Goal: Task Accomplishment & Management: Manage account settings

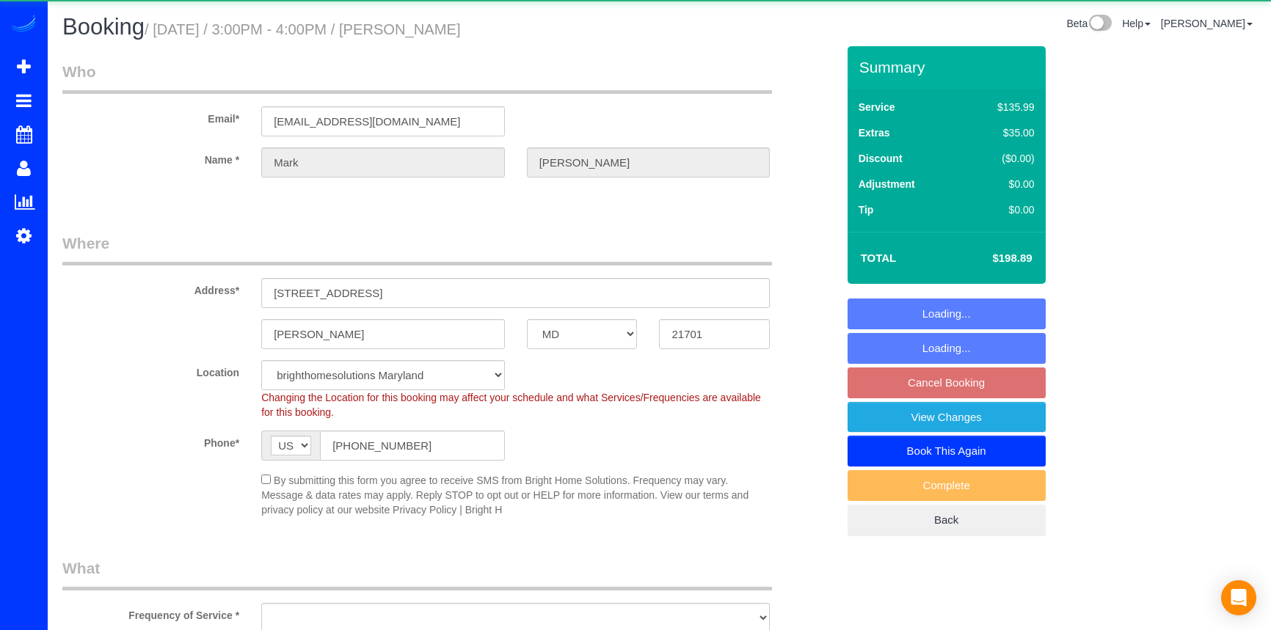
select select "MD"
select select "string:fspay-8ee93651-f42b-4cf1-8556-8a68f4f5b3de"
select select "spot5"
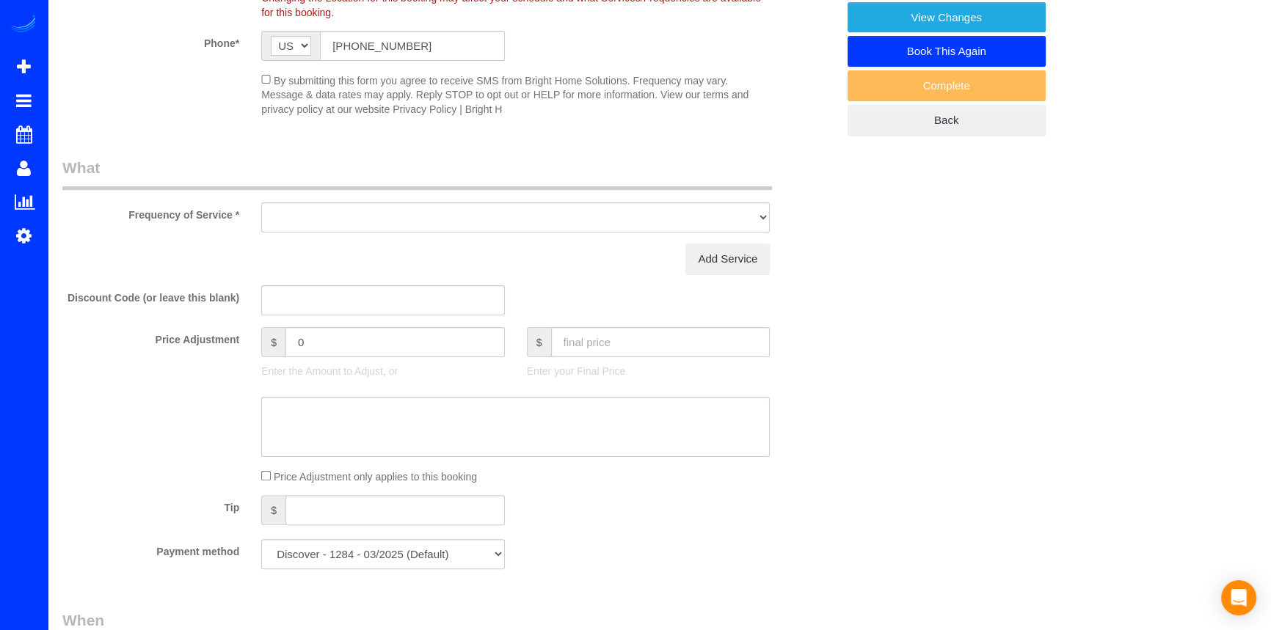
select select "object:794"
select select "2"
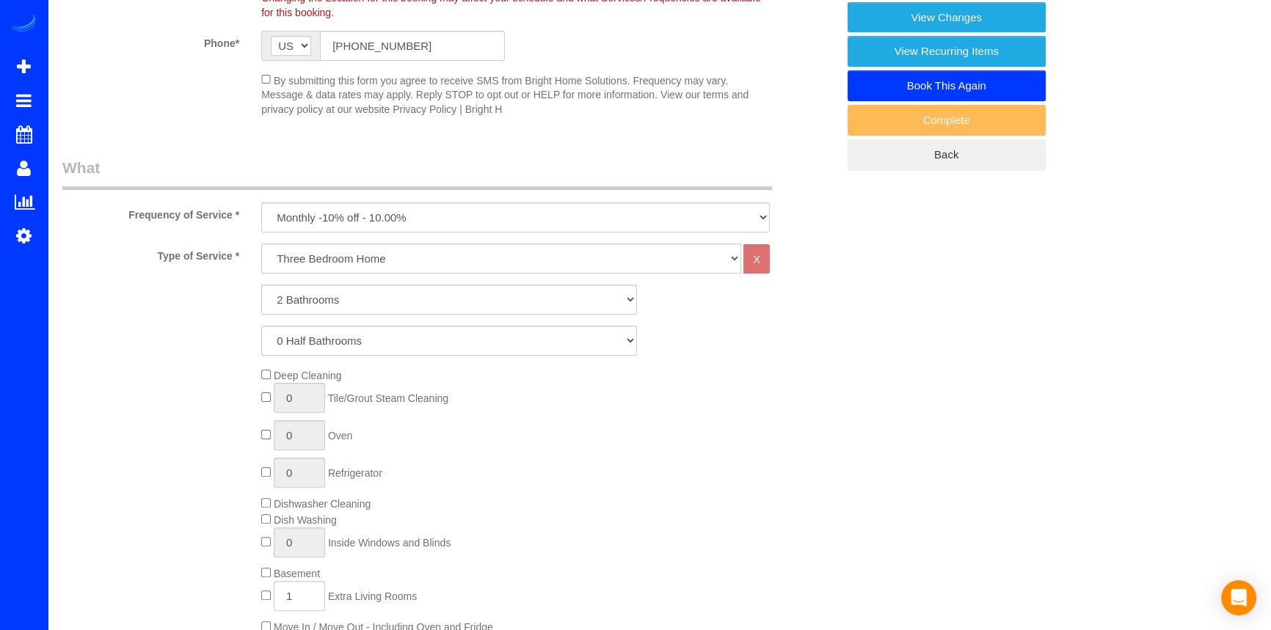
select select "object:846"
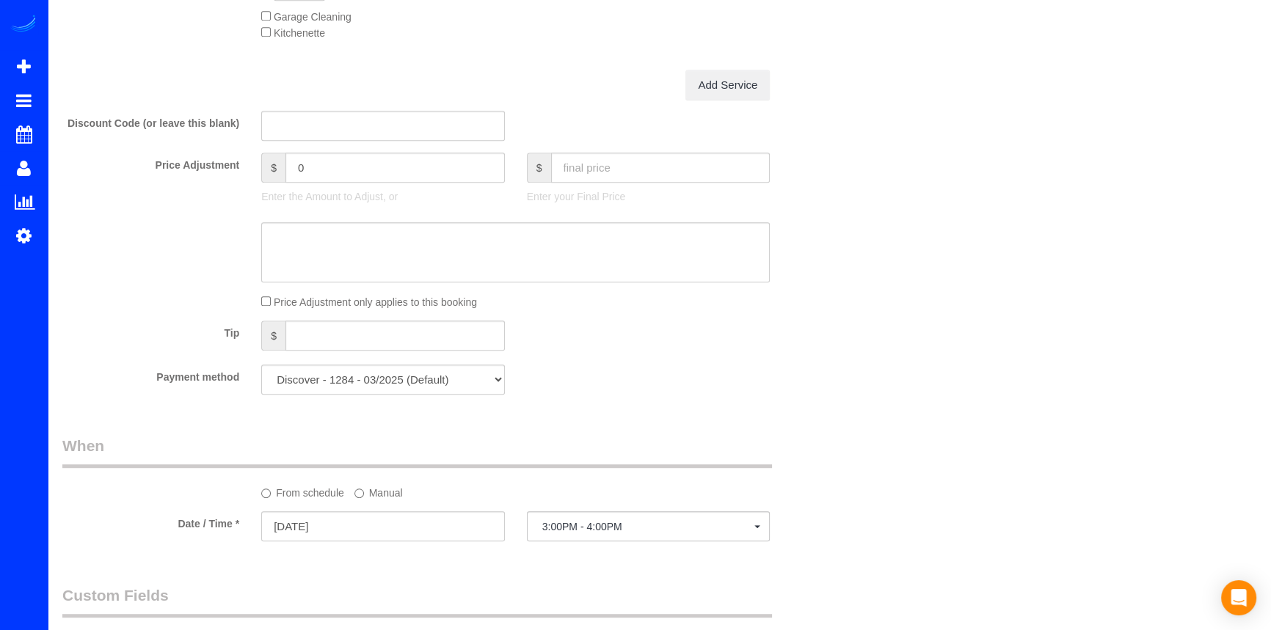
scroll to position [1334, 0]
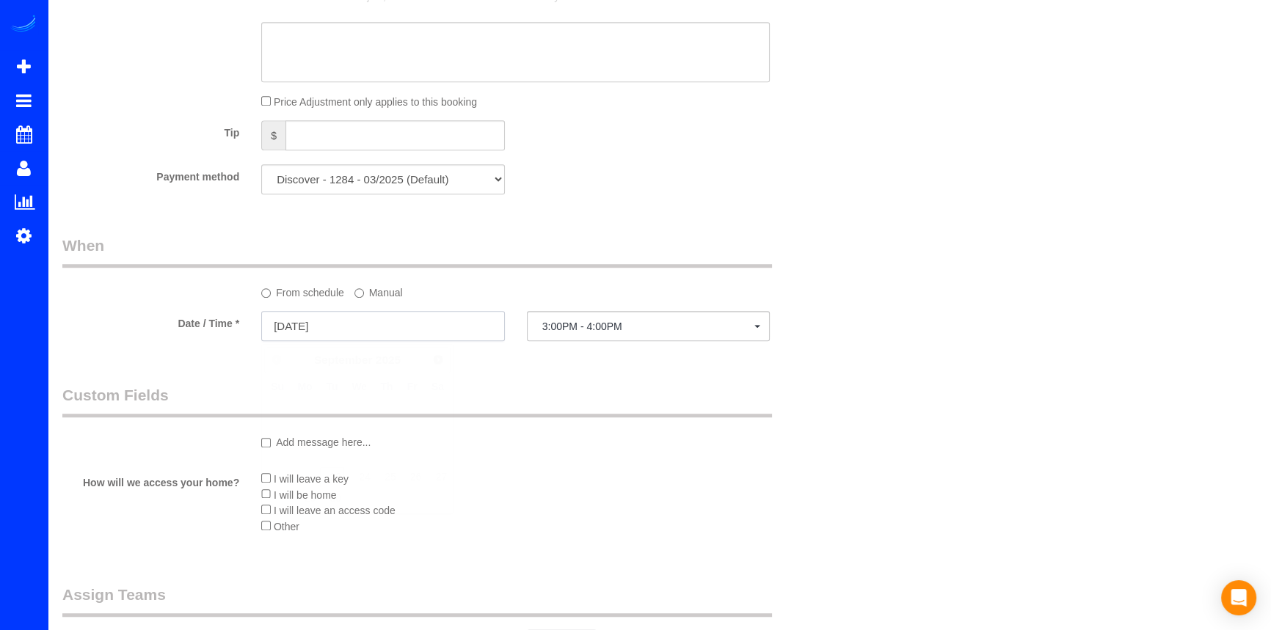
click at [390, 316] on input "[DATE]" at bounding box center [383, 326] width 244 height 30
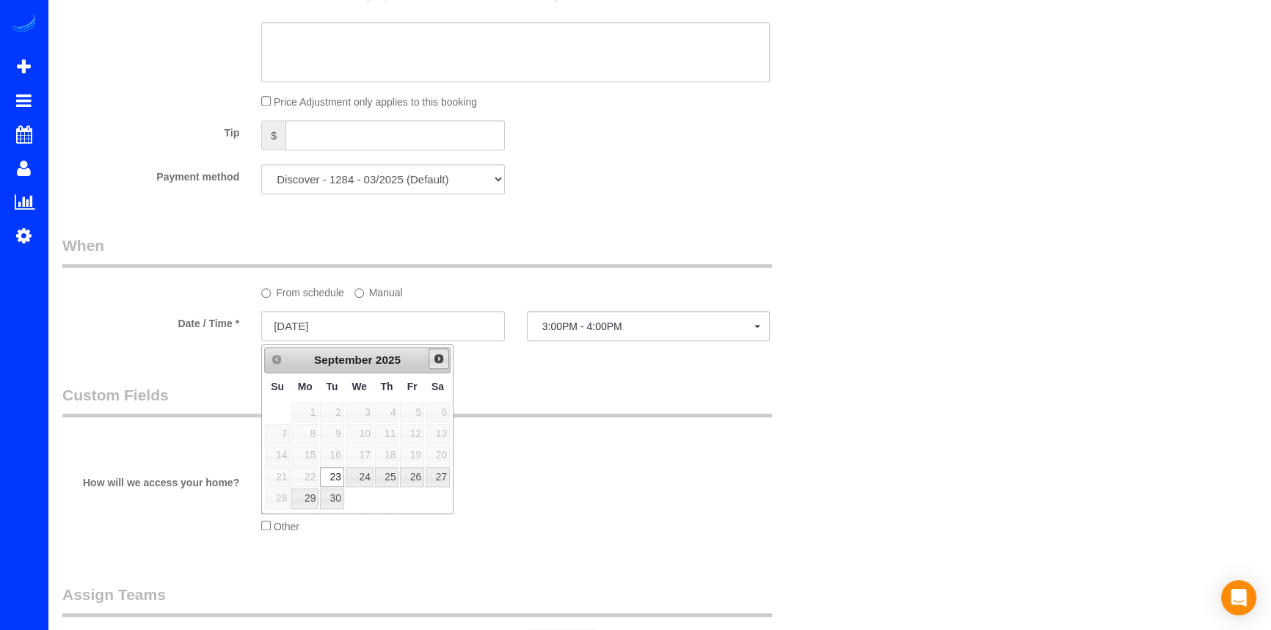
click at [443, 353] on span "Next" at bounding box center [439, 359] width 12 height 12
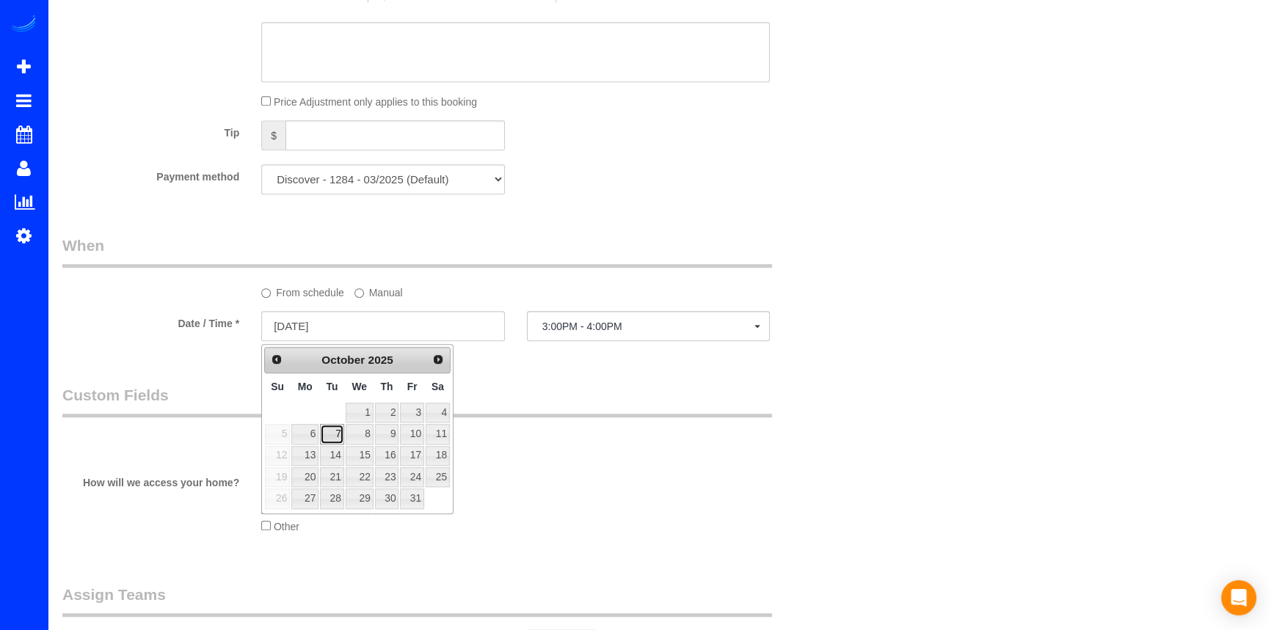
click at [339, 431] on link "7" at bounding box center [331, 434] width 23 height 20
type input "10/07/2025"
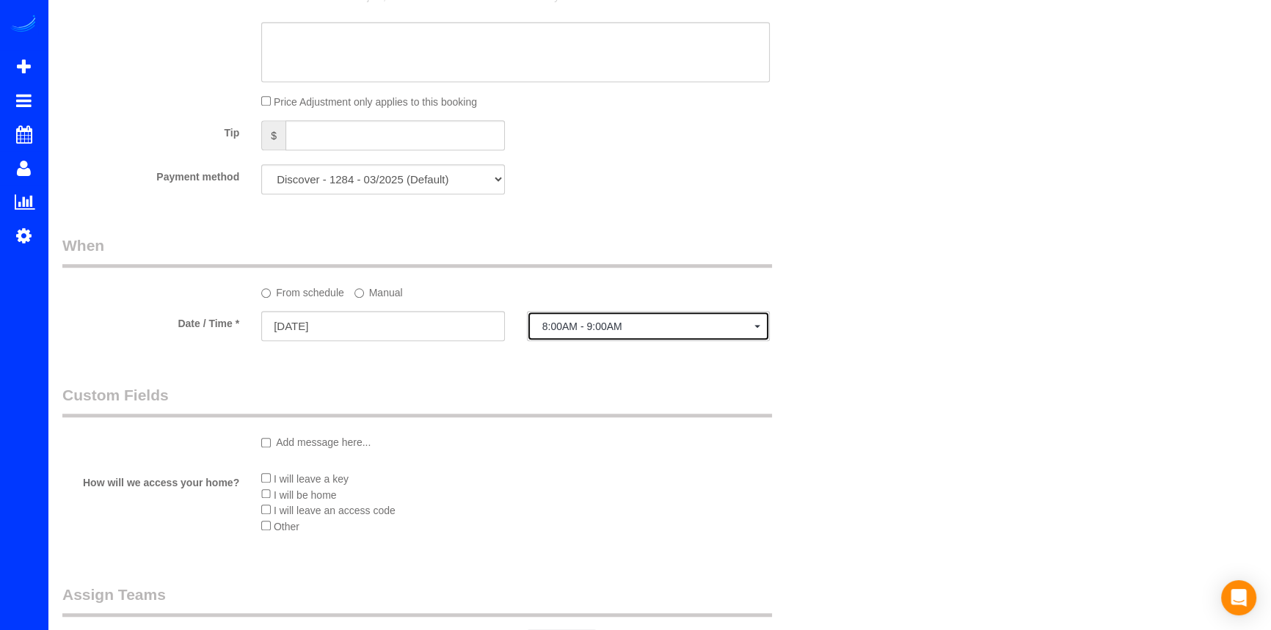
click at [699, 337] on button "8:00AM - 9:00AM" at bounding box center [649, 326] width 244 height 30
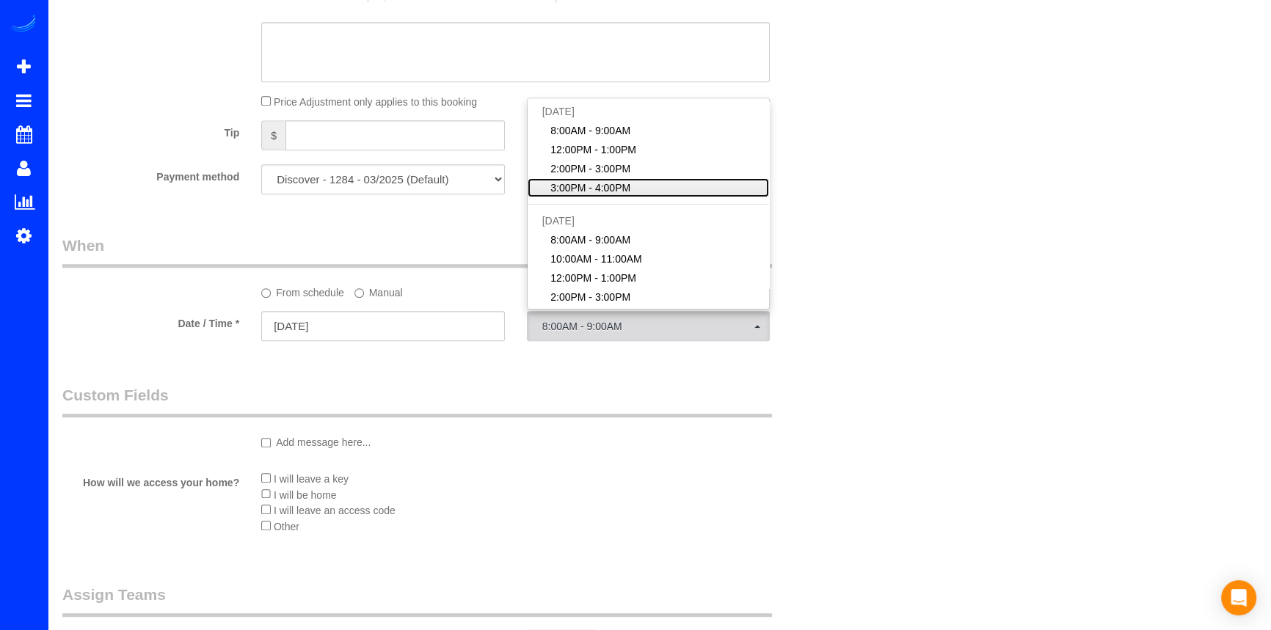
click at [598, 186] on span "3:00PM - 4:00PM" at bounding box center [590, 188] width 80 height 15
select select "spot24"
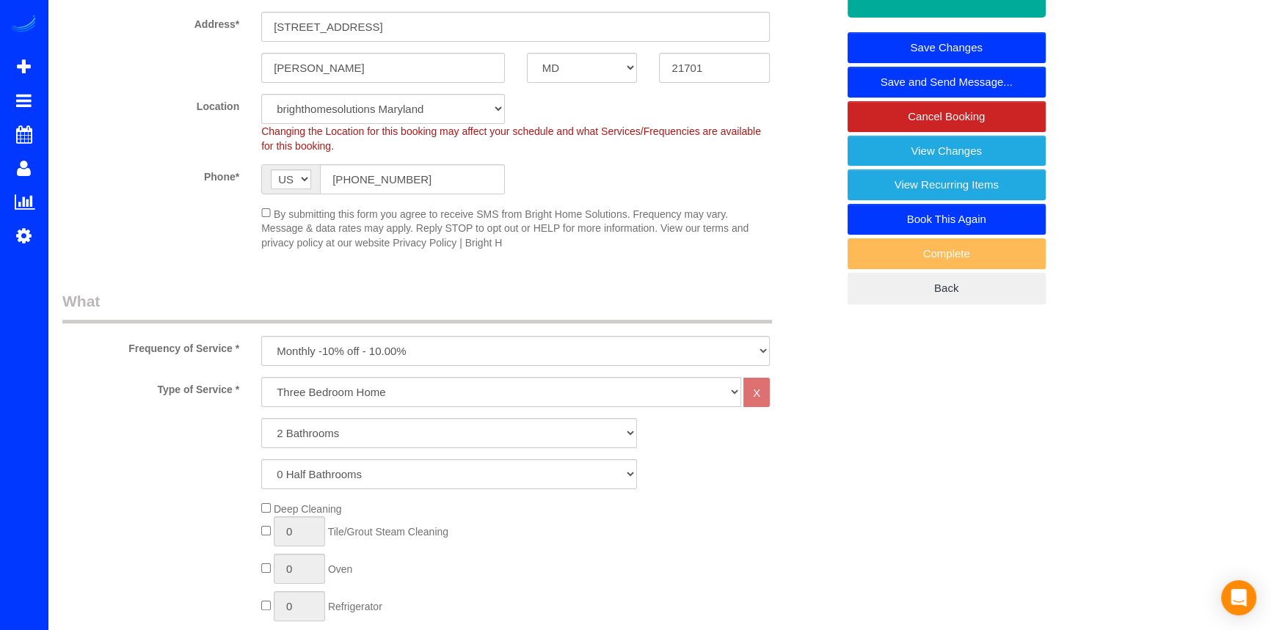
scroll to position [0, 0]
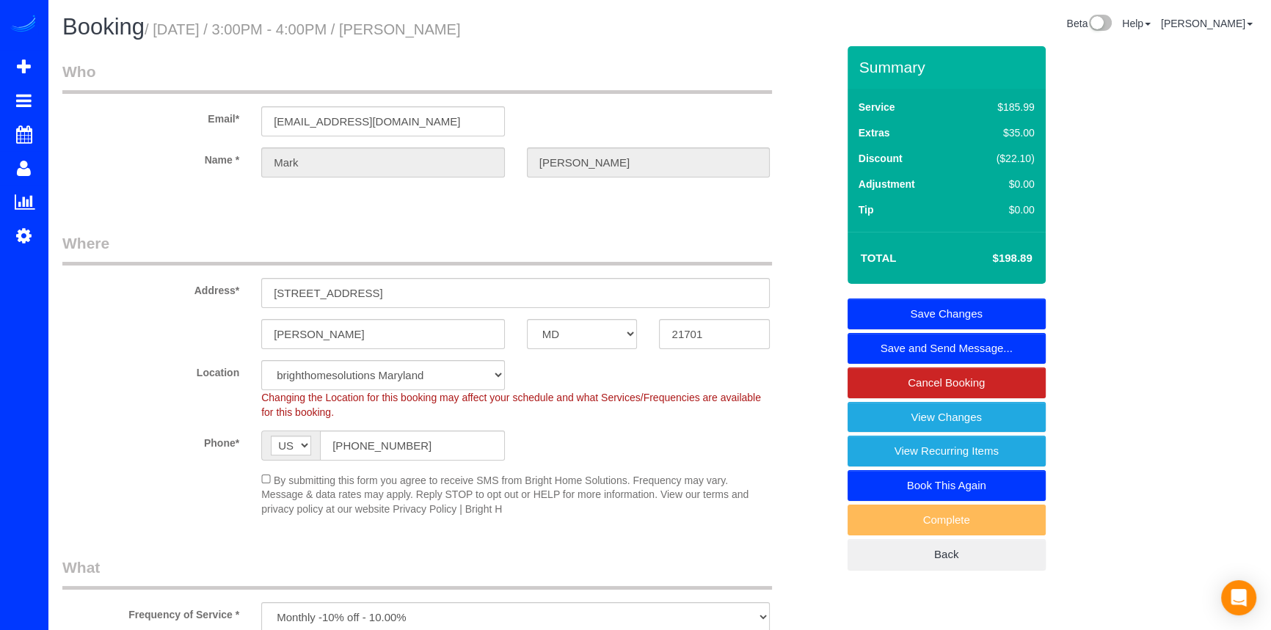
click at [1004, 305] on link "Save Changes" at bounding box center [947, 314] width 198 height 31
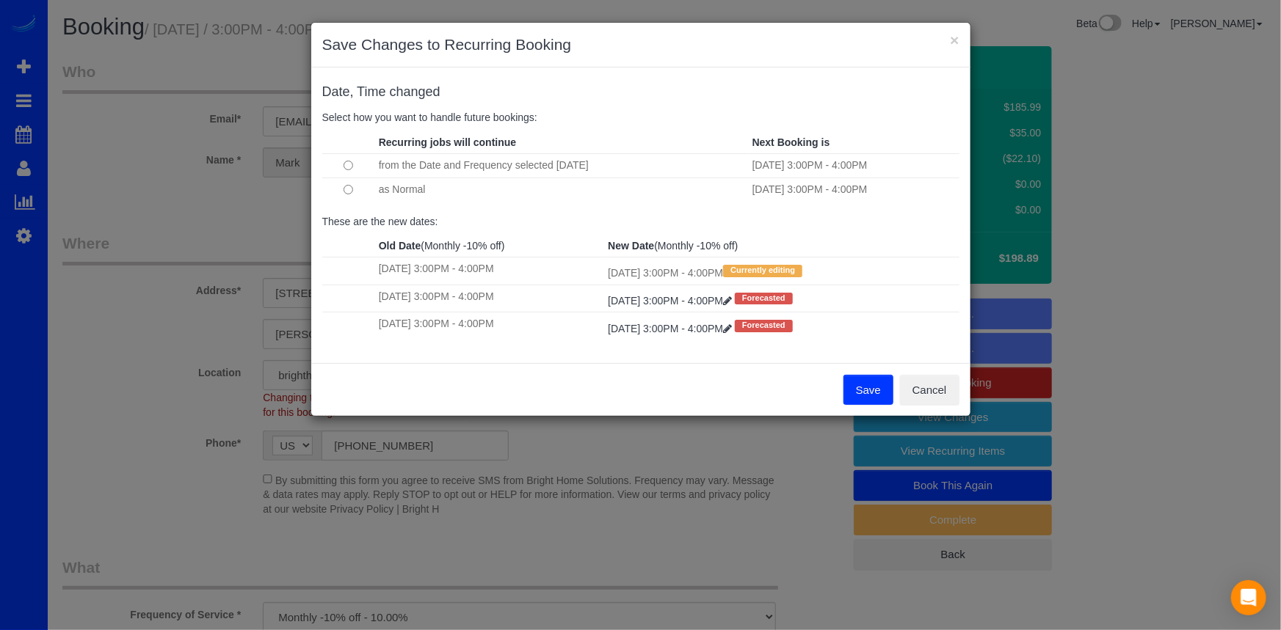
click at [867, 391] on button "Save" at bounding box center [868, 390] width 50 height 31
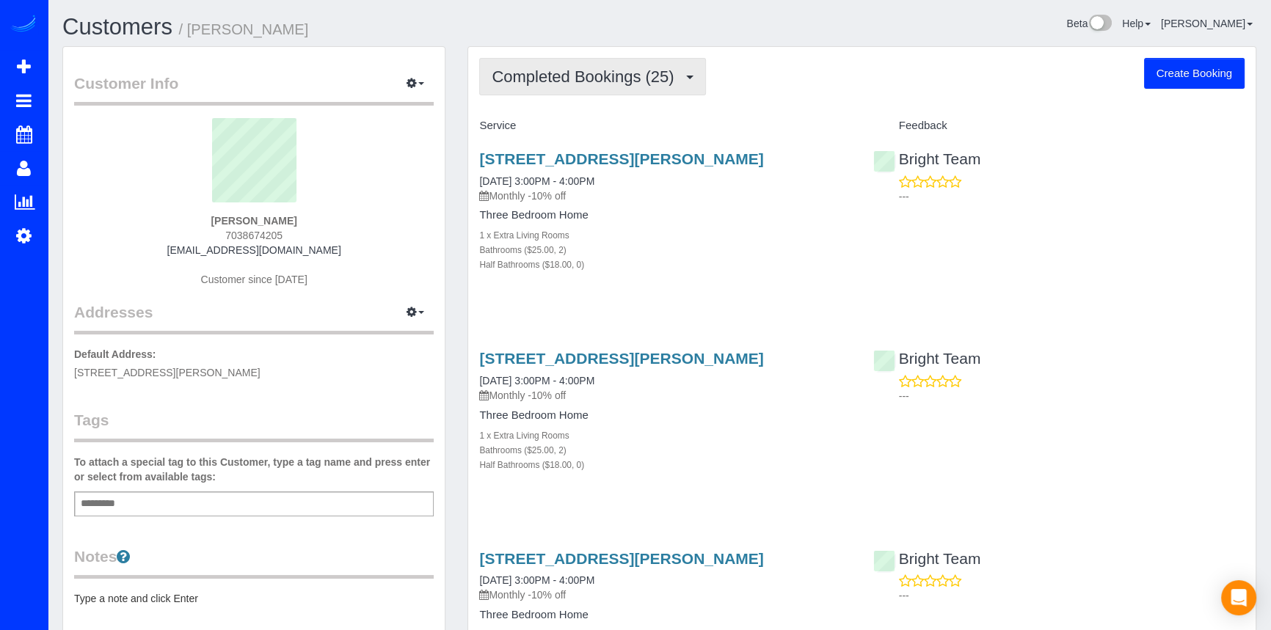
click at [644, 92] on button "Completed Bookings (25)" at bounding box center [592, 76] width 226 height 37
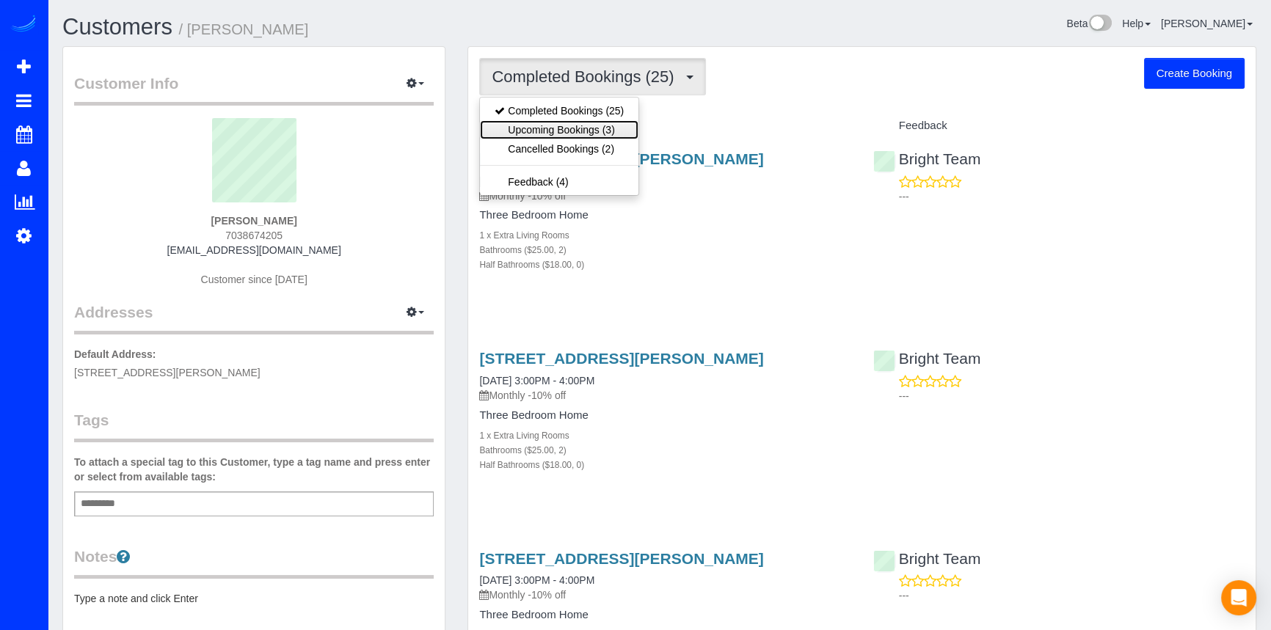
click at [611, 134] on link "Upcoming Bookings (3)" at bounding box center [559, 129] width 159 height 19
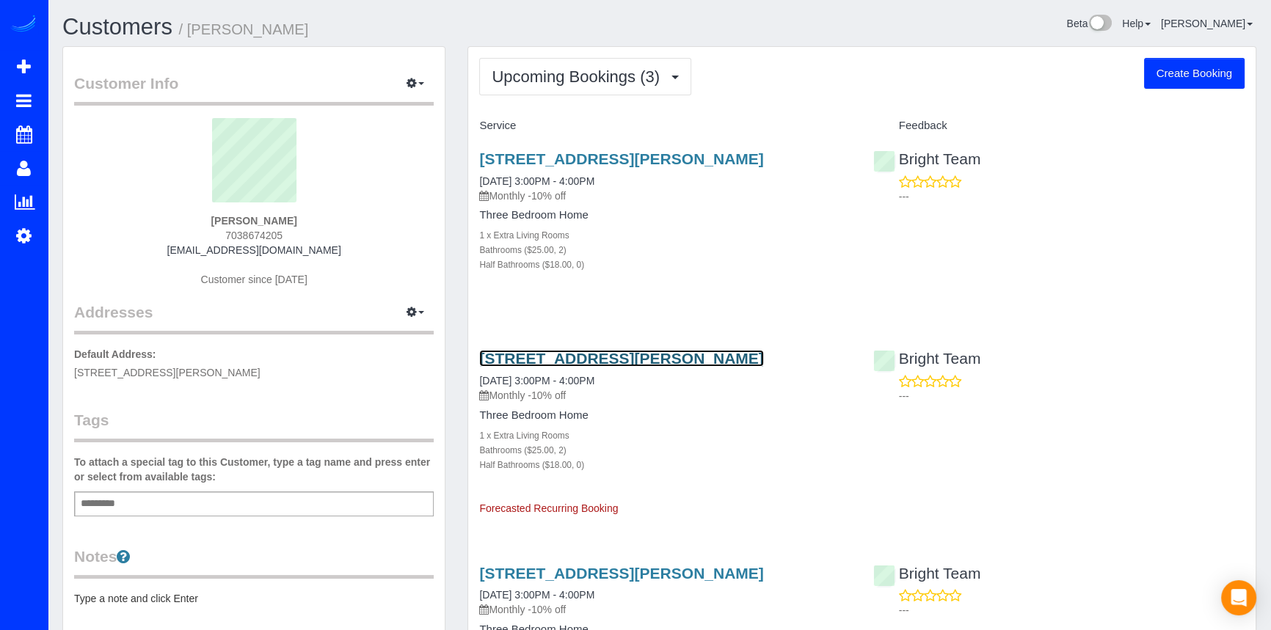
click at [550, 361] on link "9026 Chestnut Grove Rd, Frederick, MD 21701" at bounding box center [621, 358] width 284 height 17
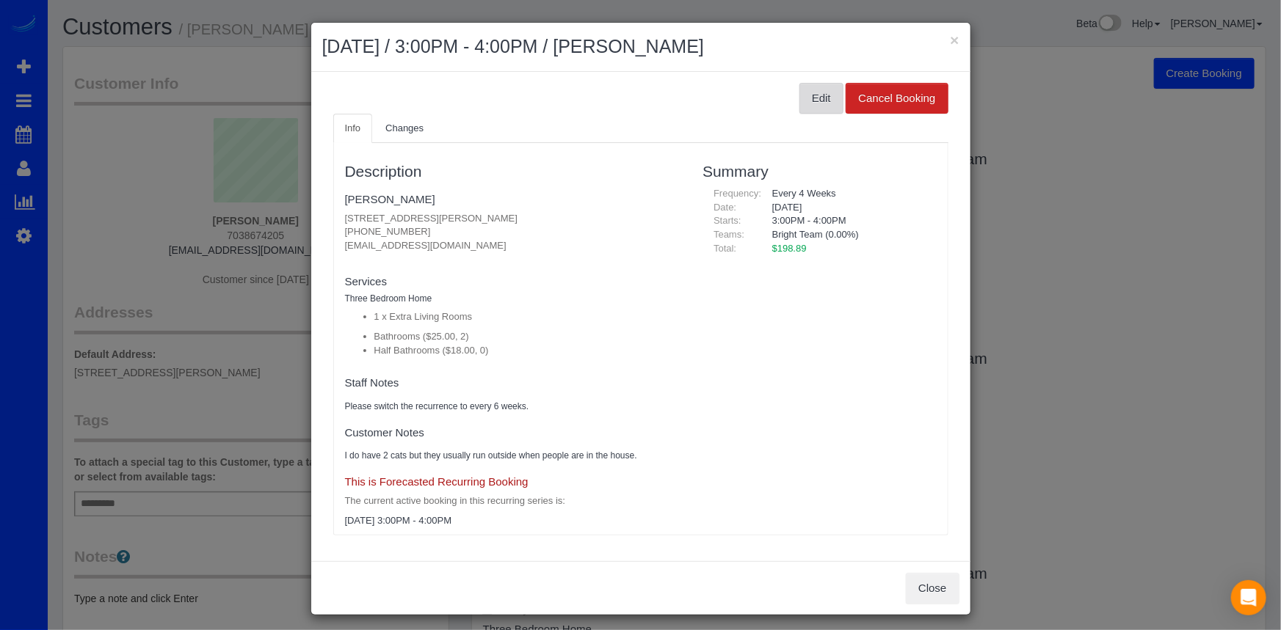
click at [807, 98] on button "Edit" at bounding box center [821, 98] width 44 height 31
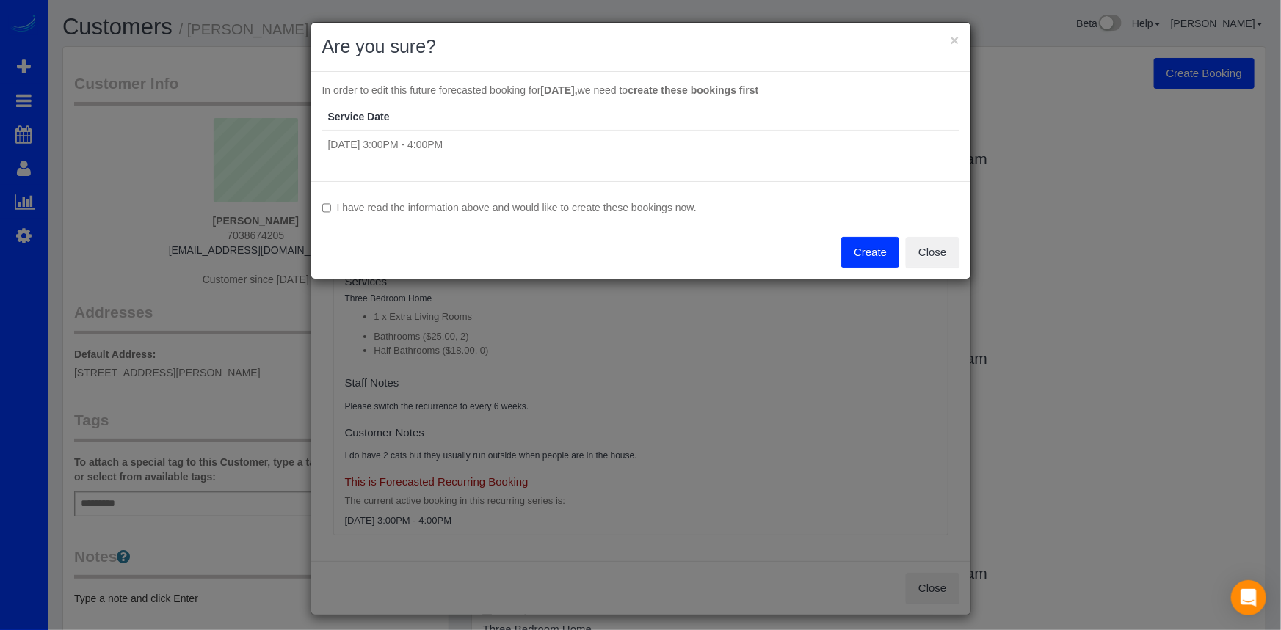
click at [319, 203] on div "I have read the information above and would like to create these bookings now. …" at bounding box center [640, 230] width 659 height 98
click at [332, 205] on label "I have read the information above and would like to create these bookings now." at bounding box center [640, 207] width 637 height 15
click at [887, 255] on button "Create" at bounding box center [870, 252] width 58 height 31
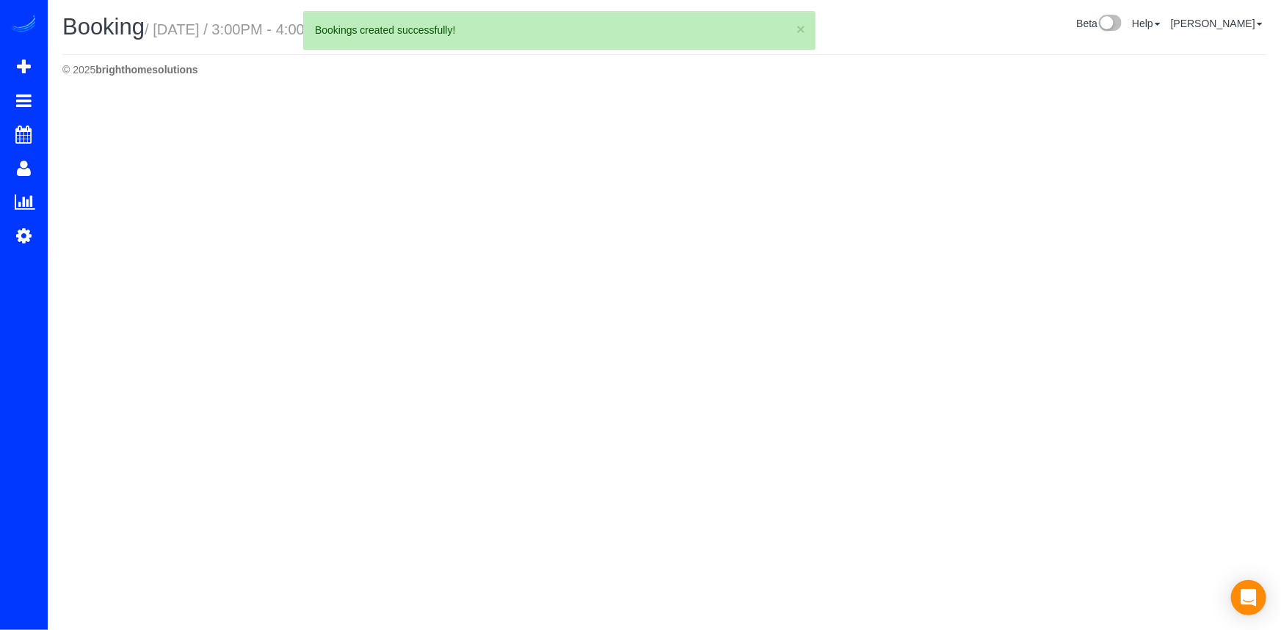
select select "MD"
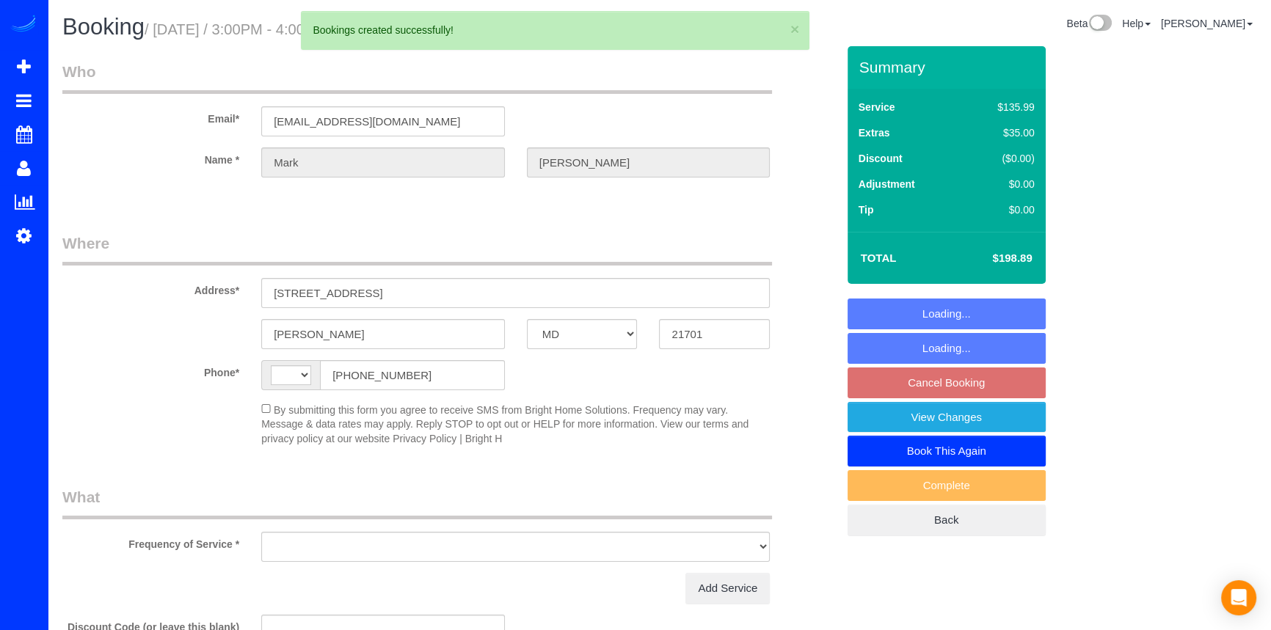
select select "string:US"
select select "string:fspay-8ee93651-f42b-4cf1-8556-8a68f4f5b3de"
select select "object:2190"
select select "2"
select select "spot5"
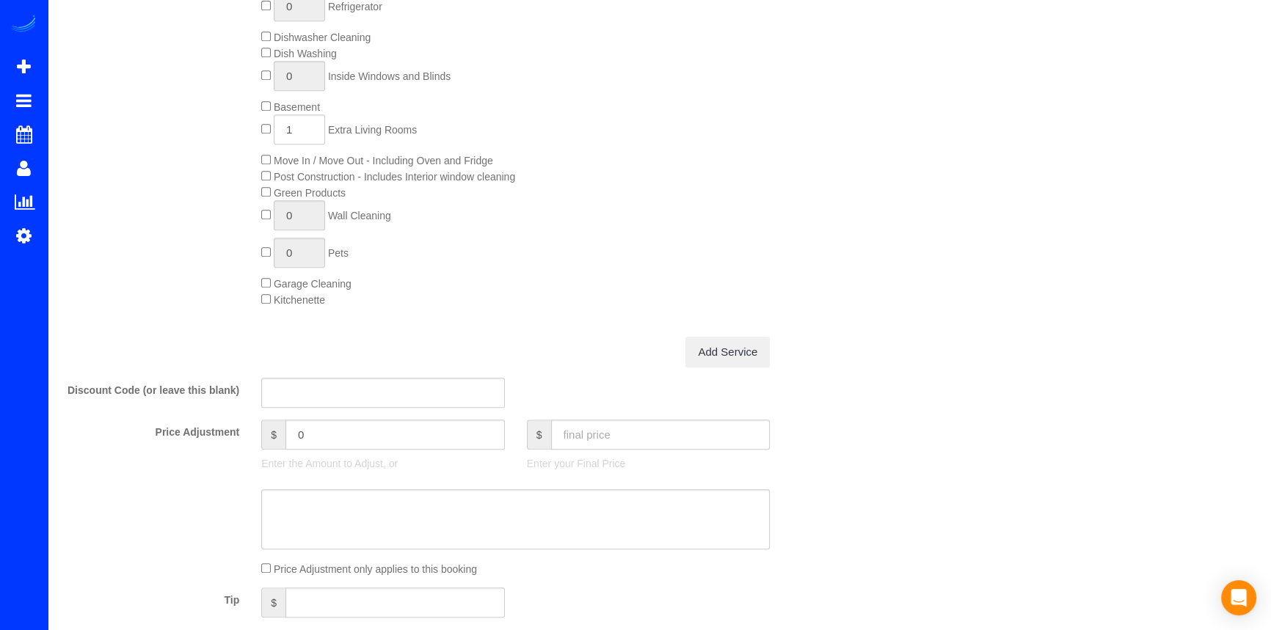
select select "object:2242"
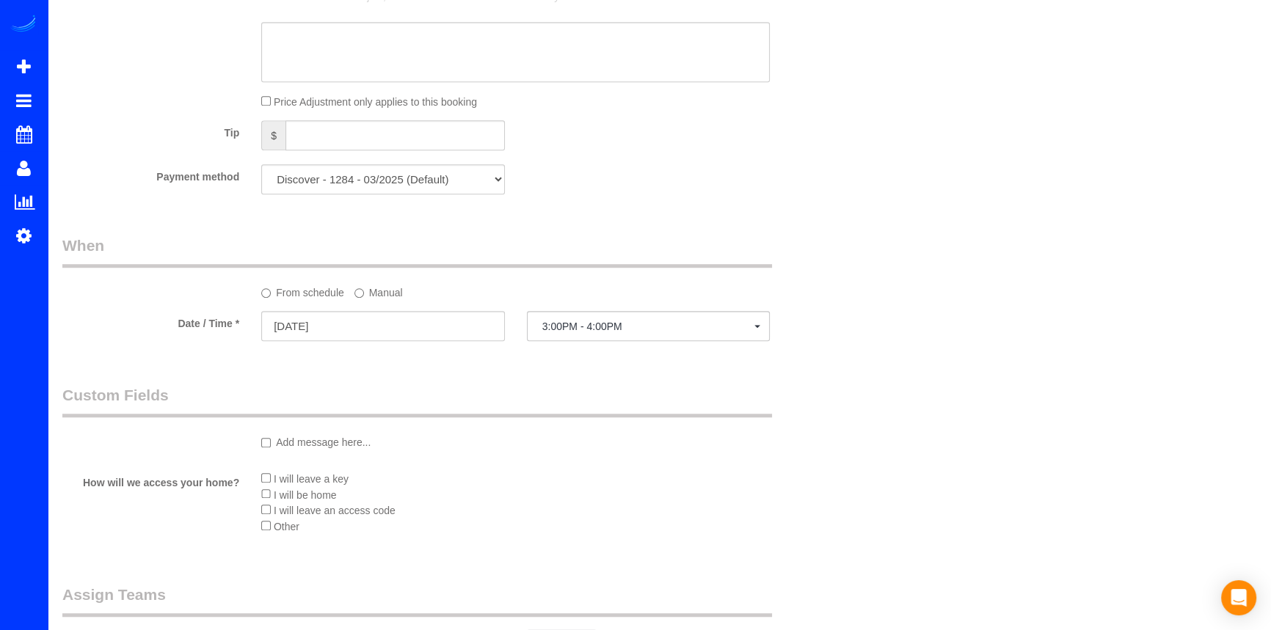
select select "2"
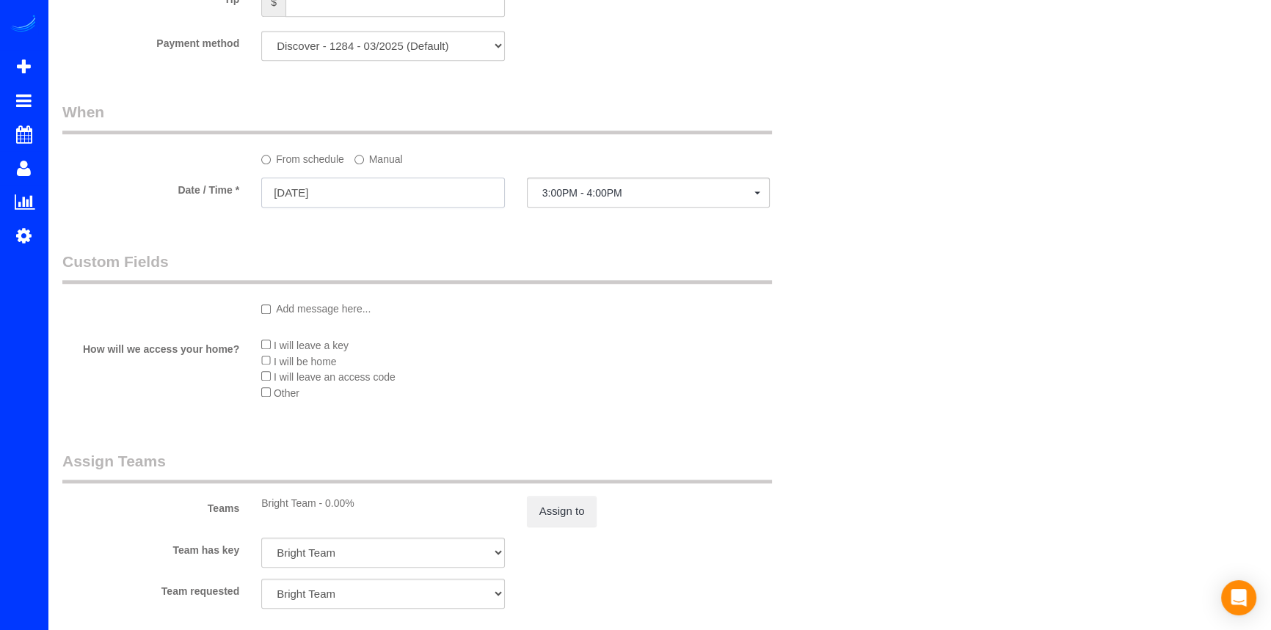
click at [378, 202] on input "11/04/2025" at bounding box center [383, 193] width 244 height 30
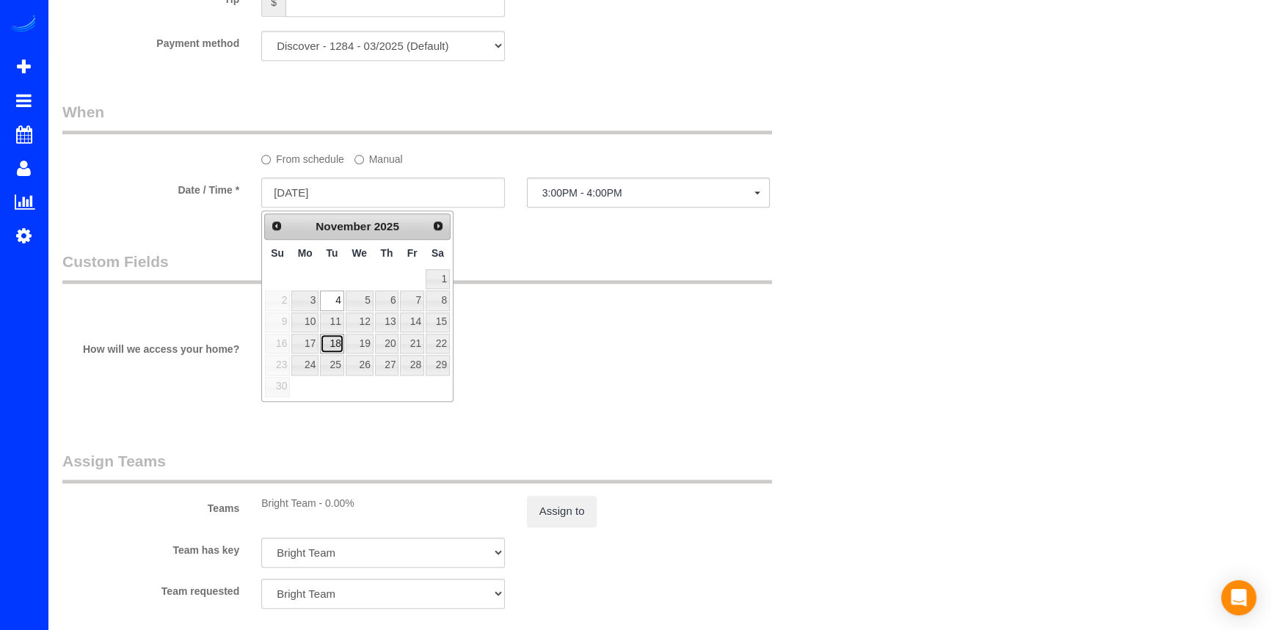
click at [332, 342] on link "18" at bounding box center [331, 344] width 23 height 20
type input "11/18/2025"
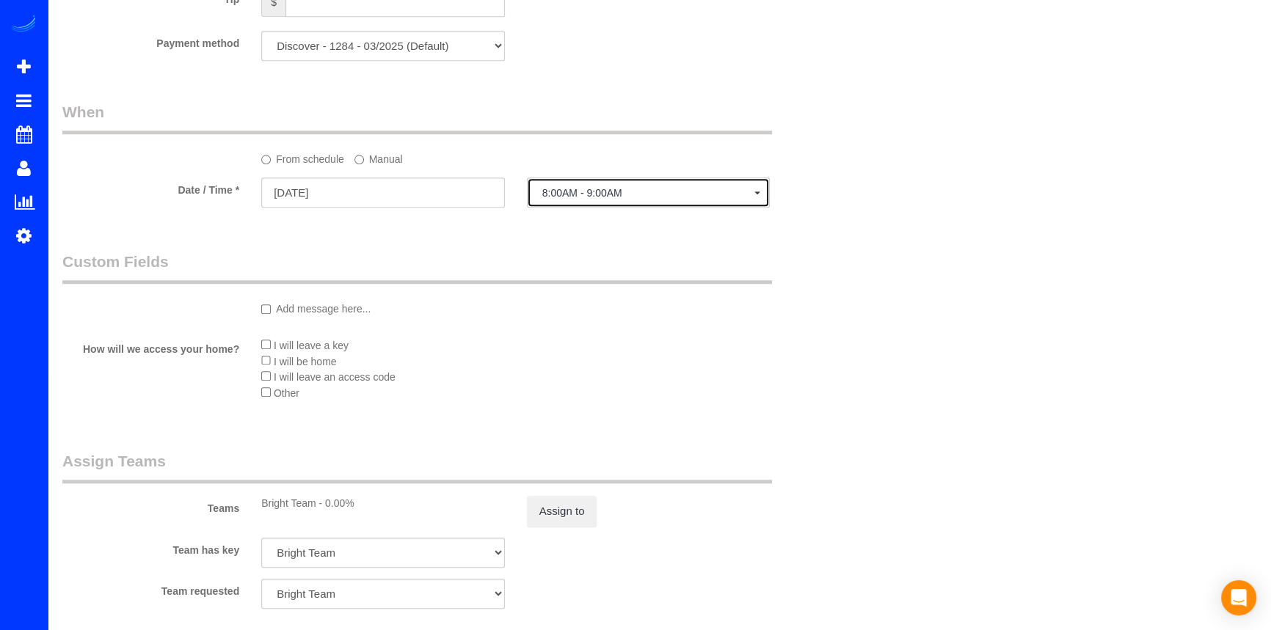
click at [593, 199] on span "8:00AM - 9:00AM" at bounding box center [648, 193] width 213 height 12
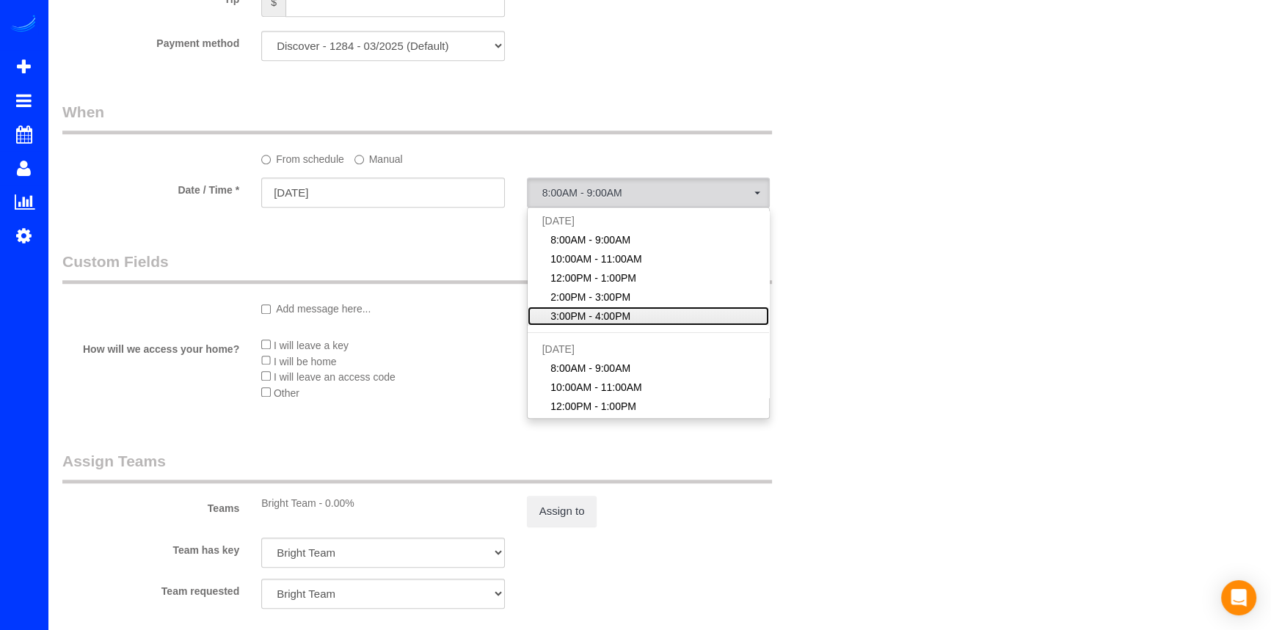
click at [547, 319] on link "3:00PM - 4:00PM" at bounding box center [649, 316] width 242 height 19
select select "spot27"
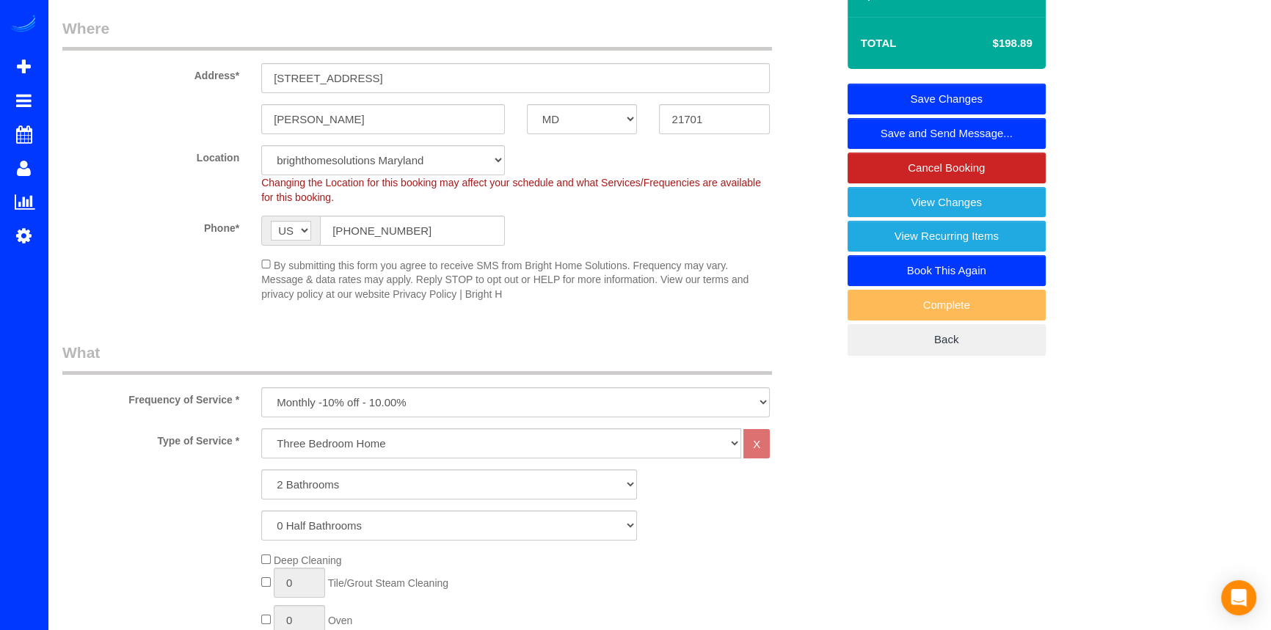
scroll to position [0, 0]
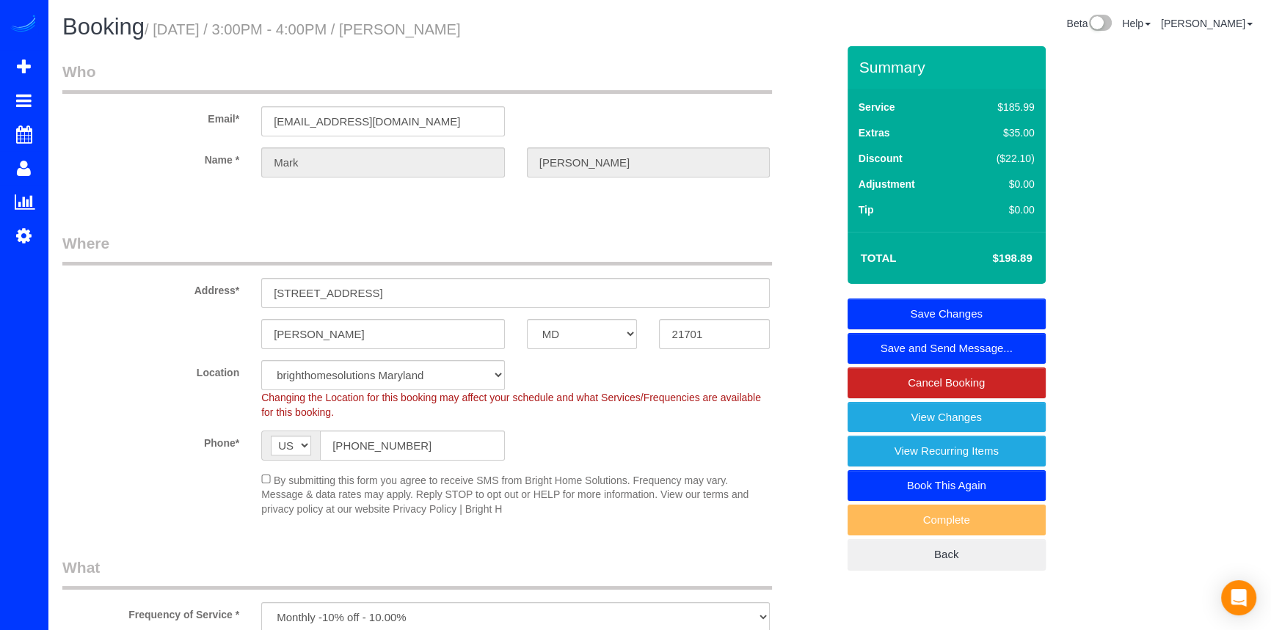
click at [953, 305] on link "Save Changes" at bounding box center [947, 314] width 198 height 31
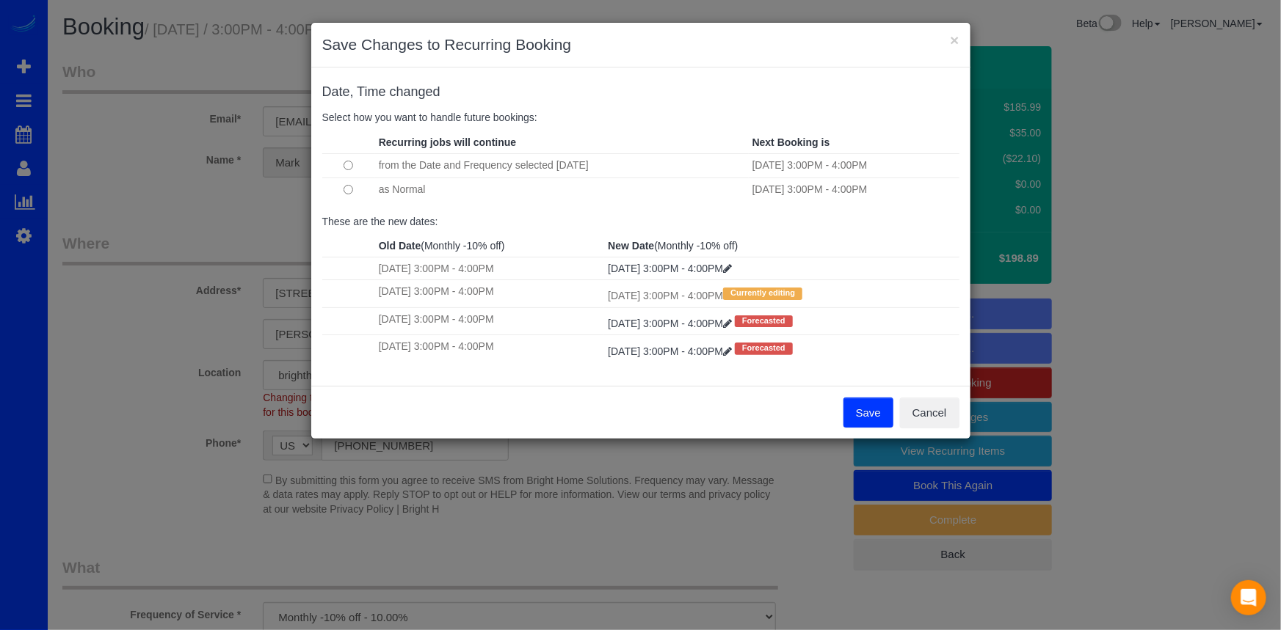
click at [873, 418] on button "Save" at bounding box center [868, 413] width 50 height 31
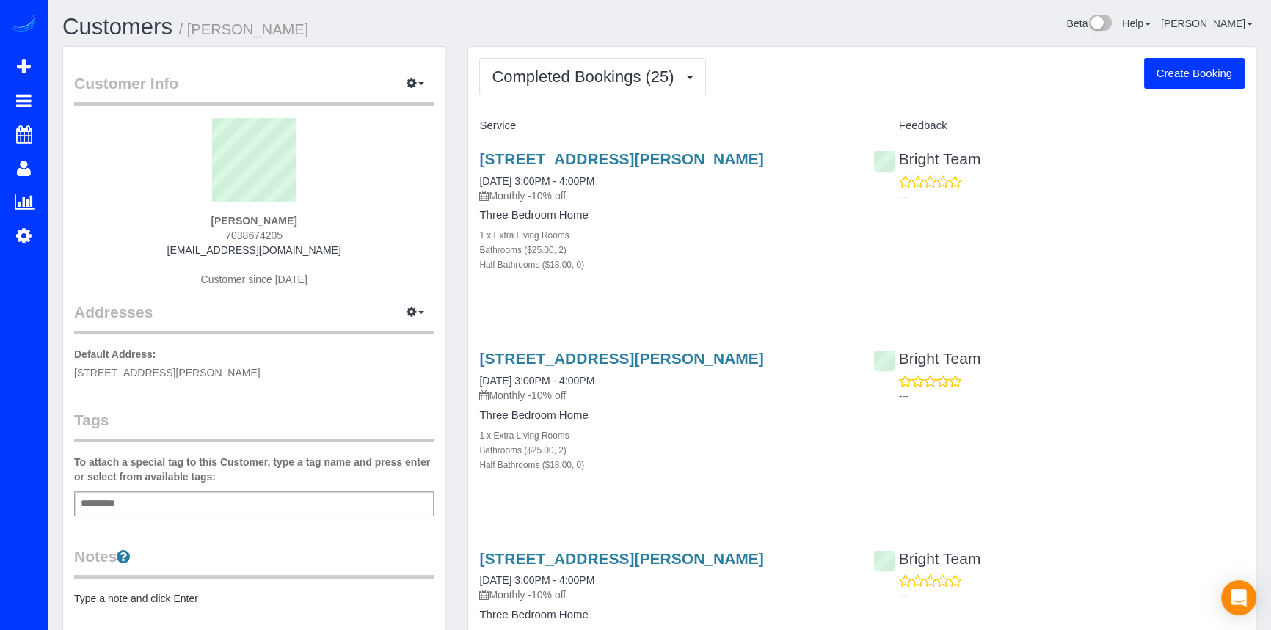
click at [630, 89] on button "Completed Bookings (25)" at bounding box center [592, 76] width 226 height 37
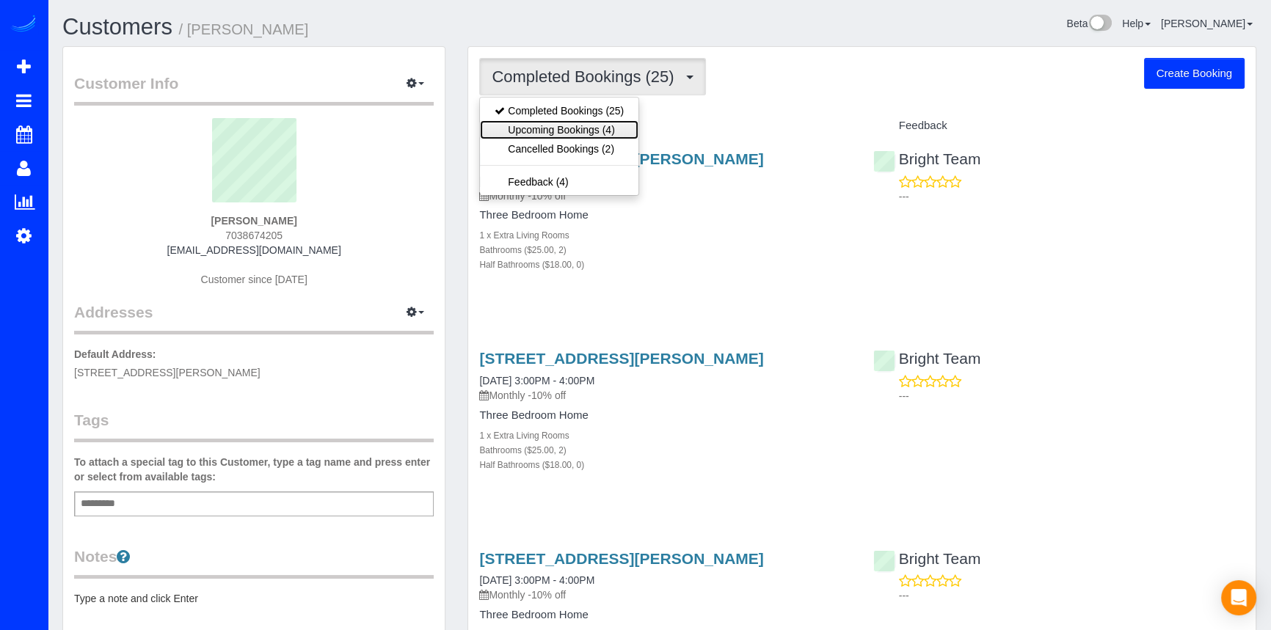
click at [610, 137] on link "Upcoming Bookings (4)" at bounding box center [559, 129] width 159 height 19
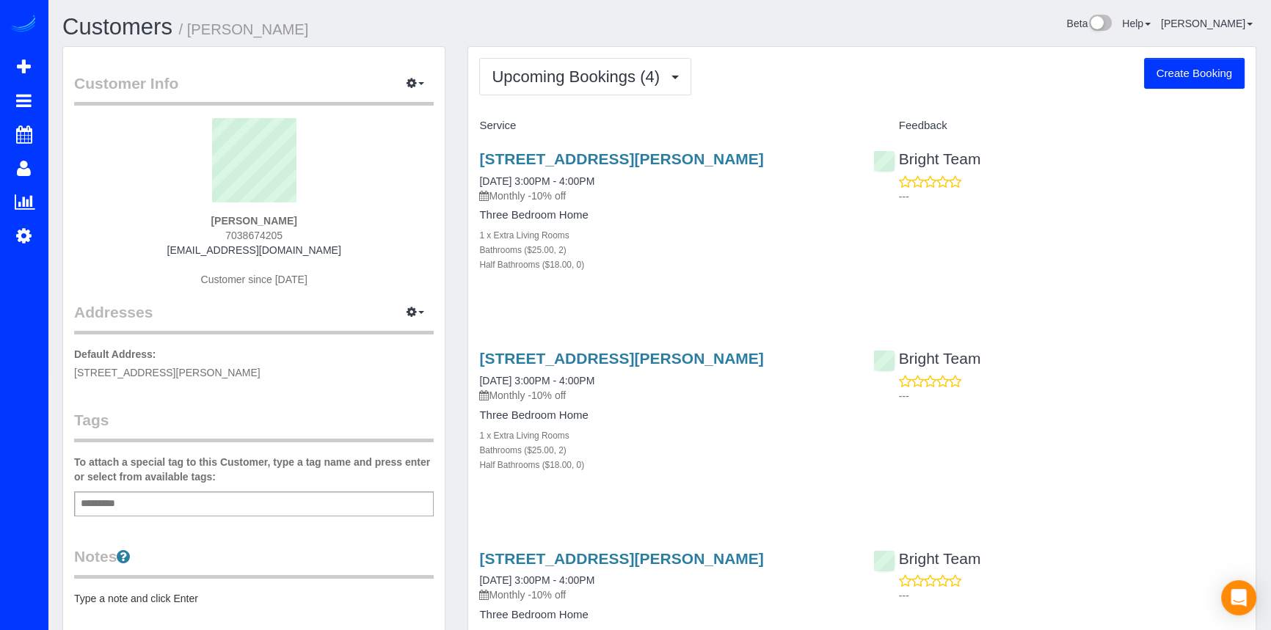
scroll to position [133, 0]
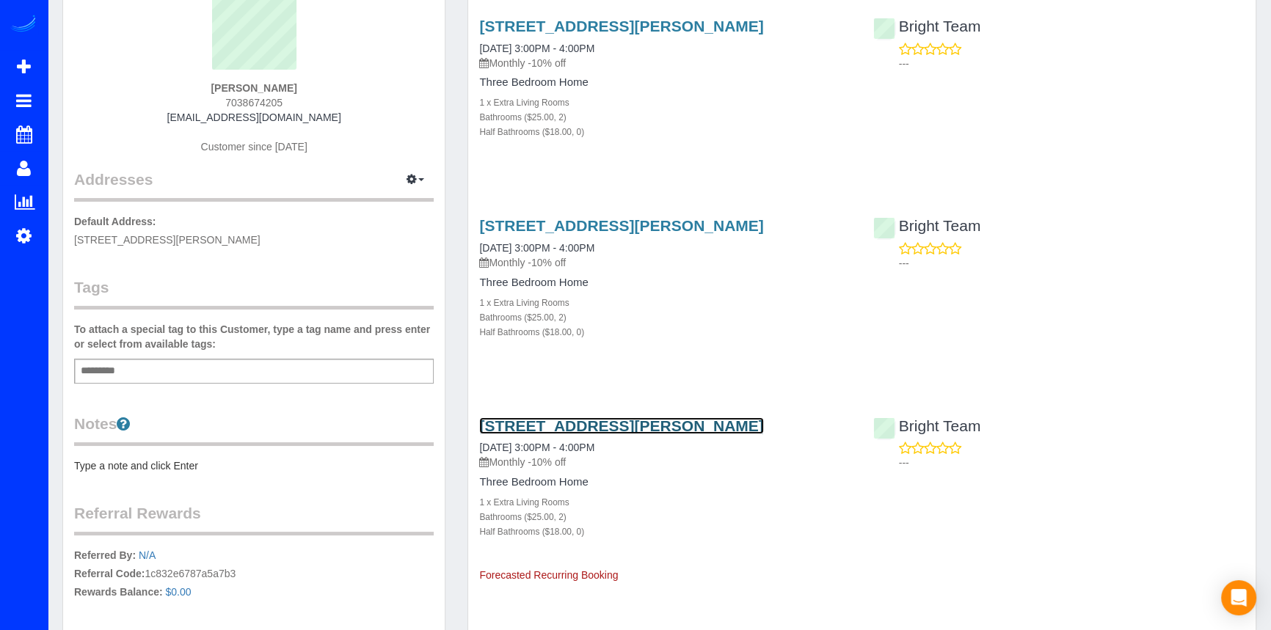
click at [536, 432] on link "9026 Chestnut Grove Rd, Frederick, MD 21701" at bounding box center [621, 426] width 284 height 17
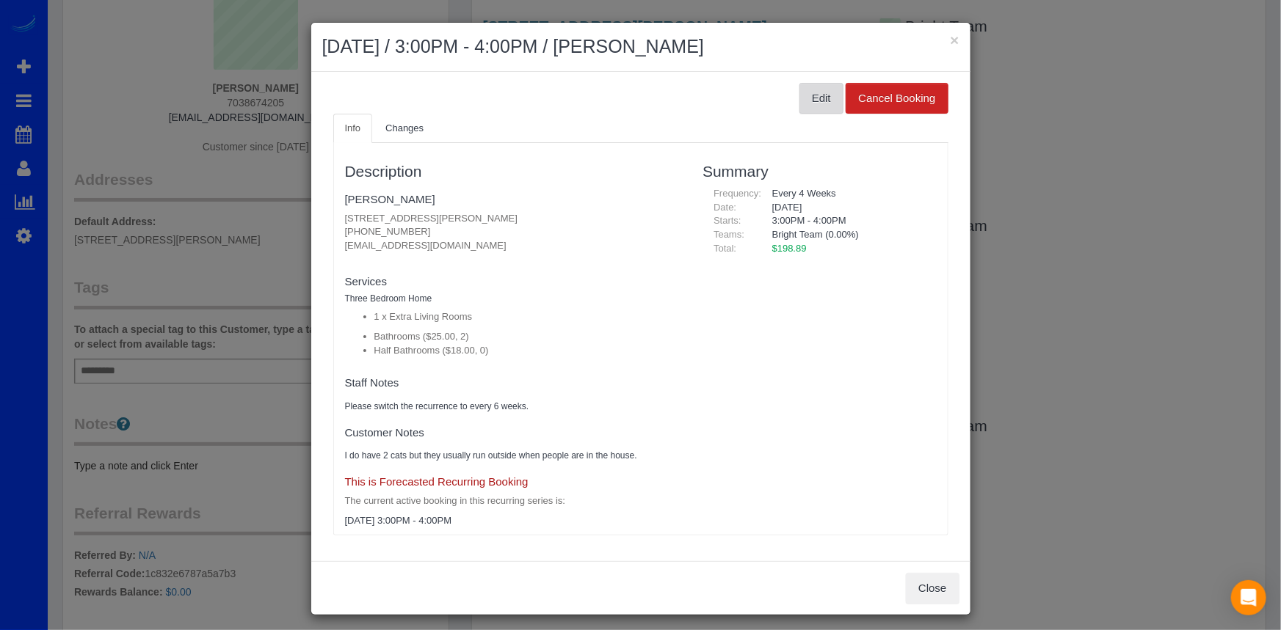
click at [812, 106] on button "Edit" at bounding box center [821, 98] width 44 height 31
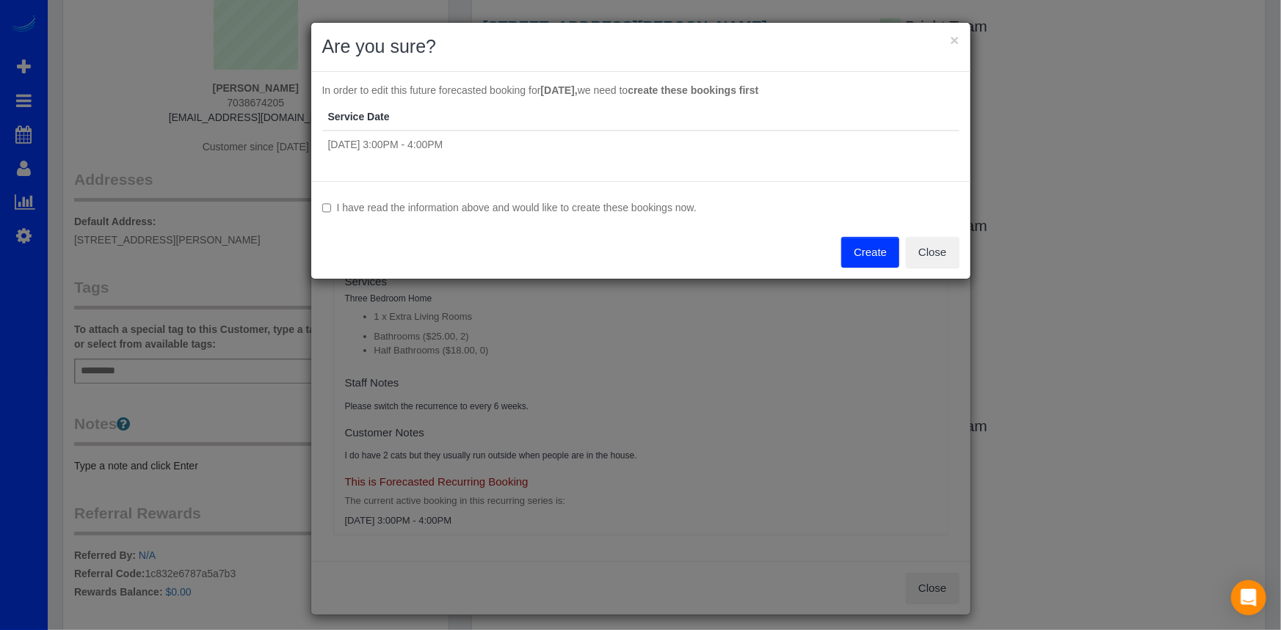
click at [866, 252] on button "Create" at bounding box center [870, 252] width 58 height 31
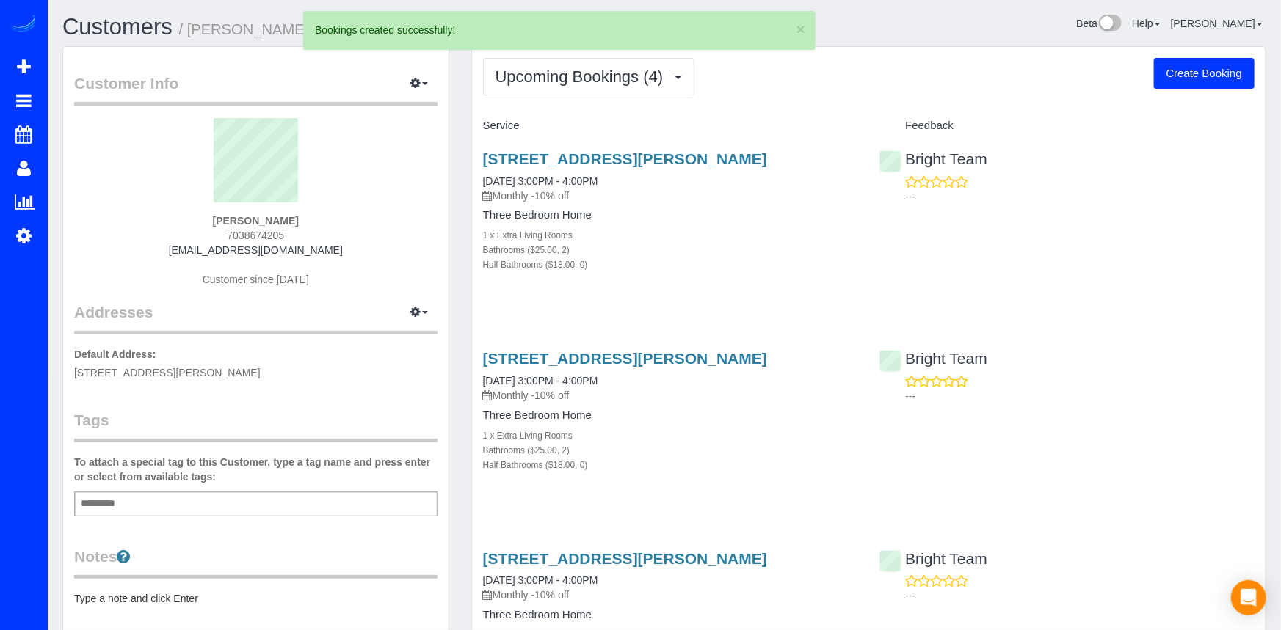
select select "MD"
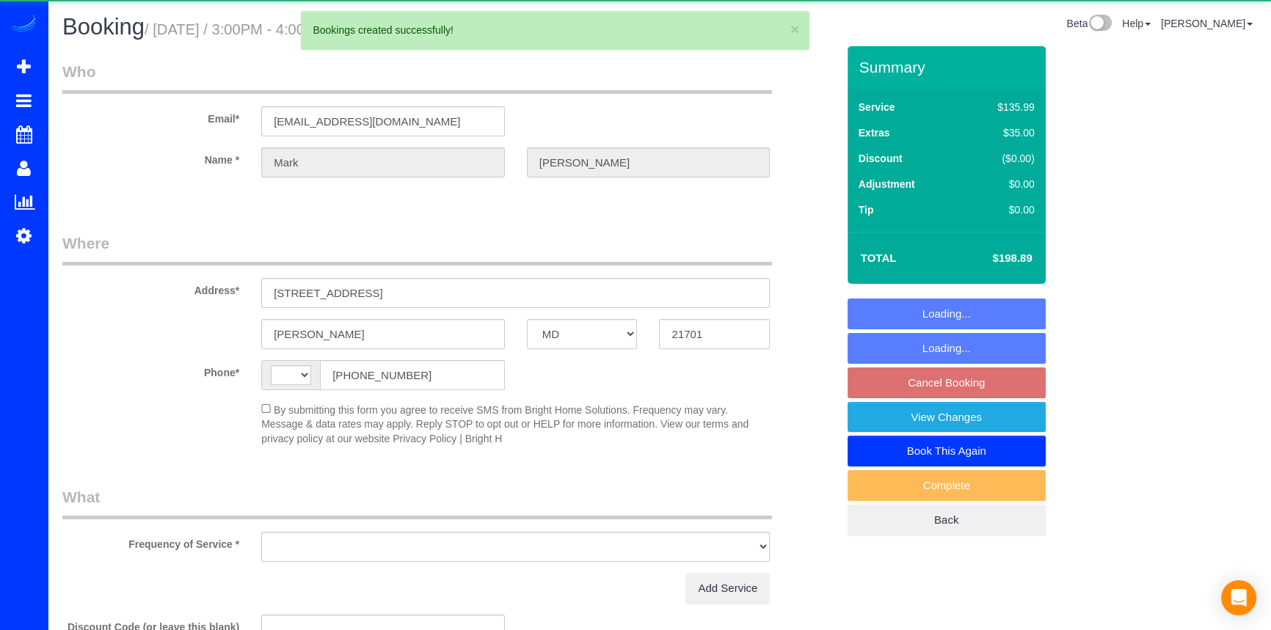
select select "string:[GEOGRAPHIC_DATA]"
select select "object:2018"
select select "string:fspay-8ee93651-f42b-4cf1-8556-8a68f4f5b3de"
select select "2"
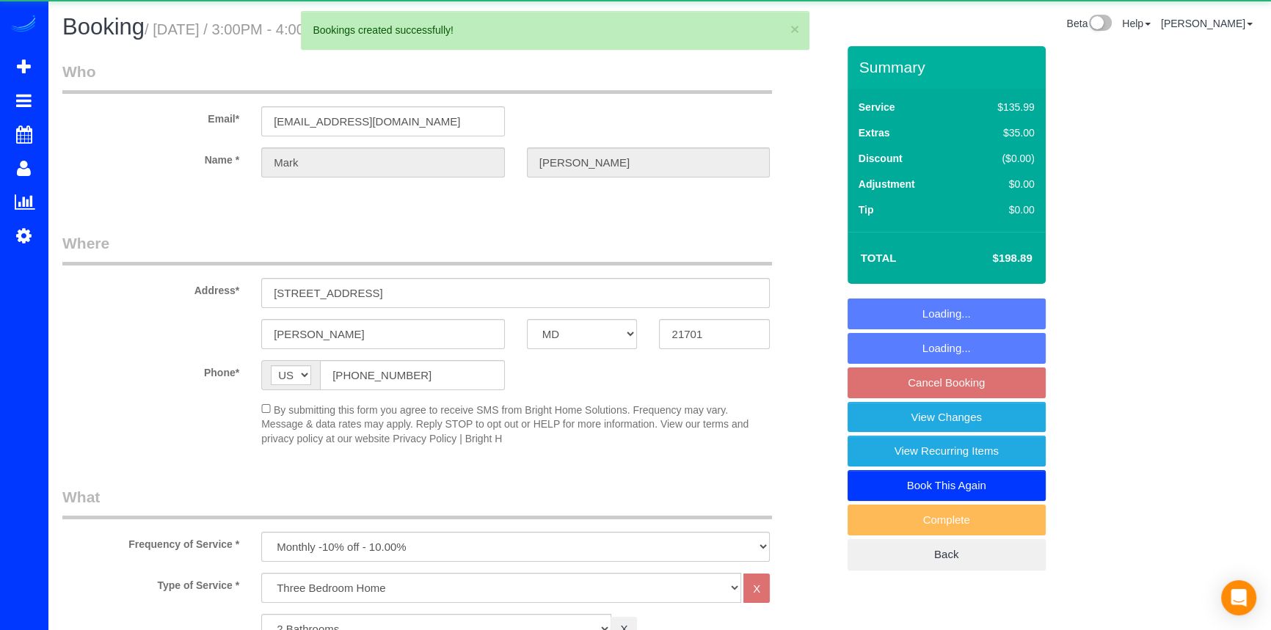
select select "object:2238"
select select "spot5"
select select "2"
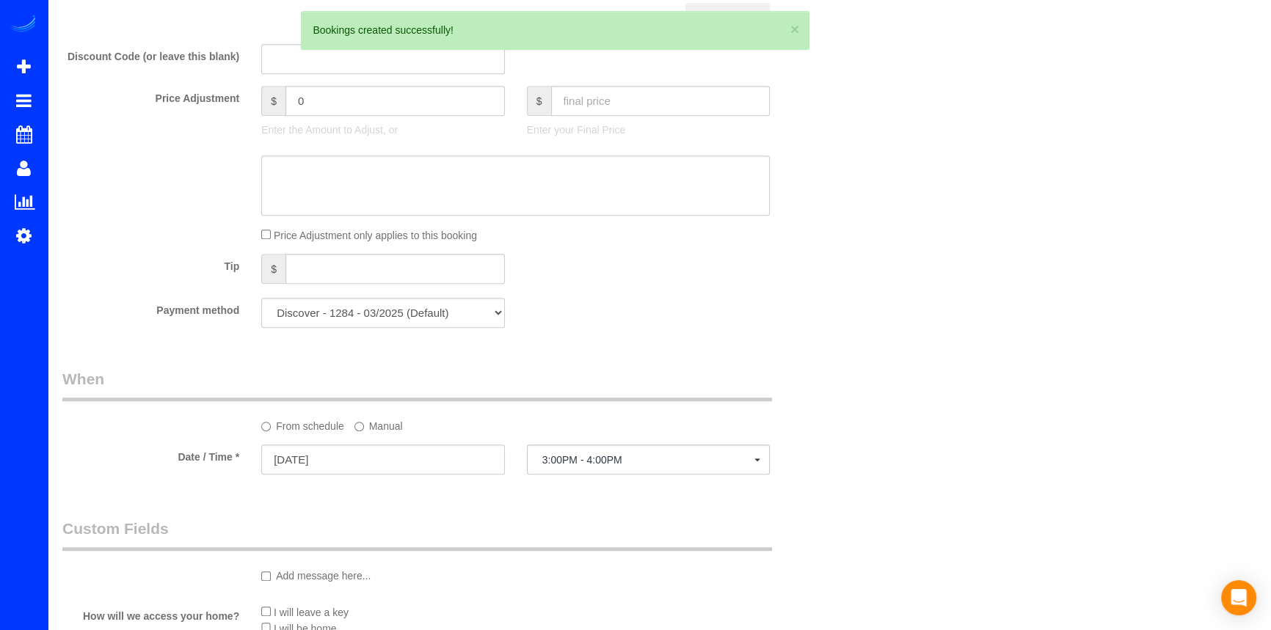
scroll to position [1267, 0]
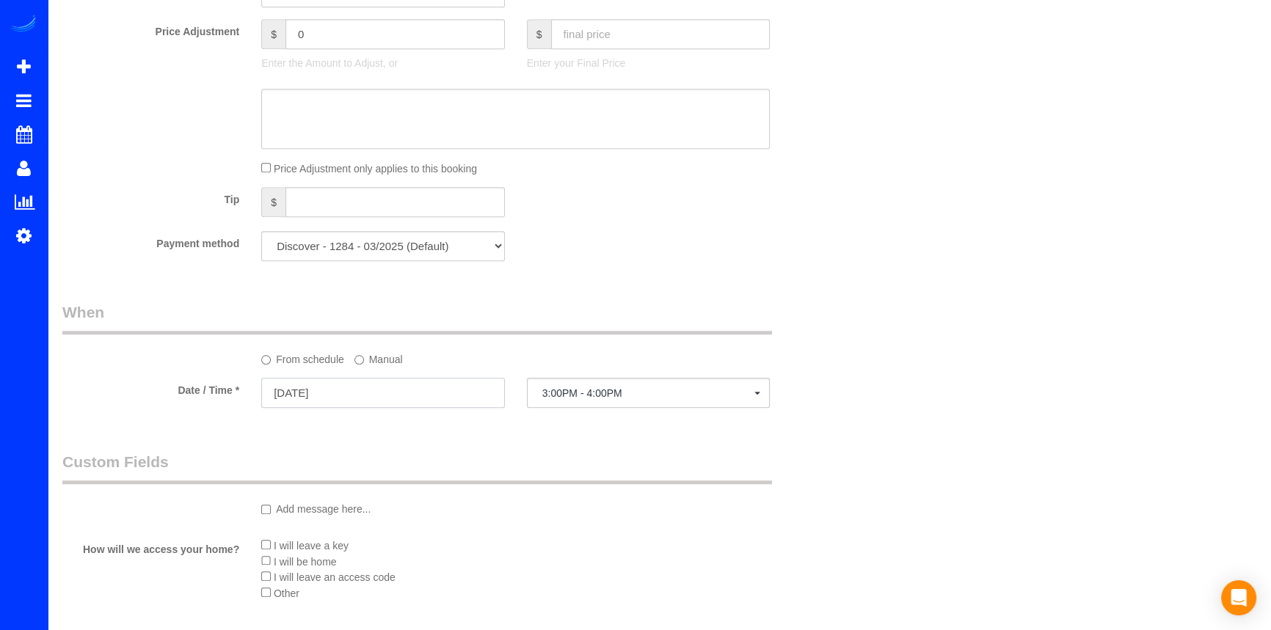
click at [375, 398] on input "12/16/2025" at bounding box center [383, 393] width 244 height 30
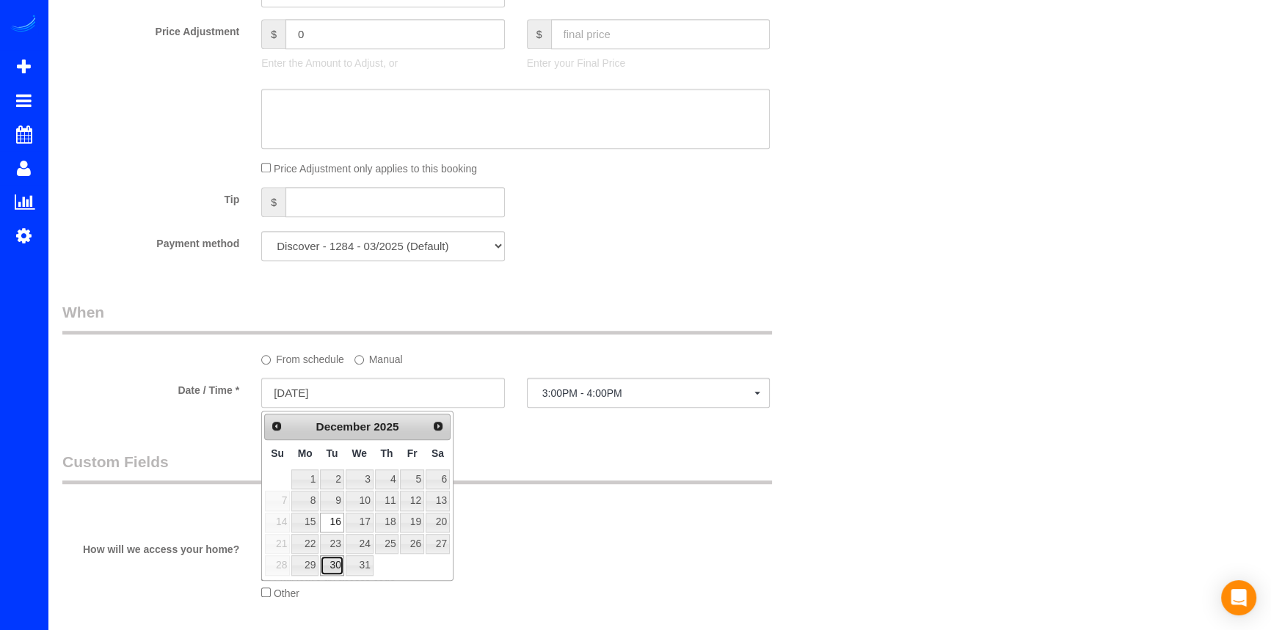
click at [337, 560] on link "30" at bounding box center [331, 566] width 23 height 20
type input "12/30/2025"
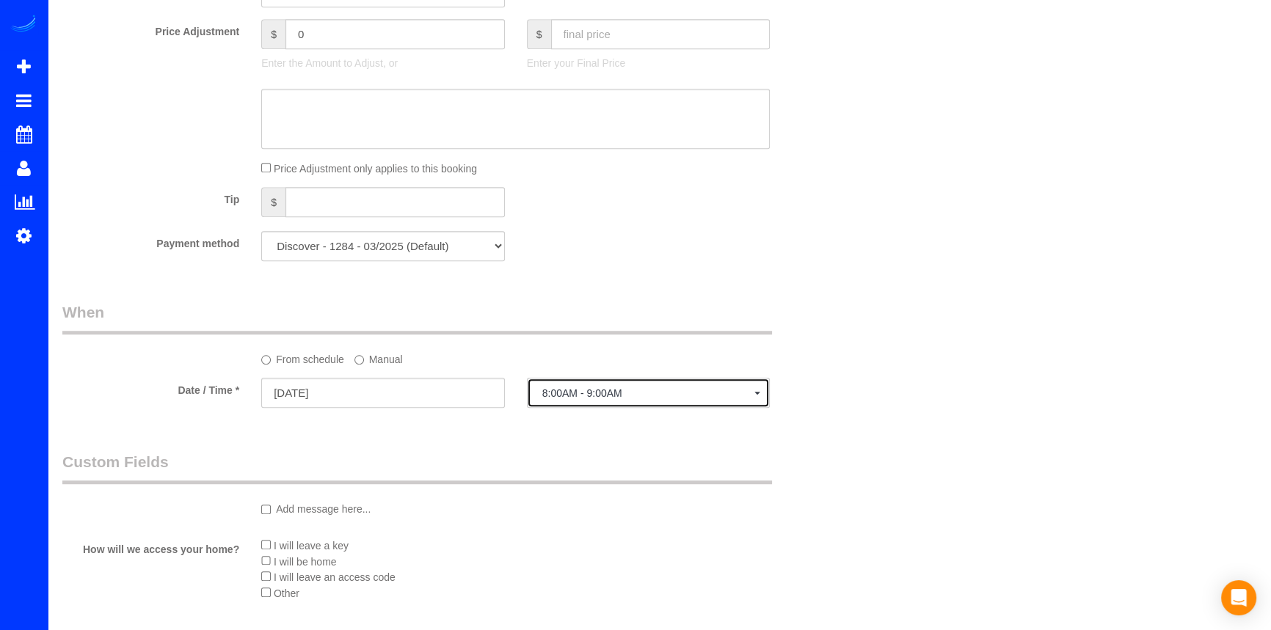
click at [616, 406] on button "8:00AM - 9:00AM" at bounding box center [649, 393] width 244 height 30
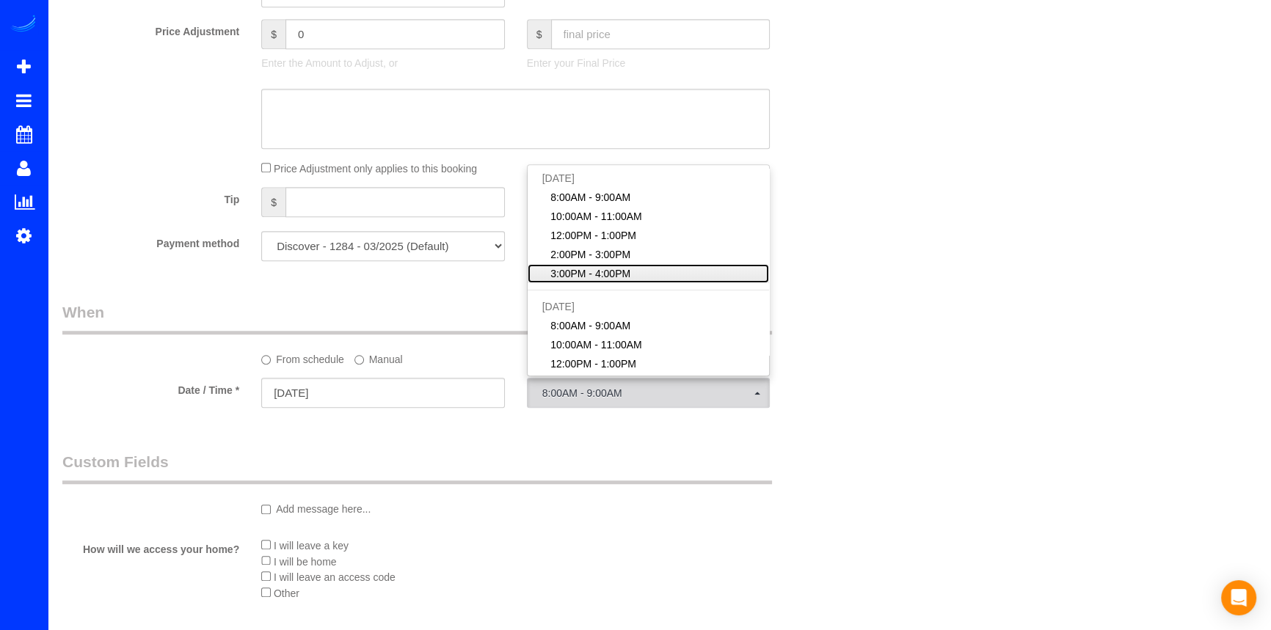
click at [612, 274] on span "3:00PM - 4:00PM" at bounding box center [590, 273] width 80 height 15
select select "spot27"
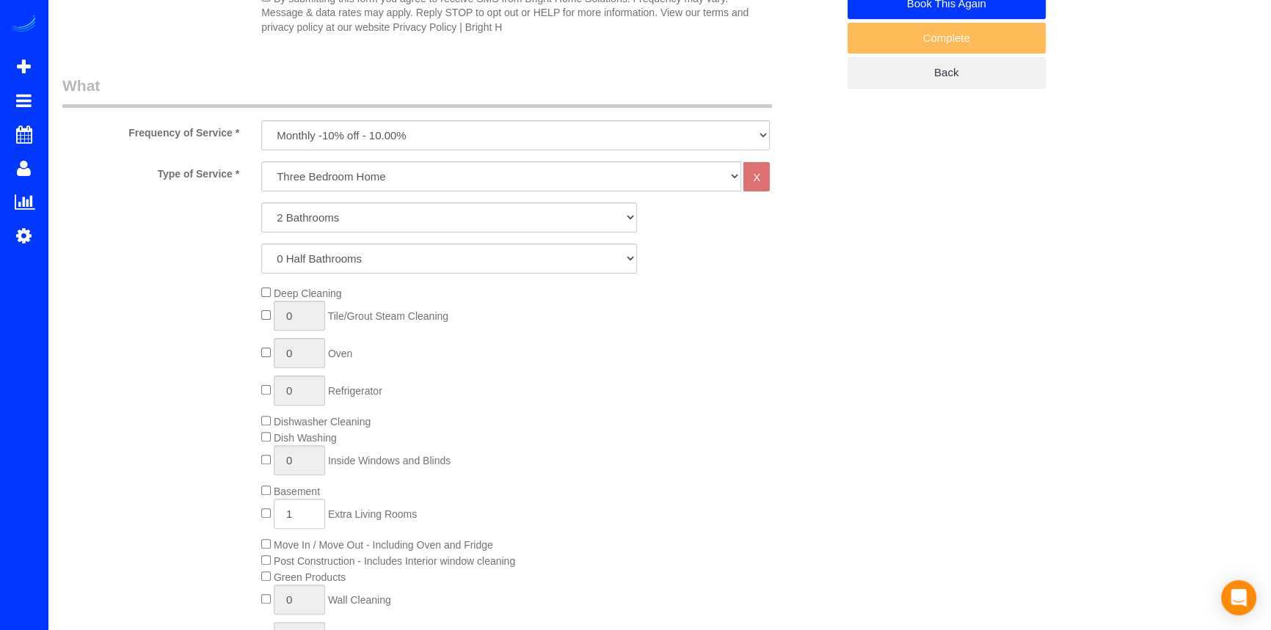
scroll to position [0, 0]
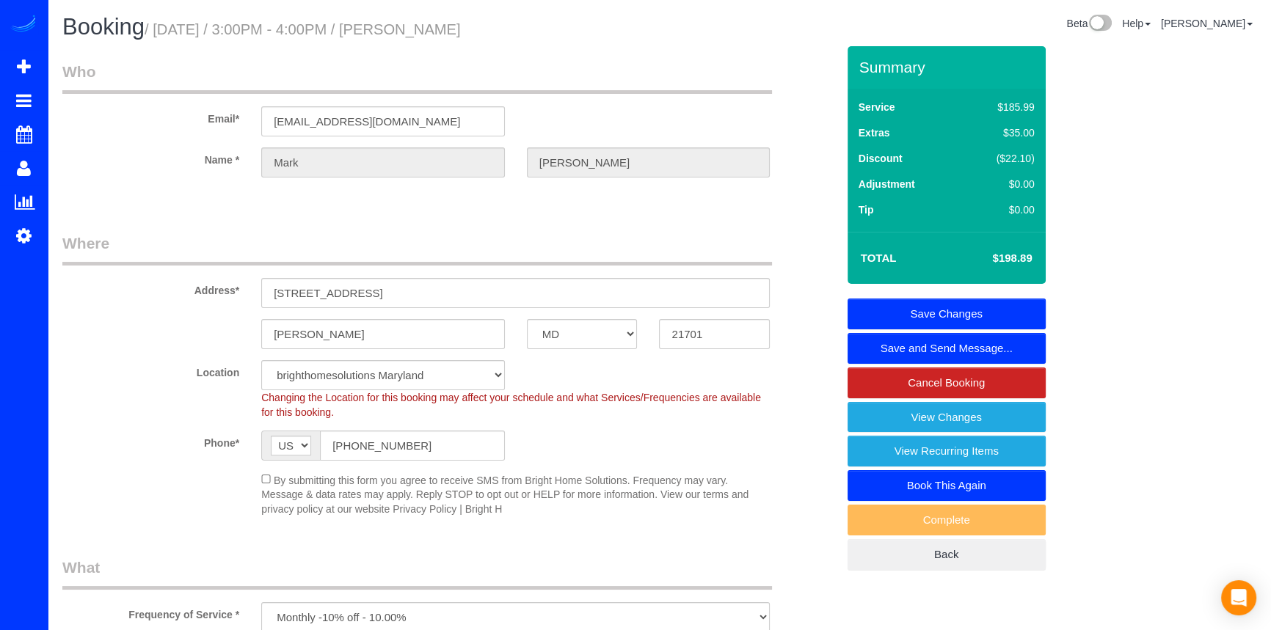
click at [983, 311] on link "Save Changes" at bounding box center [947, 314] width 198 height 31
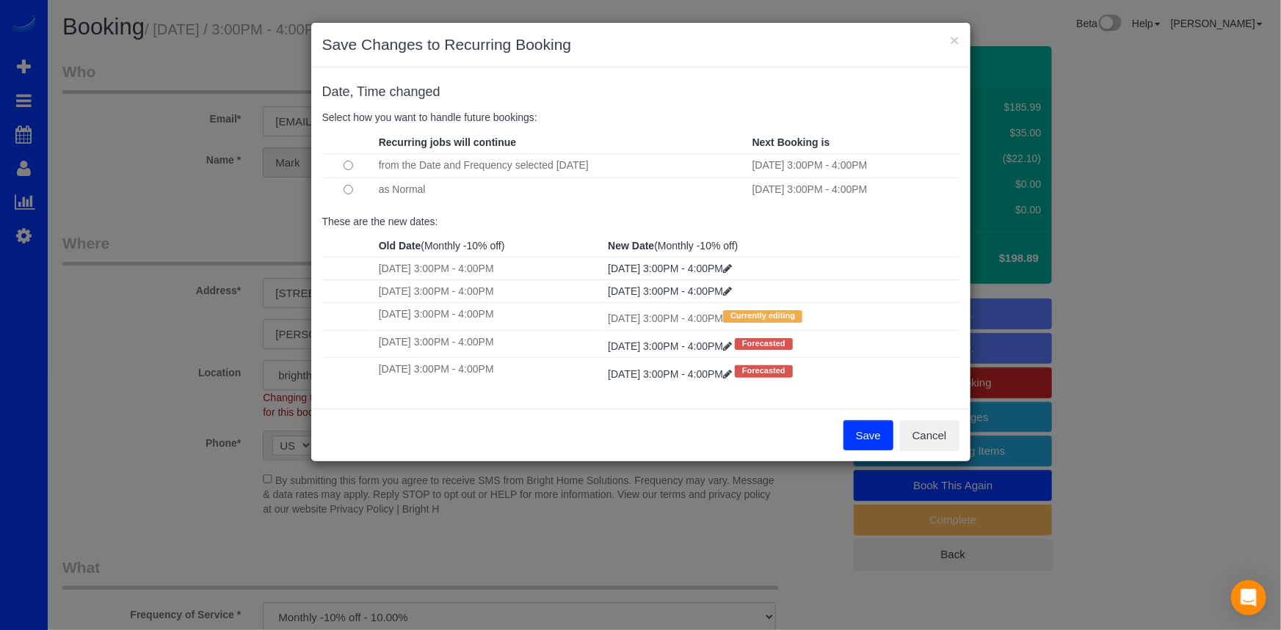
click at [870, 432] on button "Save" at bounding box center [868, 436] width 50 height 31
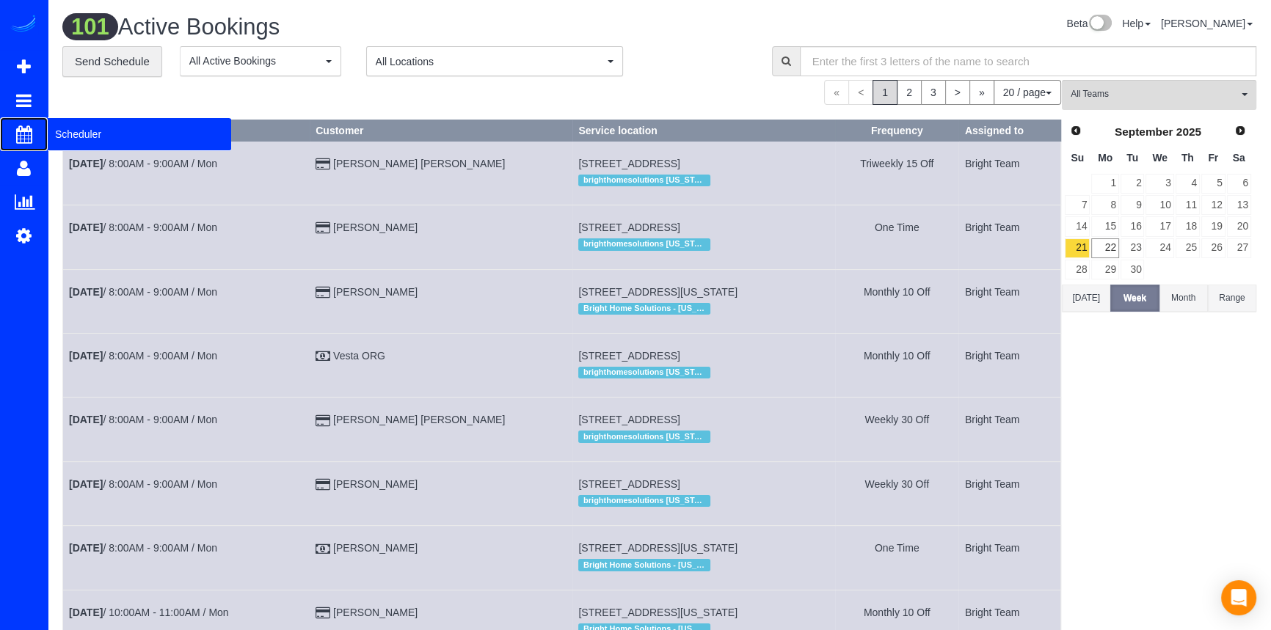
click at [87, 136] on span "Scheduler" at bounding box center [139, 134] width 183 height 34
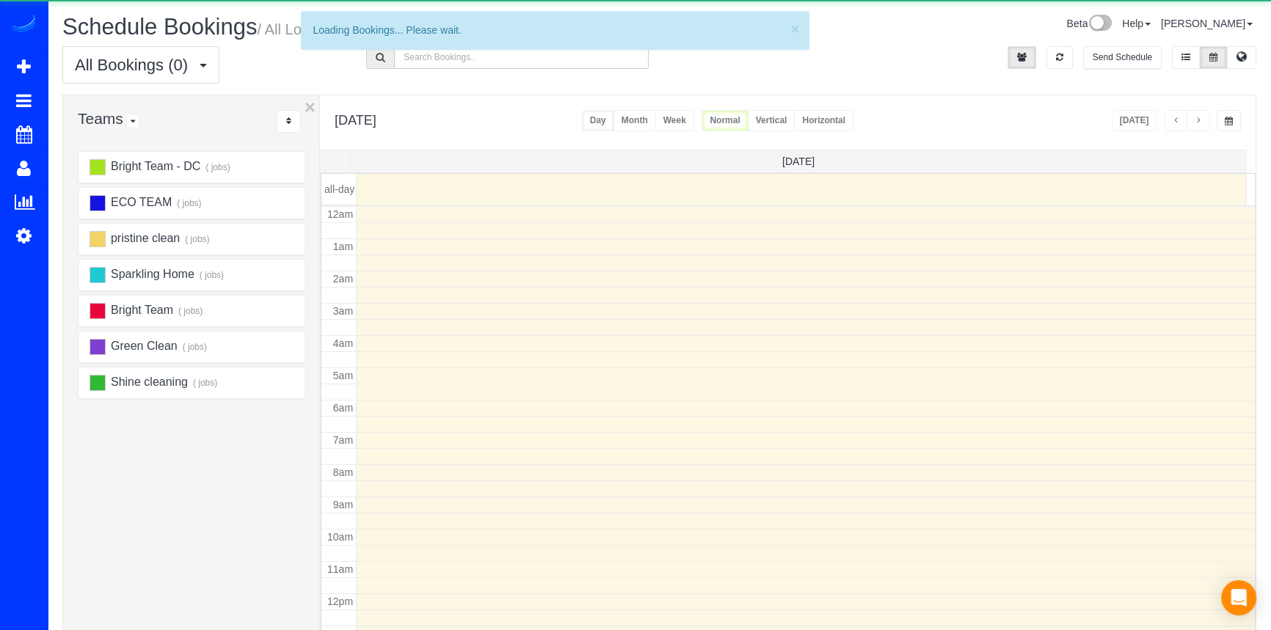
scroll to position [193, 0]
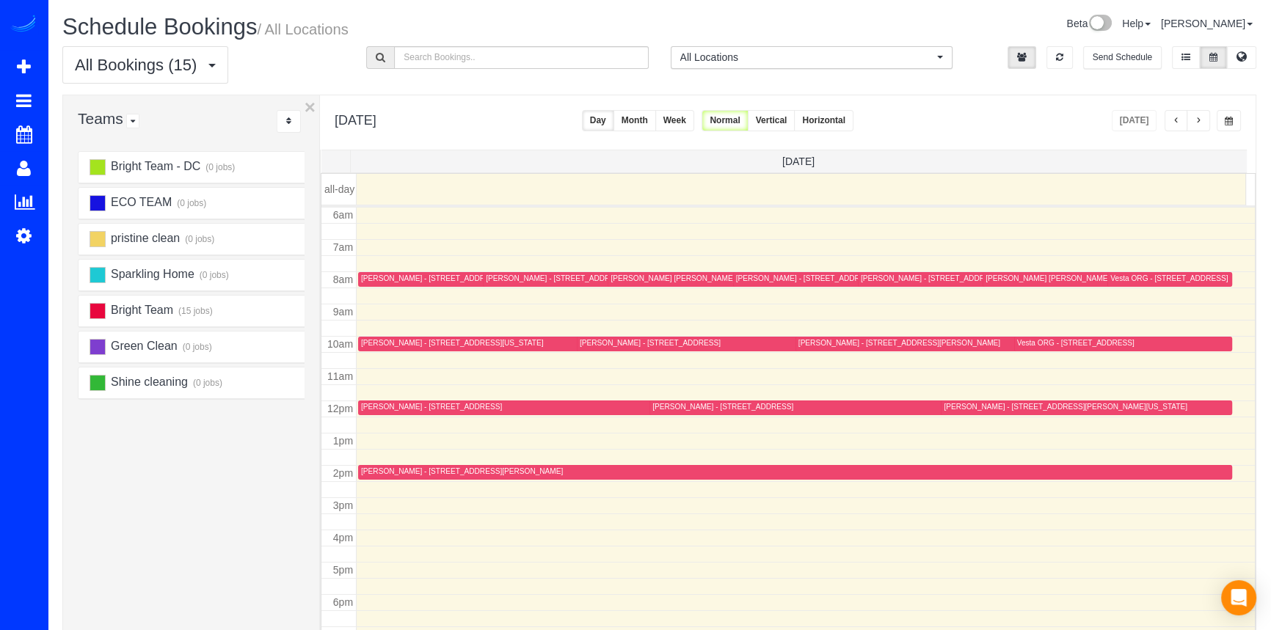
click at [1204, 132] on div "Monday, Sep 22, 2025 Today Day Month Week Normal Vertical Horizontal" at bounding box center [788, 122] width 936 height 54
click at [1200, 110] on button "button" at bounding box center [1198, 120] width 23 height 21
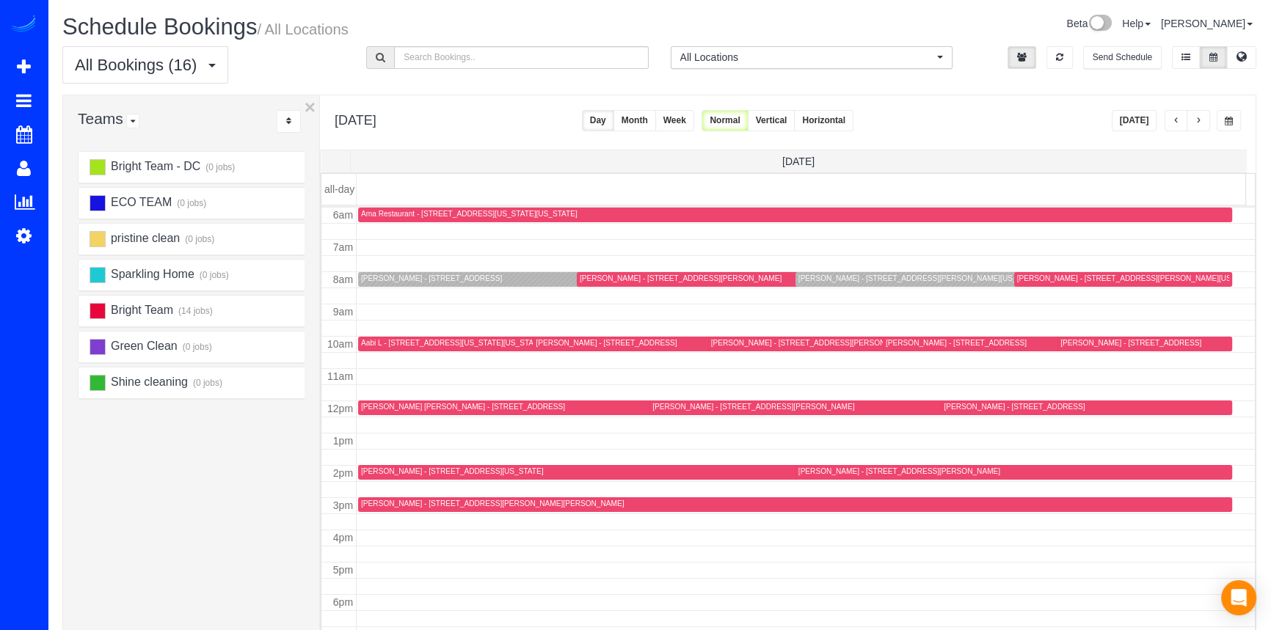
click at [1201, 110] on button "button" at bounding box center [1198, 120] width 23 height 21
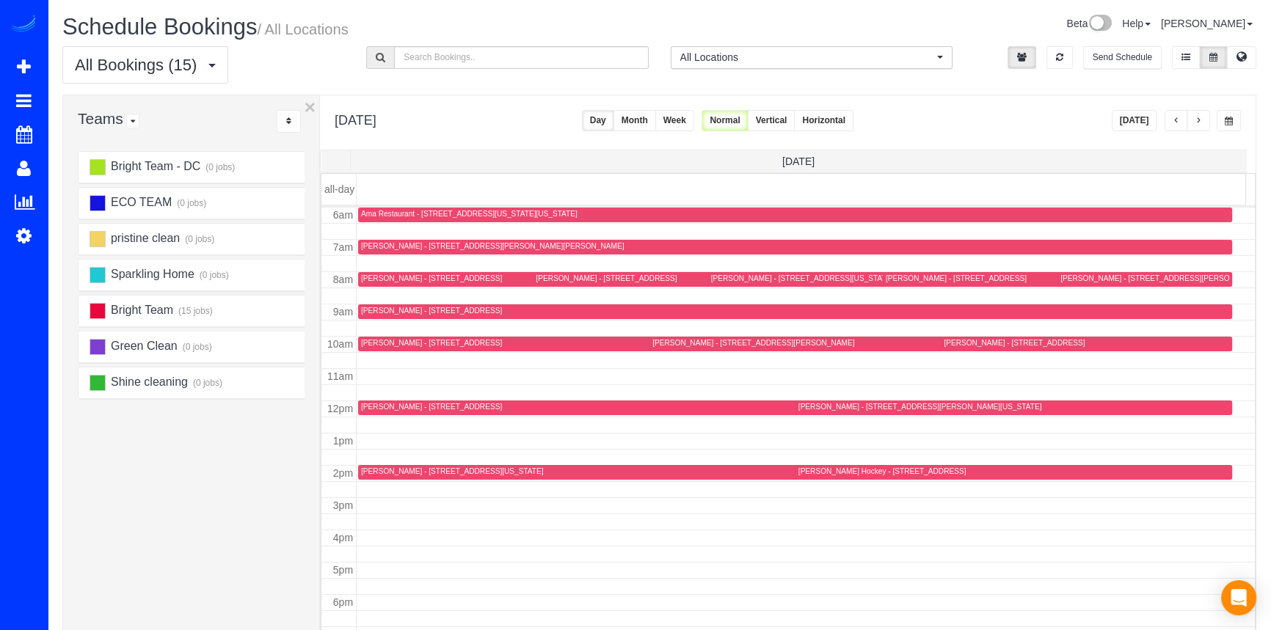
click at [1209, 121] on button "button" at bounding box center [1198, 120] width 23 height 21
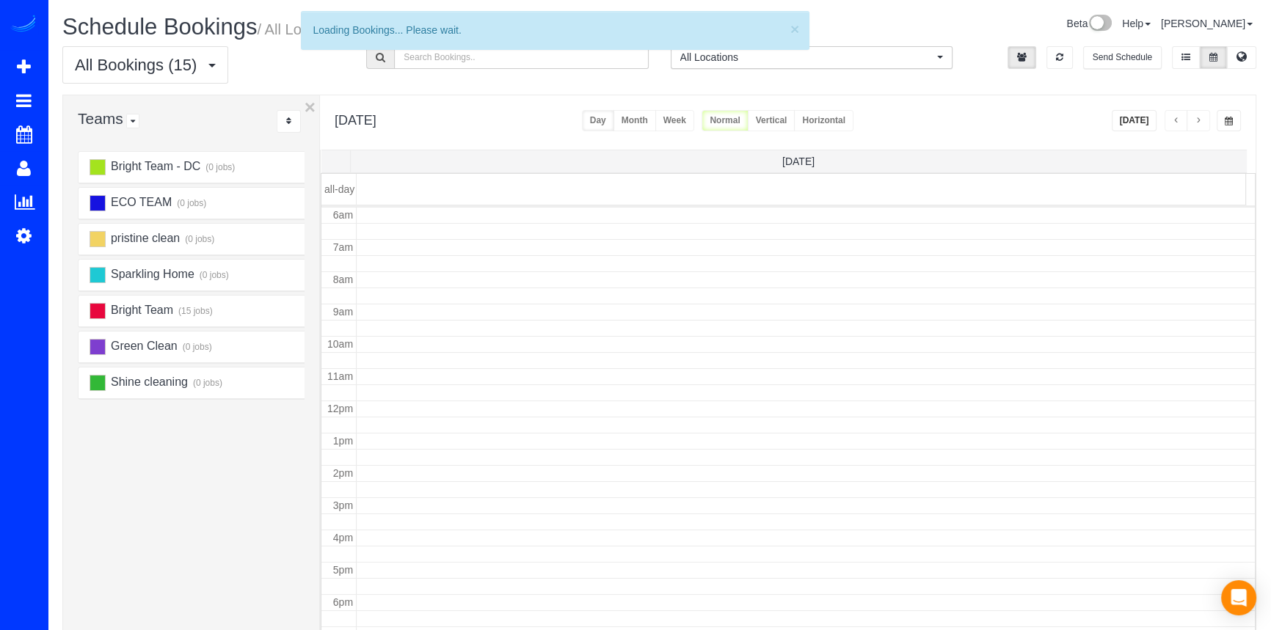
click at [1208, 121] on button "button" at bounding box center [1198, 120] width 23 height 21
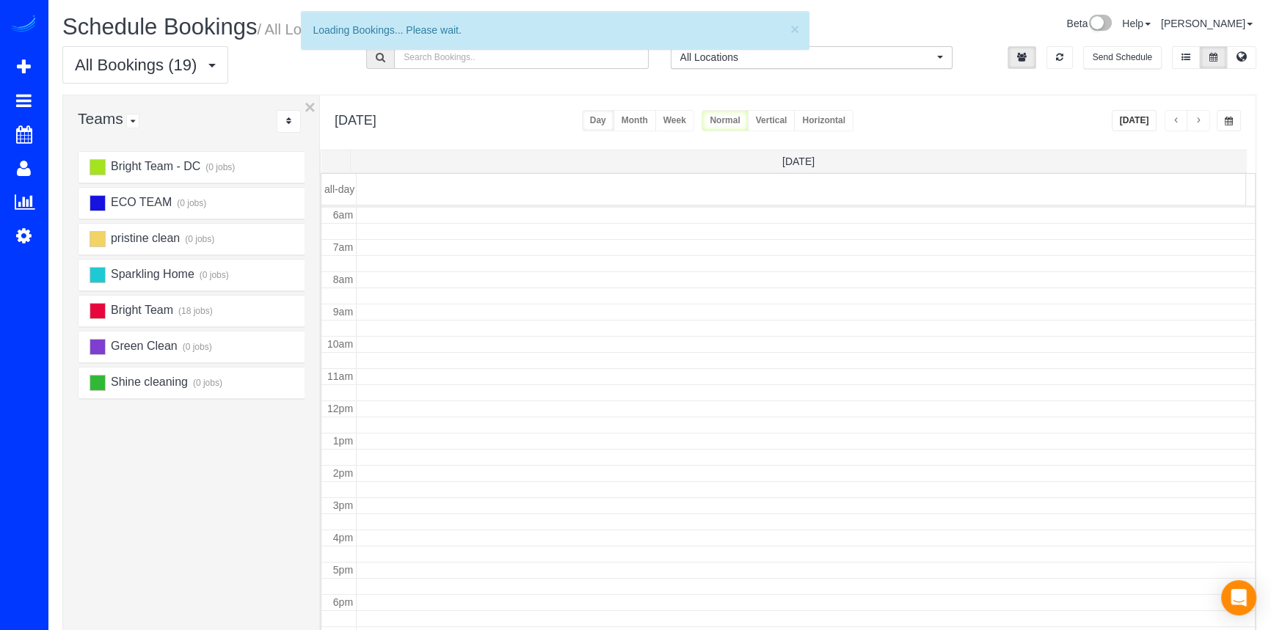
click at [1208, 121] on button "button" at bounding box center [1198, 120] width 23 height 21
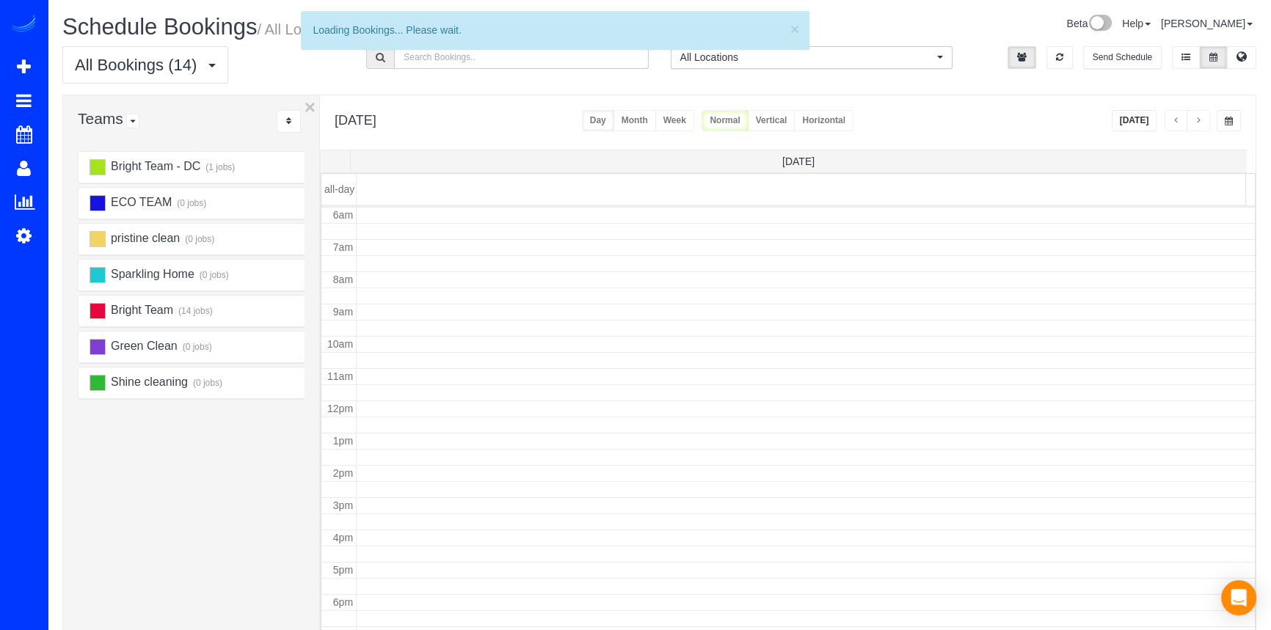
click at [1207, 120] on button "button" at bounding box center [1198, 120] width 23 height 21
click at [1204, 117] on button "button" at bounding box center [1198, 120] width 23 height 21
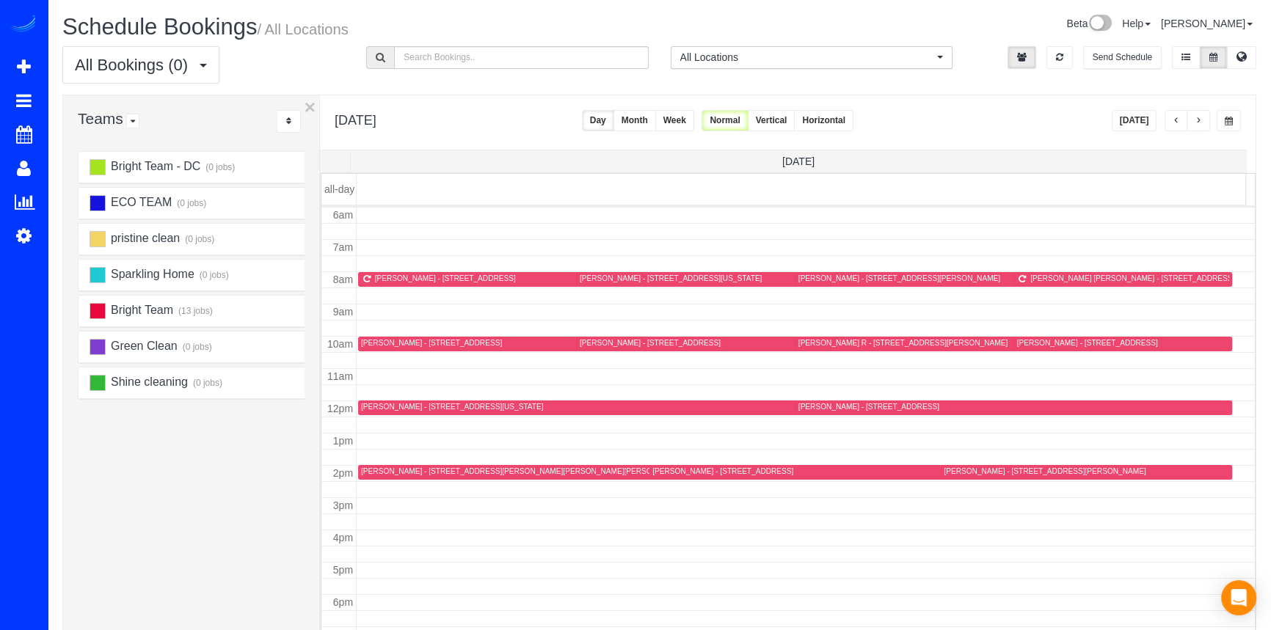
click at [1204, 117] on button "button" at bounding box center [1198, 120] width 23 height 21
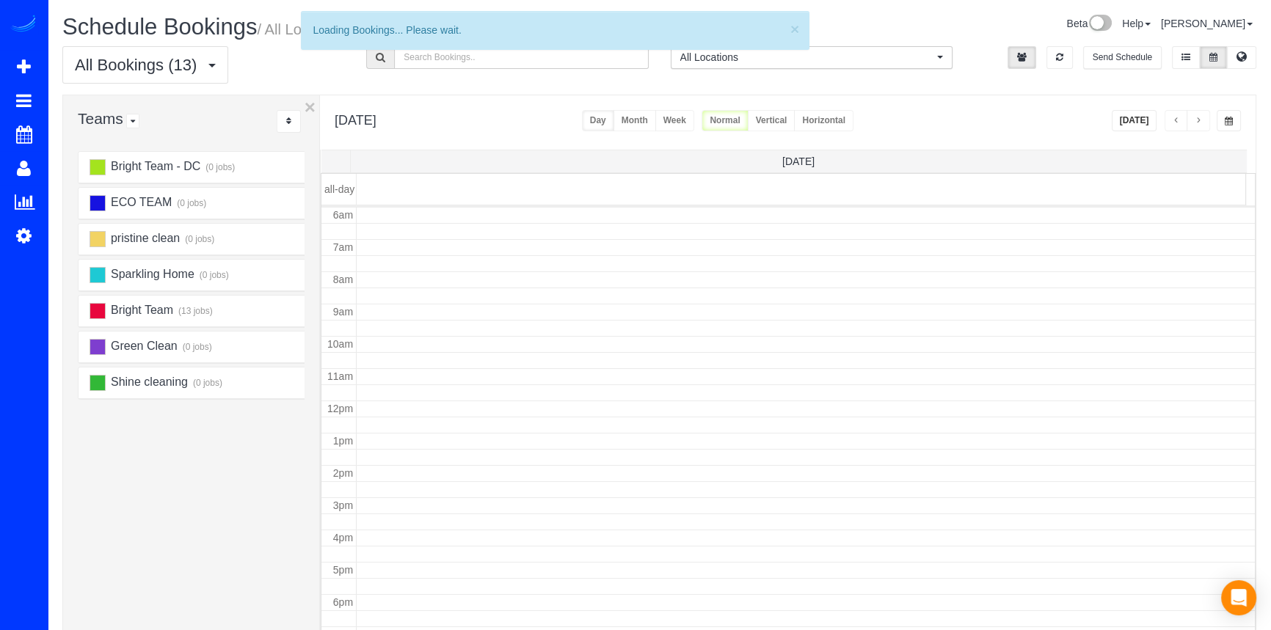
click at [1204, 117] on button "button" at bounding box center [1198, 120] width 23 height 21
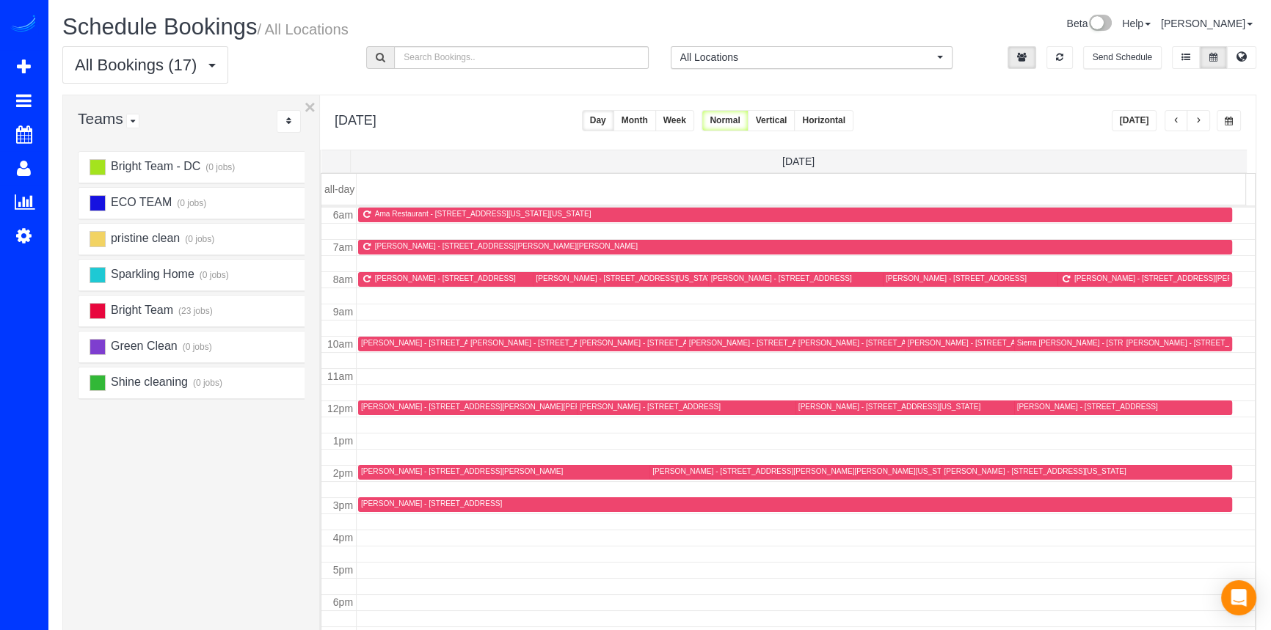
click at [1204, 117] on button "button" at bounding box center [1198, 120] width 23 height 21
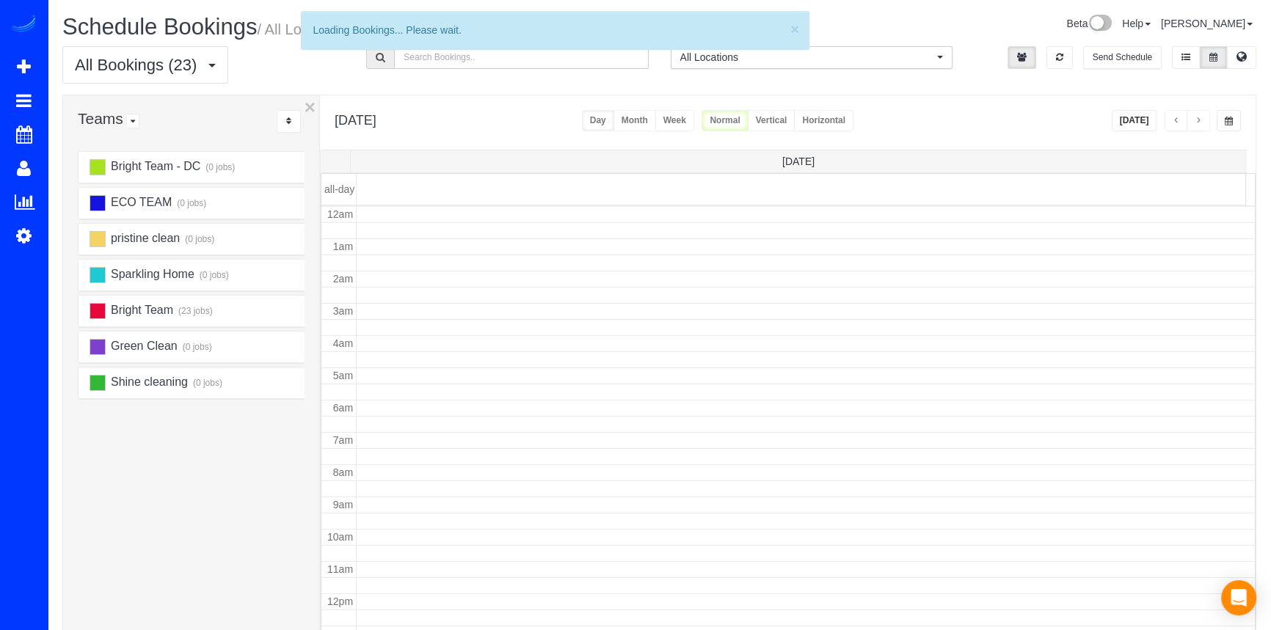
click at [1204, 117] on button "button" at bounding box center [1198, 120] width 23 height 21
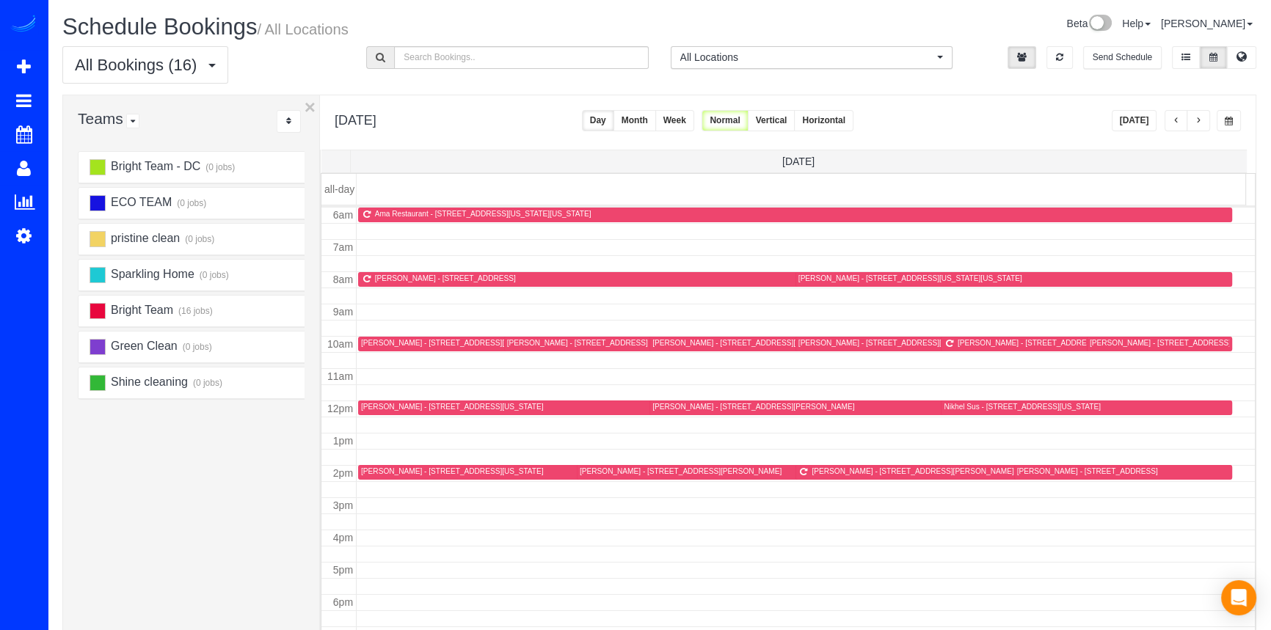
click at [1204, 117] on button "button" at bounding box center [1198, 120] width 23 height 21
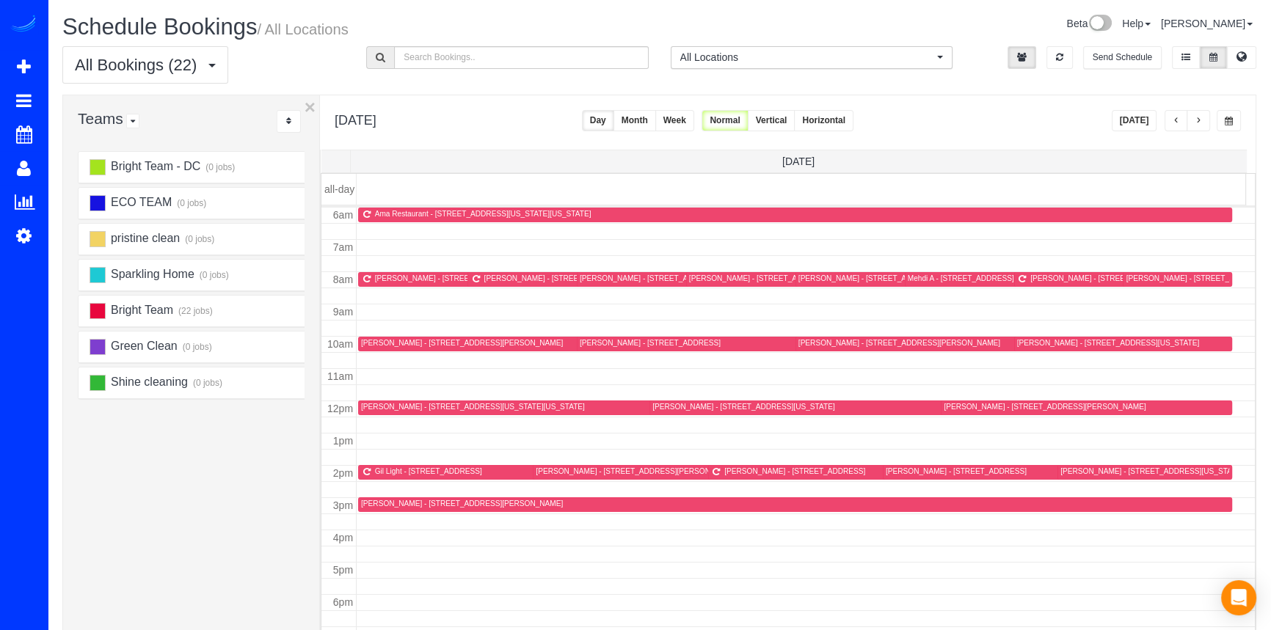
click at [1174, 125] on button "button" at bounding box center [1176, 120] width 23 height 21
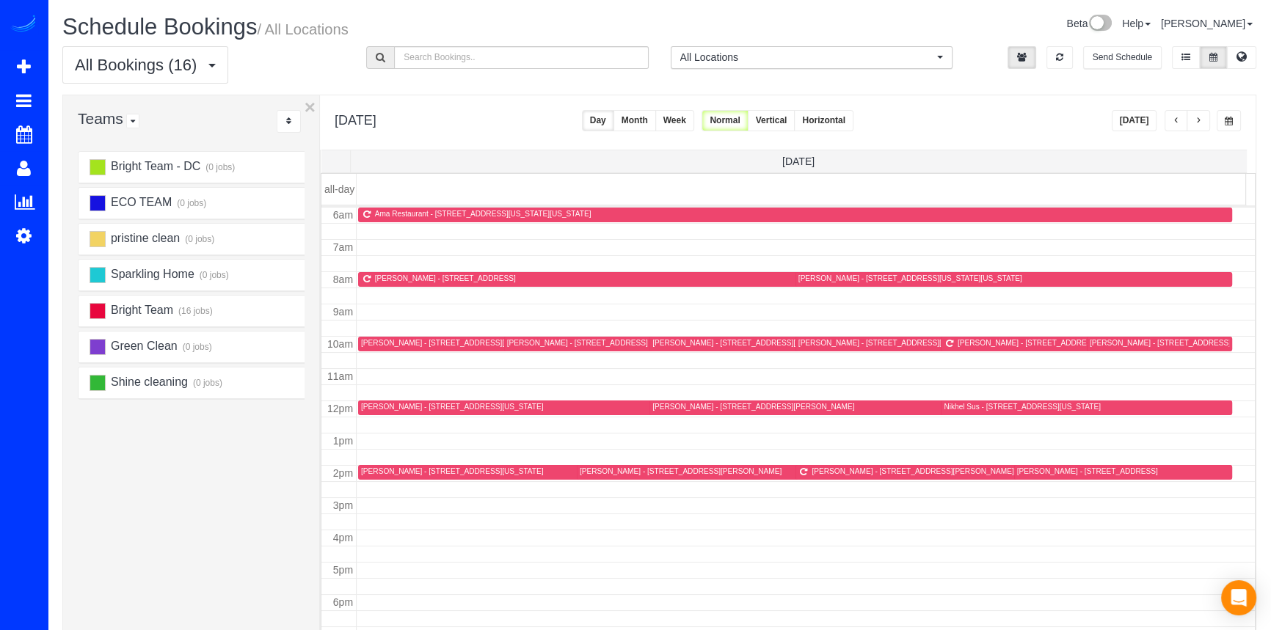
click at [1145, 121] on button "Today" at bounding box center [1135, 120] width 46 height 21
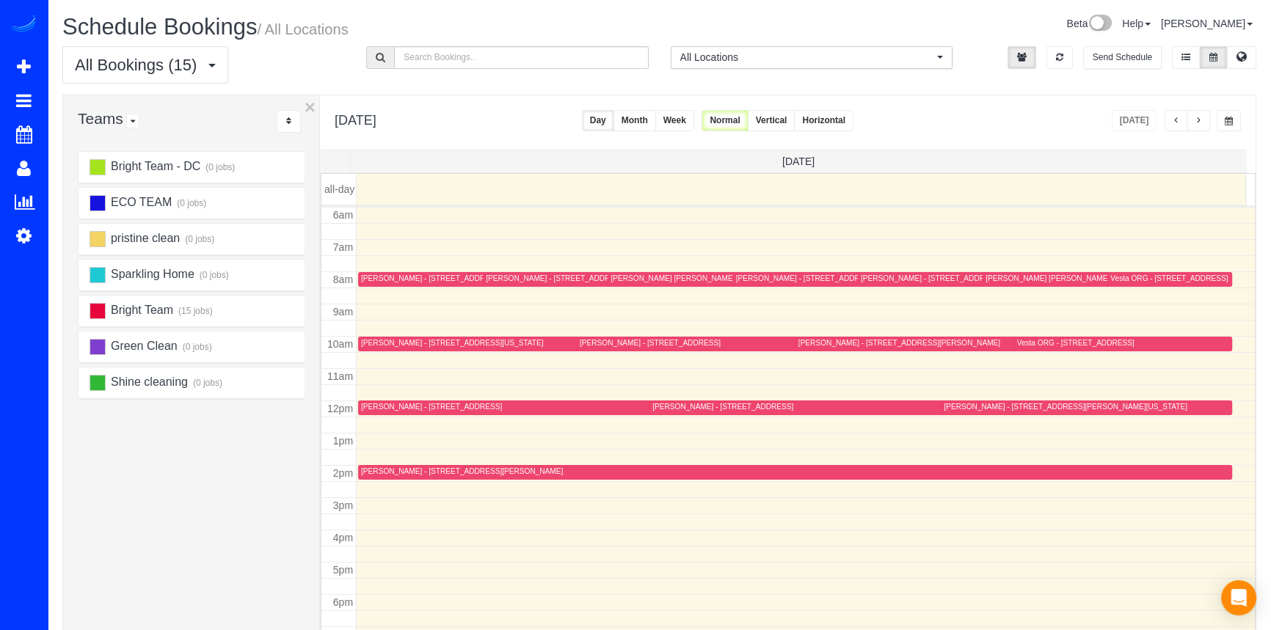
click at [1207, 120] on button "button" at bounding box center [1198, 120] width 23 height 21
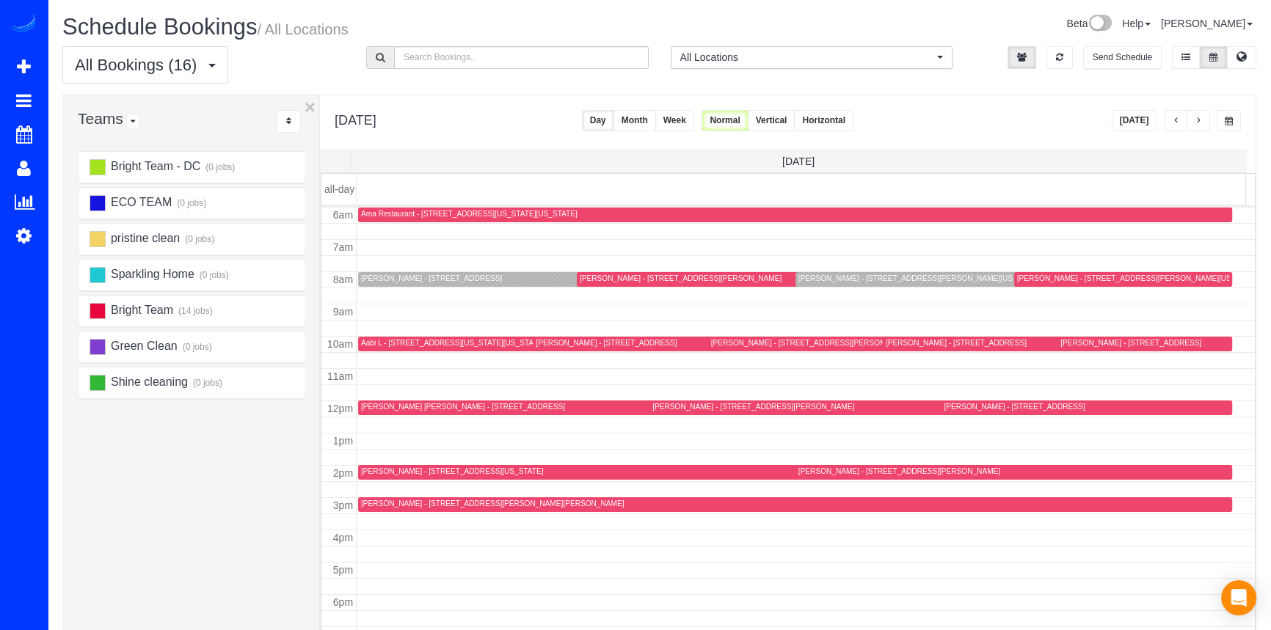
click at [1198, 120] on span "button" at bounding box center [1198, 121] width 7 height 9
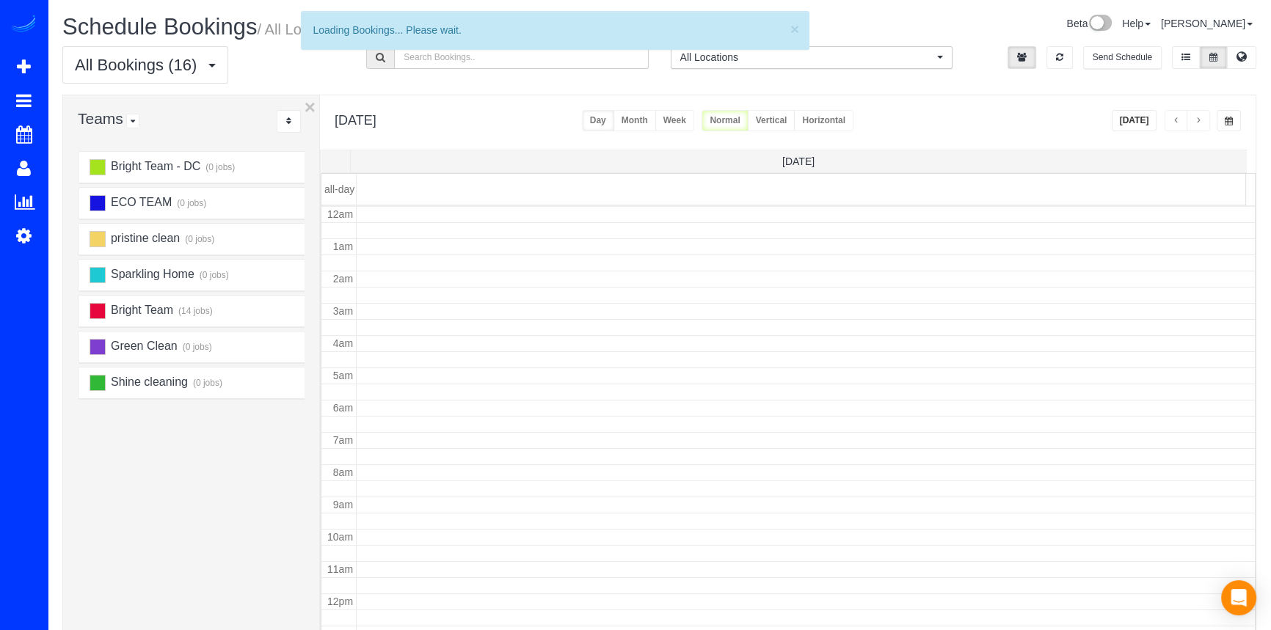
click at [1198, 120] on span "button" at bounding box center [1198, 121] width 7 height 9
click at [1197, 120] on span "button" at bounding box center [1198, 121] width 7 height 9
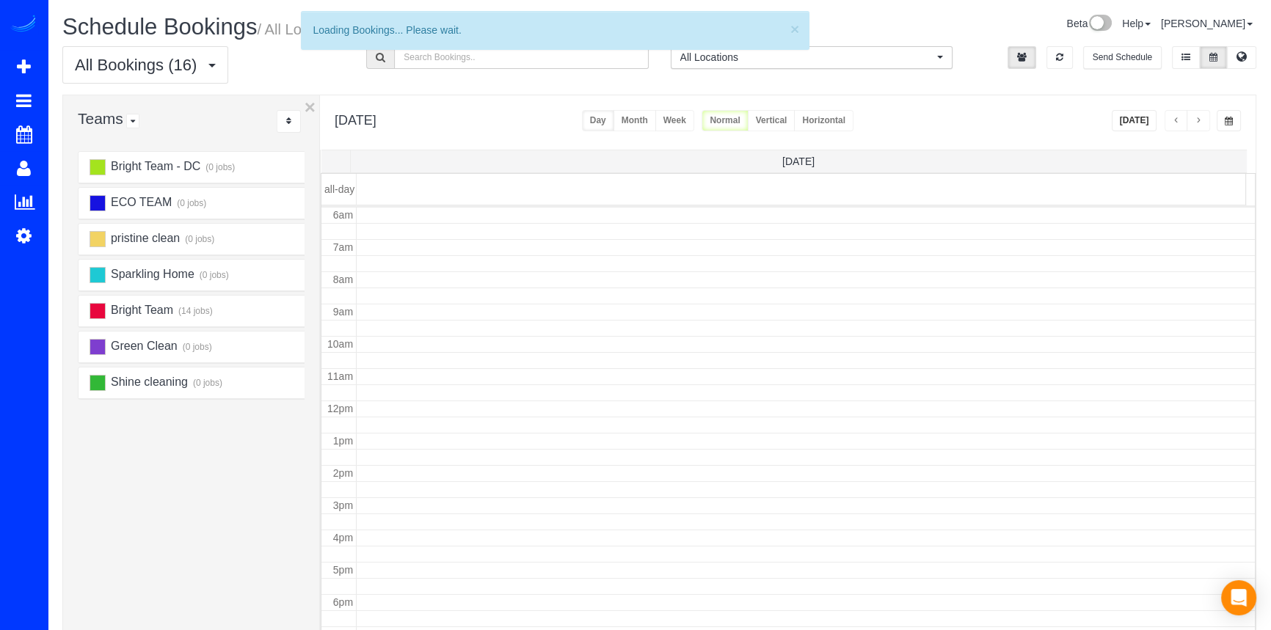
click at [1197, 120] on span "button" at bounding box center [1198, 121] width 7 height 9
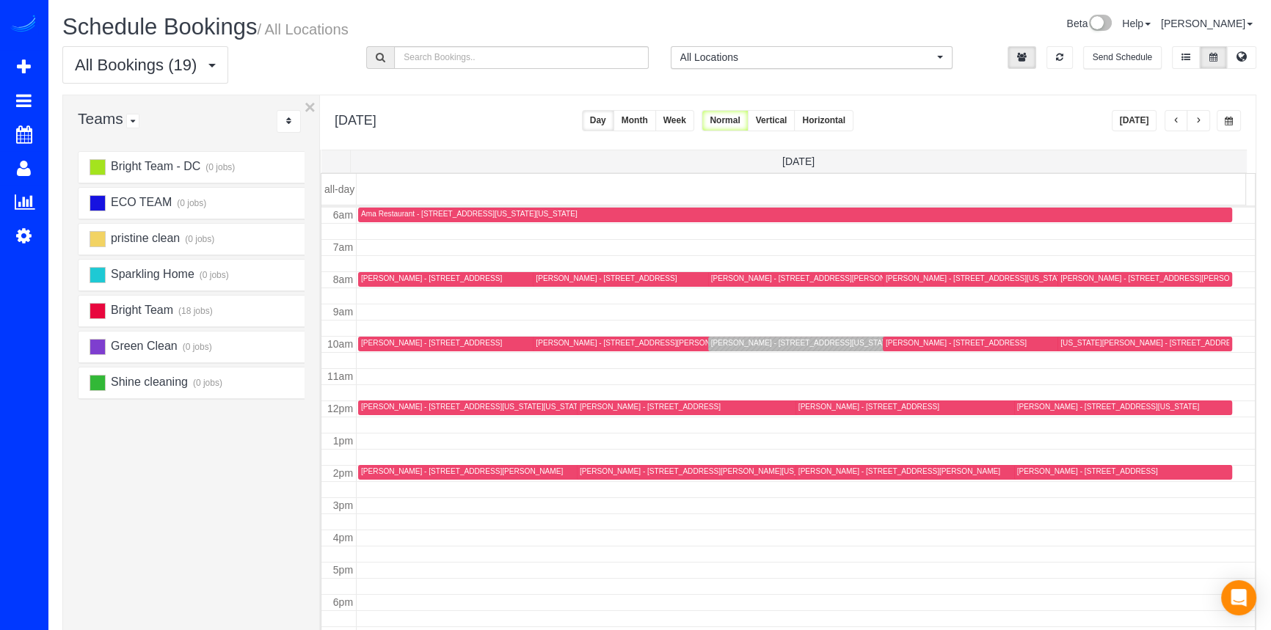
click at [1197, 120] on span "button" at bounding box center [1198, 121] width 7 height 9
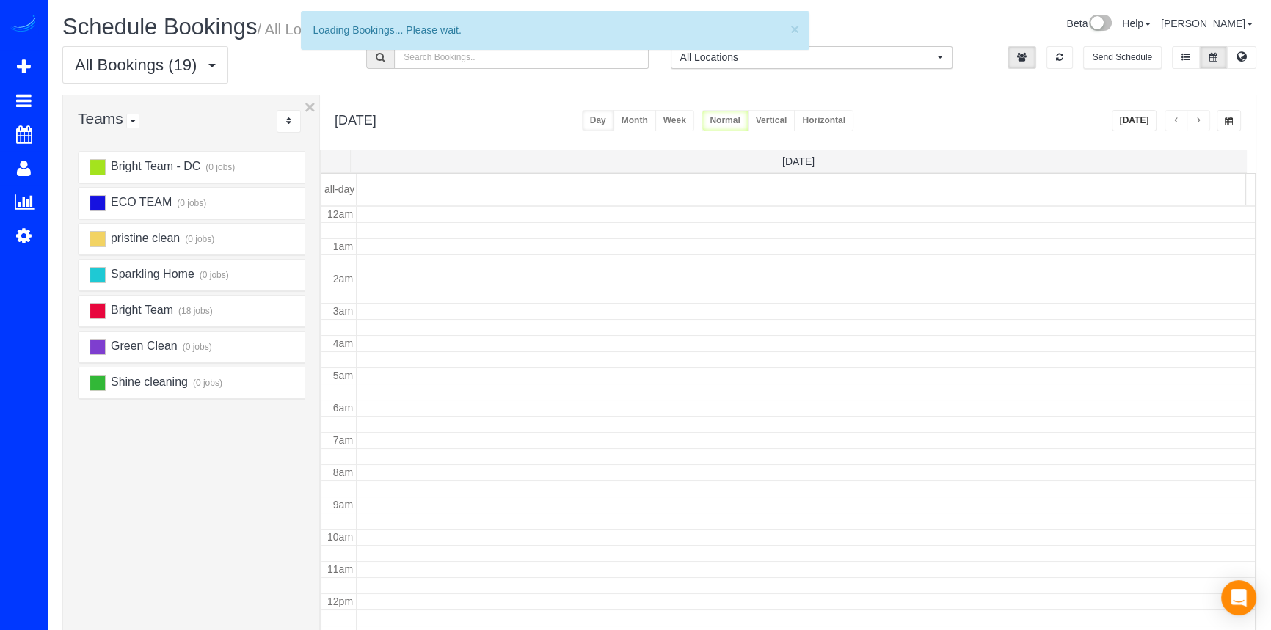
click at [1197, 120] on span "button" at bounding box center [1198, 121] width 7 height 9
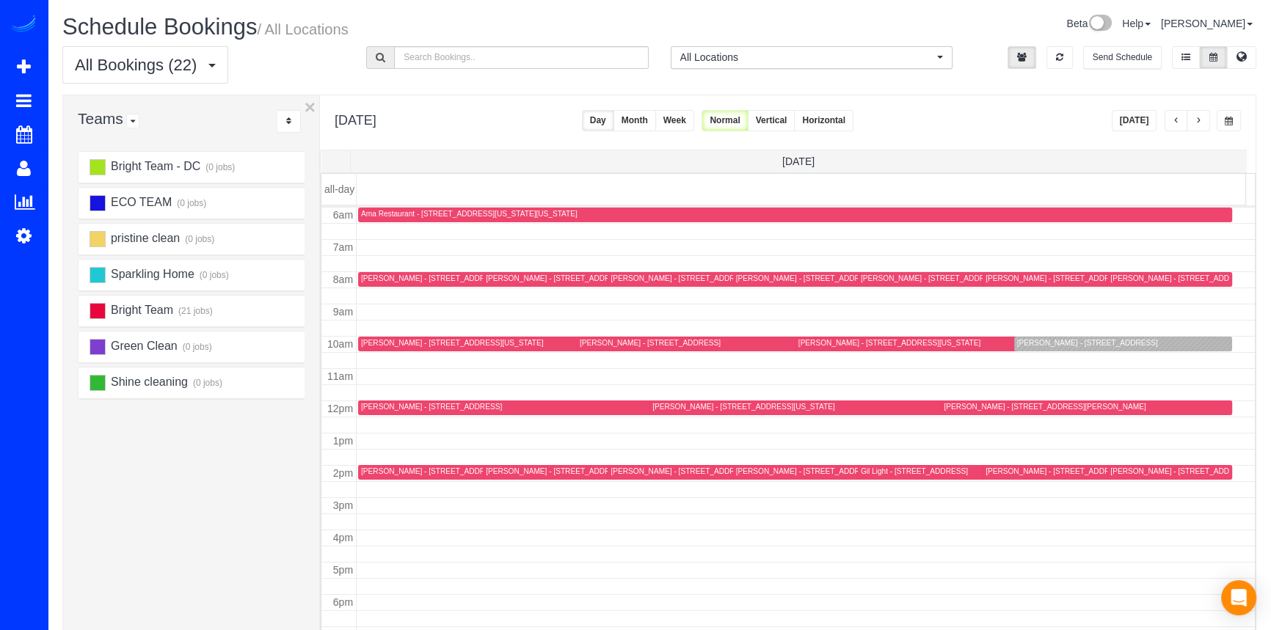
click at [1197, 120] on span "button" at bounding box center [1198, 121] width 7 height 9
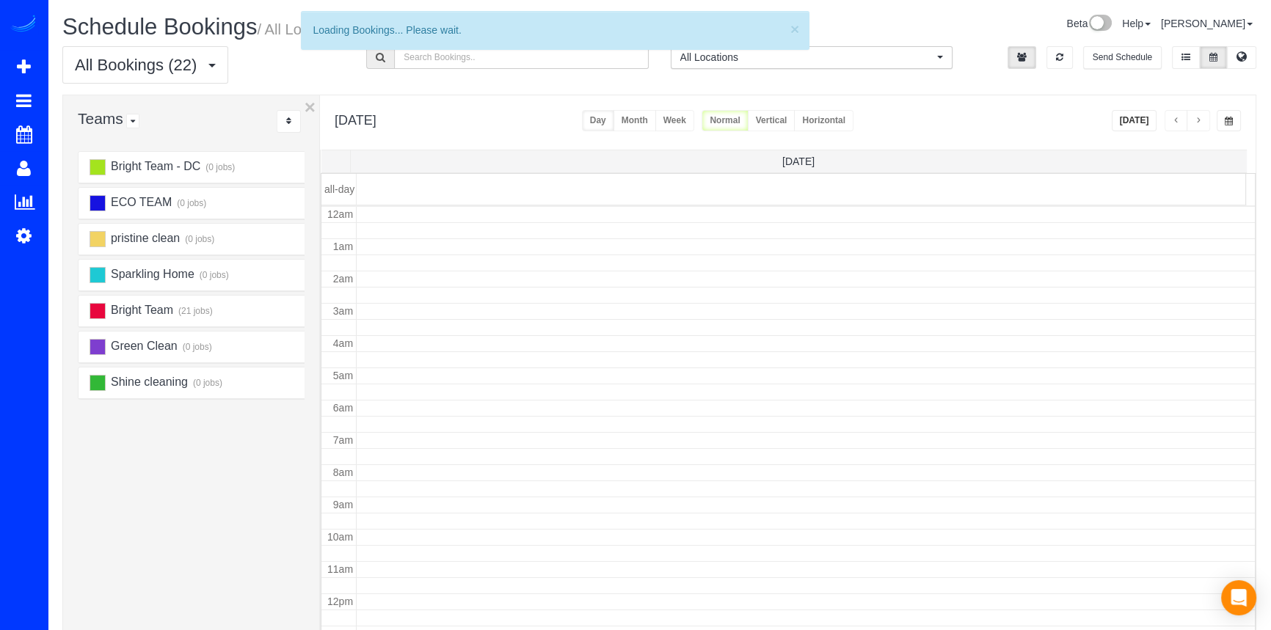
click at [1197, 120] on span "button" at bounding box center [1198, 121] width 7 height 9
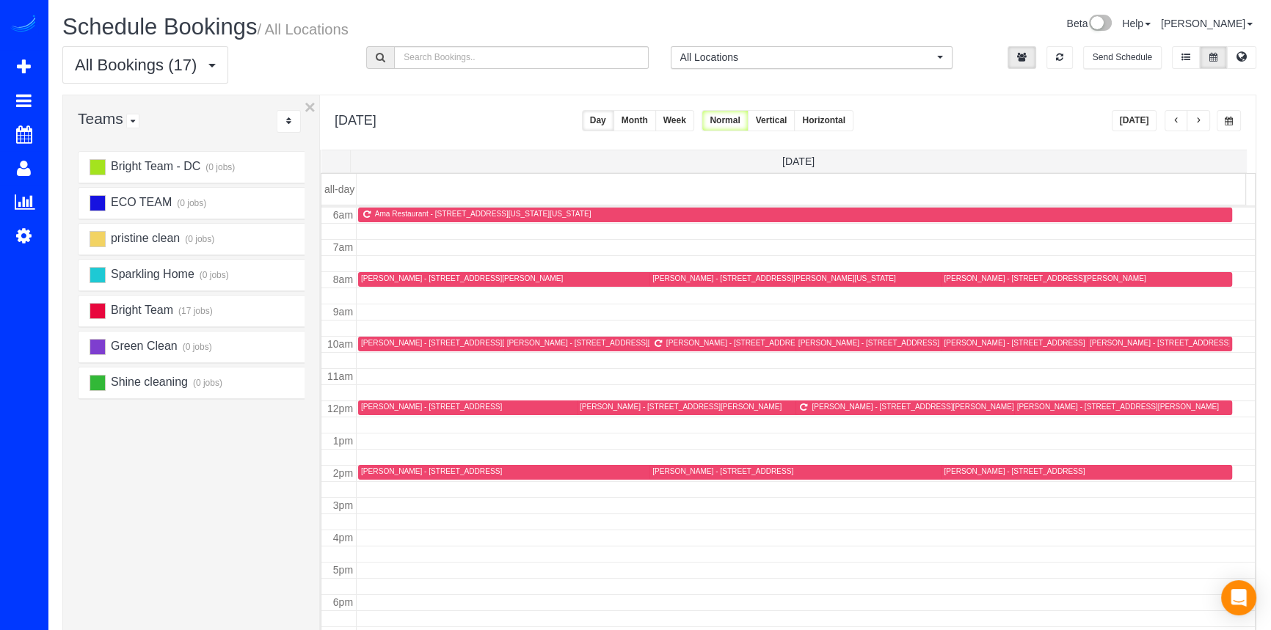
drag, startPoint x: 1011, startPoint y: 113, endPoint x: 892, endPoint y: 145, distance: 123.0
click at [867, 148] on div "Tuesday, Sep 30, 2025 Today Day Month Week Normal Vertical Horizontal" at bounding box center [788, 122] width 936 height 54
click at [1121, 115] on button "[DATE]" at bounding box center [1135, 120] width 46 height 21
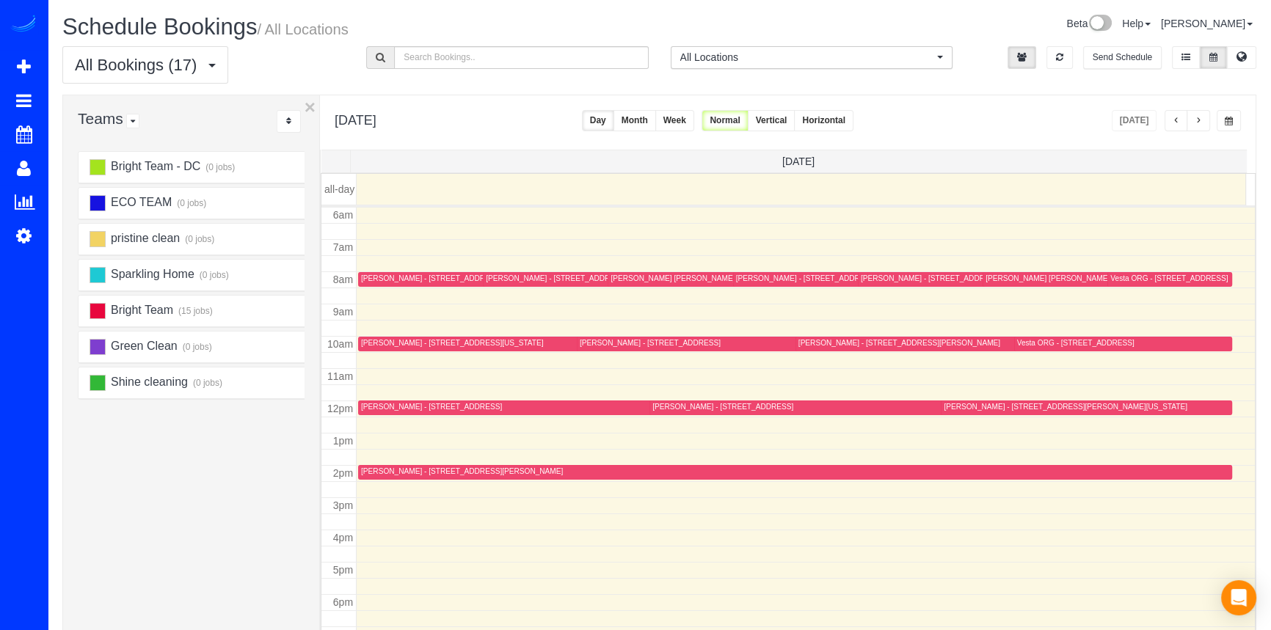
click at [1208, 118] on button "button" at bounding box center [1198, 120] width 23 height 21
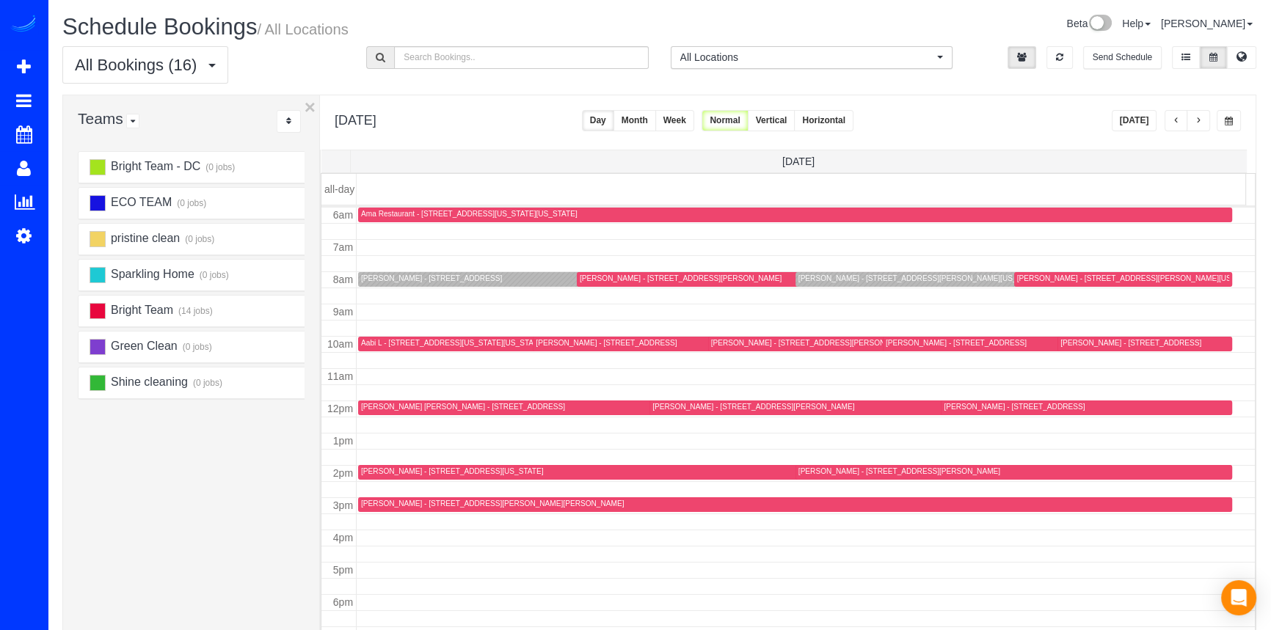
click at [961, 404] on div "Patricia Larson - 21624 Goshen Oaks Road, Gaithersburg, MD 20882" at bounding box center [1014, 407] width 141 height 10
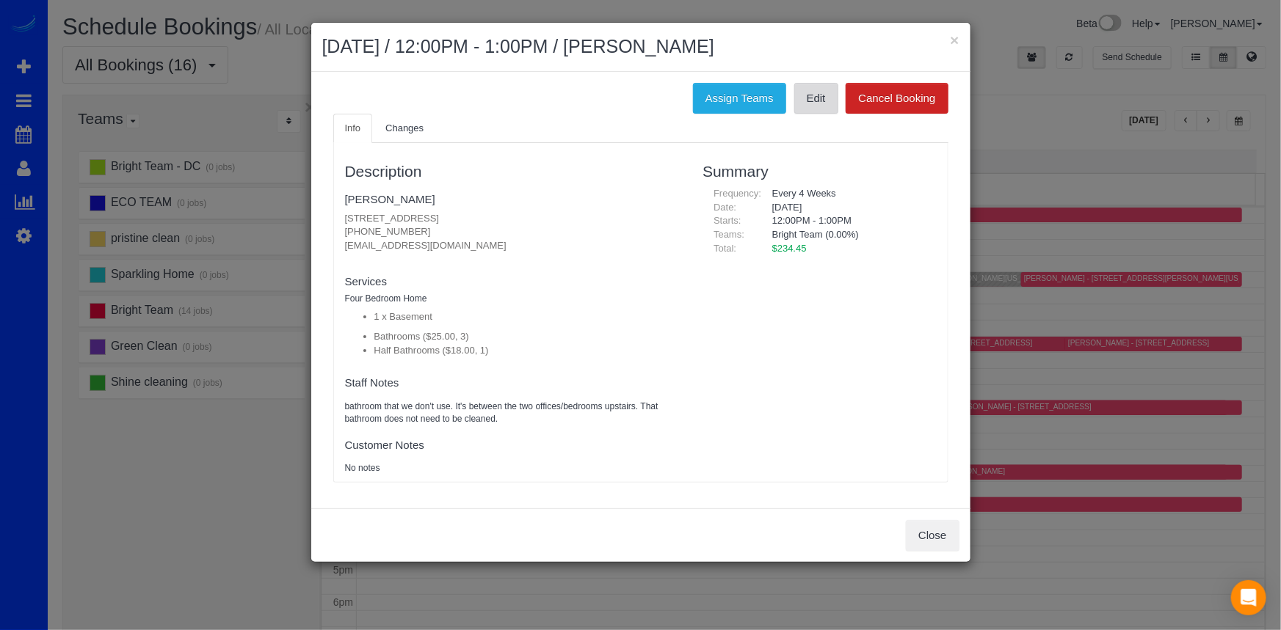
click at [821, 100] on link "Edit" at bounding box center [816, 98] width 44 height 31
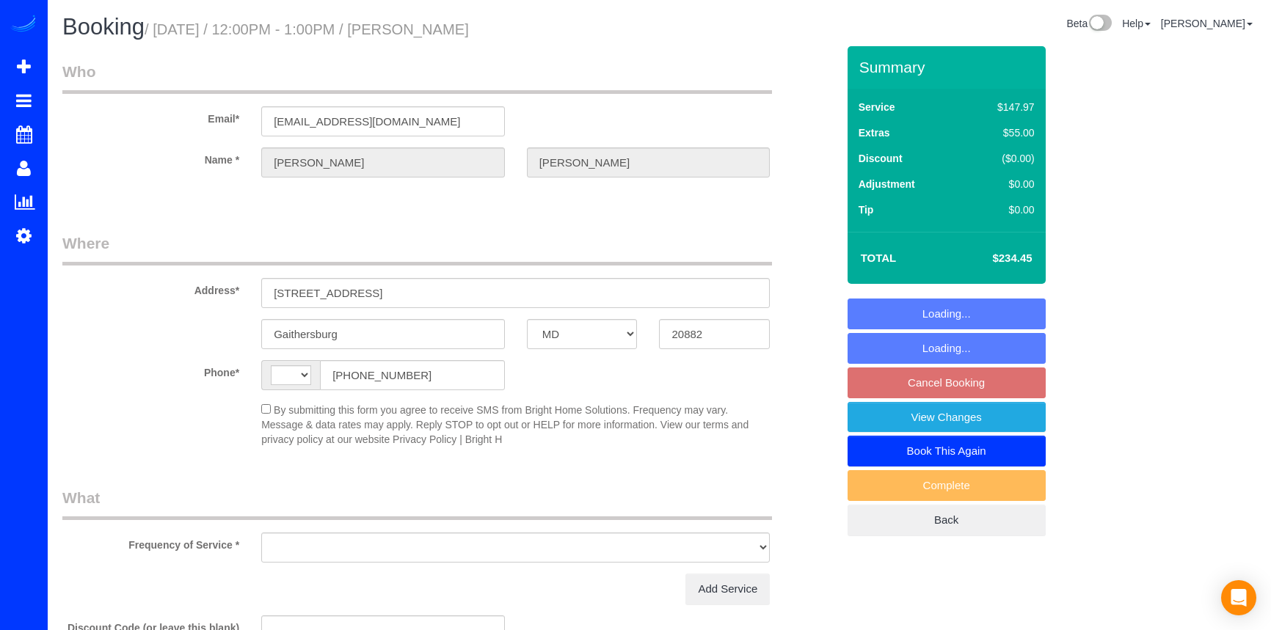
select select "MD"
select select "string:[GEOGRAPHIC_DATA]"
select select "object:622"
select select "spot3"
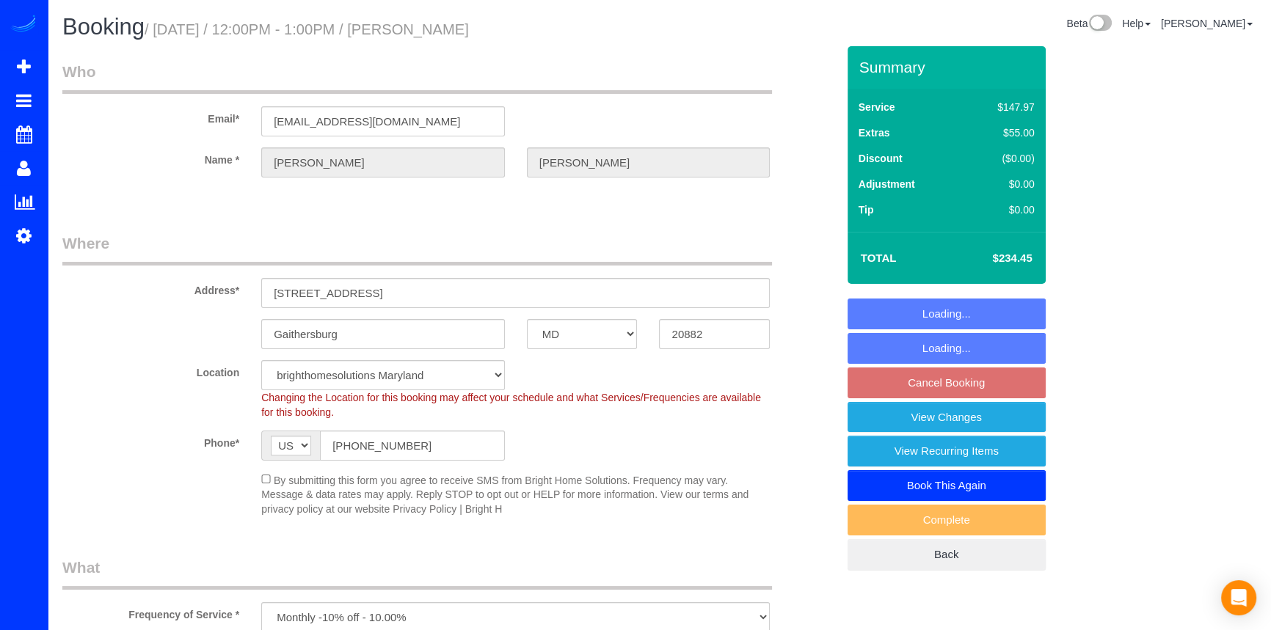
select select "spot23"
select select "object:819"
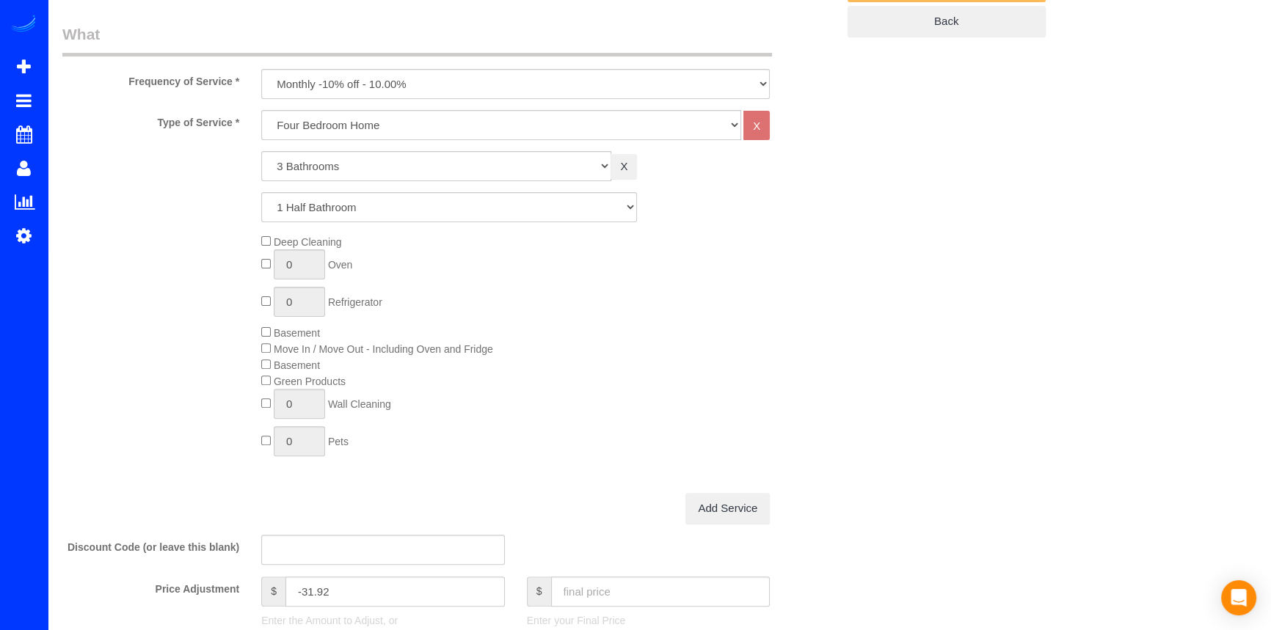
select select "3"
select select "1"
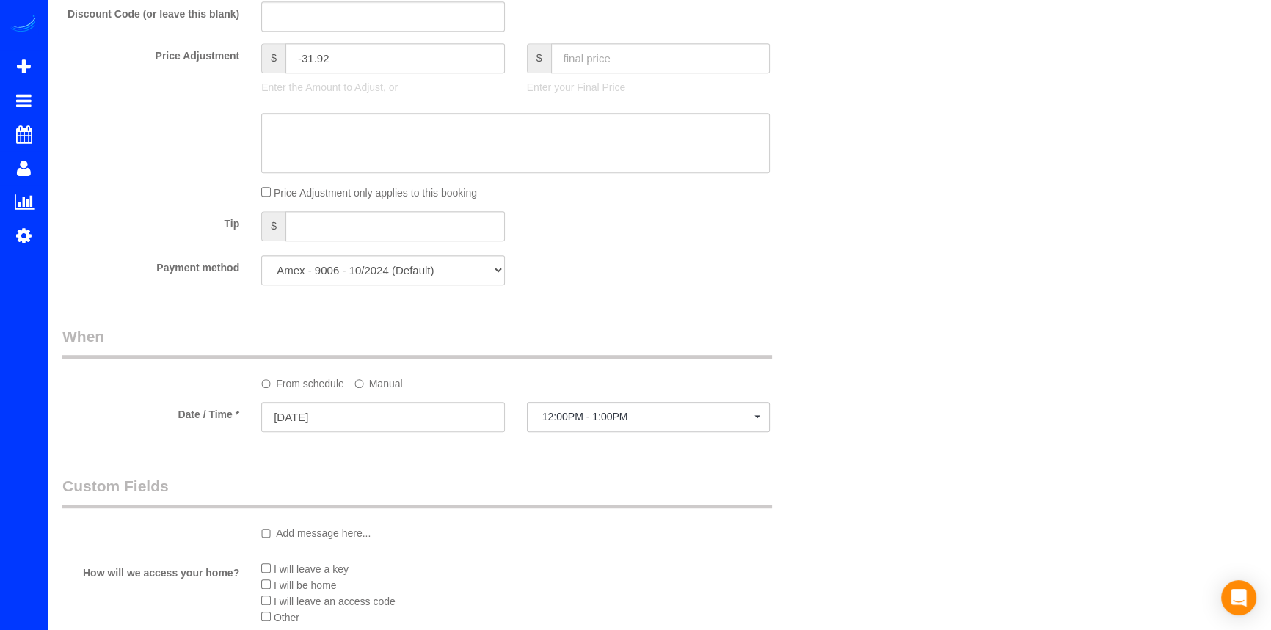
scroll to position [1134, 0]
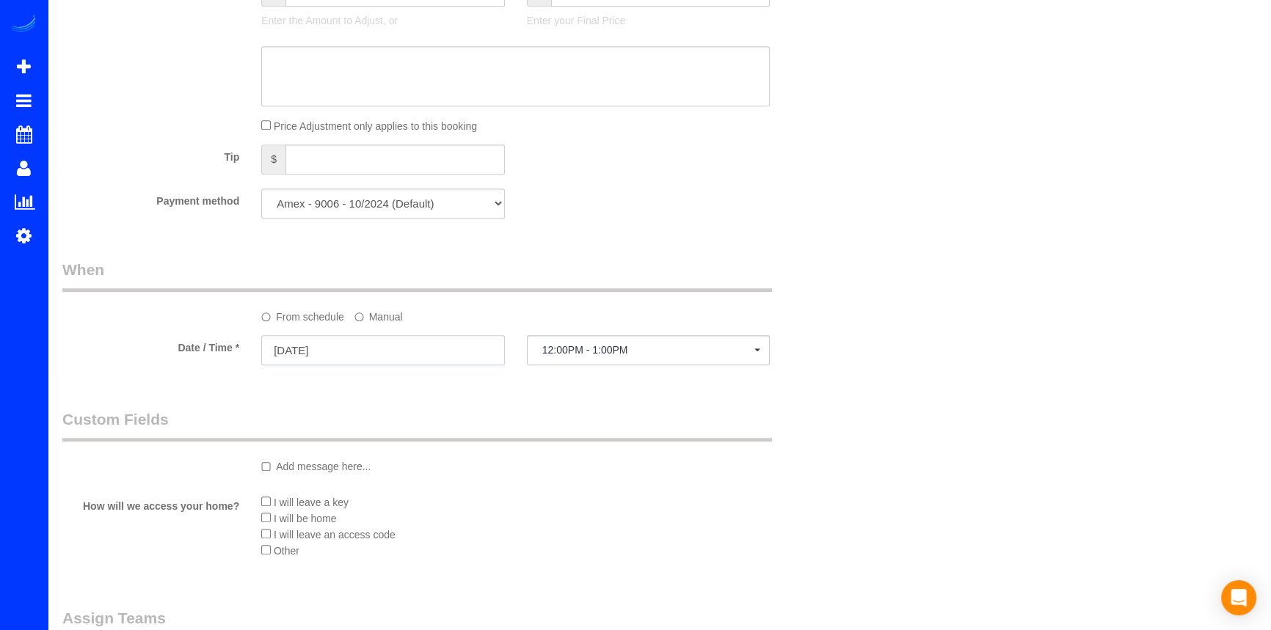
click at [377, 347] on input "[DATE]" at bounding box center [383, 350] width 244 height 30
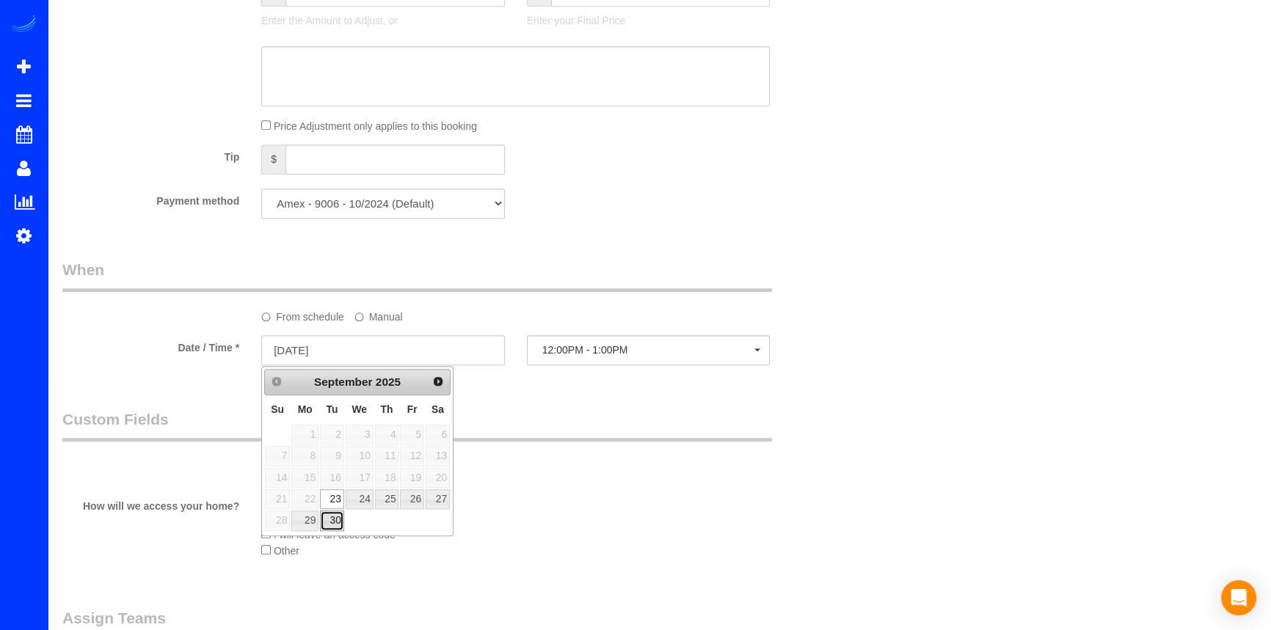
click at [332, 517] on link "30" at bounding box center [331, 521] width 23 height 20
type input "[DATE]"
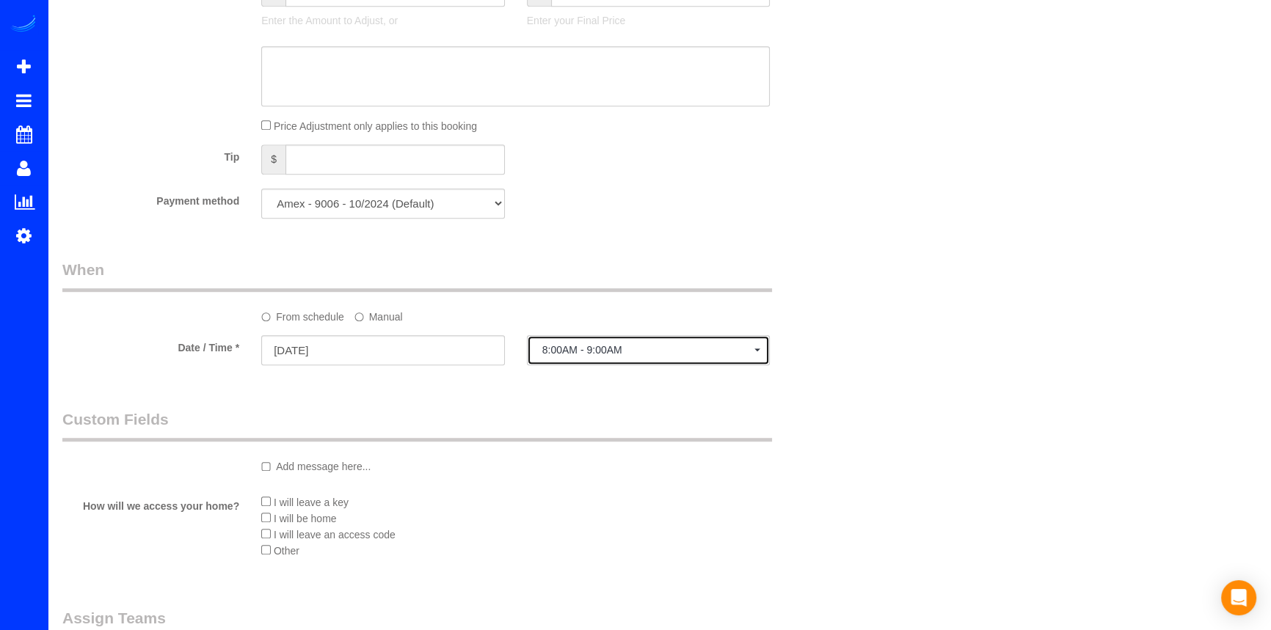
click at [581, 357] on button "8:00AM - 9:00AM" at bounding box center [649, 350] width 244 height 30
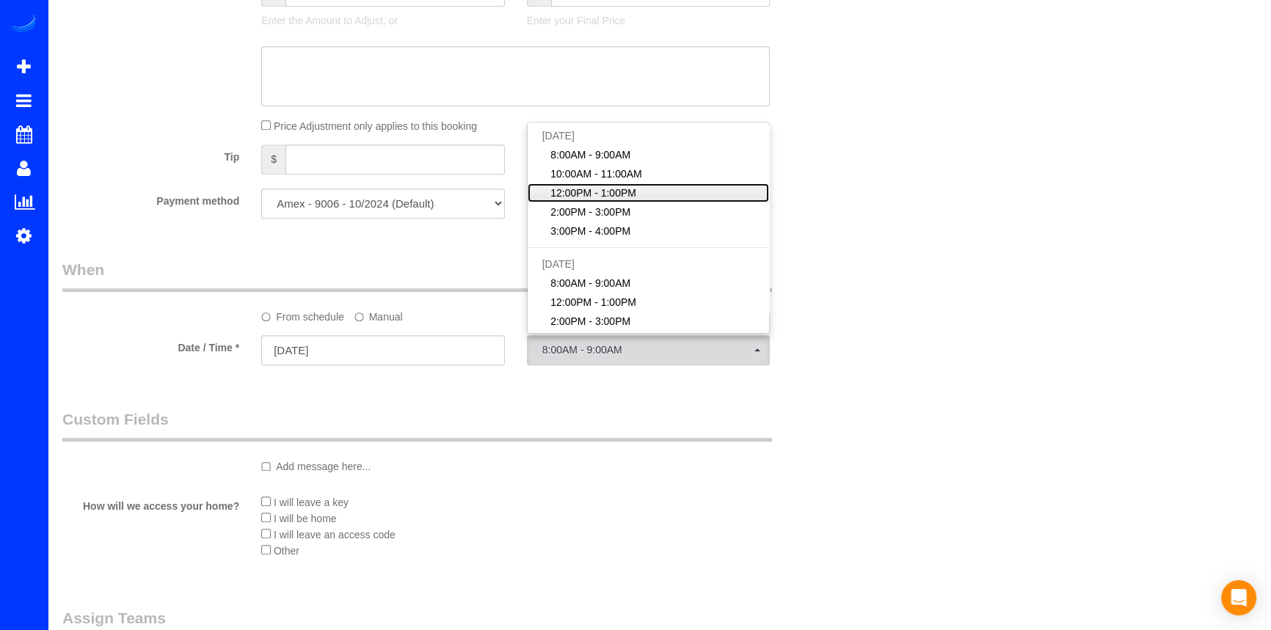
click at [586, 188] on span "12:00PM - 1:00PM" at bounding box center [593, 193] width 86 height 15
select select "spot43"
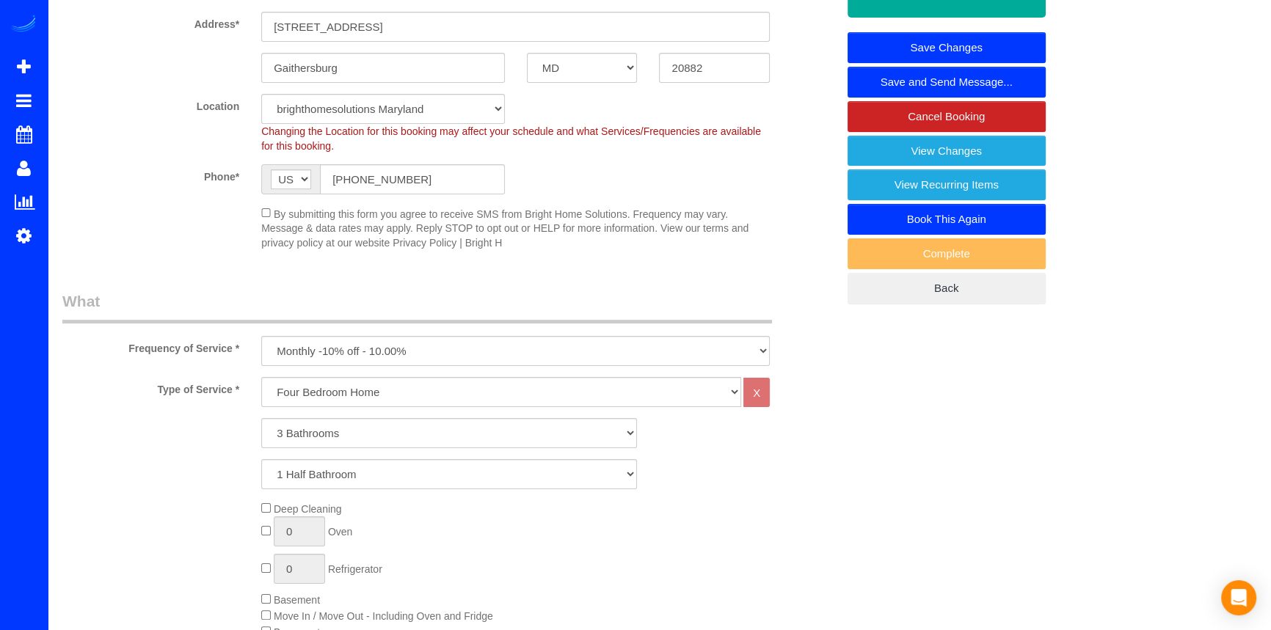
scroll to position [200, 0]
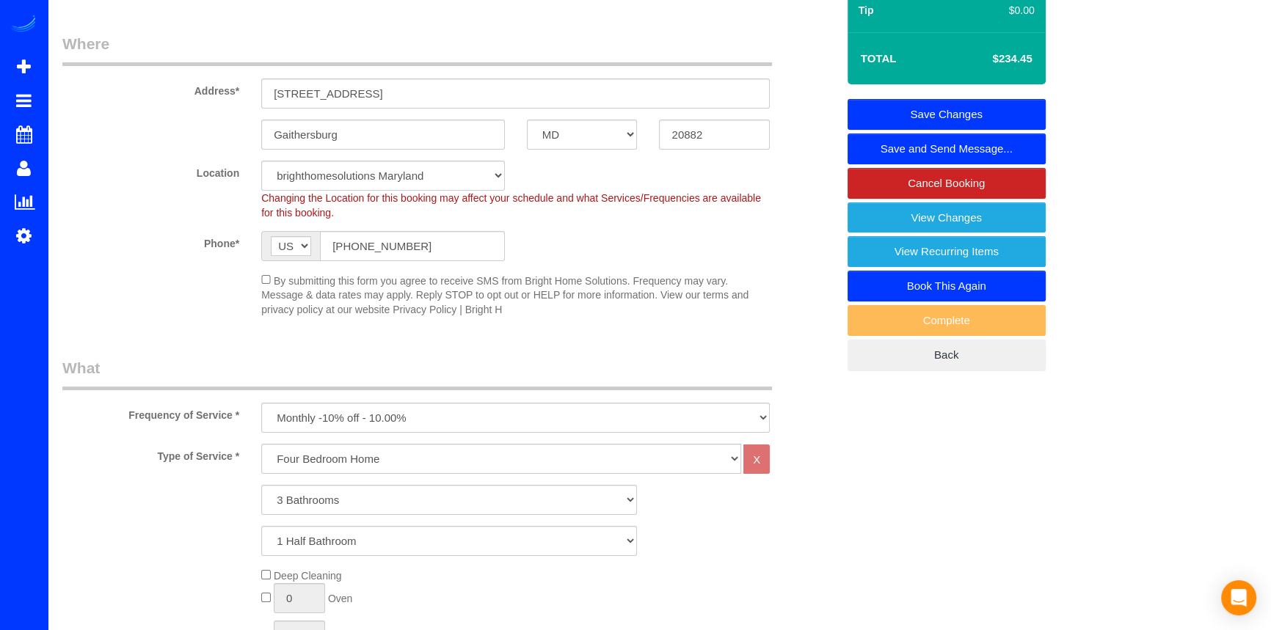
click at [932, 114] on link "Save Changes" at bounding box center [947, 114] width 198 height 31
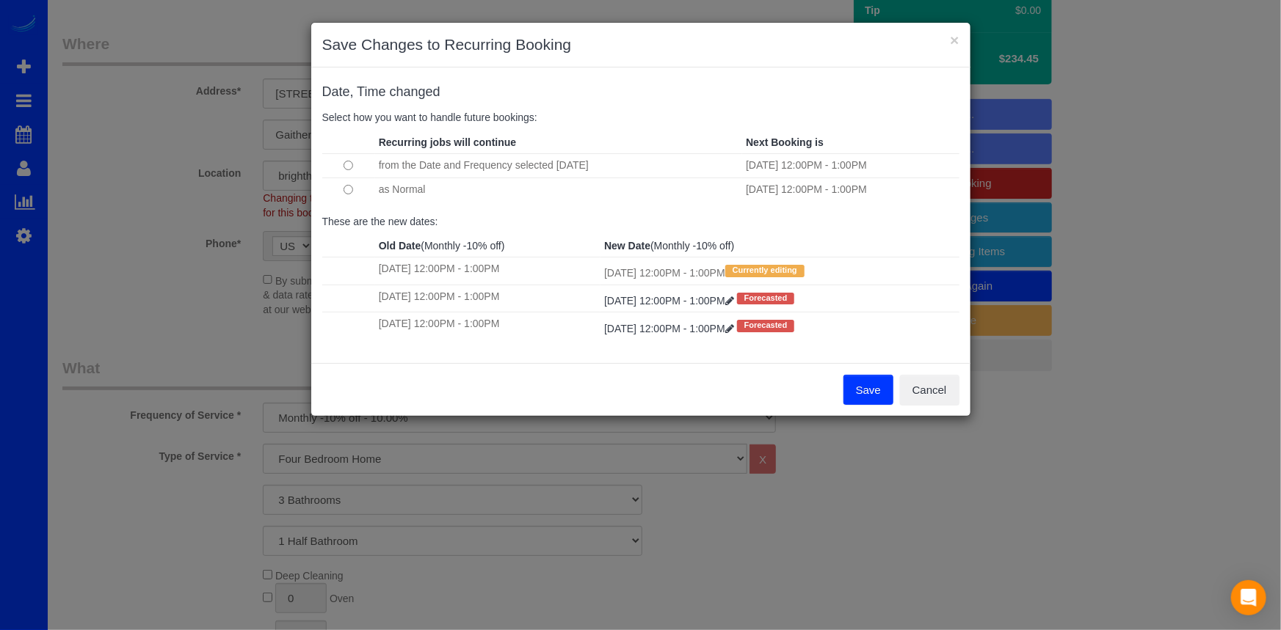
click at [884, 389] on button "Save" at bounding box center [868, 390] width 50 height 31
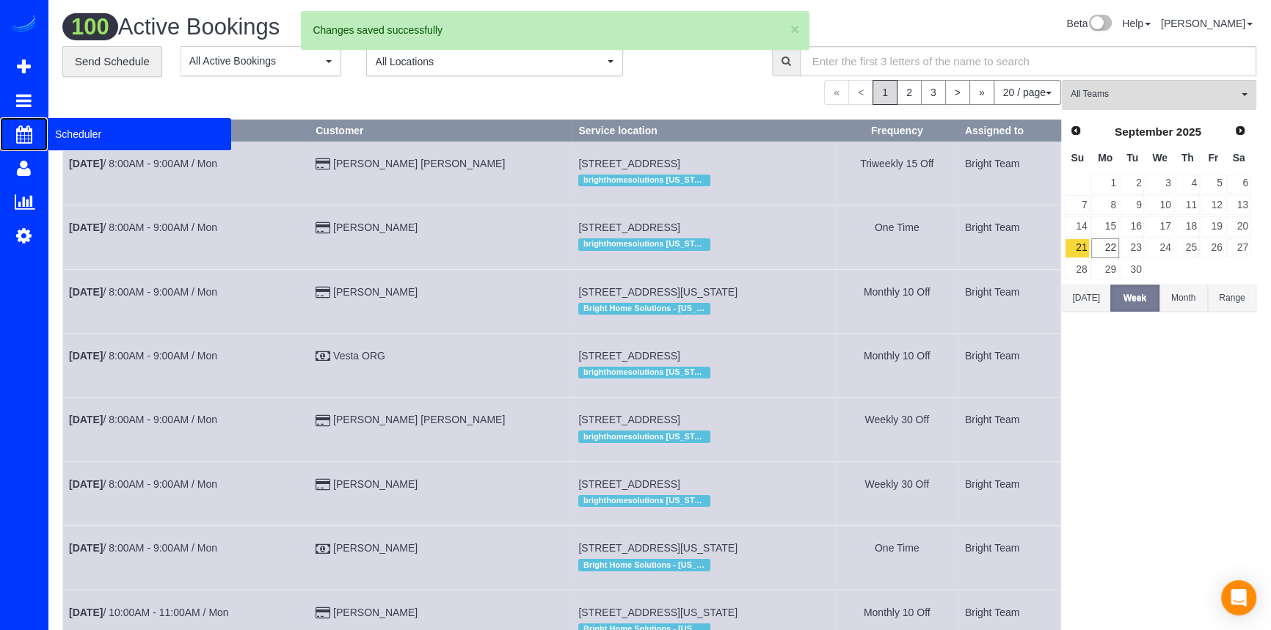
click at [73, 126] on span "Scheduler" at bounding box center [139, 134] width 183 height 34
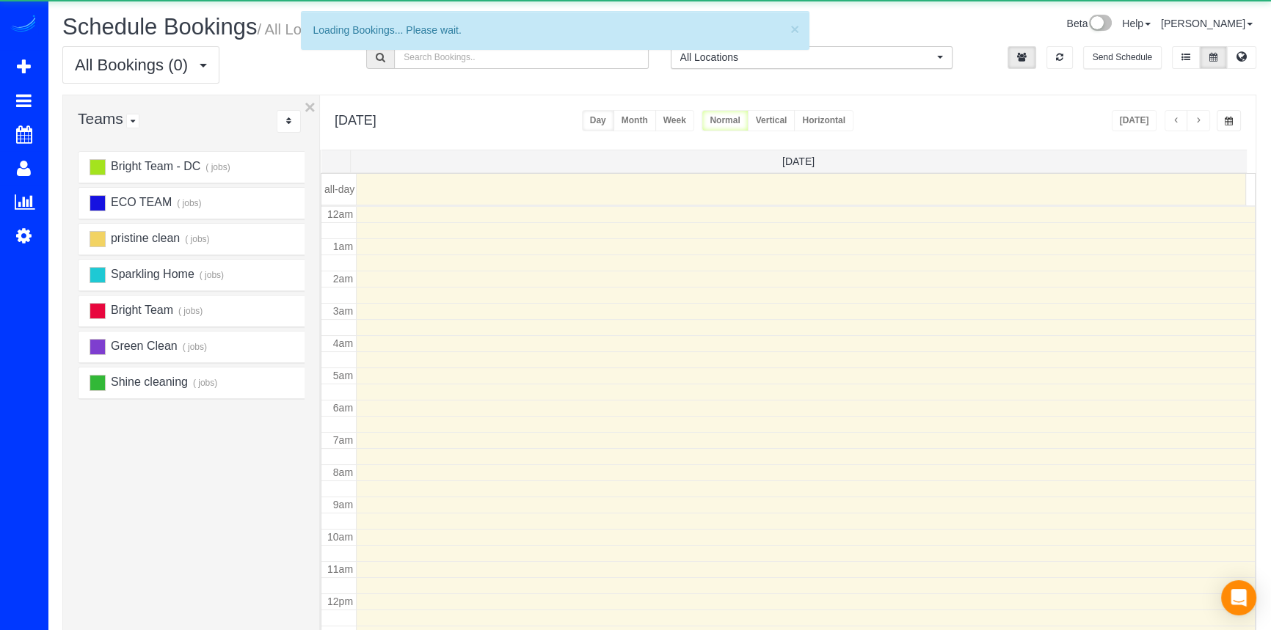
scroll to position [193, 0]
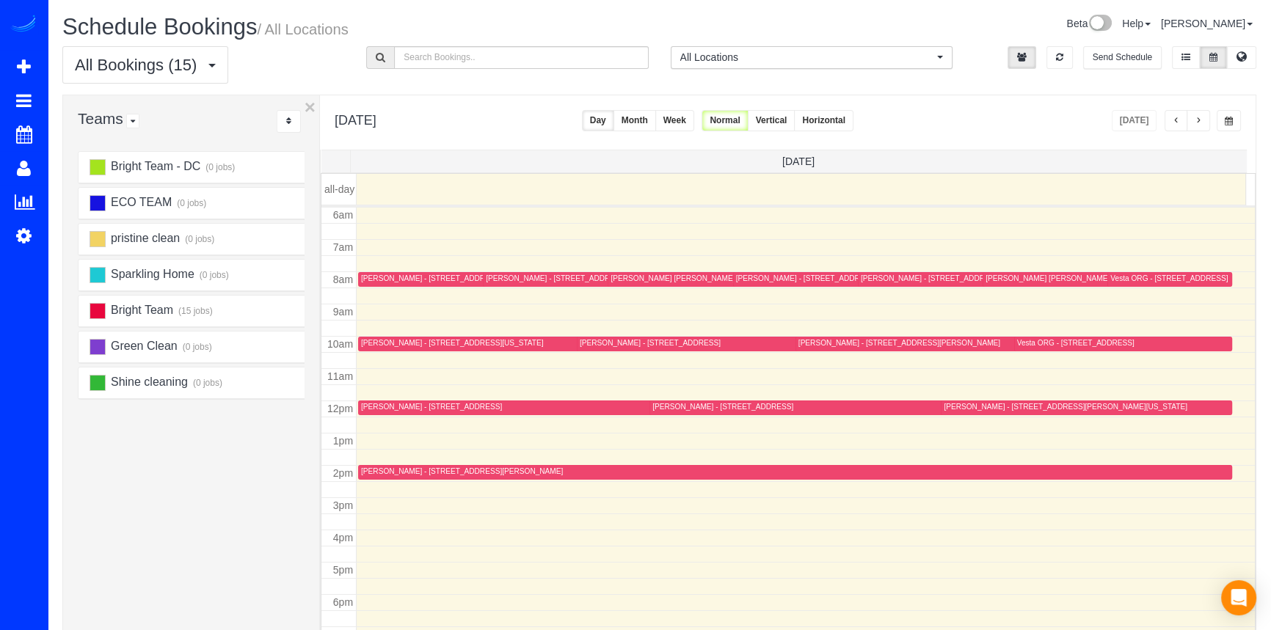
click at [1196, 127] on button "button" at bounding box center [1198, 120] width 23 height 21
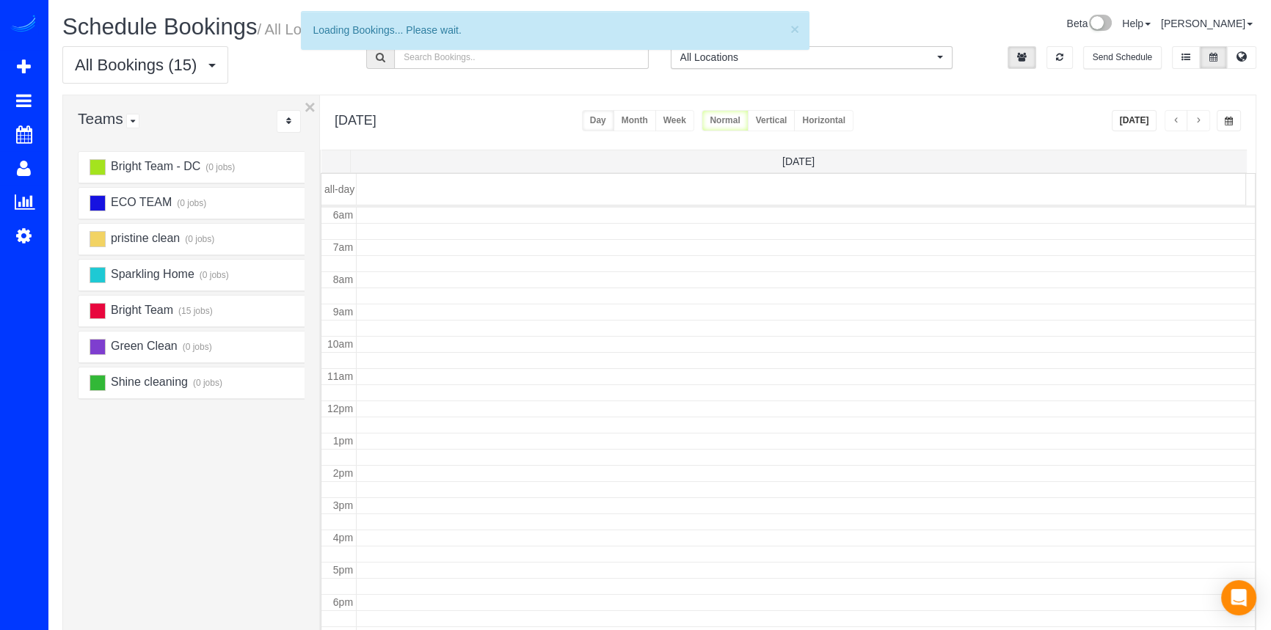
click at [1196, 127] on button "button" at bounding box center [1198, 120] width 23 height 21
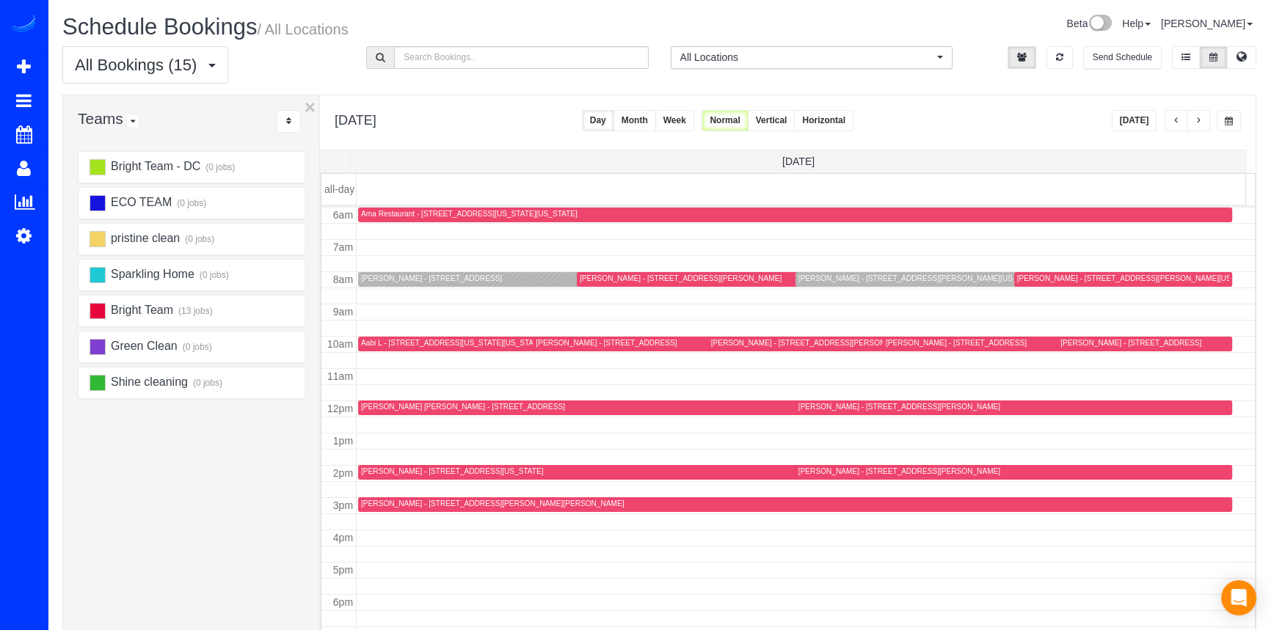
click at [1204, 125] on button "button" at bounding box center [1198, 120] width 23 height 21
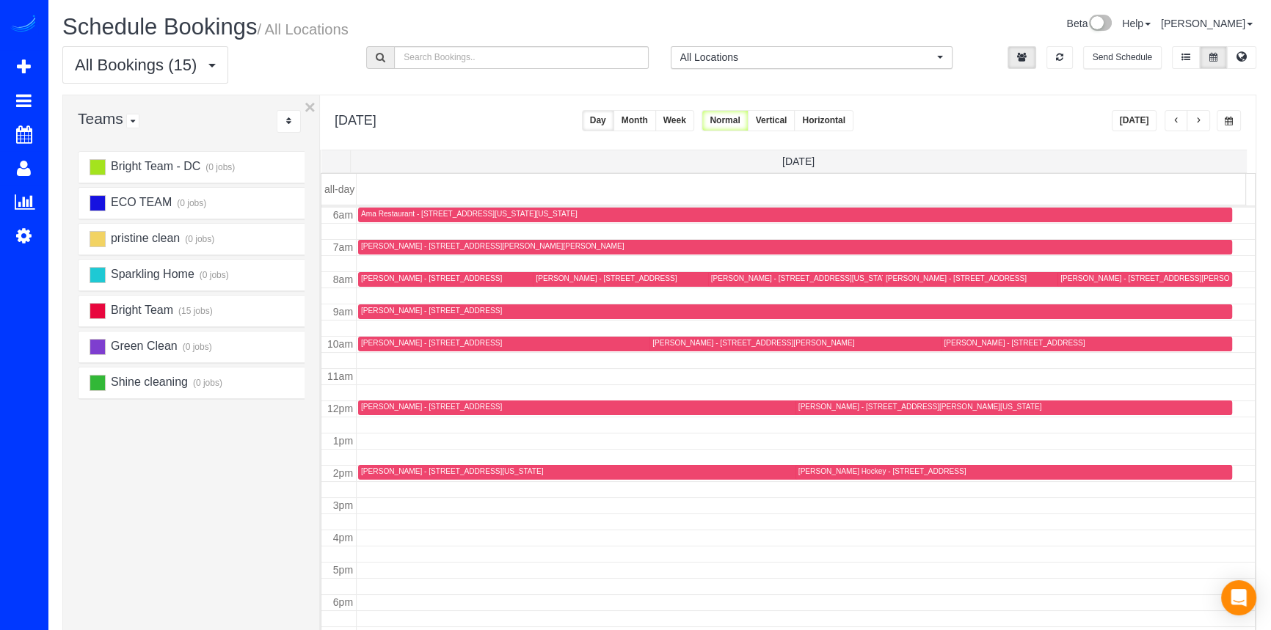
click at [1204, 125] on button "button" at bounding box center [1198, 120] width 23 height 21
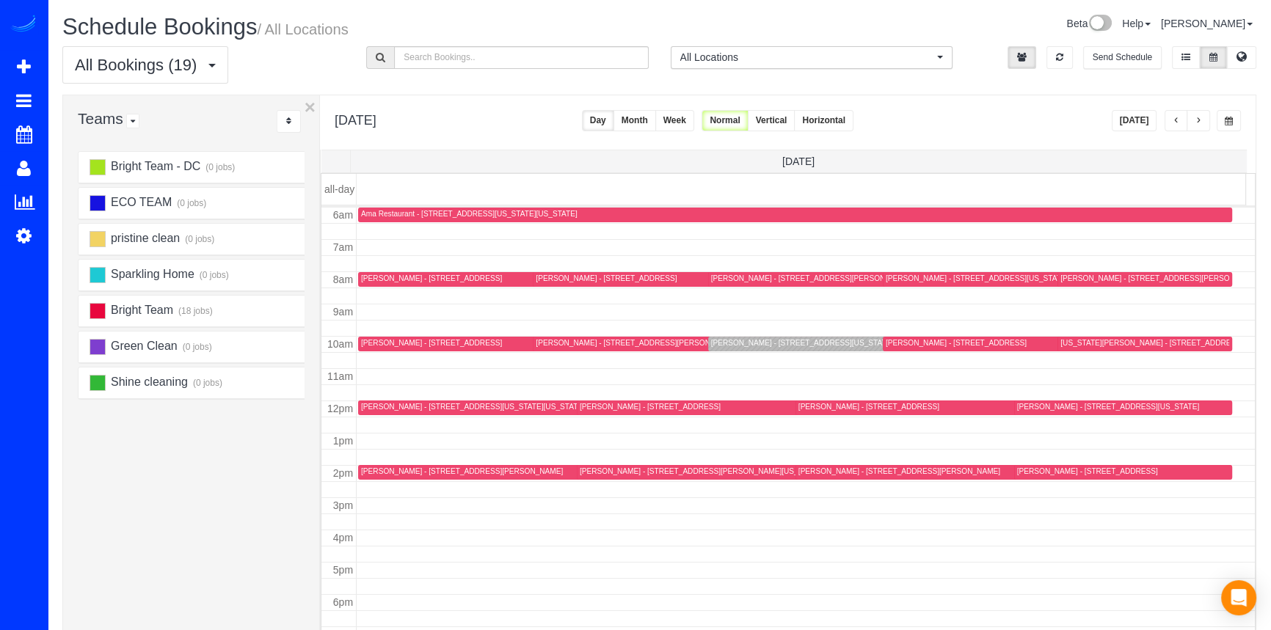
click at [1204, 115] on button "button" at bounding box center [1198, 120] width 23 height 21
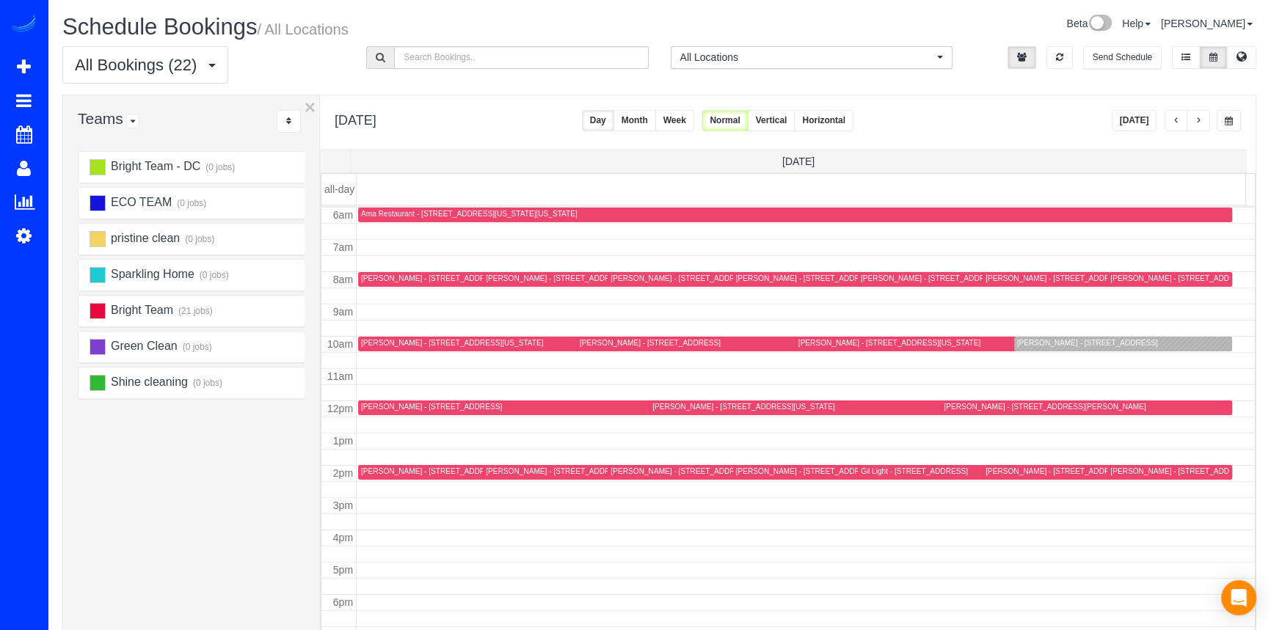
click at [1198, 120] on span "button" at bounding box center [1198, 121] width 7 height 9
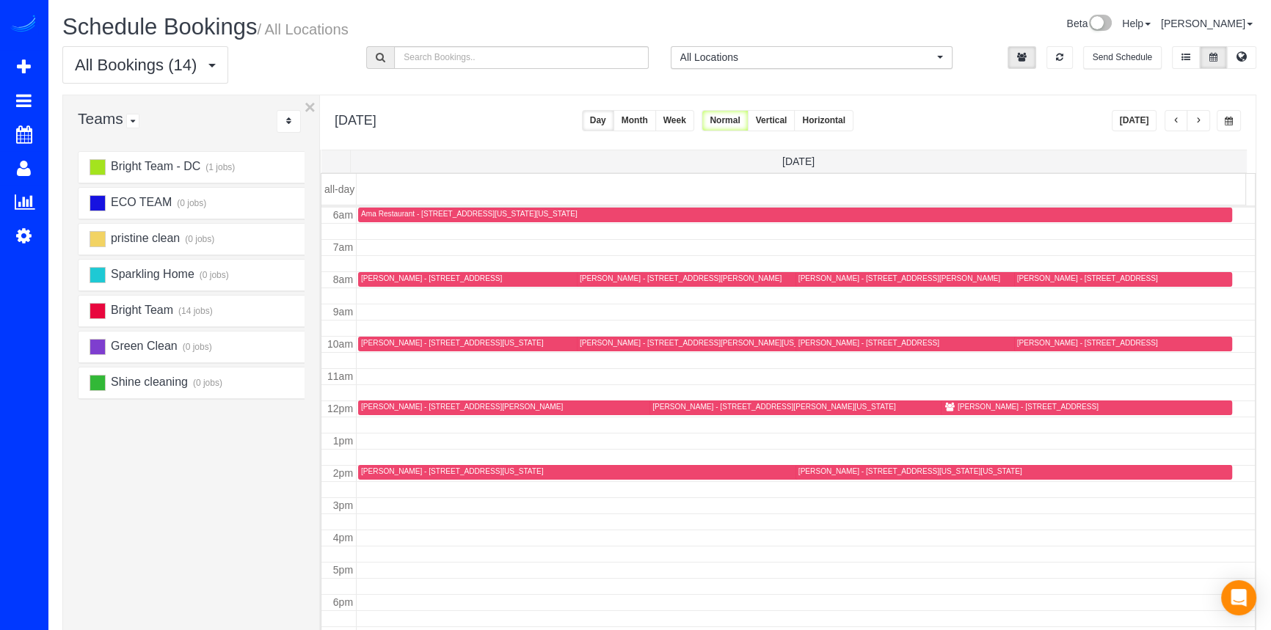
click at [1170, 123] on button "button" at bounding box center [1176, 120] width 23 height 21
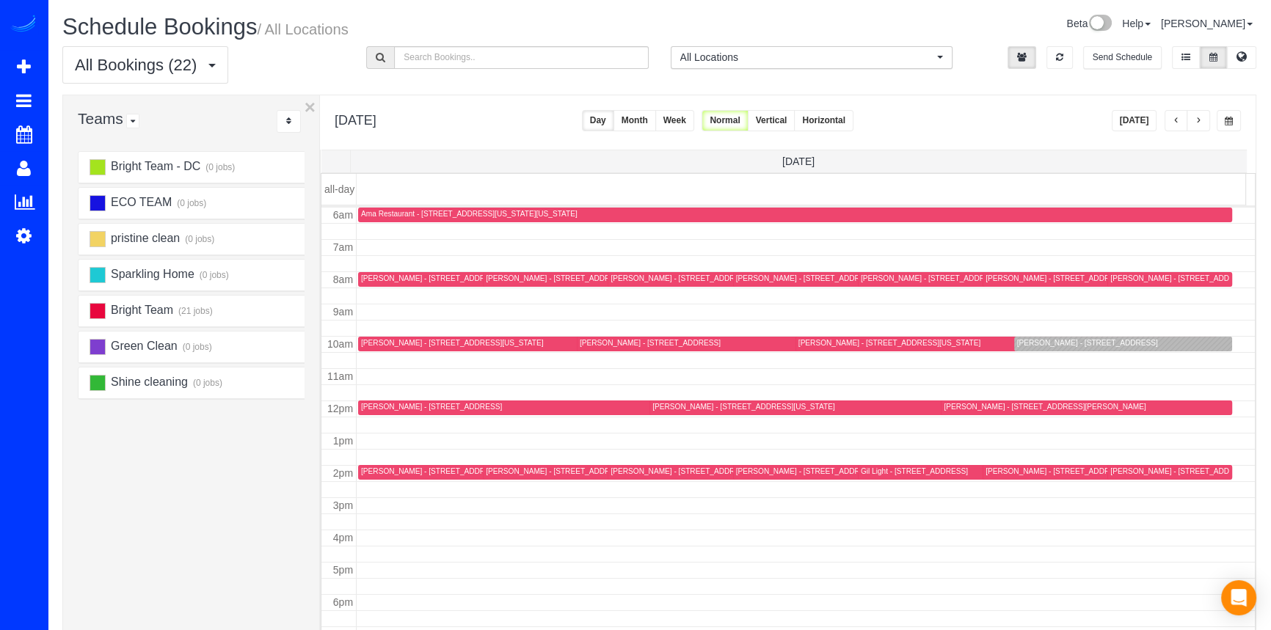
click at [1170, 123] on button "button" at bounding box center [1176, 120] width 23 height 21
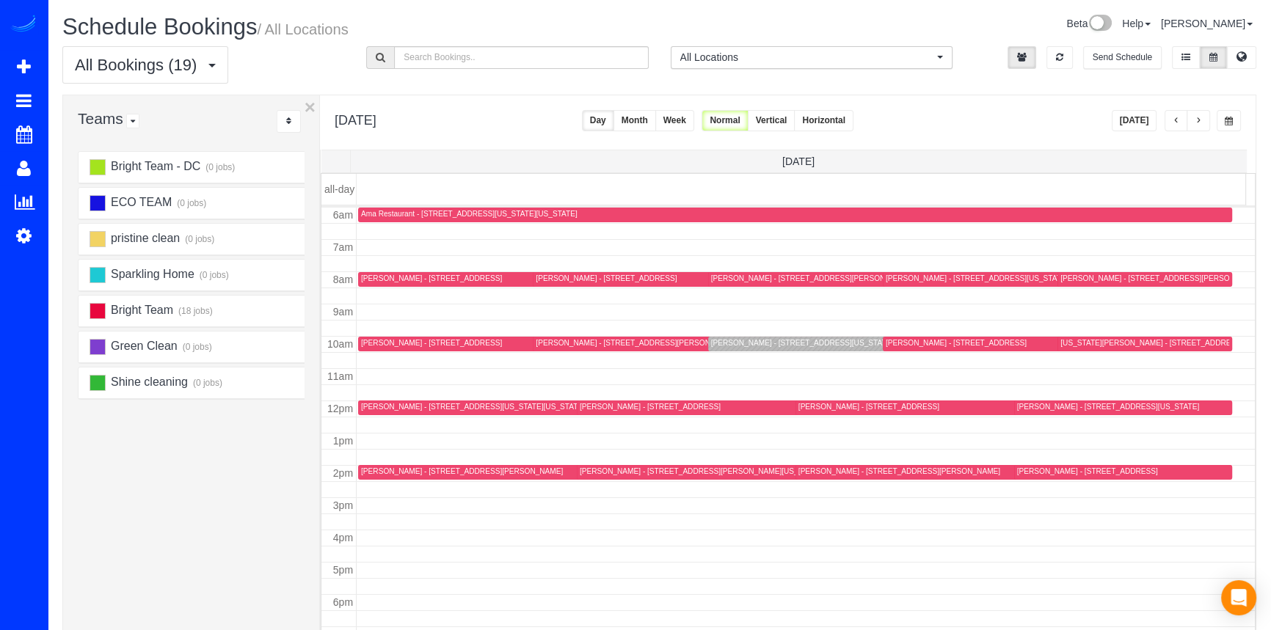
click at [1170, 123] on button "button" at bounding box center [1176, 120] width 23 height 21
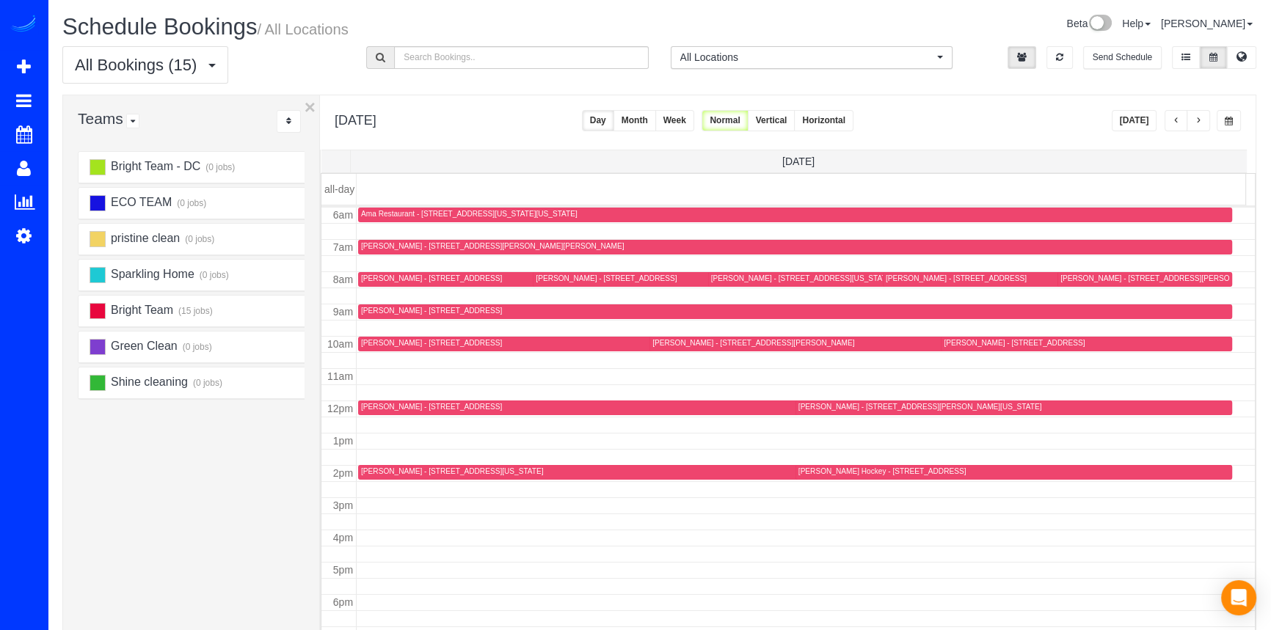
click at [1207, 114] on button "button" at bounding box center [1198, 120] width 23 height 21
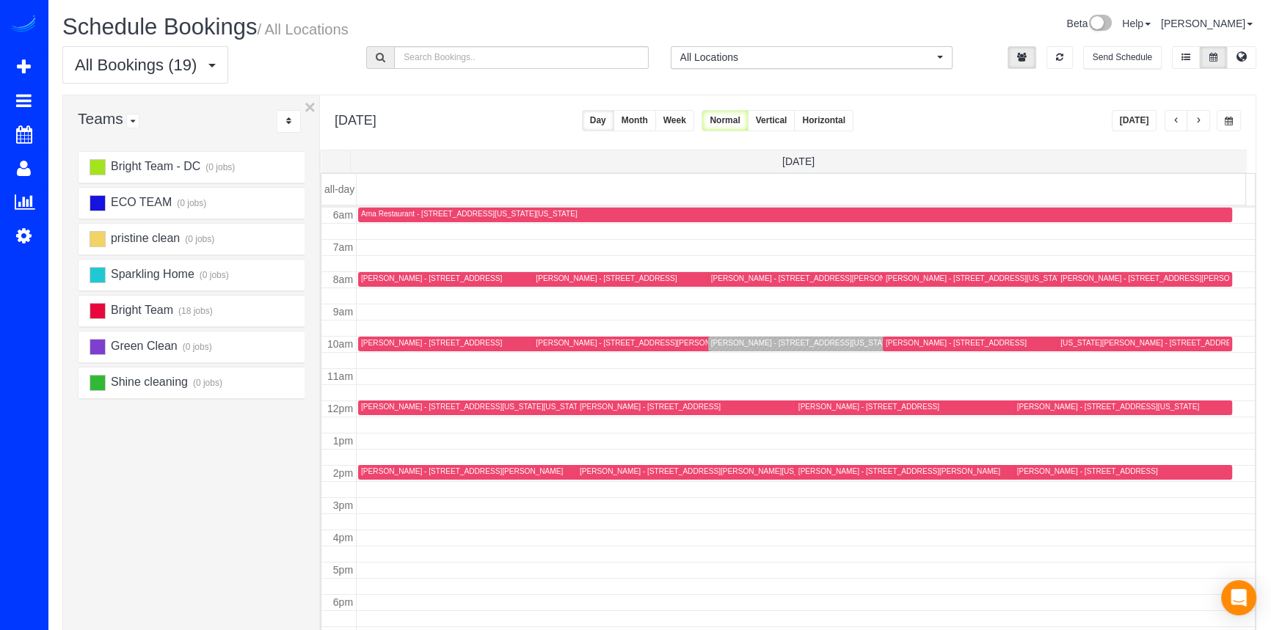
click at [1196, 120] on span "button" at bounding box center [1198, 121] width 7 height 9
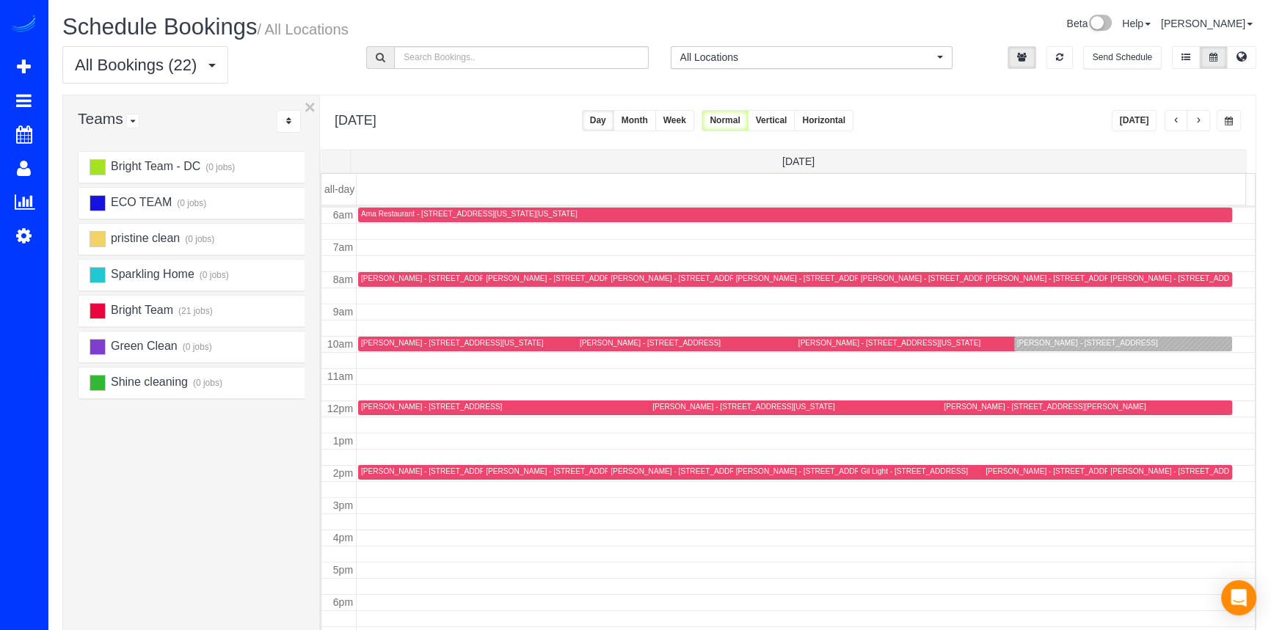
click at [1198, 118] on span "button" at bounding box center [1198, 121] width 7 height 9
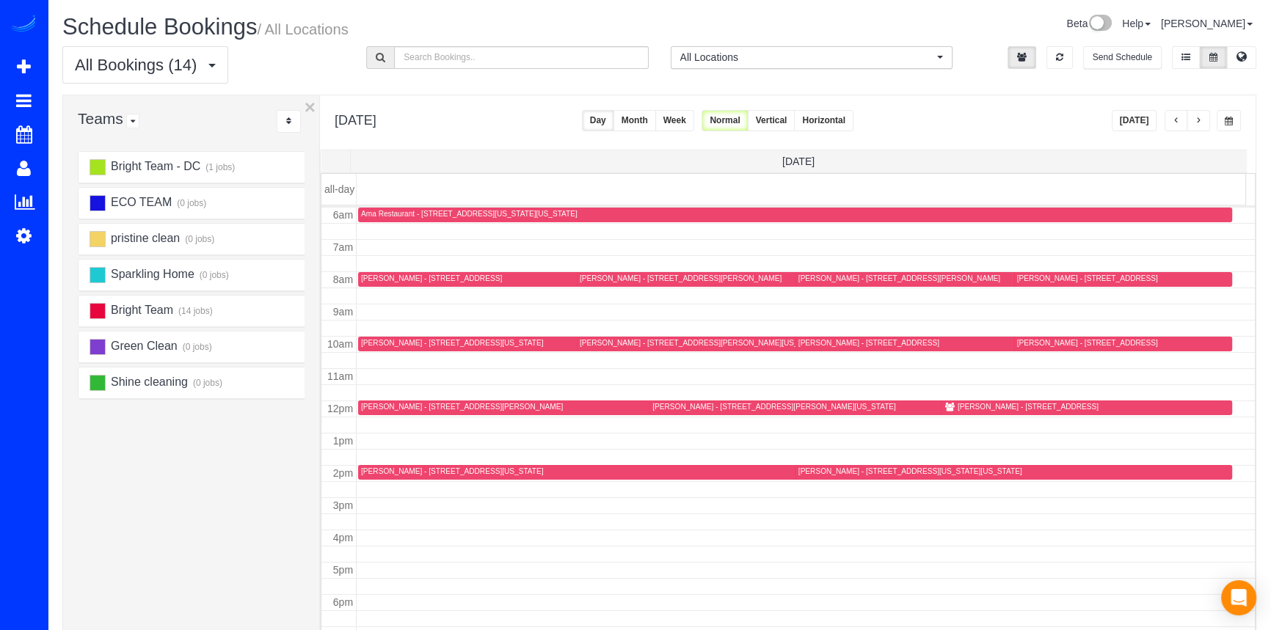
click at [1176, 120] on span "button" at bounding box center [1176, 121] width 7 height 9
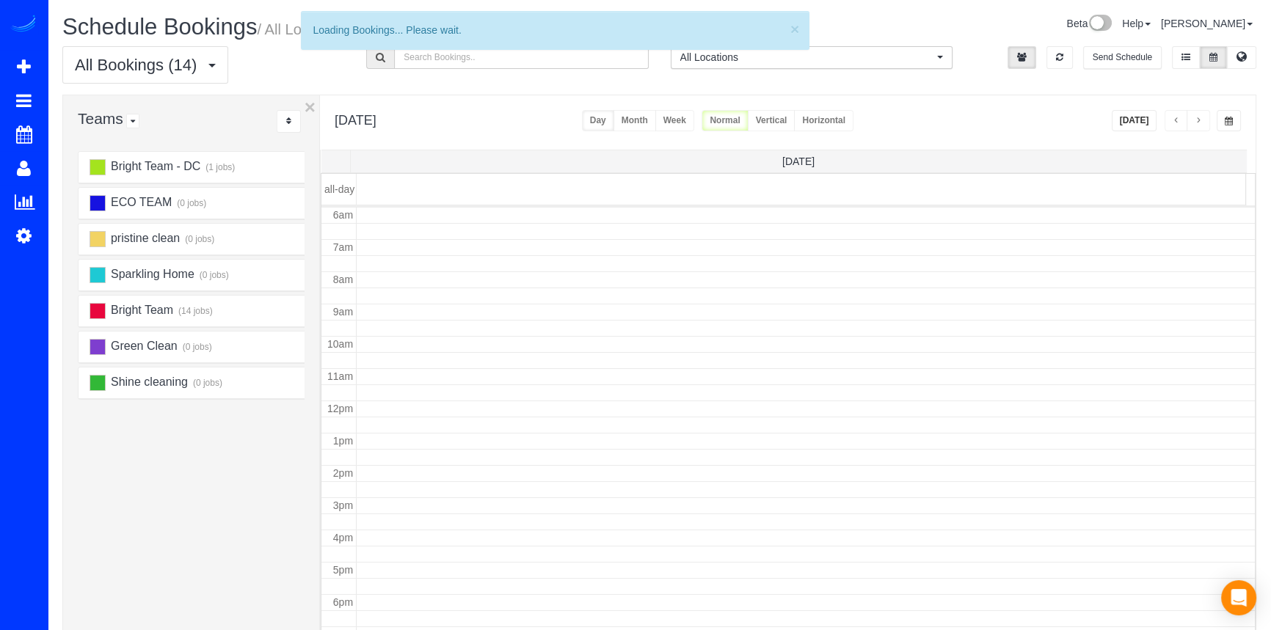
click at [1176, 120] on span "button" at bounding box center [1176, 121] width 7 height 9
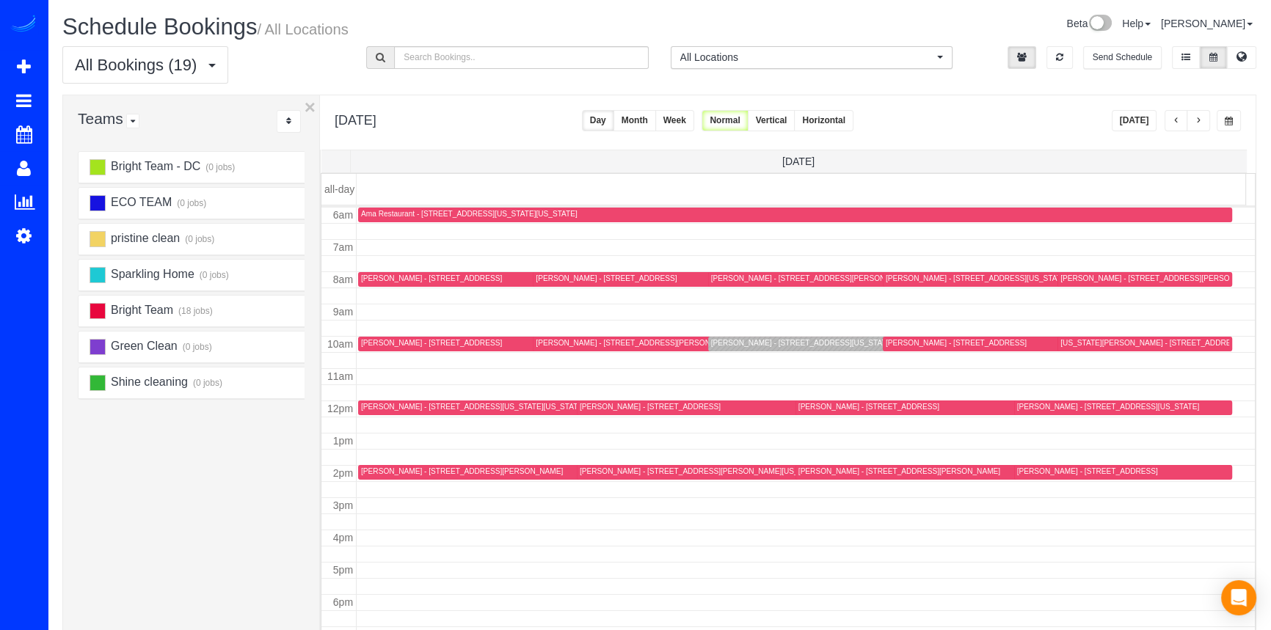
click at [1176, 120] on span "button" at bounding box center [1176, 121] width 7 height 9
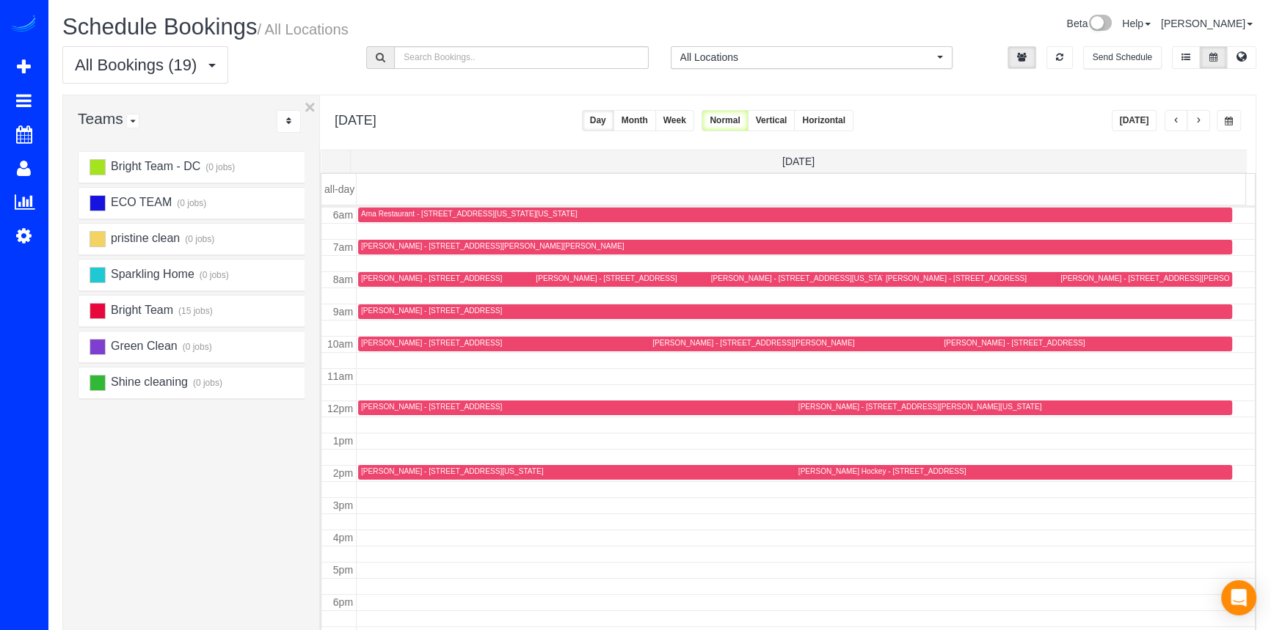
click at [1198, 114] on button "button" at bounding box center [1198, 120] width 23 height 21
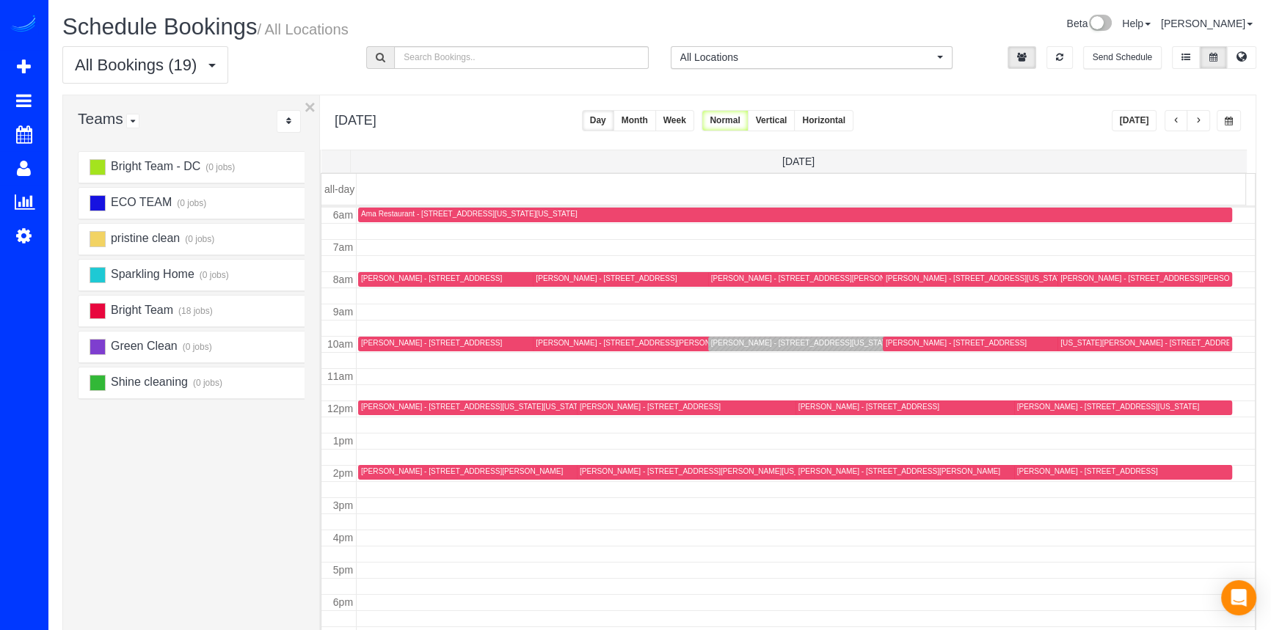
click at [384, 274] on div "Batya Abelman - 902 Brentwood Ln, Silver Spring, MD 20902" at bounding box center [431, 279] width 141 height 10
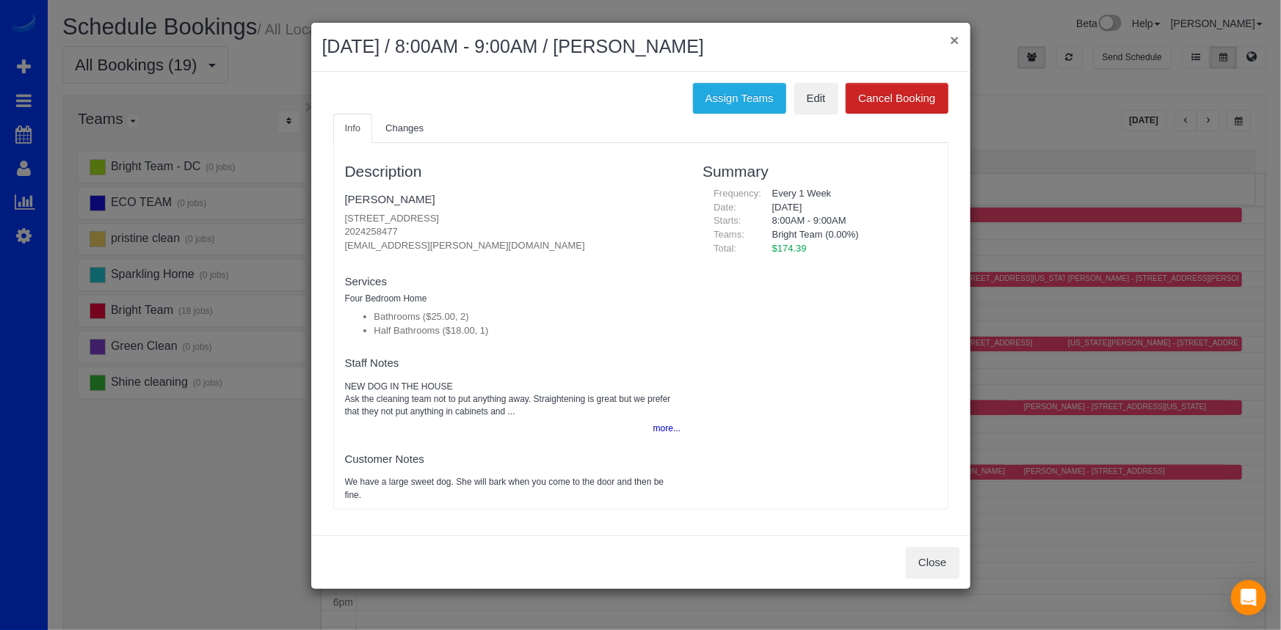
click at [956, 37] on button "×" at bounding box center [954, 39] width 9 height 15
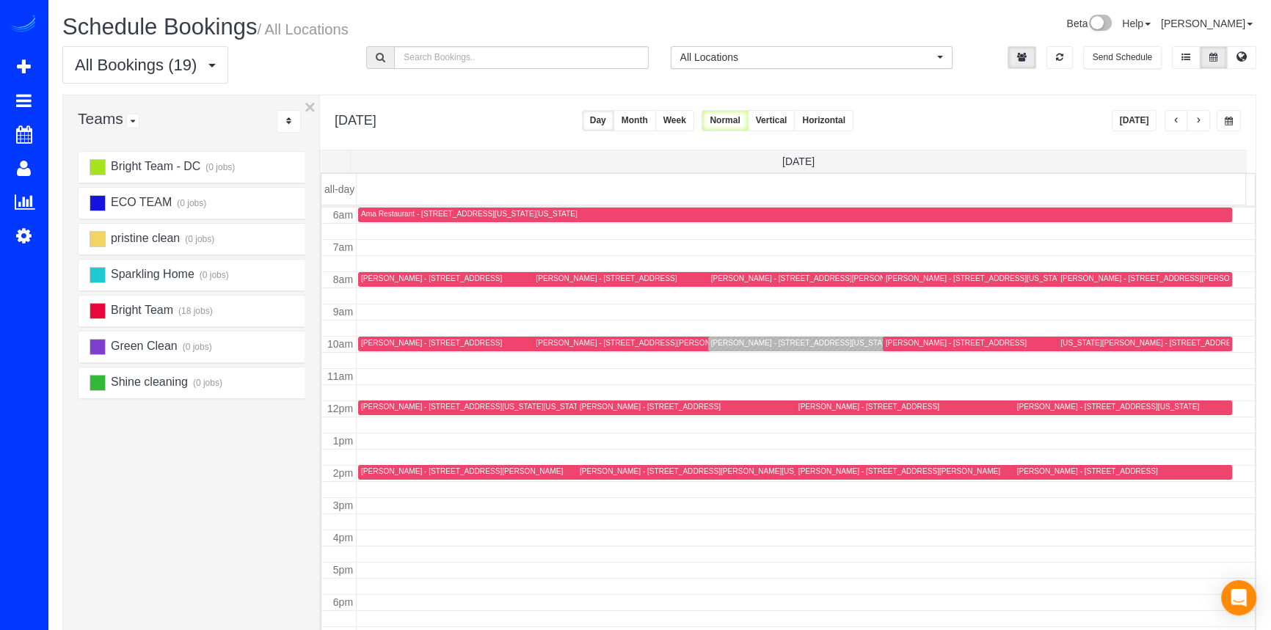
click at [1209, 119] on button "button" at bounding box center [1198, 120] width 23 height 21
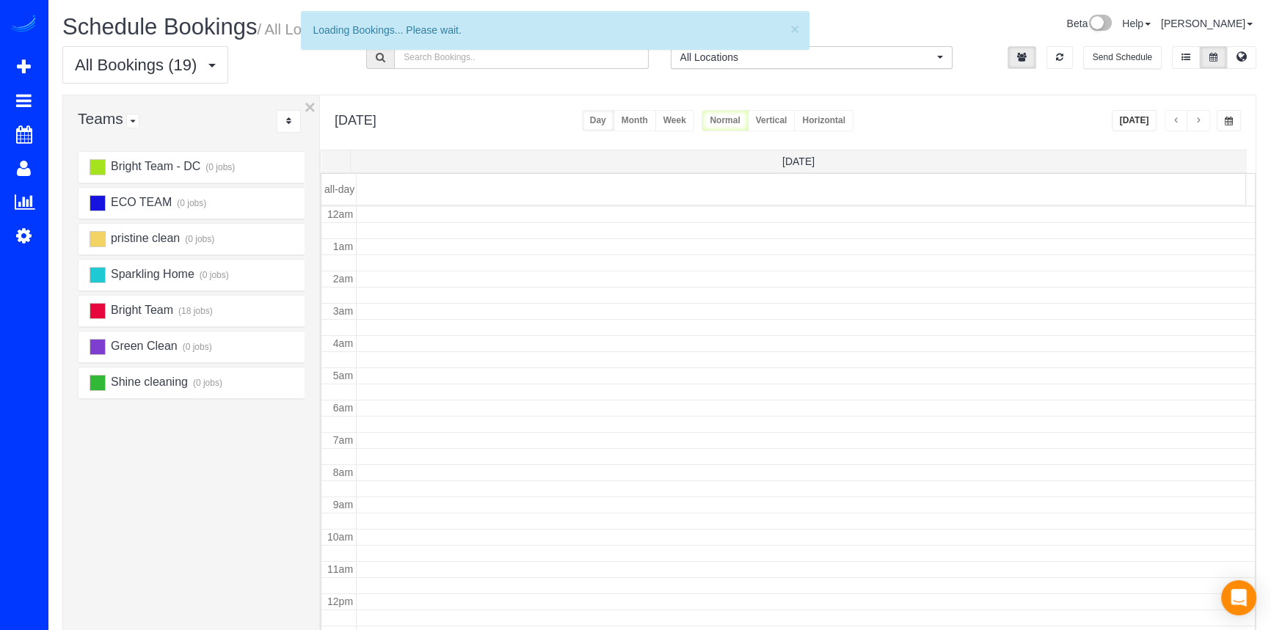
click at [1209, 119] on button "button" at bounding box center [1198, 120] width 23 height 21
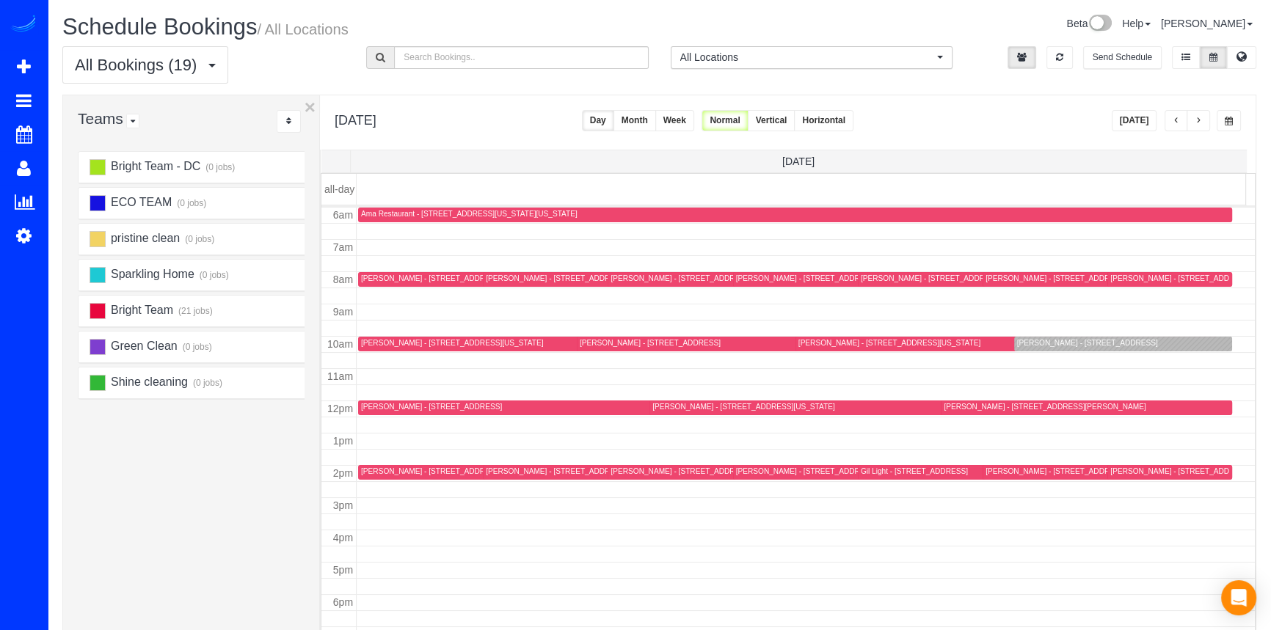
click at [1209, 119] on button "button" at bounding box center [1198, 120] width 23 height 21
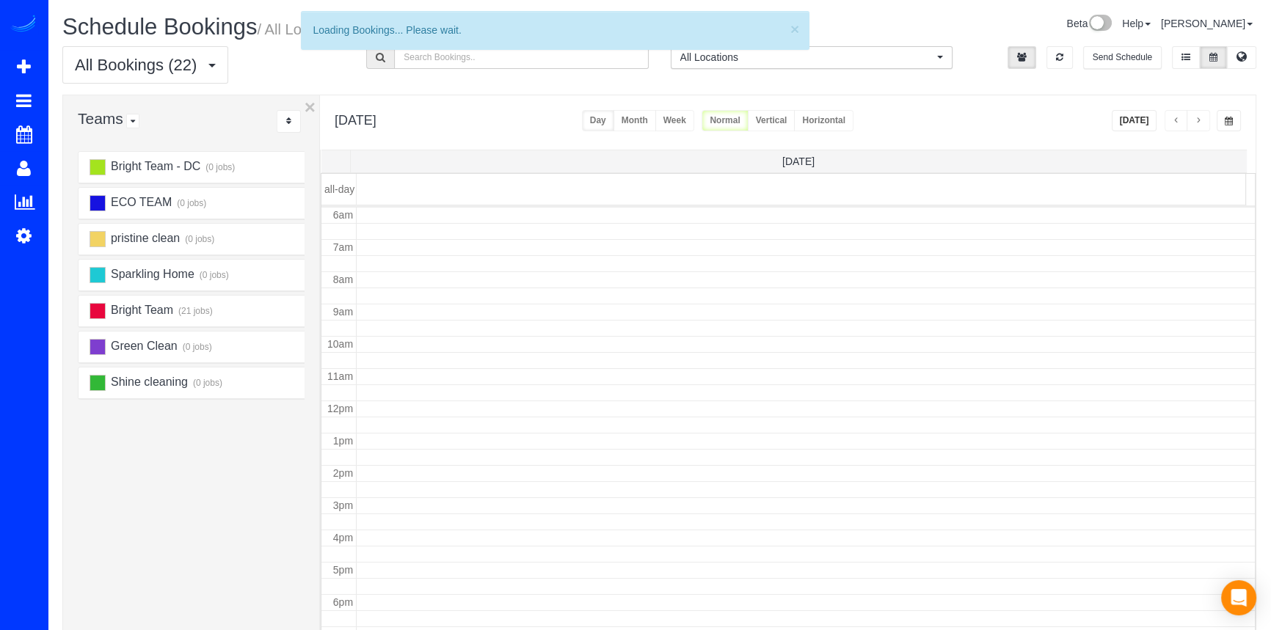
click at [1209, 119] on button "button" at bounding box center [1198, 120] width 23 height 21
click at [1207, 119] on button "button" at bounding box center [1198, 120] width 23 height 21
click at [1204, 120] on button "button" at bounding box center [1198, 120] width 23 height 21
click at [1186, 120] on div at bounding box center [1188, 120] width 46 height 21
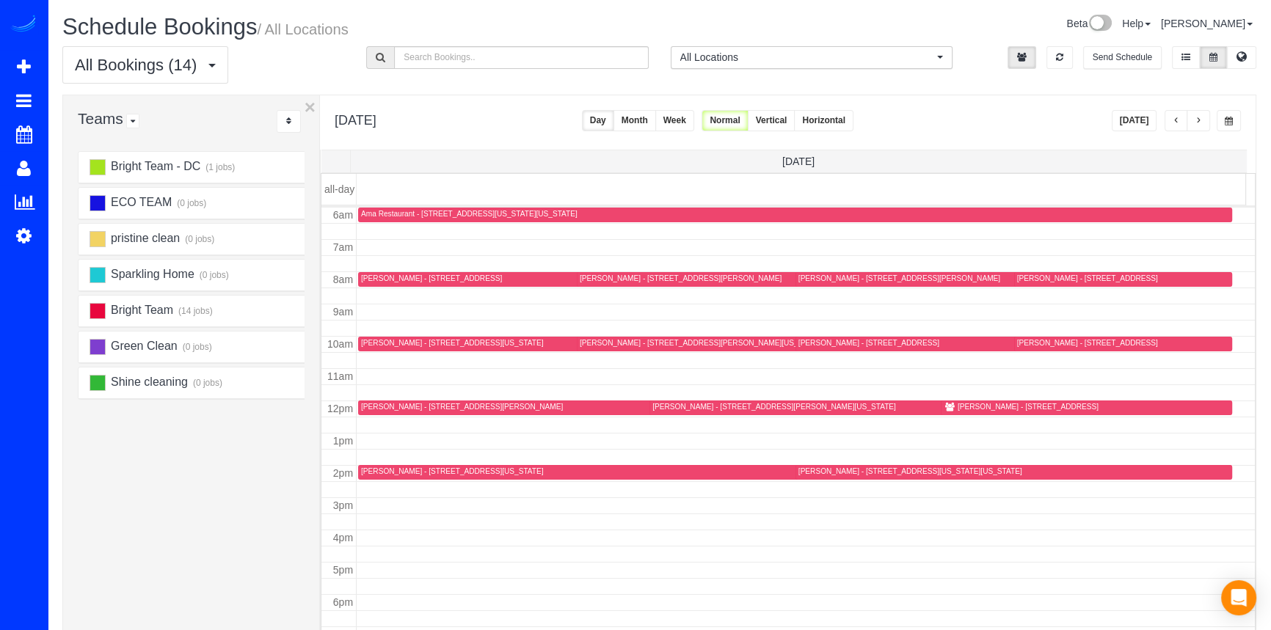
click at [1186, 120] on button "button" at bounding box center [1176, 120] width 23 height 21
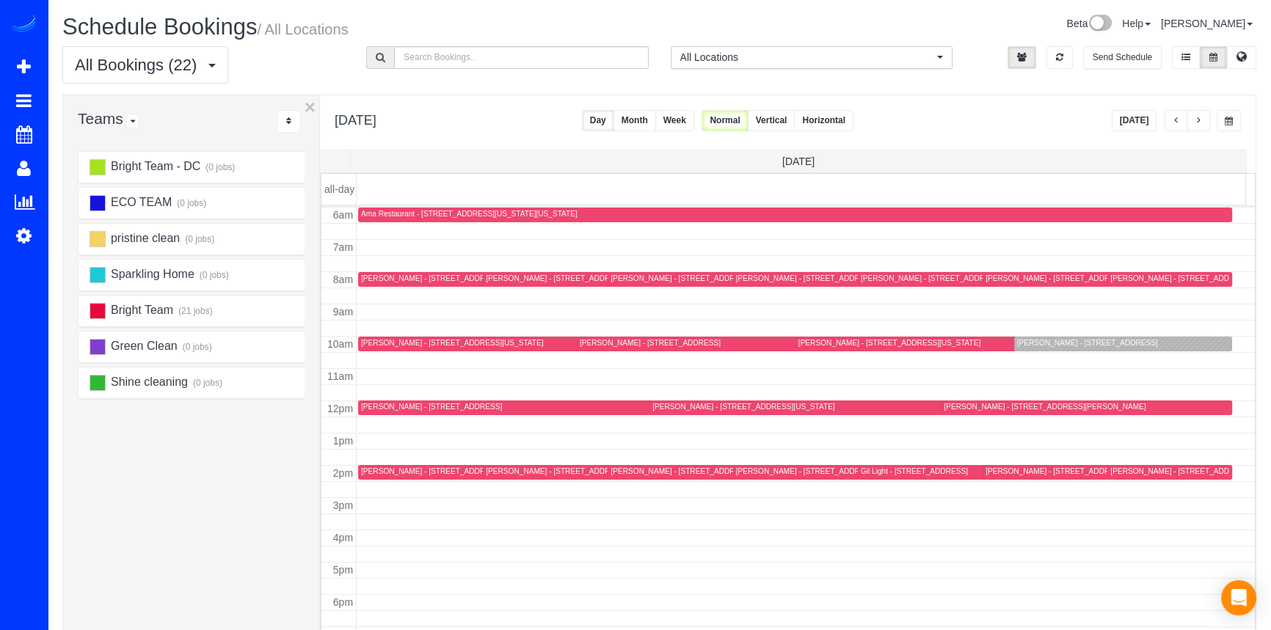
click at [1209, 120] on button "button" at bounding box center [1198, 120] width 23 height 21
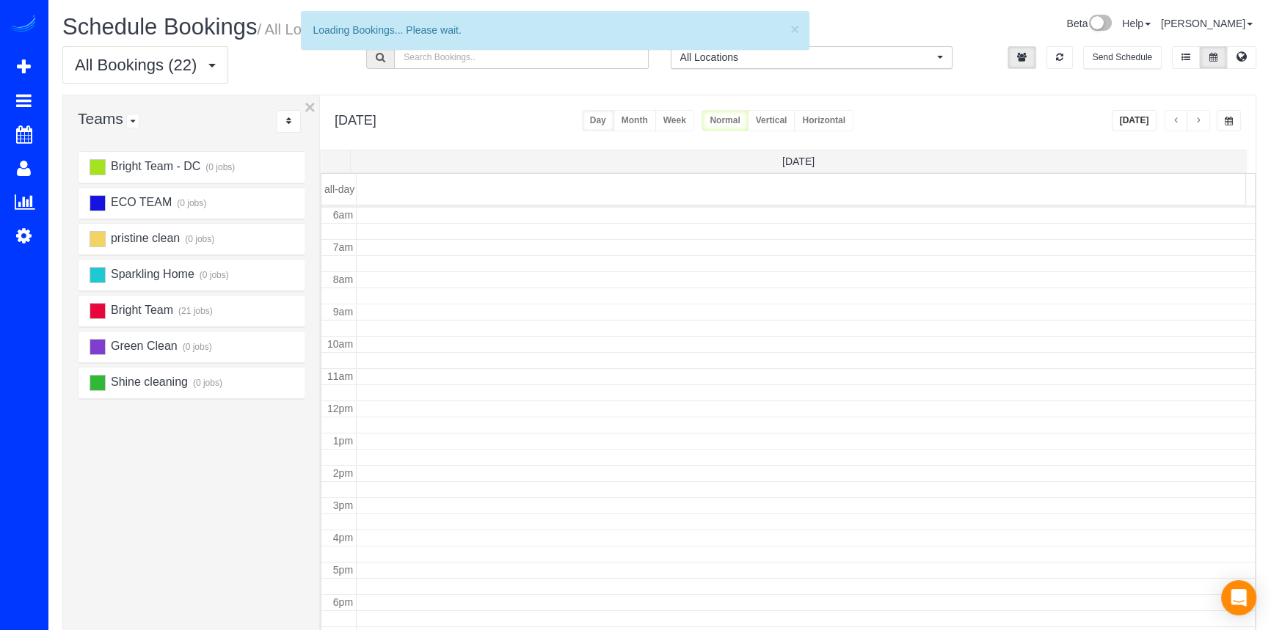
click at [1201, 121] on span "button" at bounding box center [1198, 121] width 7 height 9
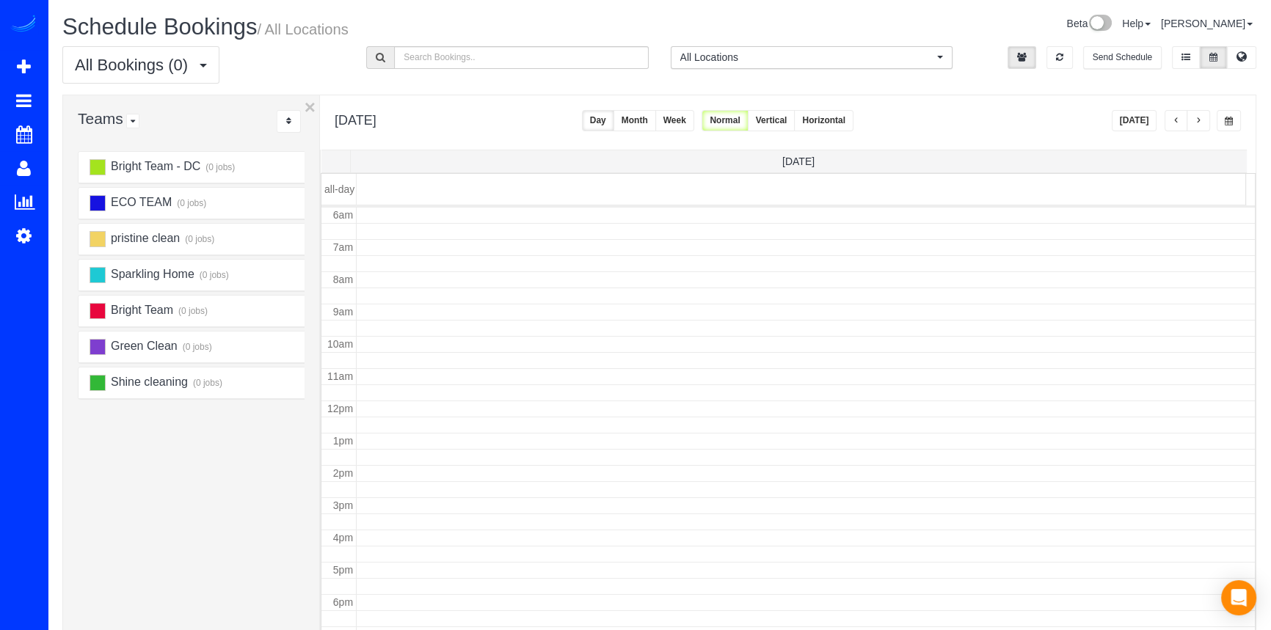
click at [1196, 123] on span "button" at bounding box center [1198, 121] width 7 height 9
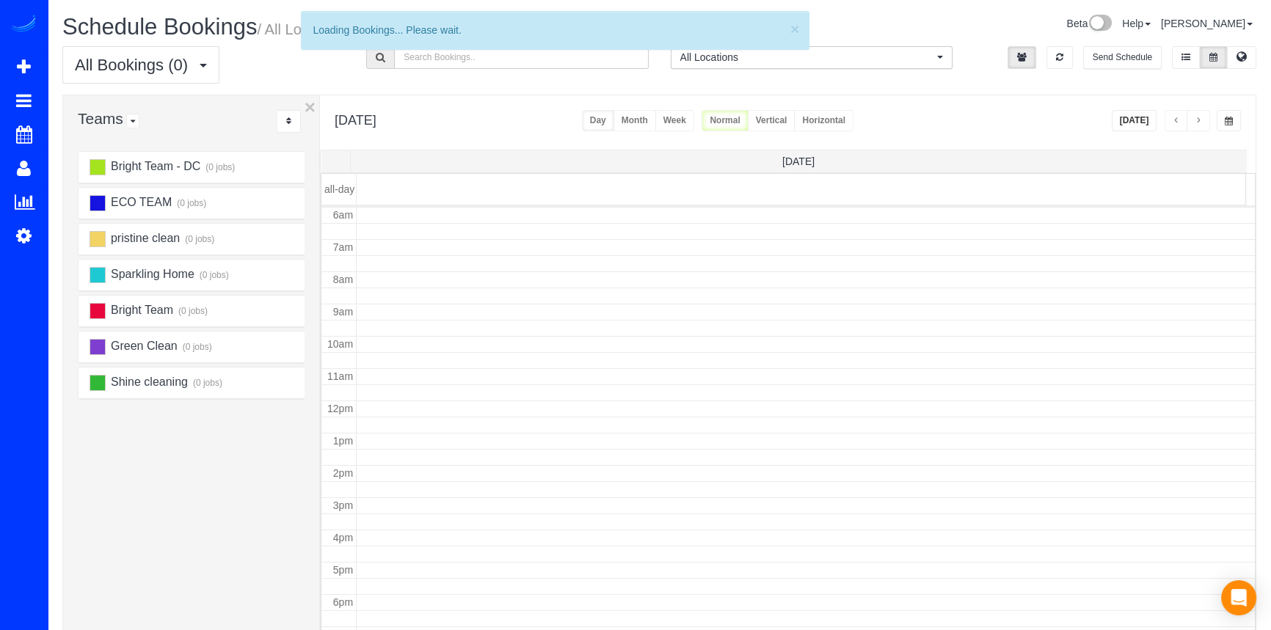
click at [1196, 123] on span "button" at bounding box center [1198, 121] width 7 height 9
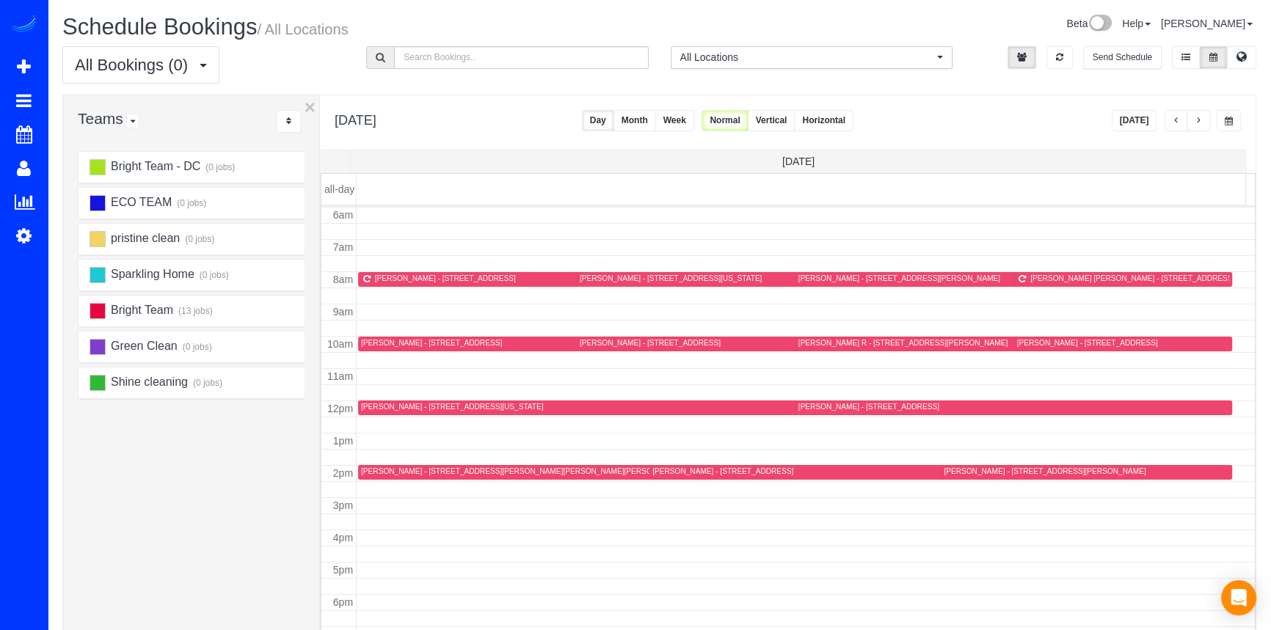
click at [1196, 123] on span "button" at bounding box center [1198, 121] width 7 height 9
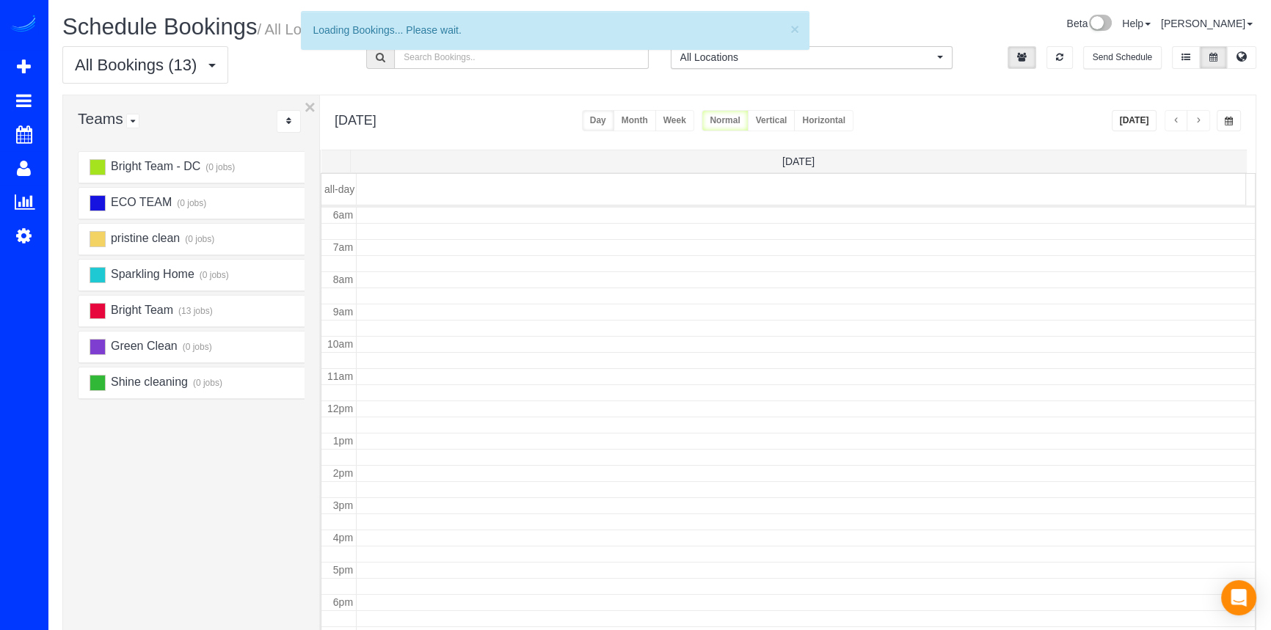
click at [1196, 123] on span "button" at bounding box center [1198, 121] width 7 height 9
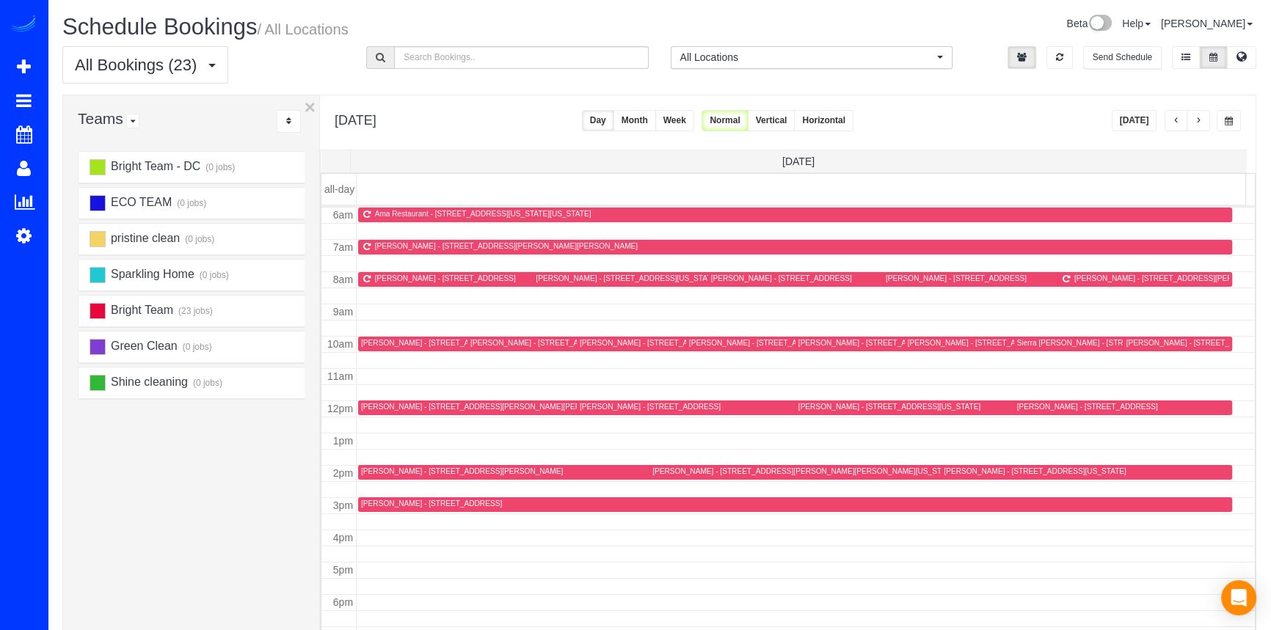
click at [1196, 123] on span "button" at bounding box center [1198, 121] width 7 height 9
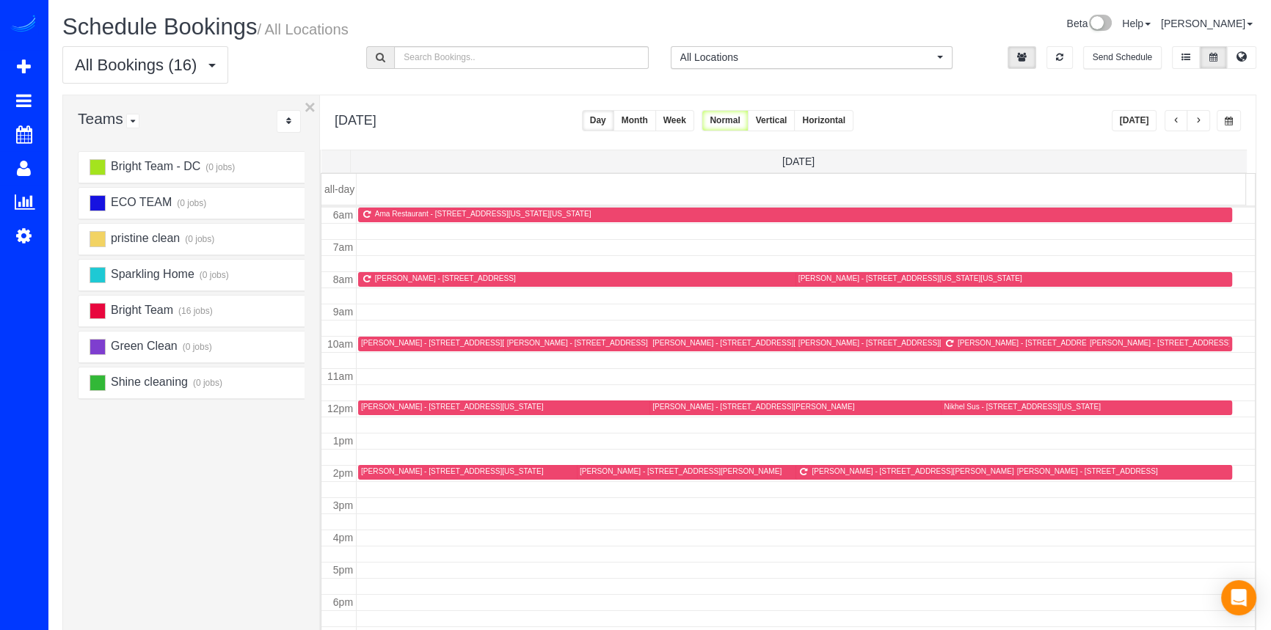
click at [1177, 125] on button "button" at bounding box center [1176, 120] width 23 height 21
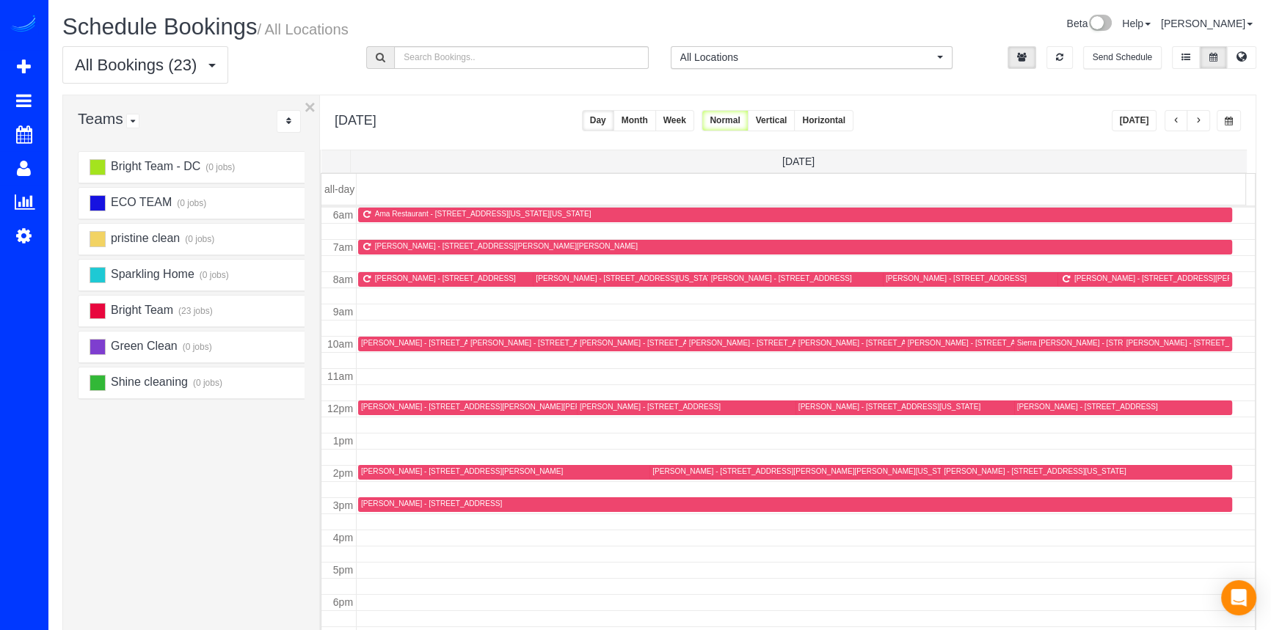
click at [1173, 123] on span "button" at bounding box center [1176, 121] width 7 height 9
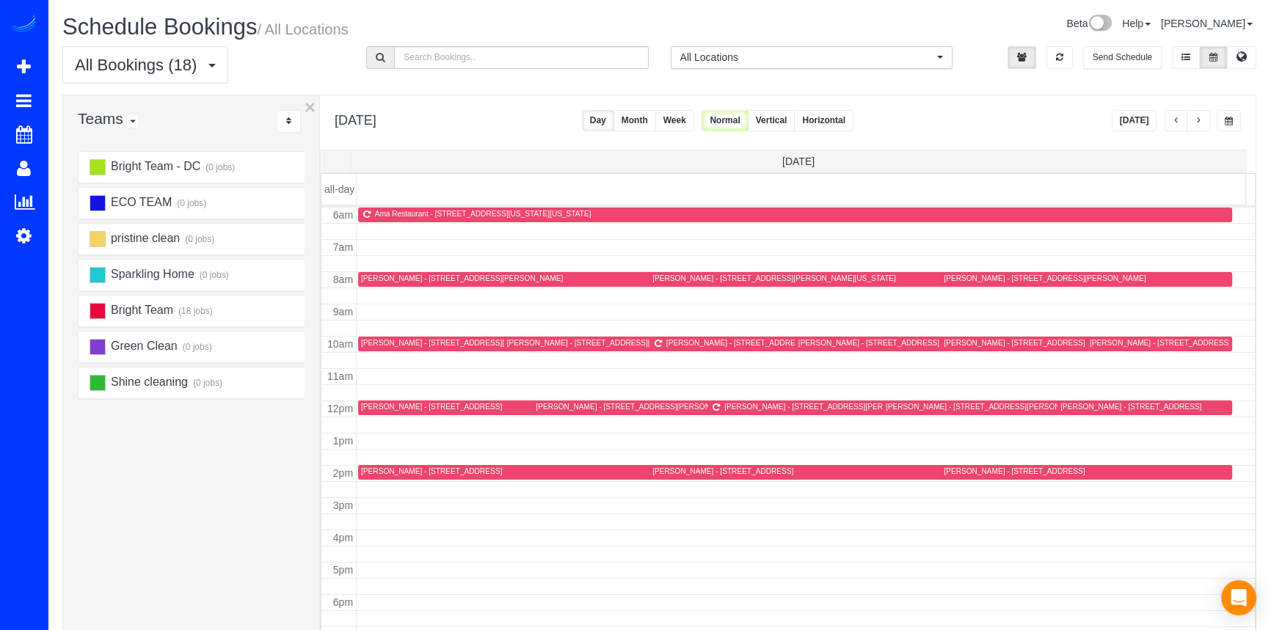
click at [1194, 117] on button "button" at bounding box center [1198, 120] width 23 height 21
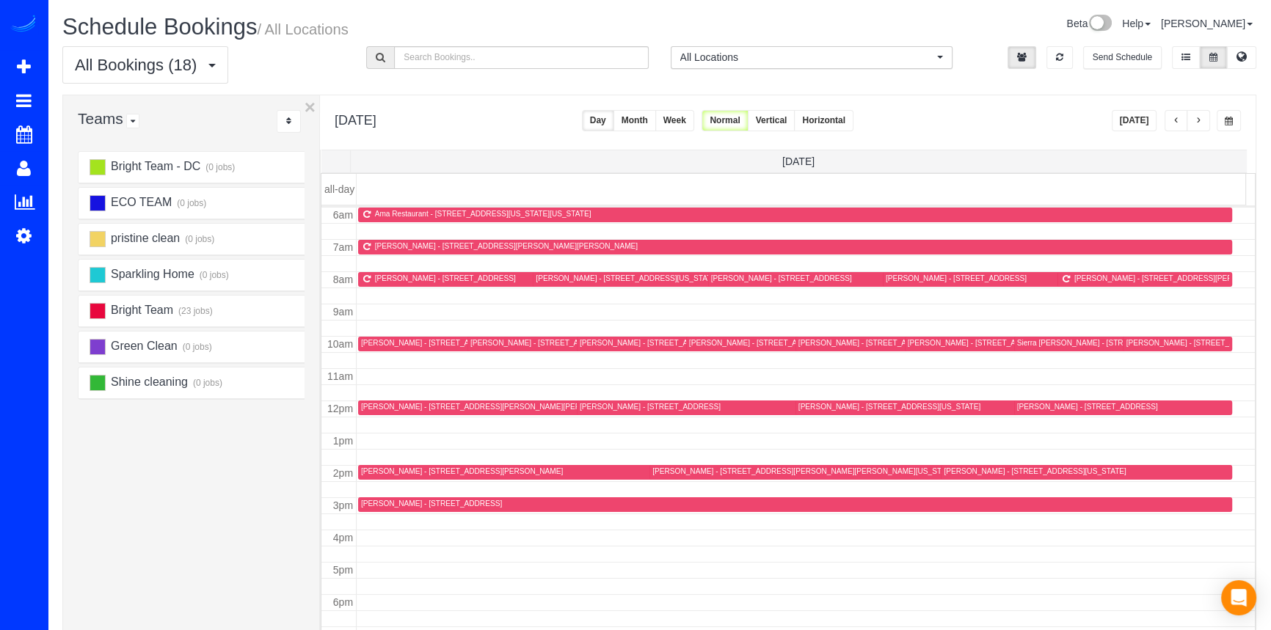
click at [1194, 117] on button "button" at bounding box center [1198, 120] width 23 height 21
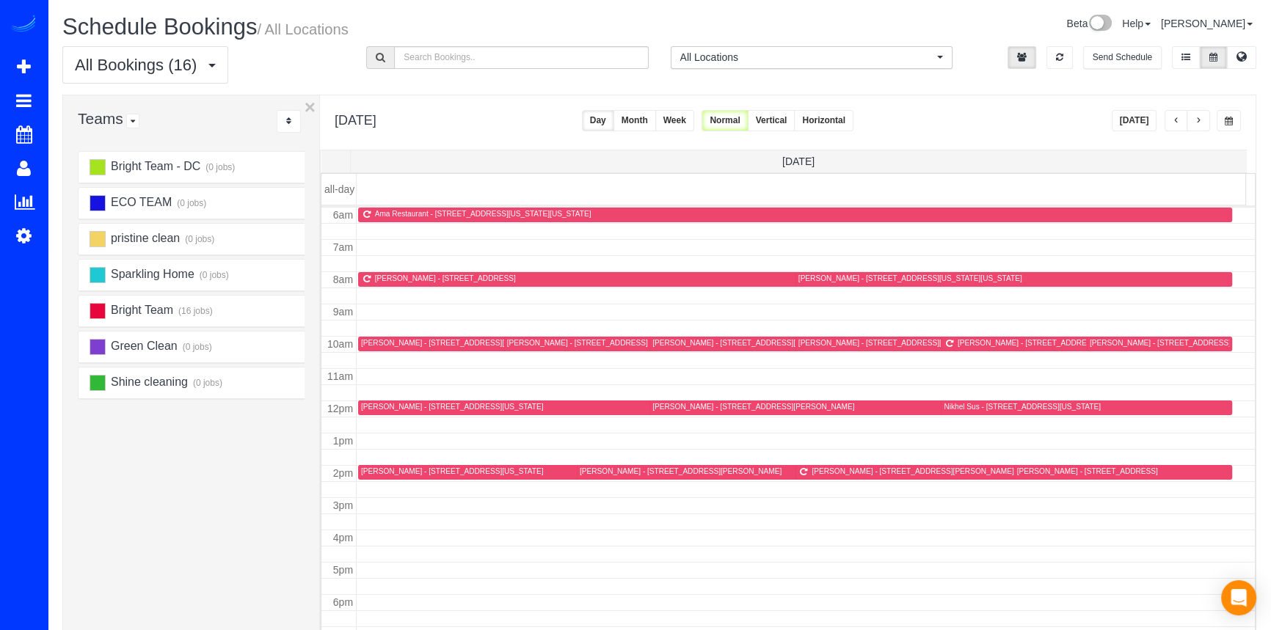
click at [1194, 117] on button "button" at bounding box center [1198, 120] width 23 height 21
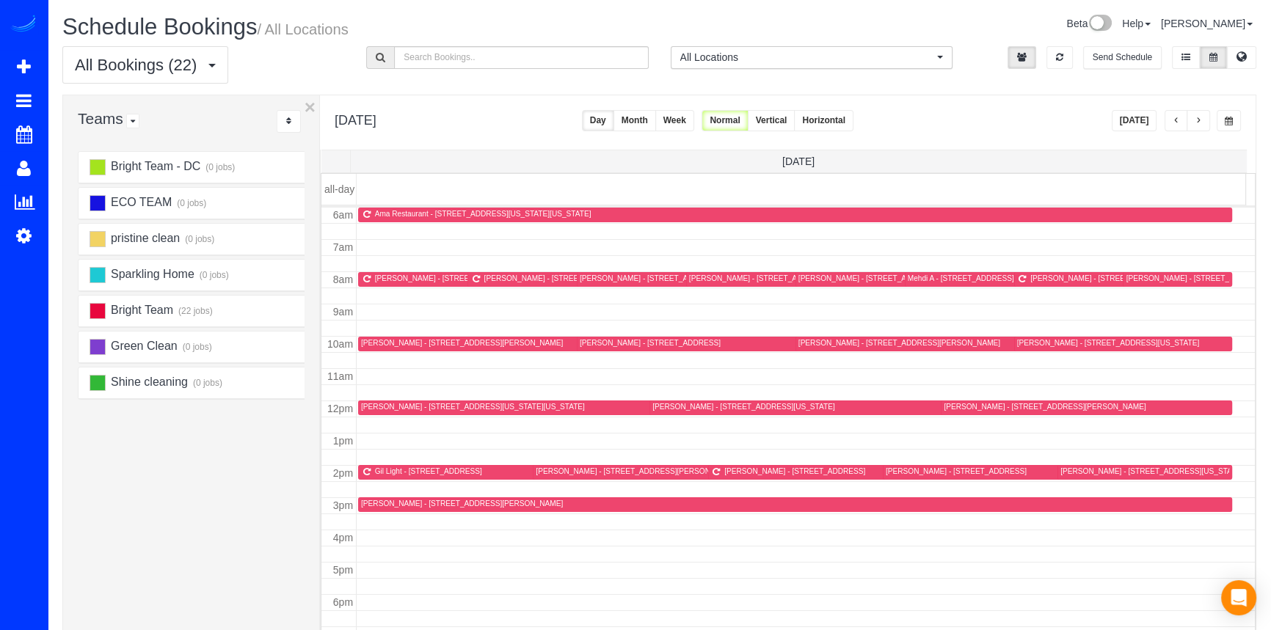
click at [1174, 119] on span "button" at bounding box center [1176, 121] width 7 height 9
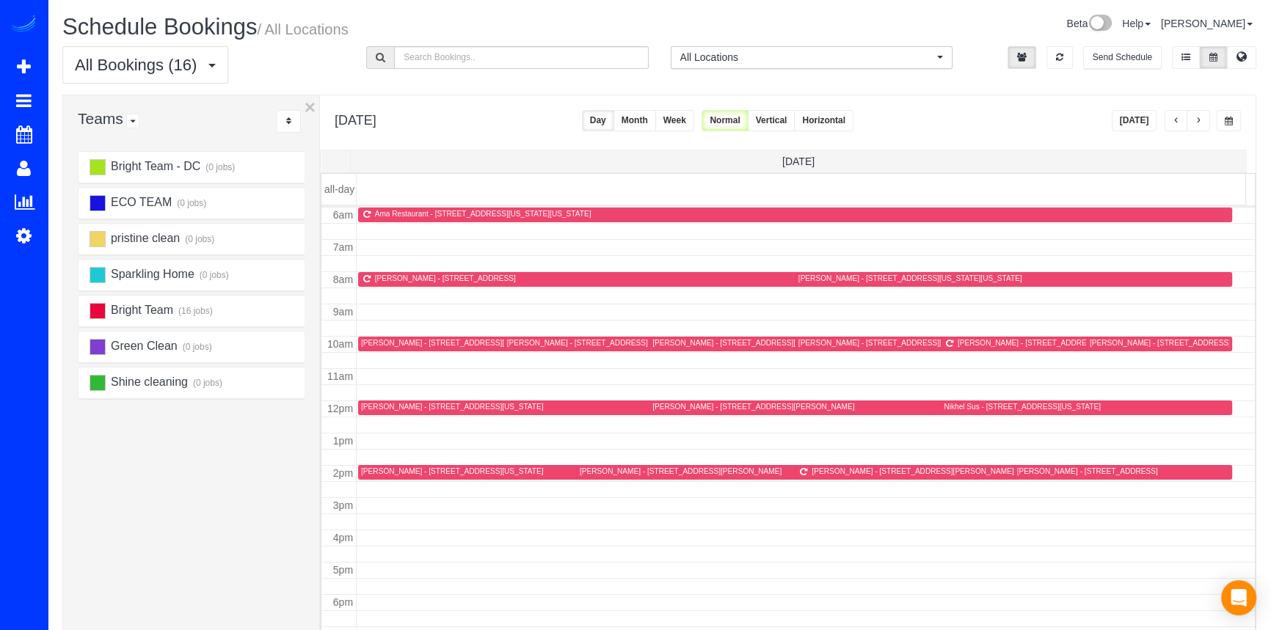
click at [1178, 110] on button "button" at bounding box center [1176, 120] width 23 height 21
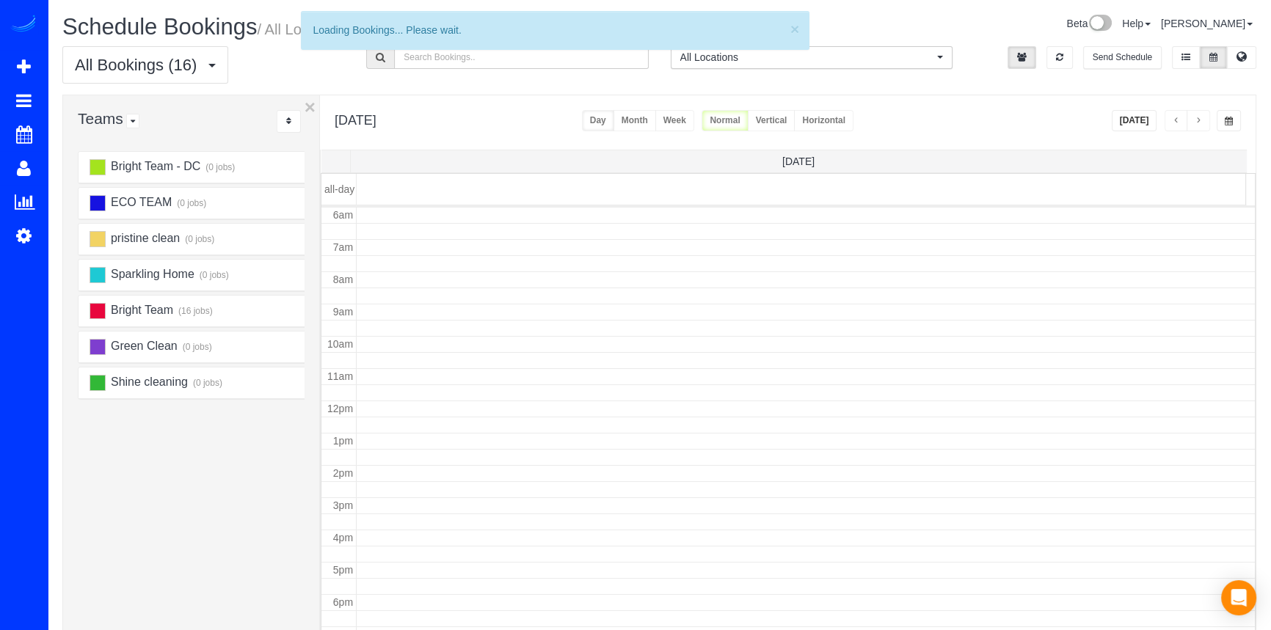
click at [1174, 110] on button "button" at bounding box center [1176, 120] width 23 height 21
click at [1171, 115] on button "button" at bounding box center [1176, 120] width 23 height 21
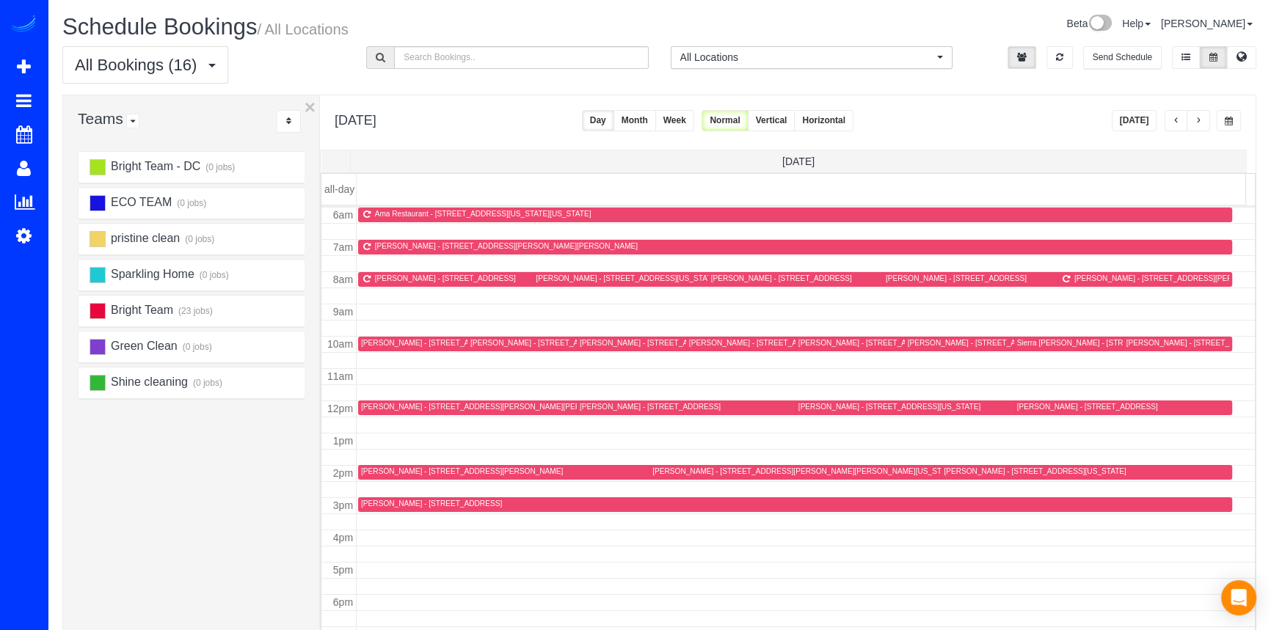
click at [1171, 115] on button "button" at bounding box center [1176, 120] width 23 height 21
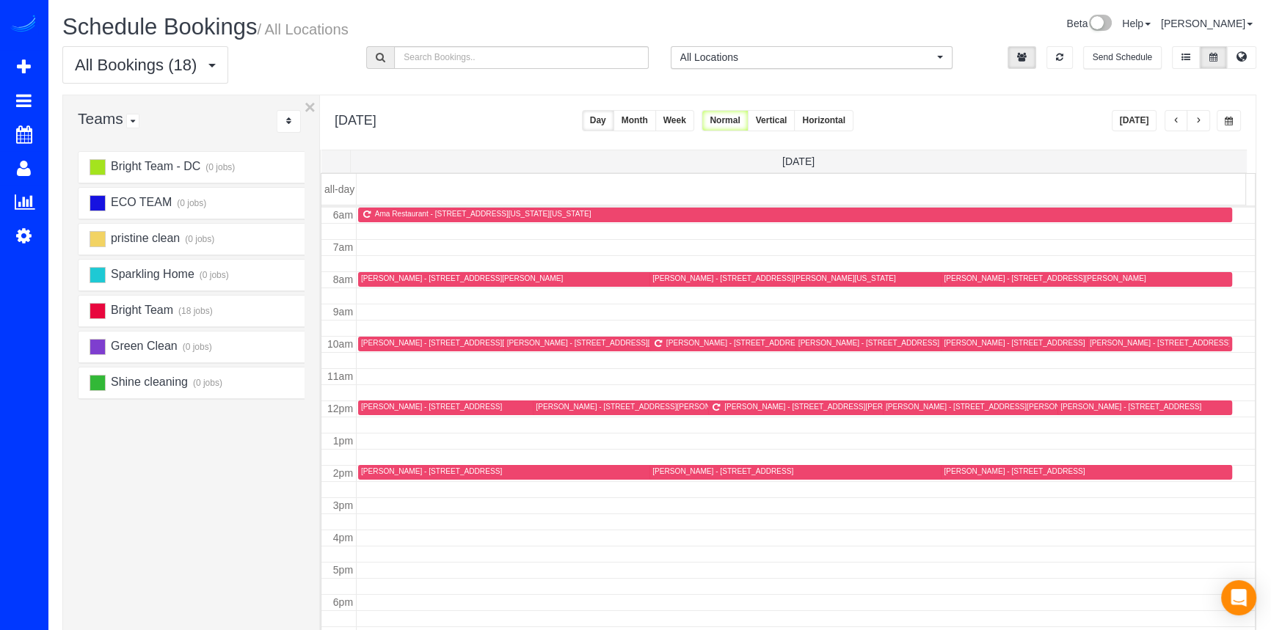
click at [1195, 114] on button "button" at bounding box center [1198, 120] width 23 height 21
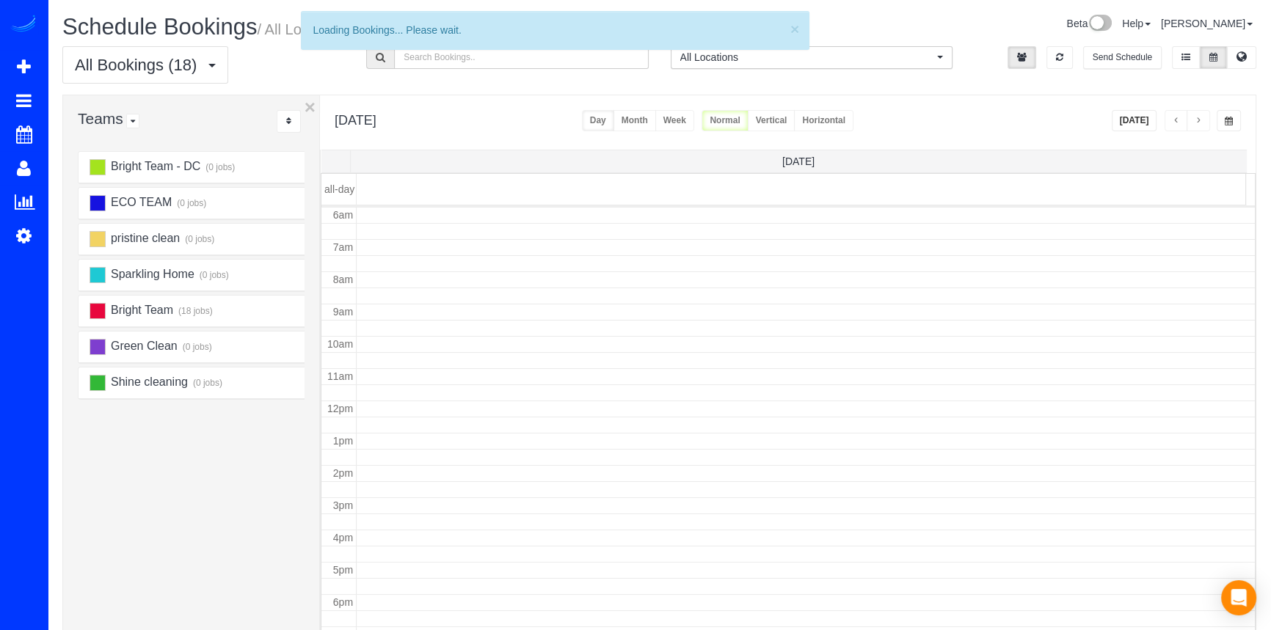
click at [1195, 114] on button "button" at bounding box center [1198, 120] width 23 height 21
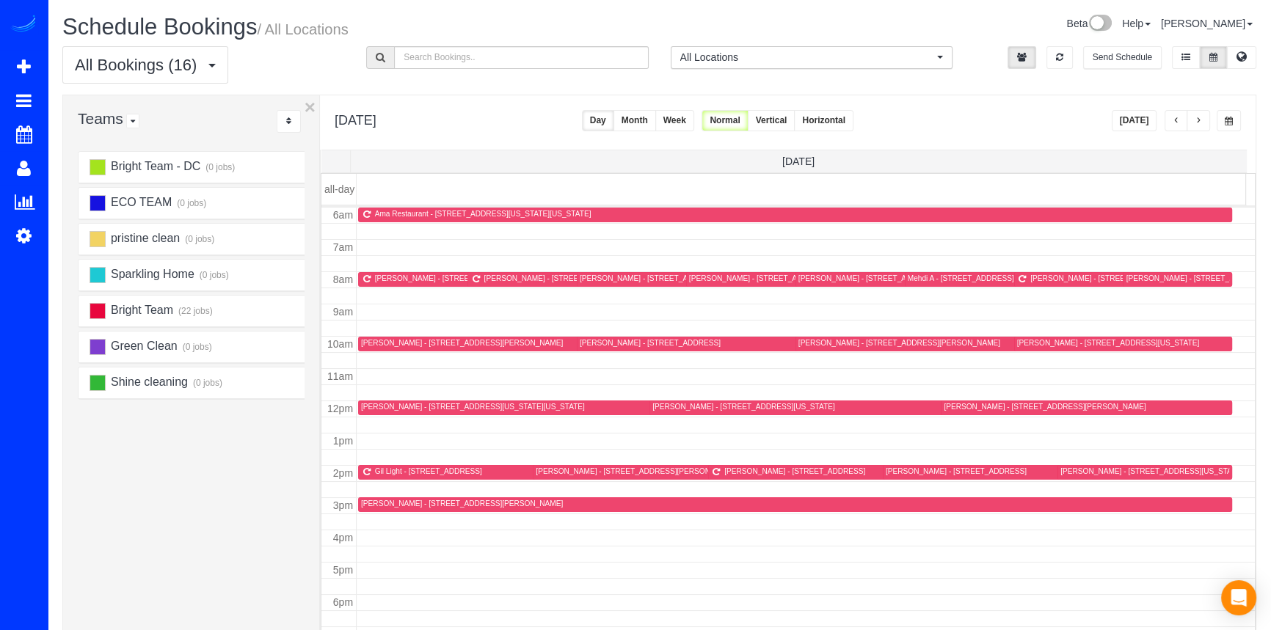
click at [1195, 114] on button "button" at bounding box center [1198, 120] width 23 height 21
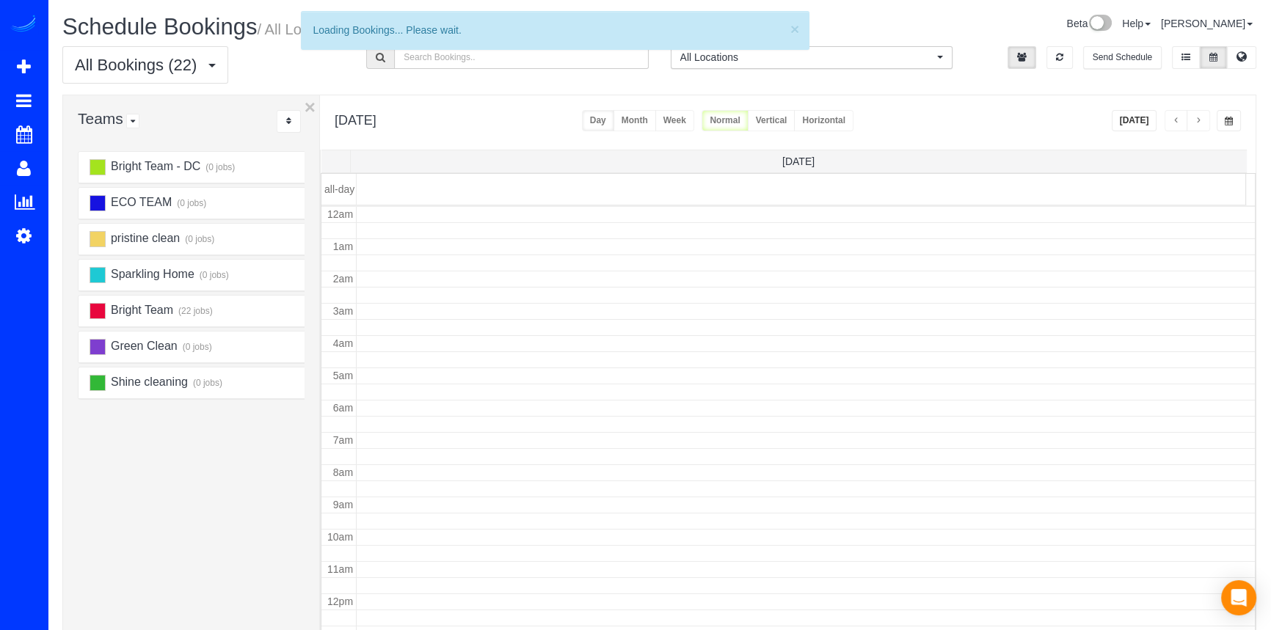
click at [1195, 114] on button "button" at bounding box center [1198, 120] width 23 height 21
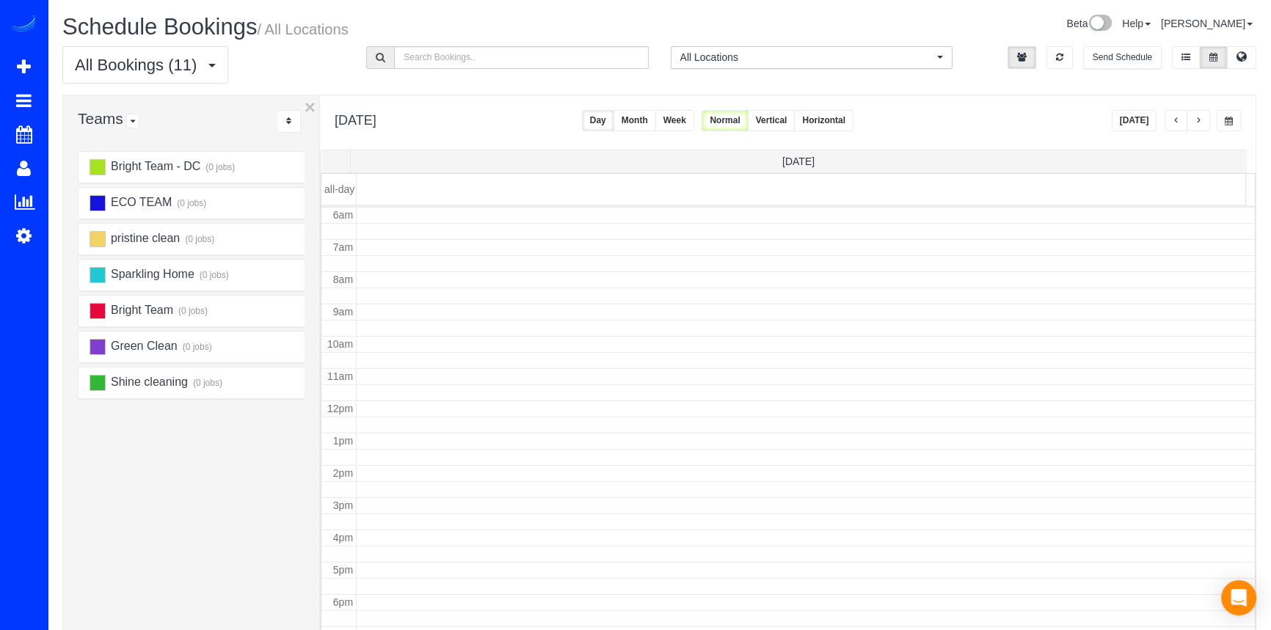
click at [1195, 114] on button "button" at bounding box center [1198, 120] width 23 height 21
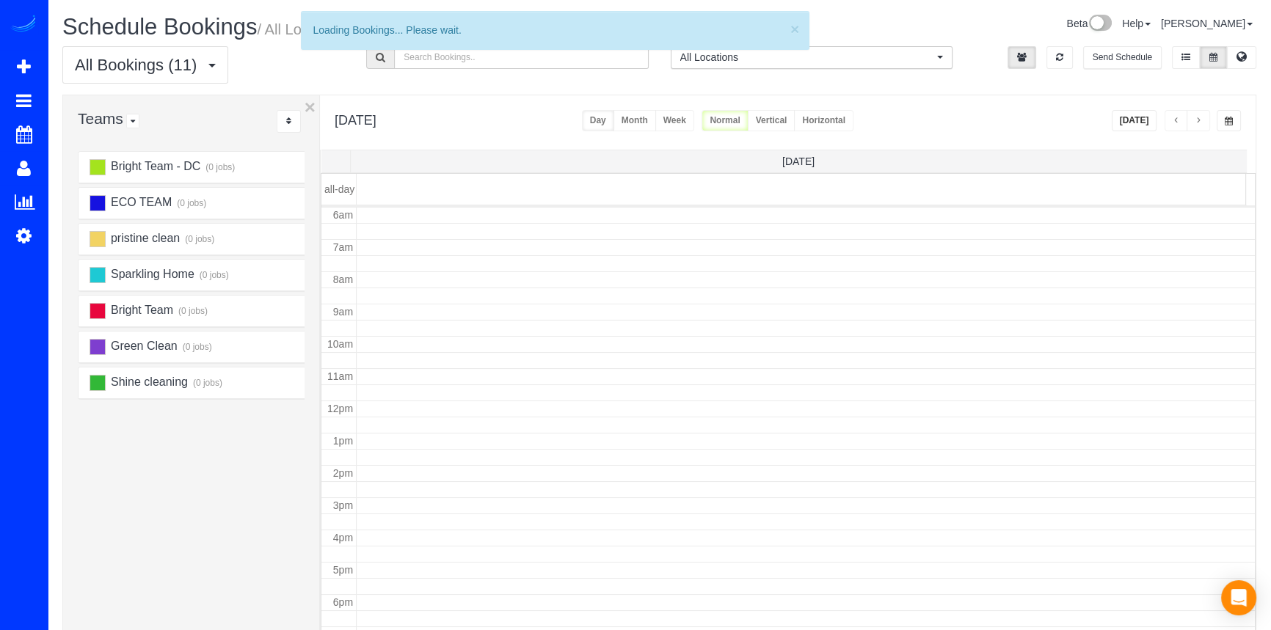
click at [1195, 114] on button "button" at bounding box center [1198, 120] width 23 height 21
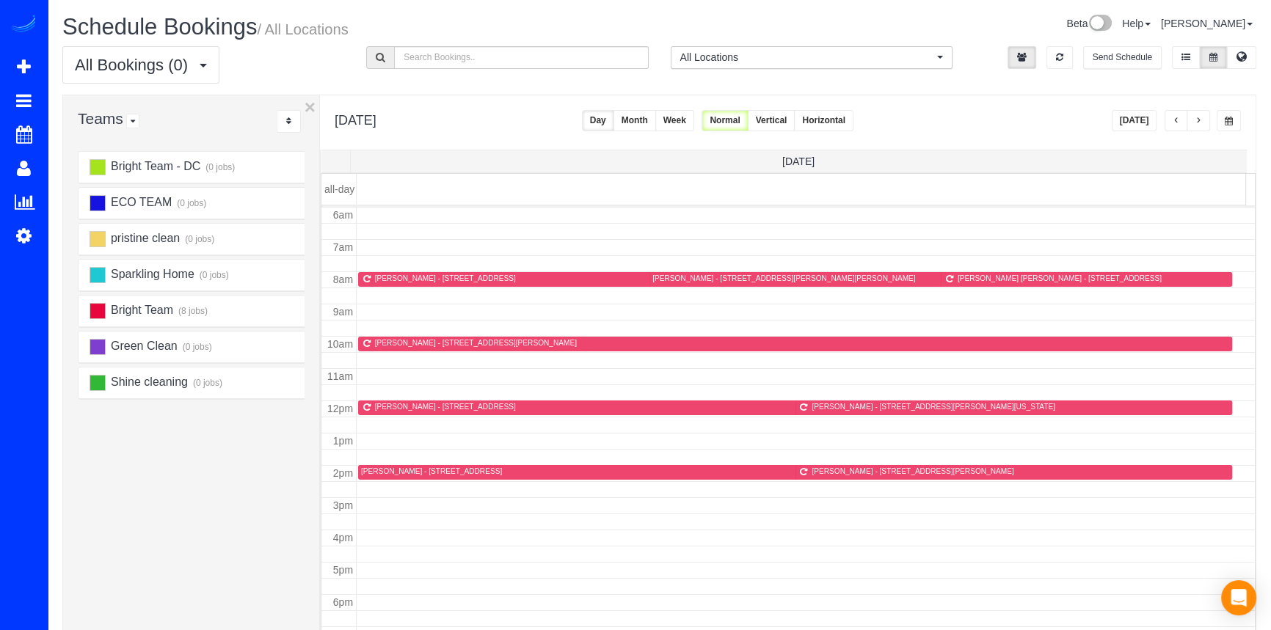
click at [1195, 114] on button "button" at bounding box center [1198, 120] width 23 height 21
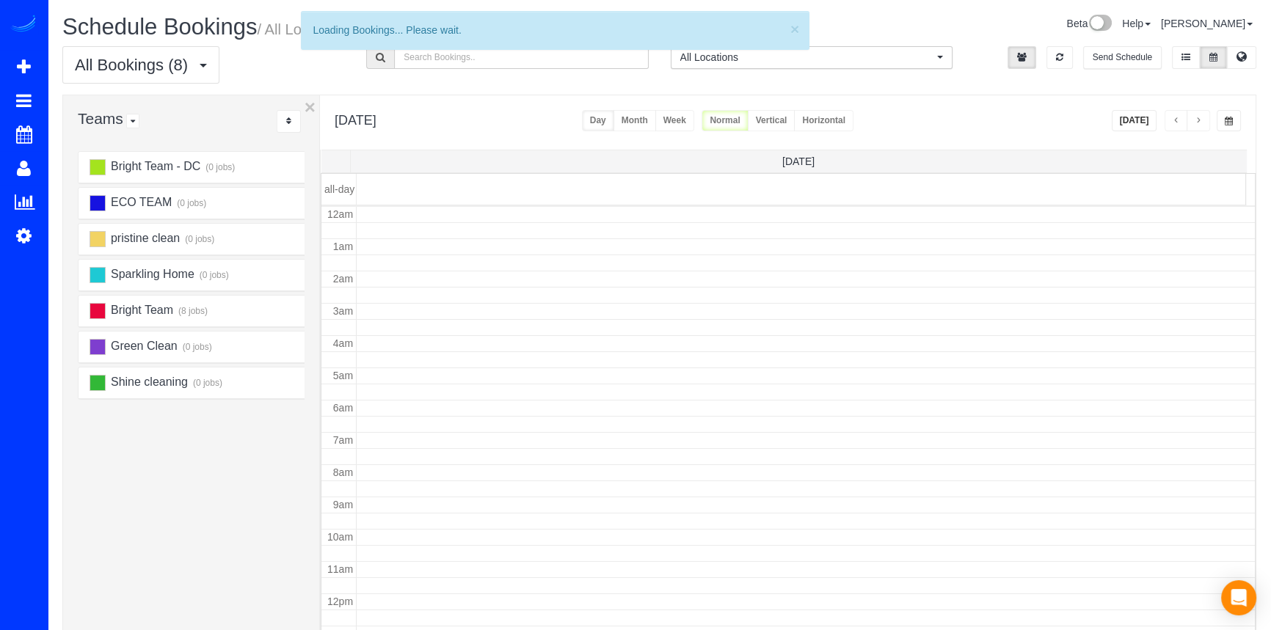
click at [1195, 114] on button "button" at bounding box center [1198, 120] width 23 height 21
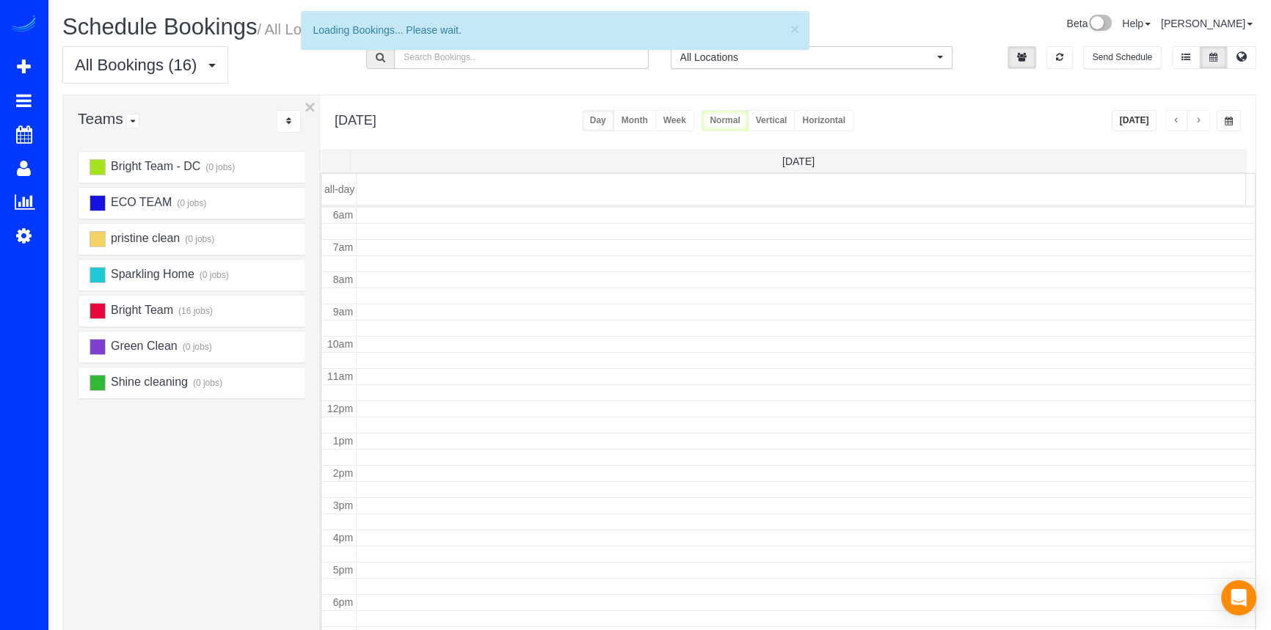
click at [1195, 114] on button "button" at bounding box center [1198, 120] width 23 height 21
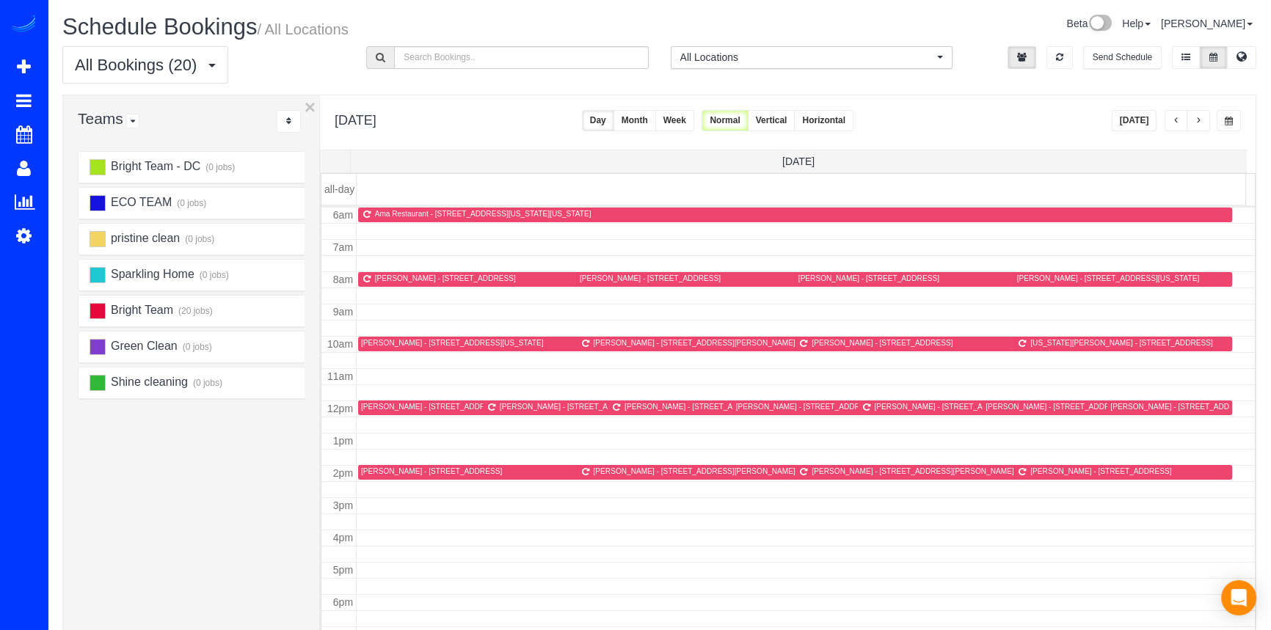
click at [1143, 120] on button "[DATE]" at bounding box center [1135, 120] width 46 height 21
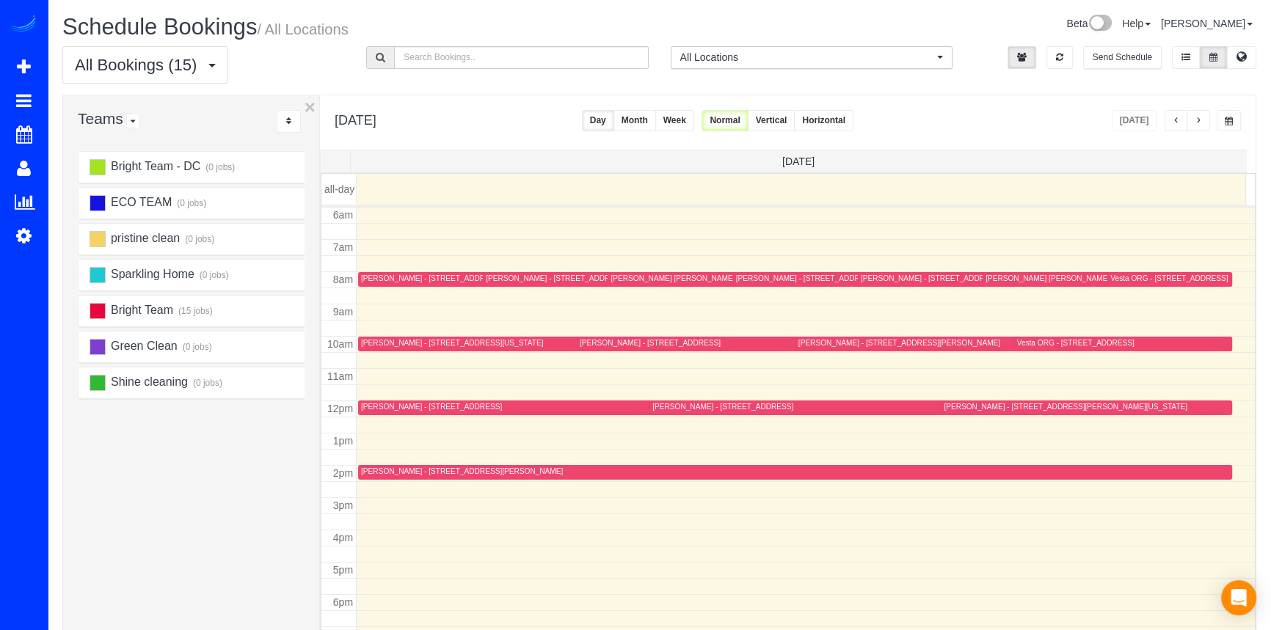
click at [1198, 106] on div "Monday, Sep 22, 2025 Today Day Month Week Normal Vertical Horizontal" at bounding box center [788, 122] width 936 height 54
click at [1198, 110] on button "button" at bounding box center [1198, 120] width 23 height 21
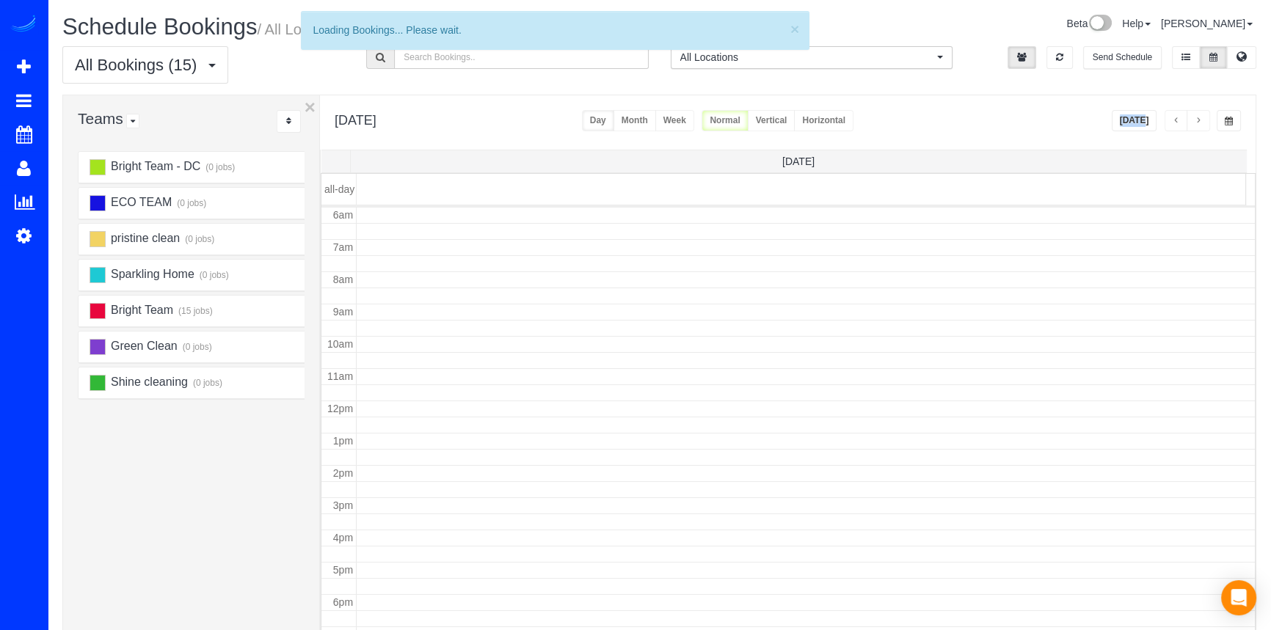
click at [1197, 114] on button "button" at bounding box center [1198, 120] width 23 height 21
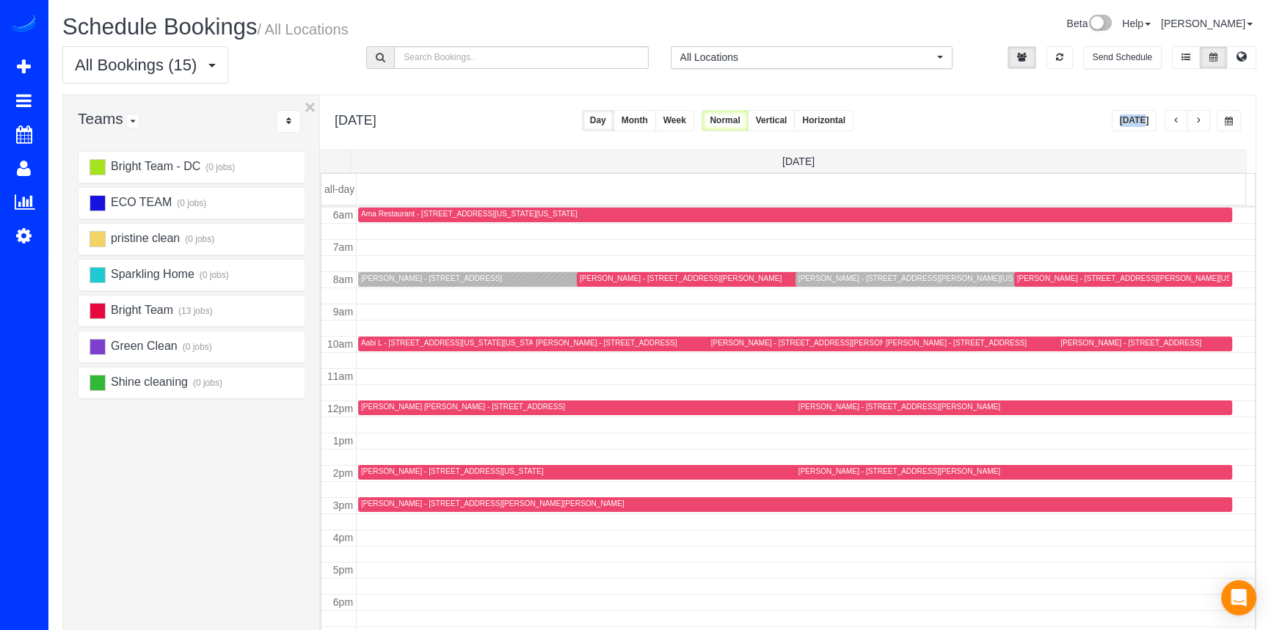
click at [1197, 114] on button "button" at bounding box center [1198, 120] width 23 height 21
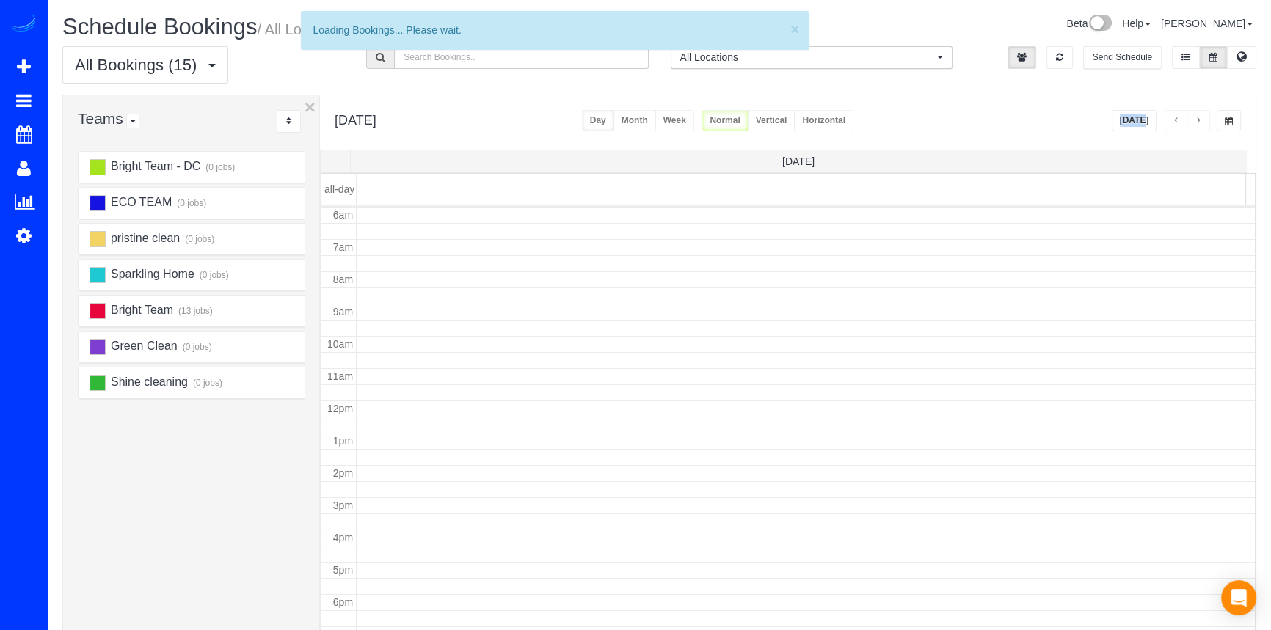
click at [1197, 117] on span "button" at bounding box center [1198, 121] width 7 height 9
click at [1129, 123] on button "[DATE]" at bounding box center [1135, 120] width 46 height 21
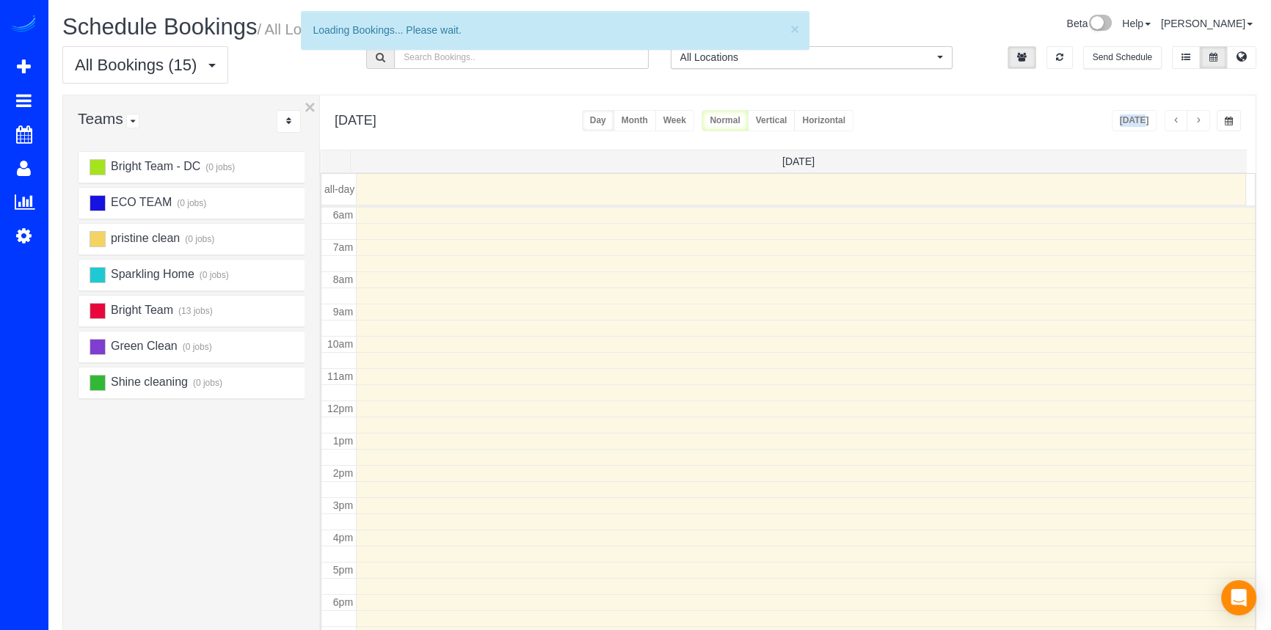
click at [1198, 123] on span "button" at bounding box center [1198, 121] width 7 height 9
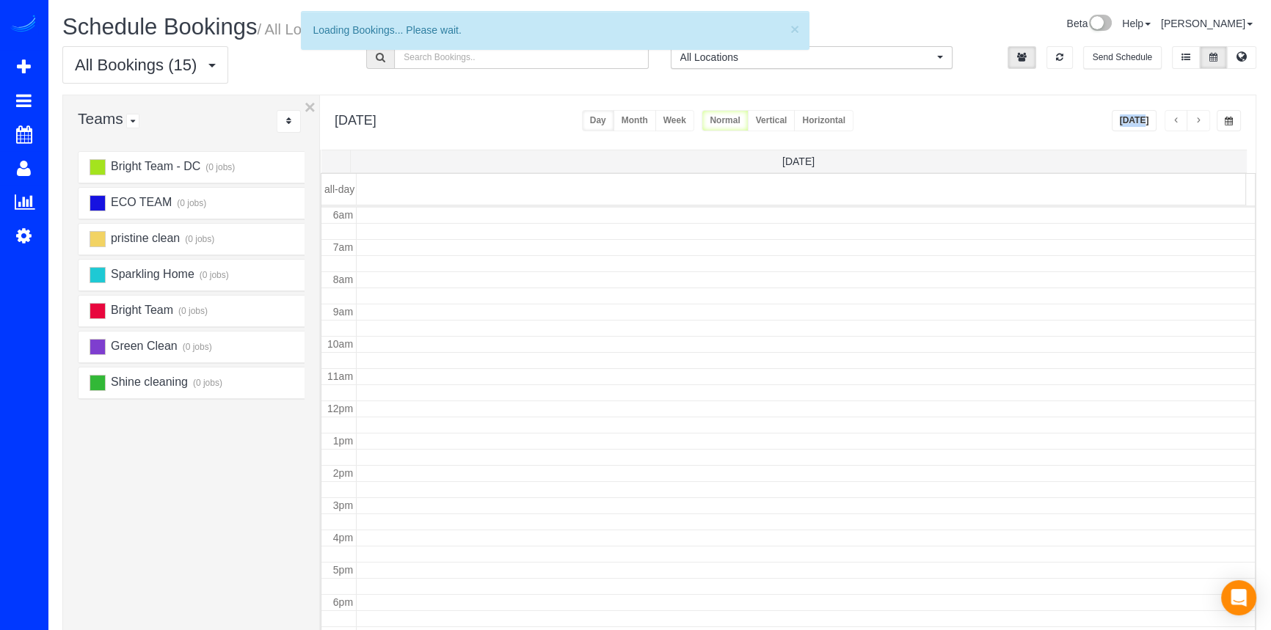
click at [1198, 123] on span "button" at bounding box center [1198, 121] width 7 height 9
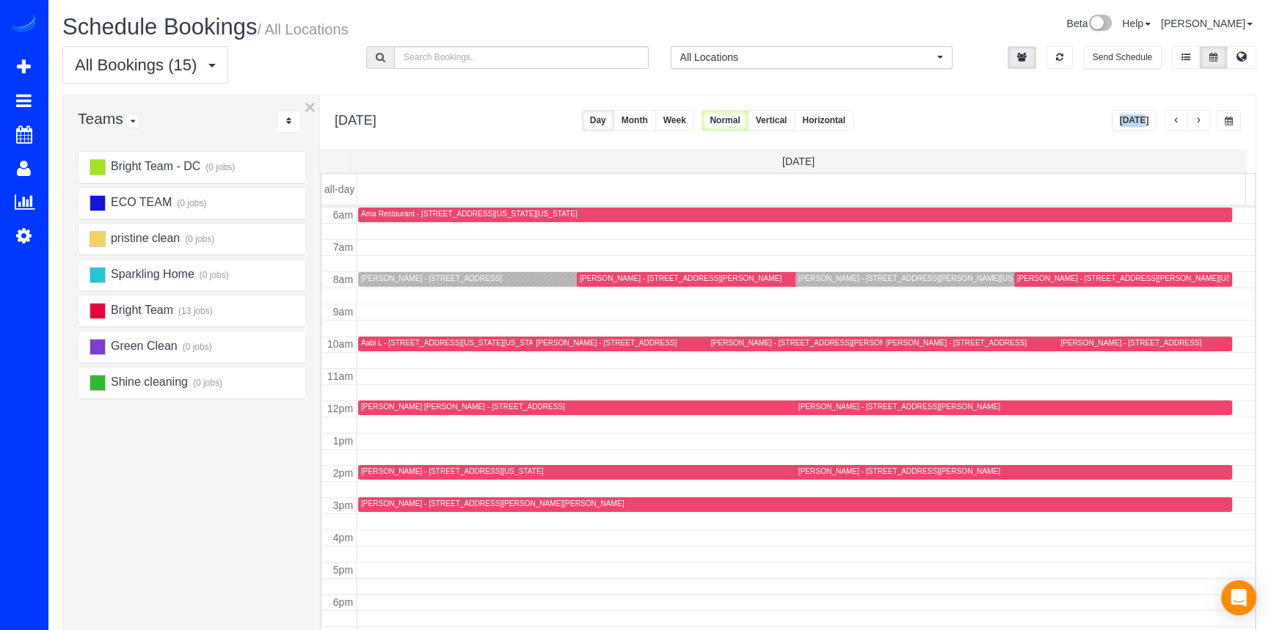
click at [1198, 123] on span "button" at bounding box center [1198, 121] width 7 height 9
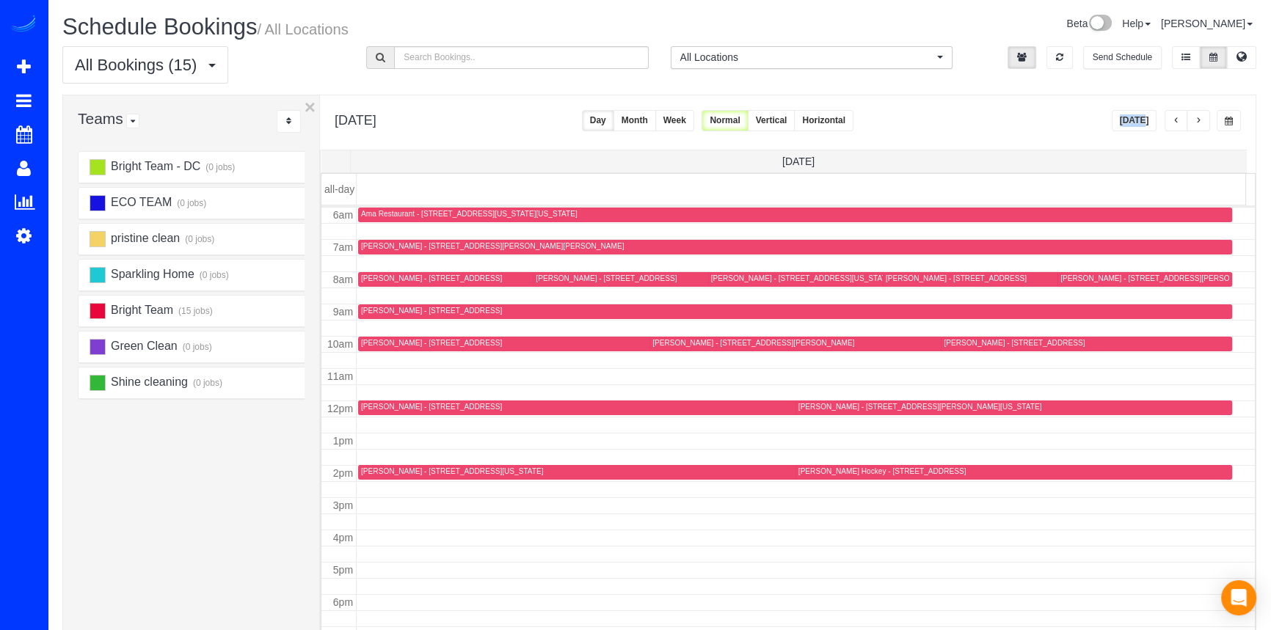
click at [1198, 123] on span "button" at bounding box center [1198, 121] width 7 height 9
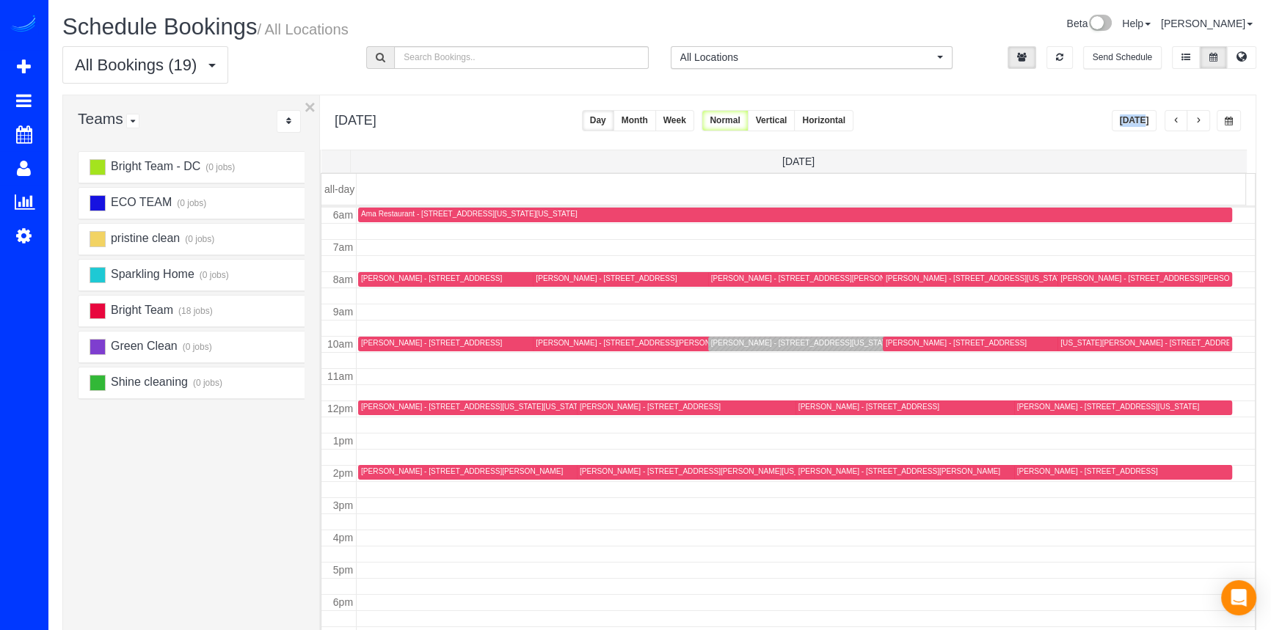
click at [1204, 128] on button "button" at bounding box center [1198, 120] width 23 height 21
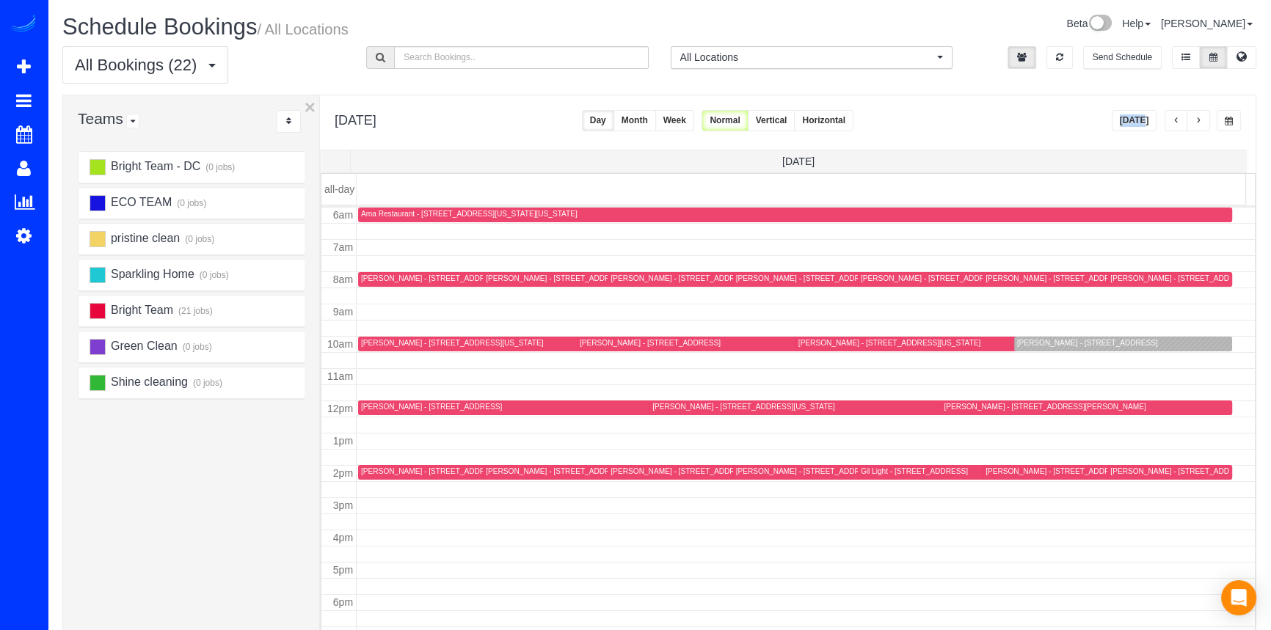
click at [1204, 128] on button "button" at bounding box center [1198, 120] width 23 height 21
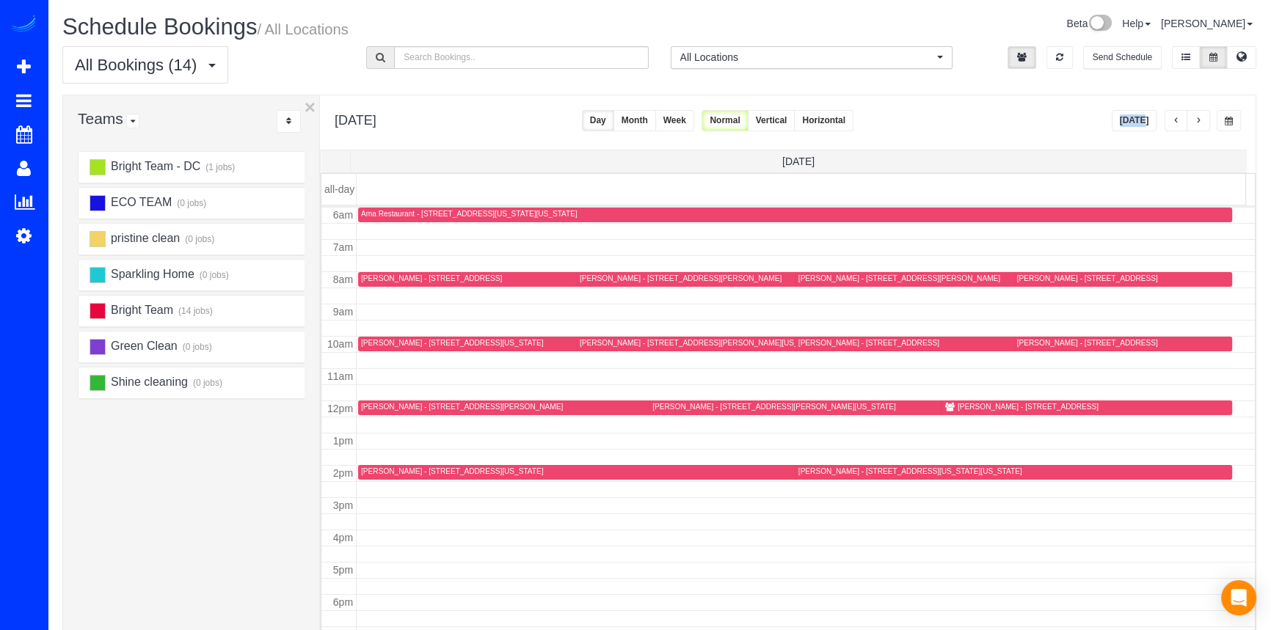
click at [1168, 116] on button "button" at bounding box center [1176, 120] width 23 height 21
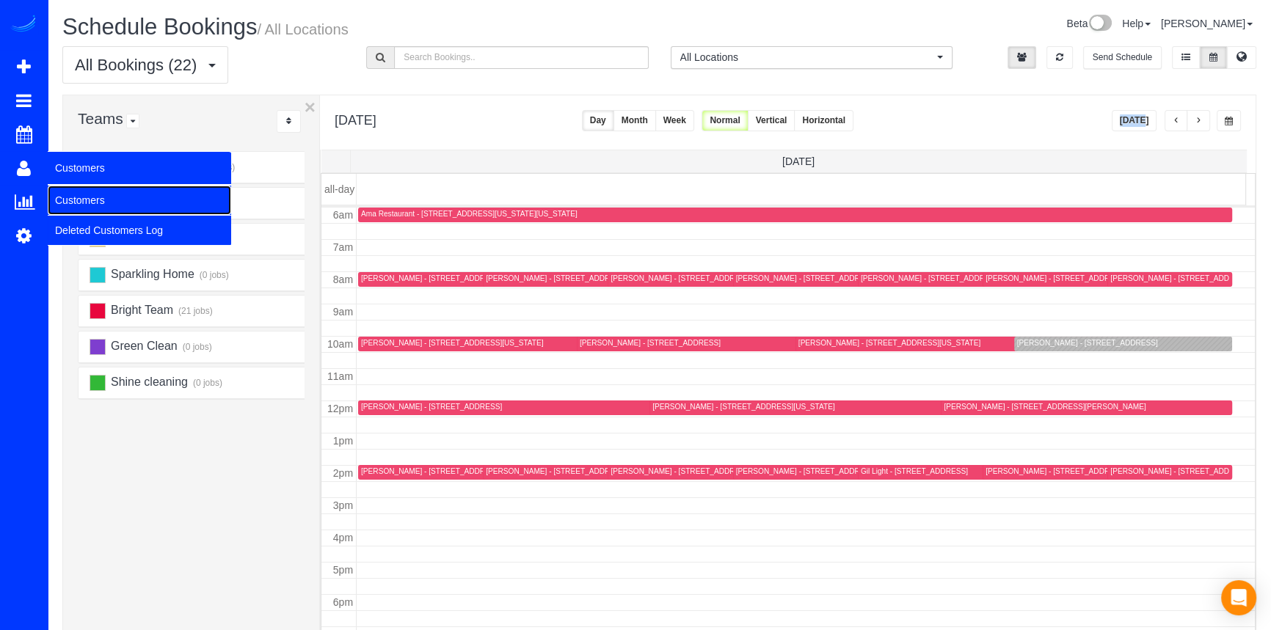
click at [103, 203] on link "Customers" at bounding box center [139, 200] width 183 height 29
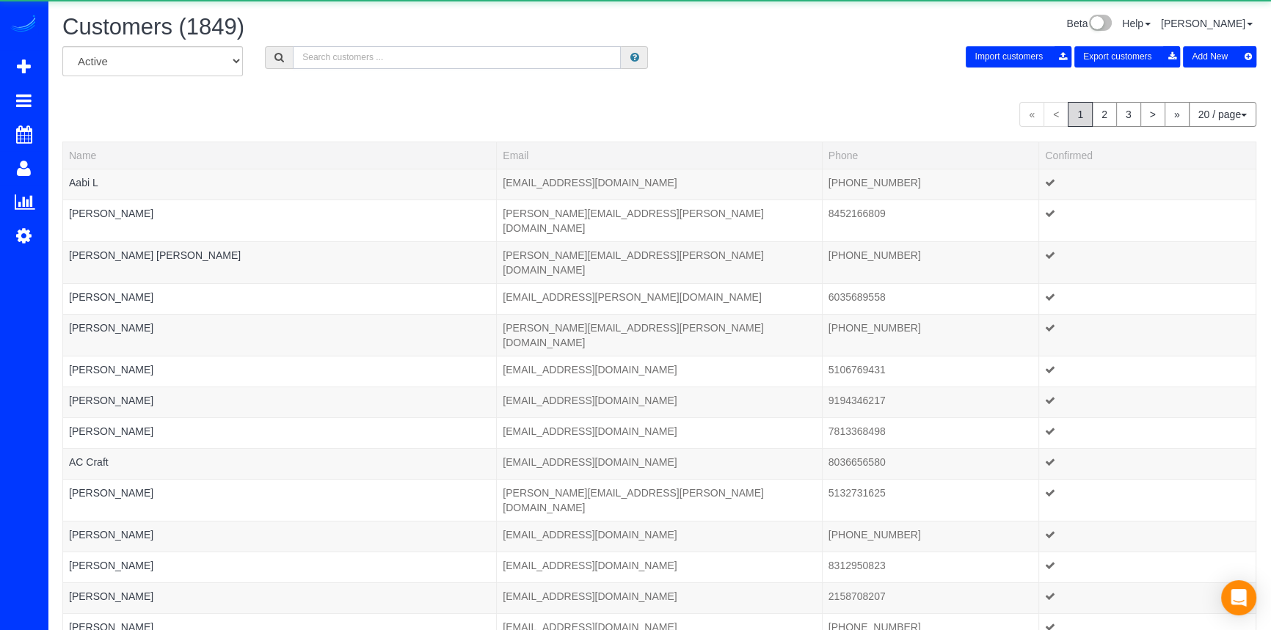
click at [396, 59] on input "text" at bounding box center [457, 57] width 328 height 23
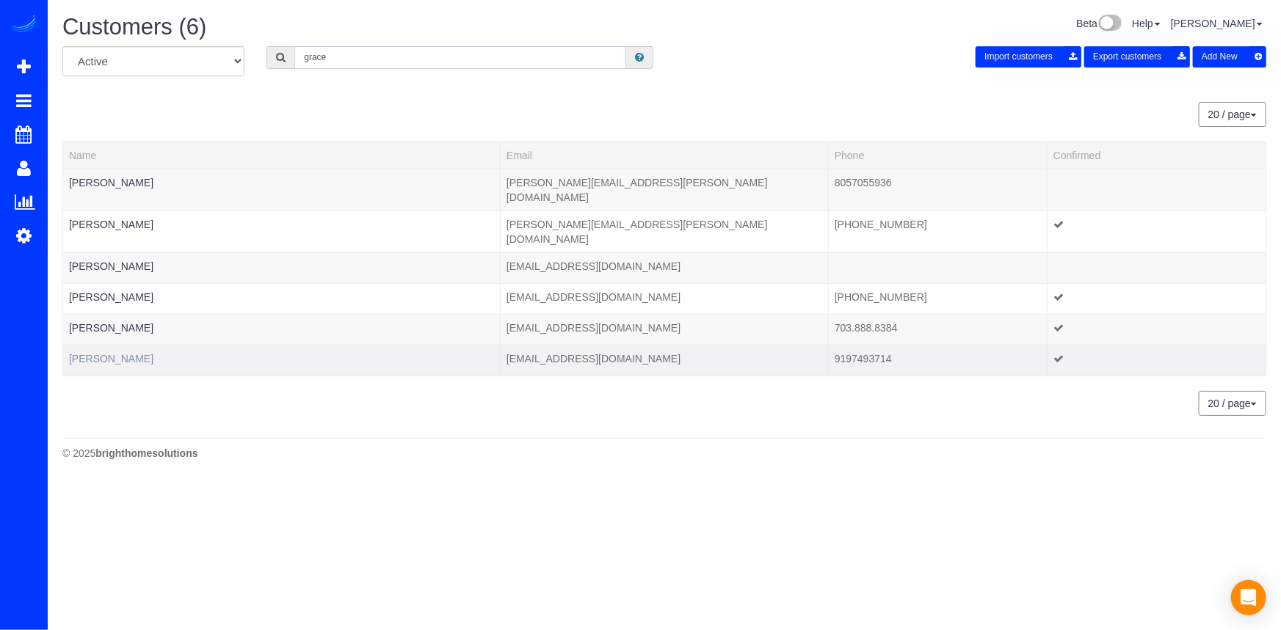
type input "grace"
click at [118, 353] on link "Grace Nissao" at bounding box center [111, 359] width 84 height 12
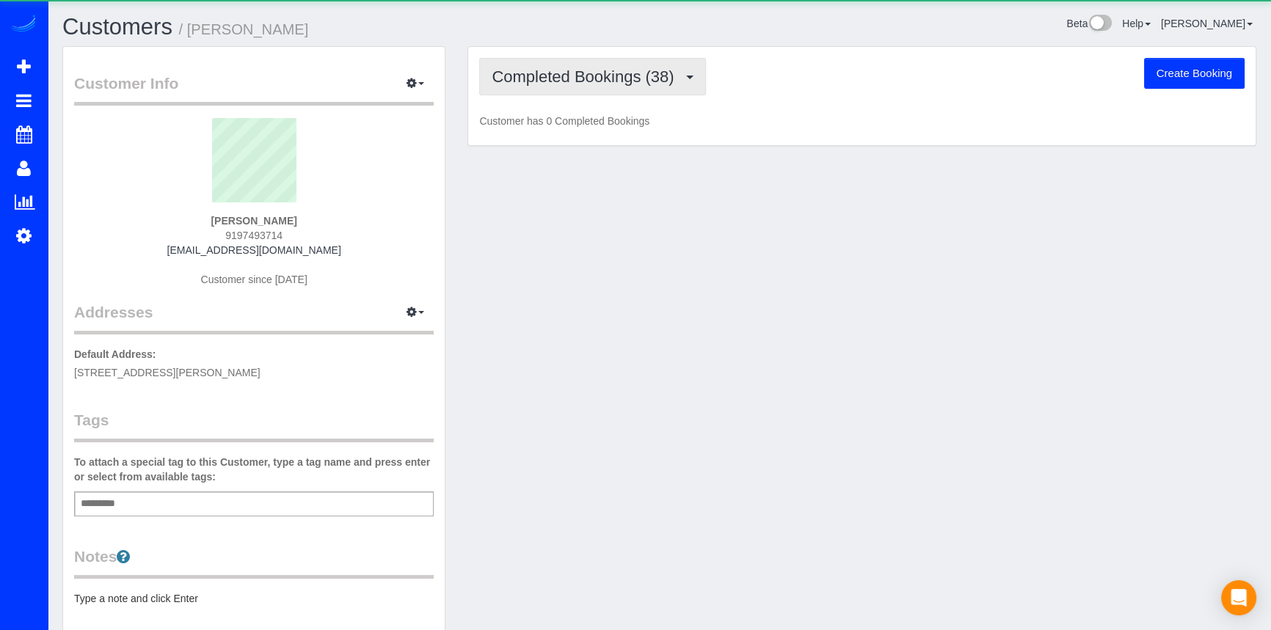
click at [640, 85] on button "Completed Bookings (38)" at bounding box center [592, 76] width 226 height 37
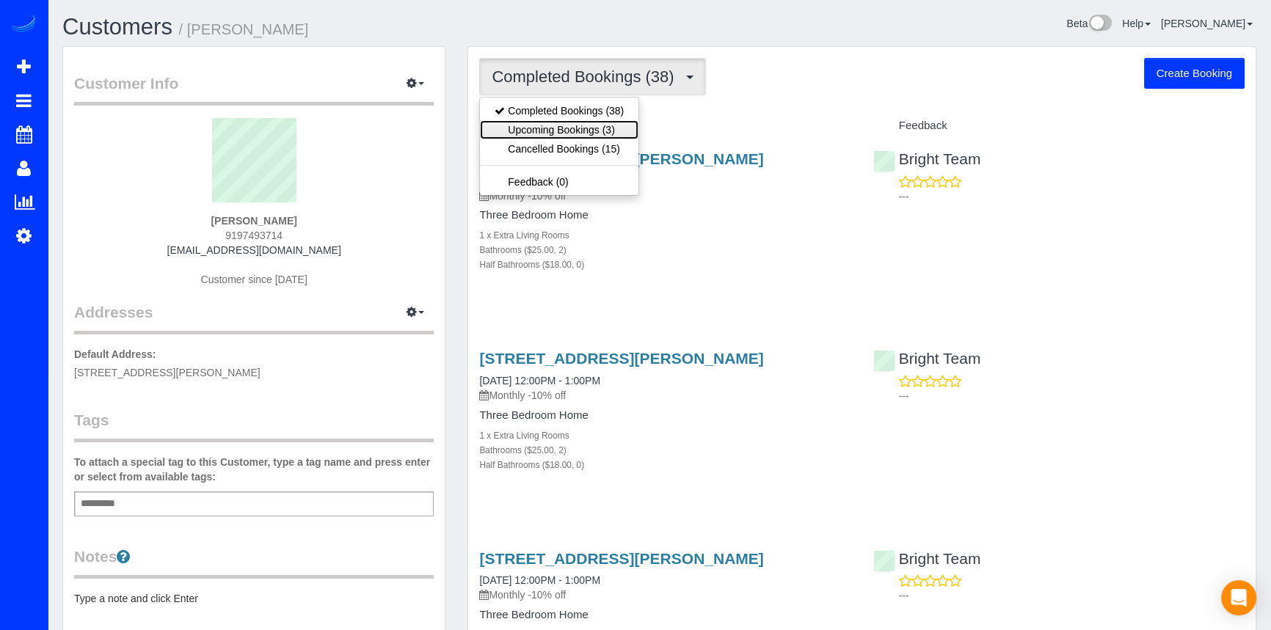
click at [630, 134] on link "Upcoming Bookings (3)" at bounding box center [559, 129] width 159 height 19
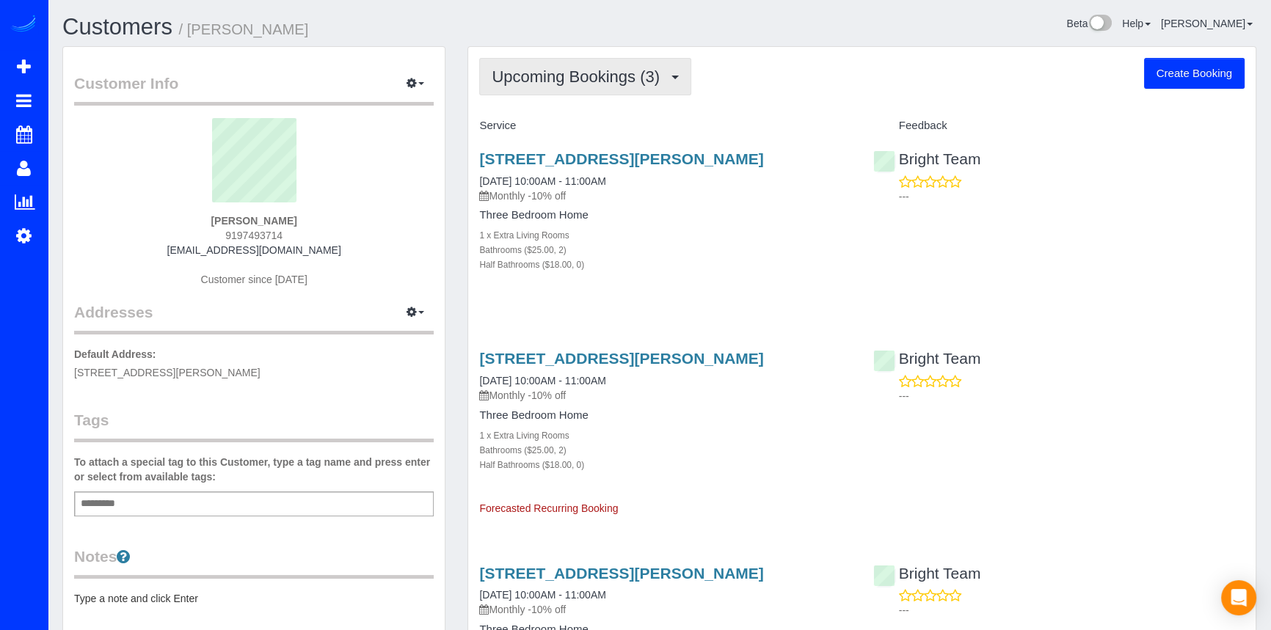
click at [639, 94] on button "Upcoming Bookings (3)" at bounding box center [585, 76] width 212 height 37
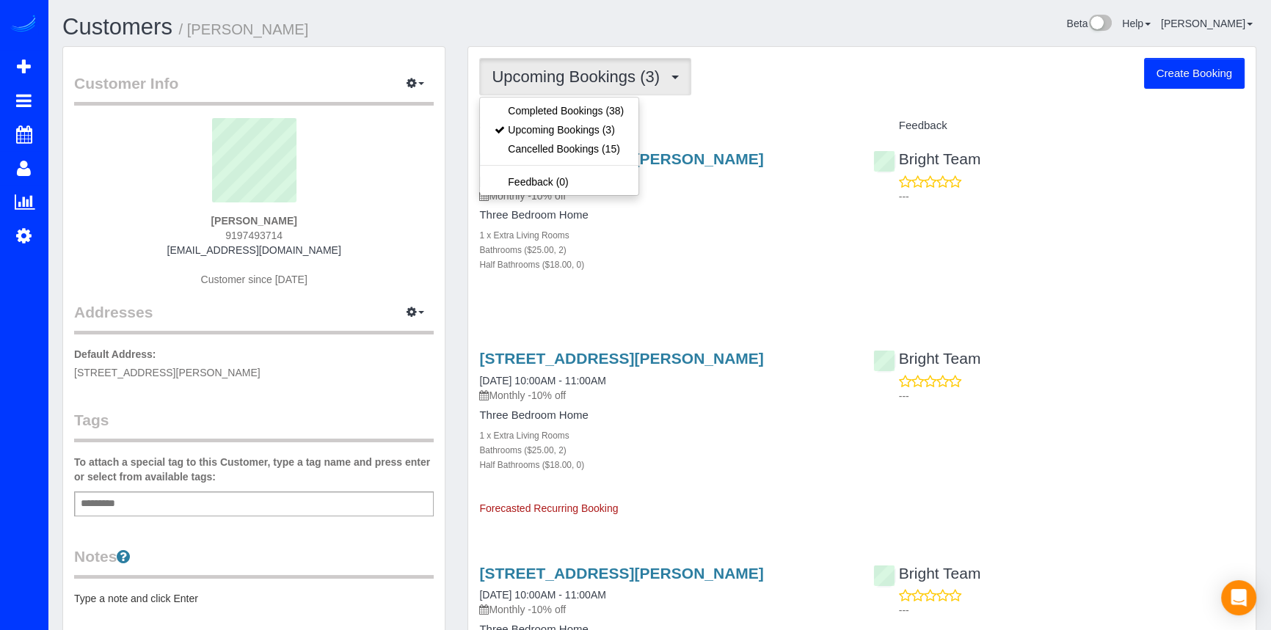
click at [752, 101] on div "Upcoming Bookings (3) Completed Bookings (38) Upcoming Bookings (3) Cancelled B…" at bounding box center [861, 412] width 787 height 731
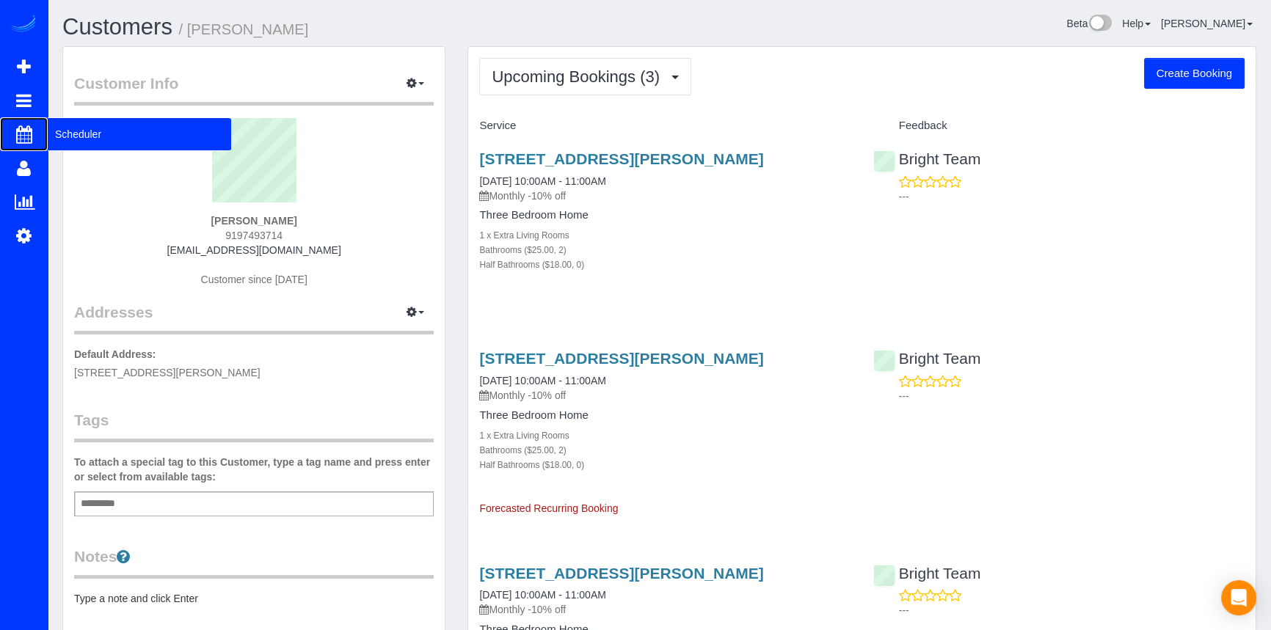
click at [81, 130] on span "Scheduler" at bounding box center [139, 134] width 183 height 34
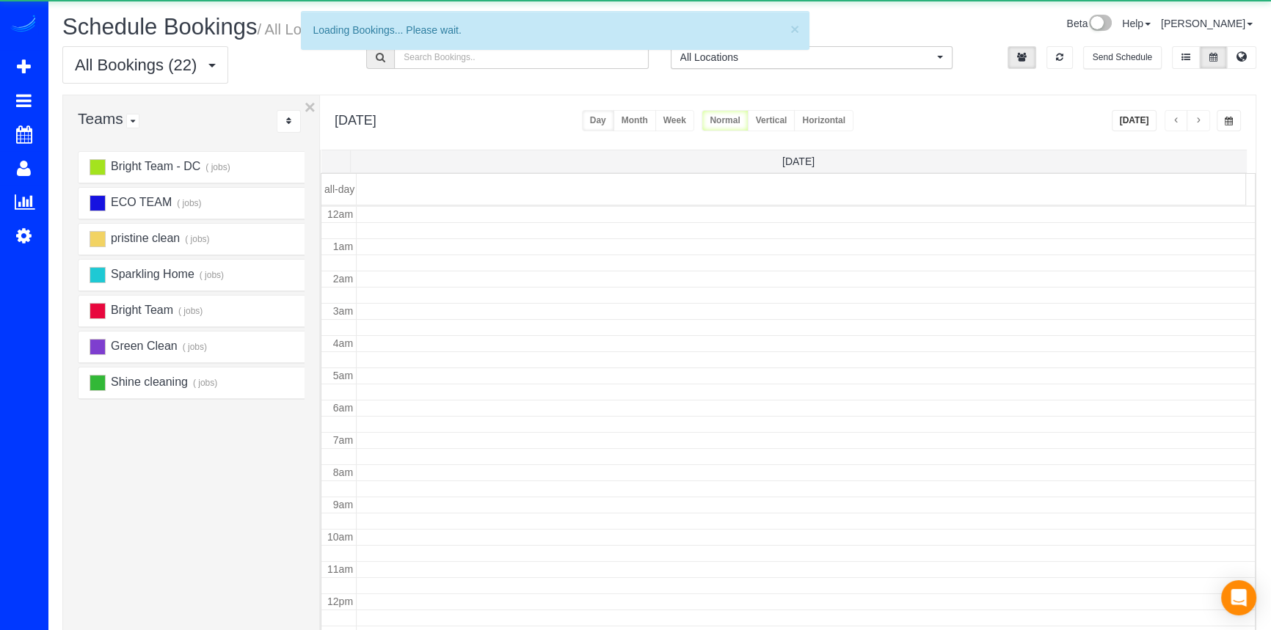
scroll to position [193, 0]
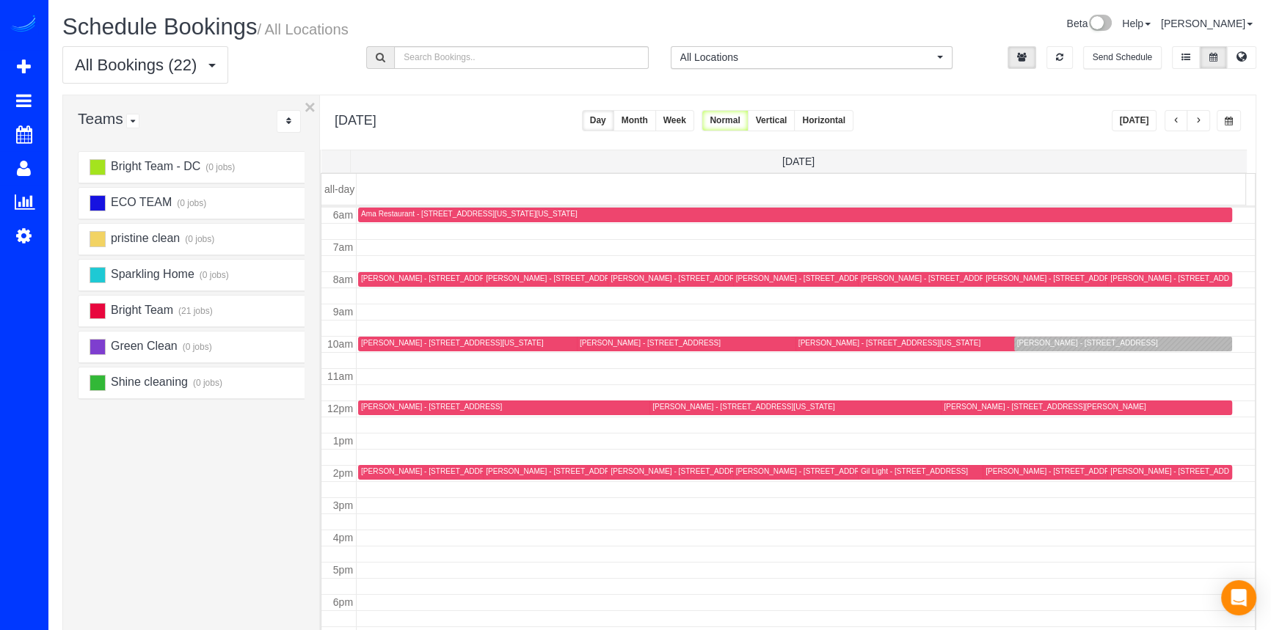
click at [1167, 117] on button "button" at bounding box center [1176, 120] width 23 height 21
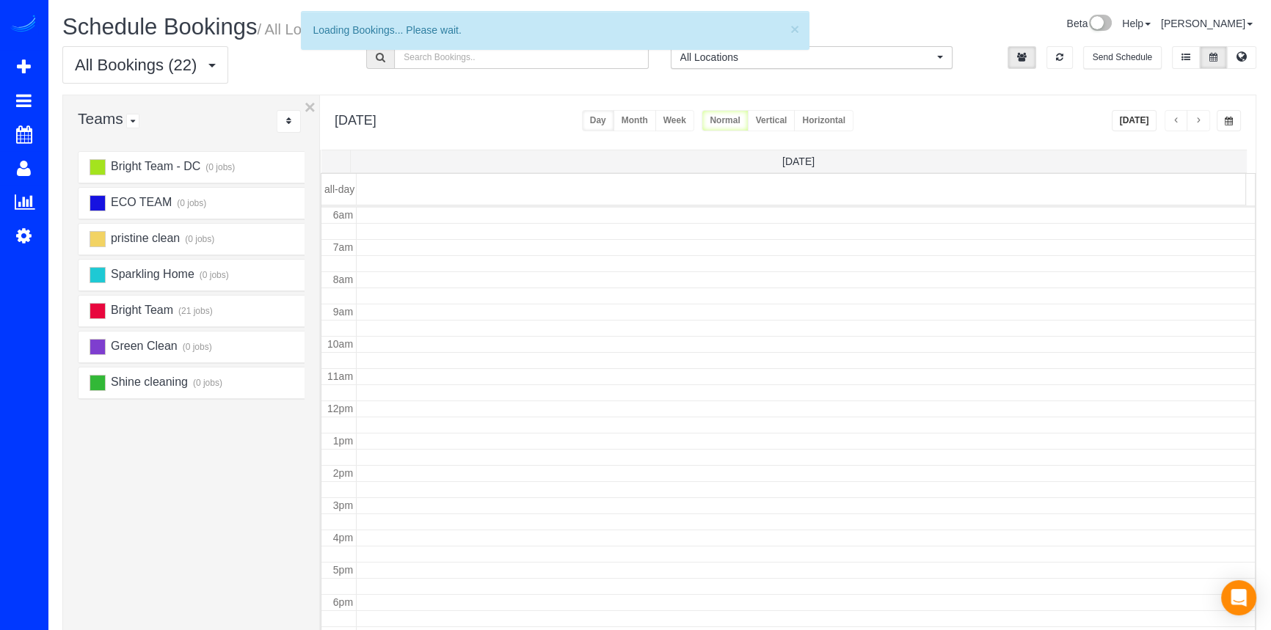
click at [1167, 117] on button "button" at bounding box center [1176, 120] width 23 height 21
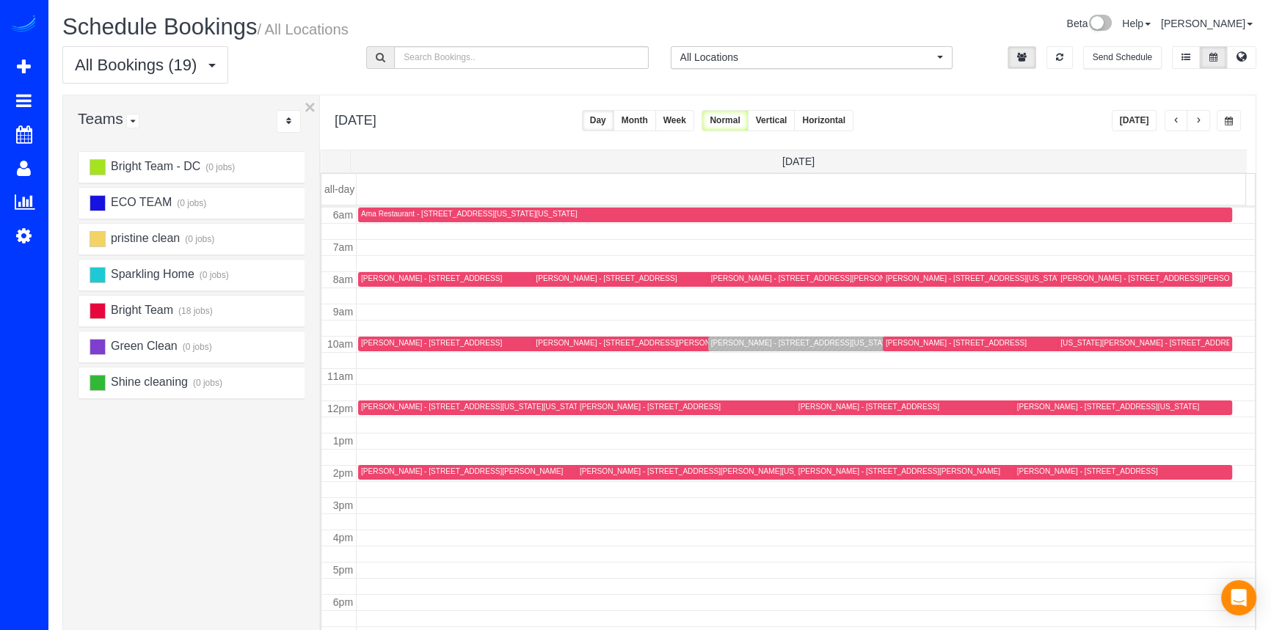
click at [1168, 117] on button "button" at bounding box center [1176, 120] width 23 height 21
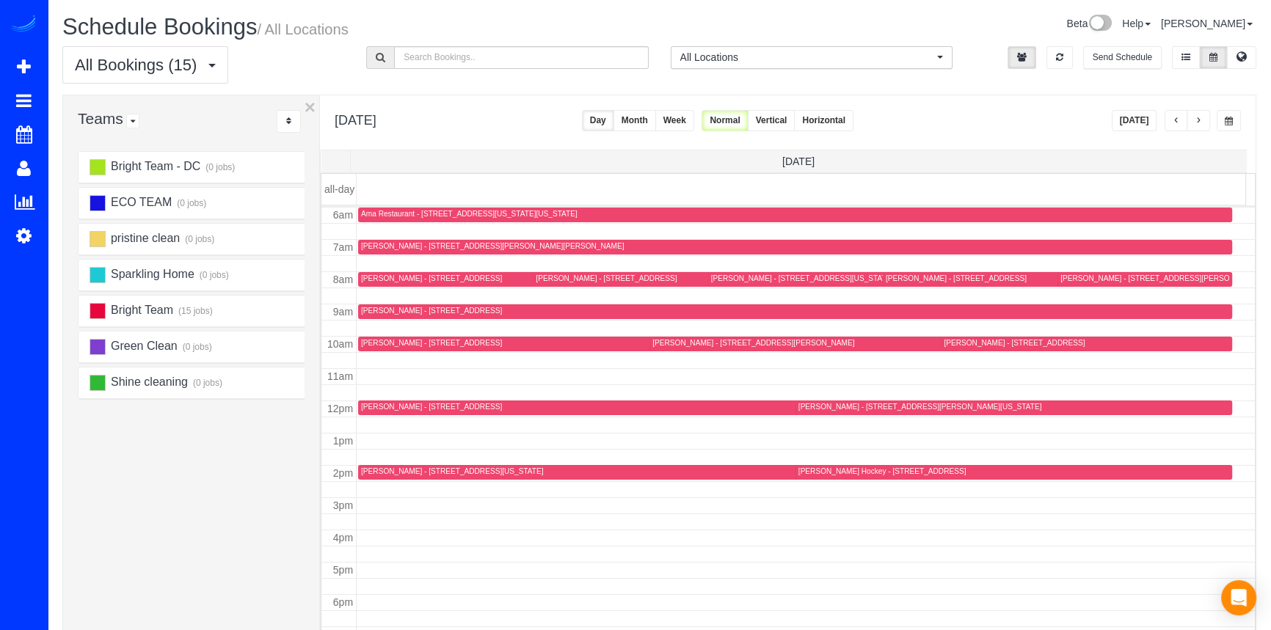
click at [656, 348] on div "Grace Nissao - 147 Ritchie Ave, Silver Spring, MD 20910" at bounding box center [933, 343] width 562 height 11
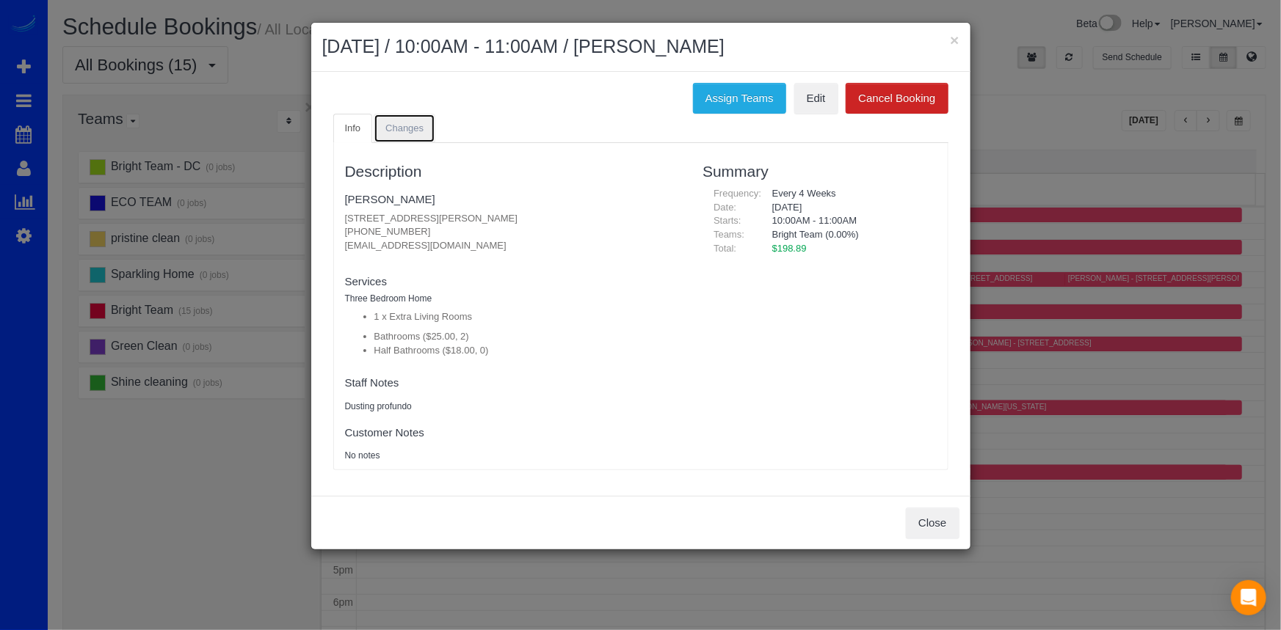
click at [415, 115] on link "Changes" at bounding box center [405, 129] width 62 height 30
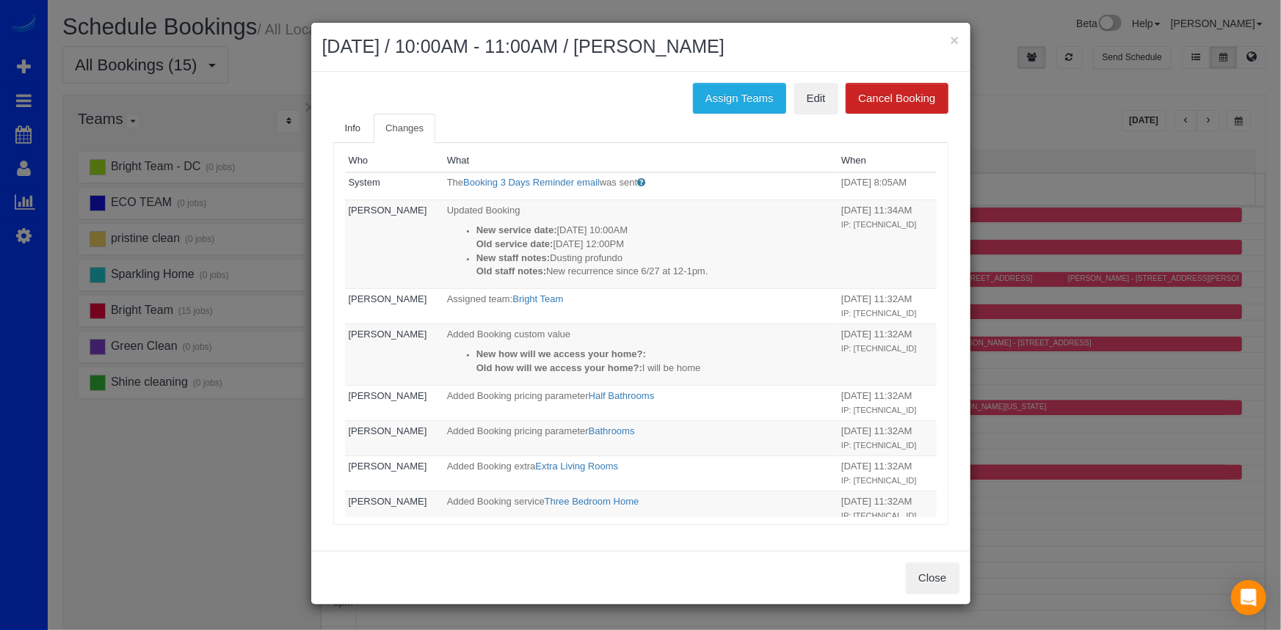
drag, startPoint x: 961, startPoint y: 35, endPoint x: 944, endPoint y: 42, distance: 18.8
click at [961, 35] on div "× September 24, 2025 / 10:00AM - 11:00AM / Grace Nissao" at bounding box center [640, 47] width 659 height 49
click at [952, 43] on button "×" at bounding box center [954, 39] width 9 height 15
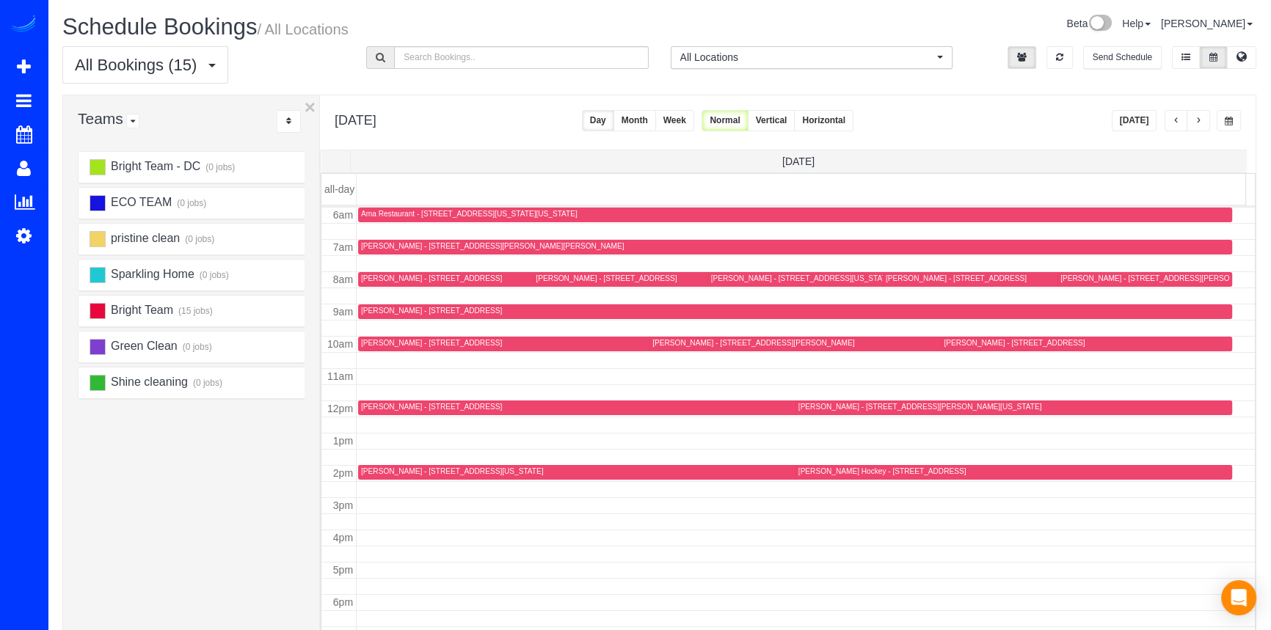
click at [1175, 134] on div "Wednesday, Sep 24, 2025 Today Day Month Week Normal Vertical Horizontal" at bounding box center [788, 122] width 936 height 54
click at [1173, 122] on span "button" at bounding box center [1176, 121] width 7 height 9
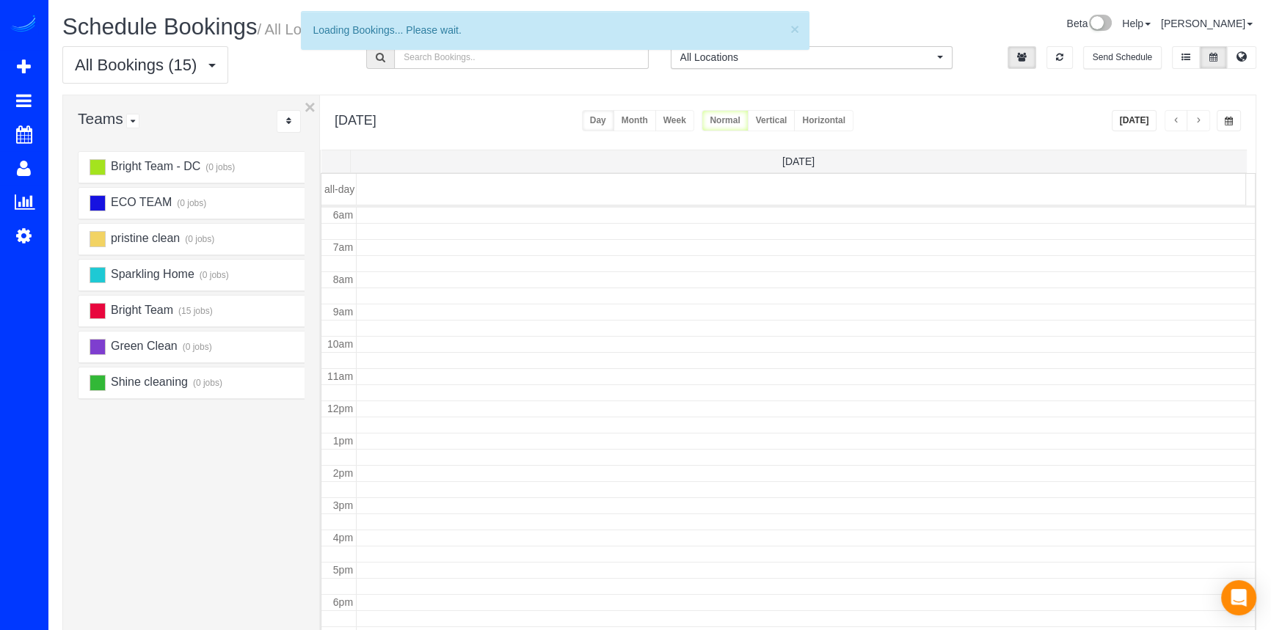
click at [1173, 122] on span "button" at bounding box center [1176, 121] width 7 height 9
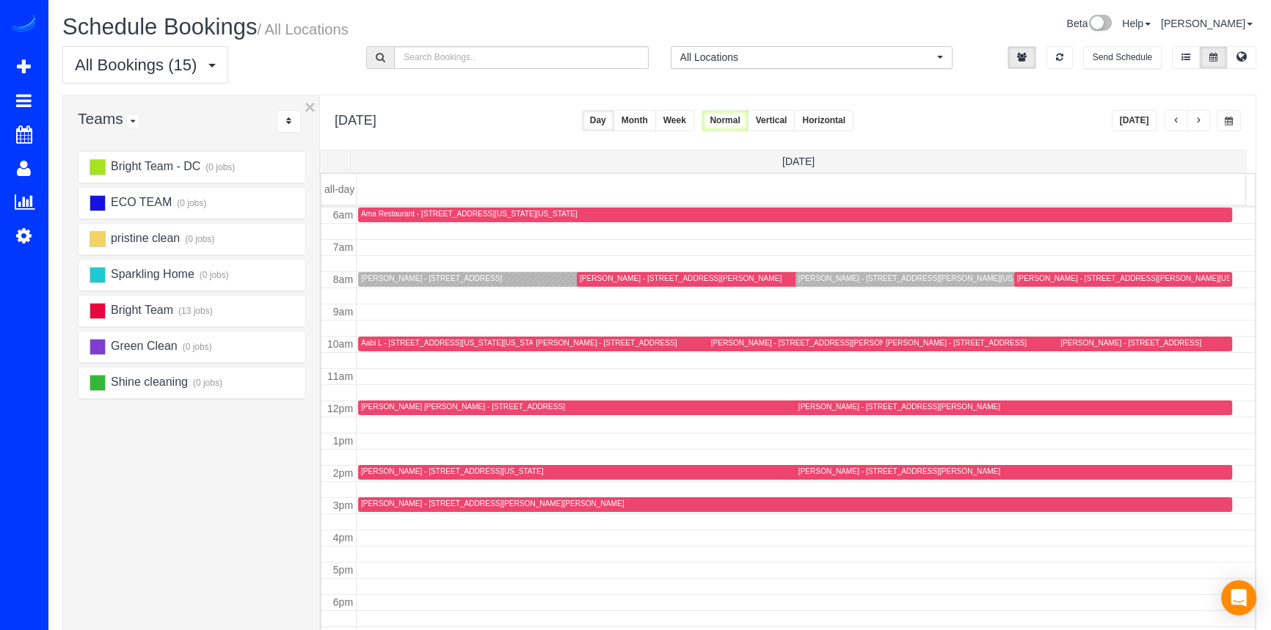
click at [1173, 122] on span "button" at bounding box center [1176, 121] width 7 height 9
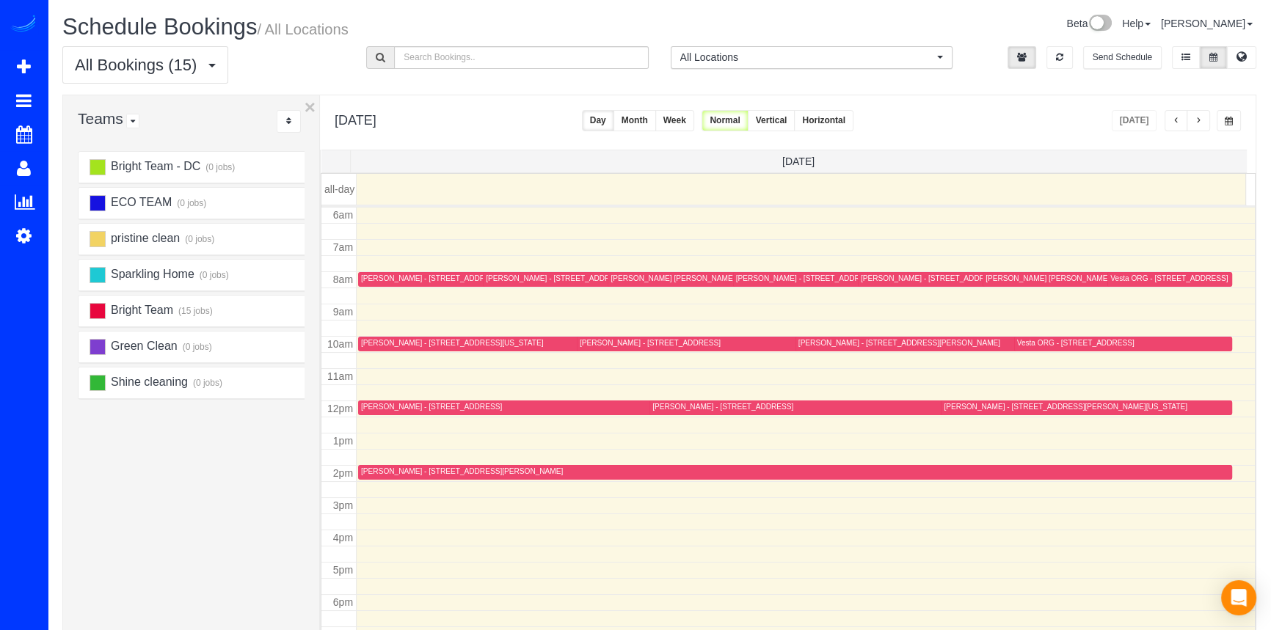
click at [1173, 122] on span "button" at bounding box center [1176, 121] width 7 height 9
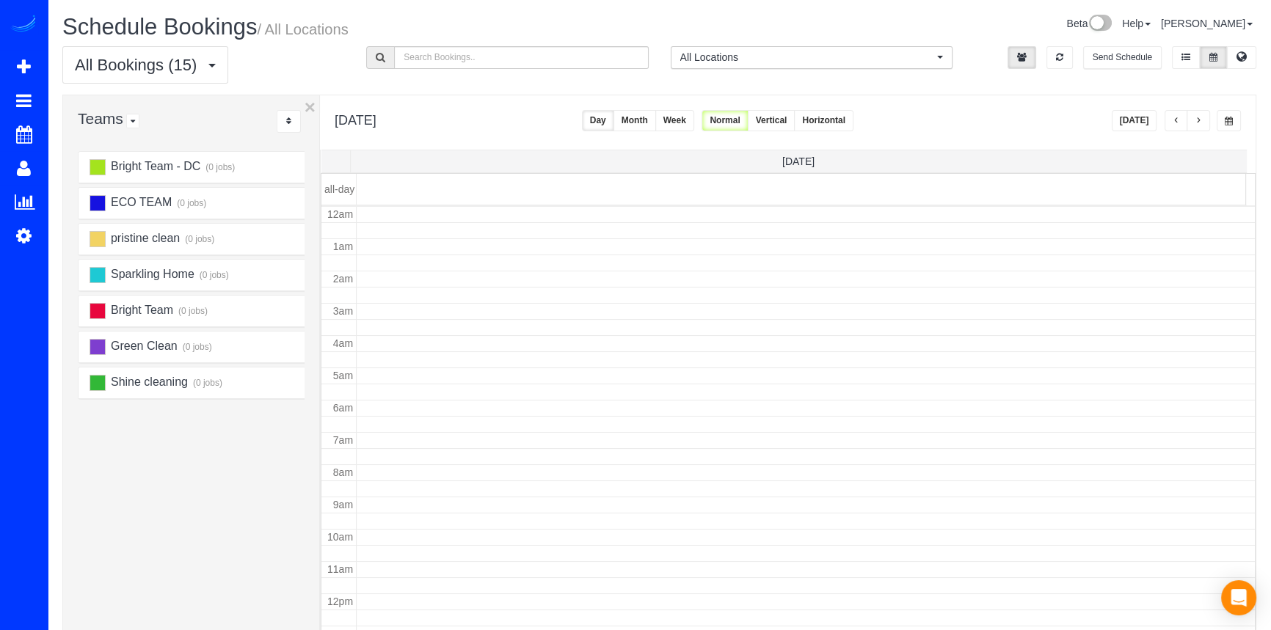
click at [1173, 122] on span "button" at bounding box center [1176, 121] width 7 height 9
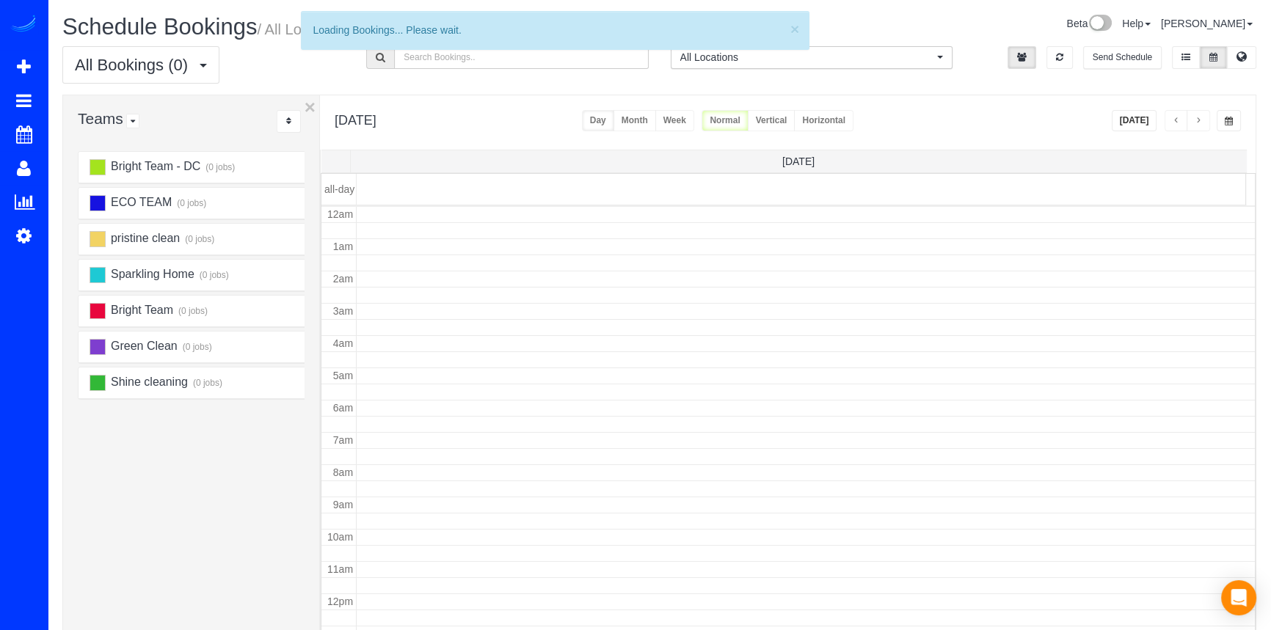
click at [1173, 122] on span "button" at bounding box center [1176, 121] width 7 height 9
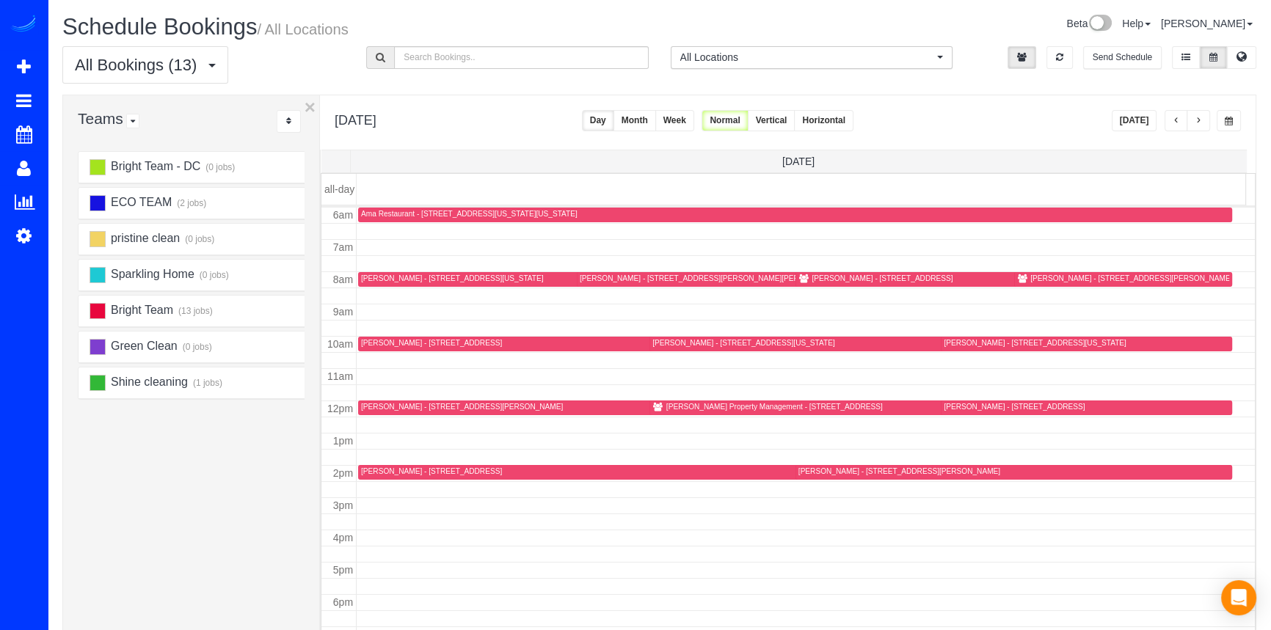
click at [1173, 122] on span "button" at bounding box center [1176, 121] width 7 height 9
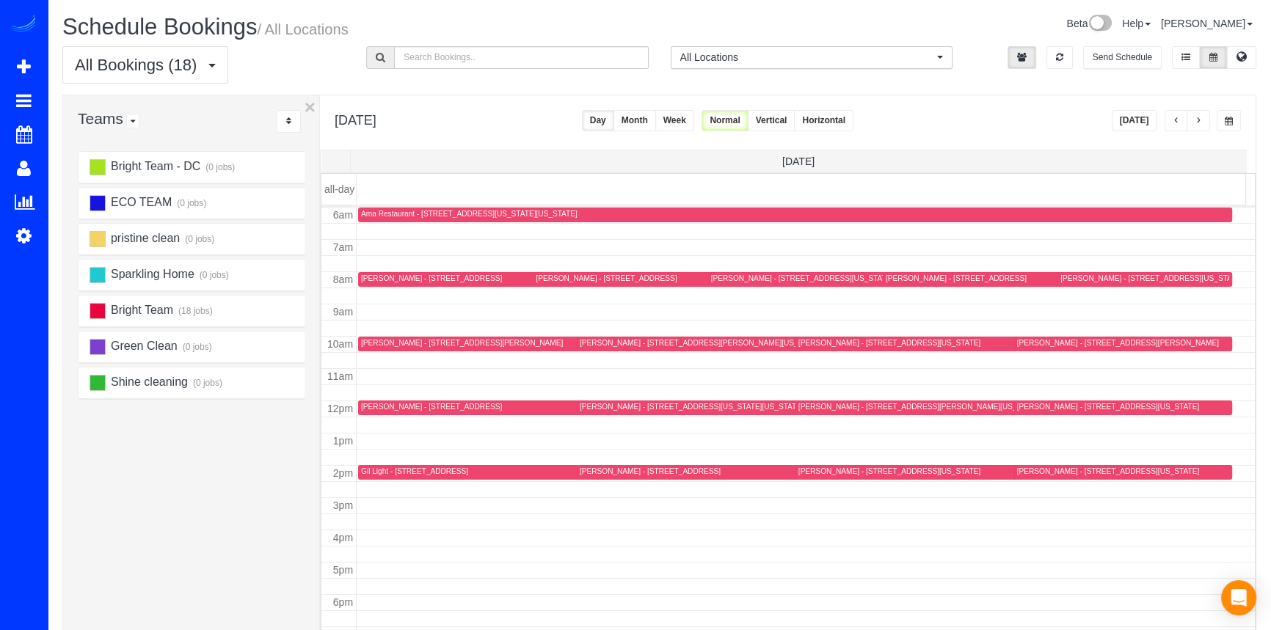
click at [1130, 111] on button "[DATE]" at bounding box center [1135, 120] width 46 height 21
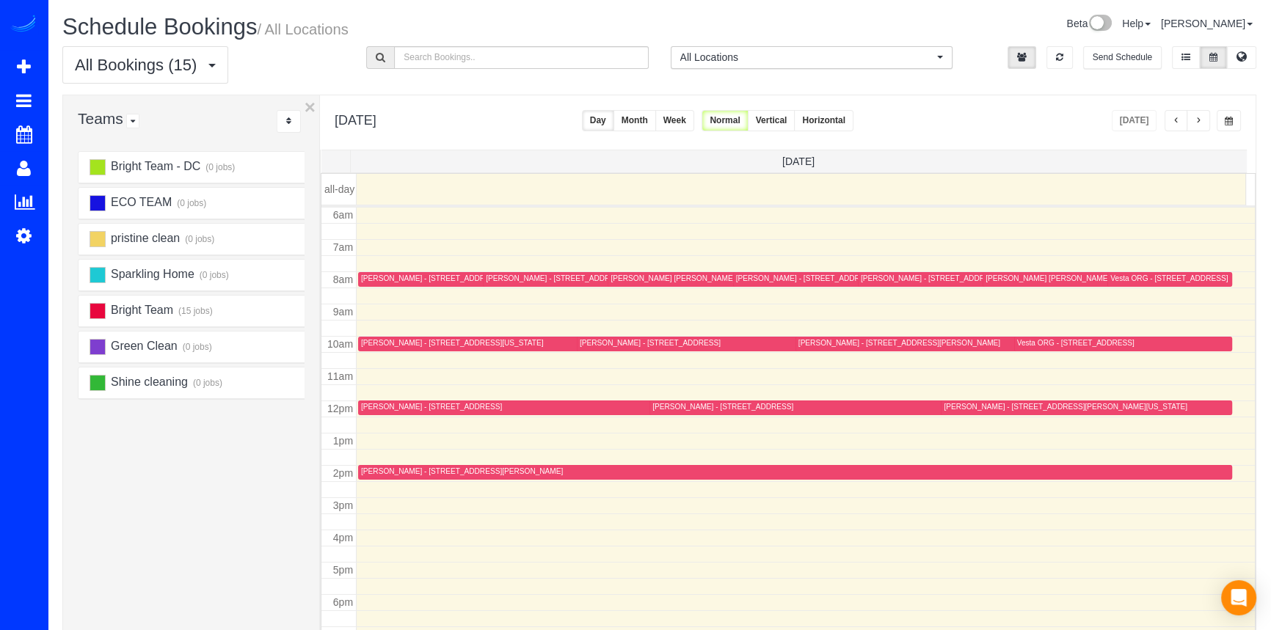
click at [1202, 119] on span "button" at bounding box center [1198, 121] width 7 height 9
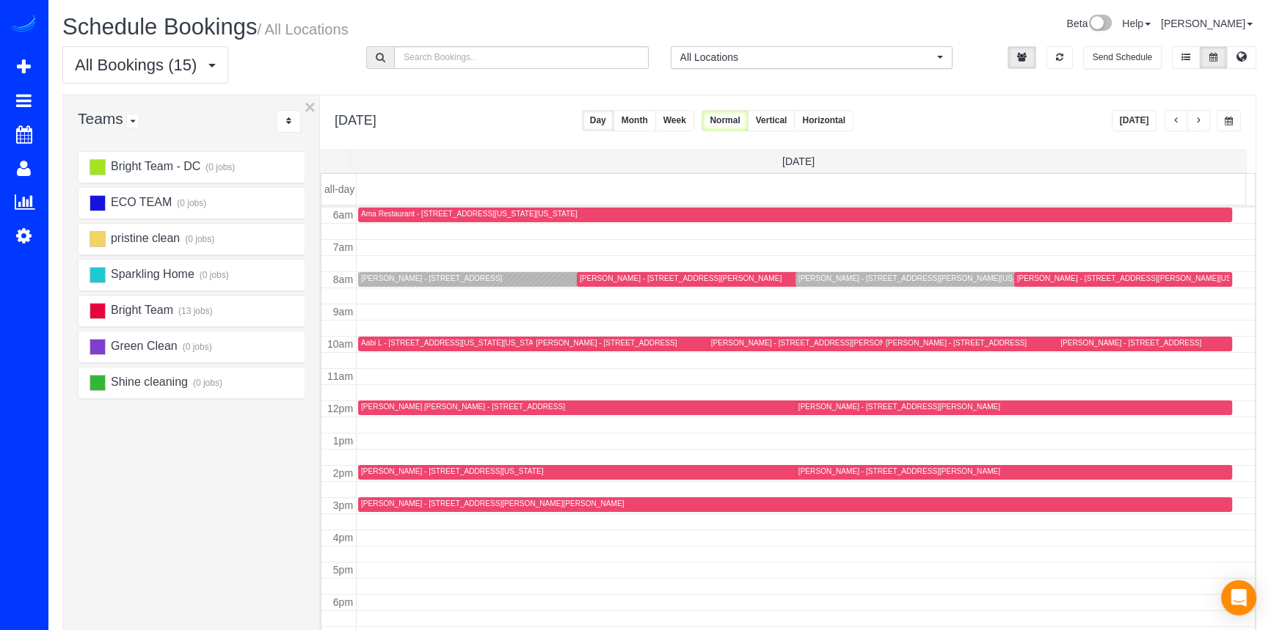
click at [1202, 119] on span "button" at bounding box center [1198, 121] width 7 height 9
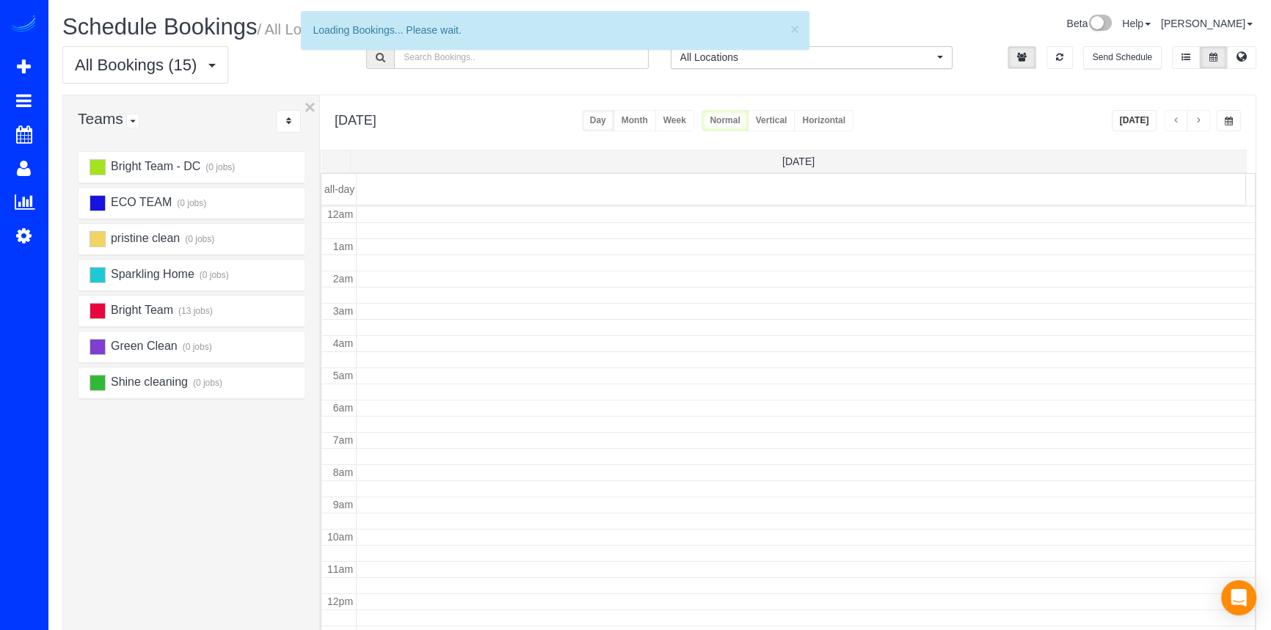
click at [1202, 119] on span "button" at bounding box center [1198, 121] width 7 height 9
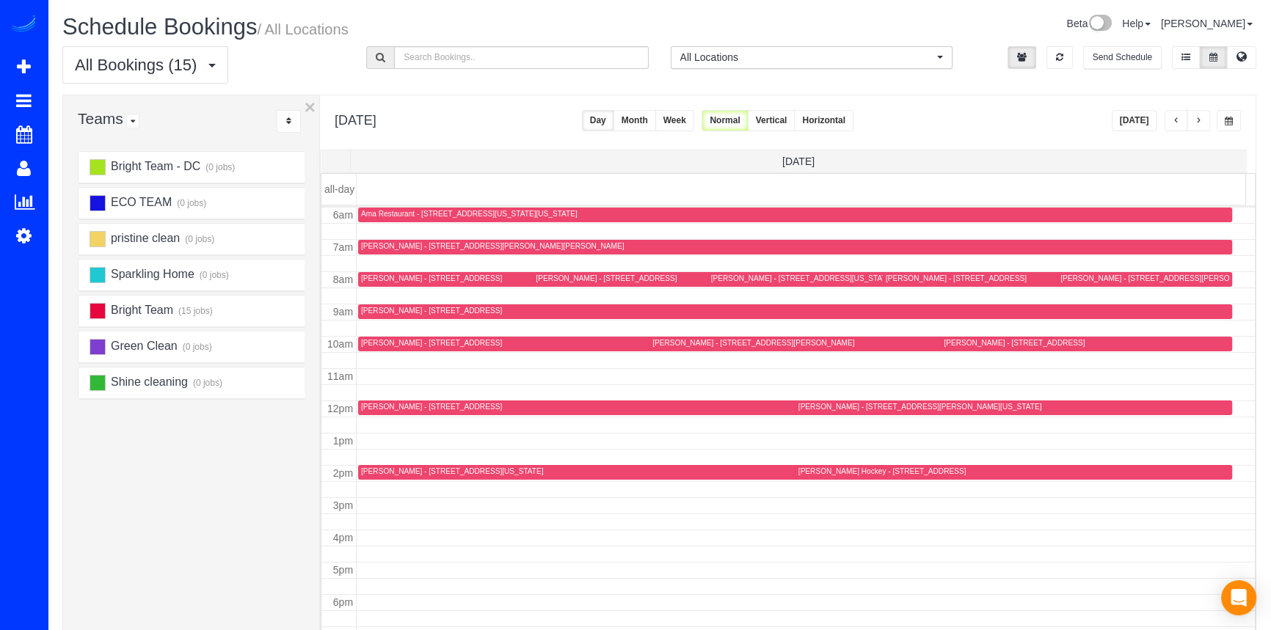
click at [1202, 119] on span "button" at bounding box center [1198, 121] width 7 height 9
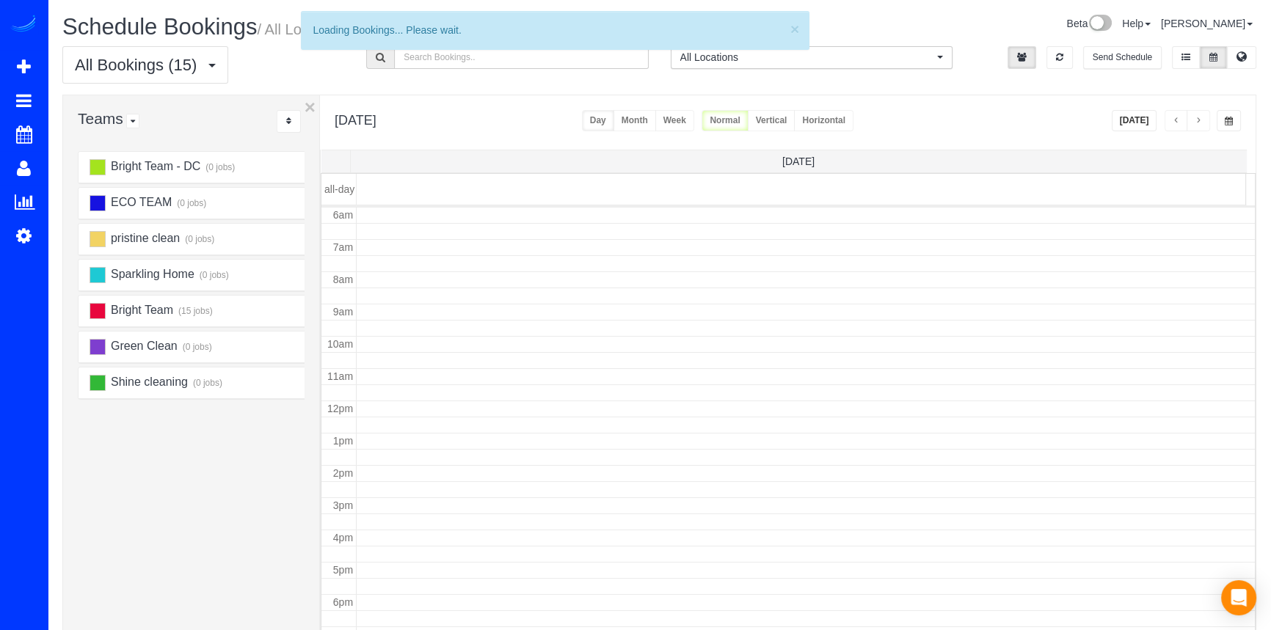
click at [1202, 119] on span "button" at bounding box center [1198, 121] width 7 height 9
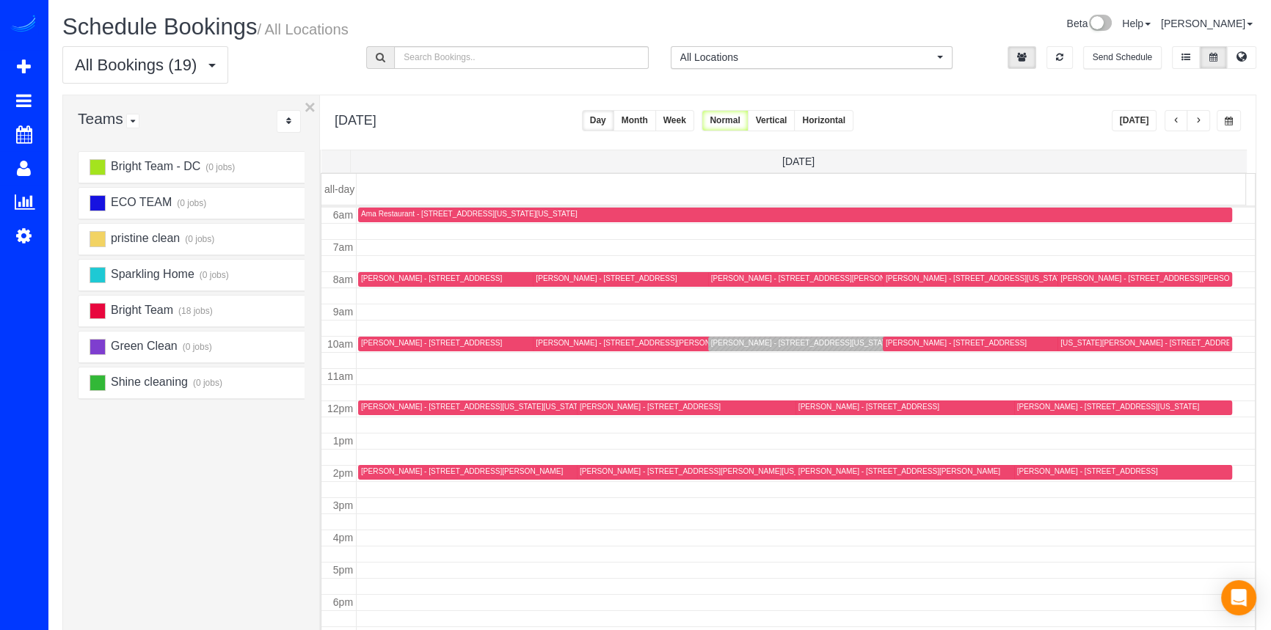
click at [1202, 119] on span "button" at bounding box center [1198, 121] width 7 height 9
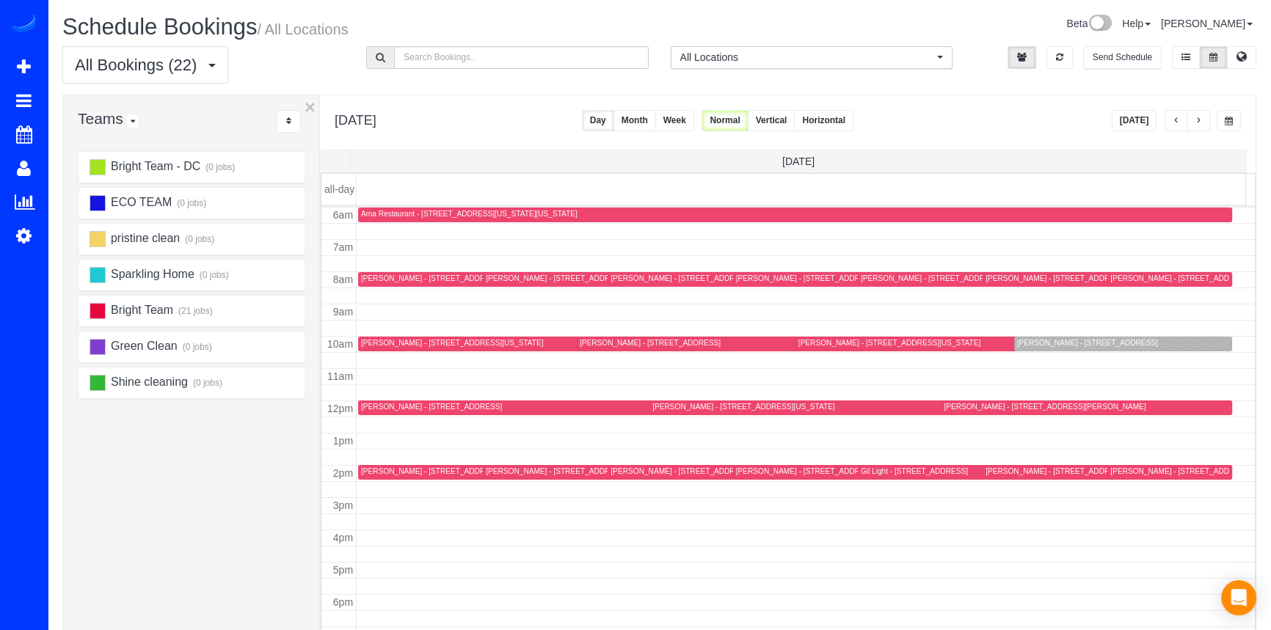
click at [1181, 121] on button "button" at bounding box center [1176, 120] width 23 height 21
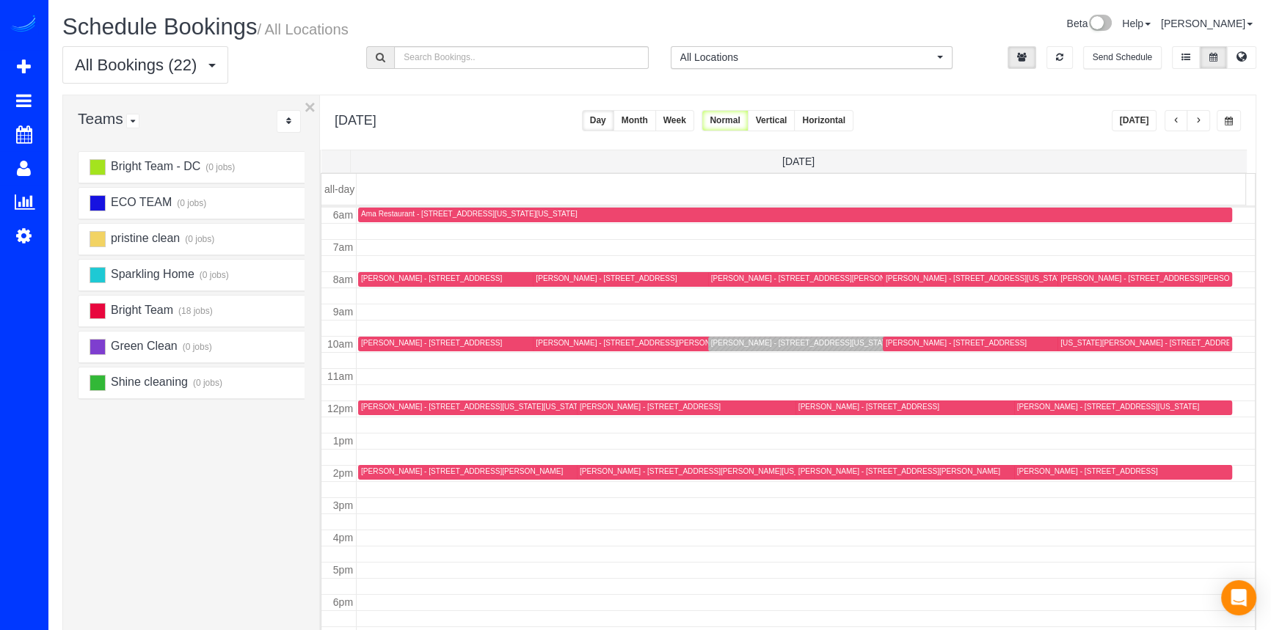
click at [1181, 121] on button "button" at bounding box center [1176, 120] width 23 height 21
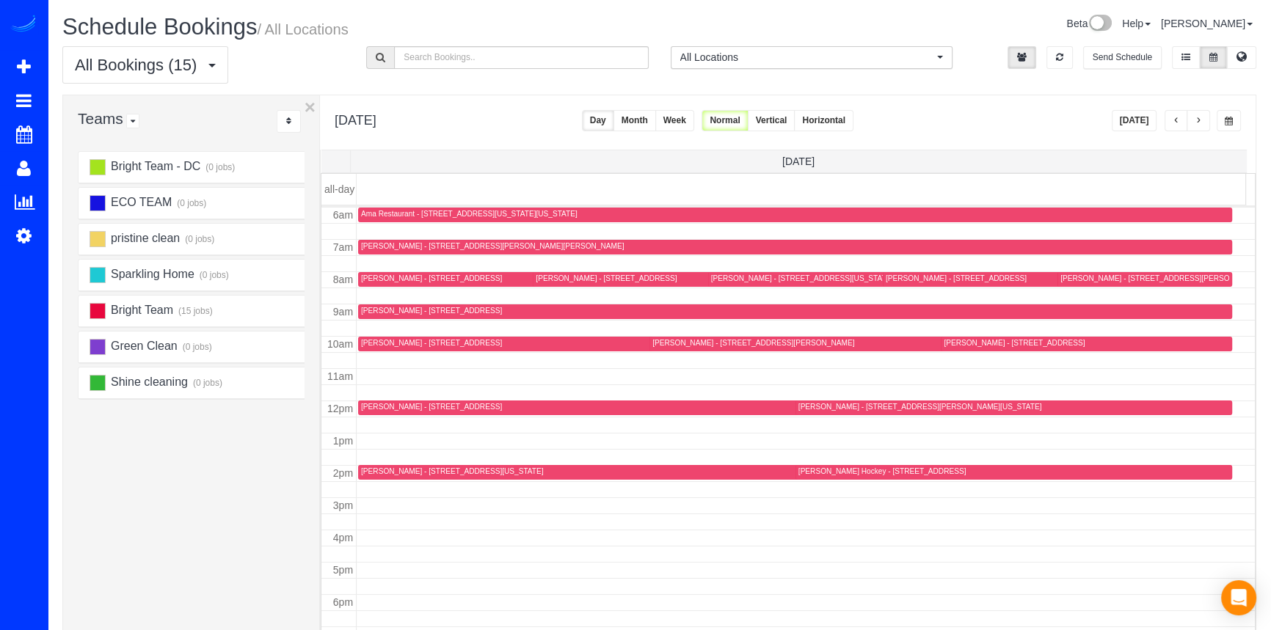
click at [686, 345] on div "[PERSON_NAME] - [STREET_ADDRESS][PERSON_NAME]" at bounding box center [753, 343] width 202 height 10
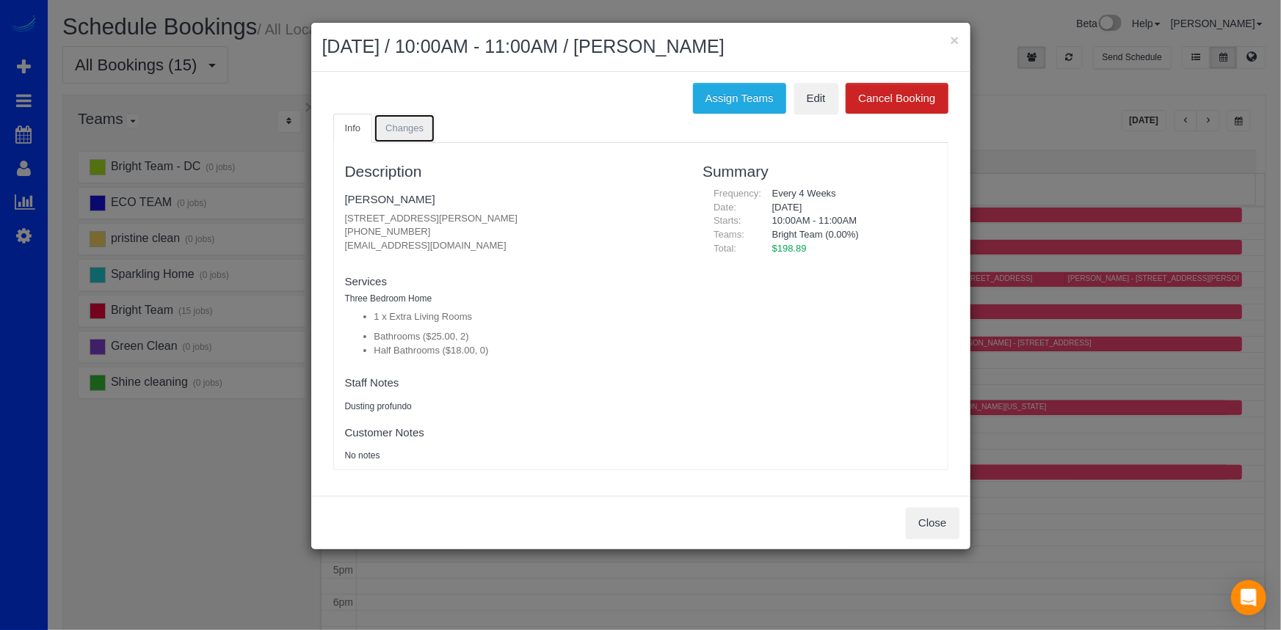
click at [396, 131] on span "Changes" at bounding box center [404, 128] width 38 height 11
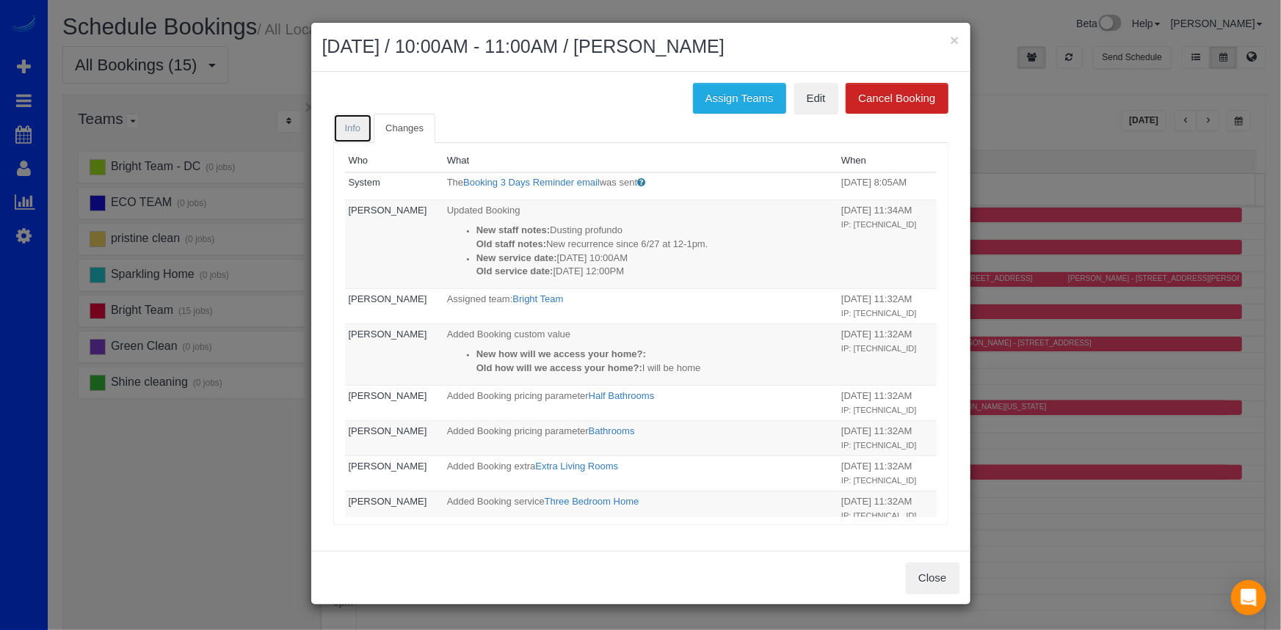
click at [359, 137] on link "Info" at bounding box center [353, 129] width 40 height 30
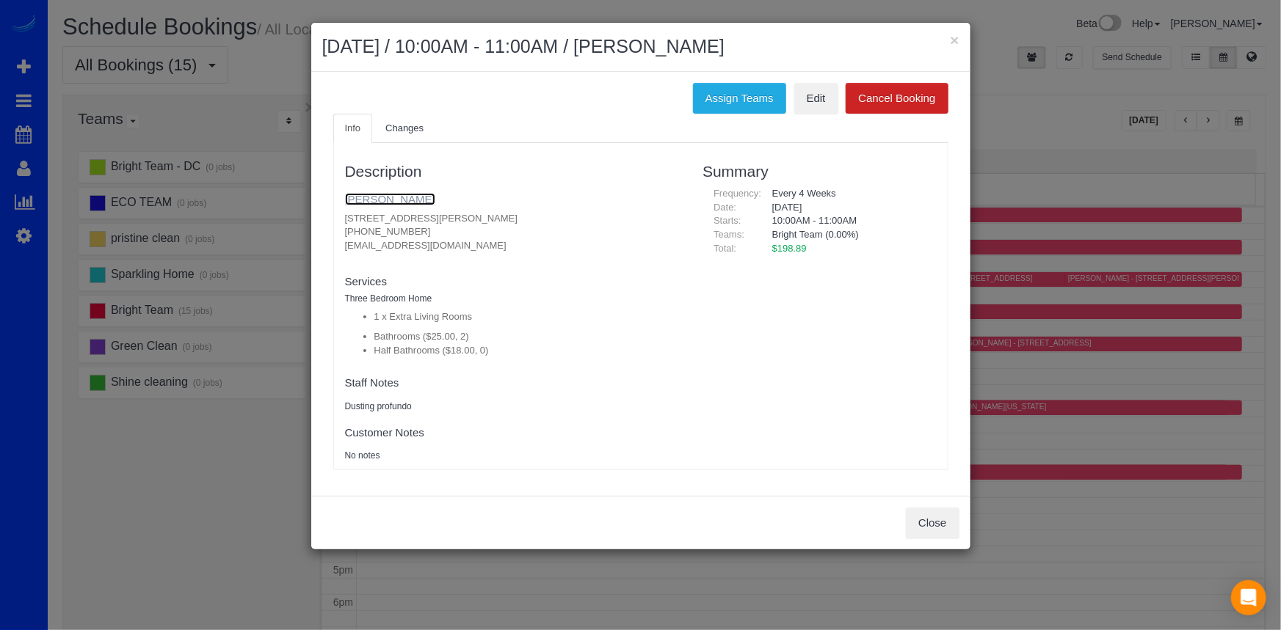
click at [404, 196] on link "[PERSON_NAME]" at bounding box center [390, 199] width 90 height 12
click at [953, 34] on button "×" at bounding box center [954, 39] width 9 height 15
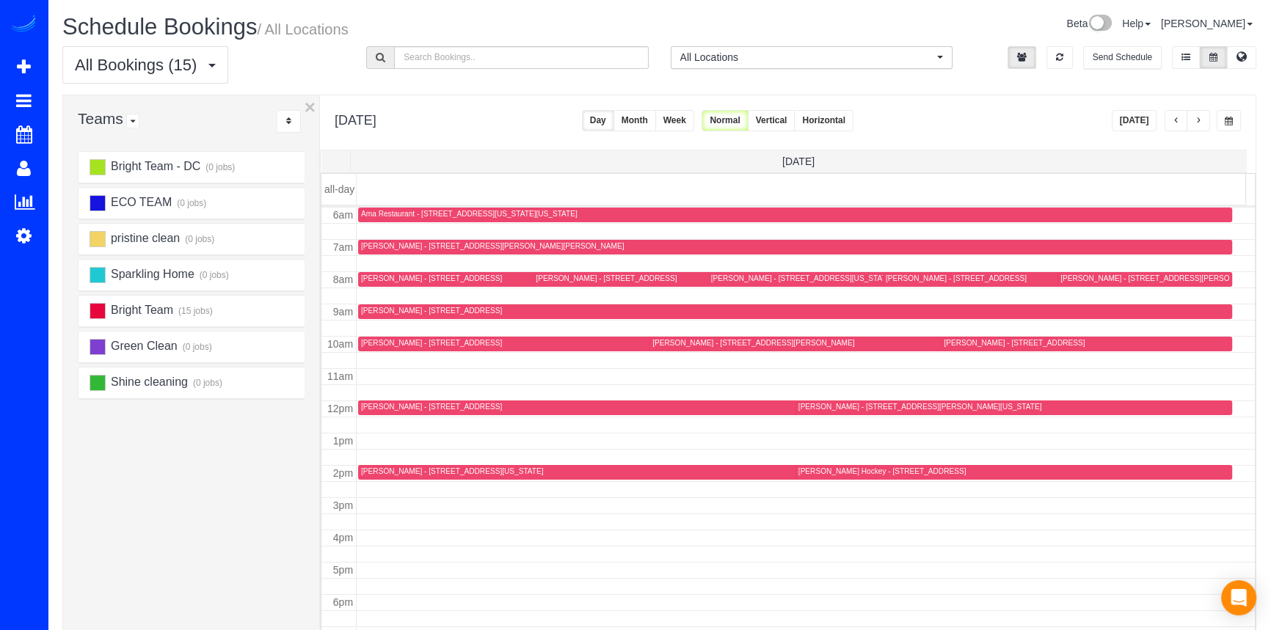
click at [1198, 125] on span "button" at bounding box center [1198, 121] width 7 height 9
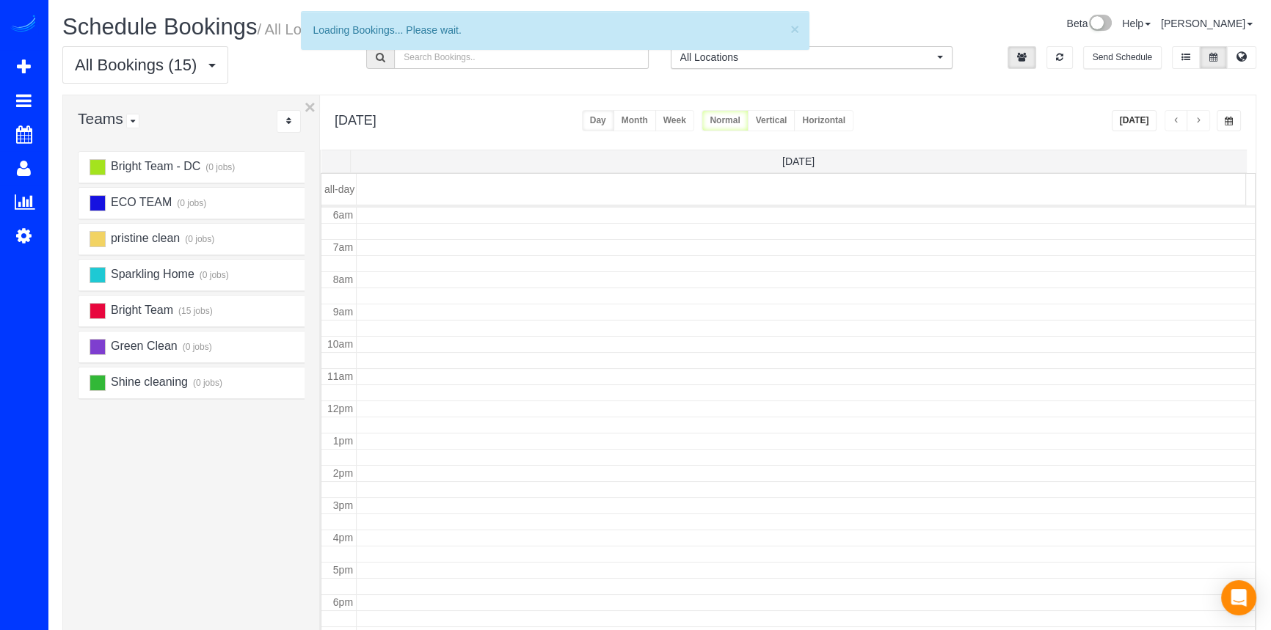
click at [1198, 125] on span "button" at bounding box center [1198, 121] width 7 height 9
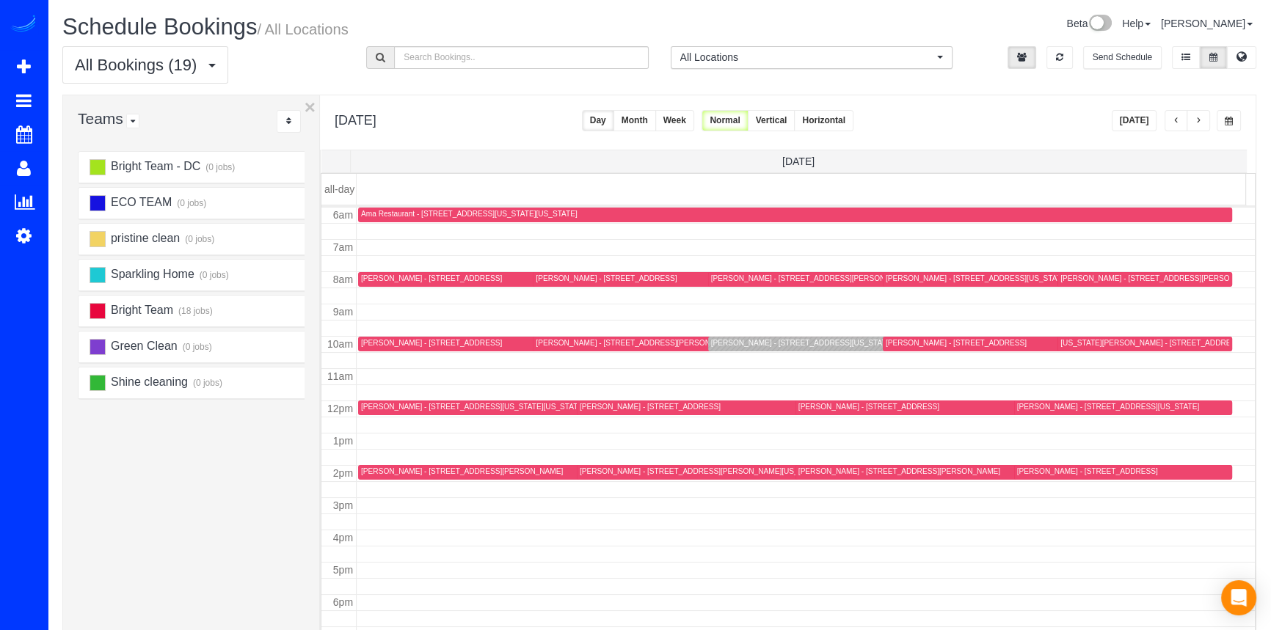
click at [1198, 125] on span "button" at bounding box center [1198, 121] width 7 height 9
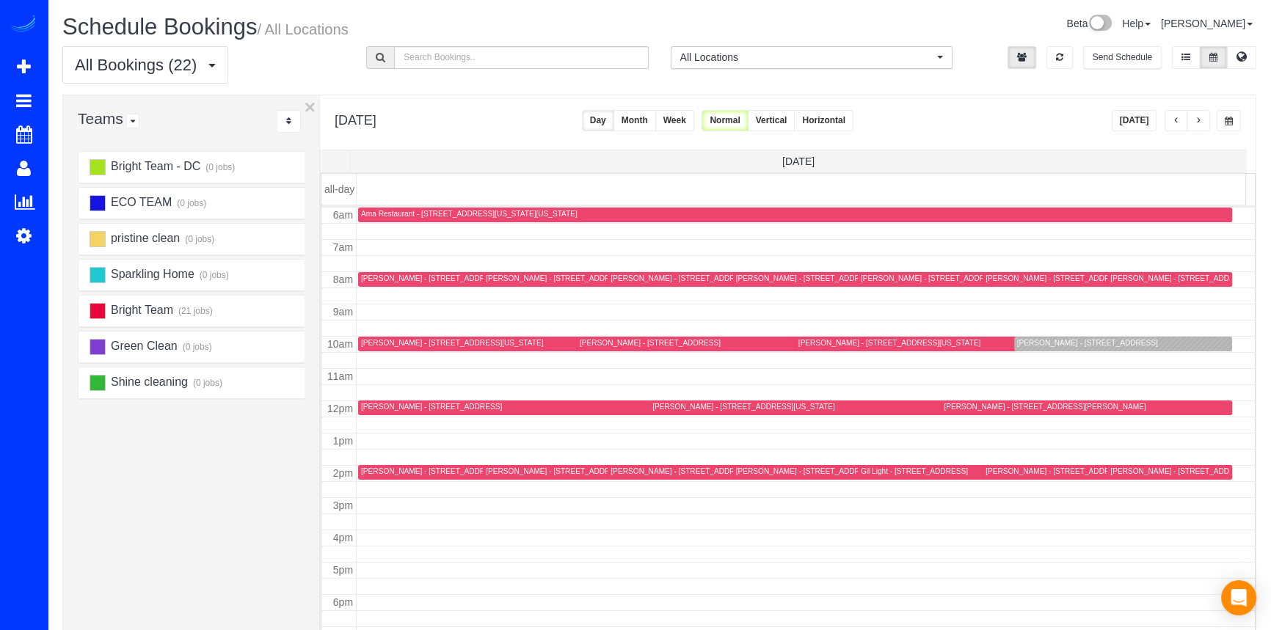
click at [1198, 125] on span "button" at bounding box center [1198, 121] width 7 height 9
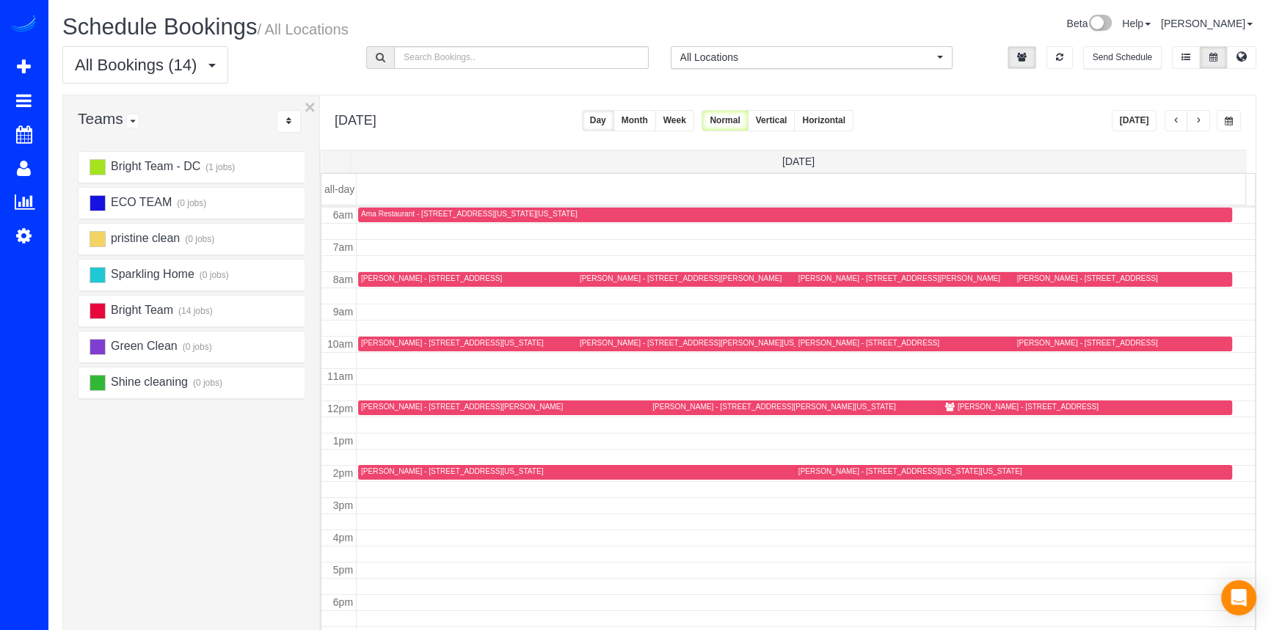
click at [1198, 125] on span "button" at bounding box center [1198, 121] width 7 height 9
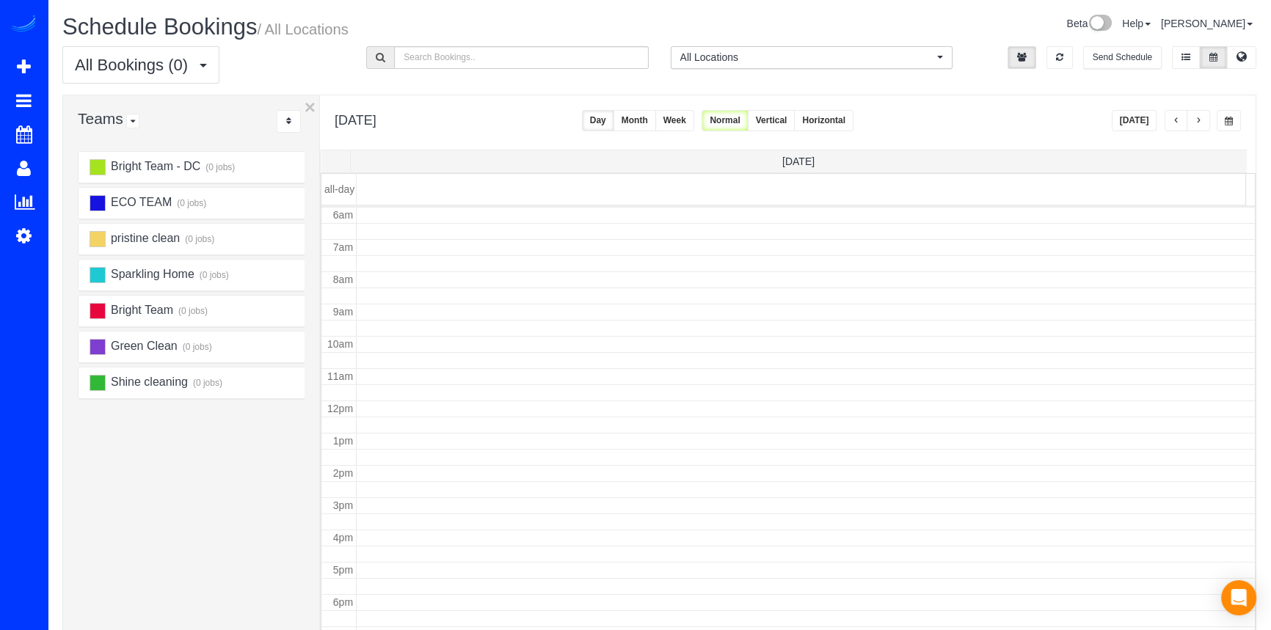
click at [1166, 123] on button "button" at bounding box center [1176, 120] width 23 height 21
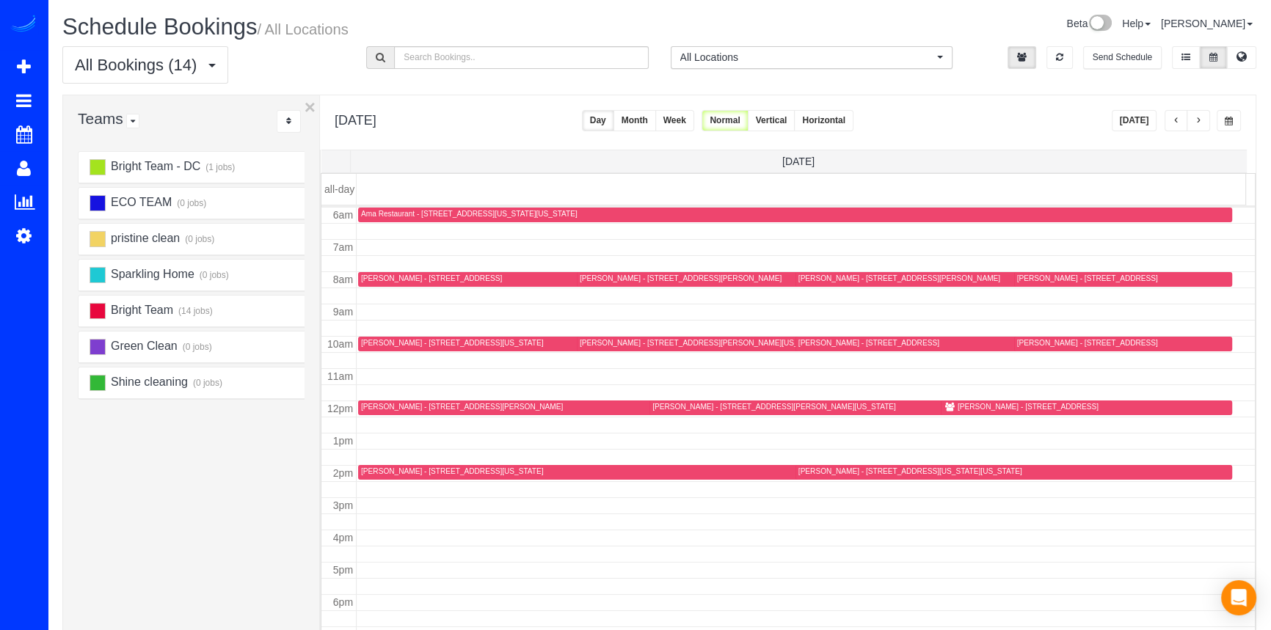
click at [1194, 114] on button "button" at bounding box center [1198, 120] width 23 height 21
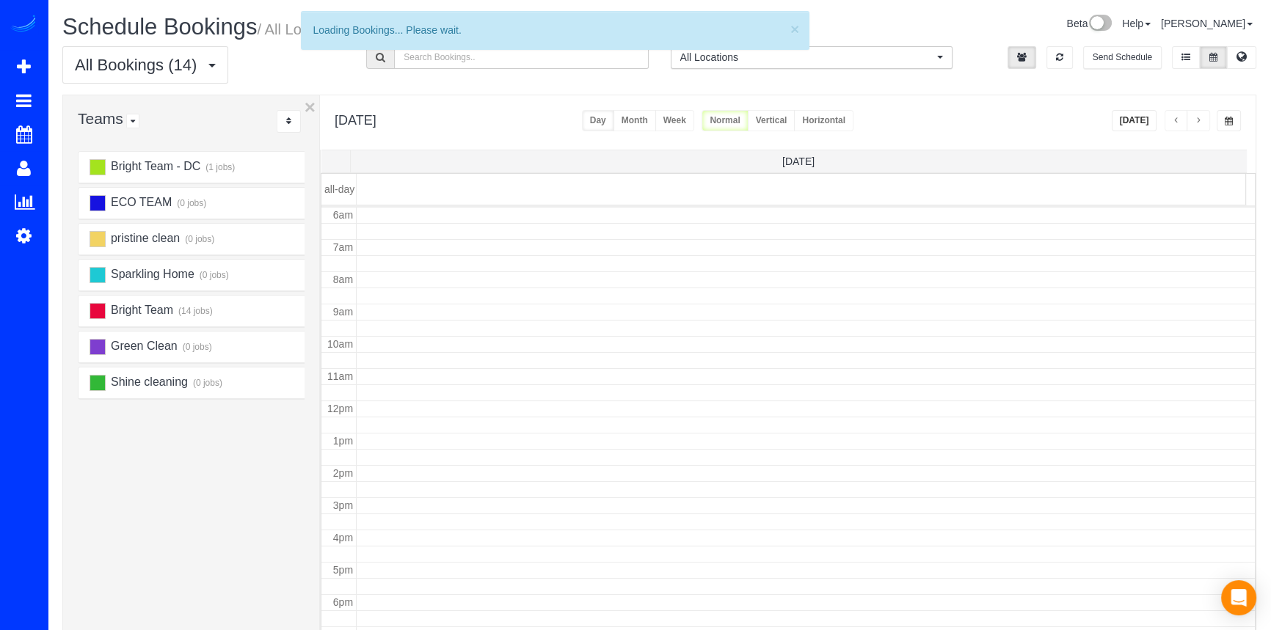
click at [1198, 115] on button "button" at bounding box center [1198, 120] width 23 height 21
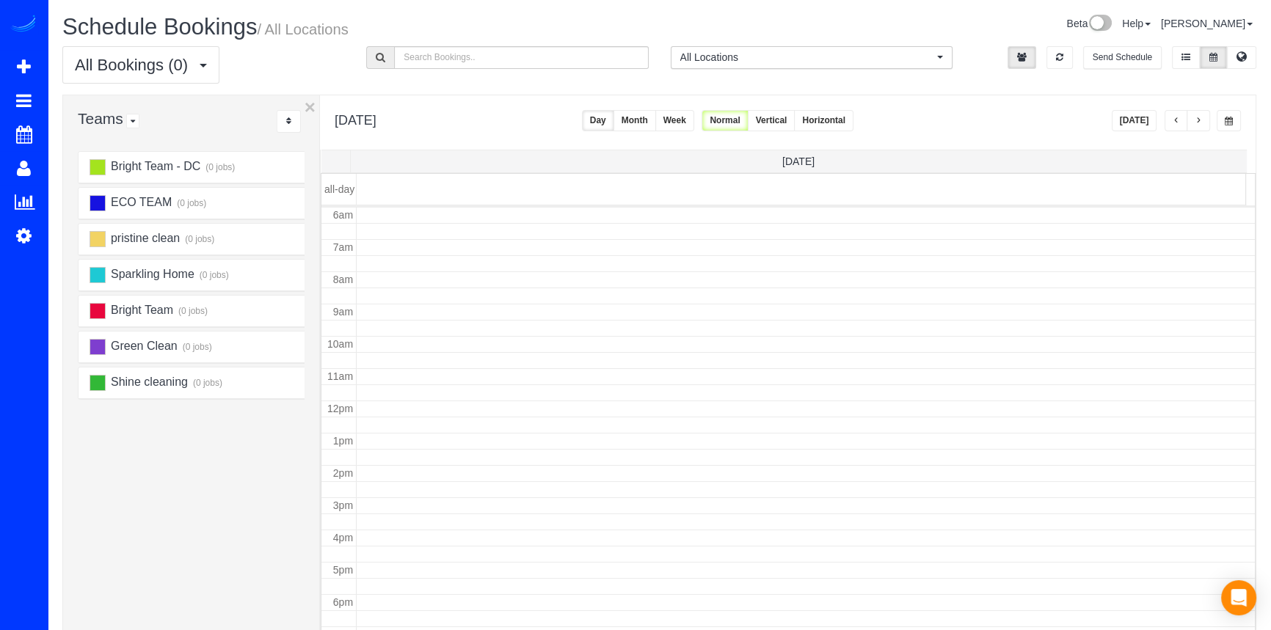
click at [1201, 117] on span "button" at bounding box center [1198, 121] width 7 height 9
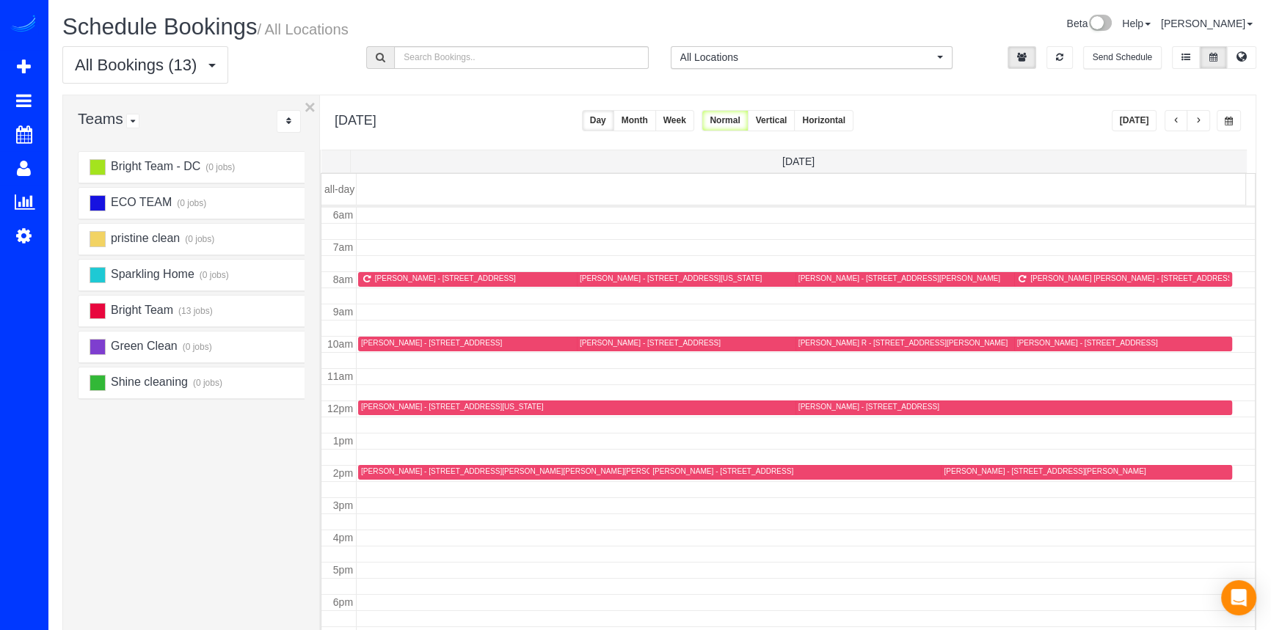
click at [1205, 118] on button "button" at bounding box center [1198, 120] width 23 height 21
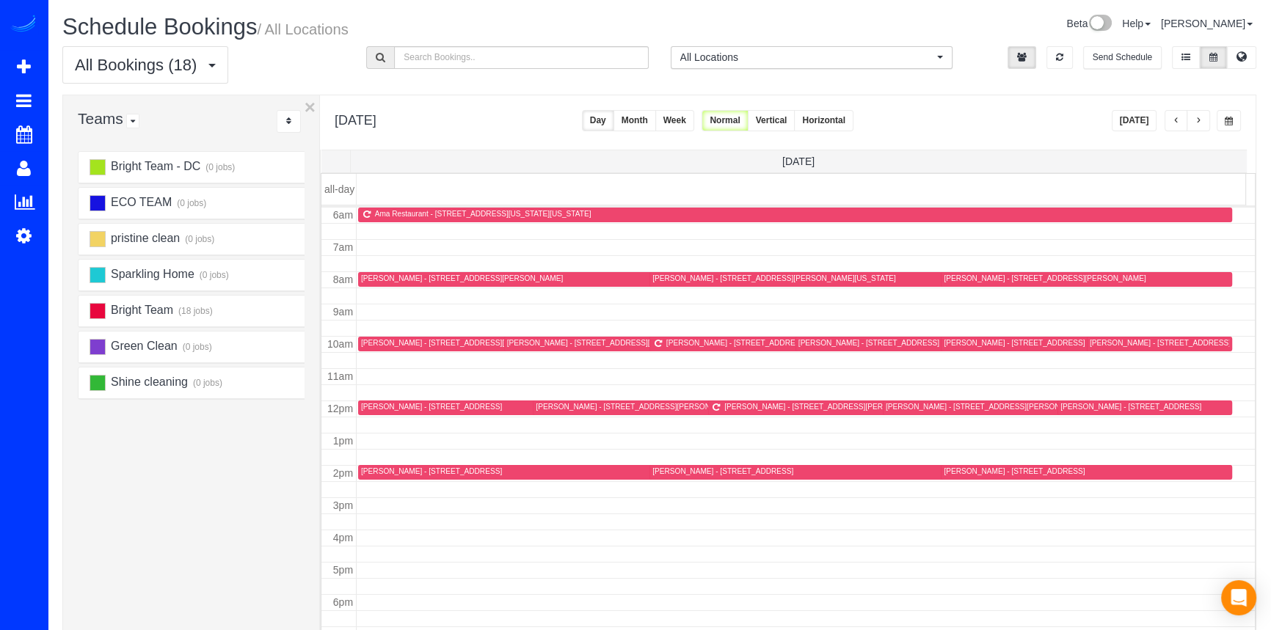
click at [1196, 129] on button "button" at bounding box center [1198, 120] width 23 height 21
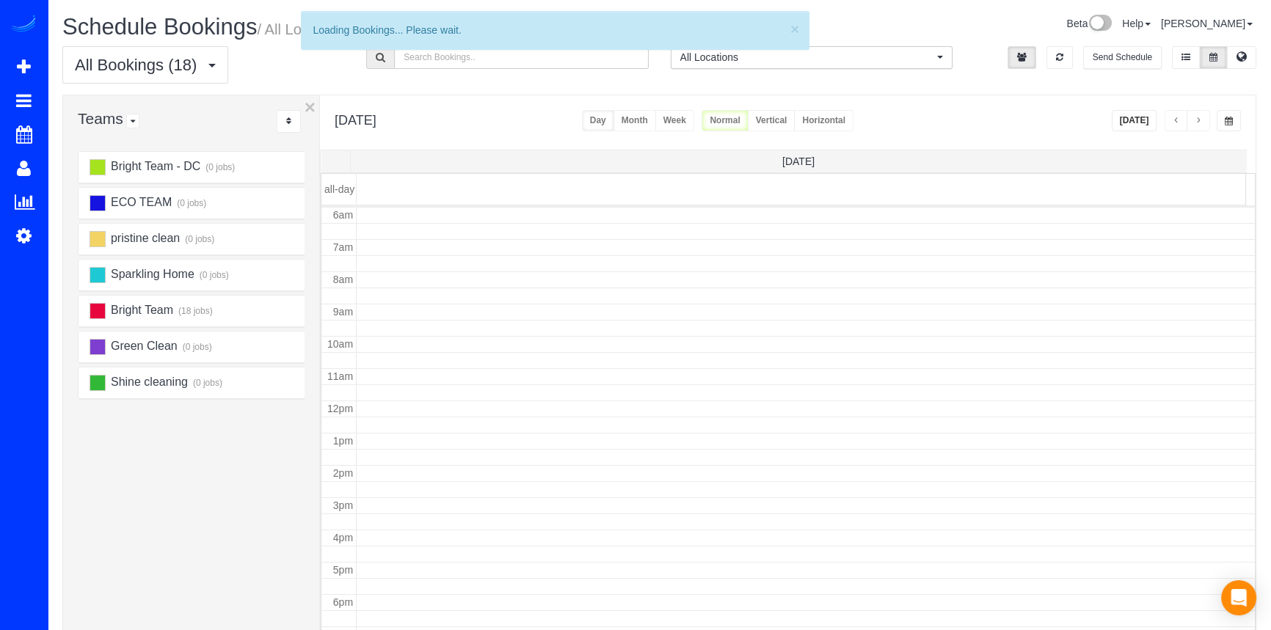
click at [1196, 129] on button "button" at bounding box center [1198, 120] width 23 height 21
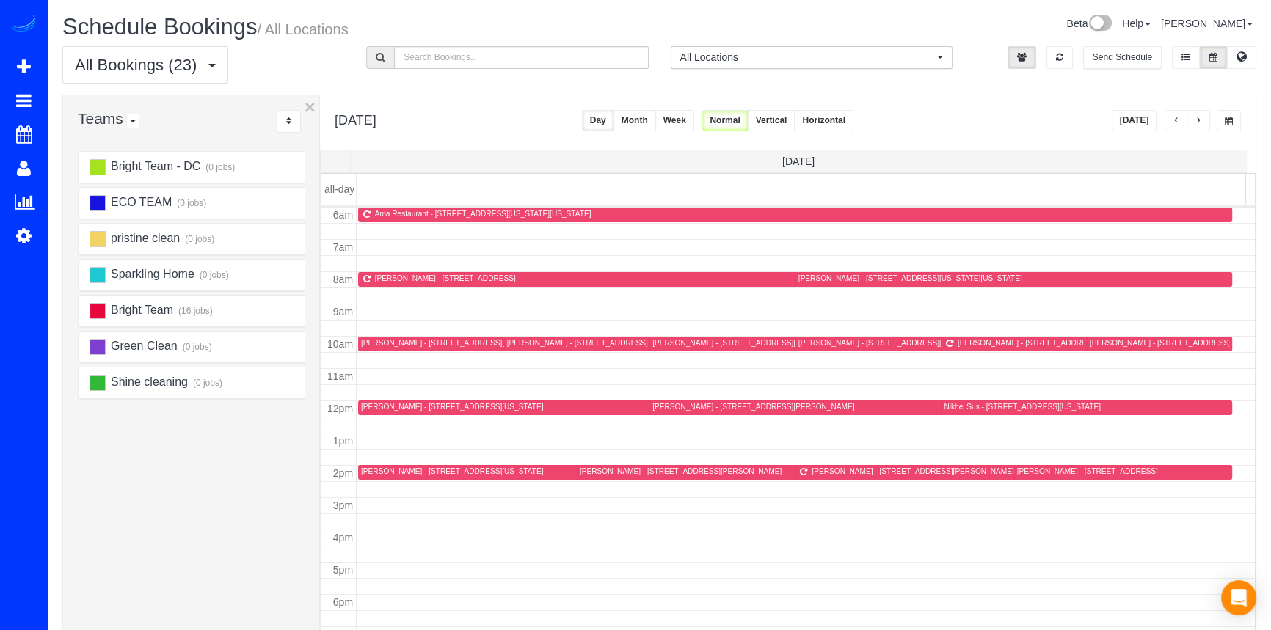
drag, startPoint x: 1196, startPoint y: 129, endPoint x: 1196, endPoint y: 148, distance: 19.1
click at [1196, 130] on button "button" at bounding box center [1198, 120] width 23 height 21
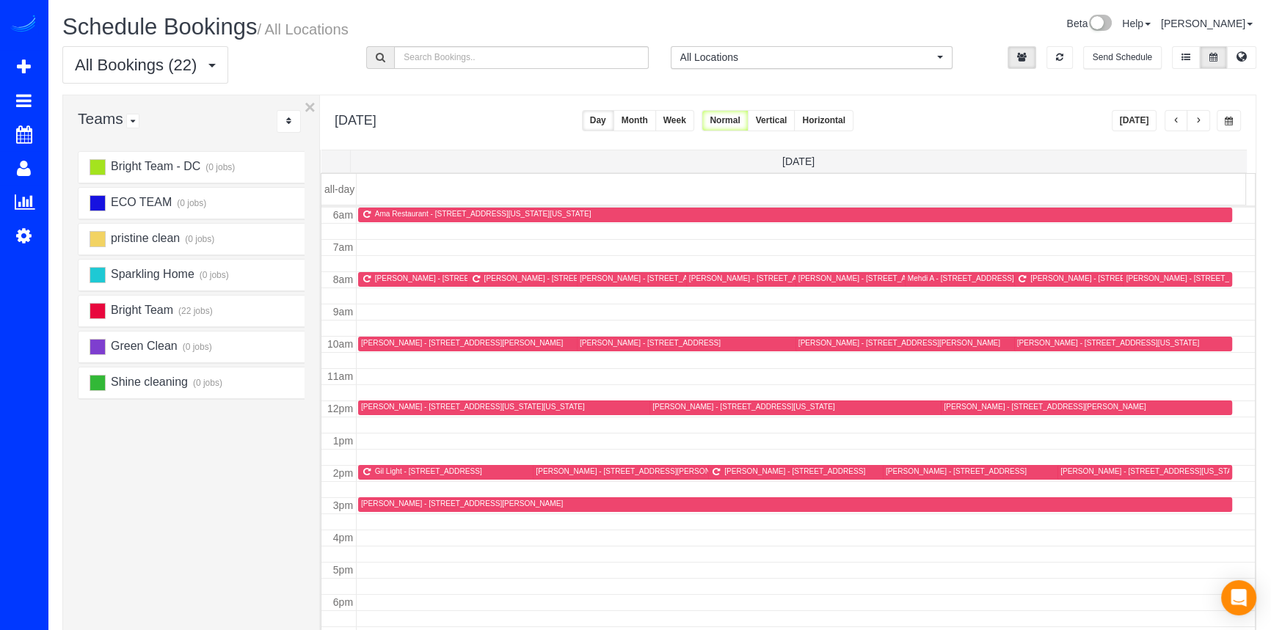
click at [1163, 126] on div "[DATE]" at bounding box center [1177, 120] width 130 height 21
click at [1165, 125] on button "button" at bounding box center [1176, 120] width 23 height 21
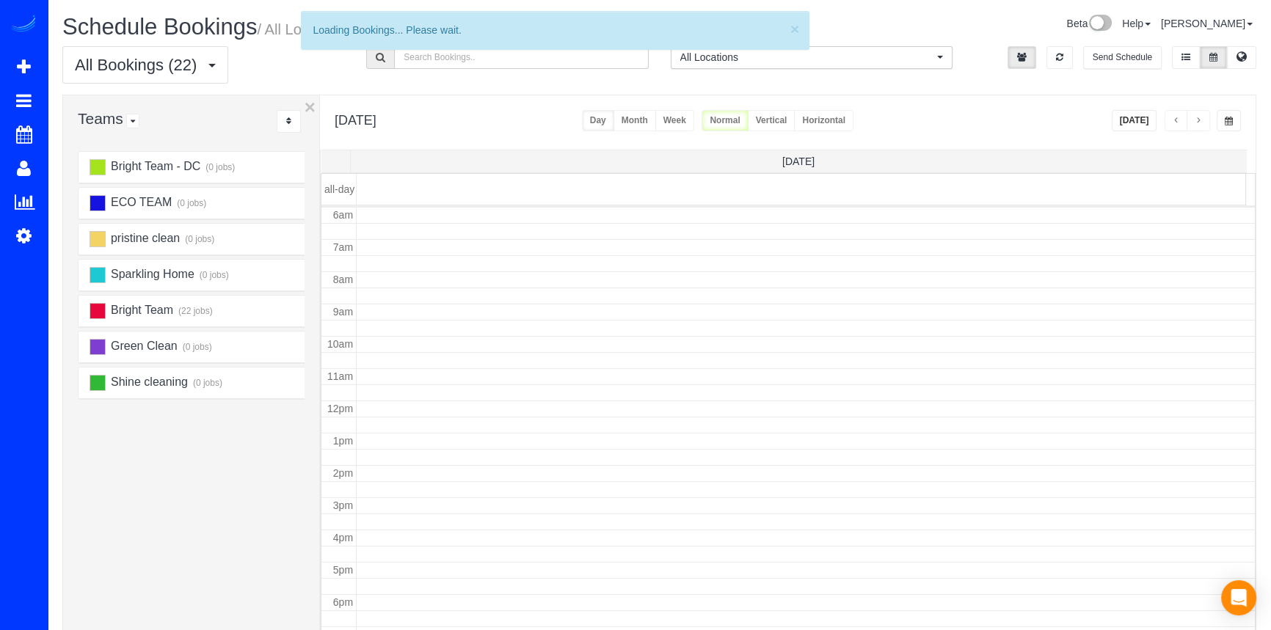
click at [1167, 124] on button "button" at bounding box center [1176, 120] width 23 height 21
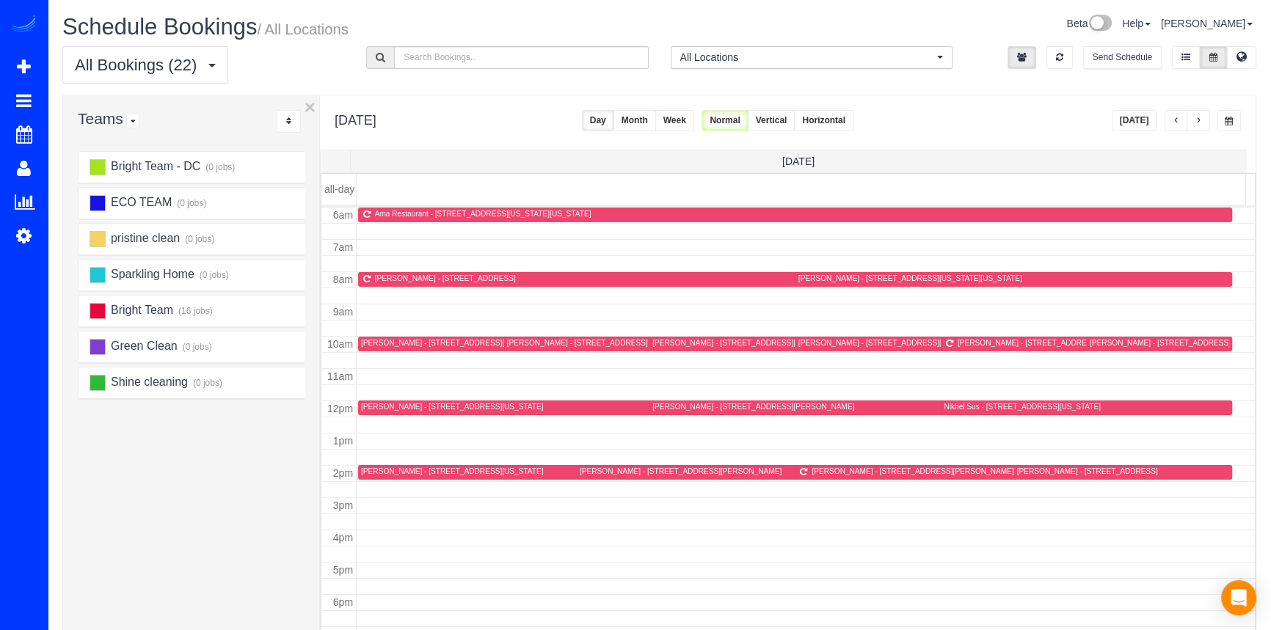
click at [1167, 124] on button "button" at bounding box center [1176, 120] width 23 height 21
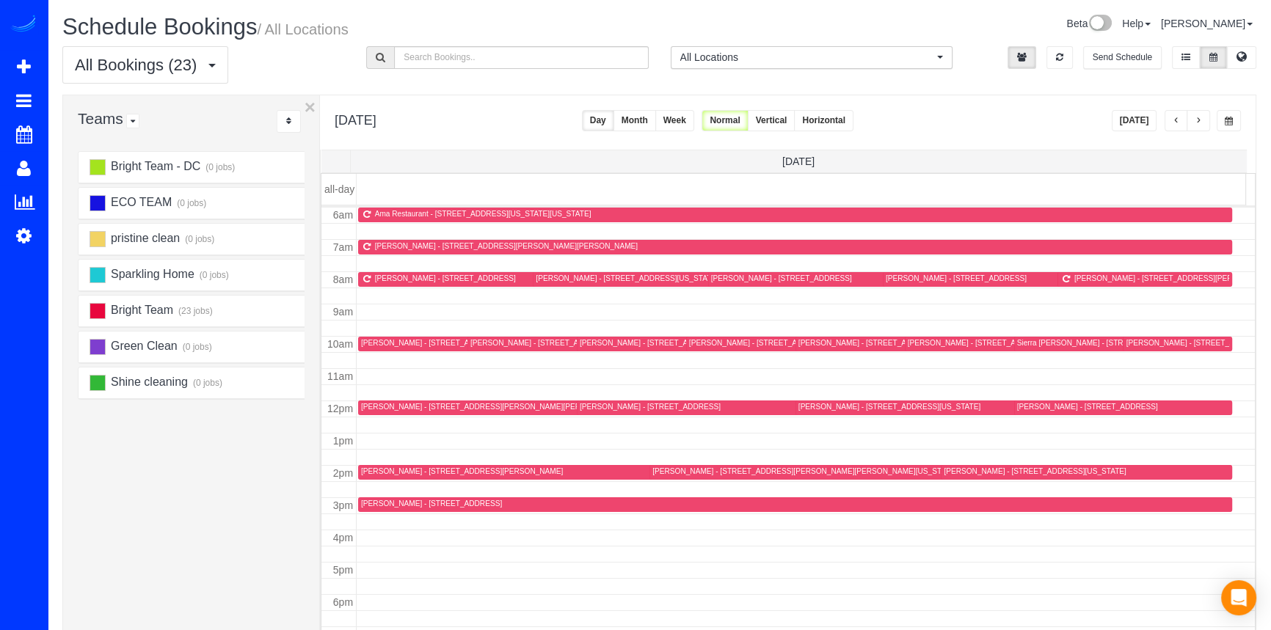
click at [1167, 124] on button "button" at bounding box center [1176, 120] width 23 height 21
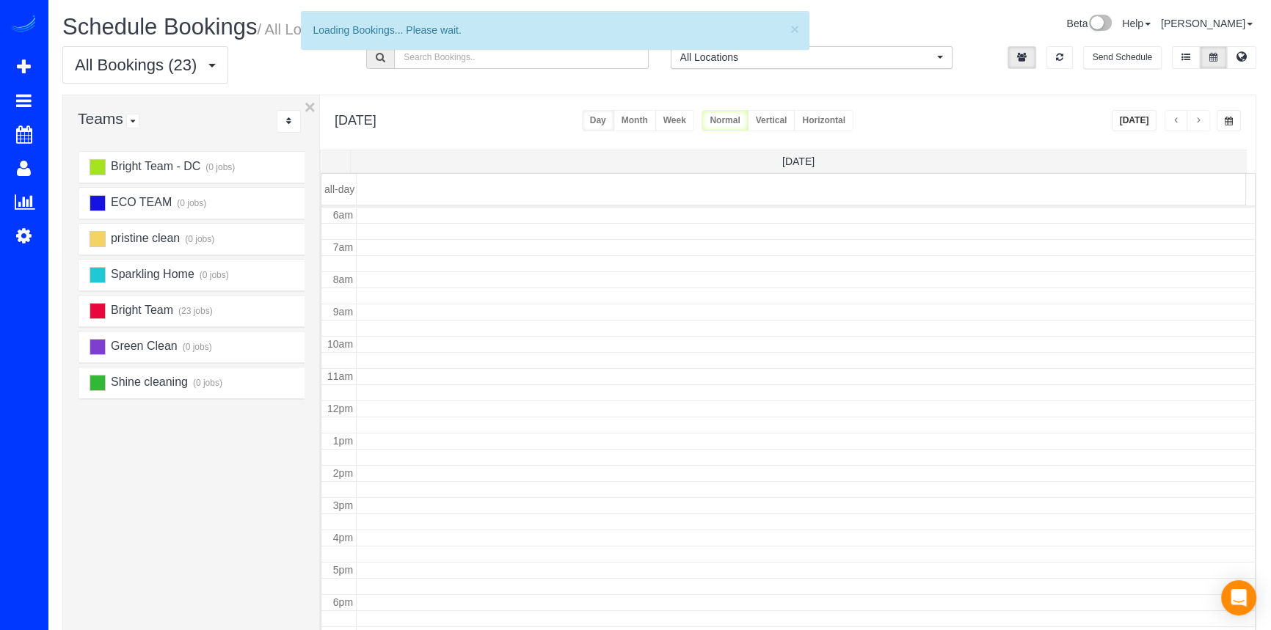
click at [1151, 119] on button "[DATE]" at bounding box center [1135, 120] width 46 height 21
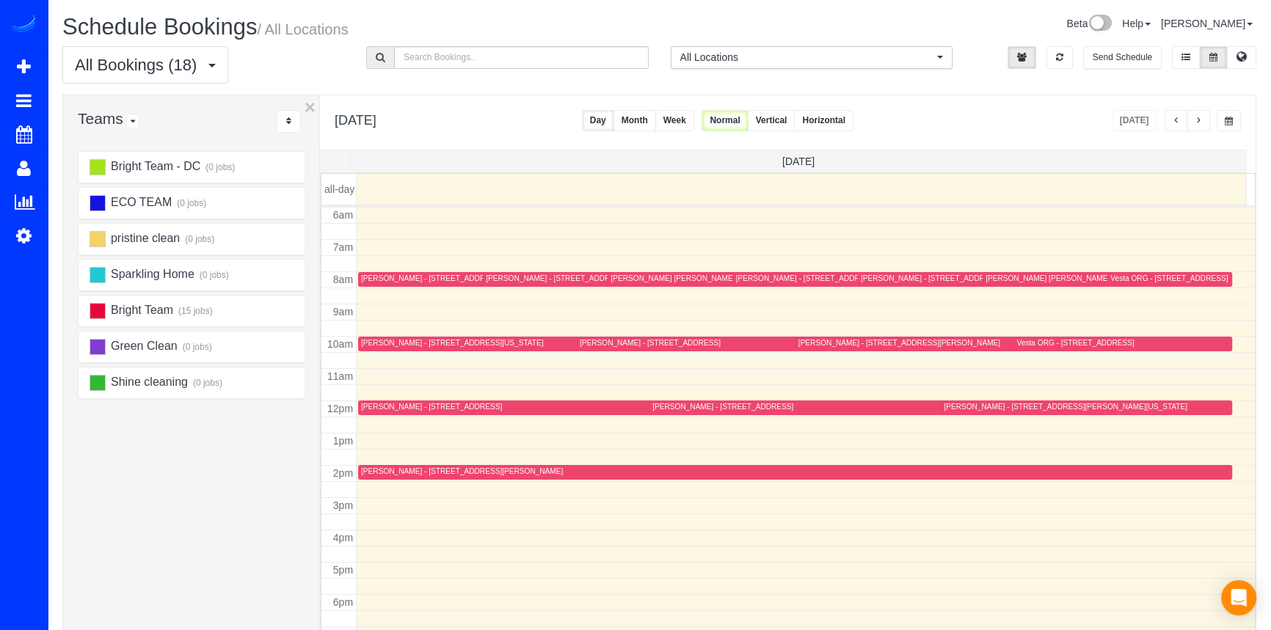
click at [1205, 120] on button "button" at bounding box center [1198, 120] width 23 height 21
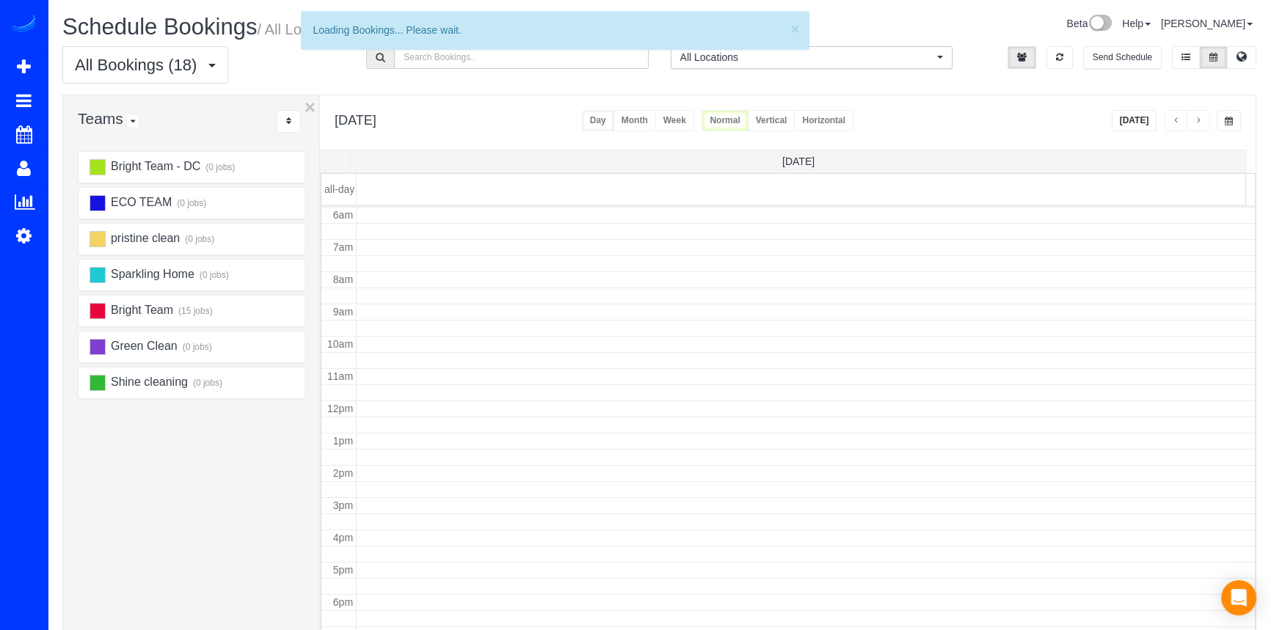
click at [1205, 120] on button "button" at bounding box center [1198, 120] width 23 height 21
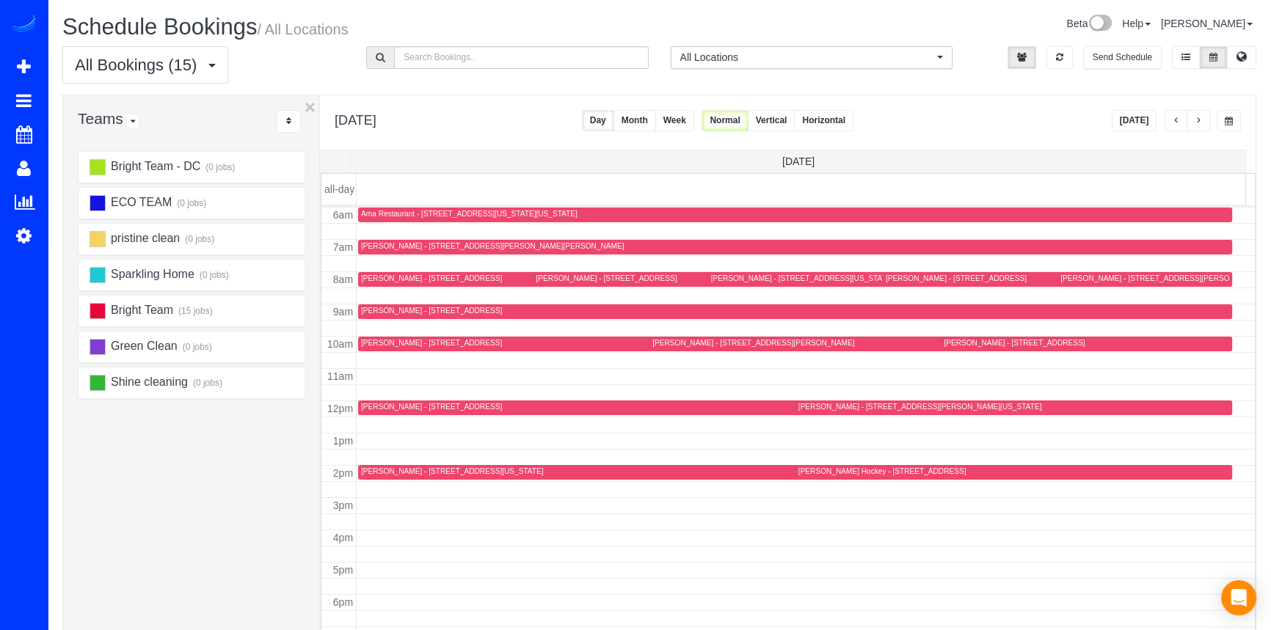
click at [689, 349] on div at bounding box center [934, 344] width 568 height 15
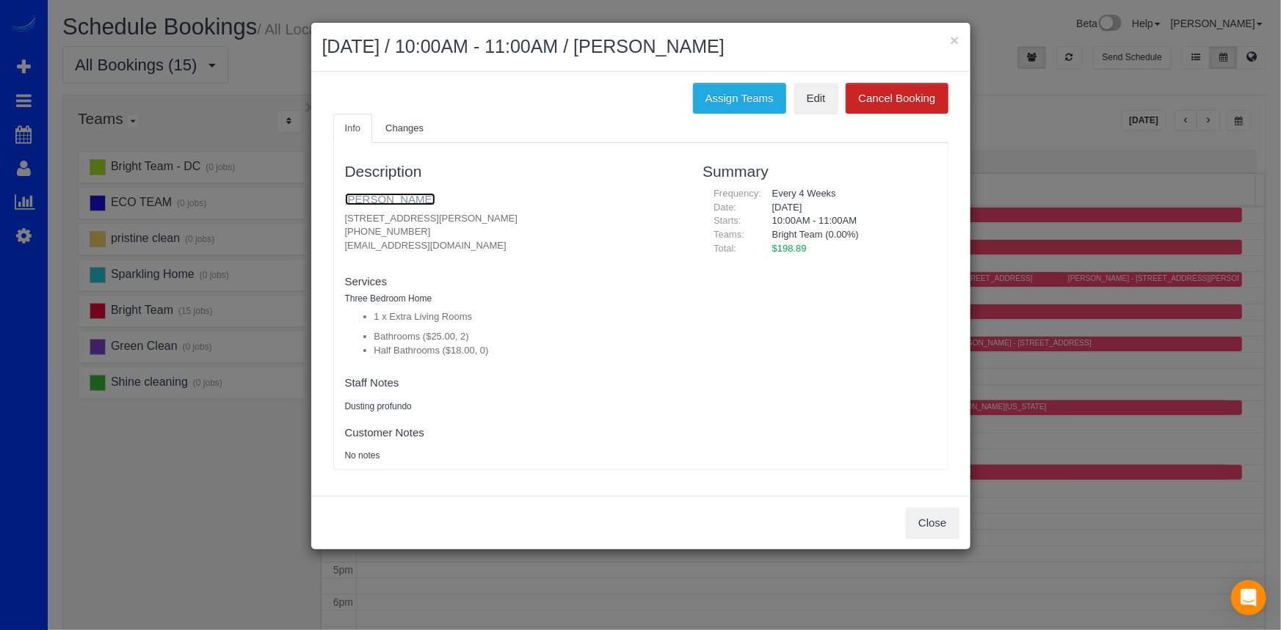
click at [393, 200] on link "[PERSON_NAME]" at bounding box center [390, 199] width 90 height 12
click at [941, 42] on h2 "September 24, 2025 / 10:00AM - 11:00AM / Grace Nissao" at bounding box center [640, 47] width 637 height 26
click at [952, 39] on button "×" at bounding box center [954, 39] width 9 height 15
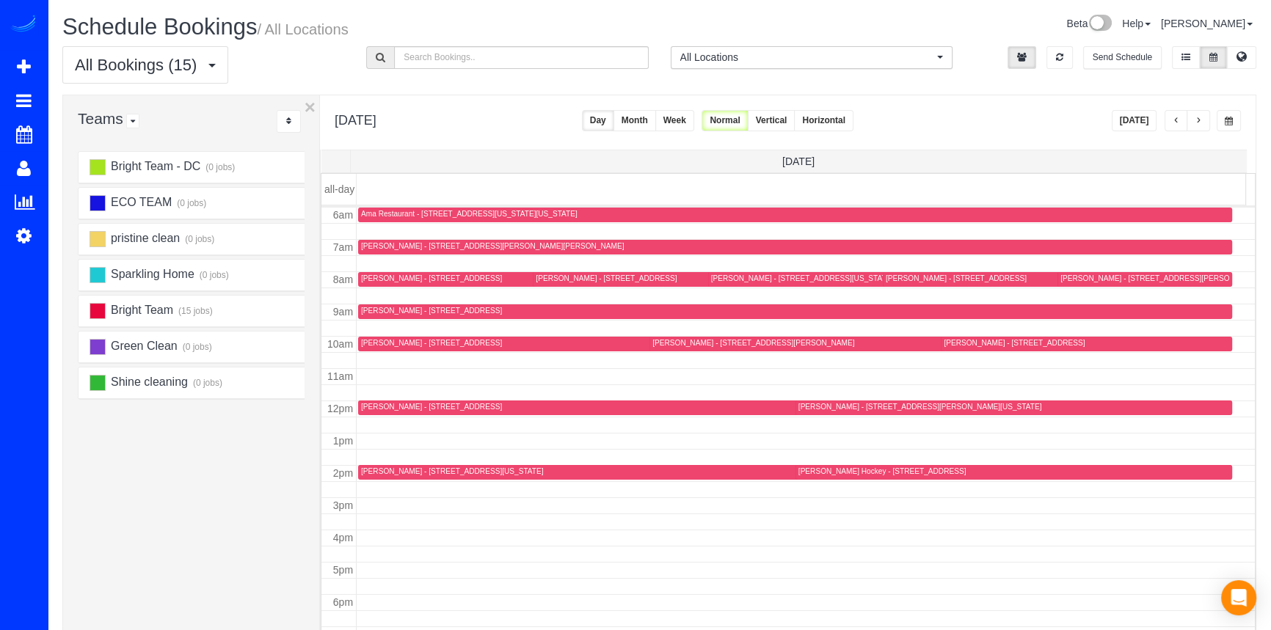
click at [1198, 120] on span "button" at bounding box center [1198, 121] width 7 height 9
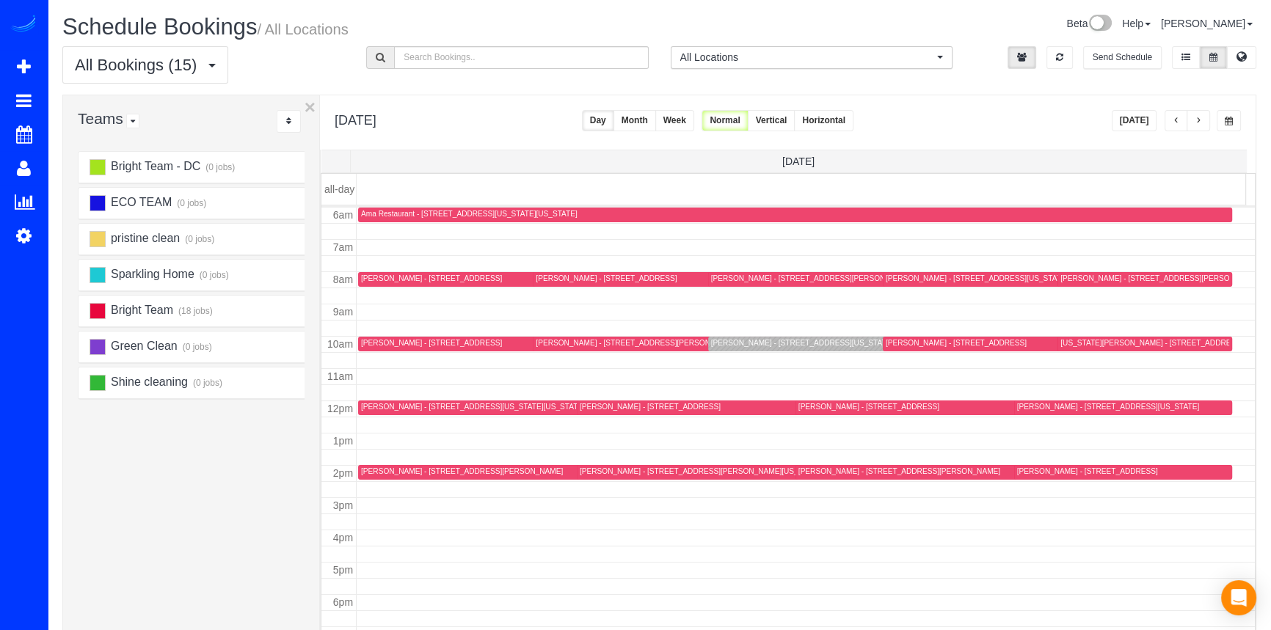
click at [1198, 120] on span "button" at bounding box center [1198, 121] width 7 height 9
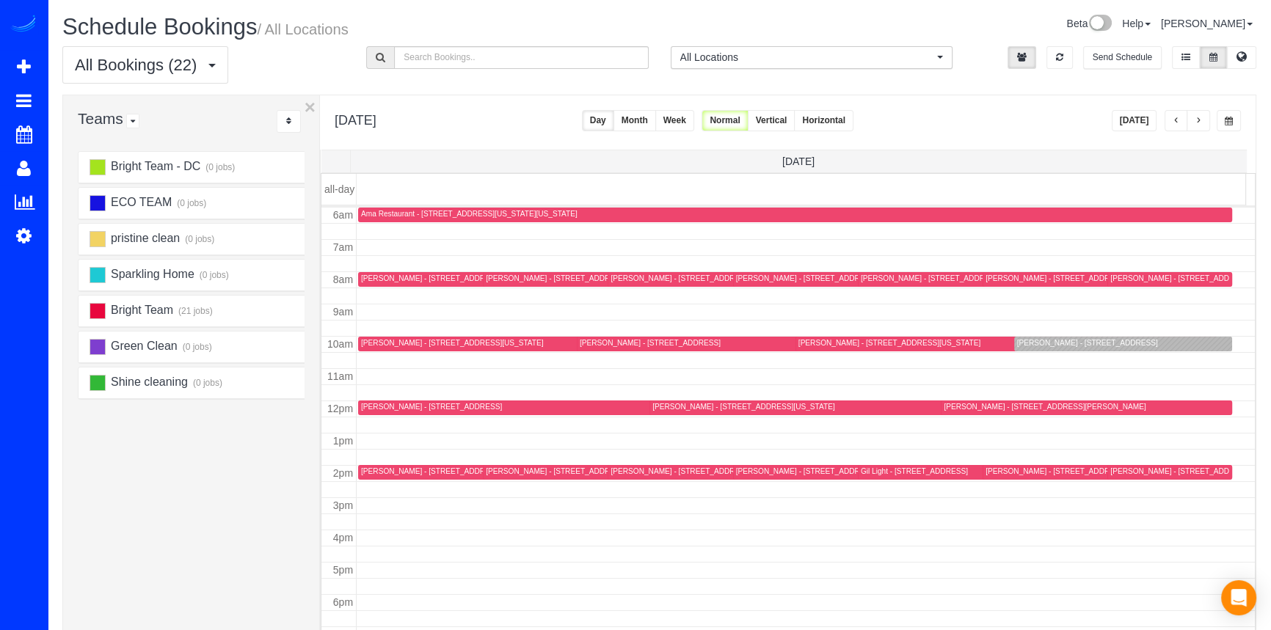
click at [1207, 117] on button "button" at bounding box center [1198, 120] width 23 height 21
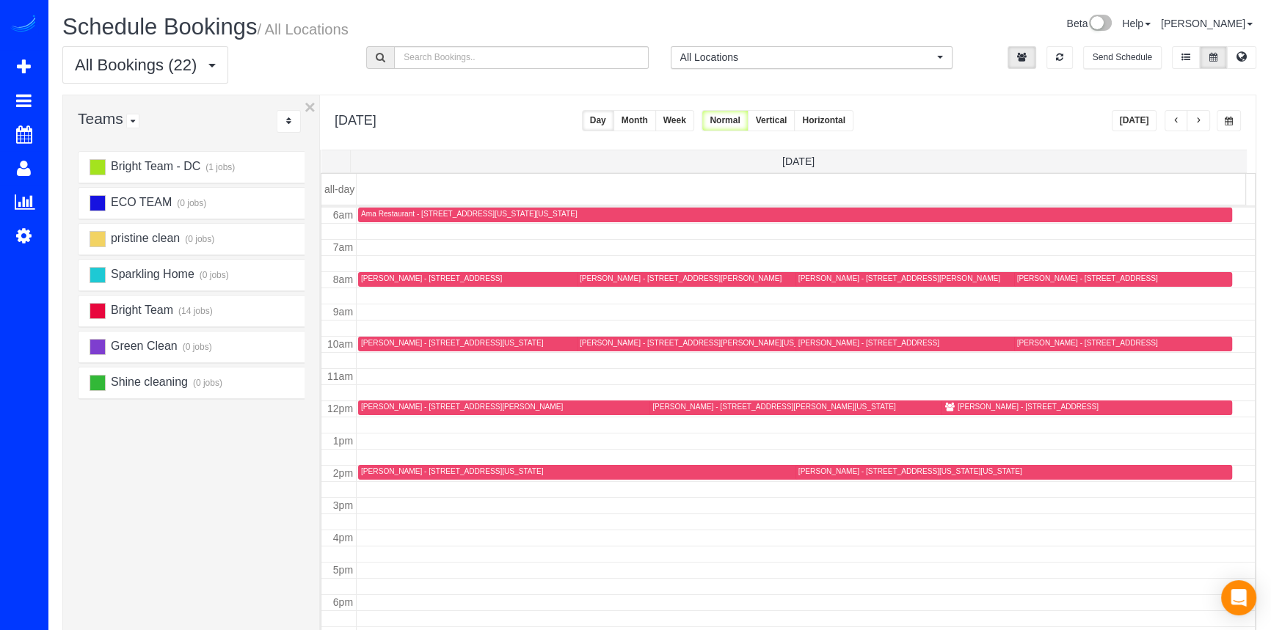
click at [1198, 117] on span "button" at bounding box center [1198, 121] width 7 height 9
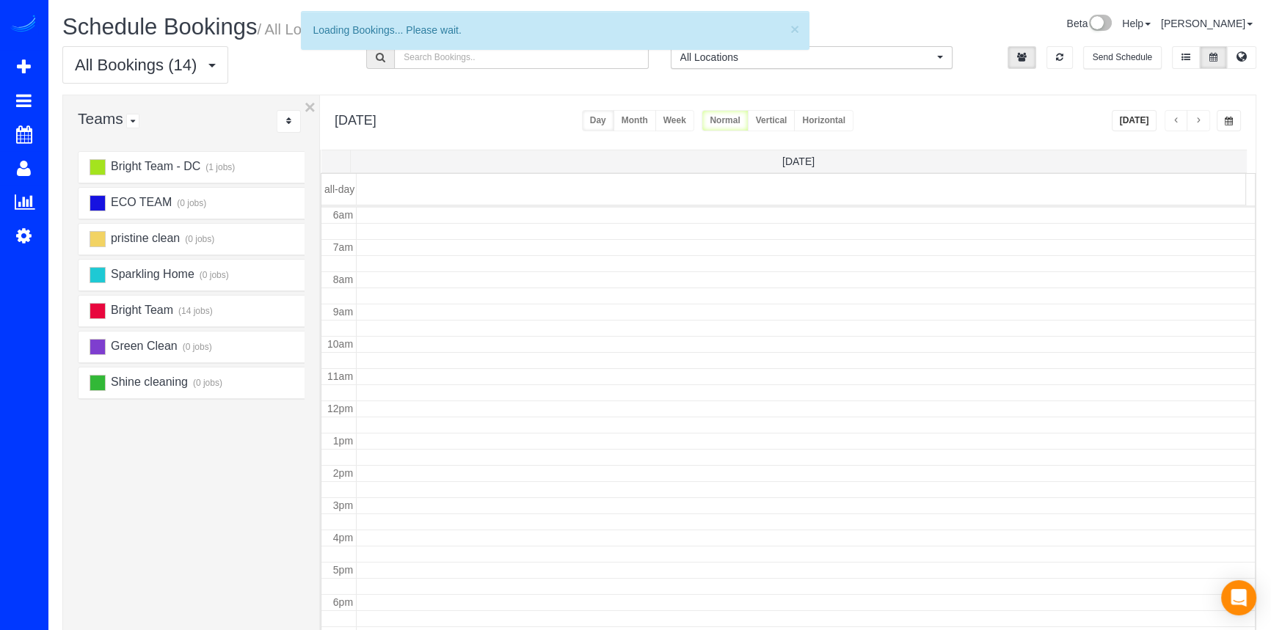
click at [1198, 117] on span "button" at bounding box center [1198, 121] width 7 height 9
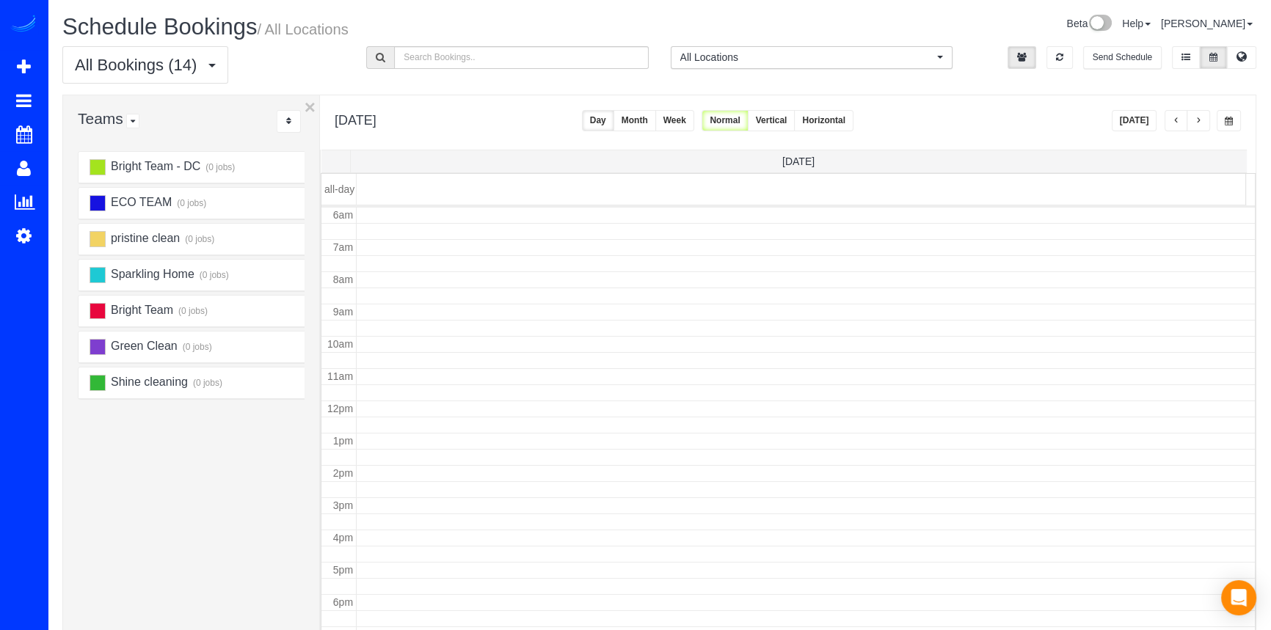
click at [1198, 117] on span "button" at bounding box center [1198, 121] width 7 height 9
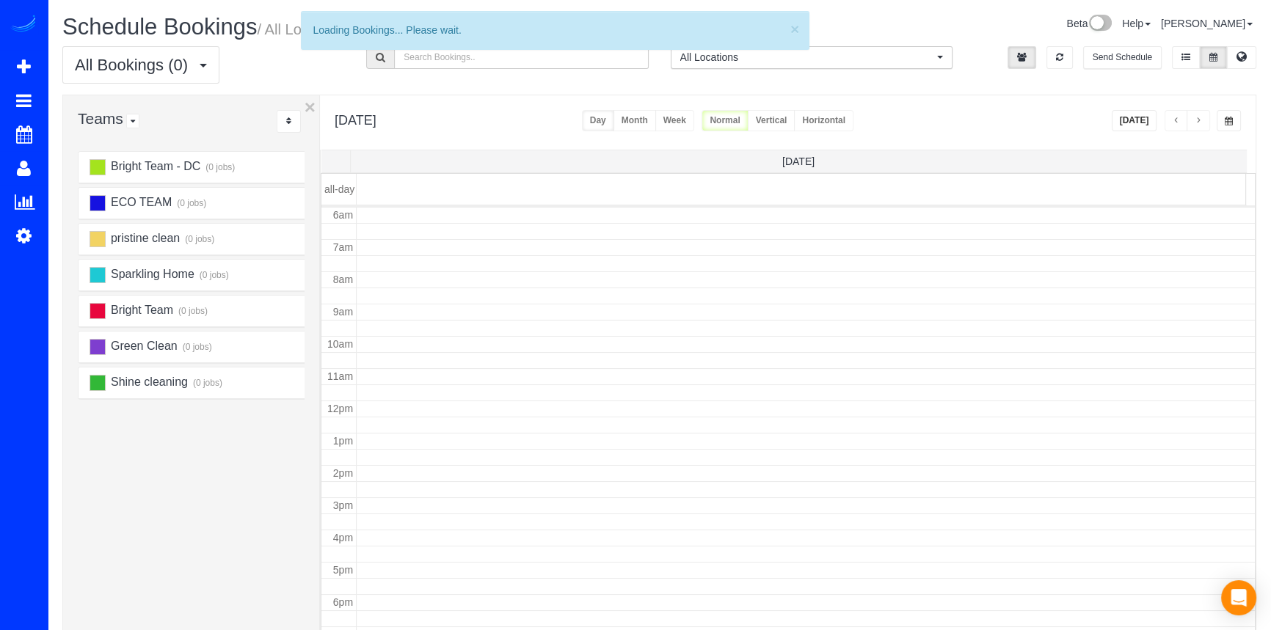
click at [1198, 117] on span "button" at bounding box center [1198, 121] width 7 height 9
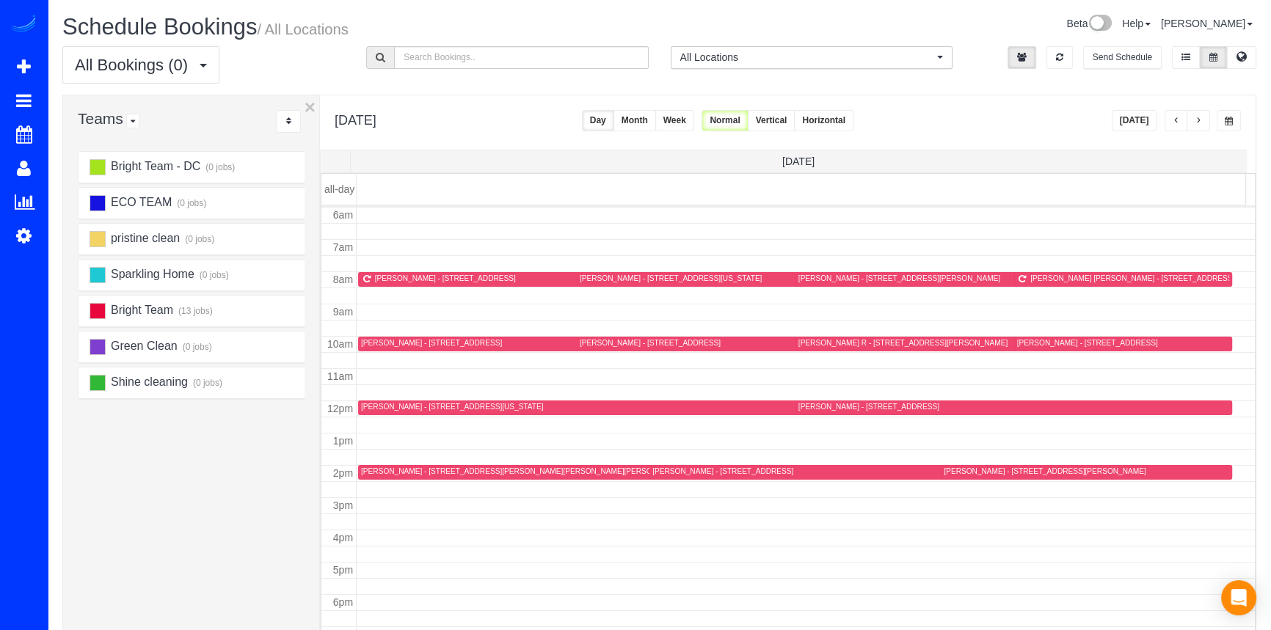
click at [1198, 117] on span "button" at bounding box center [1198, 121] width 7 height 9
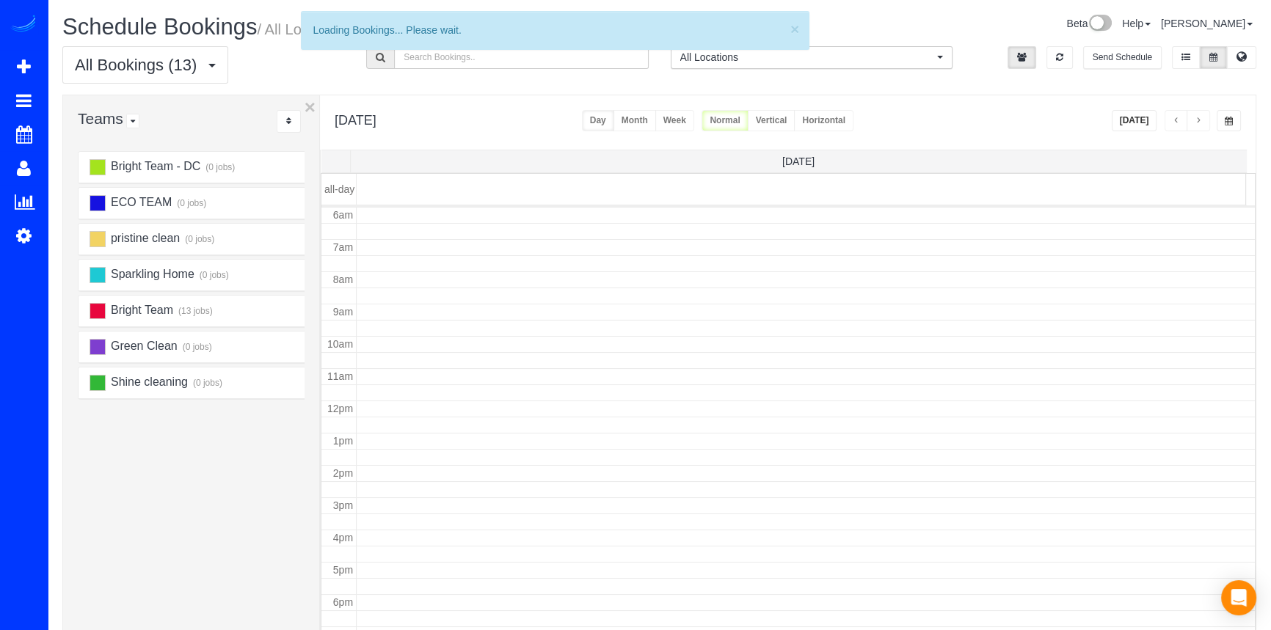
click at [1198, 117] on span "button" at bounding box center [1198, 121] width 7 height 9
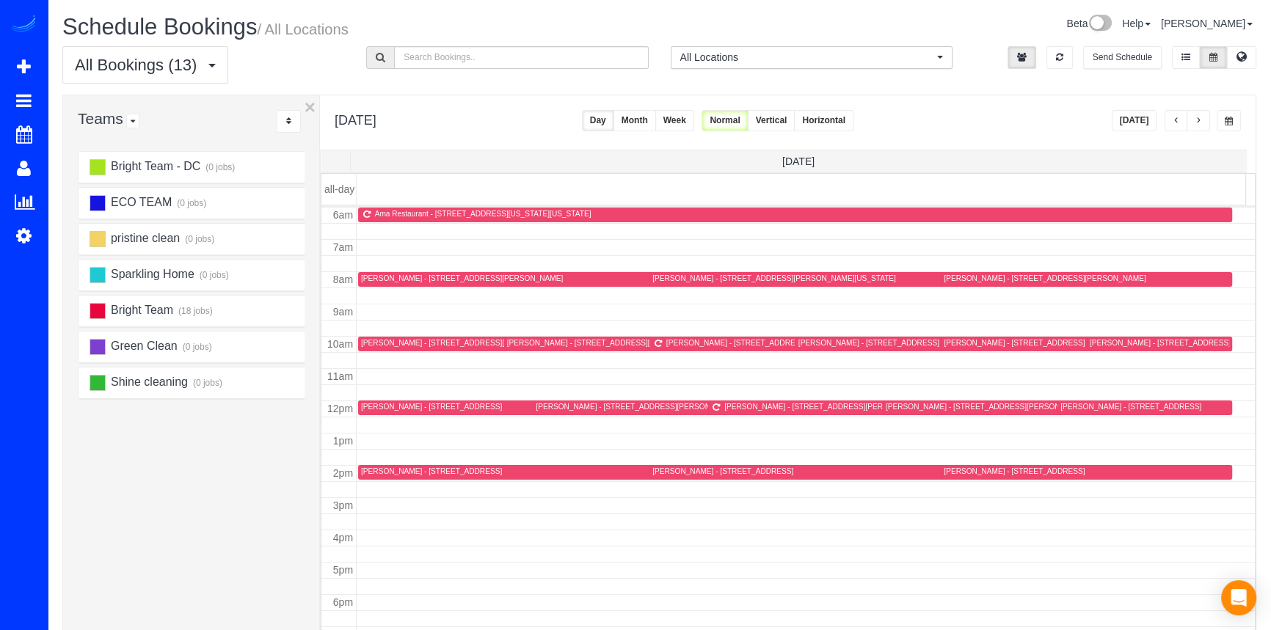
click at [1198, 117] on span "button" at bounding box center [1198, 121] width 7 height 9
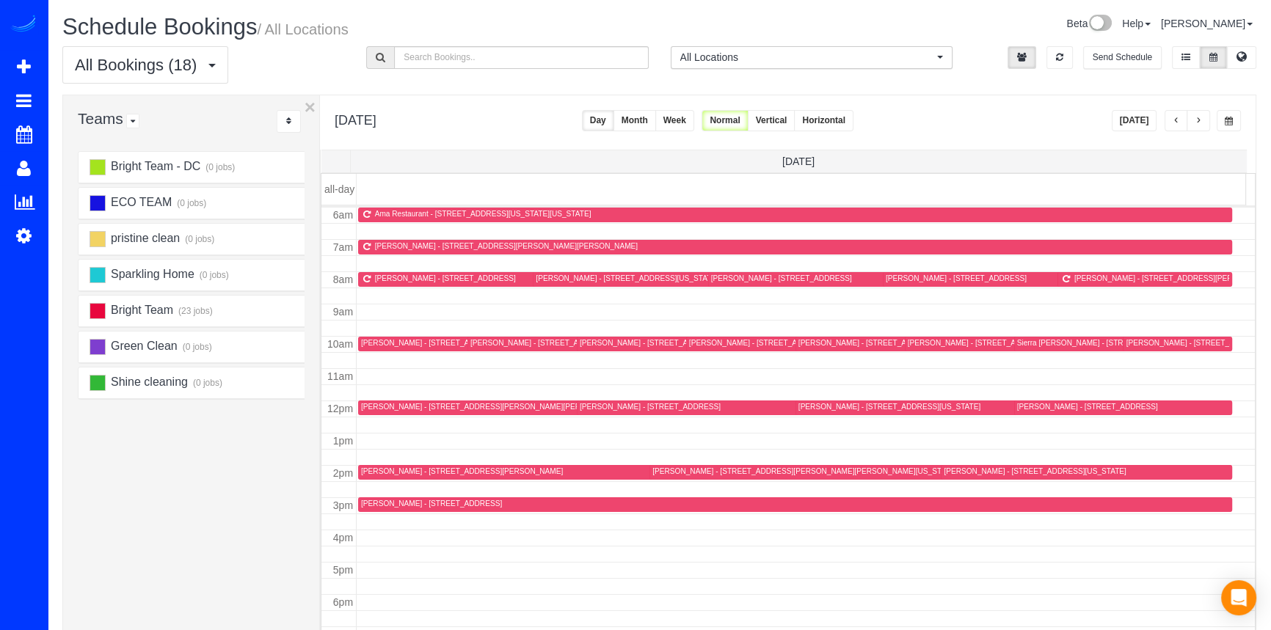
click at [1198, 117] on span "button" at bounding box center [1198, 121] width 7 height 9
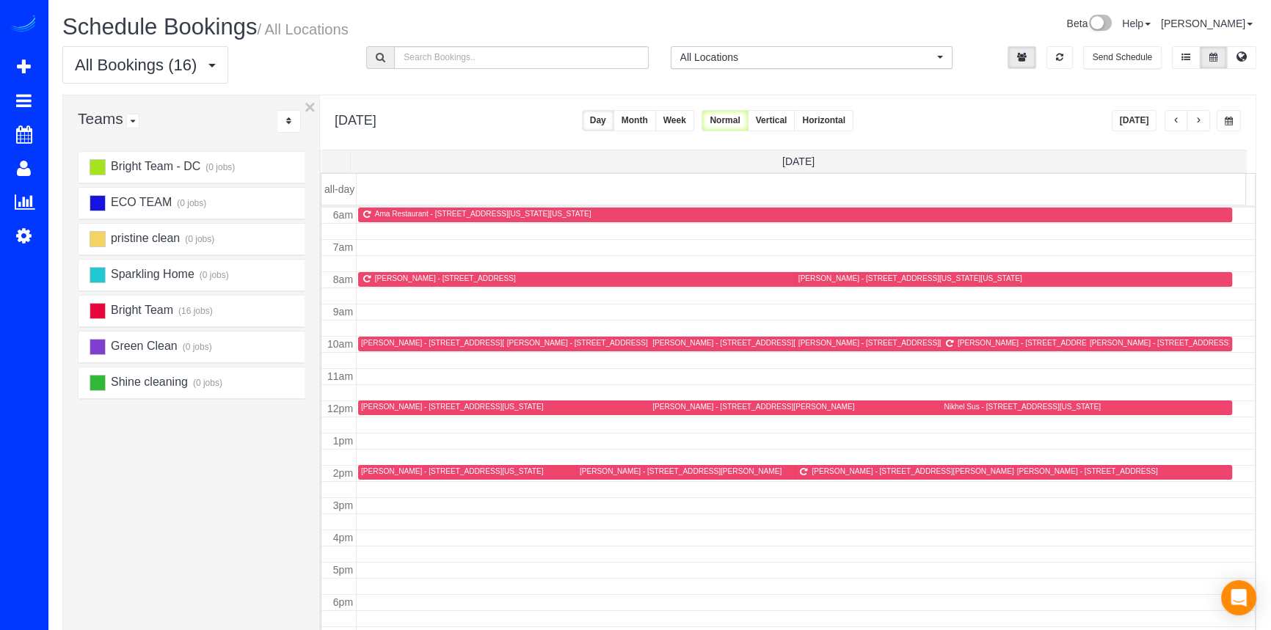
click at [1198, 117] on span "button" at bounding box center [1198, 121] width 7 height 9
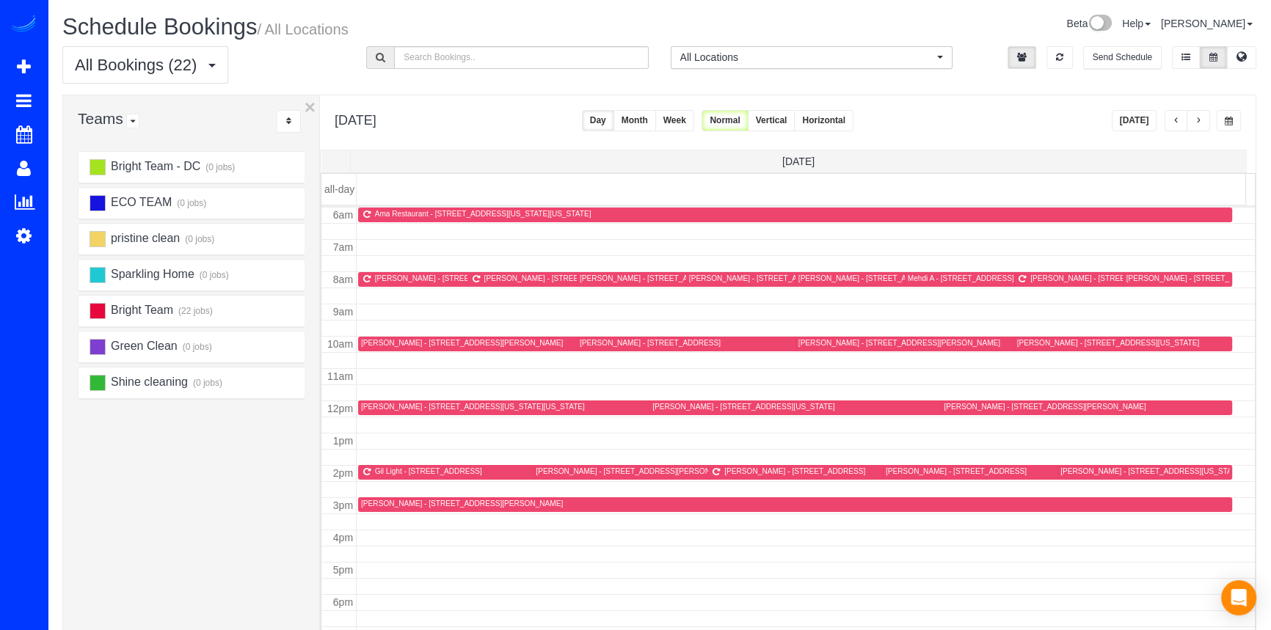
click at [1151, 132] on div "Friday, Oct 3, 2025 Today Day Month Week Normal Vertical Horizontal" at bounding box center [788, 122] width 936 height 54
click at [1146, 125] on button "[DATE]" at bounding box center [1135, 120] width 46 height 21
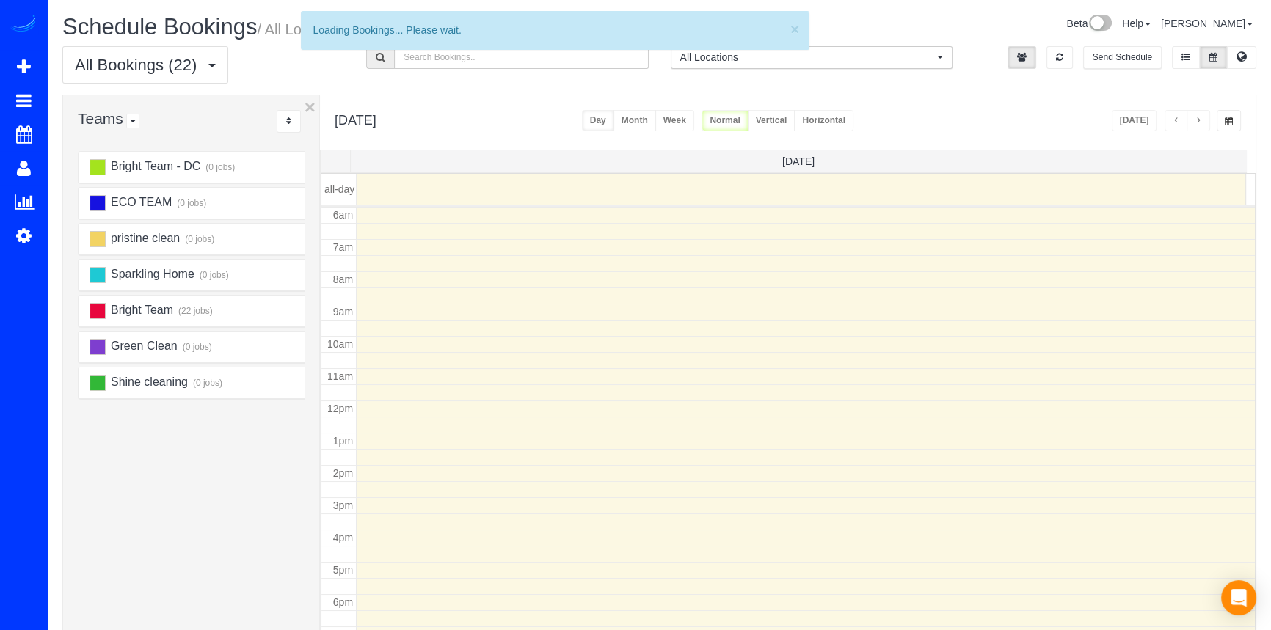
click at [1205, 125] on button "button" at bounding box center [1198, 120] width 23 height 21
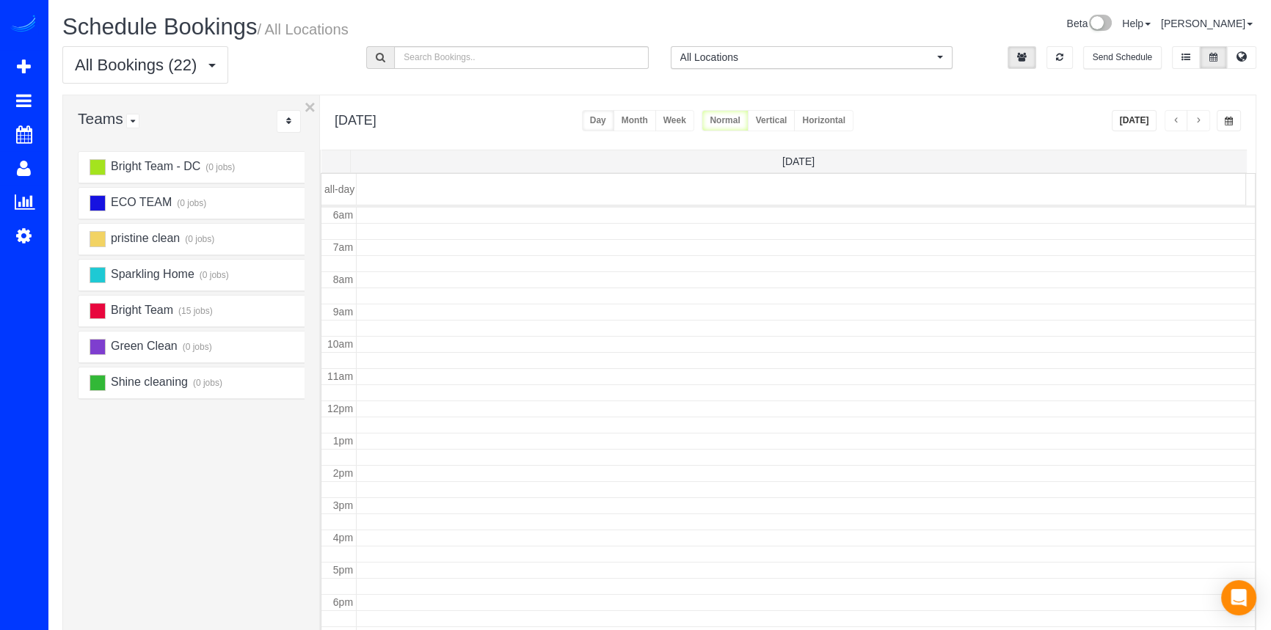
click at [1205, 125] on button "button" at bounding box center [1198, 120] width 23 height 21
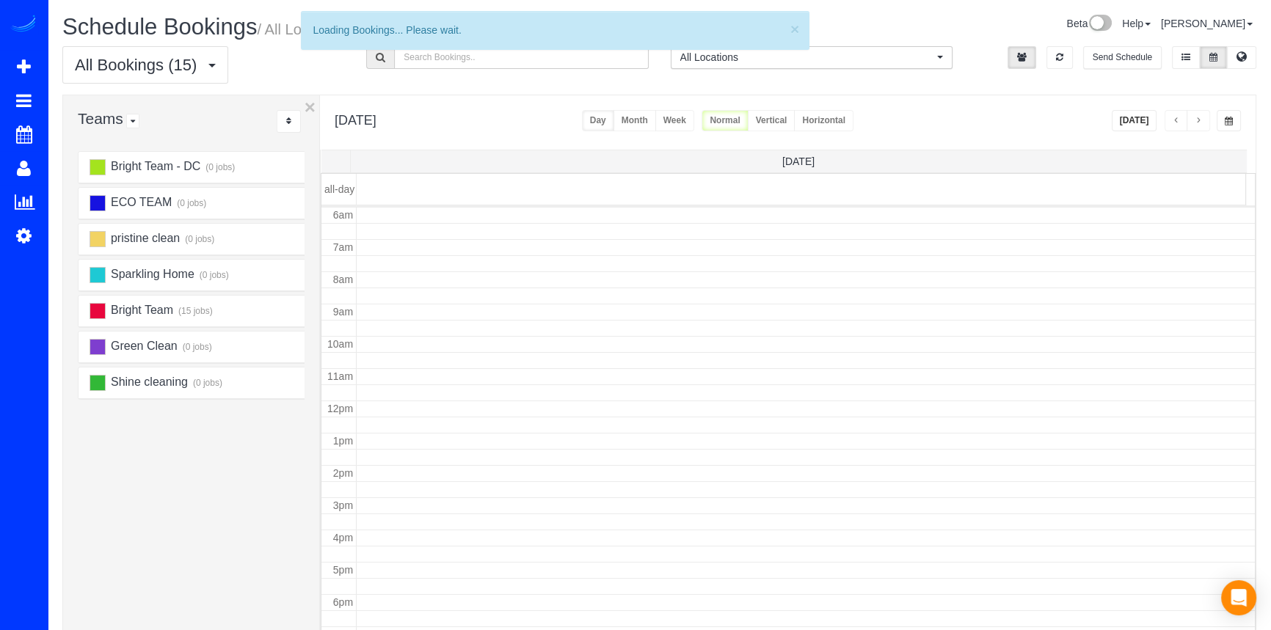
click at [1205, 125] on button "button" at bounding box center [1198, 120] width 23 height 21
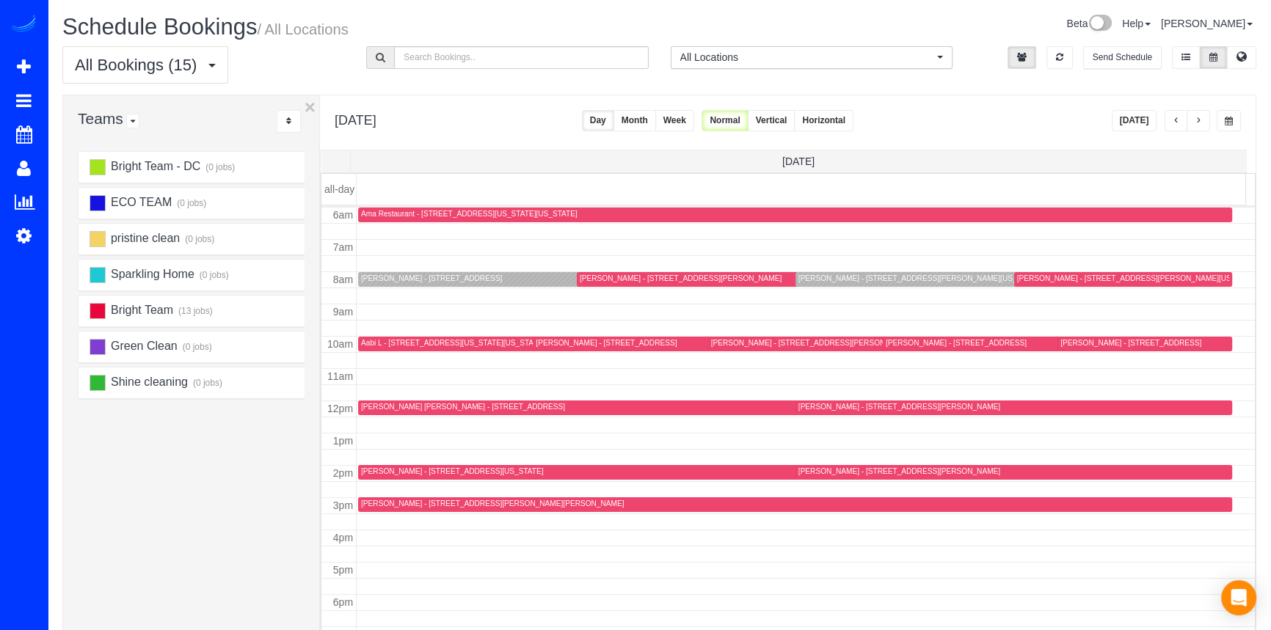
click at [1205, 125] on button "button" at bounding box center [1198, 120] width 23 height 21
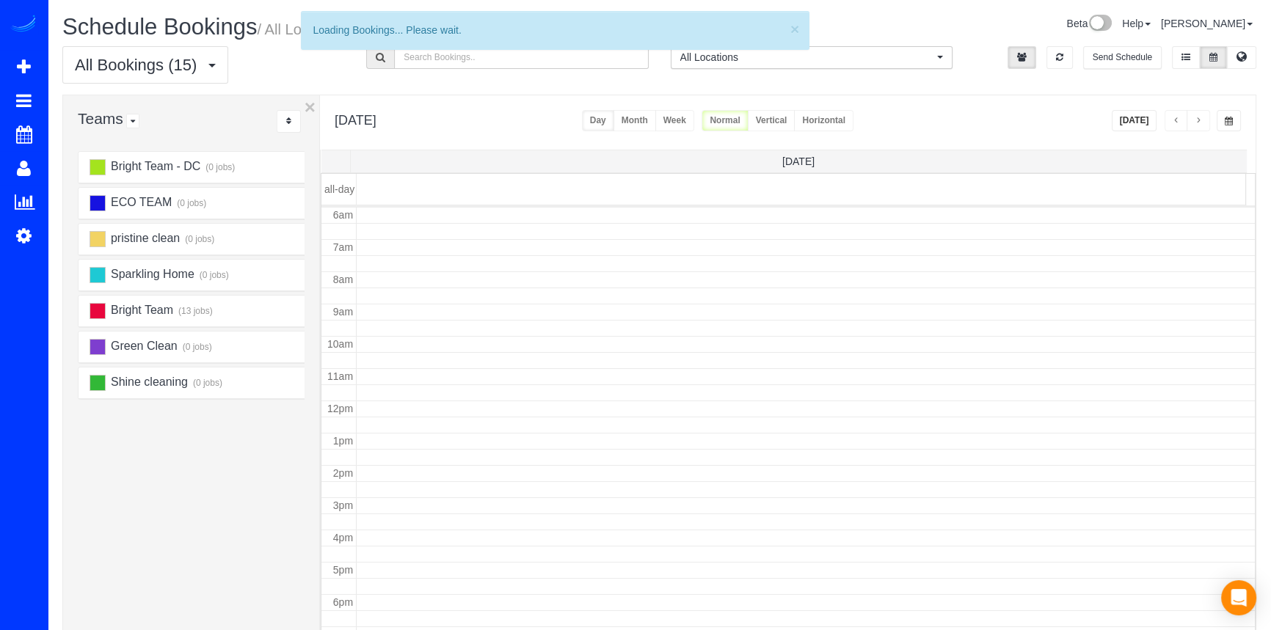
click at [1205, 125] on button "button" at bounding box center [1198, 120] width 23 height 21
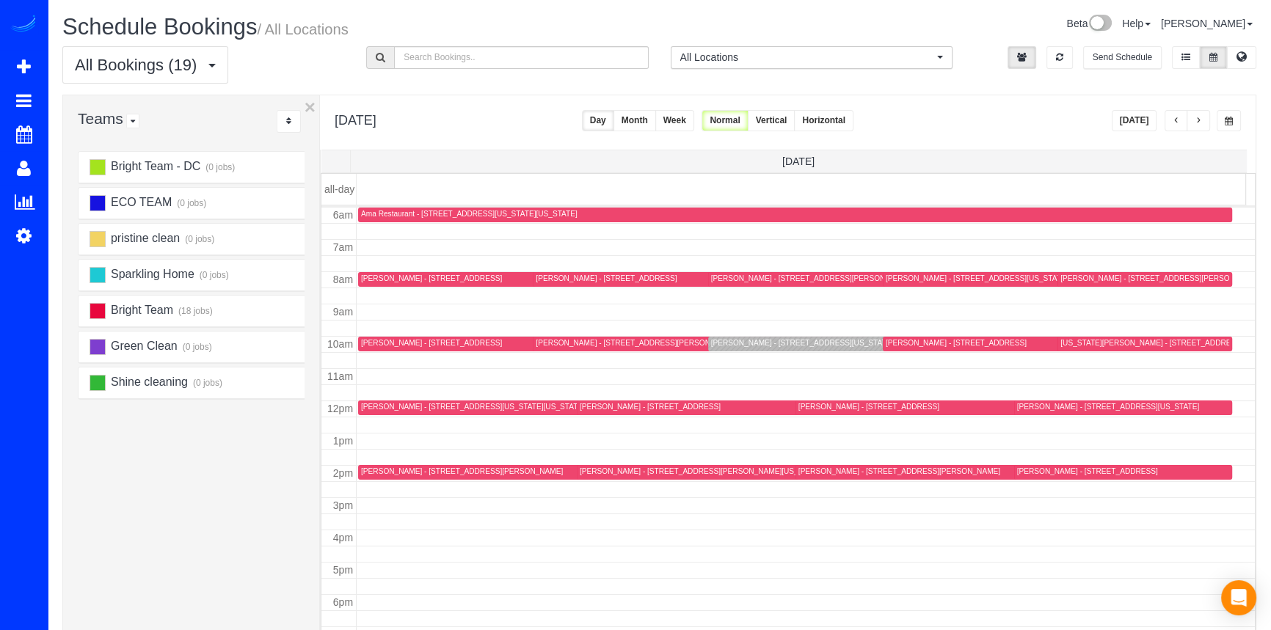
click at [380, 274] on div "Batya Abelman - 902 Brentwood Ln, Silver Spring, MD 20902" at bounding box center [431, 279] width 141 height 10
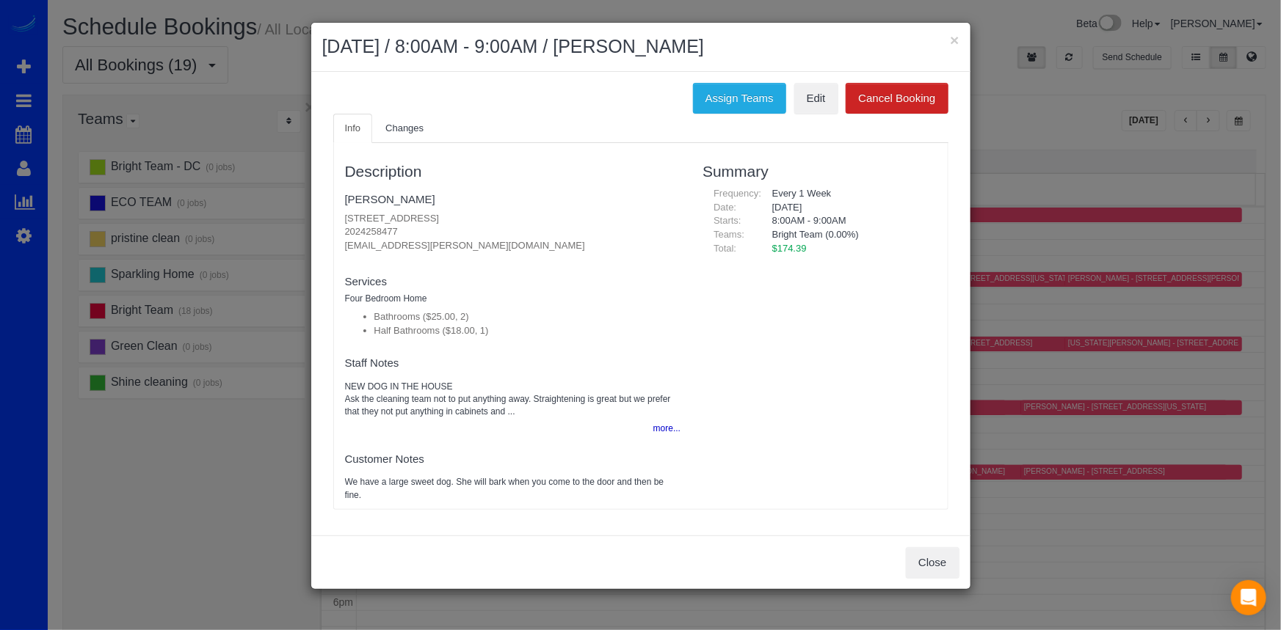
click at [812, 115] on ul "Info Changes" at bounding box center [640, 129] width 615 height 30
click at [816, 99] on link "Edit" at bounding box center [816, 98] width 44 height 31
click at [389, 200] on link "Batya Abelman" at bounding box center [390, 199] width 90 height 12
click at [370, 194] on link "Batya Abelman" at bounding box center [390, 199] width 90 height 12
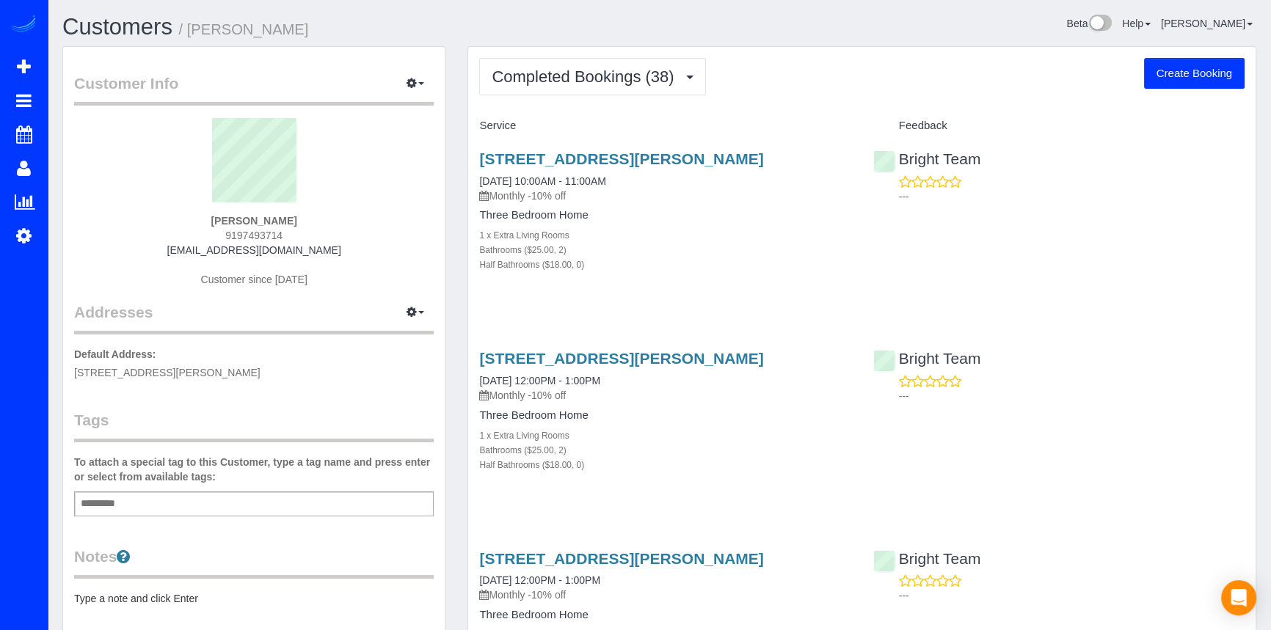
click at [664, 94] on button "Completed Bookings (38)" at bounding box center [592, 76] width 226 height 37
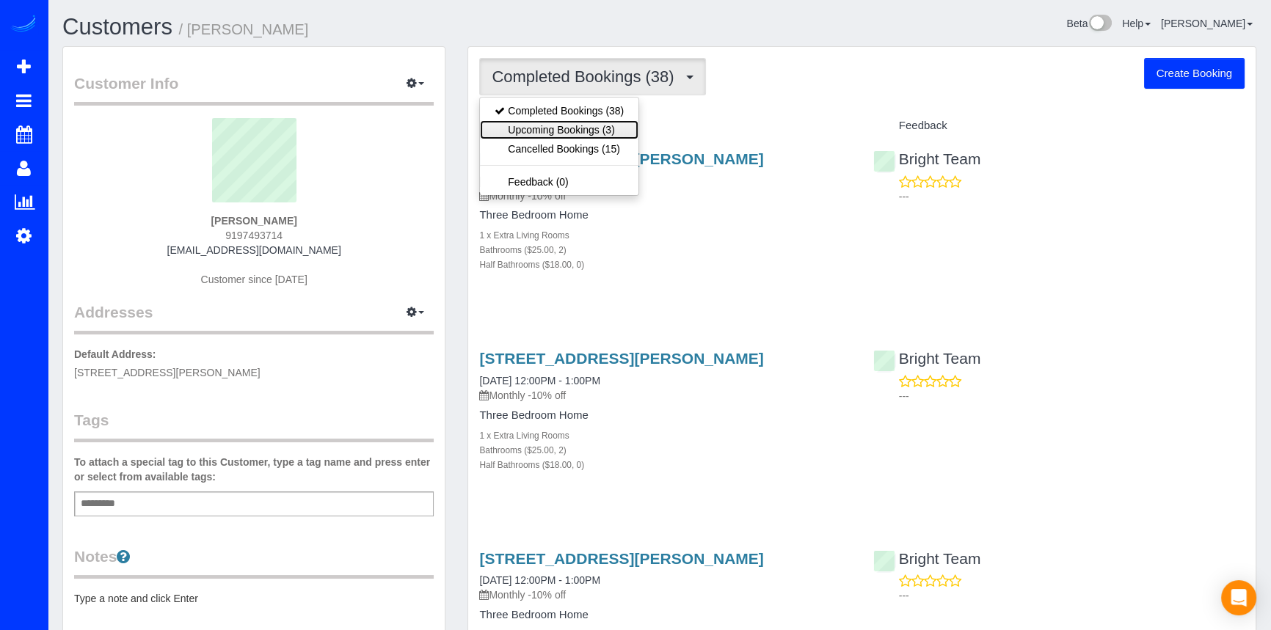
click at [613, 130] on link "Upcoming Bookings (3)" at bounding box center [559, 129] width 159 height 19
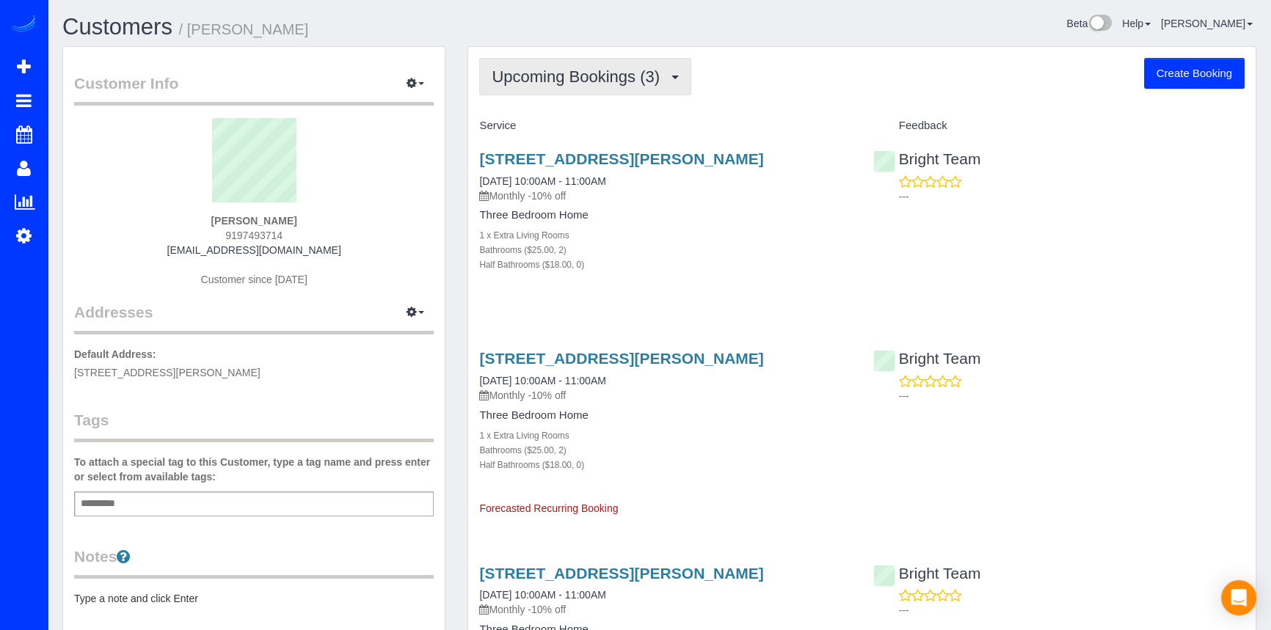
click at [583, 86] on button "Upcoming Bookings (3)" at bounding box center [585, 76] width 212 height 37
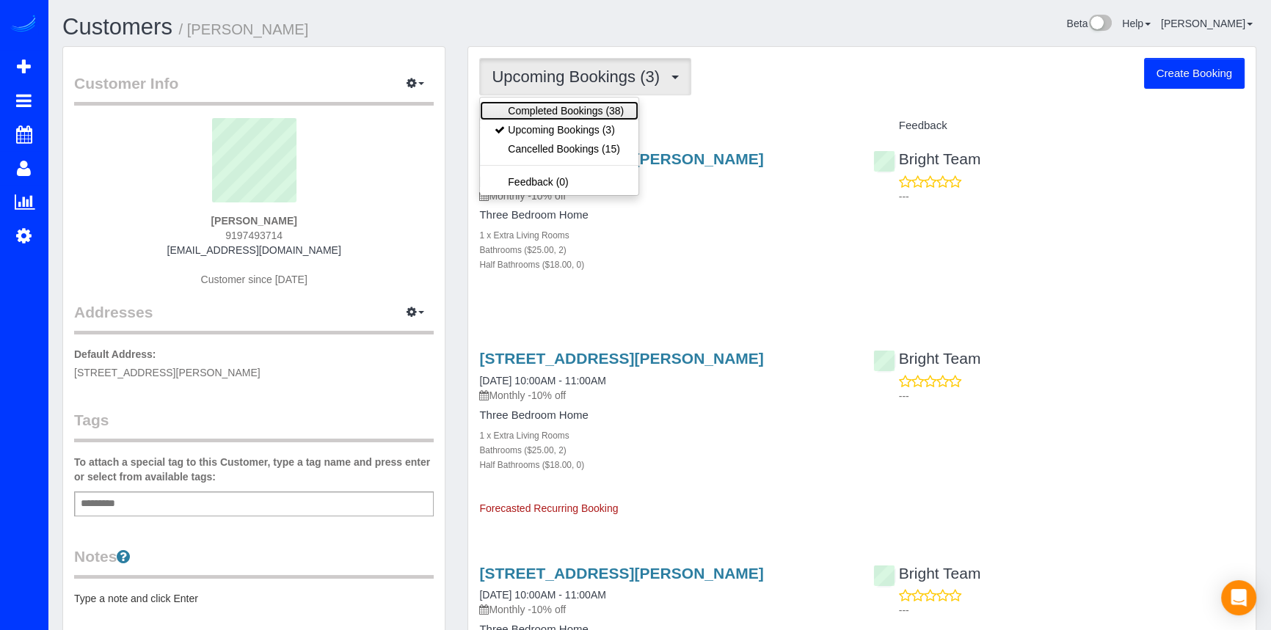
click at [596, 108] on link "Completed Bookings (38)" at bounding box center [559, 110] width 159 height 19
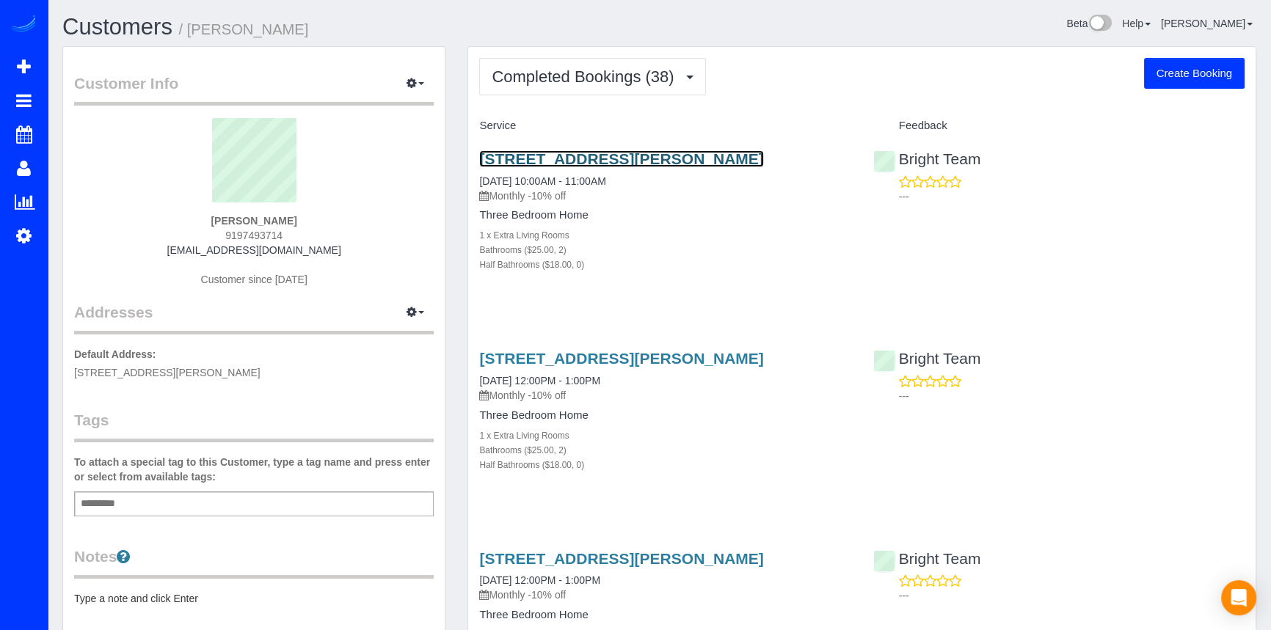
click at [575, 167] on link "[STREET_ADDRESS][PERSON_NAME]" at bounding box center [621, 158] width 284 height 17
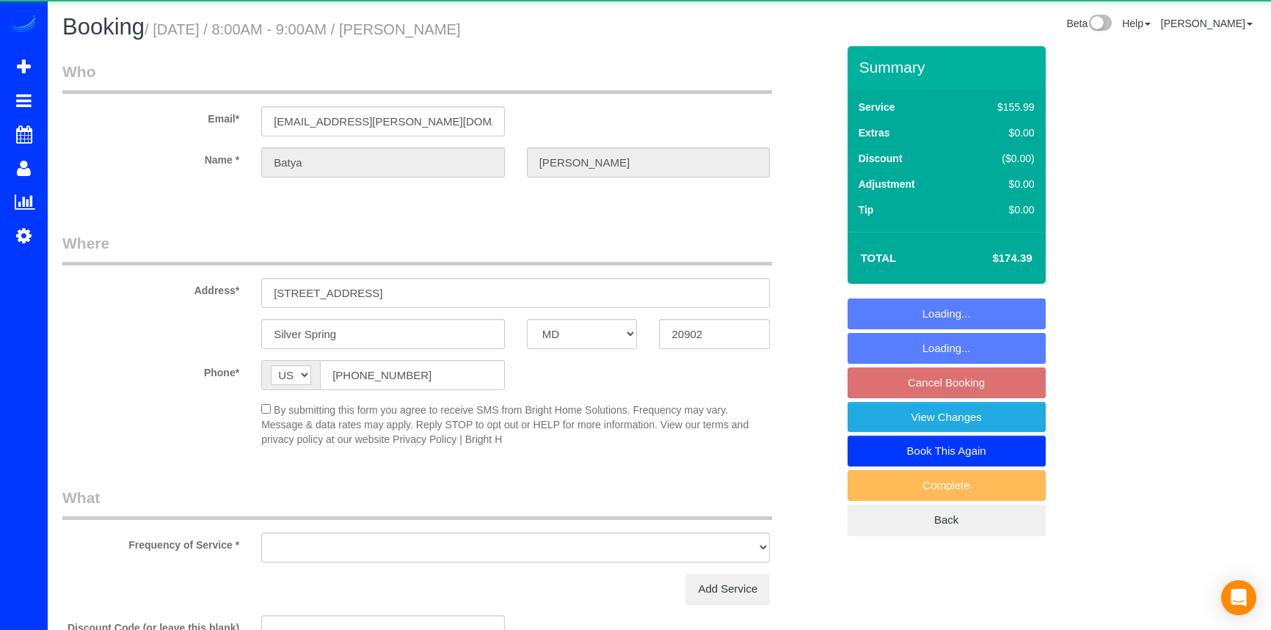
select select "MD"
select select "spot1"
select select
select select "object:721"
select select "2"
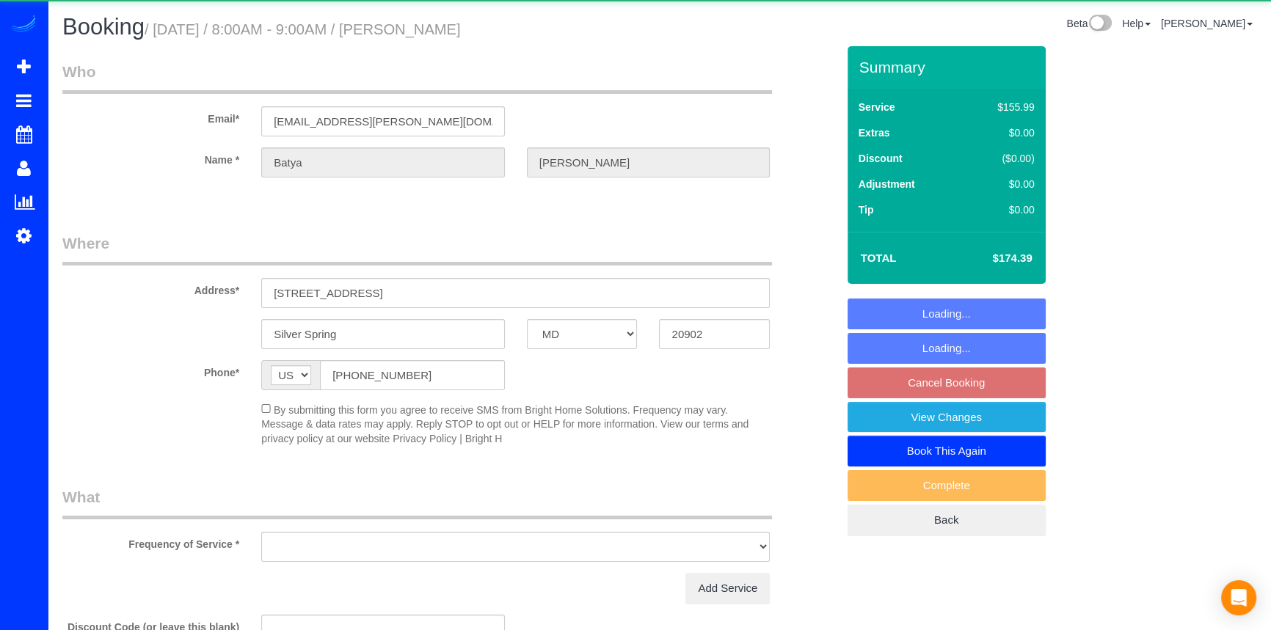
select select "1"
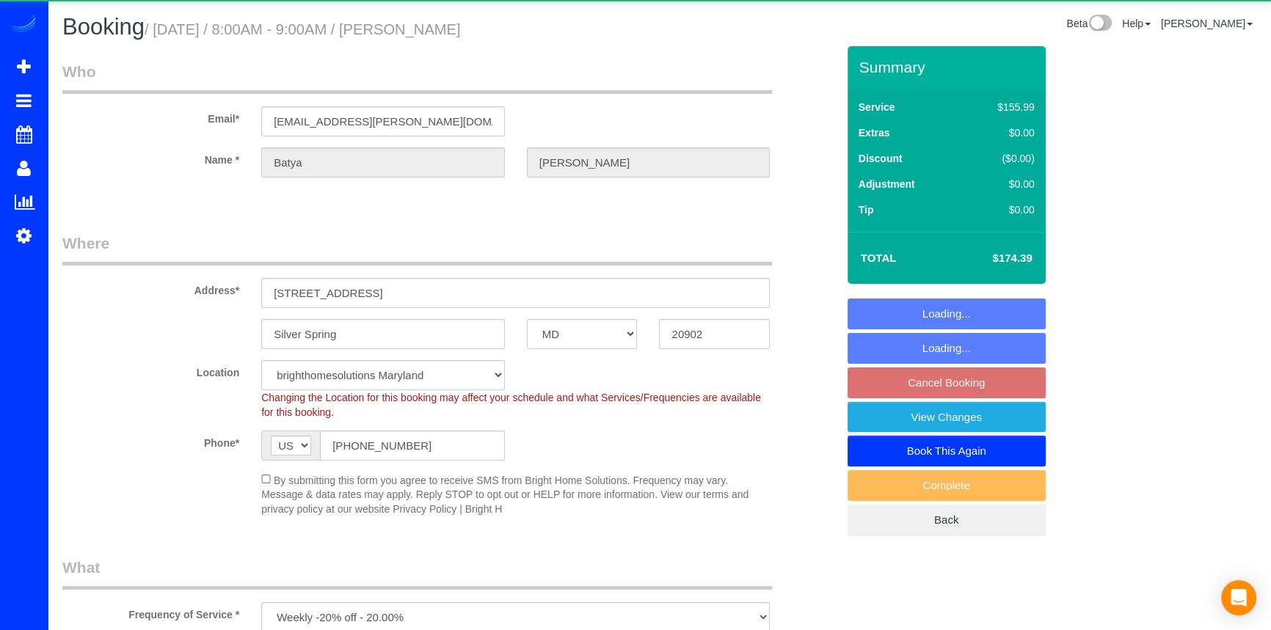
select select "spot17"
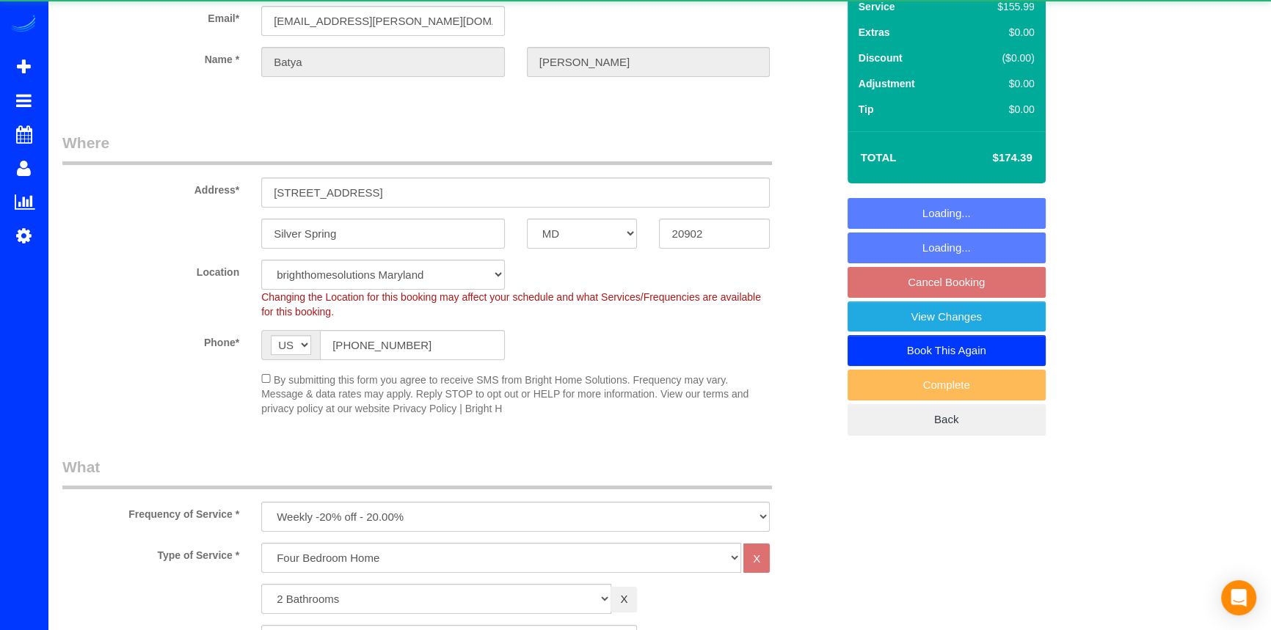
select select "object:815"
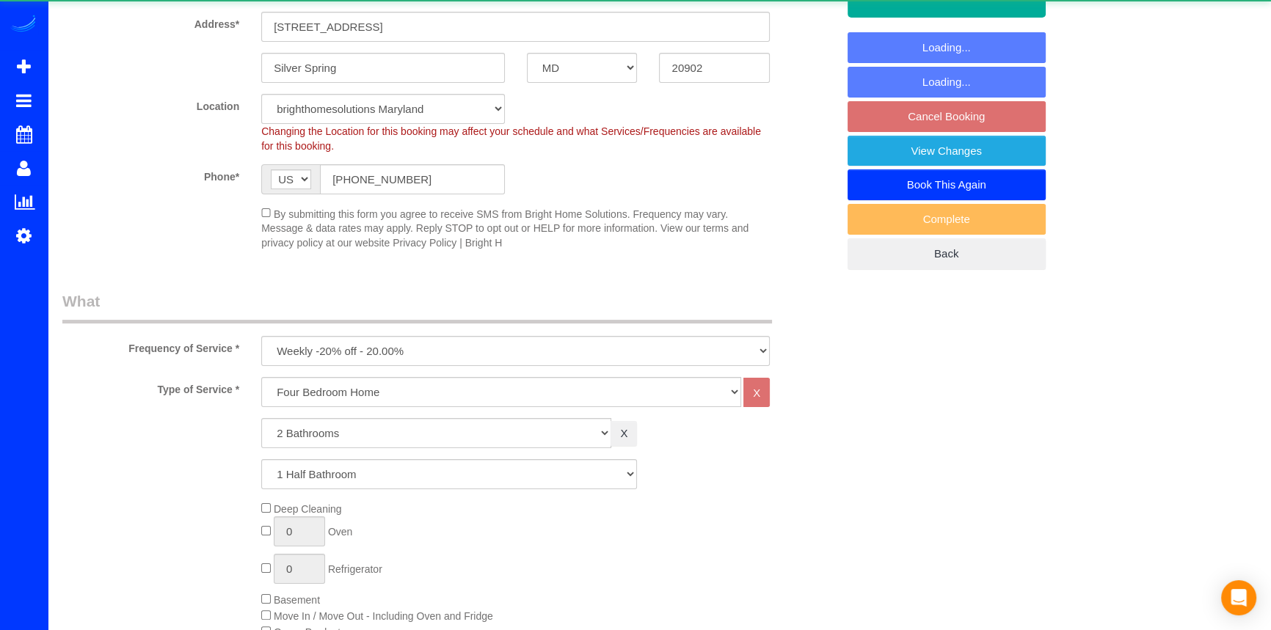
select select "2"
select select "1"
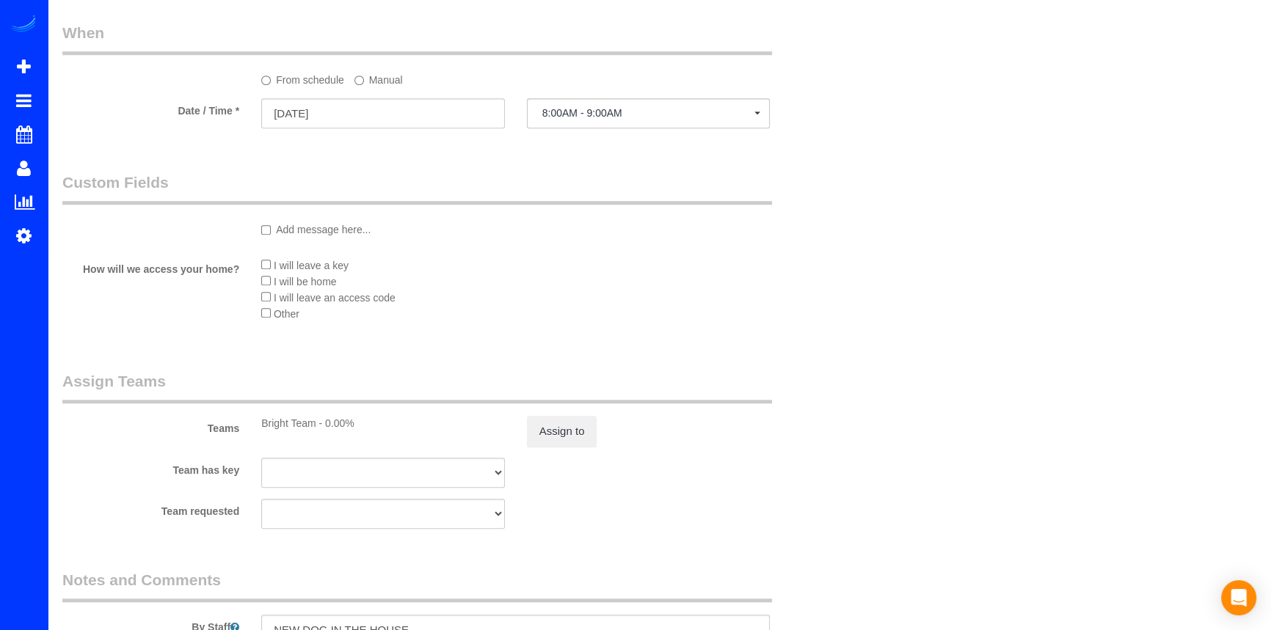
scroll to position [1288, 0]
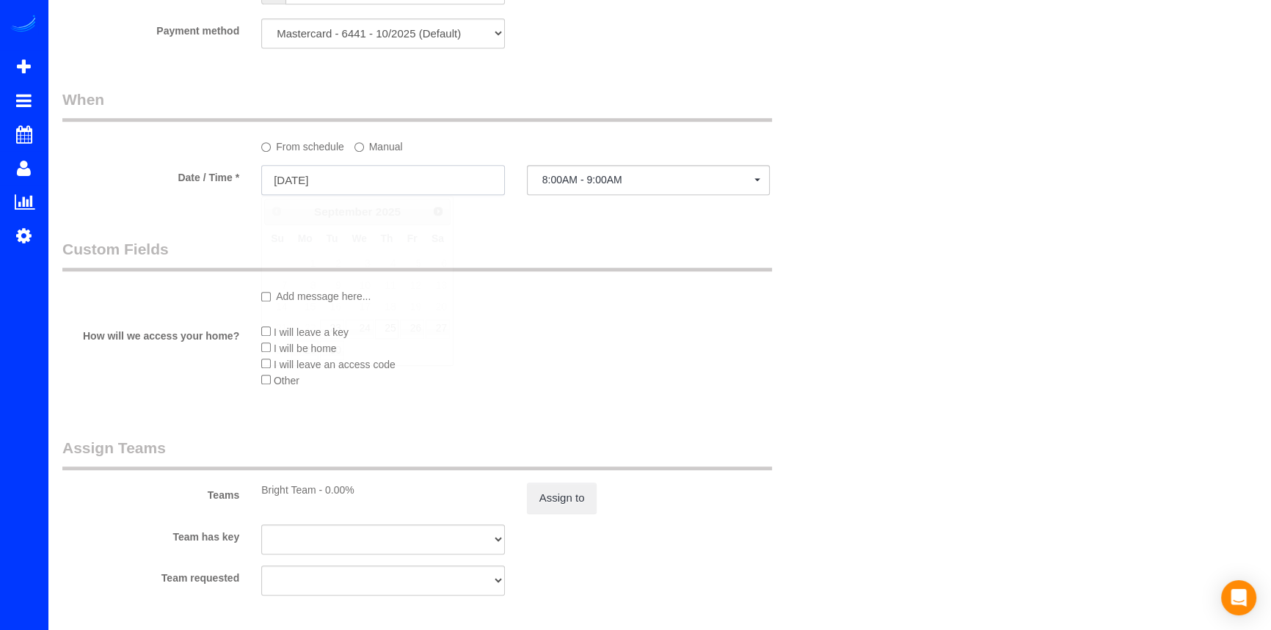
click at [350, 178] on input "[DATE]" at bounding box center [383, 180] width 244 height 30
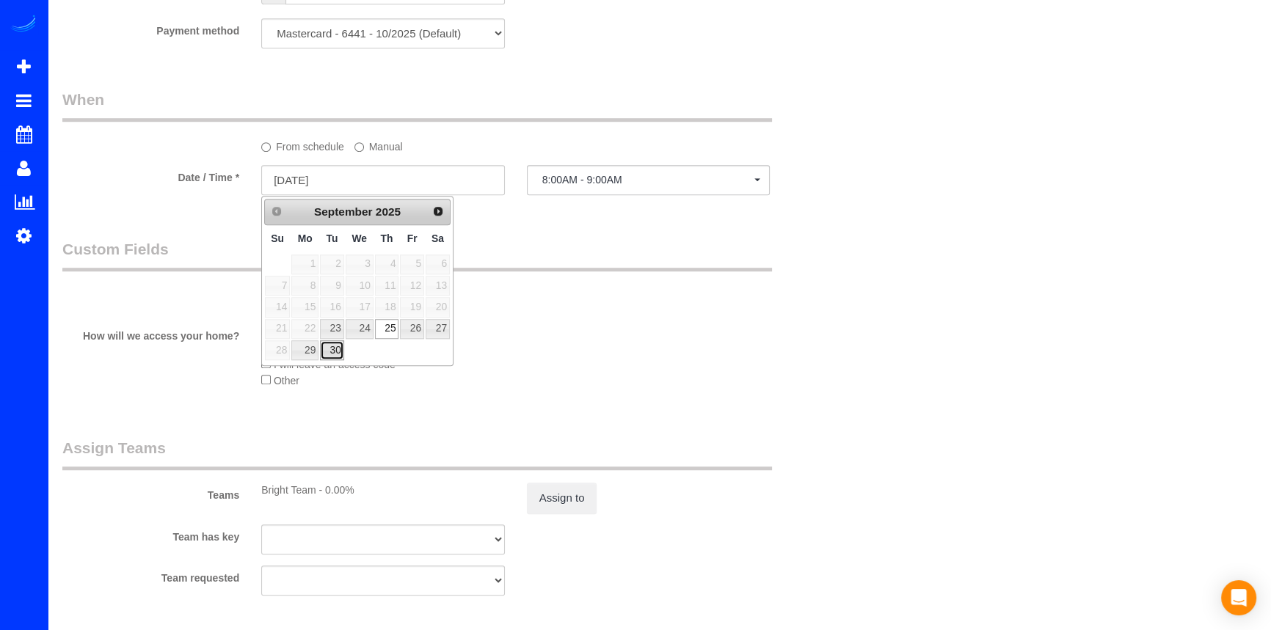
click at [327, 345] on link "30" at bounding box center [331, 351] width 23 height 20
type input "[DATE]"
select select "spot33"
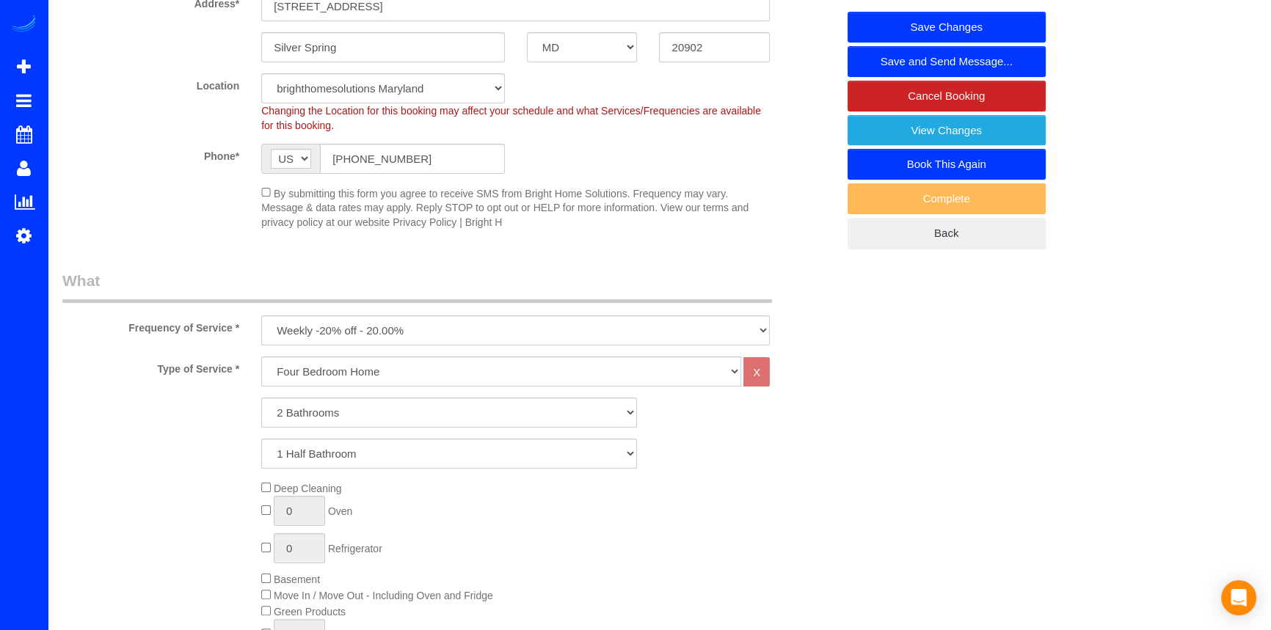
scroll to position [87, 0]
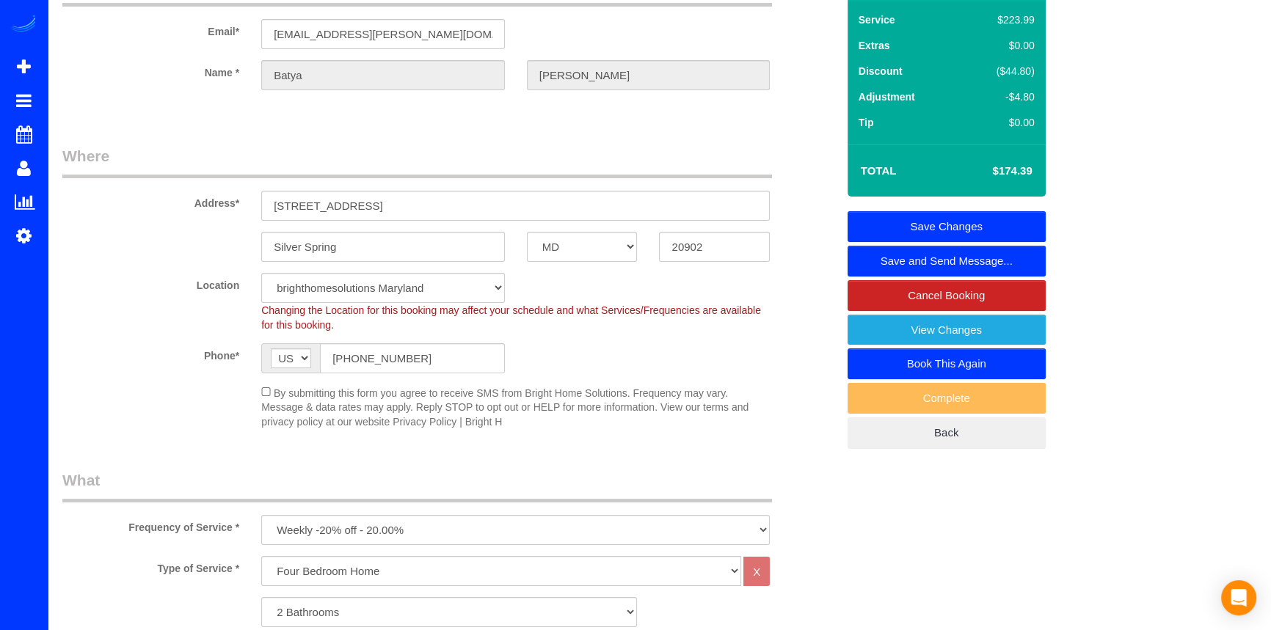
click at [996, 218] on link "Save Changes" at bounding box center [947, 226] width 198 height 31
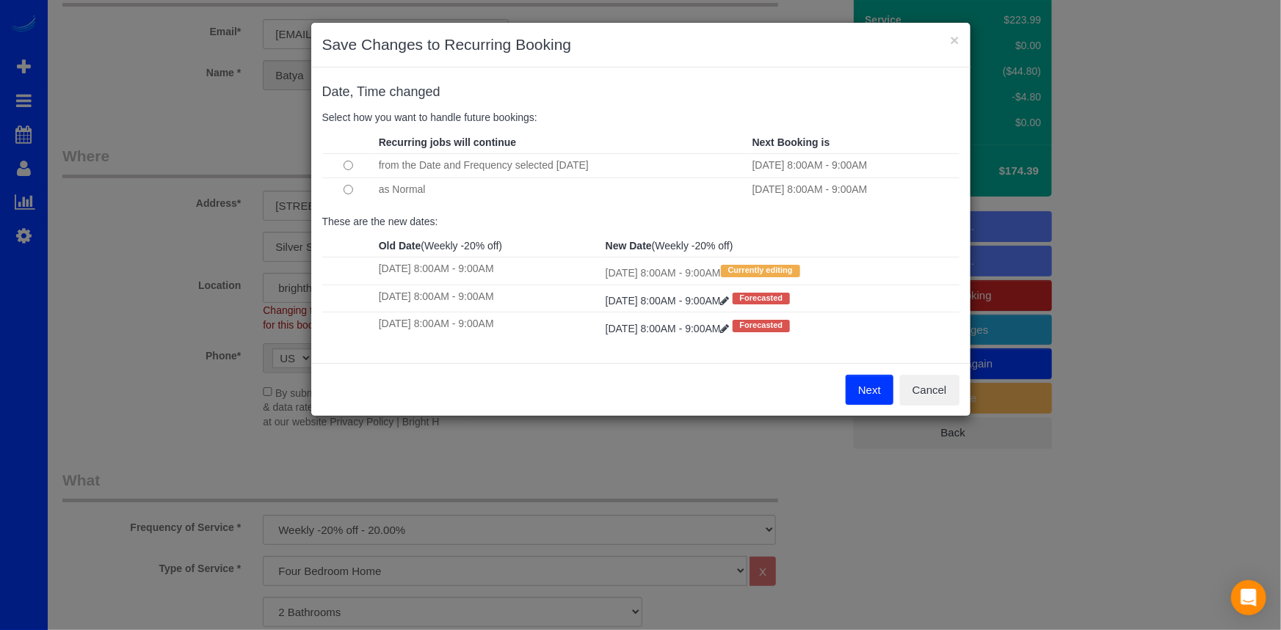
drag, startPoint x: 874, startPoint y: 387, endPoint x: 849, endPoint y: 377, distance: 26.7
click at [874, 386] on button "Next" at bounding box center [869, 390] width 48 height 31
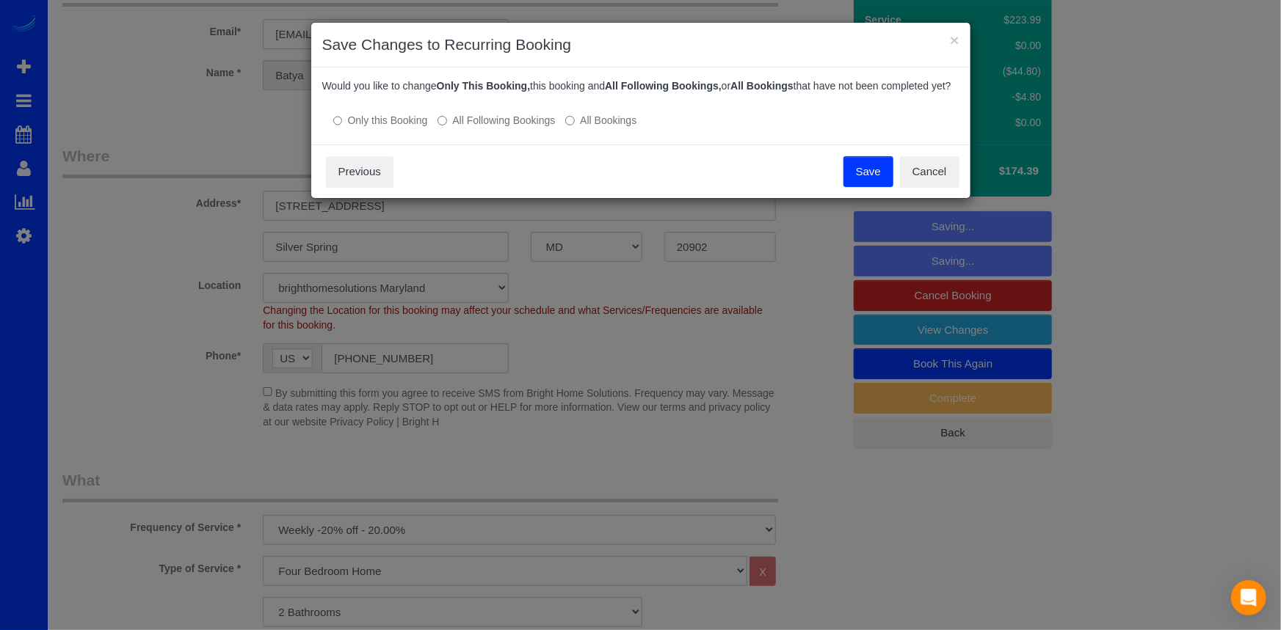
click at [859, 169] on button "Save" at bounding box center [868, 171] width 50 height 31
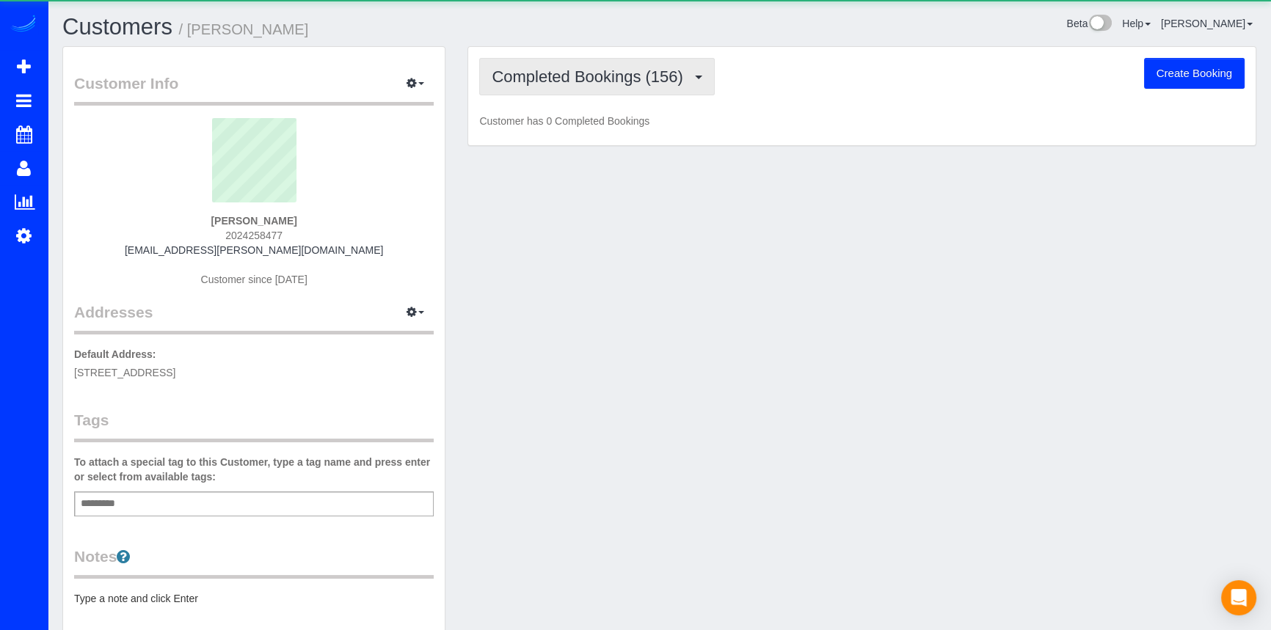
click at [676, 76] on span "Completed Bookings (156)" at bounding box center [591, 77] width 198 height 18
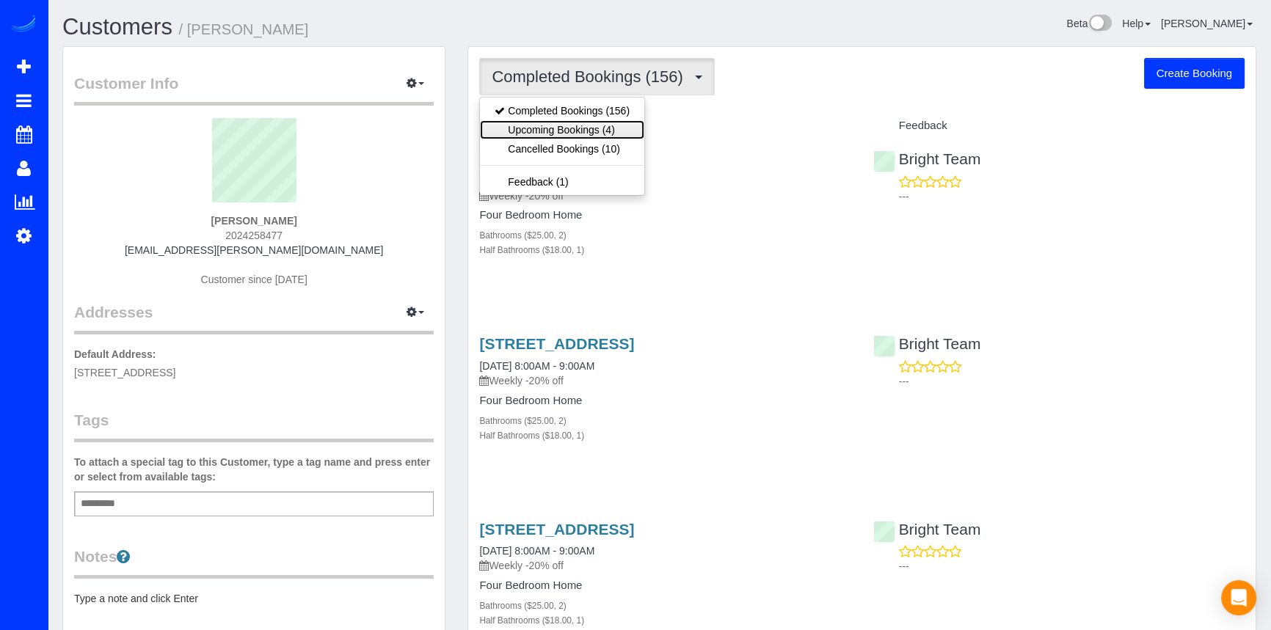
click at [624, 125] on link "Upcoming Bookings (4)" at bounding box center [562, 129] width 164 height 19
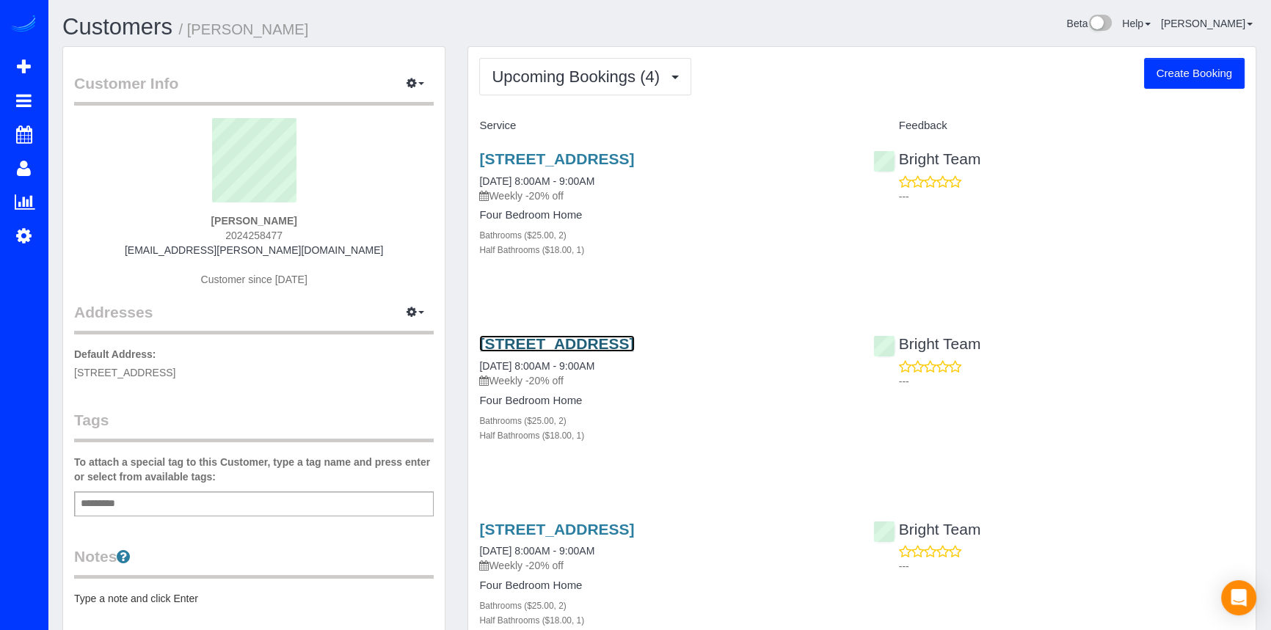
click at [508, 347] on link "[STREET_ADDRESS]" at bounding box center [556, 343] width 155 height 17
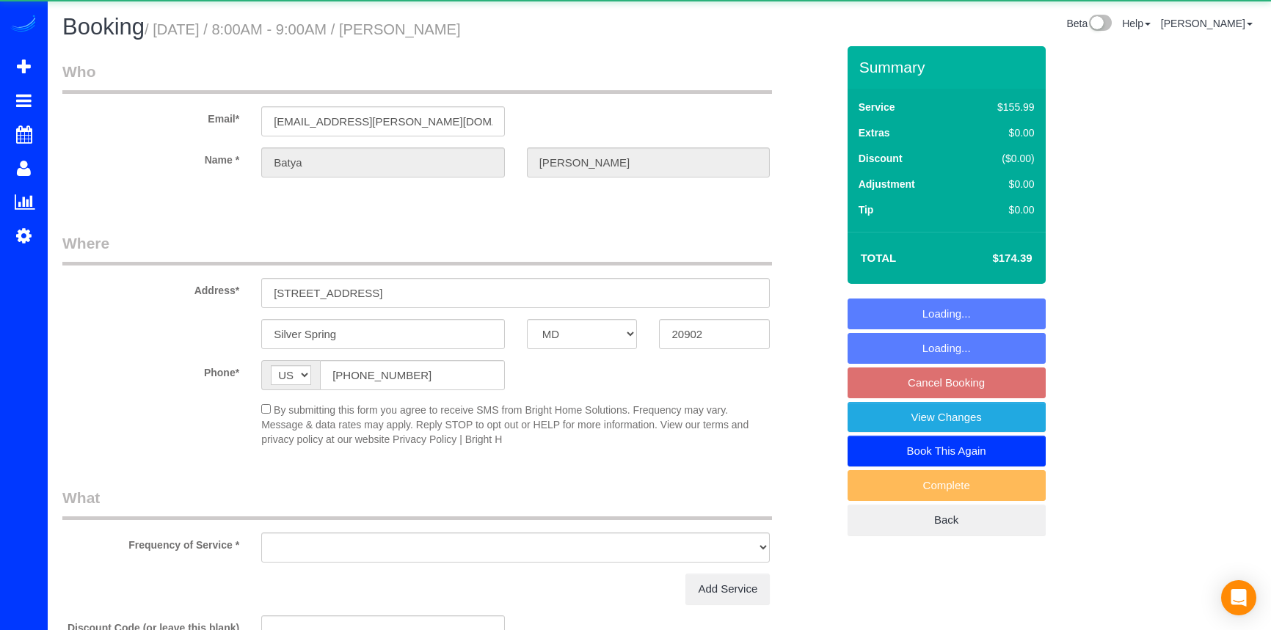
select select "MD"
select select "spot1"
select select "object:762"
select select "string:fspay-0b9f5079-239b-4661-8ad0-cddeb5cf6428"
select select "2"
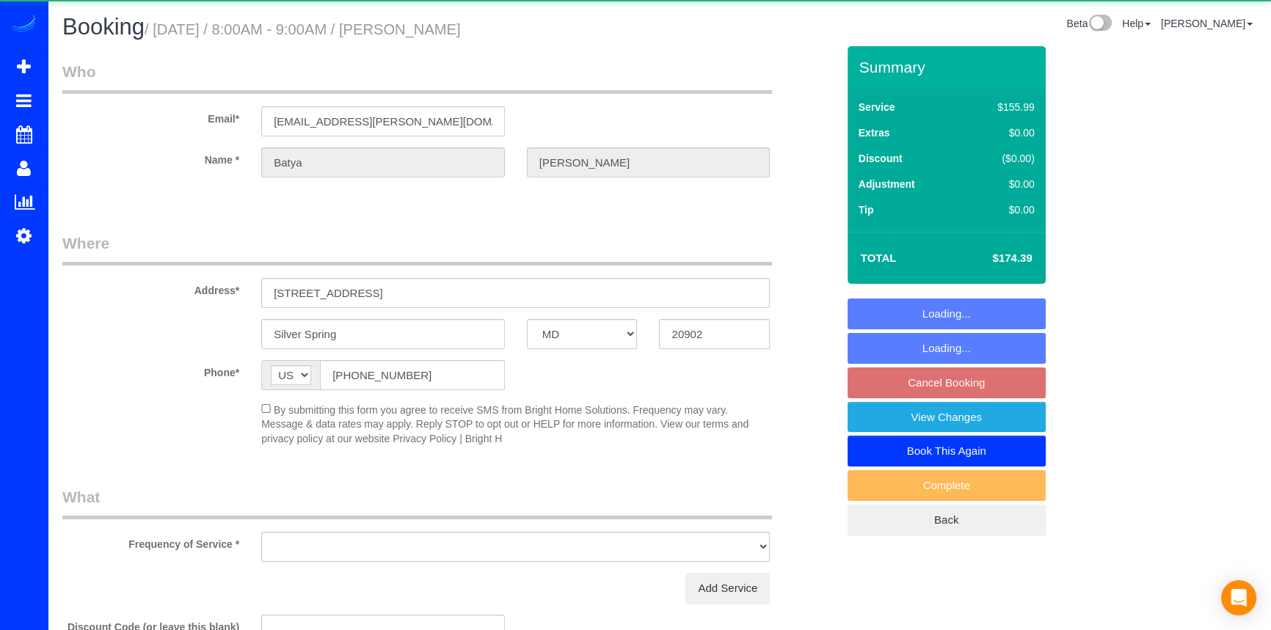
select select "1"
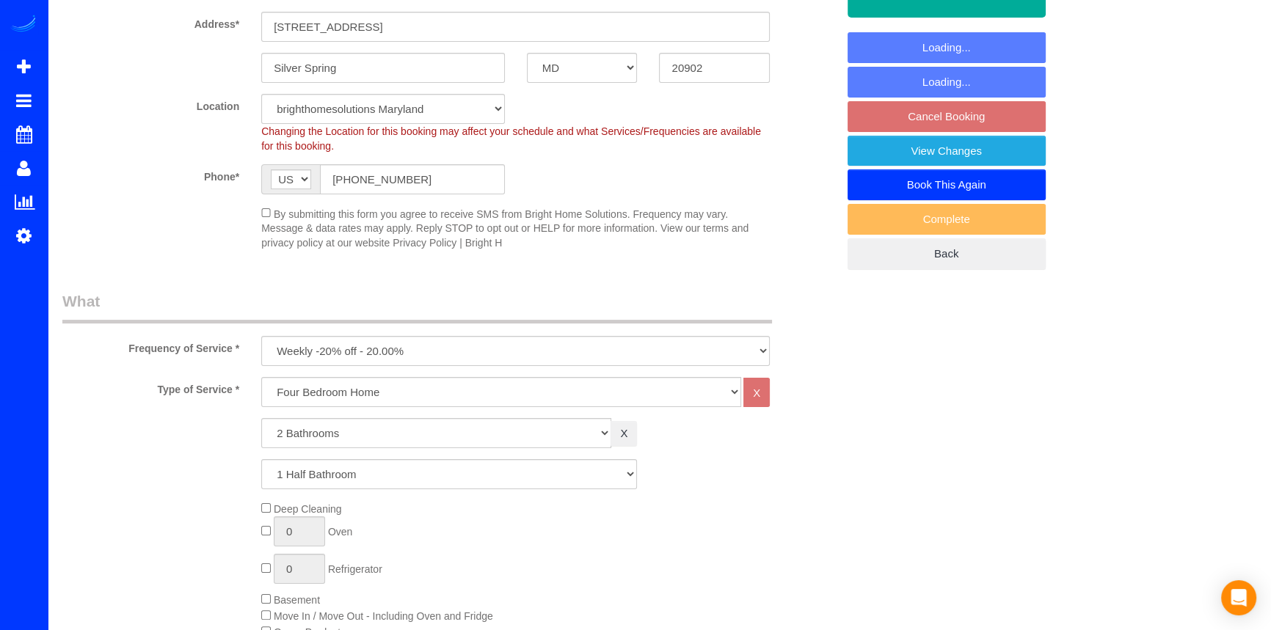
select select "spot17"
select select "2"
select select "1"
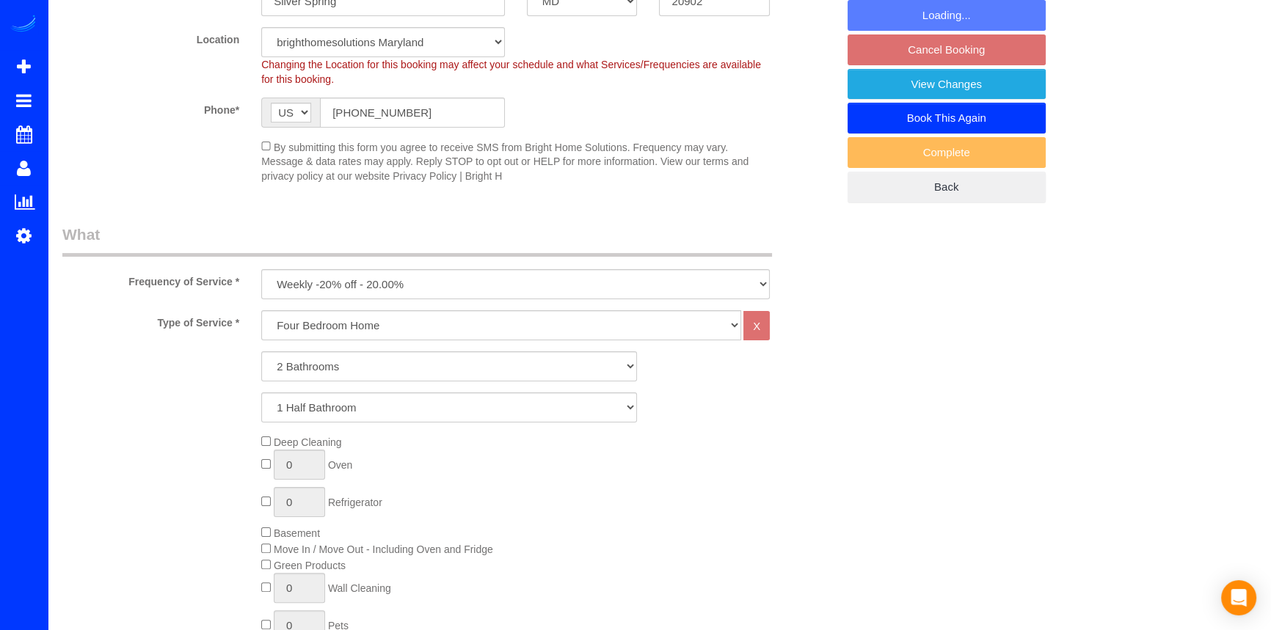
select select "object:815"
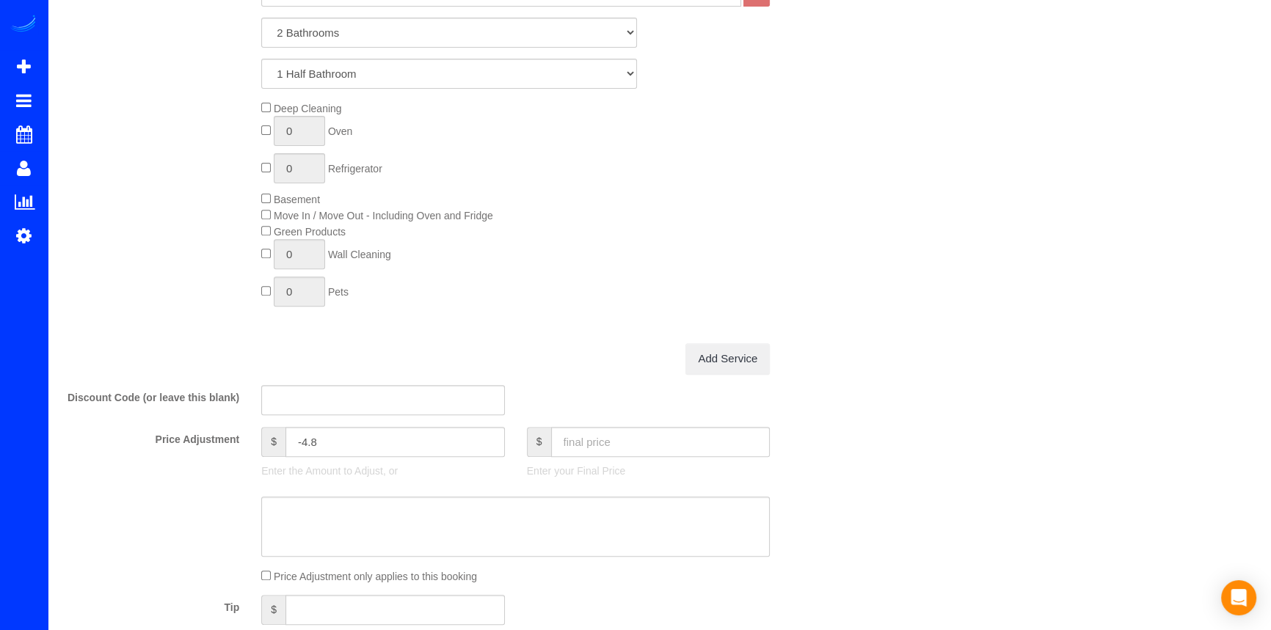
scroll to position [934, 0]
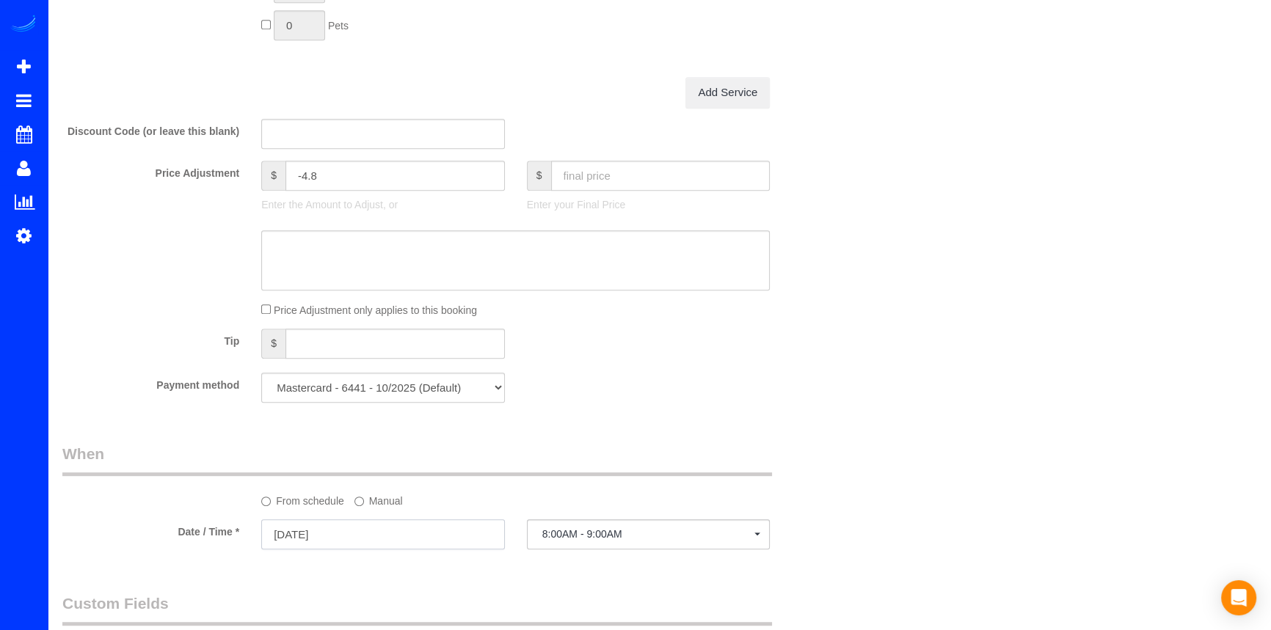
click at [433, 539] on input "10/02/2025" at bounding box center [383, 535] width 244 height 30
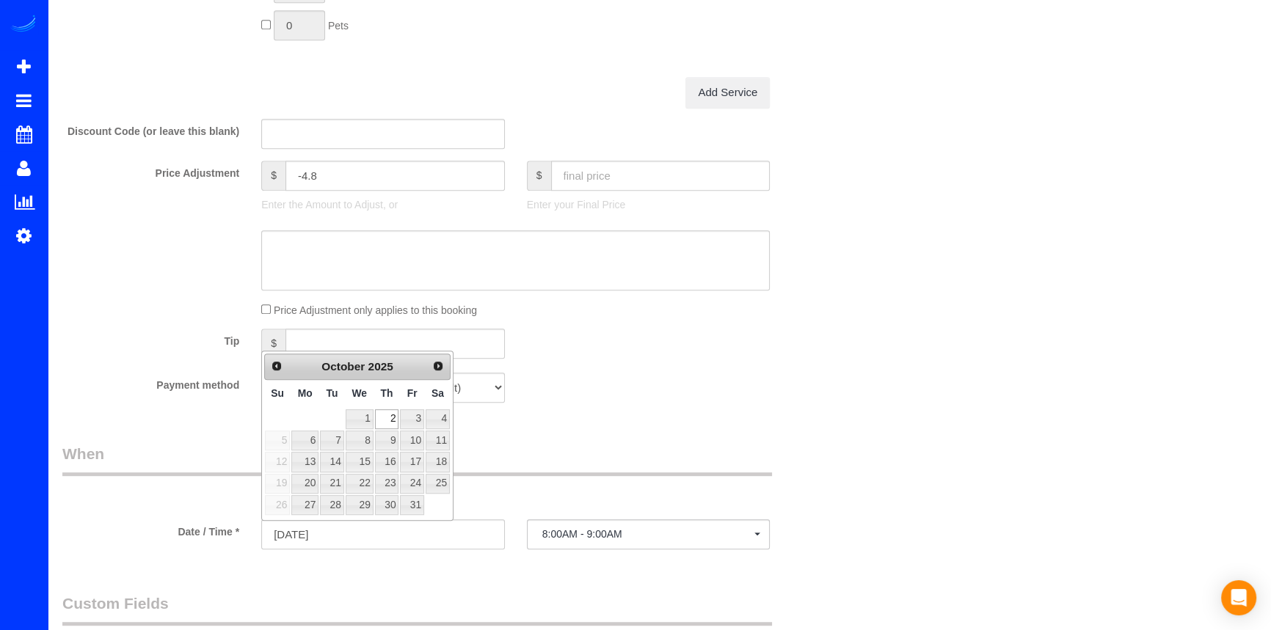
click at [272, 370] on link "Prev" at bounding box center [276, 366] width 21 height 21
click at [444, 362] on span "Next" at bounding box center [439, 366] width 12 height 12
click at [383, 437] on link "9" at bounding box center [387, 441] width 24 height 20
type input "10/09/2025"
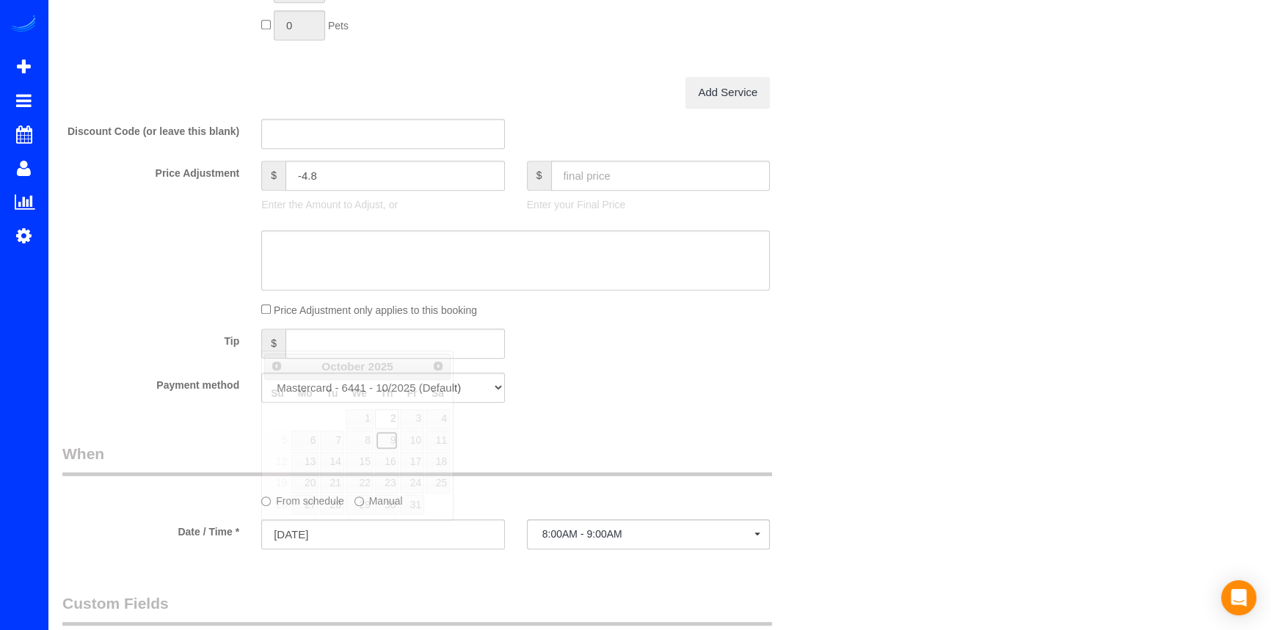
select select "spot33"
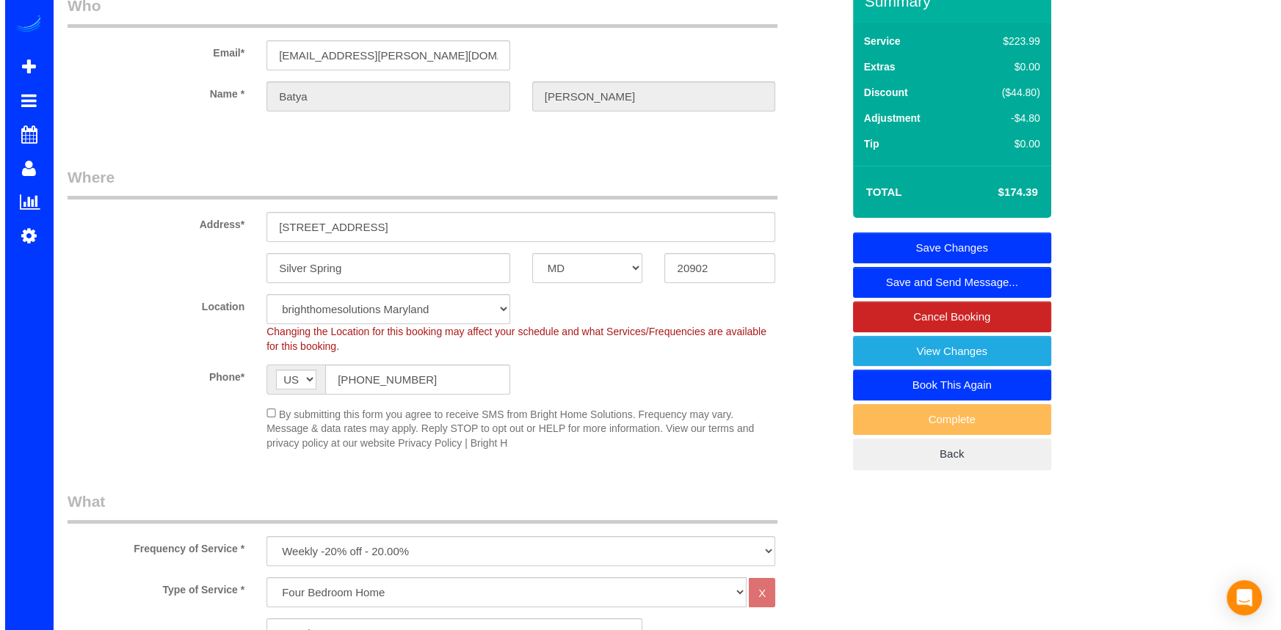
scroll to position [0, 0]
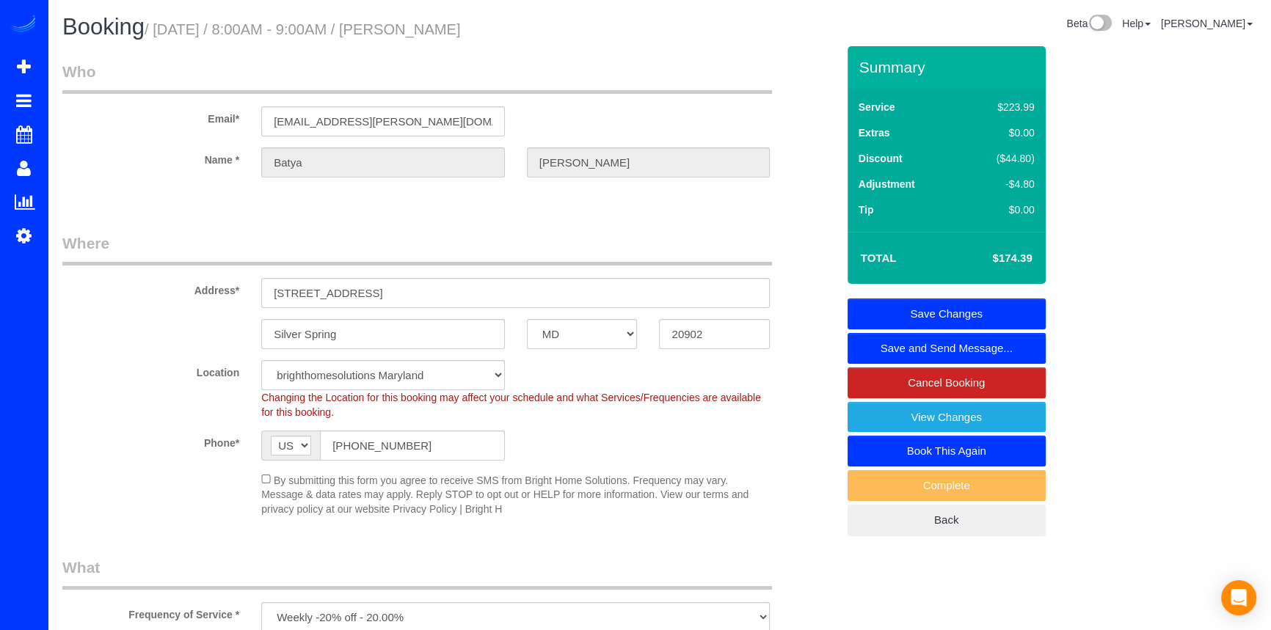
click at [1005, 315] on link "Save Changes" at bounding box center [947, 314] width 198 height 31
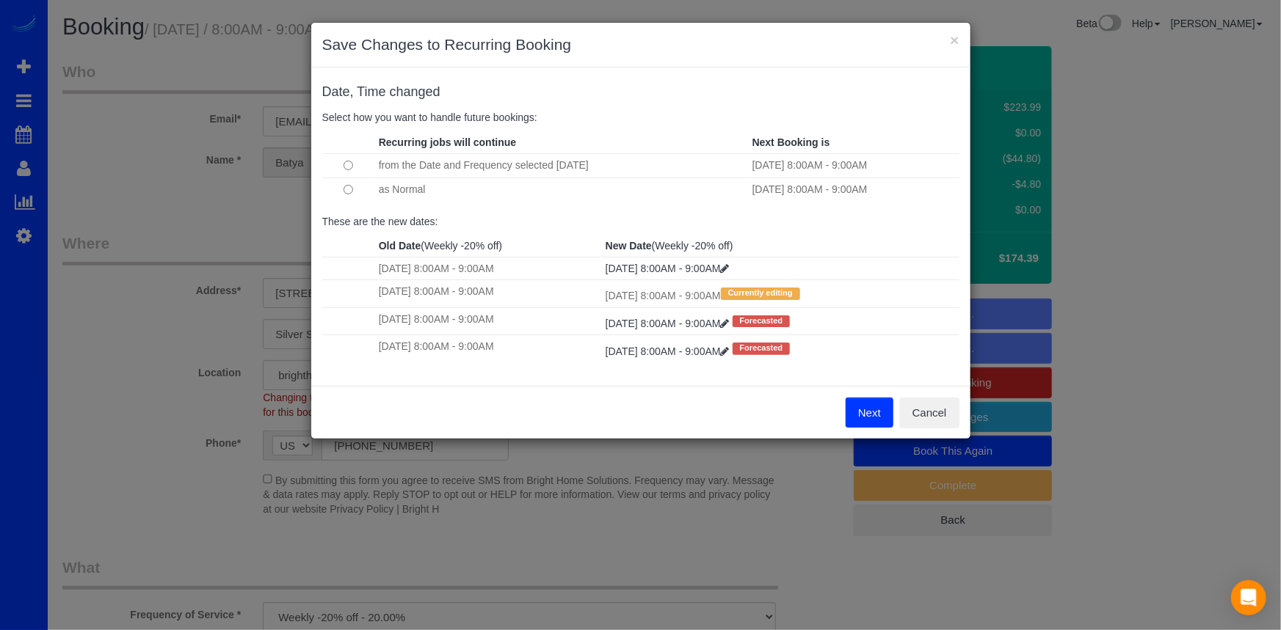
click at [852, 408] on button "Next" at bounding box center [869, 413] width 48 height 31
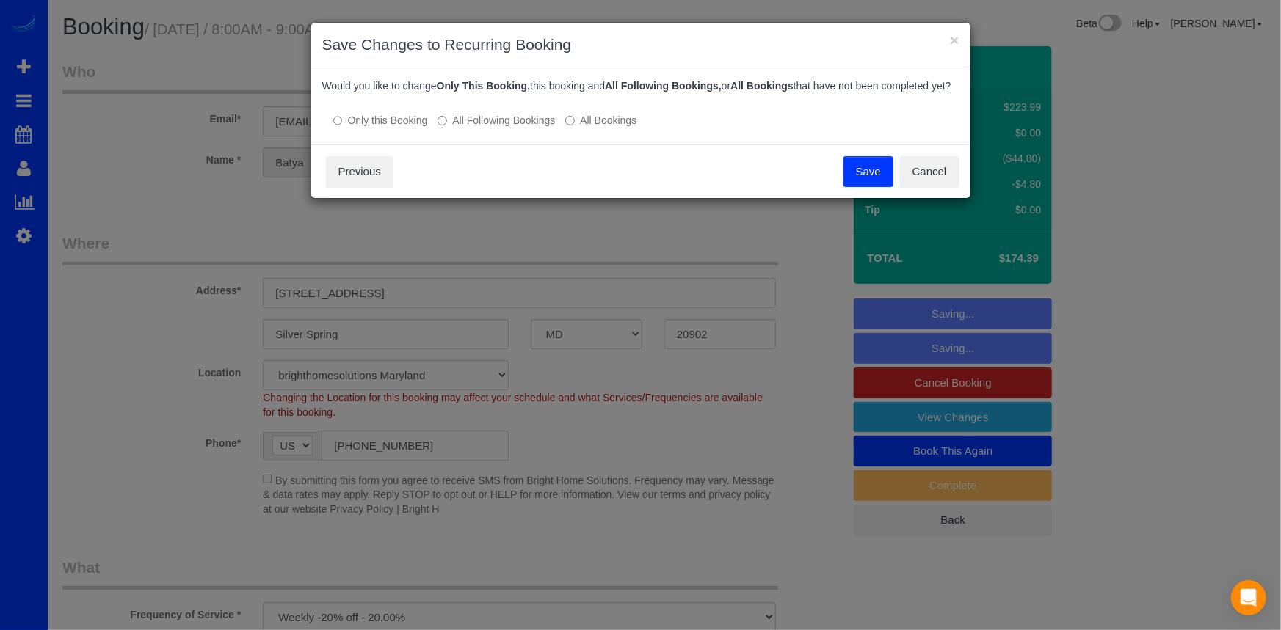
click at [857, 171] on button "Save" at bounding box center [868, 171] width 50 height 31
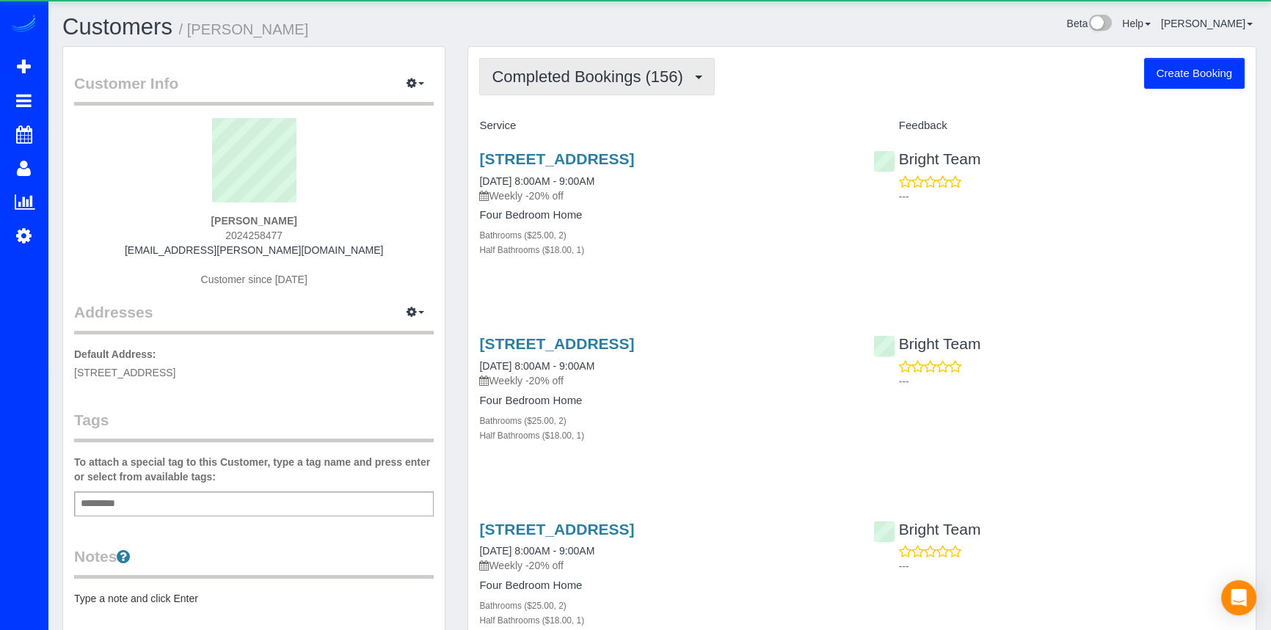
click at [664, 73] on span "Completed Bookings (156)" at bounding box center [591, 77] width 198 height 18
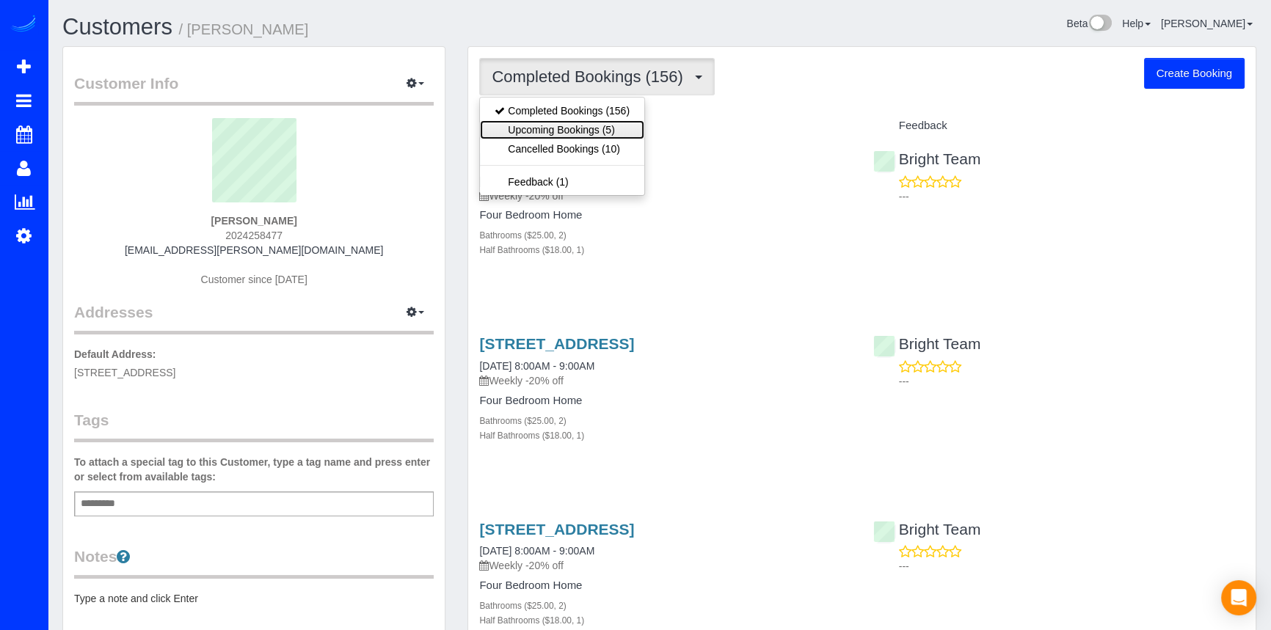
click at [617, 123] on link "Upcoming Bookings (5)" at bounding box center [562, 129] width 164 height 19
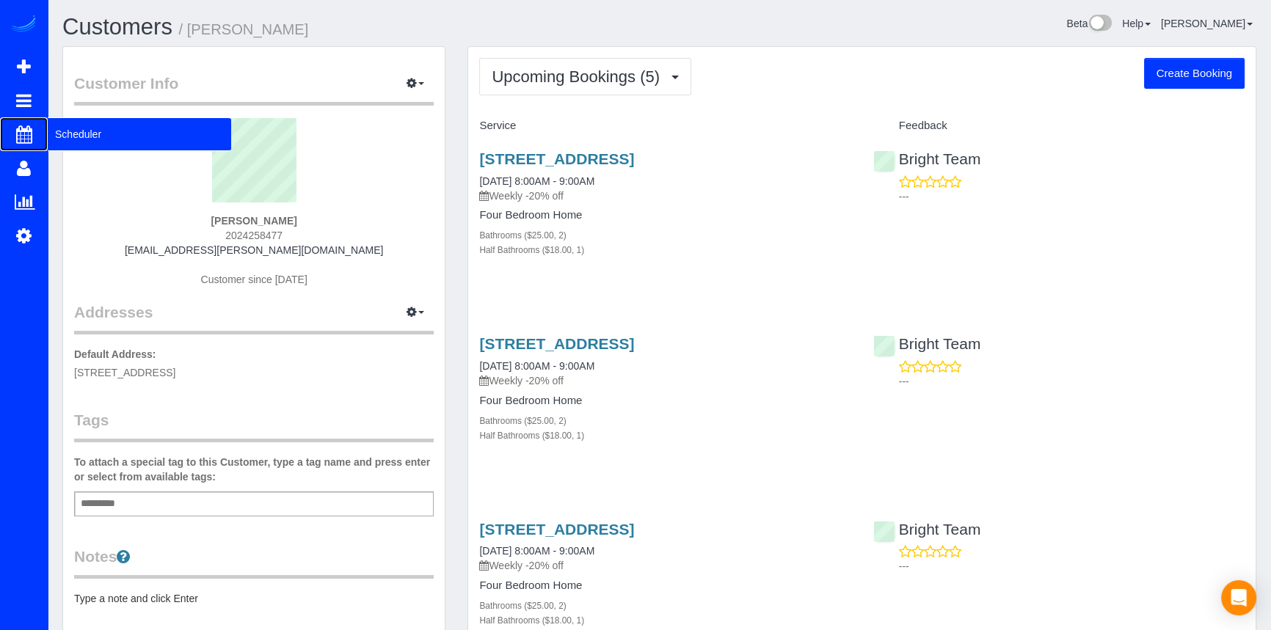
click at [79, 123] on span "Scheduler" at bounding box center [139, 134] width 183 height 34
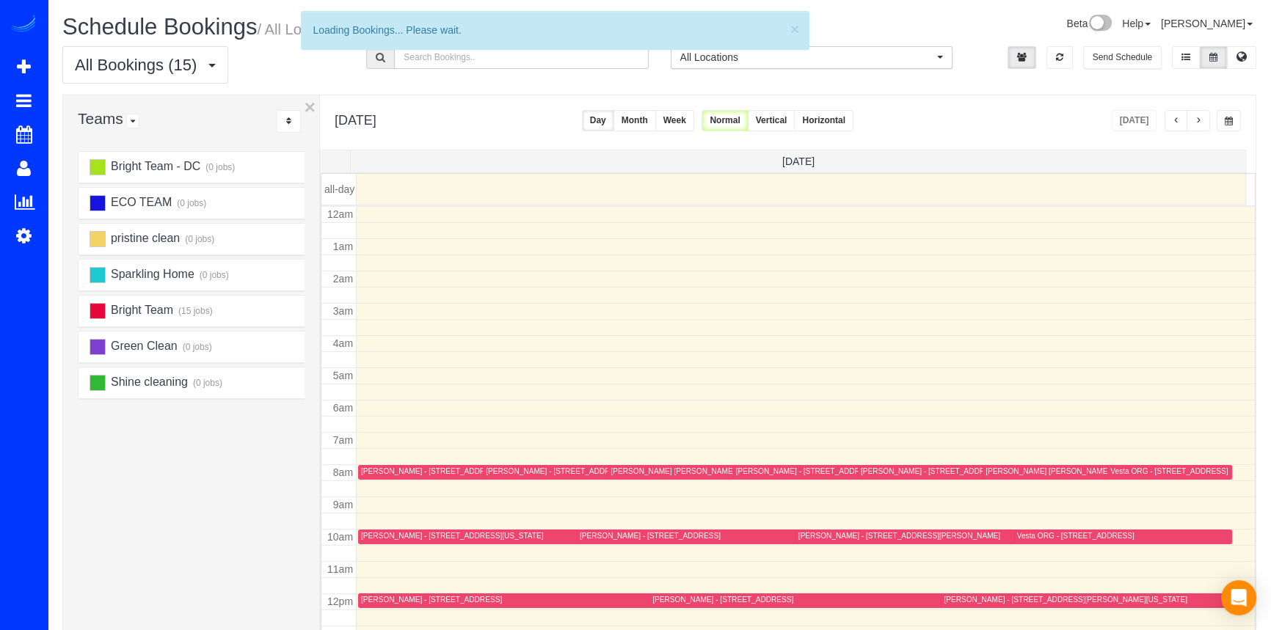
scroll to position [193, 0]
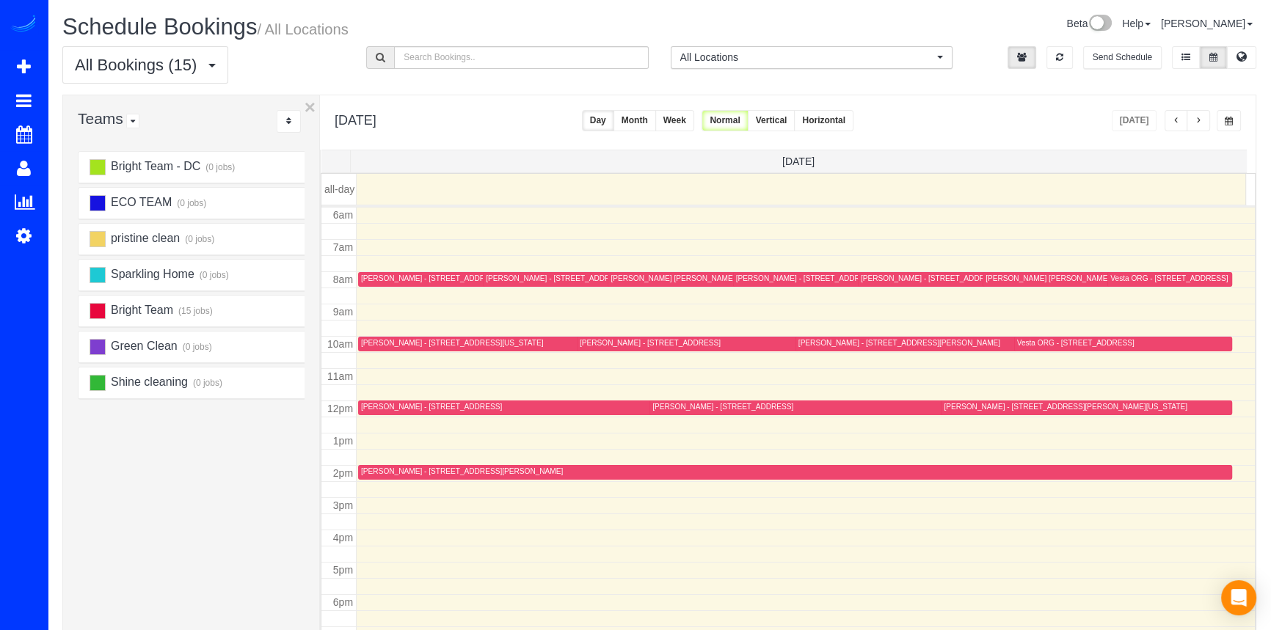
click at [1205, 129] on button "button" at bounding box center [1198, 120] width 23 height 21
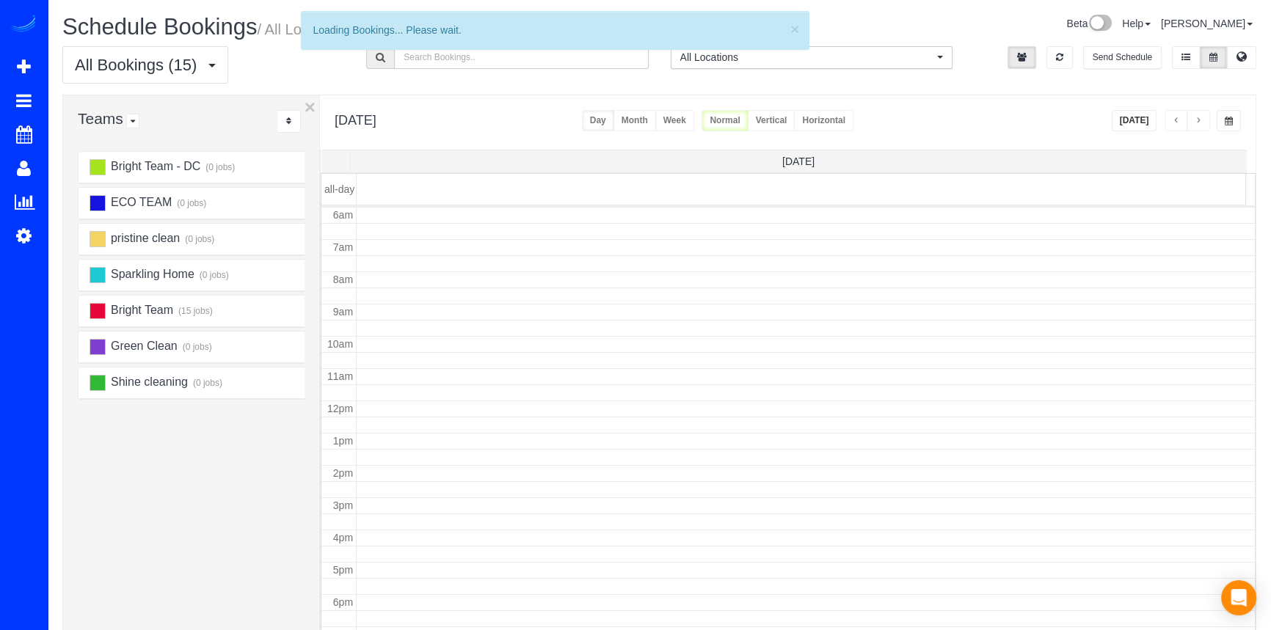
click at [1175, 125] on span "button" at bounding box center [1176, 121] width 7 height 9
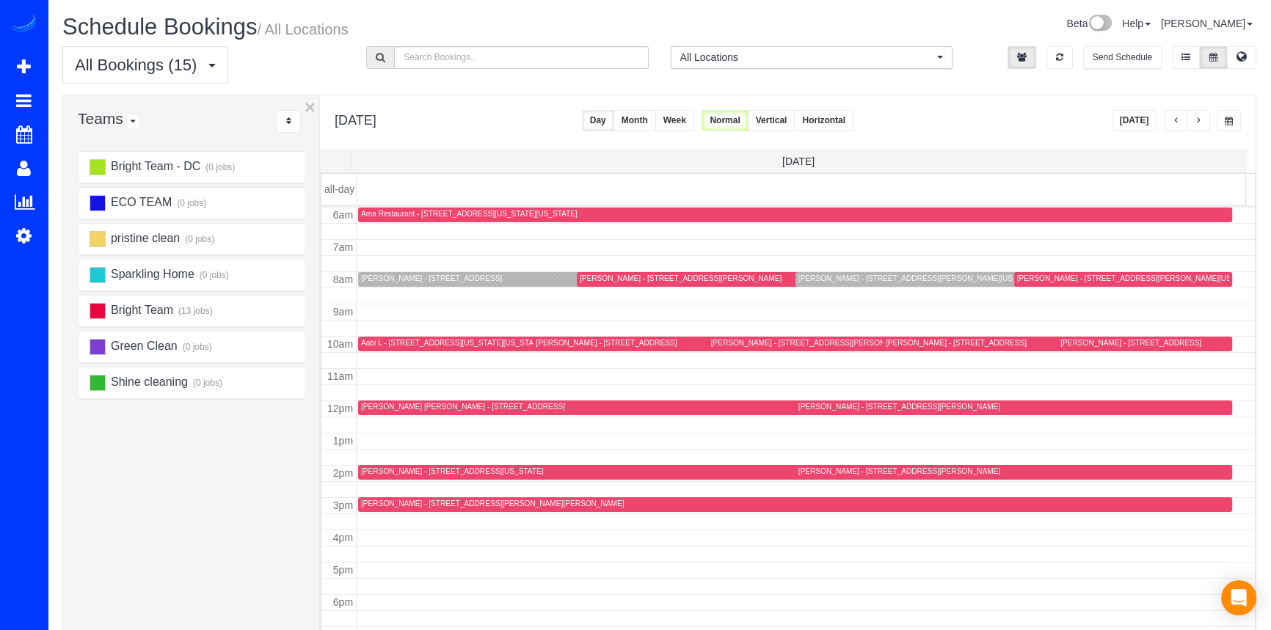
click at [1174, 117] on span "button" at bounding box center [1176, 121] width 7 height 9
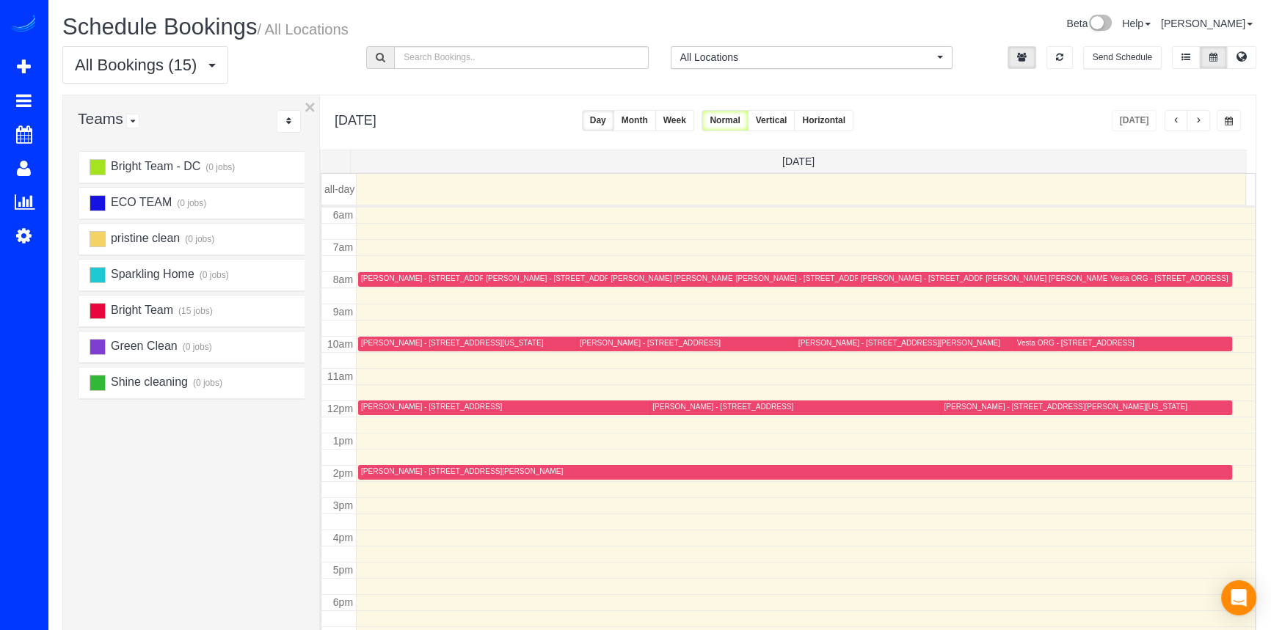
click at [662, 412] on div at bounding box center [934, 408] width 568 height 15
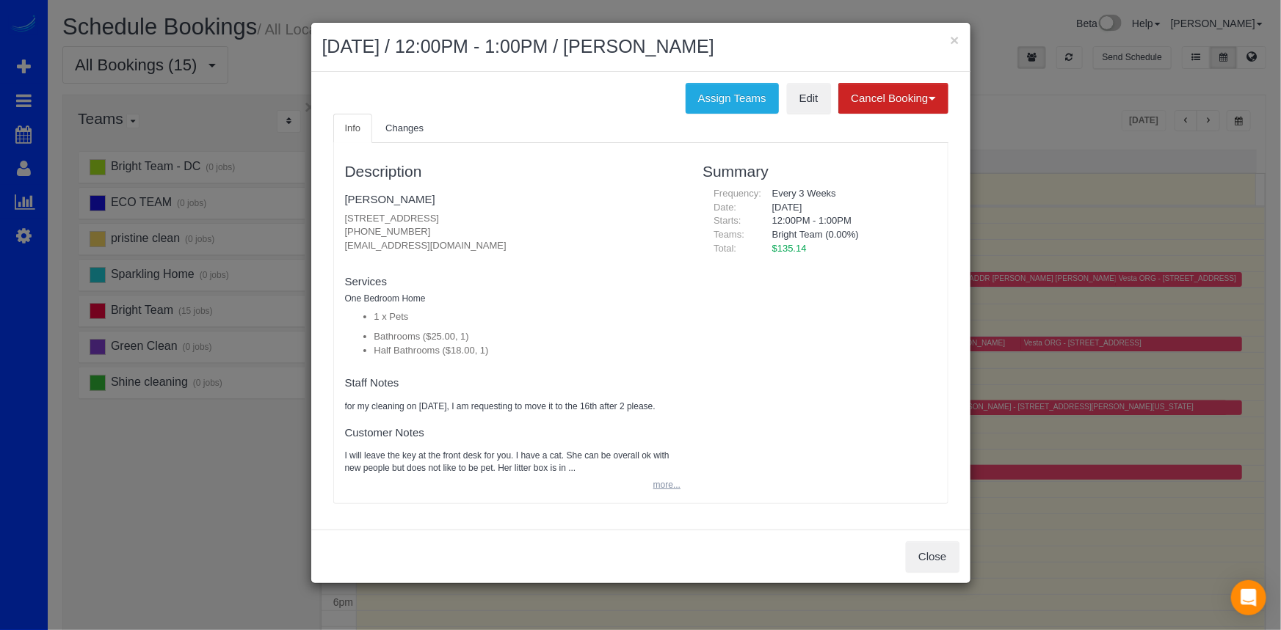
click at [661, 496] on button "more..." at bounding box center [662, 485] width 36 height 21
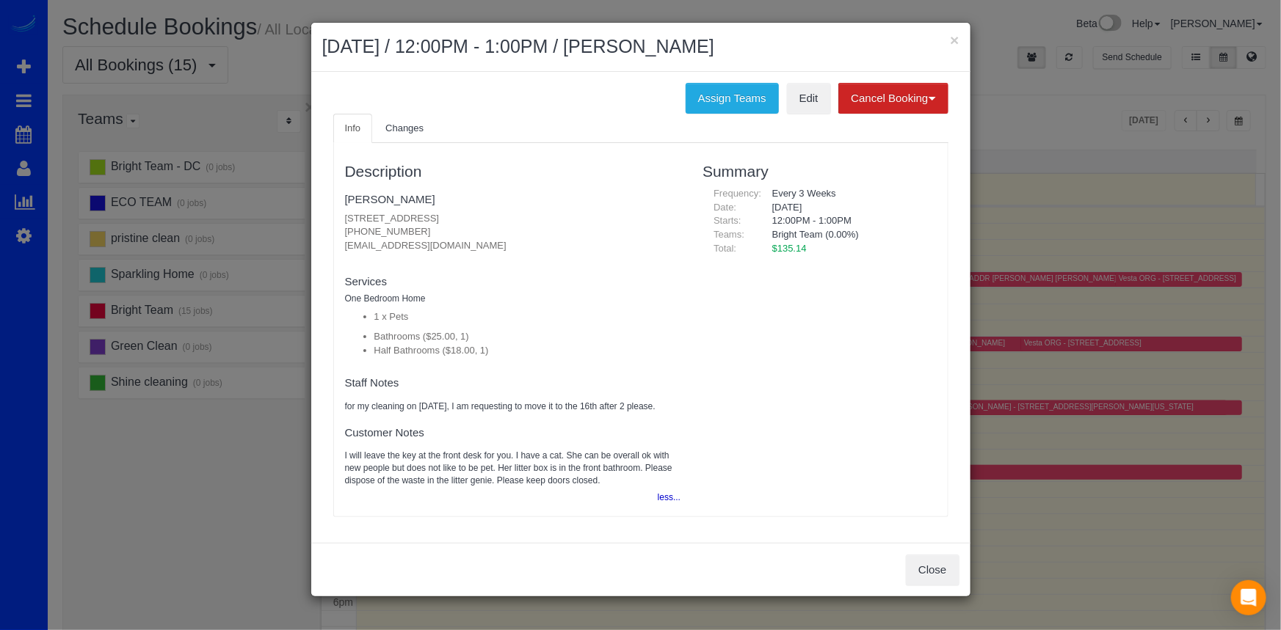
click at [391, 190] on fieldset "[PERSON_NAME] [STREET_ADDRESS] [PHONE_NUMBER] [EMAIL_ADDRESS][DOMAIN_NAME] new …" at bounding box center [513, 225] width 336 height 76
click at [393, 195] on link "[PERSON_NAME]" at bounding box center [390, 199] width 90 height 12
click at [957, 37] on button "×" at bounding box center [954, 39] width 9 height 15
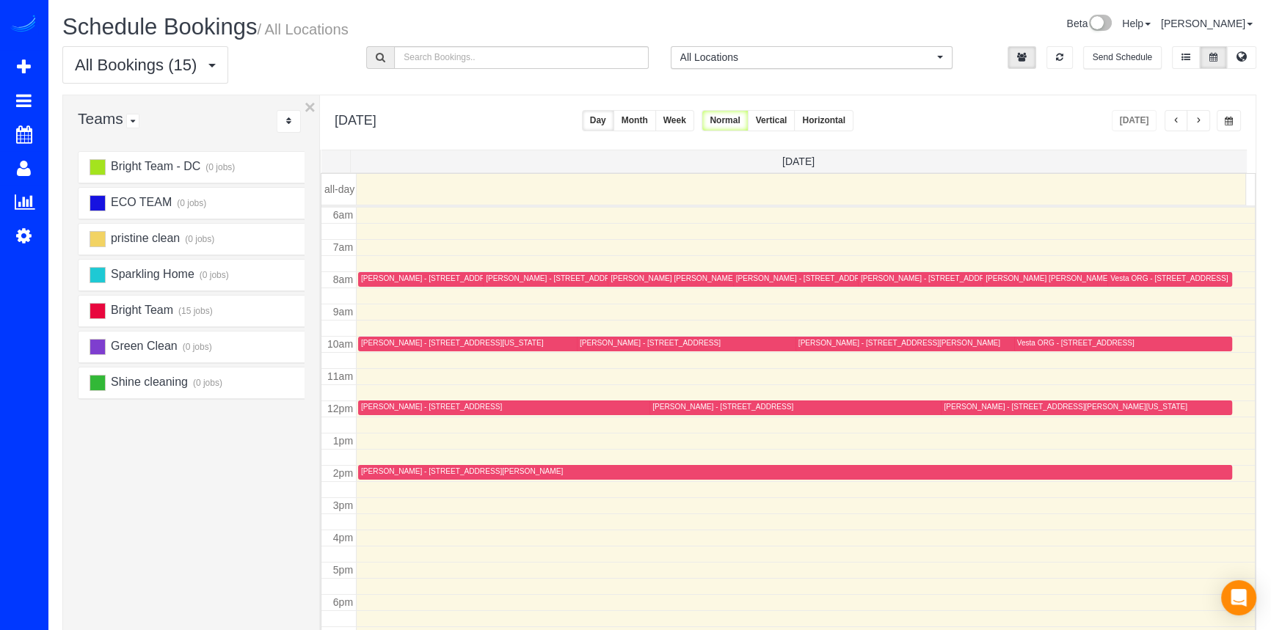
click at [1196, 119] on span "button" at bounding box center [1198, 121] width 7 height 9
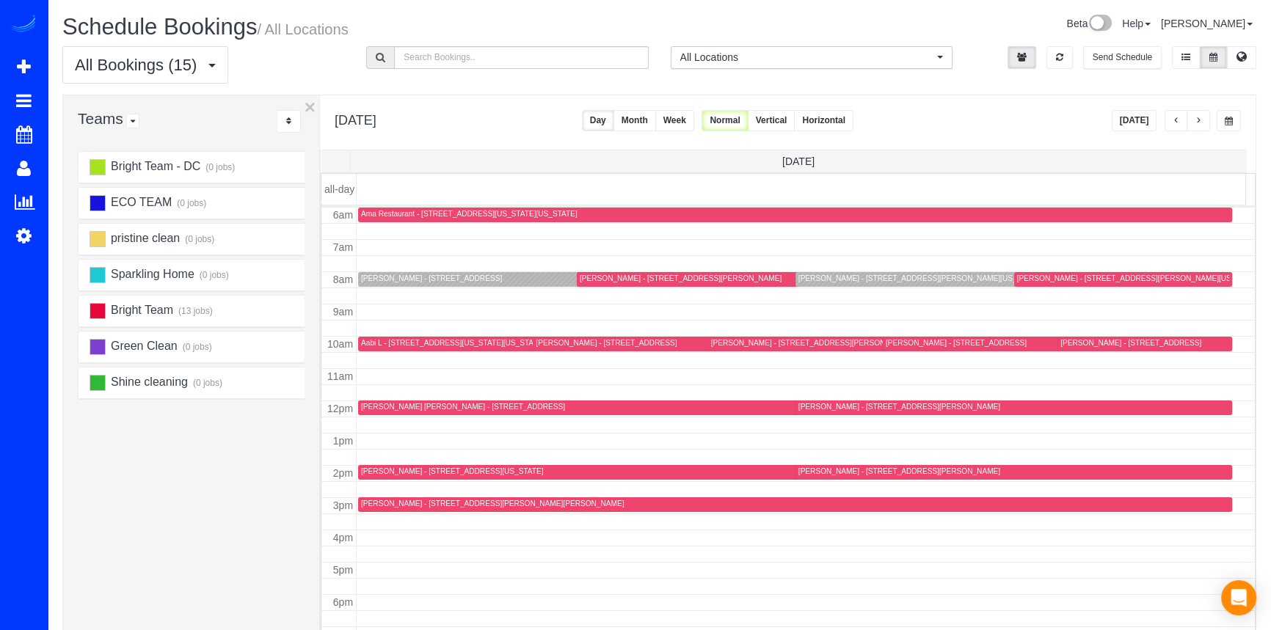
click at [1170, 131] on div "[DATE] [DATE] Day Month Week Normal Vertical Horizontal" at bounding box center [788, 122] width 936 height 54
click at [1172, 129] on button "button" at bounding box center [1176, 120] width 23 height 21
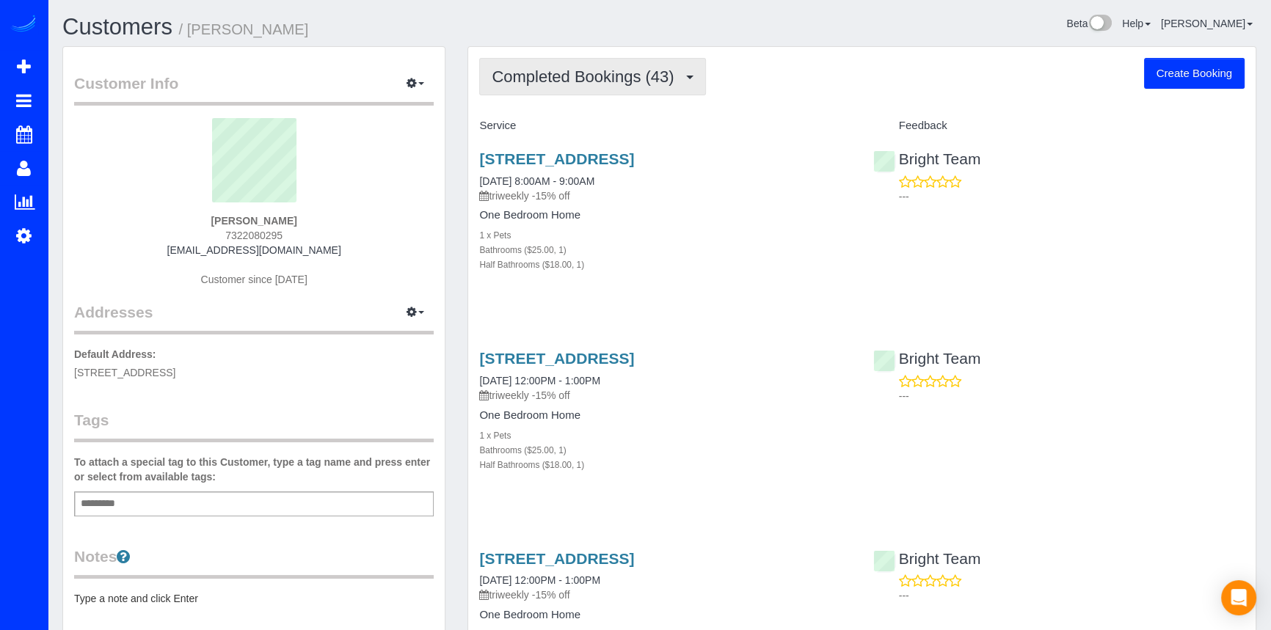
drag, startPoint x: 611, startPoint y: 59, endPoint x: 618, endPoint y: 66, distance: 10.4
click at [612, 60] on button "Completed Bookings (43)" at bounding box center [592, 76] width 226 height 37
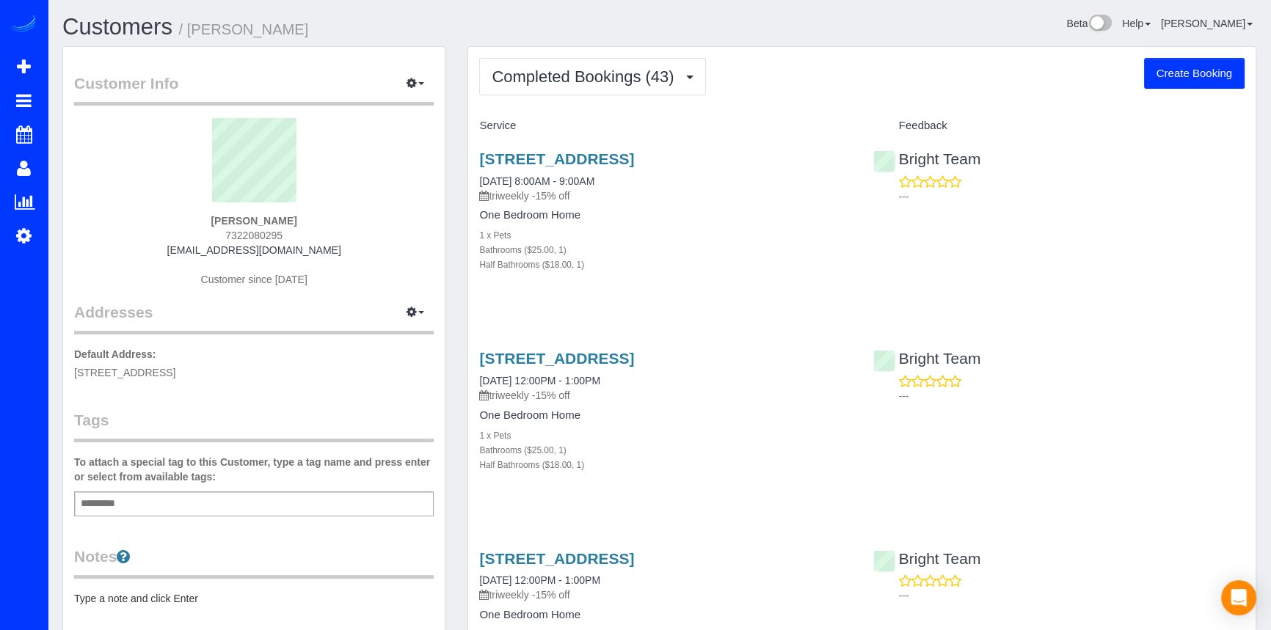
scroll to position [200, 0]
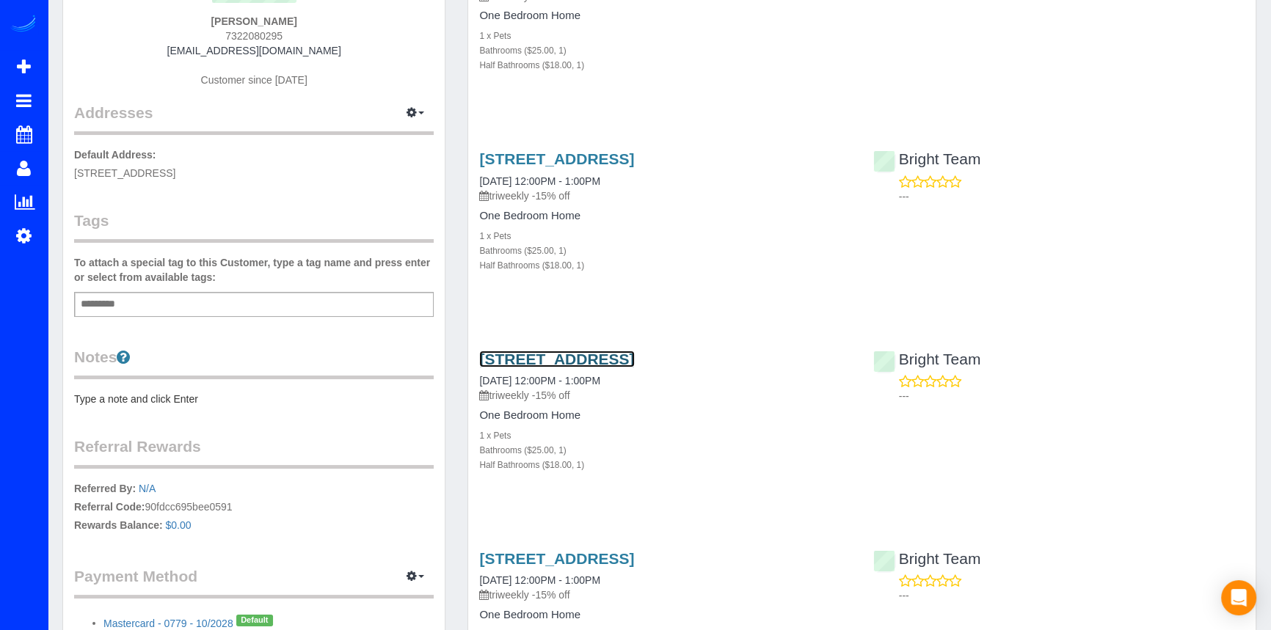
click at [509, 354] on link "[STREET_ADDRESS]" at bounding box center [556, 359] width 155 height 17
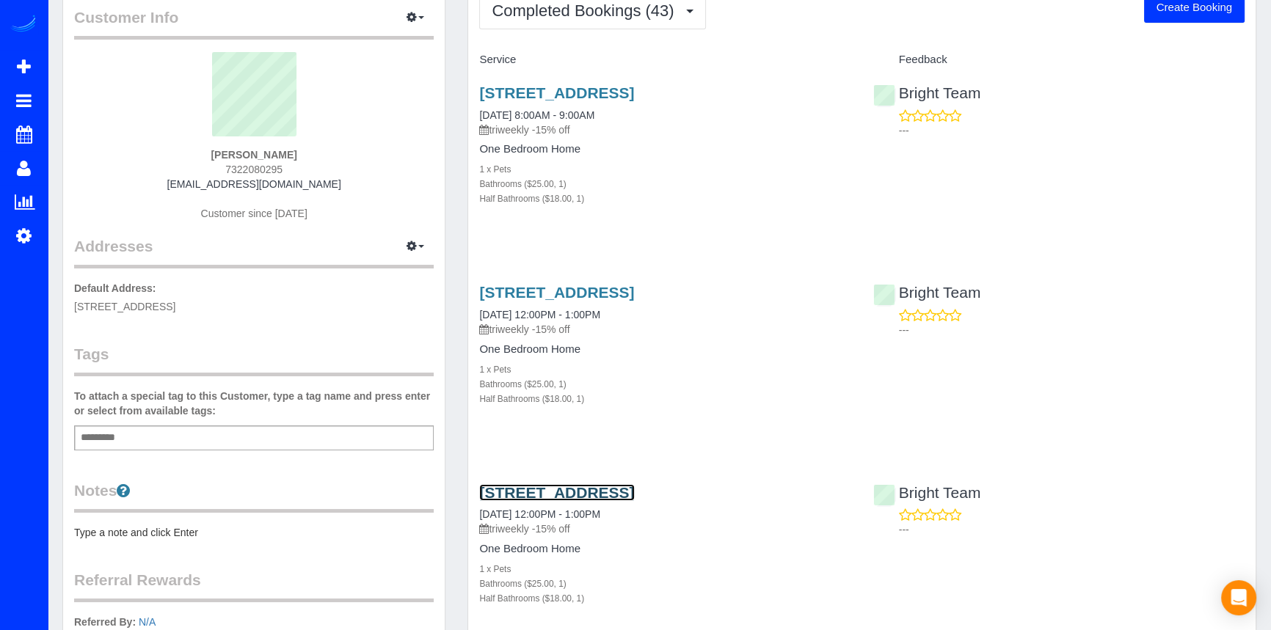
scroll to position [0, 0]
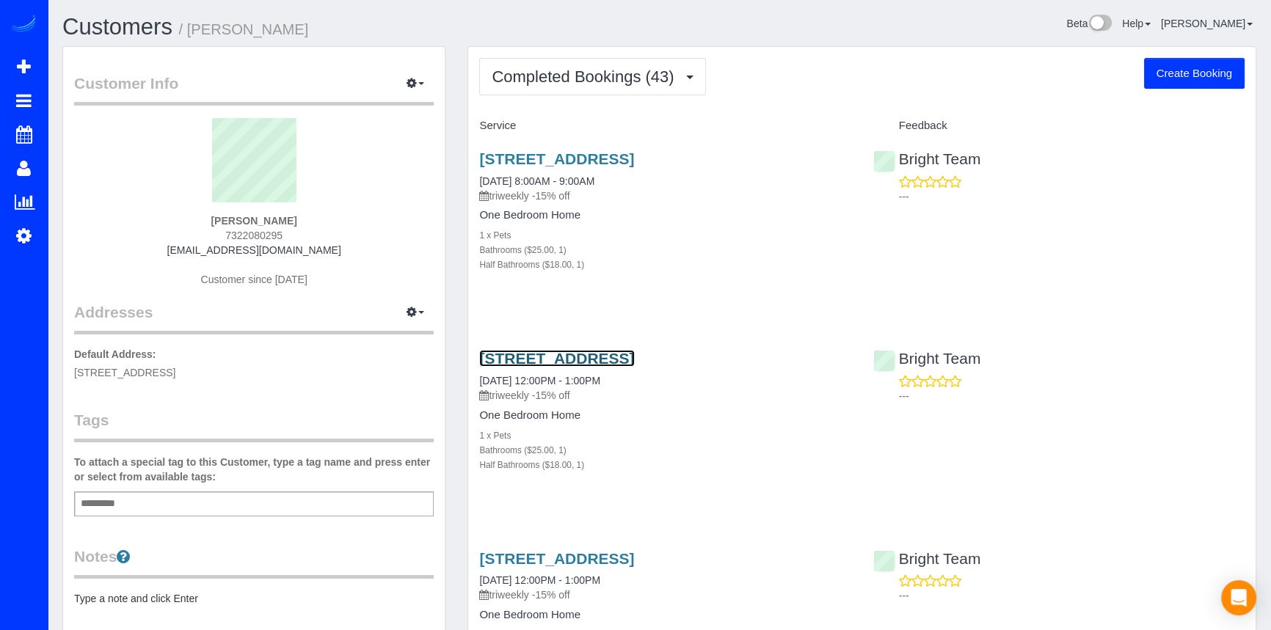
click at [545, 361] on link "[STREET_ADDRESS]" at bounding box center [556, 358] width 155 height 17
click at [534, 163] on link "[STREET_ADDRESS]" at bounding box center [556, 158] width 155 height 17
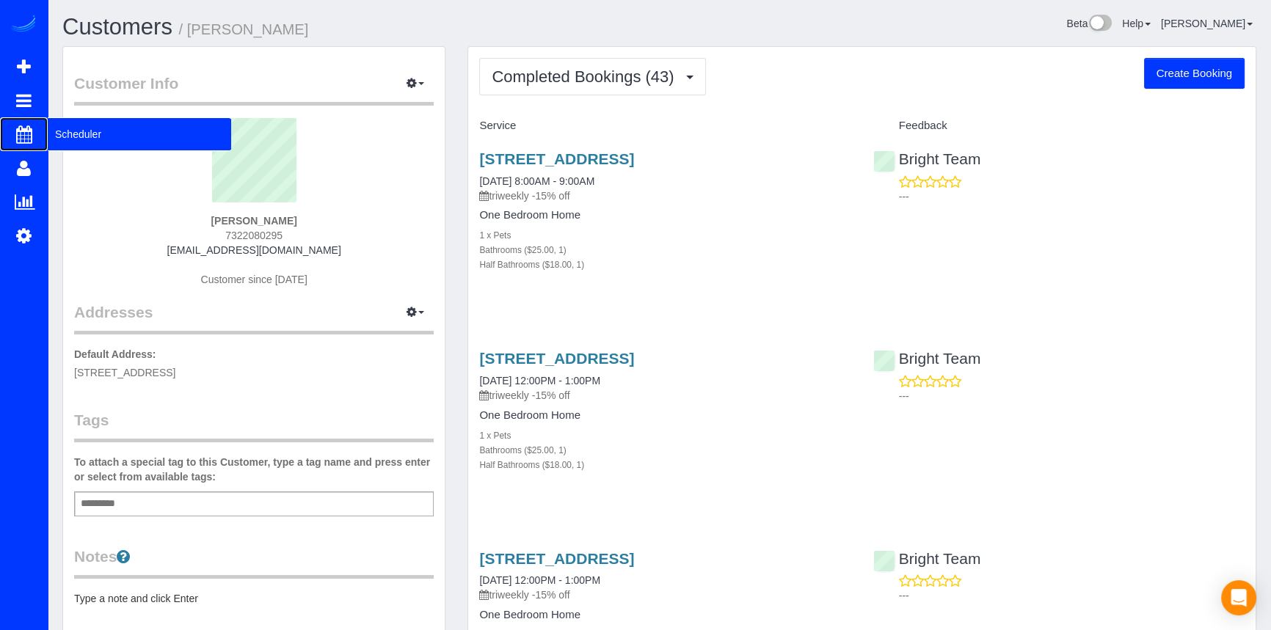
click at [87, 128] on span "Scheduler" at bounding box center [139, 134] width 183 height 34
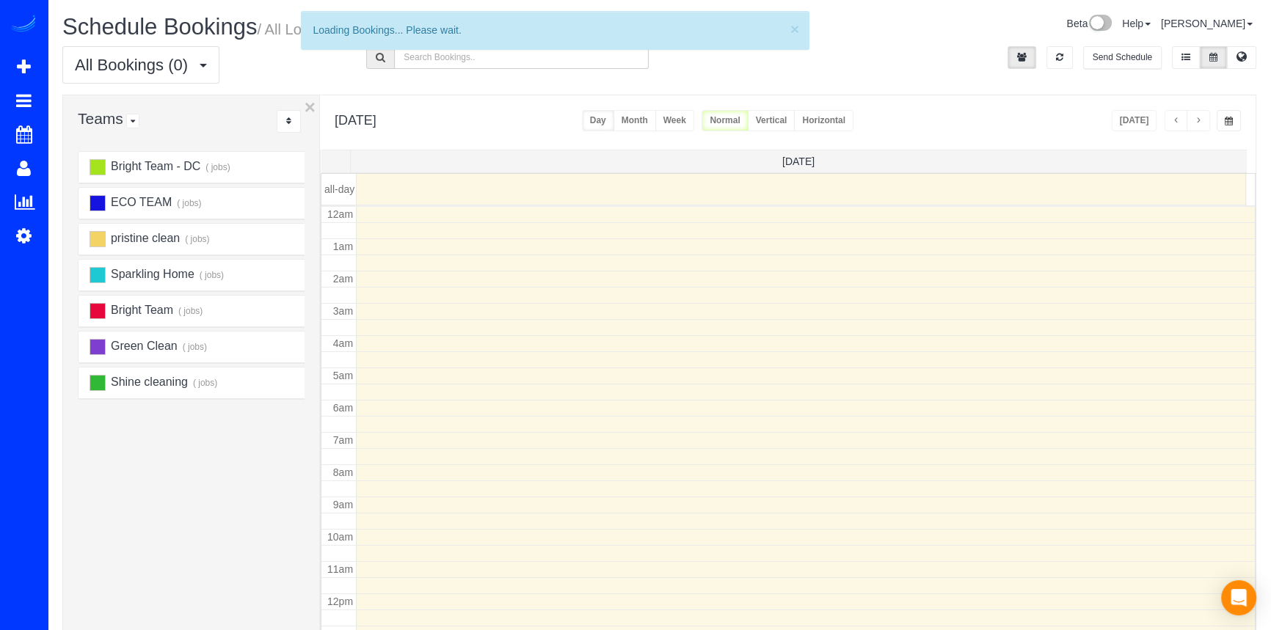
scroll to position [193, 0]
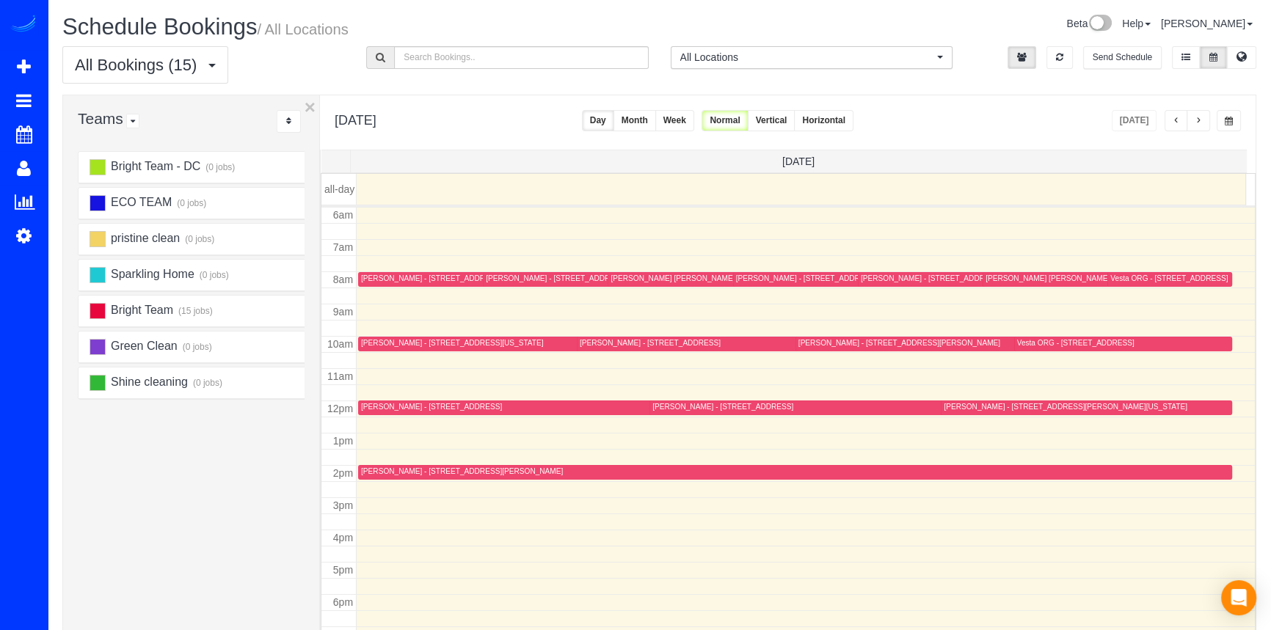
click at [1204, 132] on div "[DATE] [DATE] Day Month Week Normal Vertical Horizontal" at bounding box center [788, 122] width 936 height 54
click at [1203, 118] on button "button" at bounding box center [1198, 120] width 23 height 21
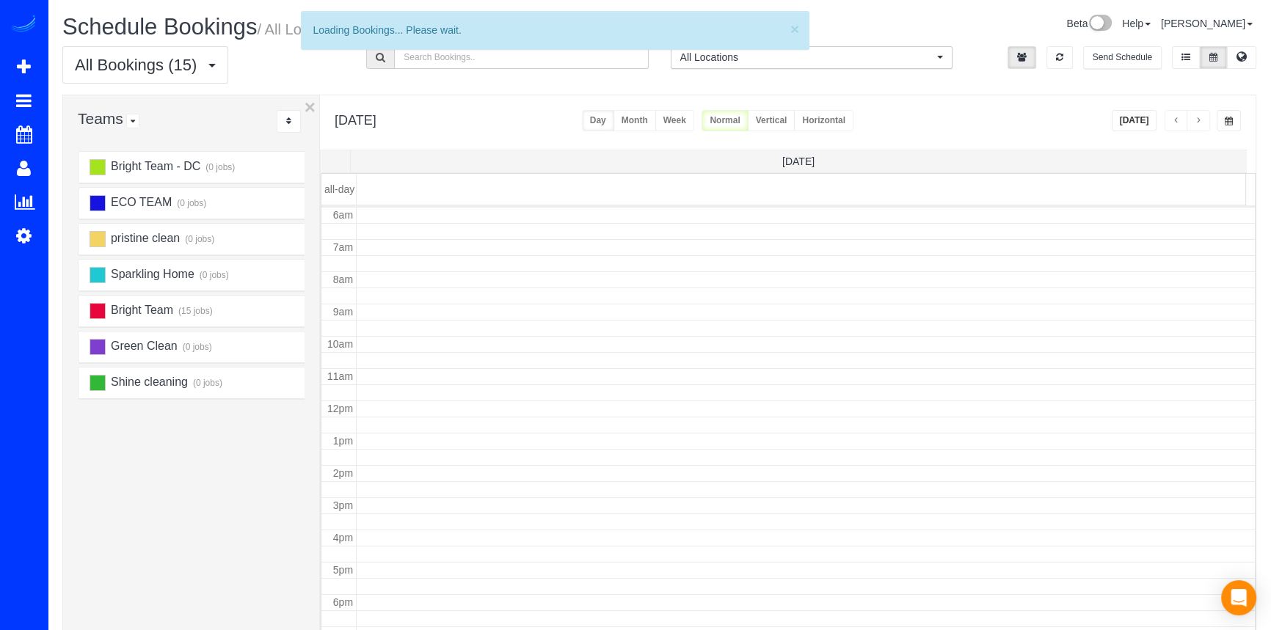
click at [1203, 118] on button "button" at bounding box center [1198, 120] width 23 height 21
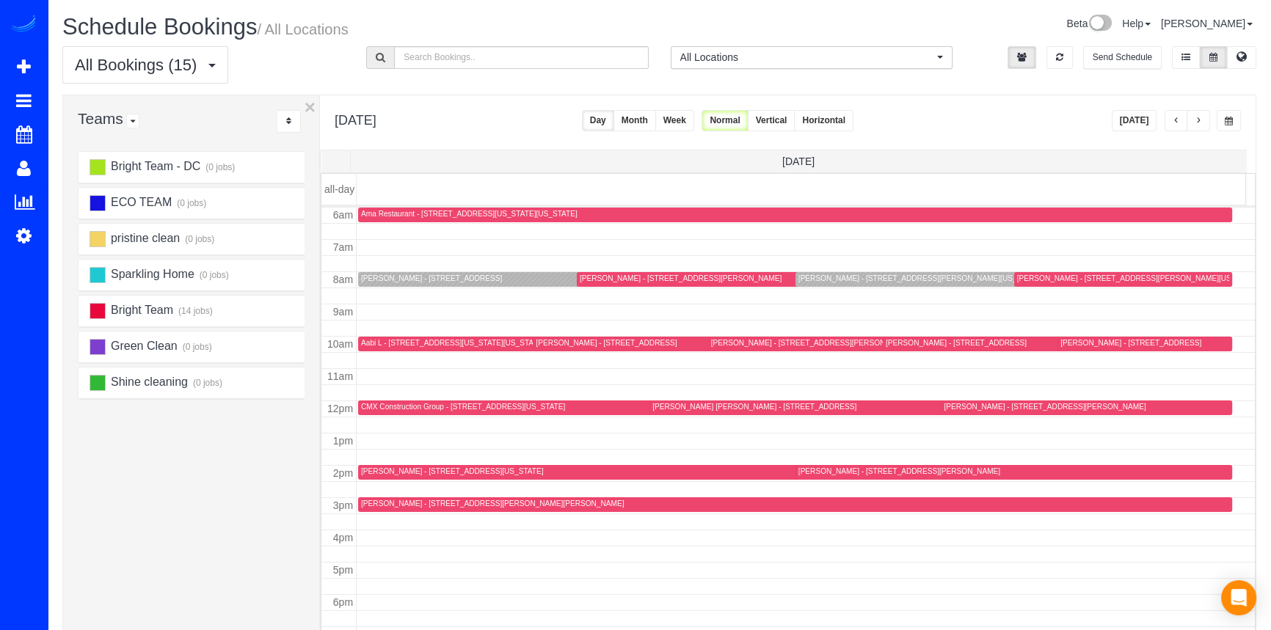
click at [1202, 118] on span "button" at bounding box center [1198, 121] width 7 height 9
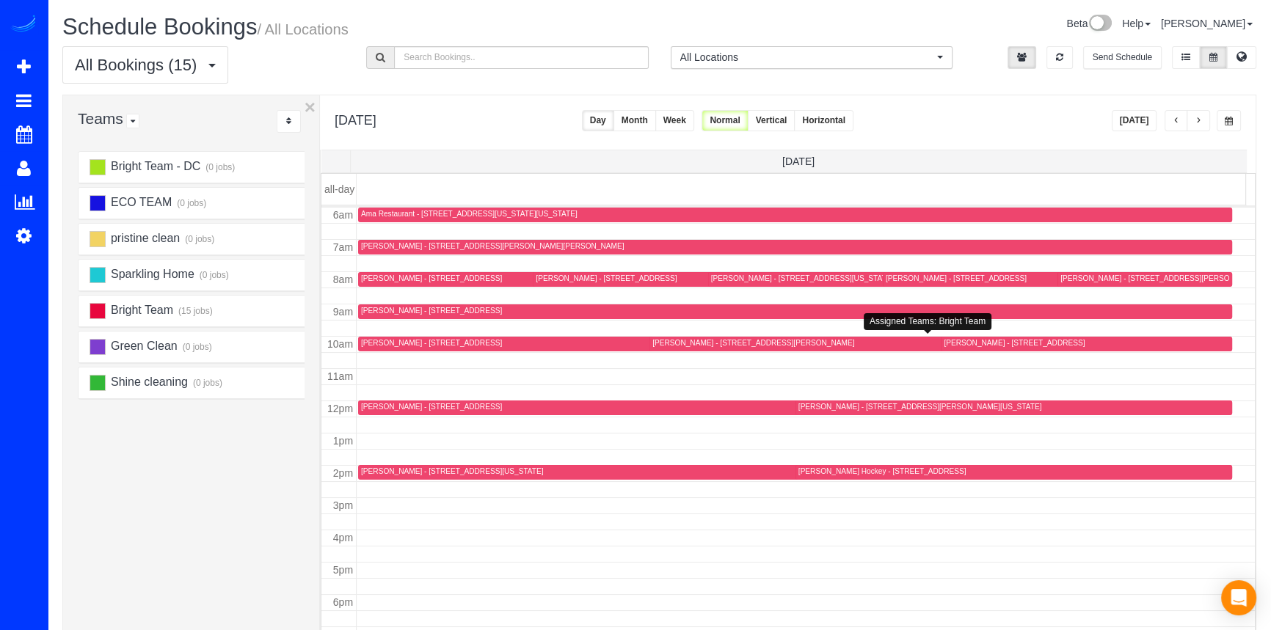
click at [669, 342] on div "[PERSON_NAME] - [STREET_ADDRESS][PERSON_NAME]" at bounding box center [753, 343] width 202 height 10
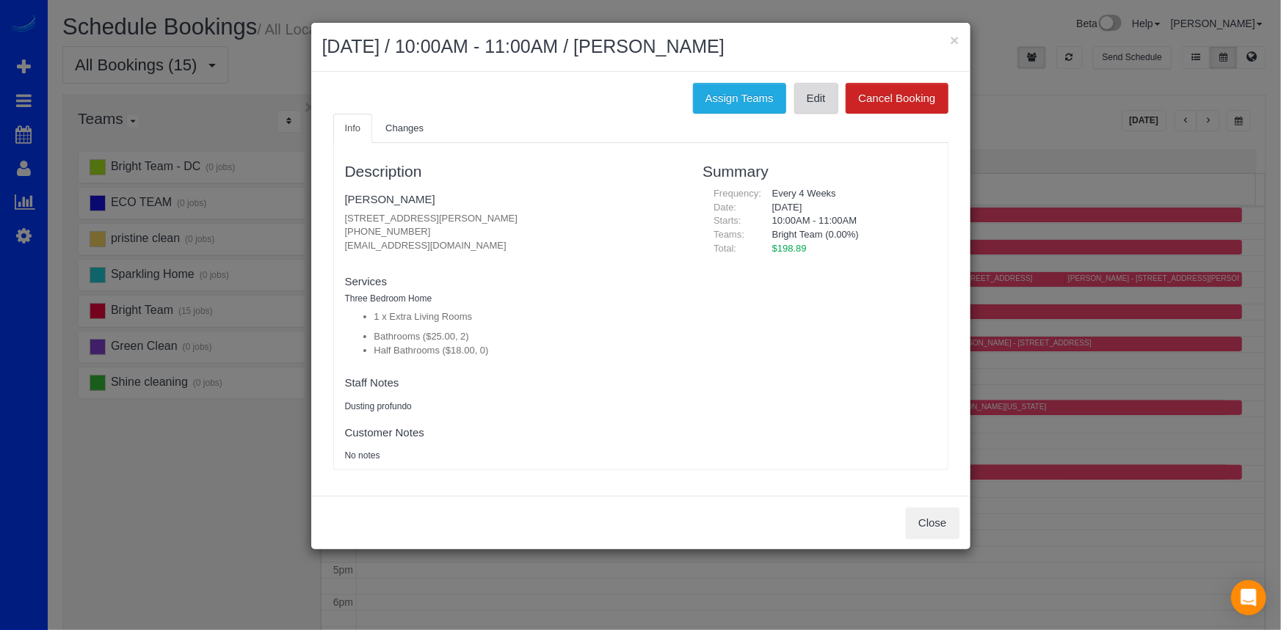
click at [833, 95] on link "Edit" at bounding box center [816, 98] width 44 height 31
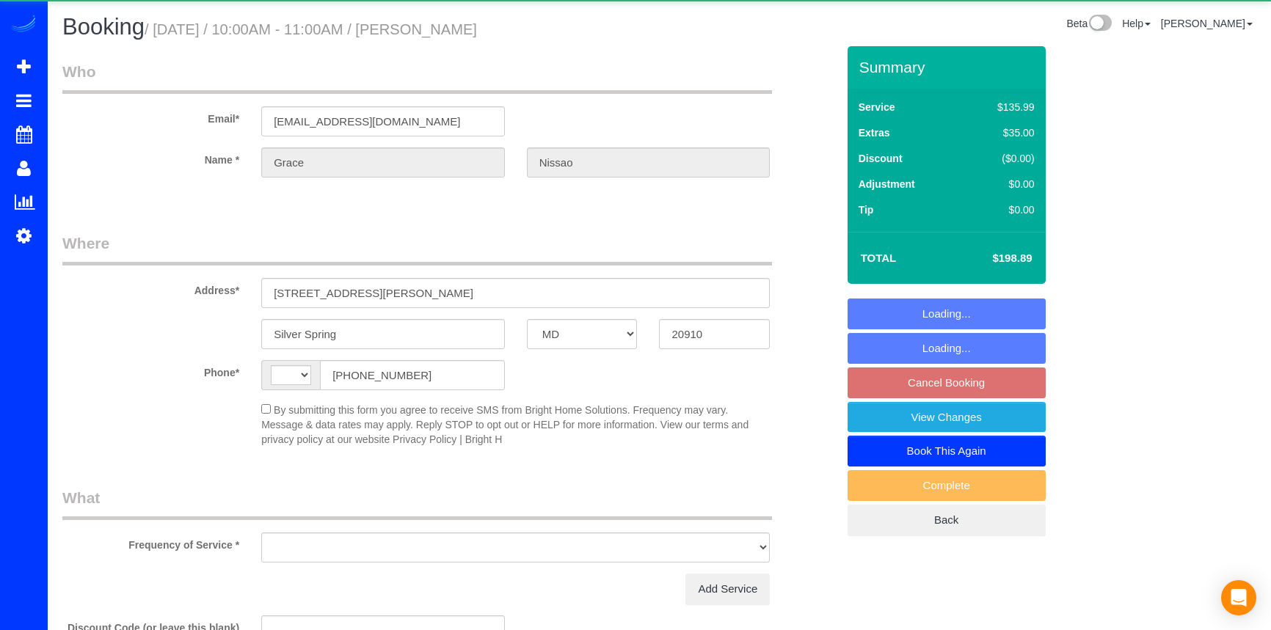
select select "MD"
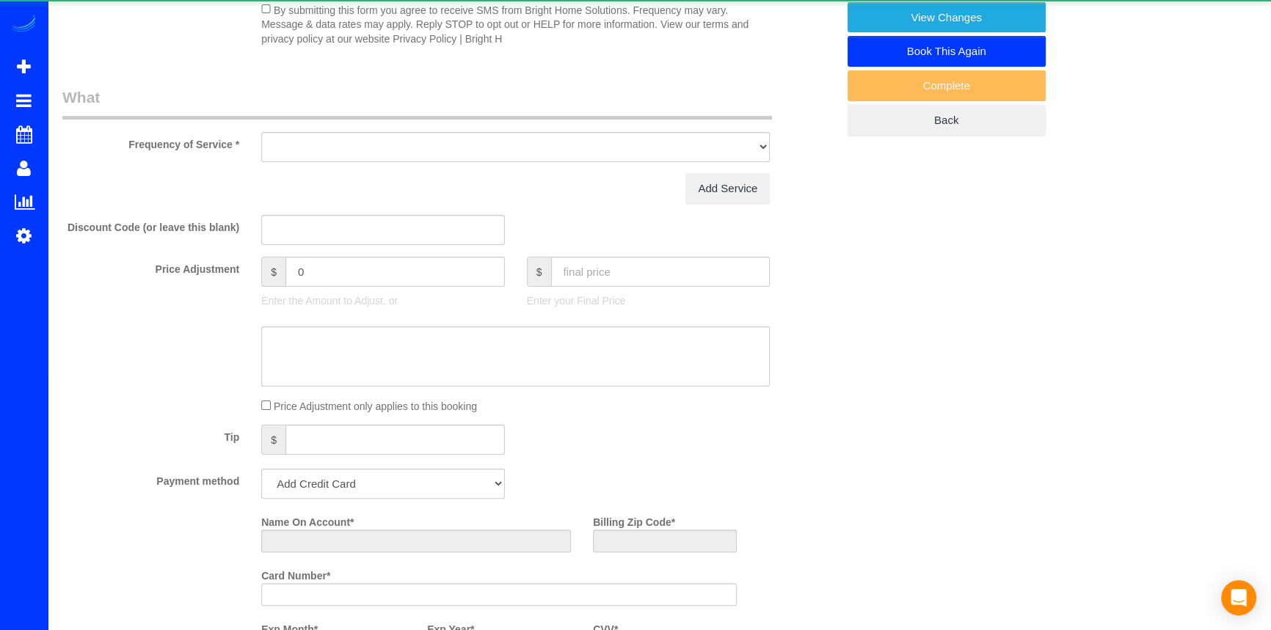
select select "string:[GEOGRAPHIC_DATA]"
select select "object:580"
select select "string:fspay-ac6f8f2d-8697-4d71-88e9-d758a43c7964"
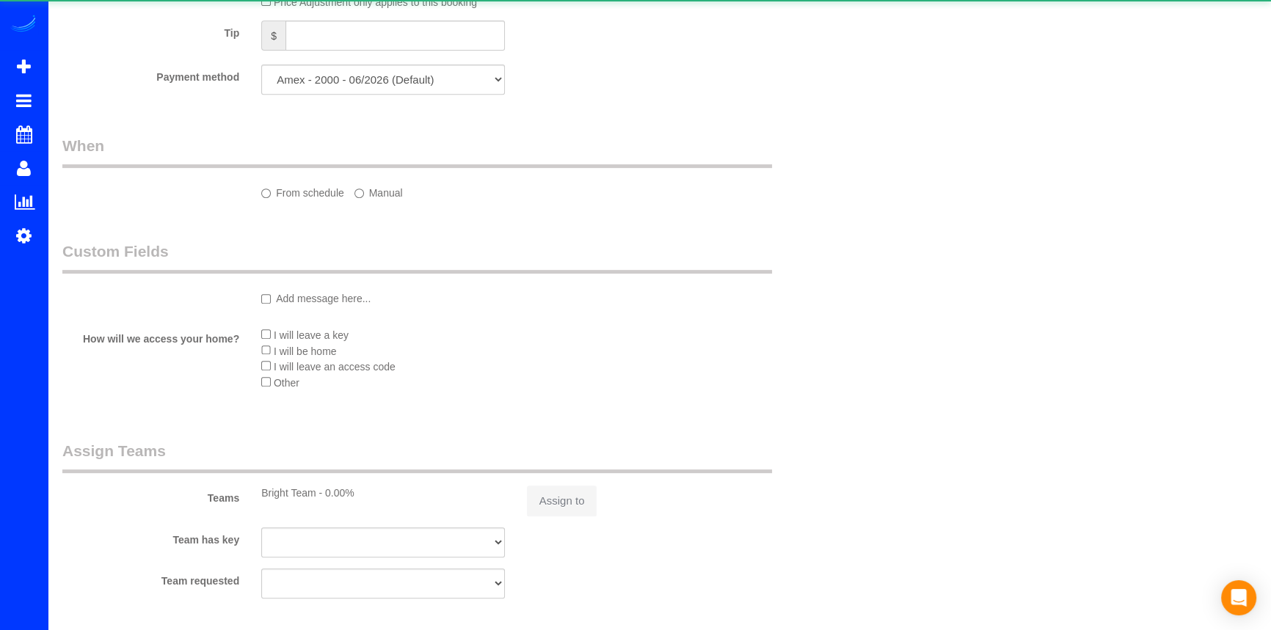
select select "2"
select select "spot18"
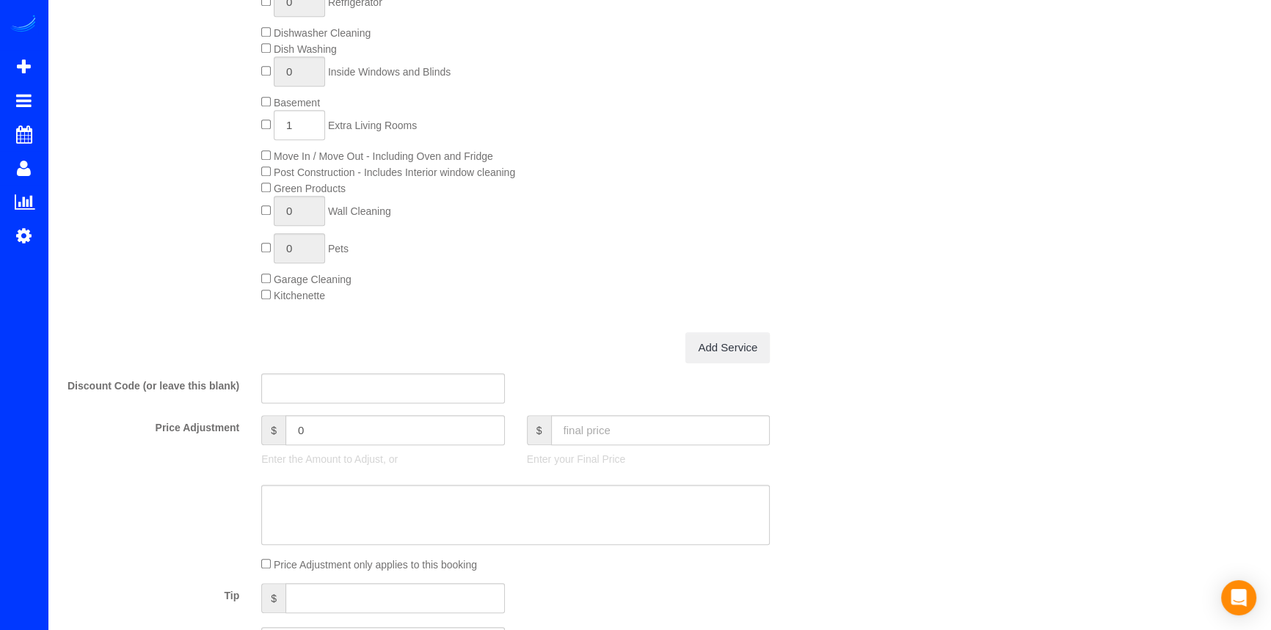
scroll to position [1138, 0]
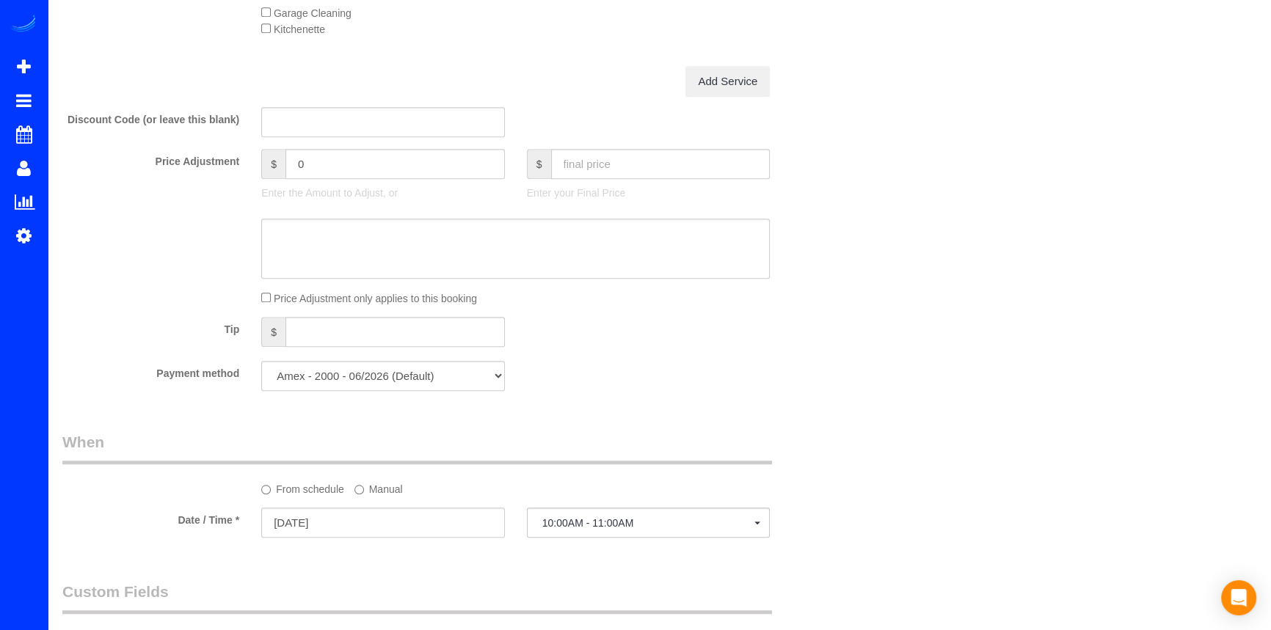
select select "2"
select select "object:846"
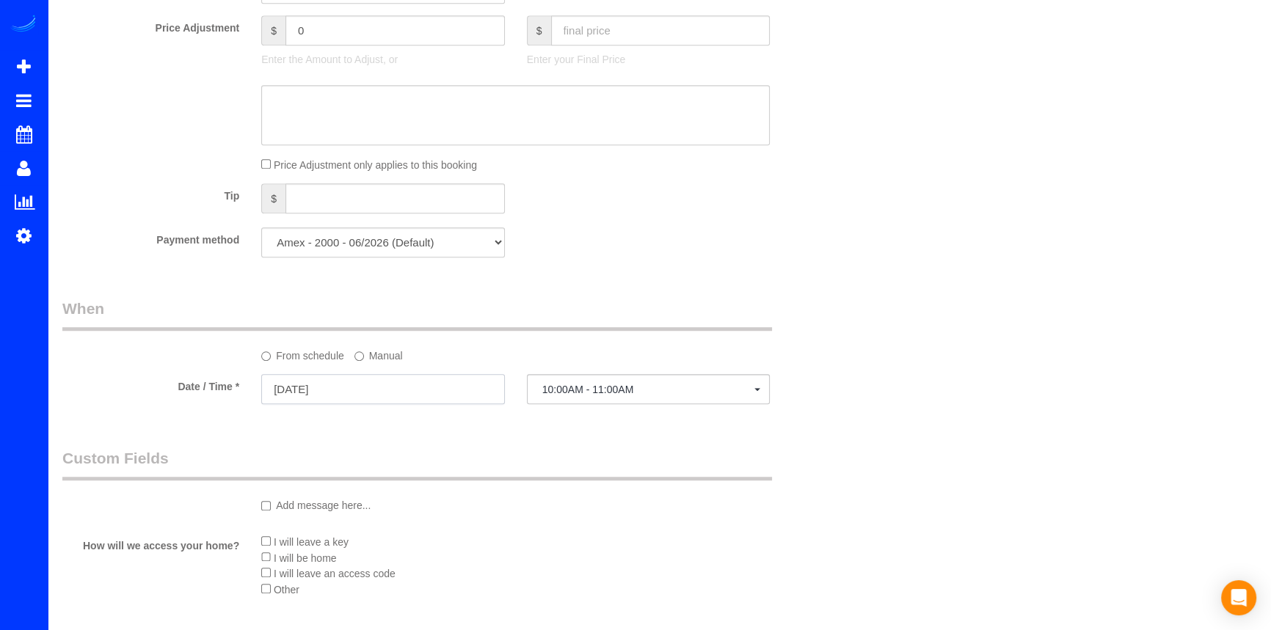
click at [365, 401] on input "[DATE]" at bounding box center [383, 389] width 244 height 30
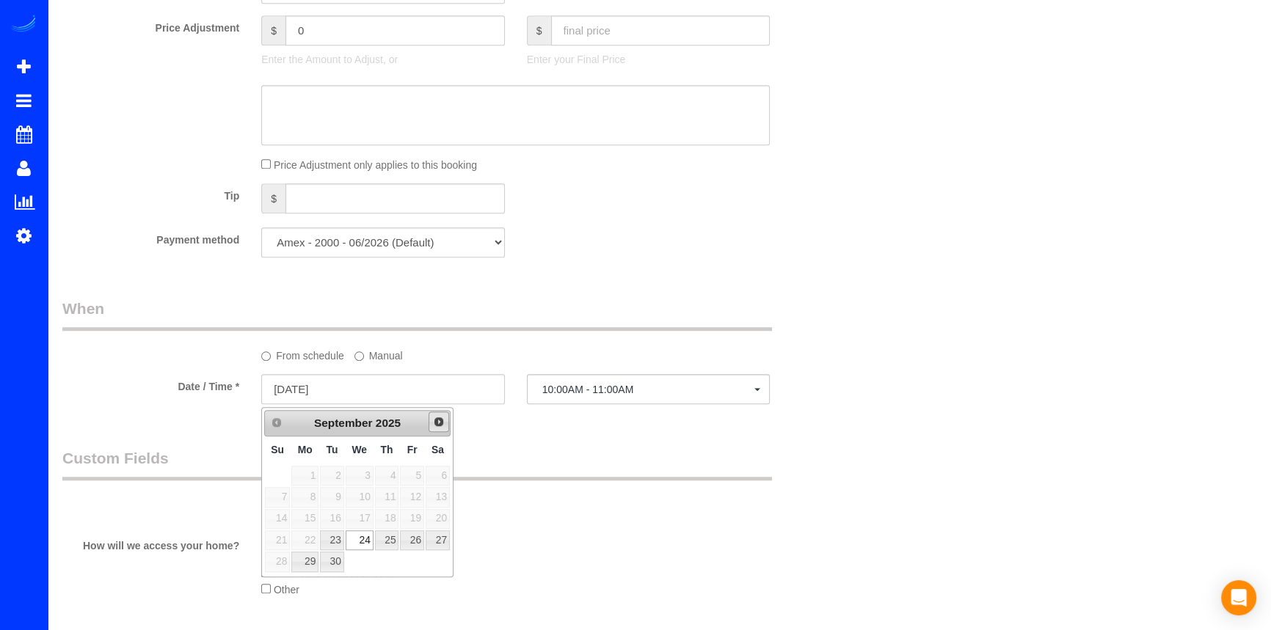
click at [442, 422] on span "Next" at bounding box center [439, 422] width 12 height 12
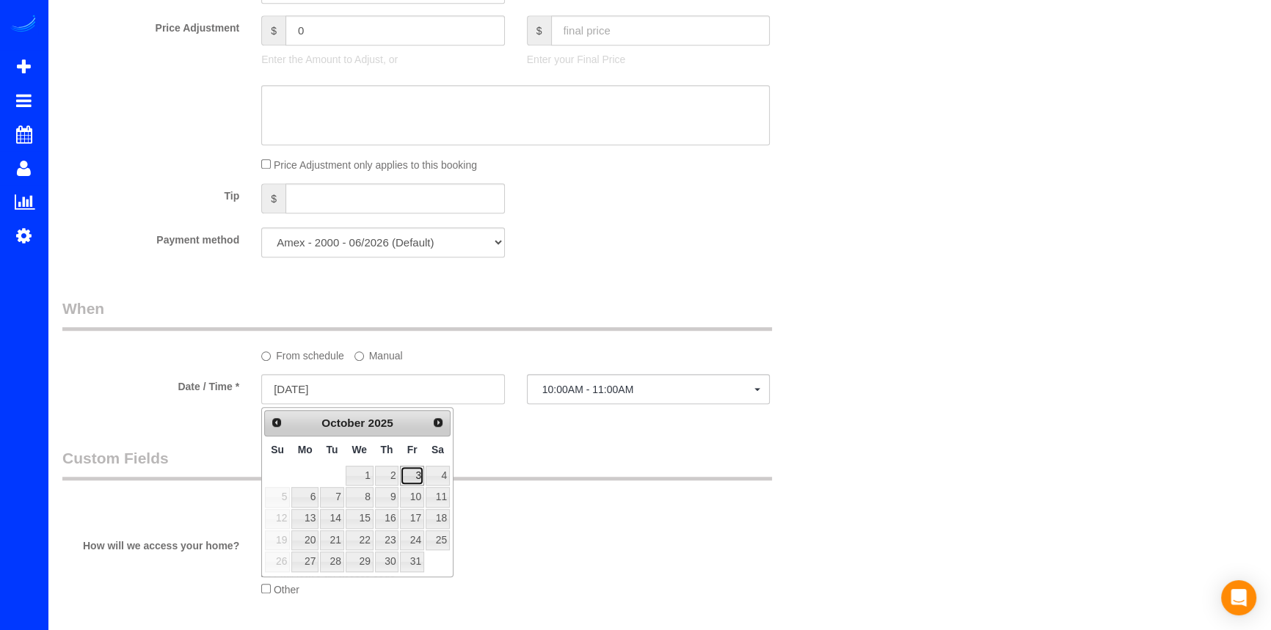
click at [418, 477] on link "3" at bounding box center [411, 476] width 23 height 20
type input "[DATE]"
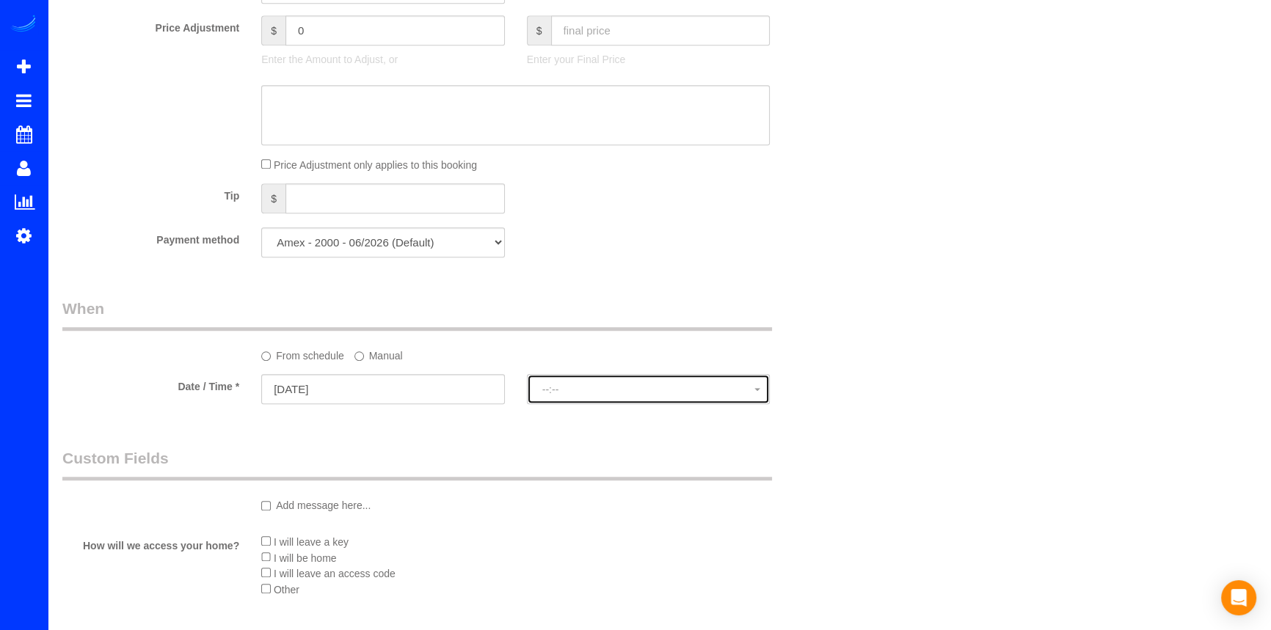
click at [589, 404] on button "--:--" at bounding box center [649, 389] width 244 height 30
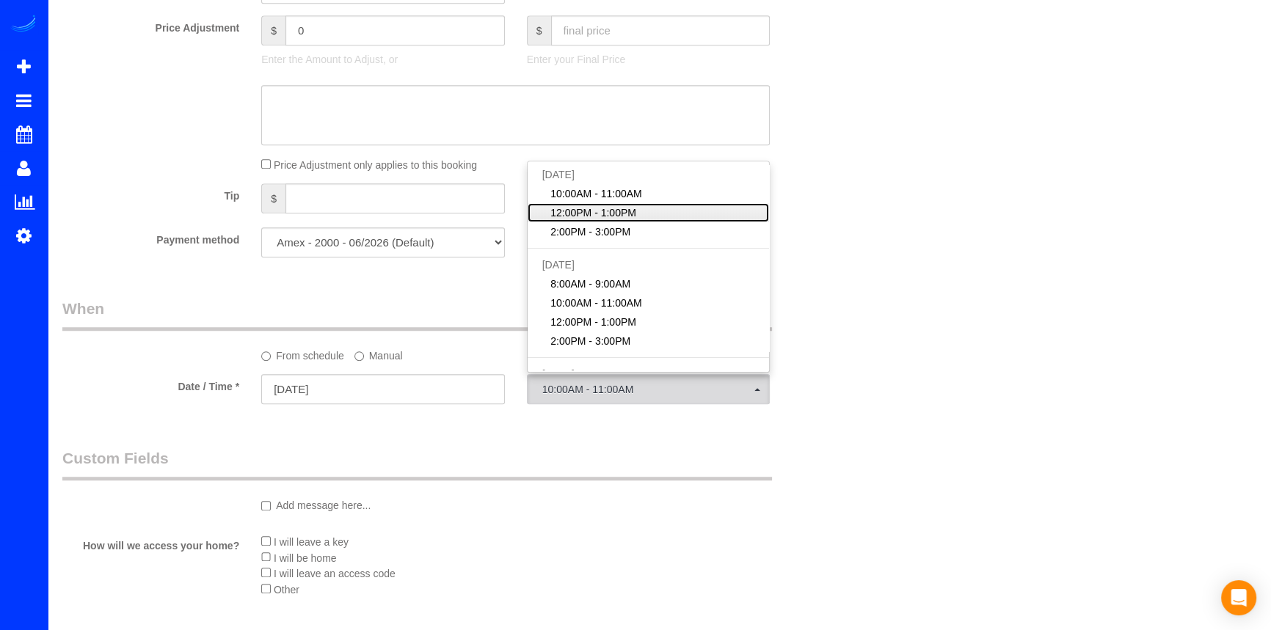
click at [644, 220] on link "12:00PM - 1:00PM" at bounding box center [649, 212] width 242 height 19
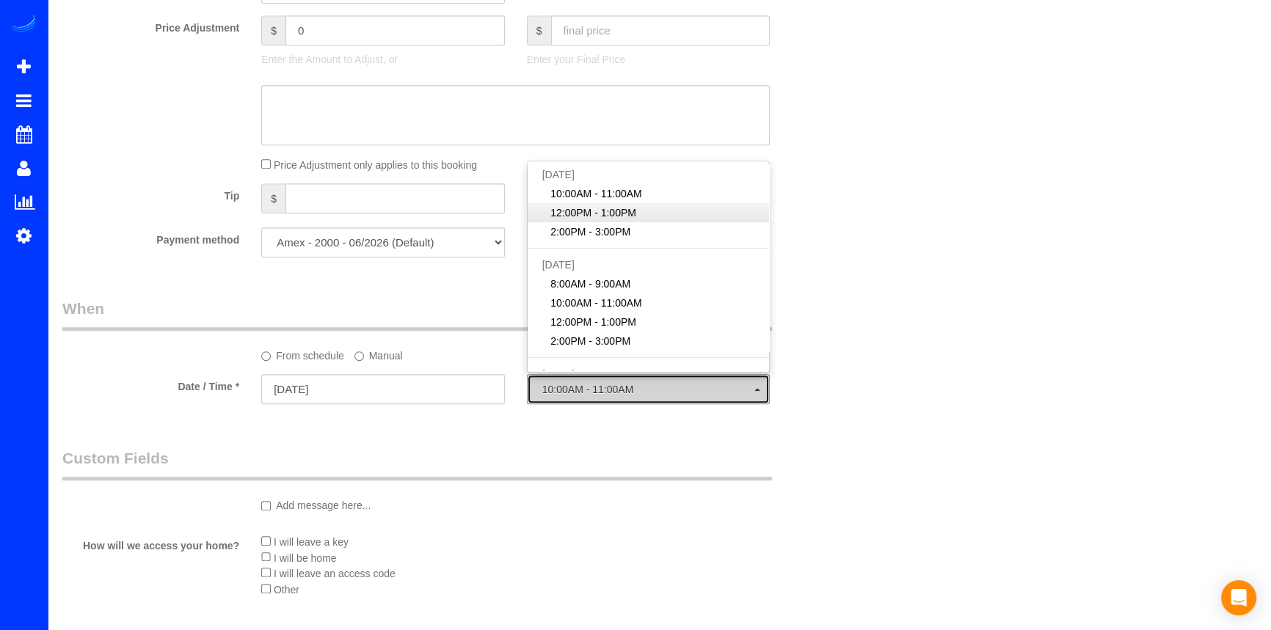
select select "spot34"
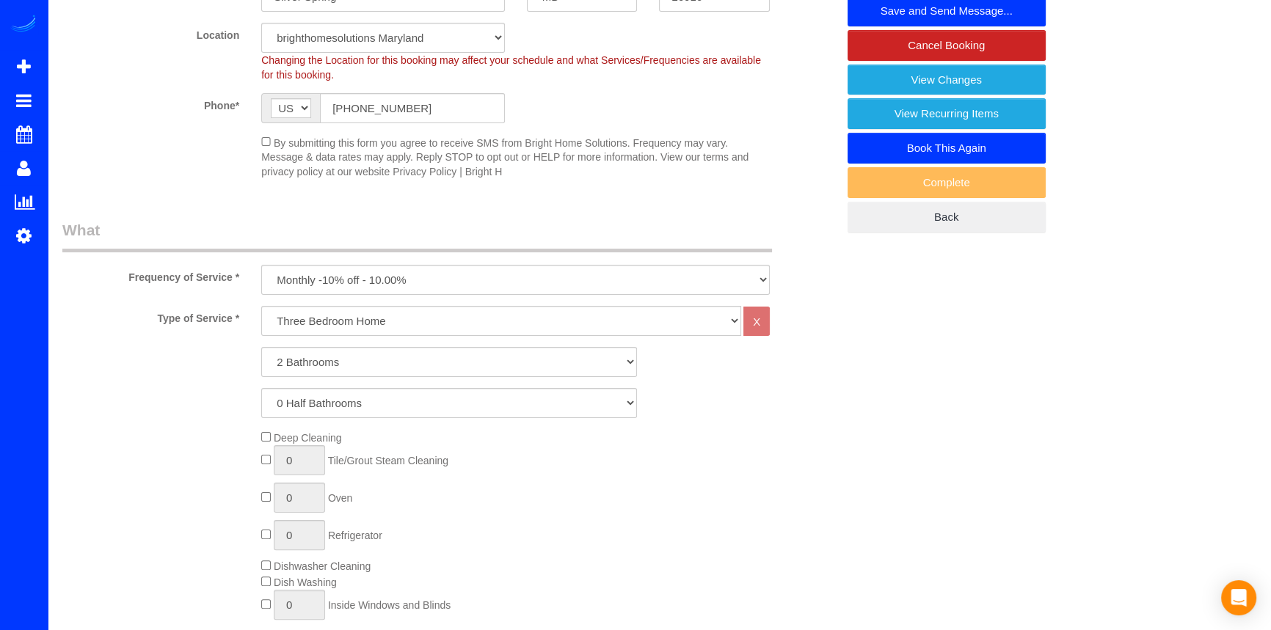
scroll to position [4, 0]
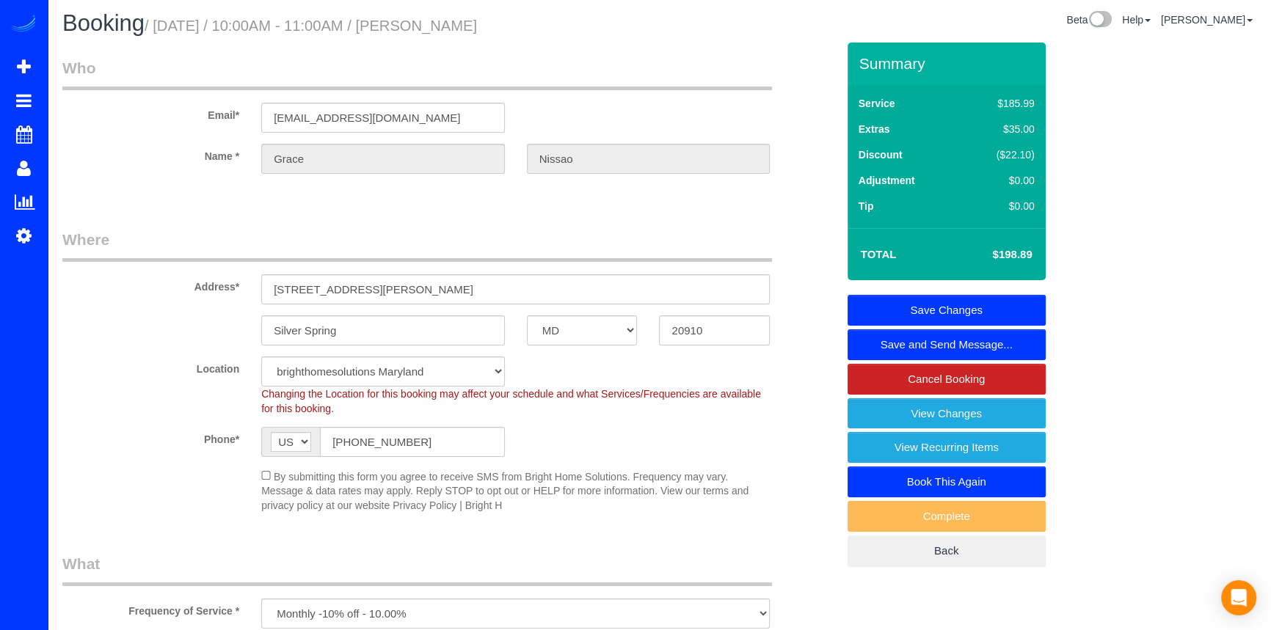
click at [1014, 304] on link "Save Changes" at bounding box center [947, 310] width 198 height 31
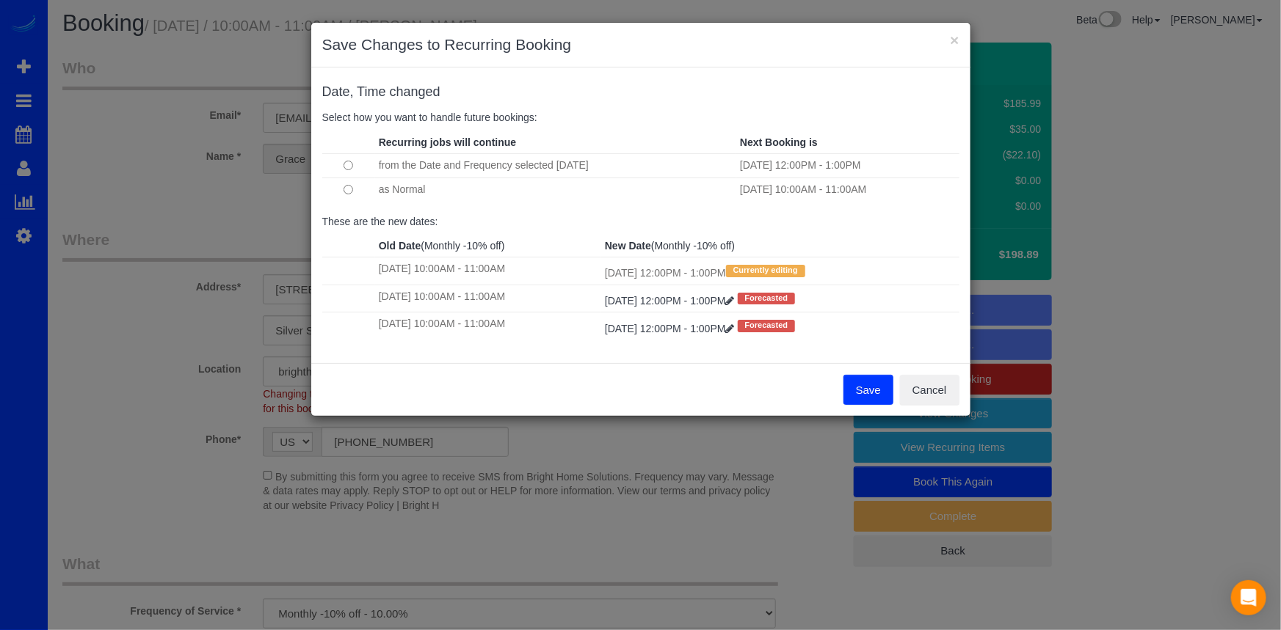
click at [866, 387] on button "Save" at bounding box center [868, 390] width 50 height 31
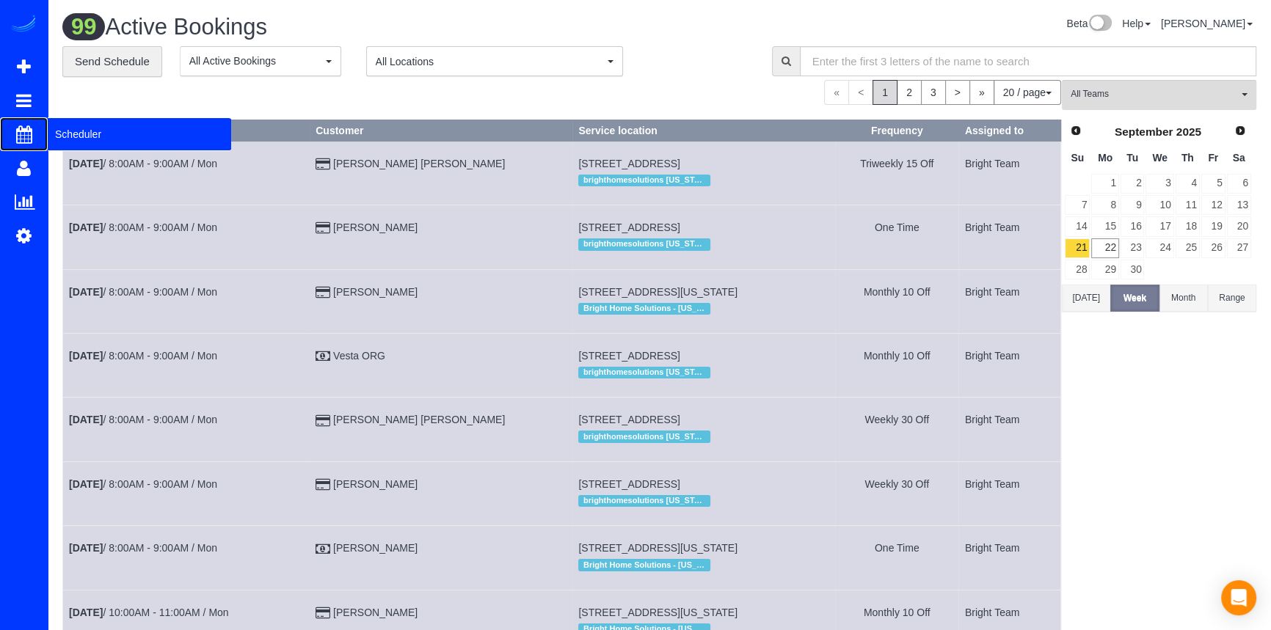
click at [68, 133] on span "Scheduler" at bounding box center [139, 134] width 183 height 34
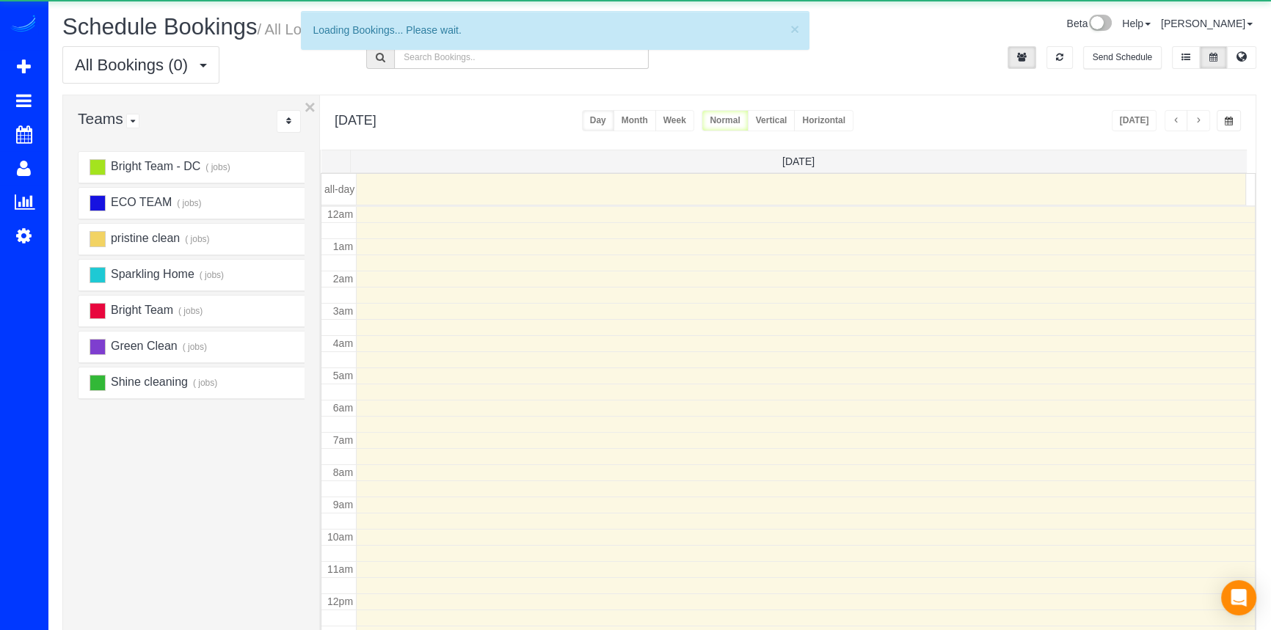
scroll to position [193, 0]
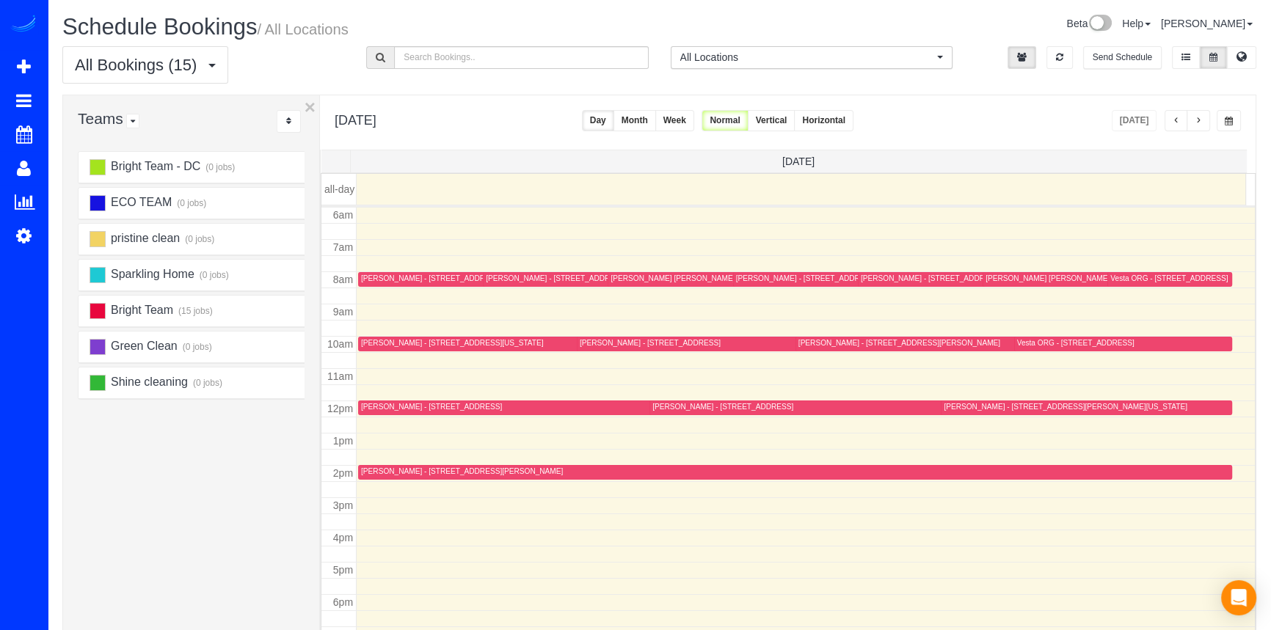
click at [1198, 115] on button "button" at bounding box center [1198, 120] width 23 height 21
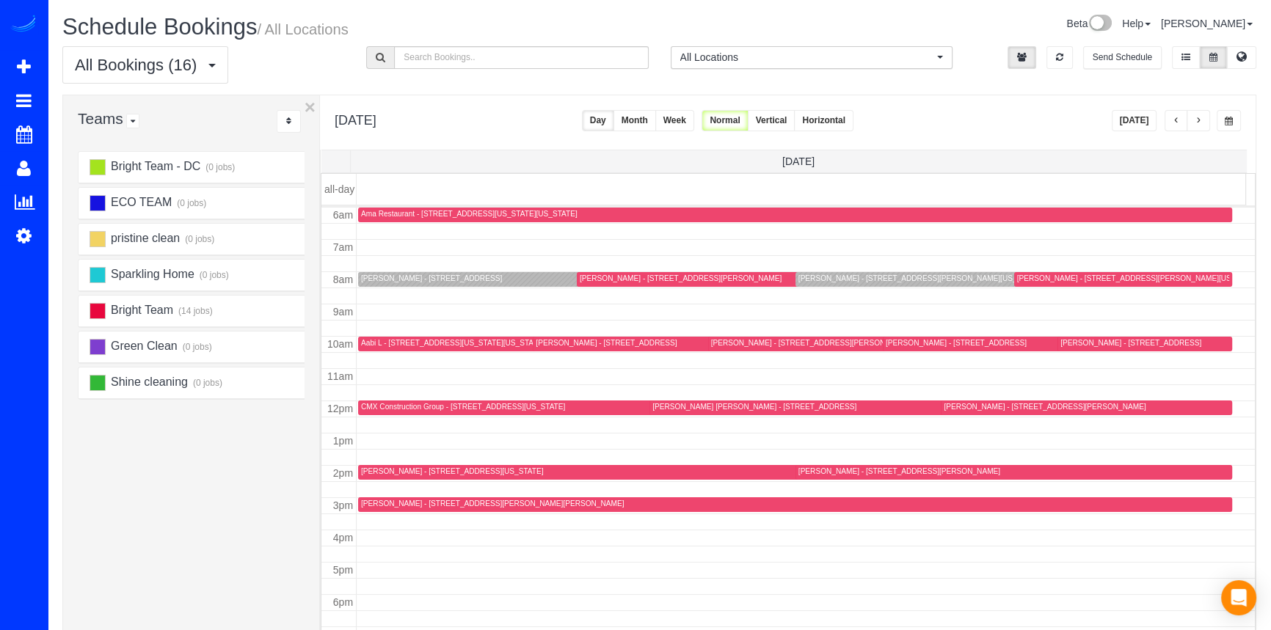
click at [1174, 120] on span "button" at bounding box center [1176, 121] width 7 height 9
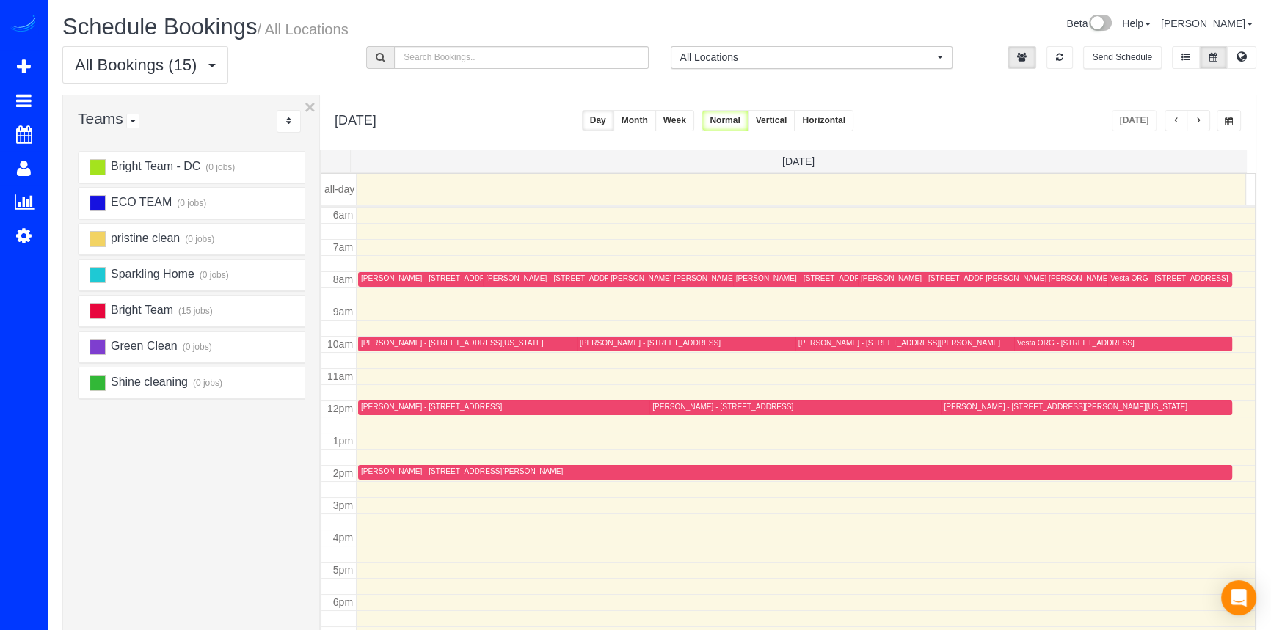
click at [1215, 119] on div "[DATE]" at bounding box center [1177, 120] width 130 height 21
click at [1199, 121] on span "button" at bounding box center [1198, 121] width 7 height 9
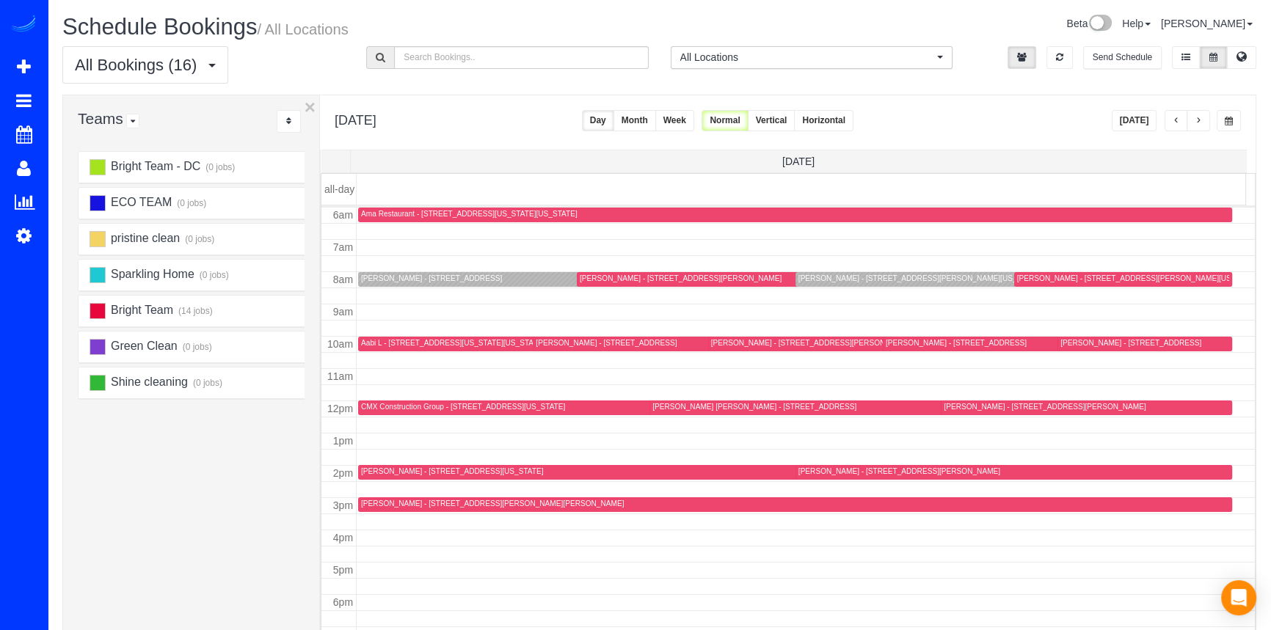
click at [1199, 121] on span "button" at bounding box center [1198, 121] width 7 height 9
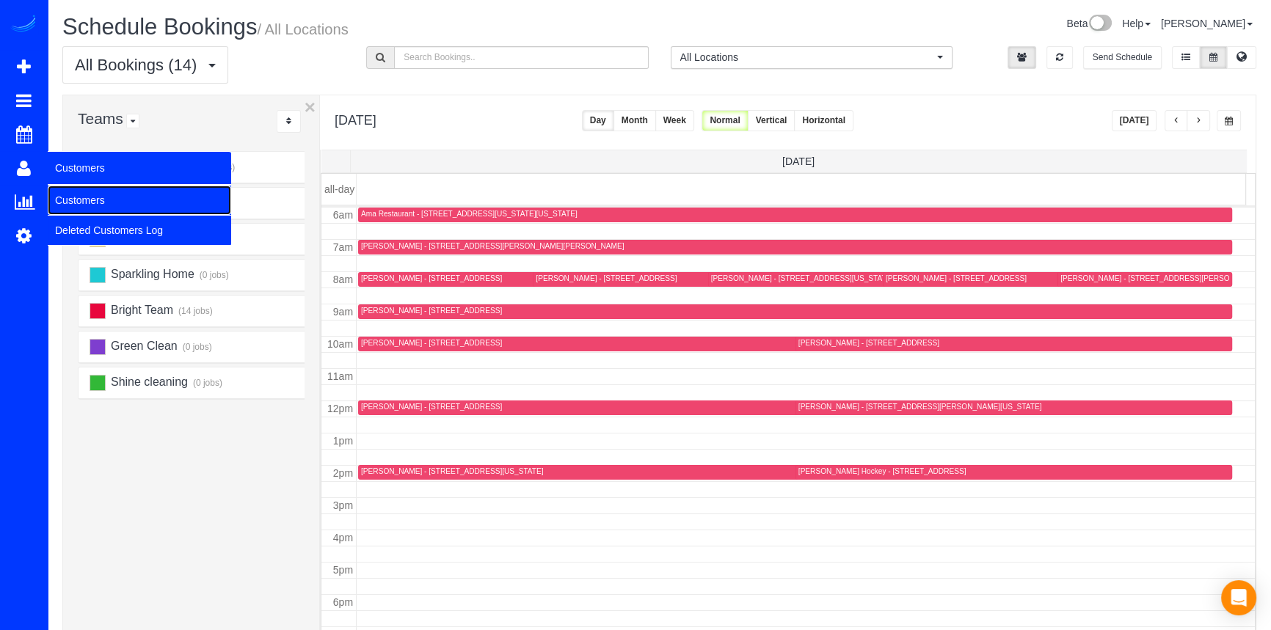
click at [76, 194] on link "Customers" at bounding box center [139, 200] width 183 height 29
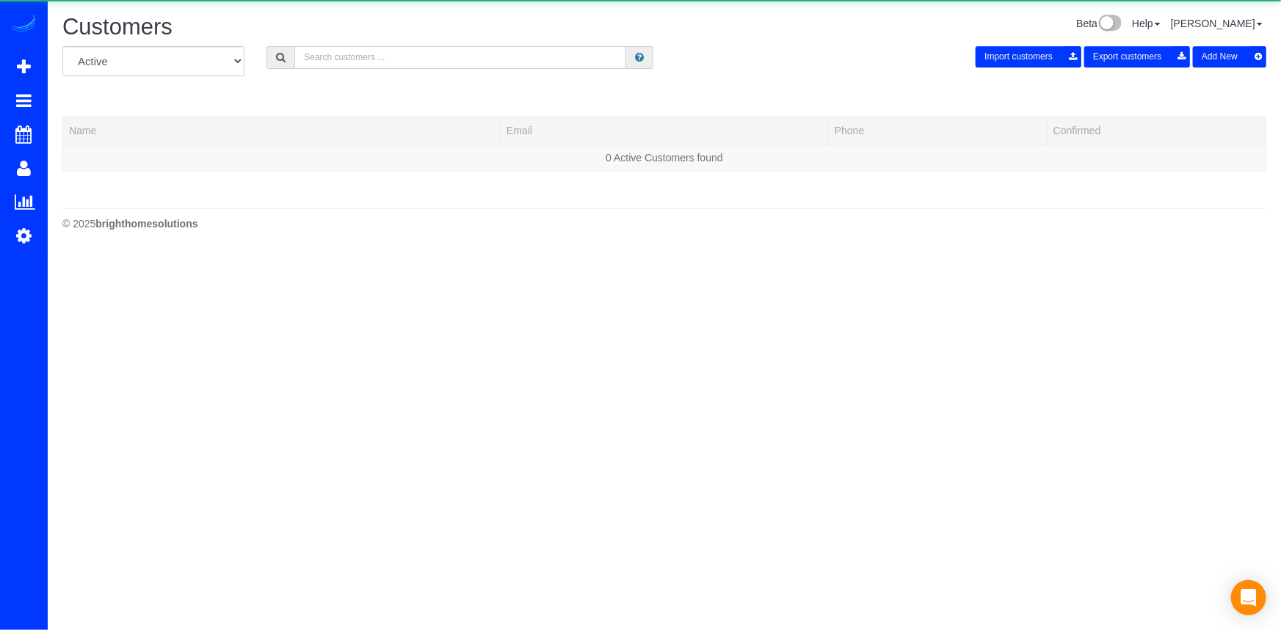
click at [334, 61] on input "text" at bounding box center [460, 57] width 332 height 23
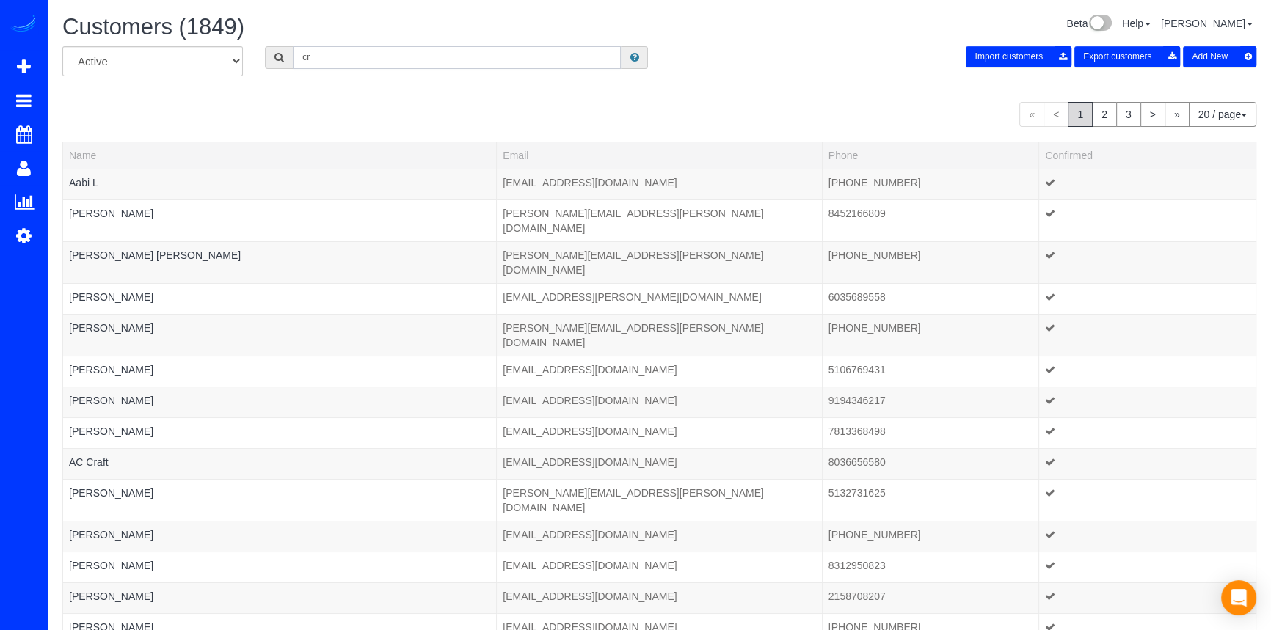
type input "c"
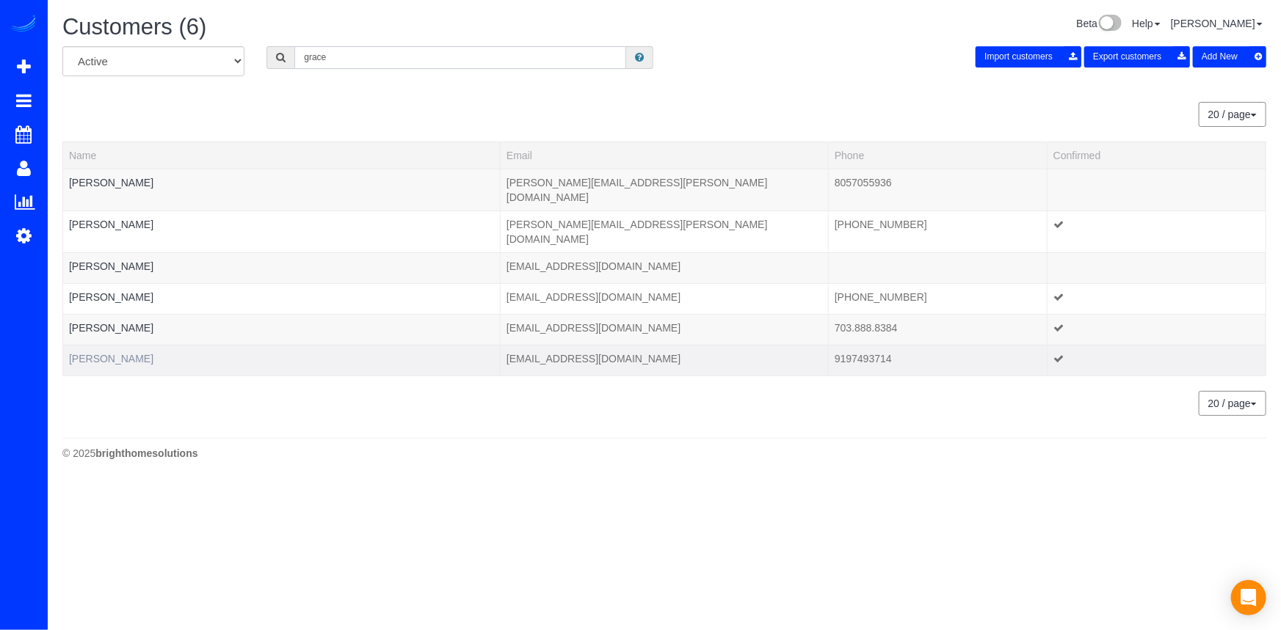
type input "grace"
click at [92, 353] on link "[PERSON_NAME]" at bounding box center [111, 359] width 84 height 12
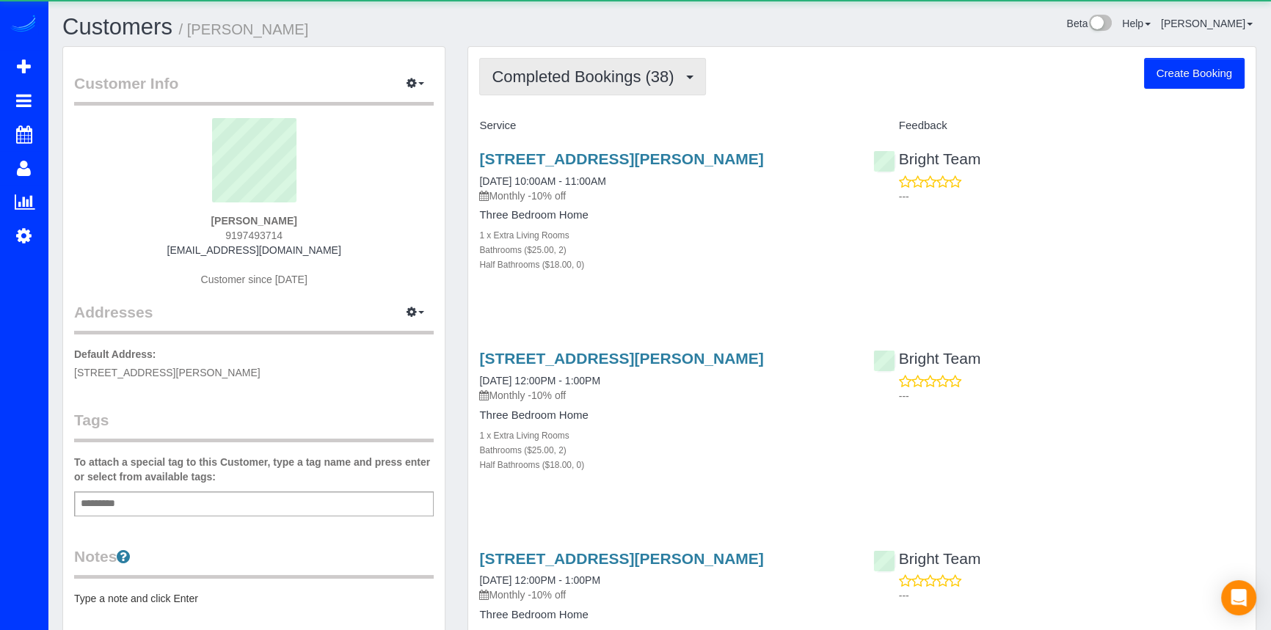
click at [610, 75] on span "Completed Bookings (38)" at bounding box center [586, 77] width 189 height 18
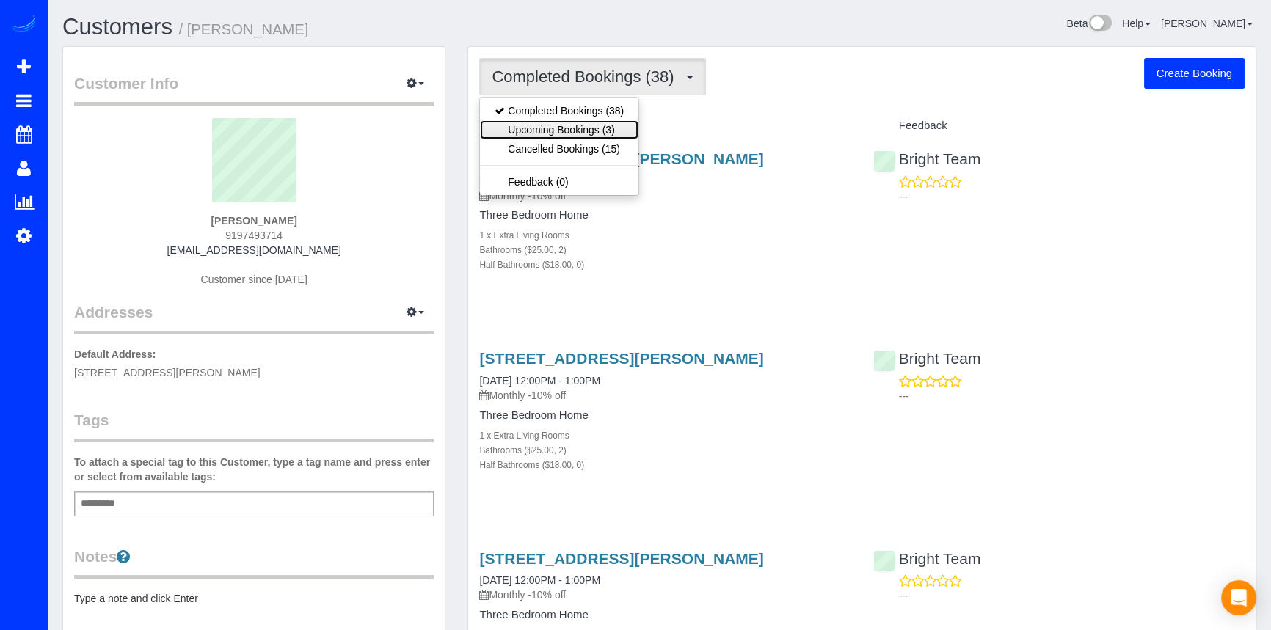
click at [603, 125] on link "Upcoming Bookings (3)" at bounding box center [559, 129] width 159 height 19
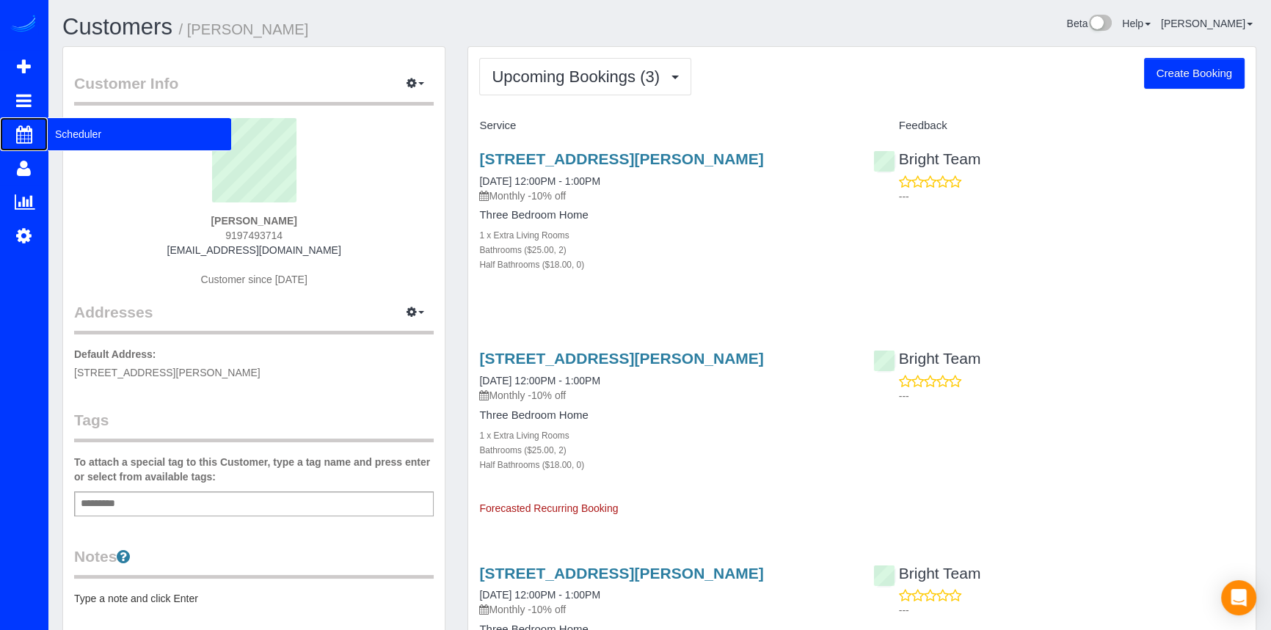
click at [68, 133] on span "Scheduler" at bounding box center [139, 134] width 183 height 34
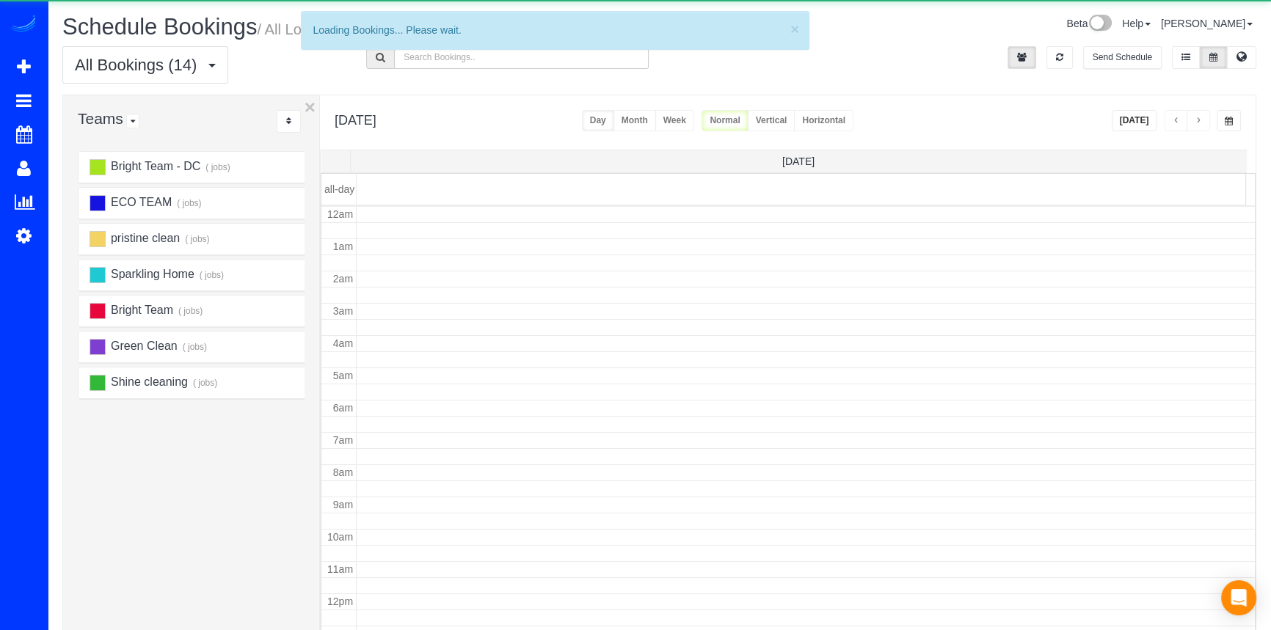
scroll to position [193, 0]
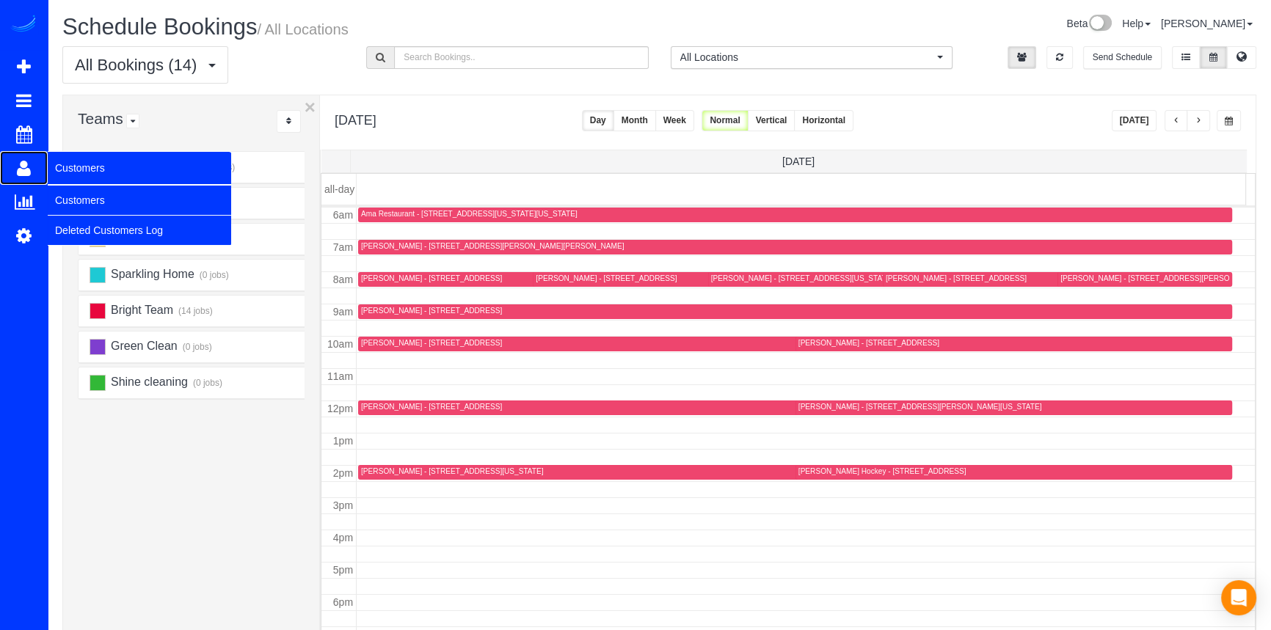
click at [21, 164] on icon at bounding box center [24, 168] width 14 height 18
click at [68, 188] on link "Customers" at bounding box center [139, 200] width 183 height 29
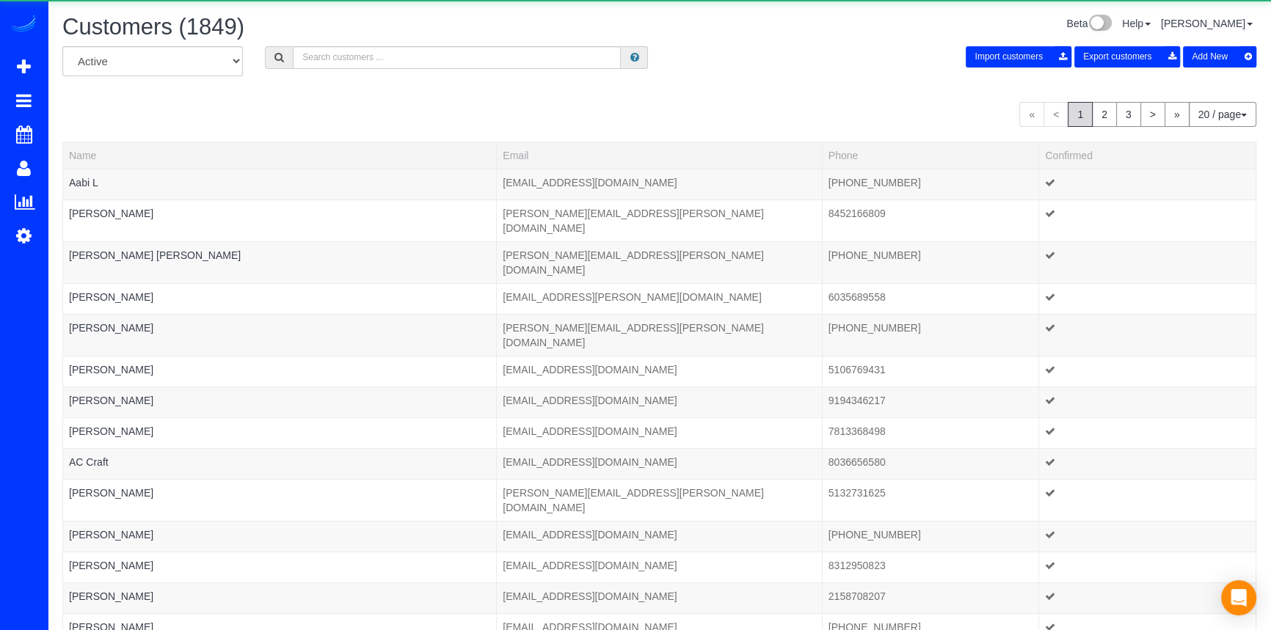
click at [486, 41] on div "Customers (1849)" at bounding box center [355, 31] width 608 height 32
click at [483, 46] on input "text" at bounding box center [457, 57] width 328 height 23
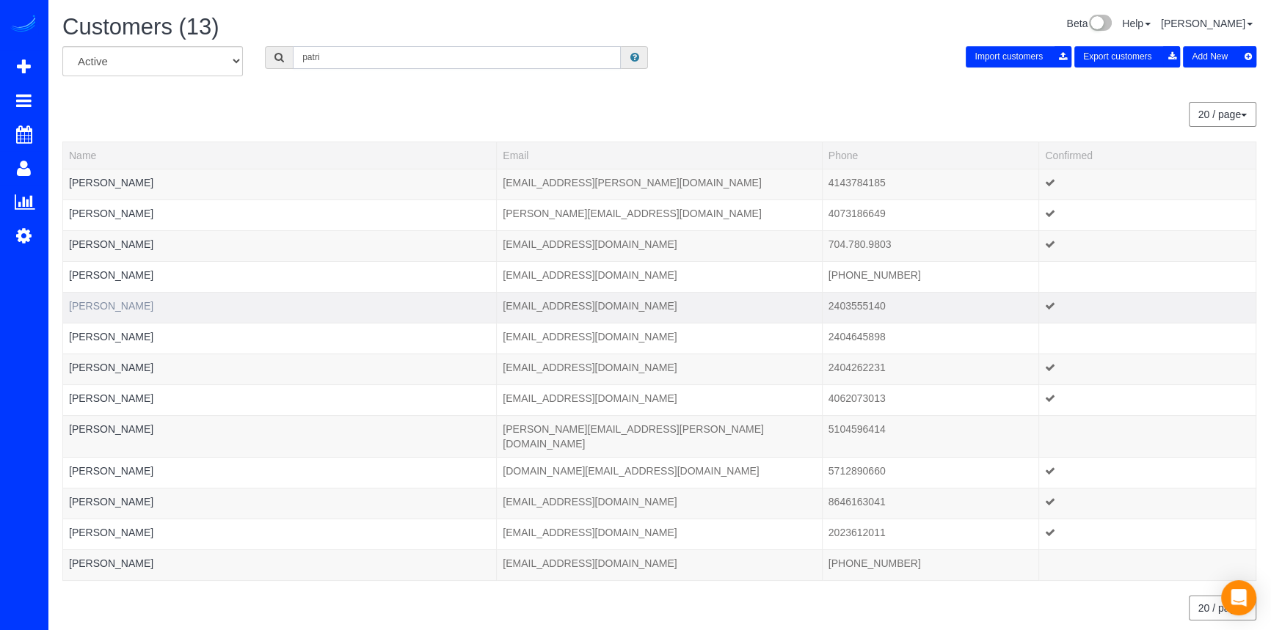
type input "patri"
click at [115, 309] on link "[PERSON_NAME]" at bounding box center [111, 306] width 84 height 12
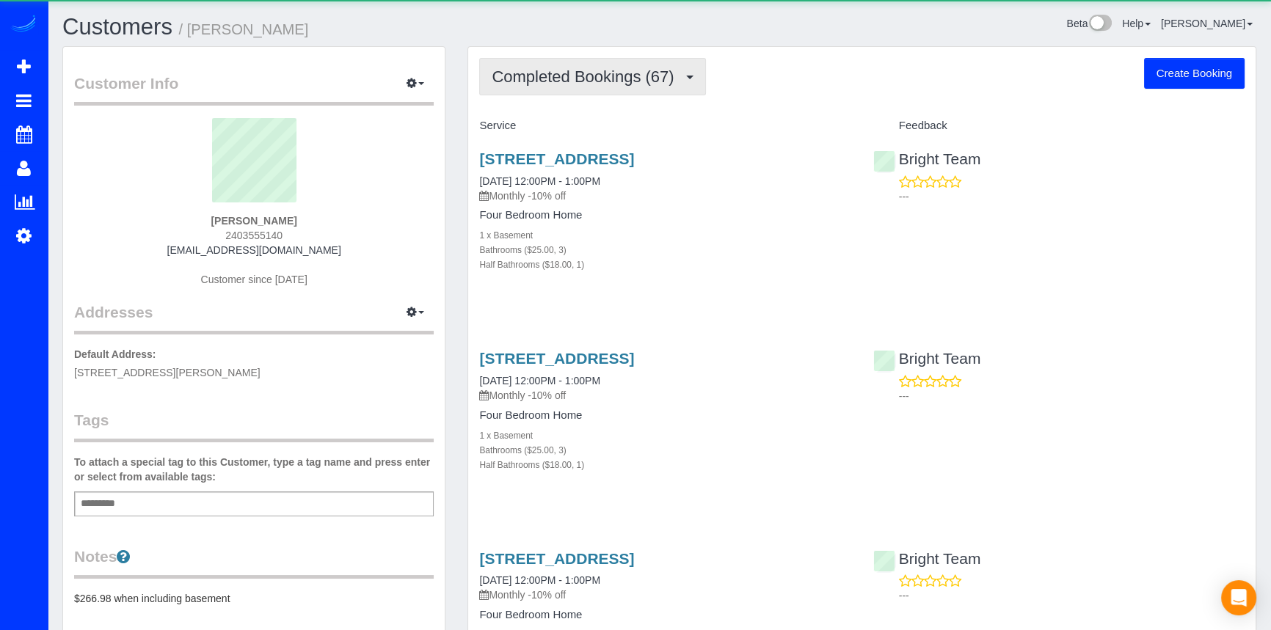
click at [618, 70] on span "Completed Bookings (67)" at bounding box center [586, 77] width 189 height 18
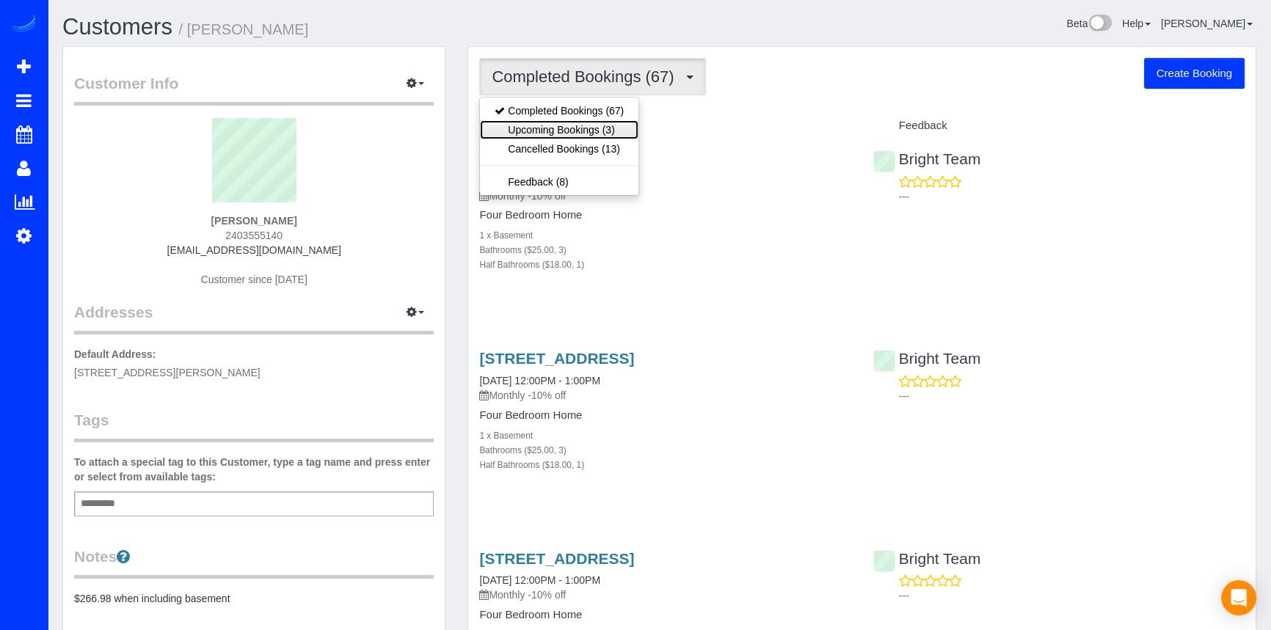
click at [606, 124] on link "Upcoming Bookings (3)" at bounding box center [559, 129] width 159 height 19
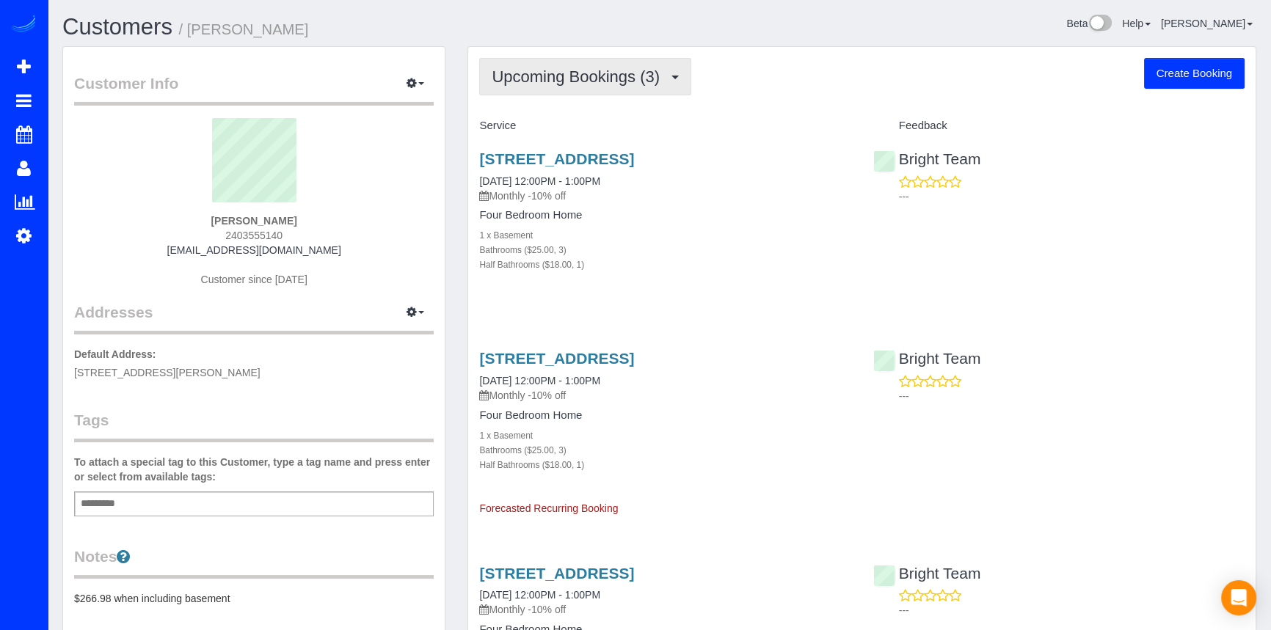
click at [570, 85] on button "Upcoming Bookings (3)" at bounding box center [585, 76] width 212 height 37
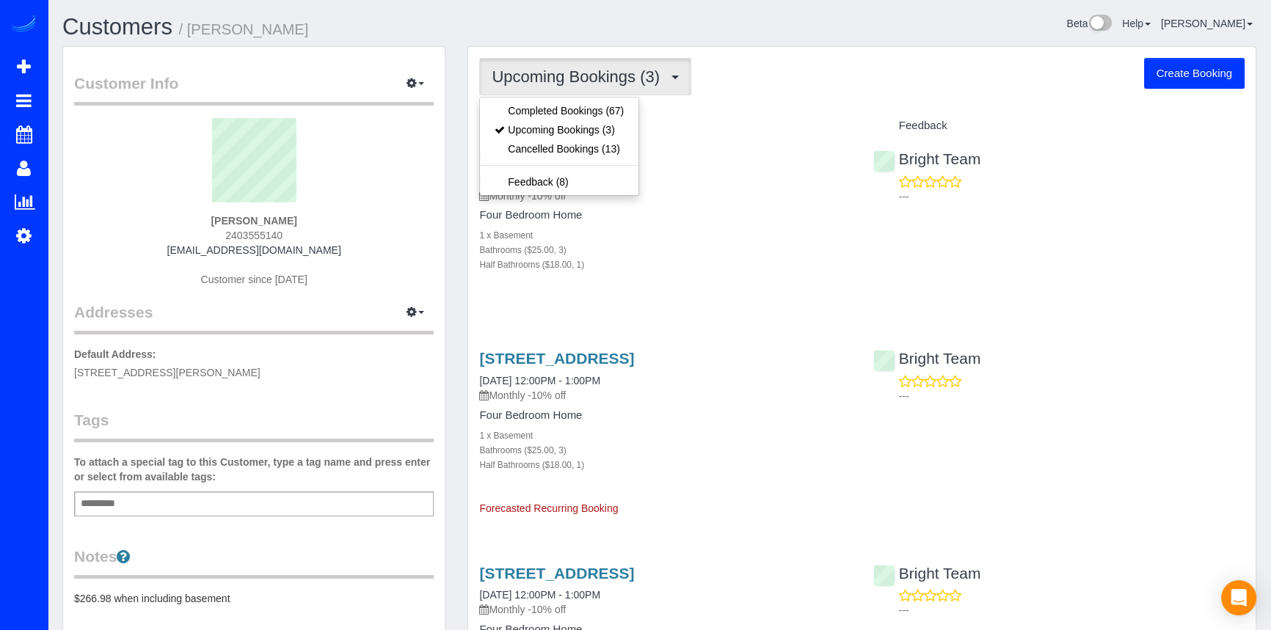
click at [832, 100] on div "Upcoming Bookings (3) Completed Bookings (67) Upcoming Bookings (3) Cancelled B…" at bounding box center [861, 412] width 787 height 731
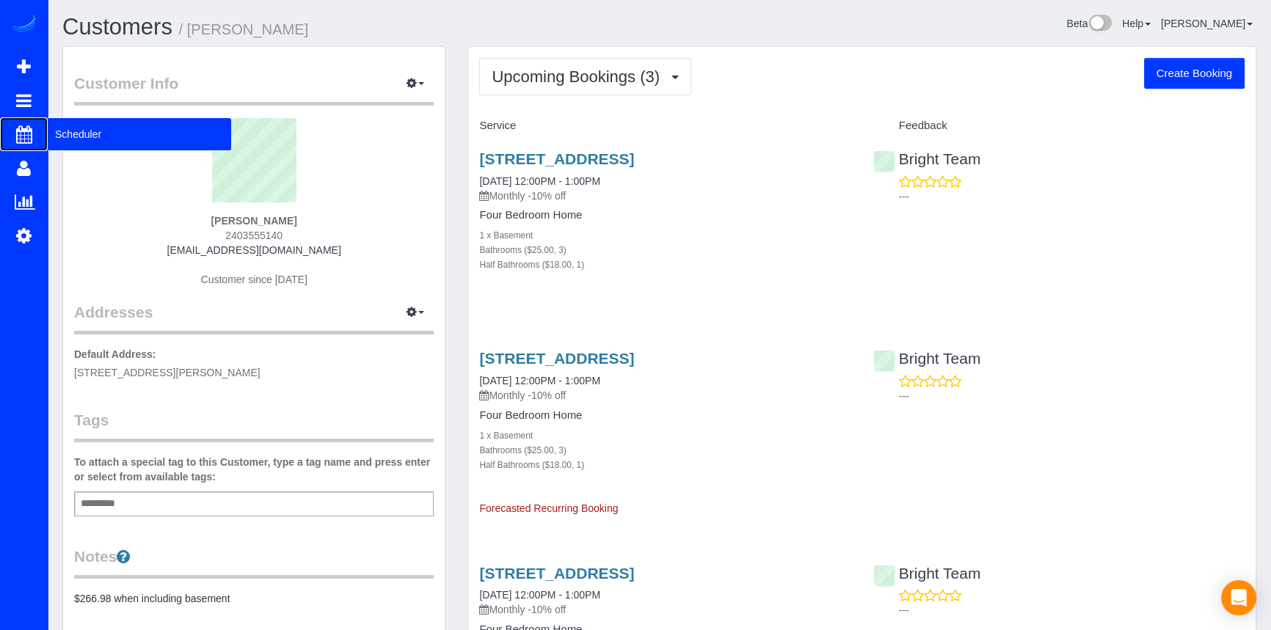
click at [65, 130] on span "Scheduler" at bounding box center [139, 134] width 183 height 34
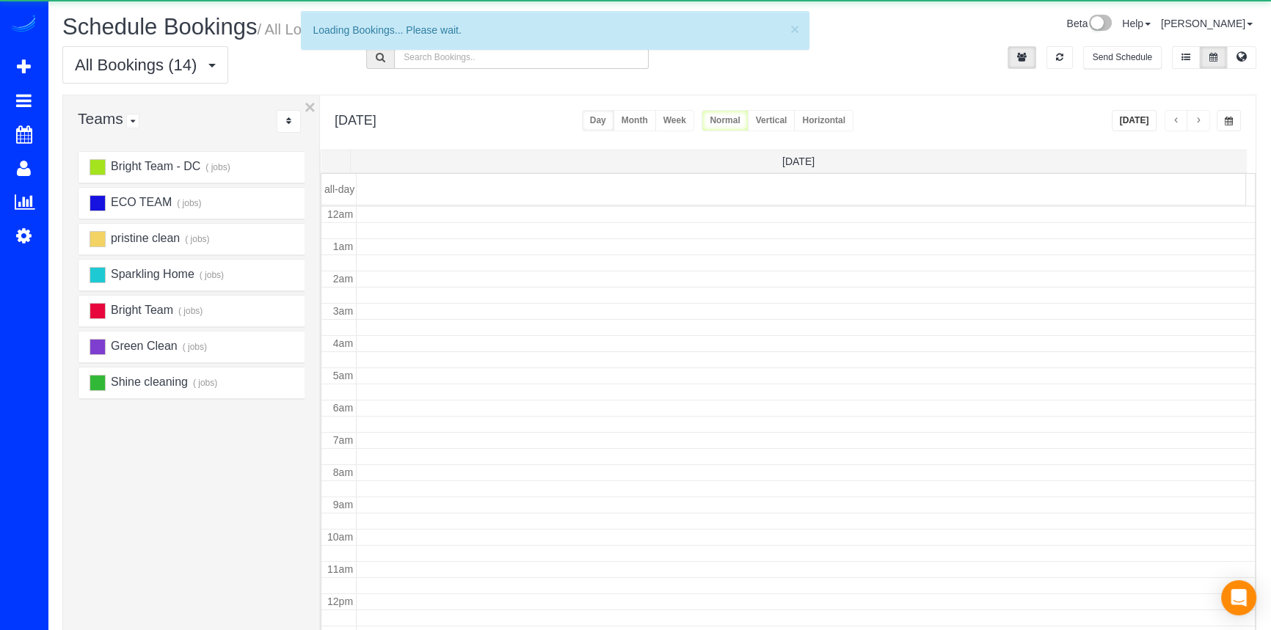
scroll to position [193, 0]
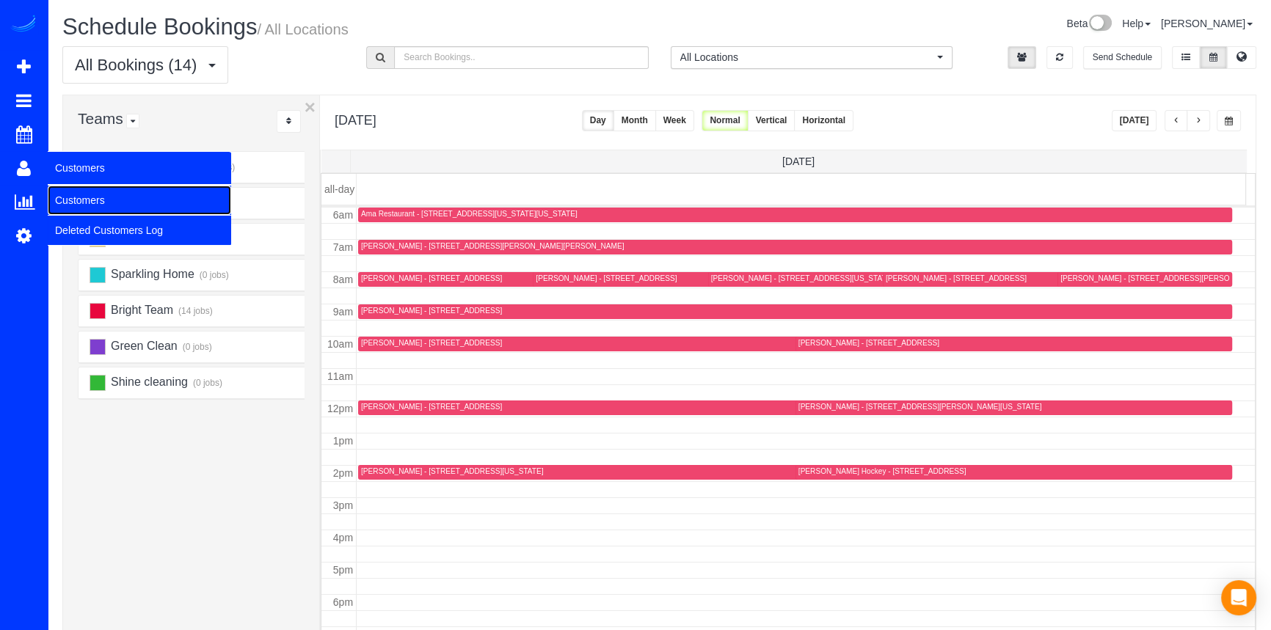
click at [57, 189] on link "Customers" at bounding box center [139, 200] width 183 height 29
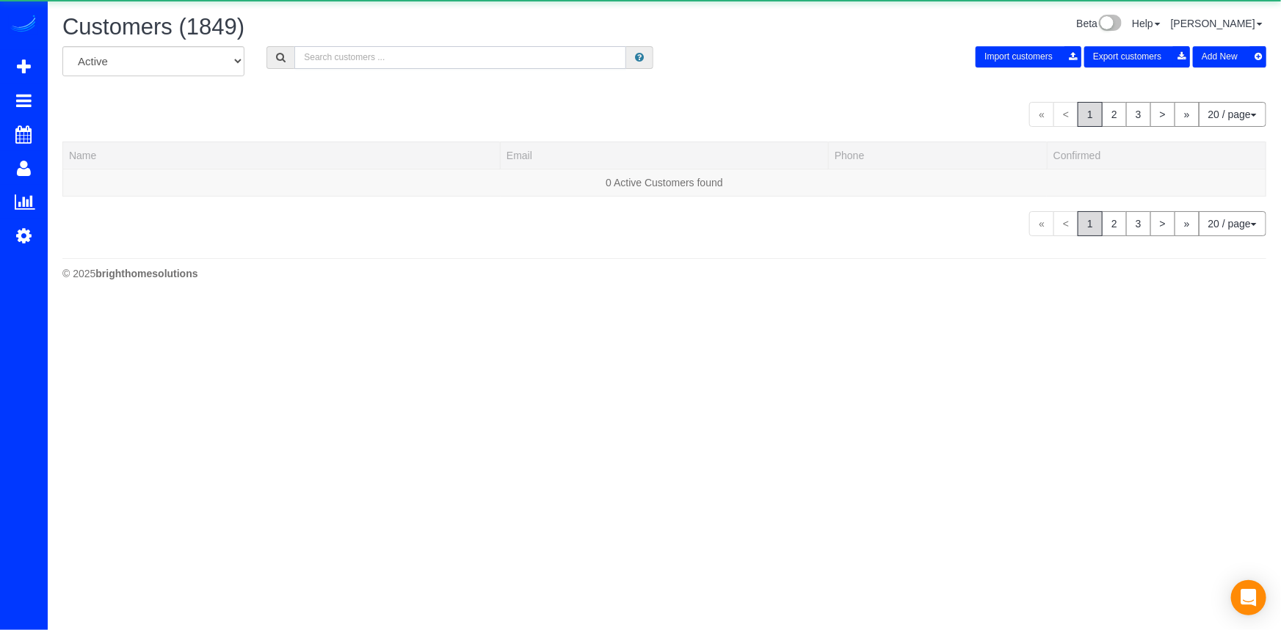
click at [355, 64] on input "text" at bounding box center [460, 57] width 332 height 23
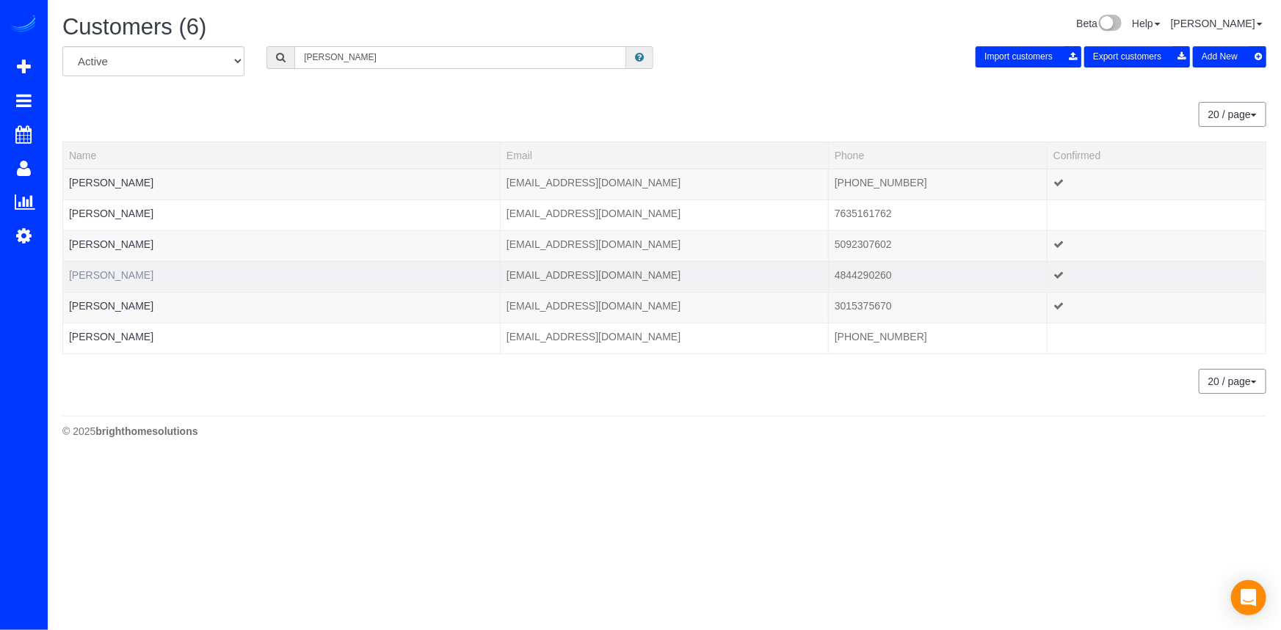
type input "[PERSON_NAME]"
click at [110, 277] on link "[PERSON_NAME]" at bounding box center [111, 275] width 84 height 12
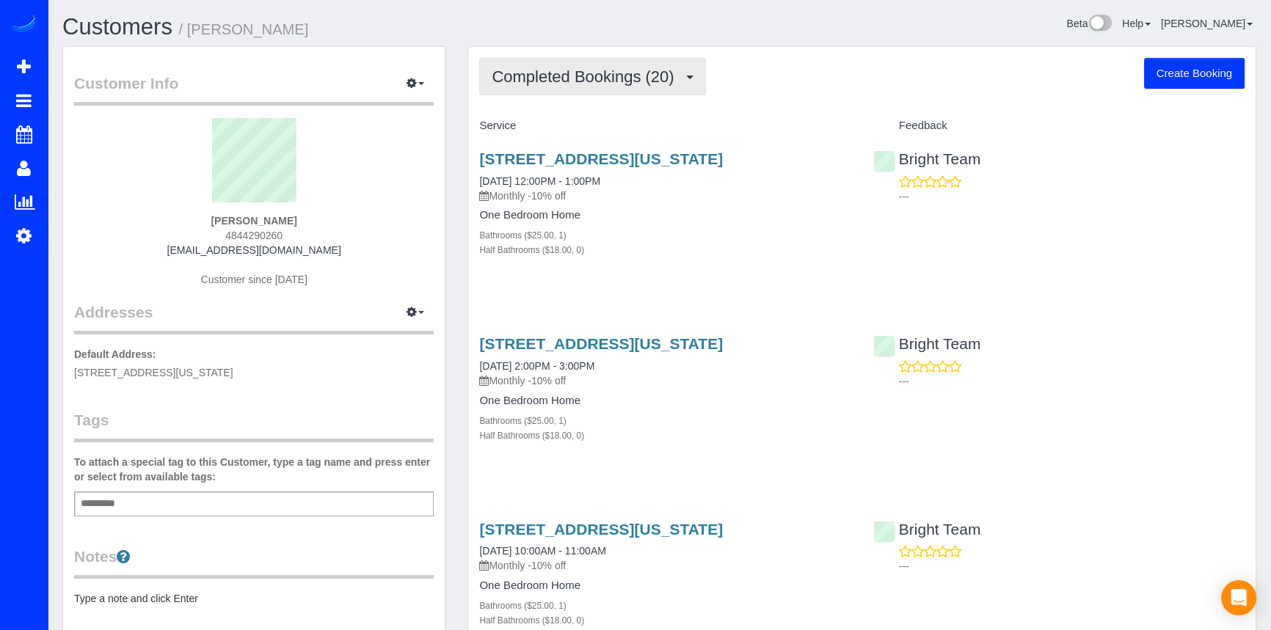
click at [592, 81] on span "Completed Bookings (20)" at bounding box center [586, 77] width 189 height 18
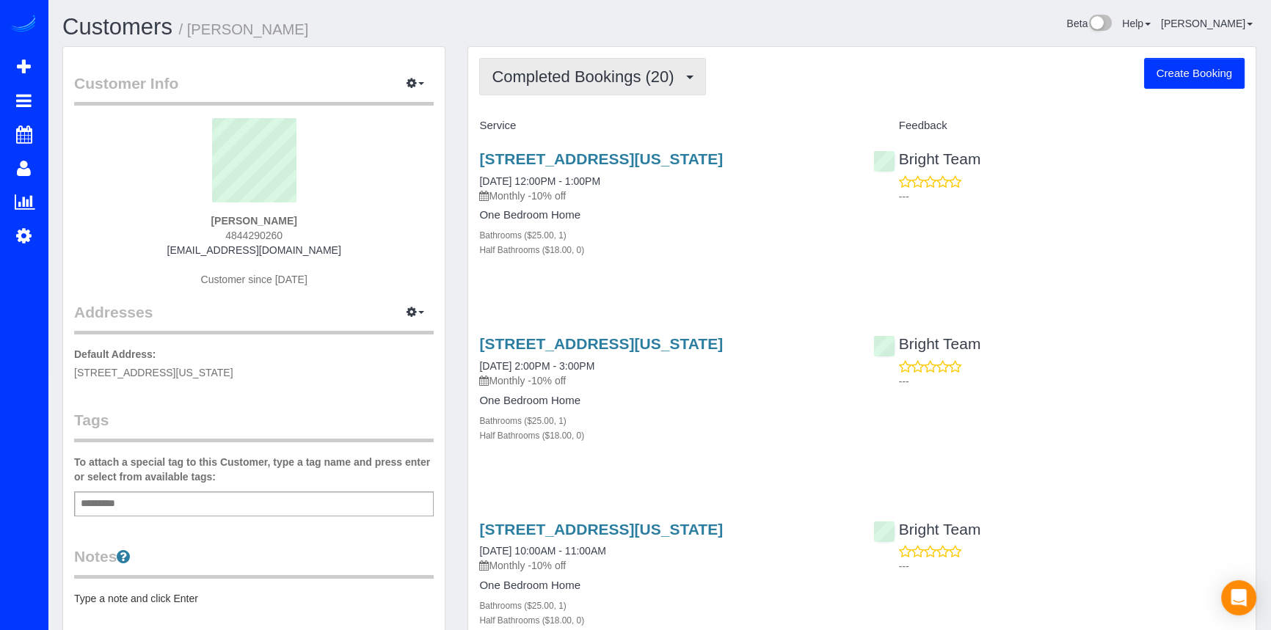
click at [659, 75] on span "Completed Bookings (20)" at bounding box center [586, 77] width 189 height 18
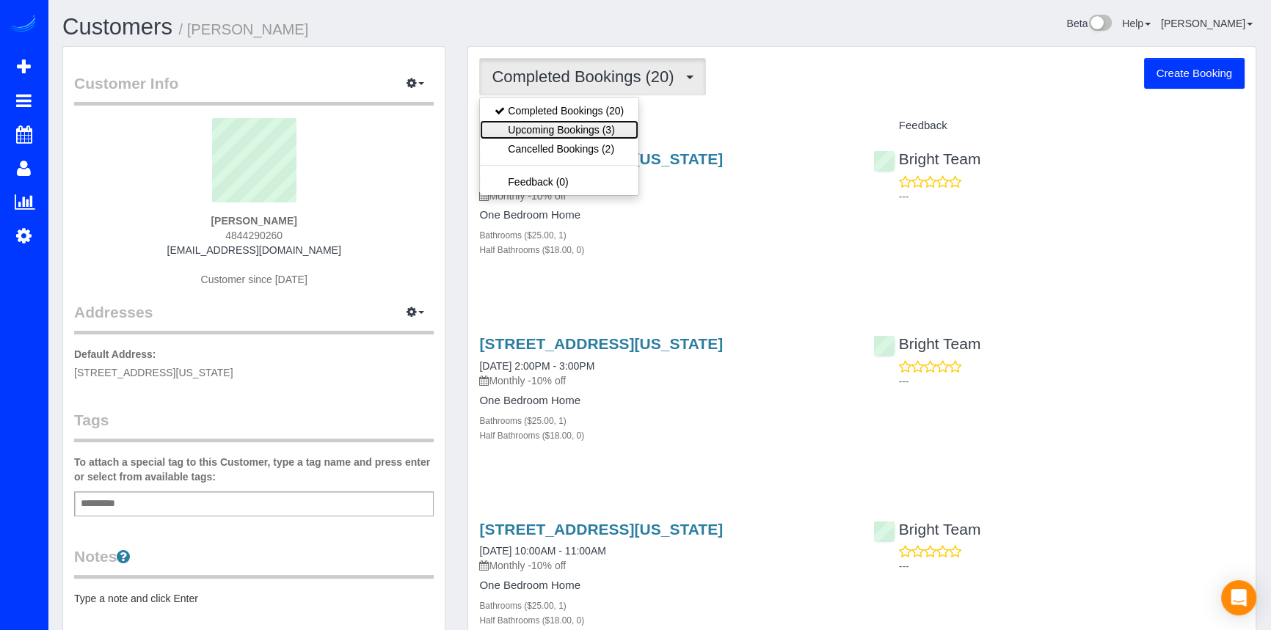
click at [593, 121] on link "Upcoming Bookings (3)" at bounding box center [559, 129] width 159 height 19
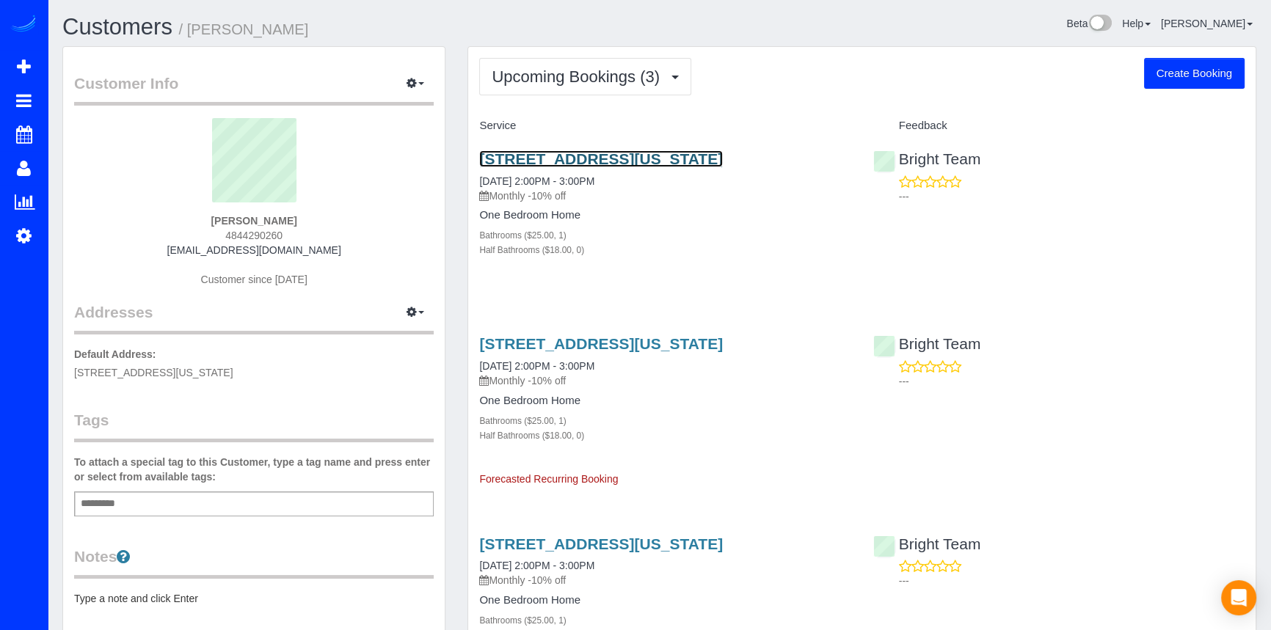
click at [579, 154] on link "[STREET_ADDRESS][US_STATE]" at bounding box center [601, 158] width 244 height 17
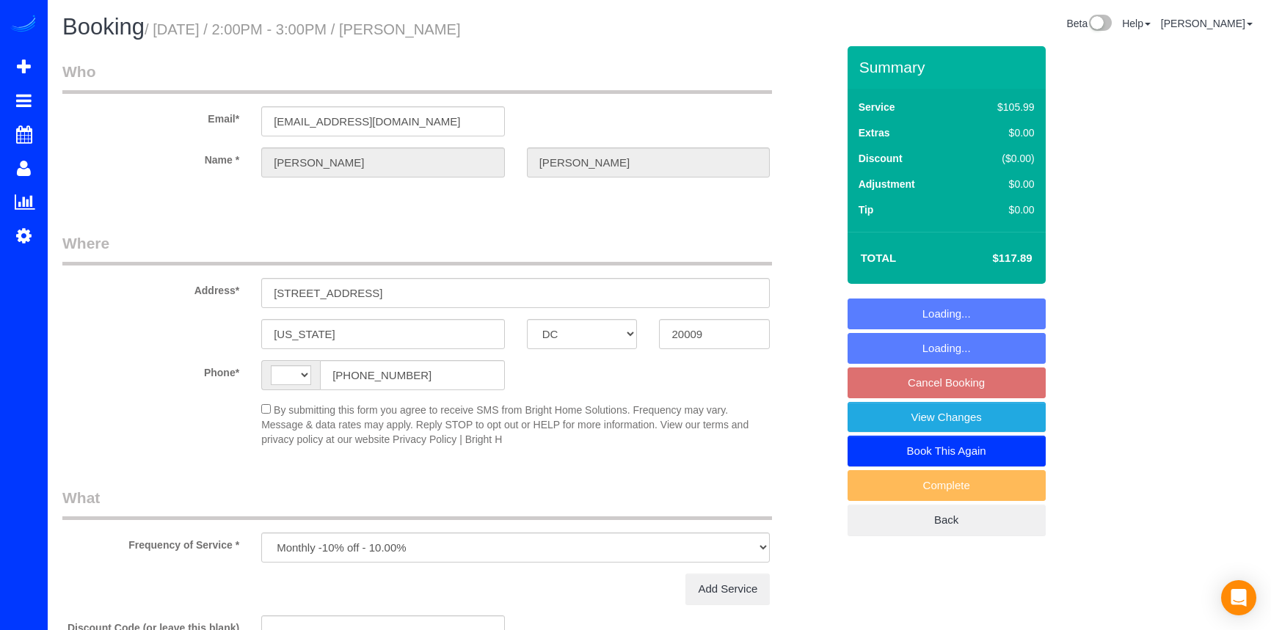
select select "DC"
select select "string:US"
select select "string:fspay-36e6b415-fdfc-497f-8bf6-2ebfeab897d9"
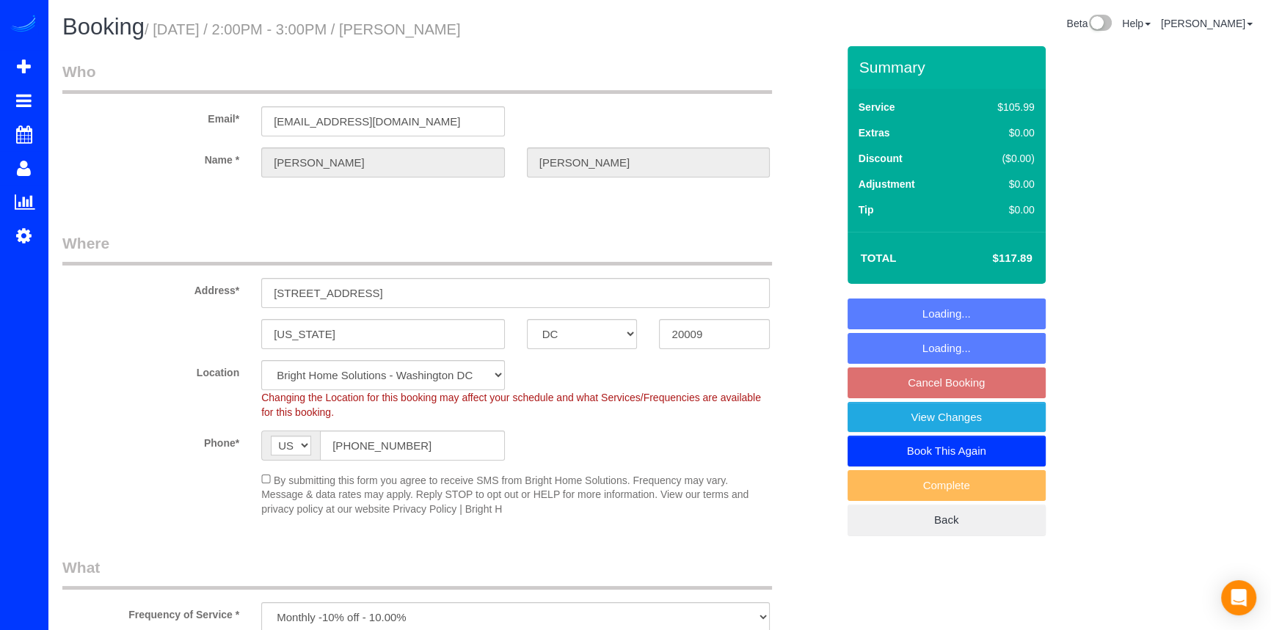
scroll to position [133, 0]
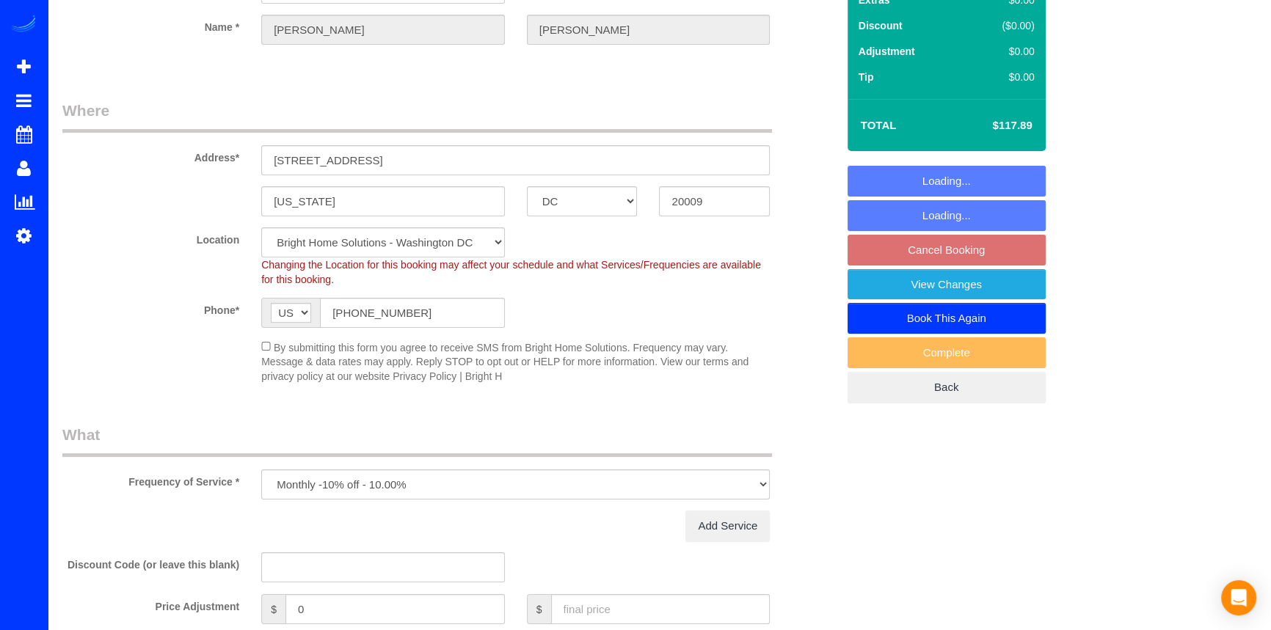
select select "spot4"
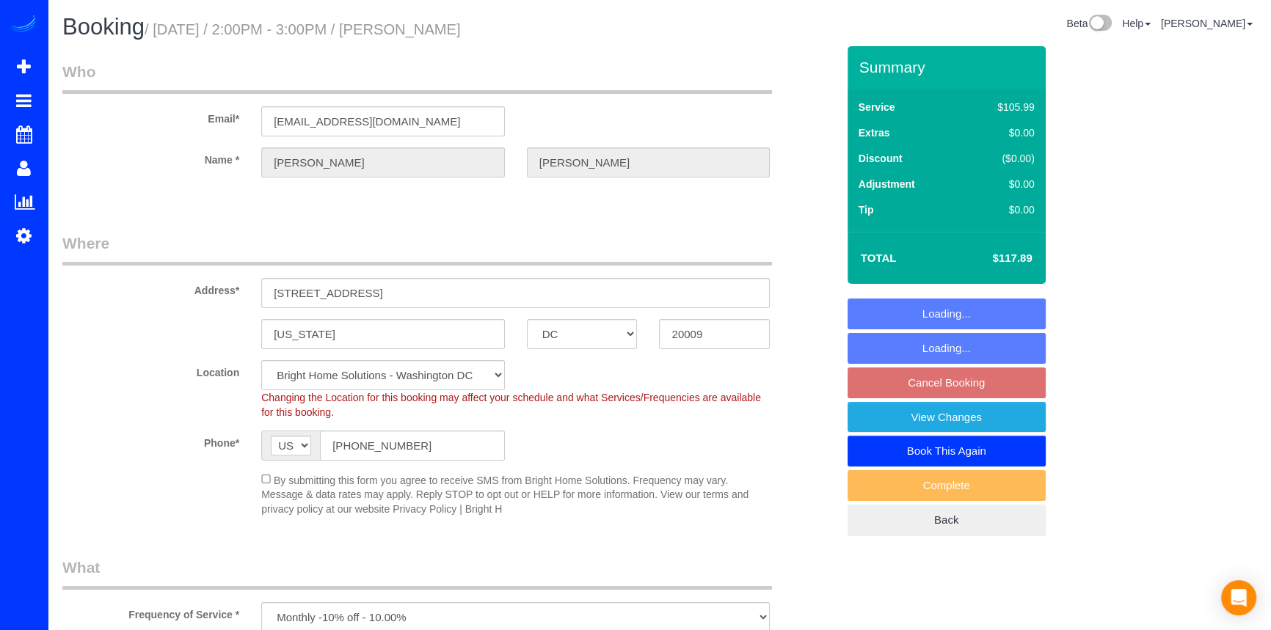
select select "object:748"
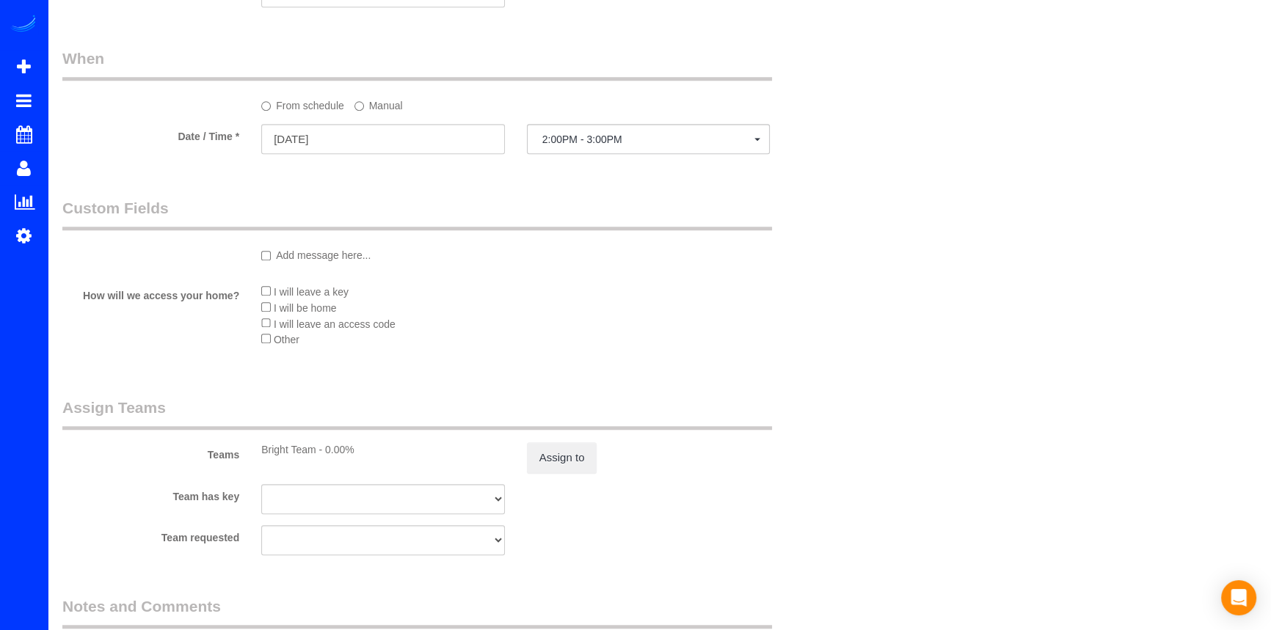
scroll to position [1334, 0]
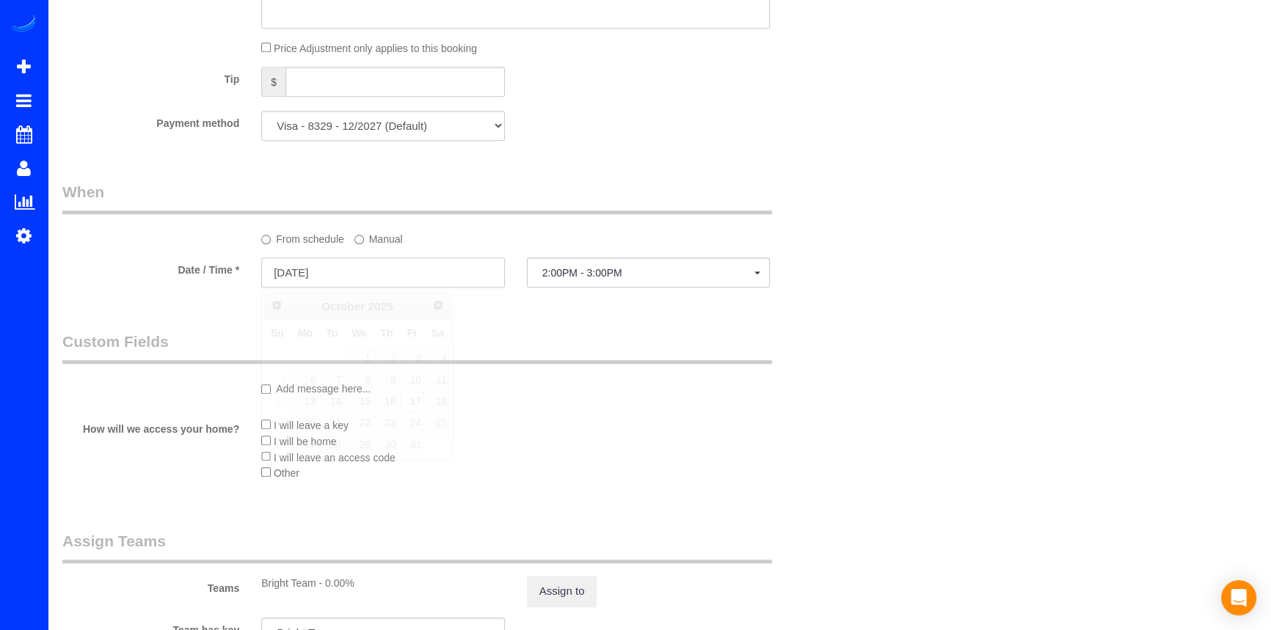
click at [424, 281] on input "10/17/2025" at bounding box center [383, 273] width 244 height 30
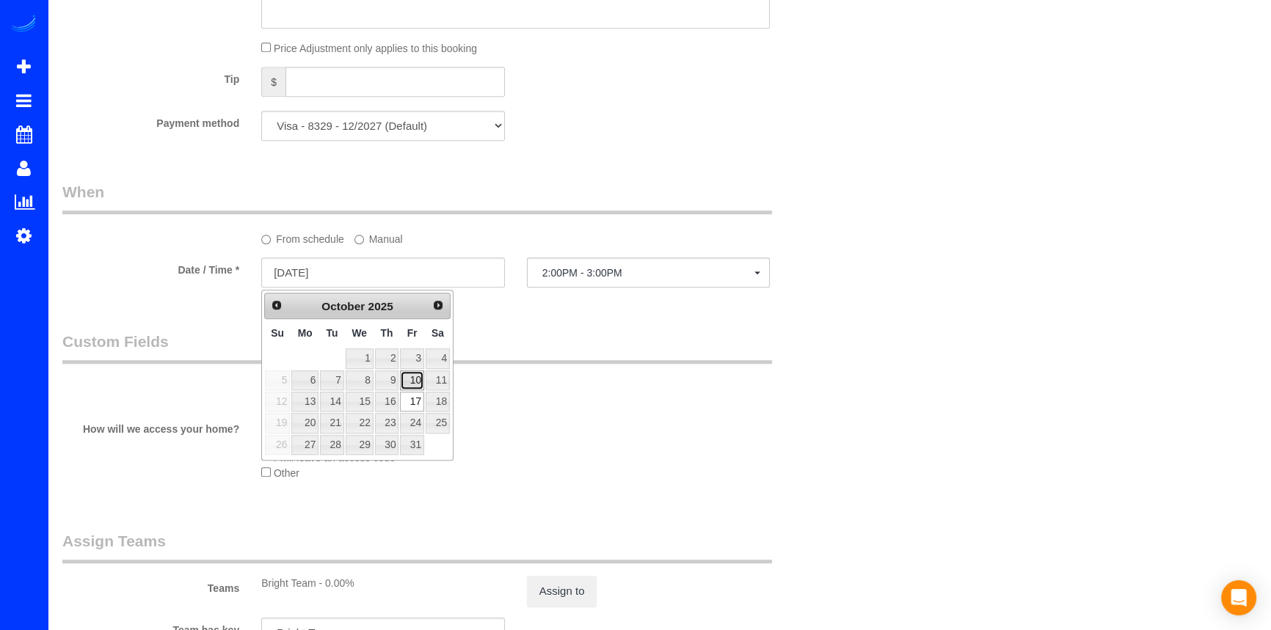
click at [420, 388] on link "10" at bounding box center [411, 381] width 23 height 20
type input "10/10/2025"
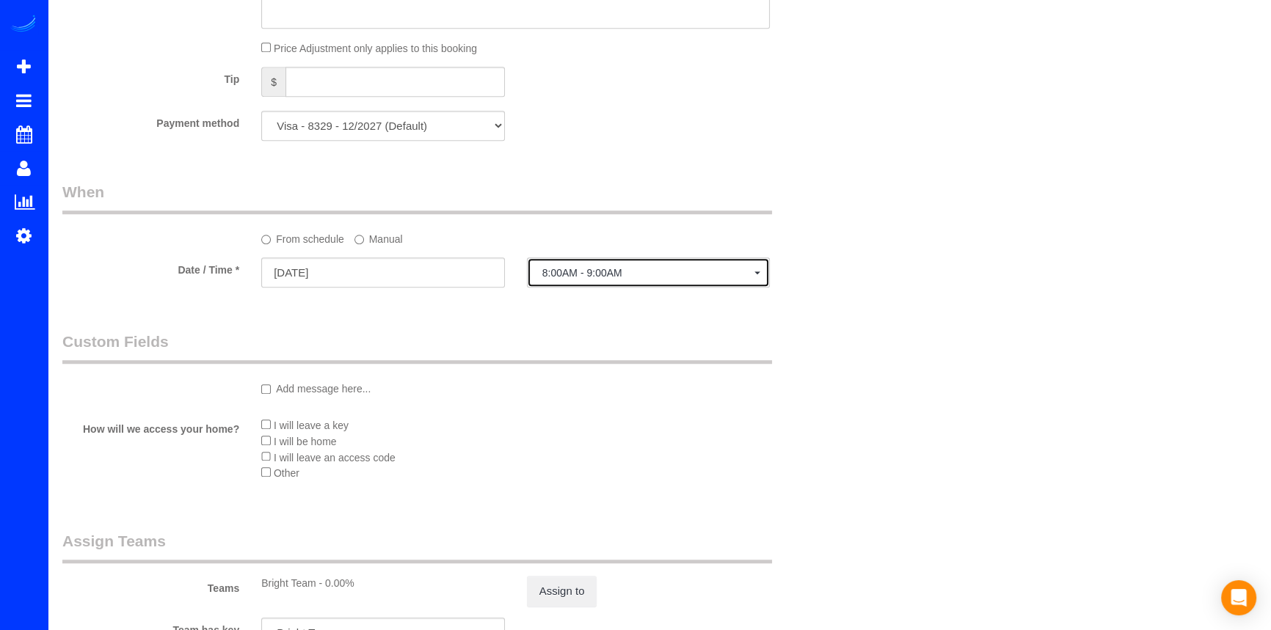
click at [607, 286] on button "8:00AM - 9:00AM" at bounding box center [649, 273] width 244 height 30
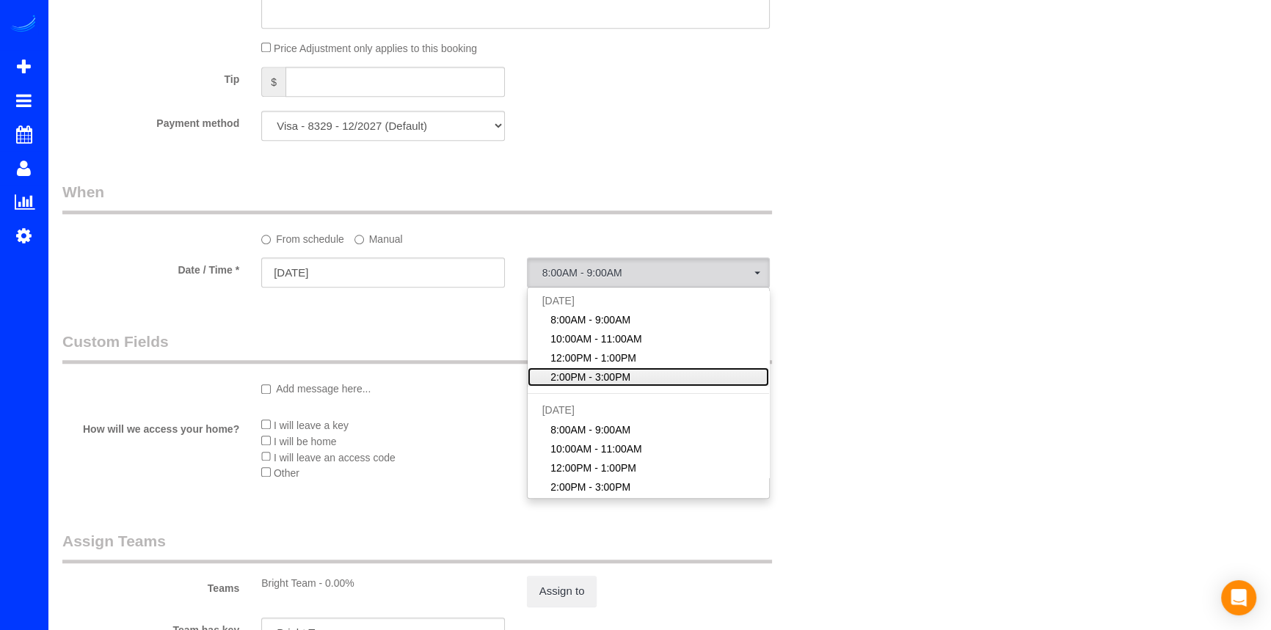
click at [588, 376] on span "2:00PM - 3:00PM" at bounding box center [590, 377] width 80 height 15
select select "spot21"
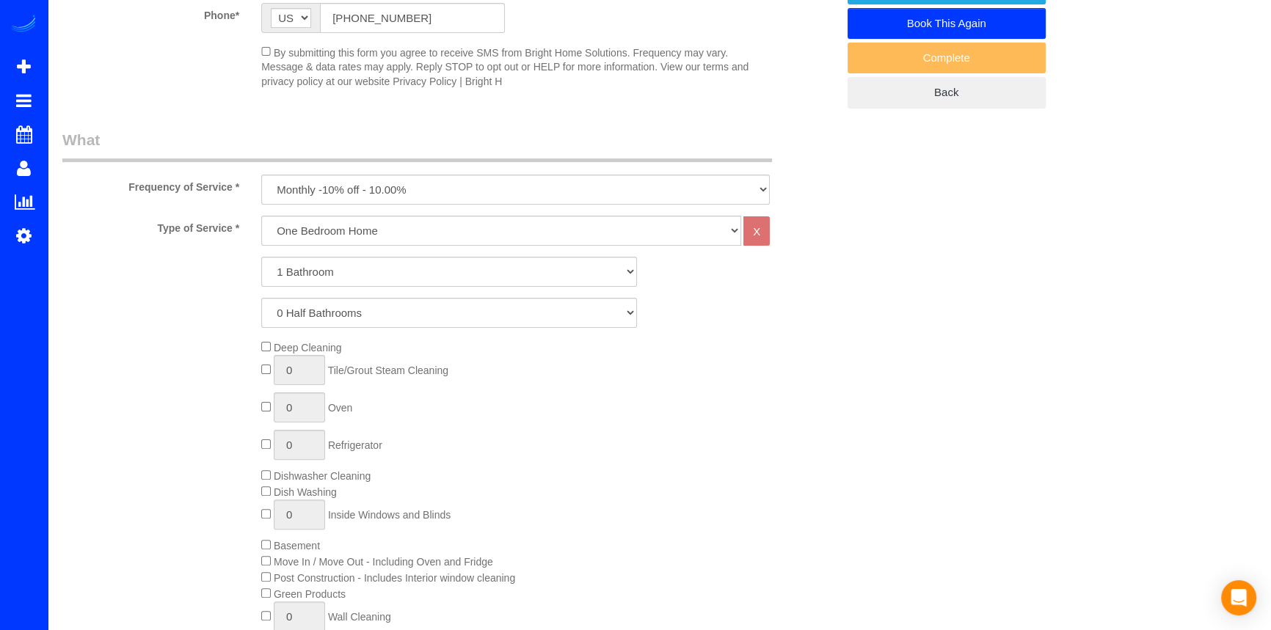
scroll to position [28, 0]
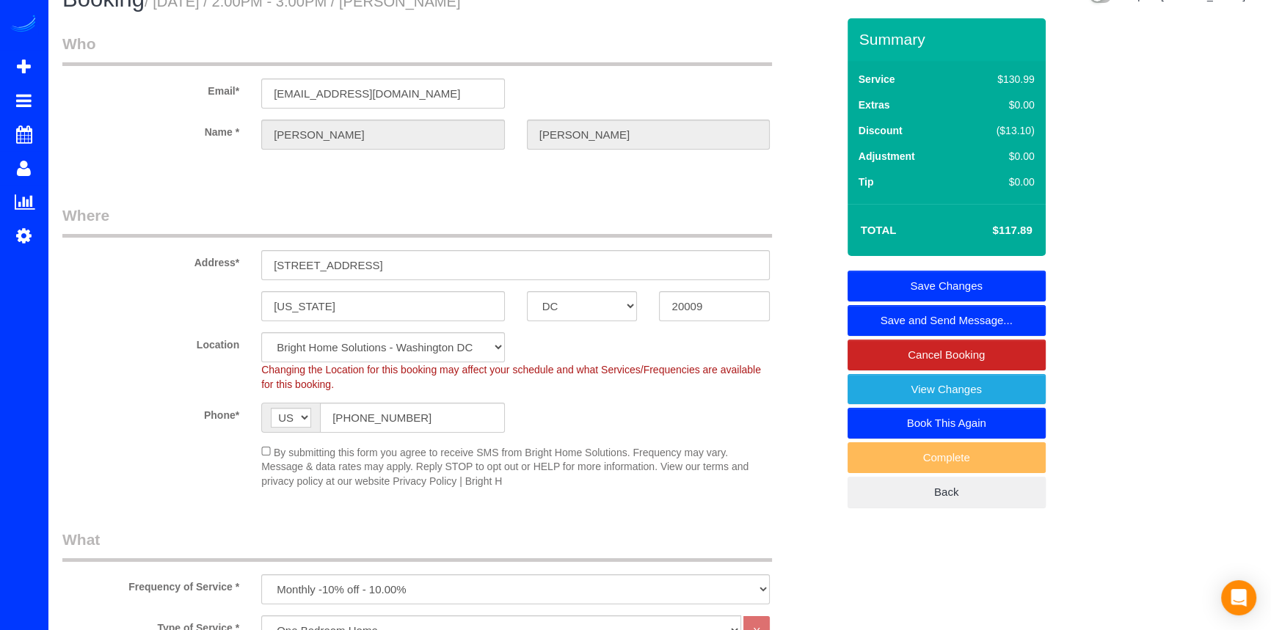
click at [980, 274] on link "Save Changes" at bounding box center [947, 286] width 198 height 31
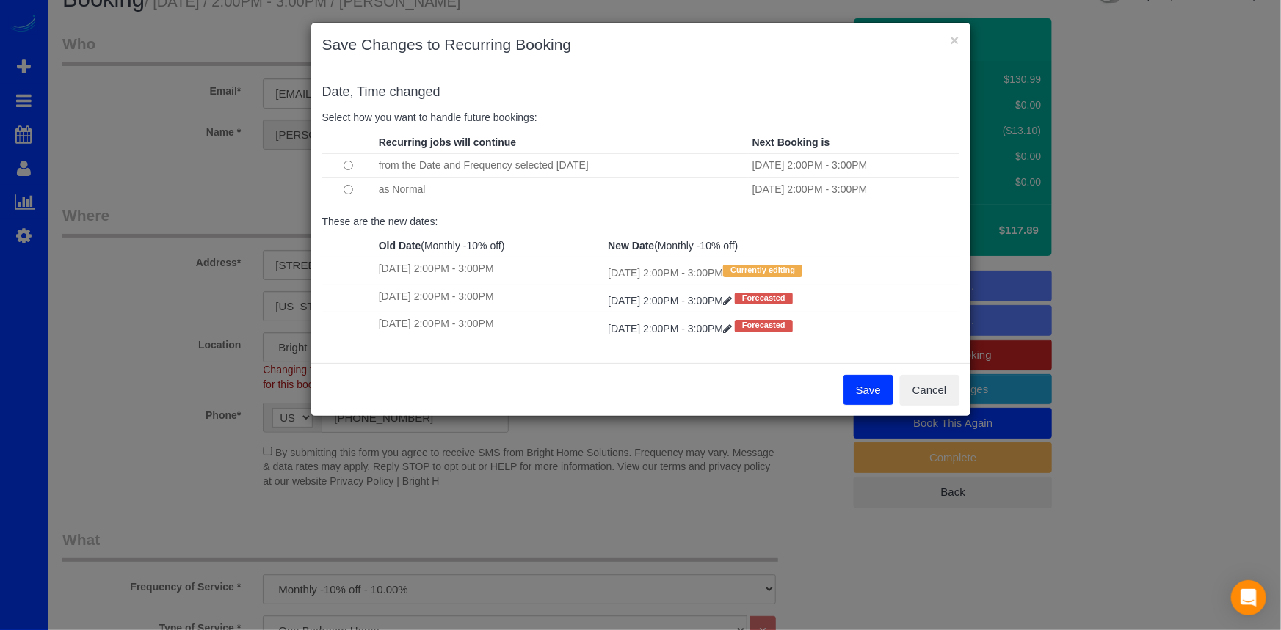
click at [873, 385] on button "Save" at bounding box center [868, 390] width 50 height 31
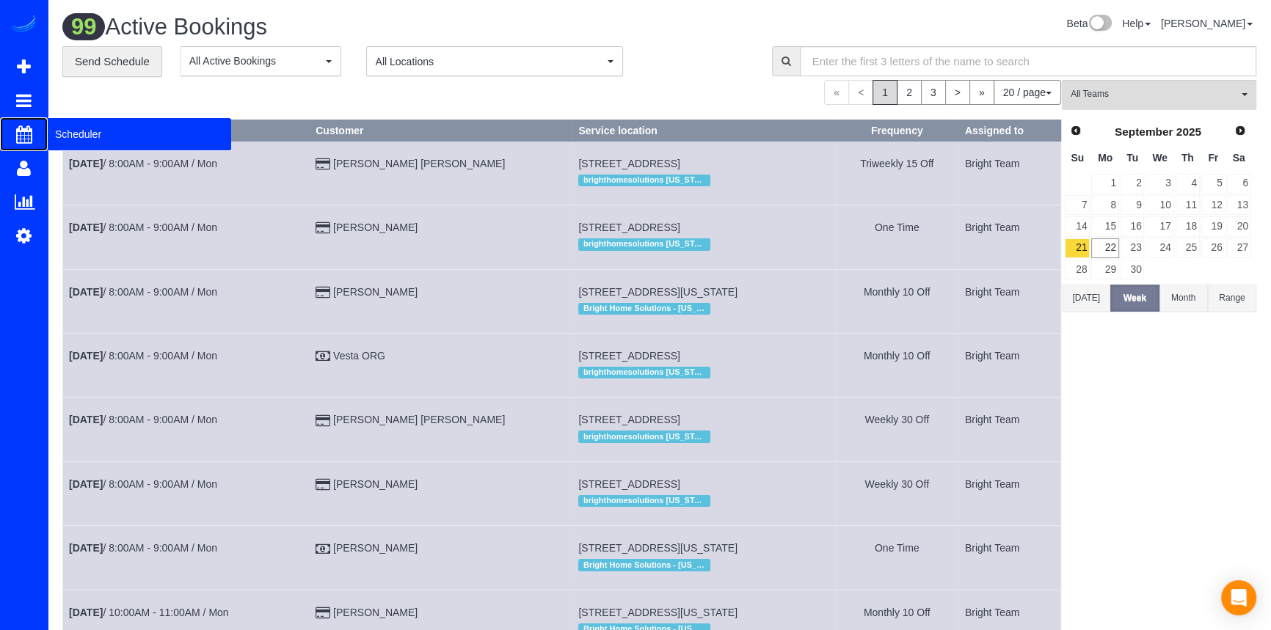
click at [59, 125] on span "Scheduler" at bounding box center [139, 134] width 183 height 34
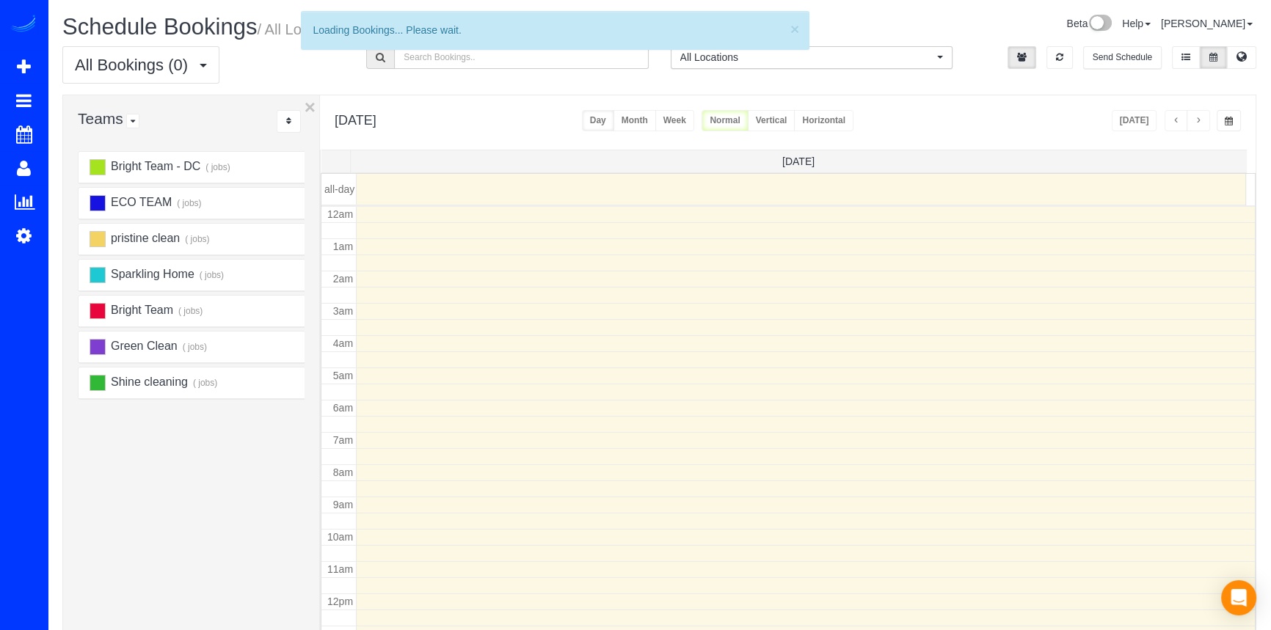
scroll to position [193, 0]
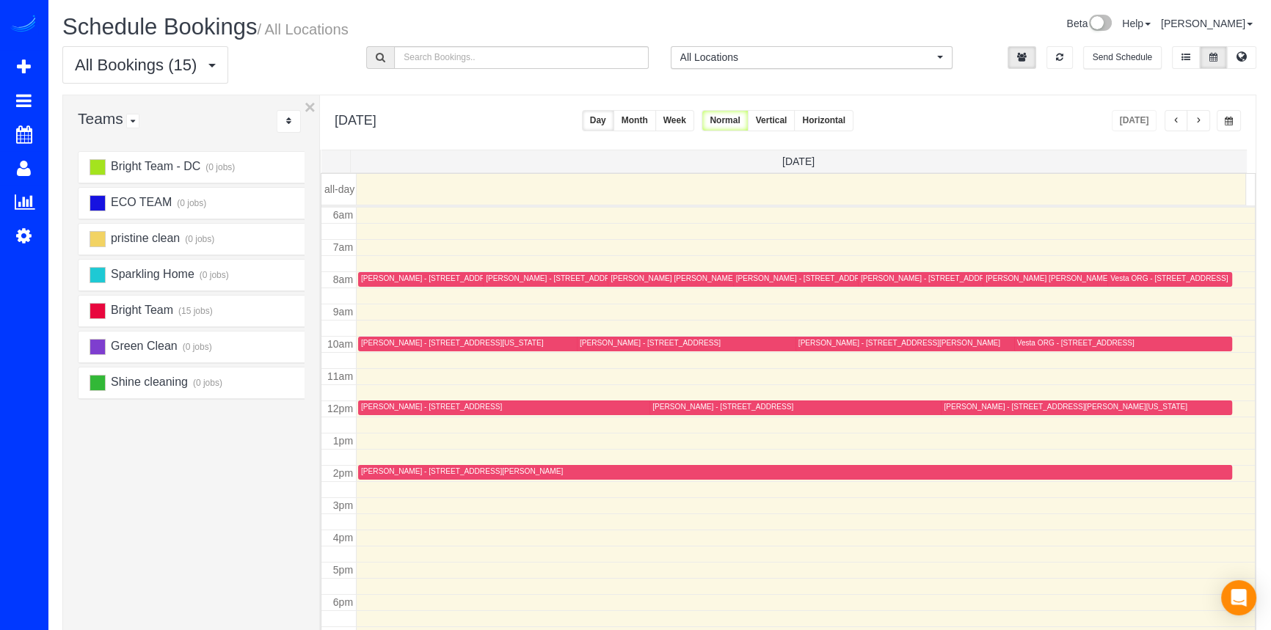
click at [1192, 121] on button "button" at bounding box center [1198, 120] width 23 height 21
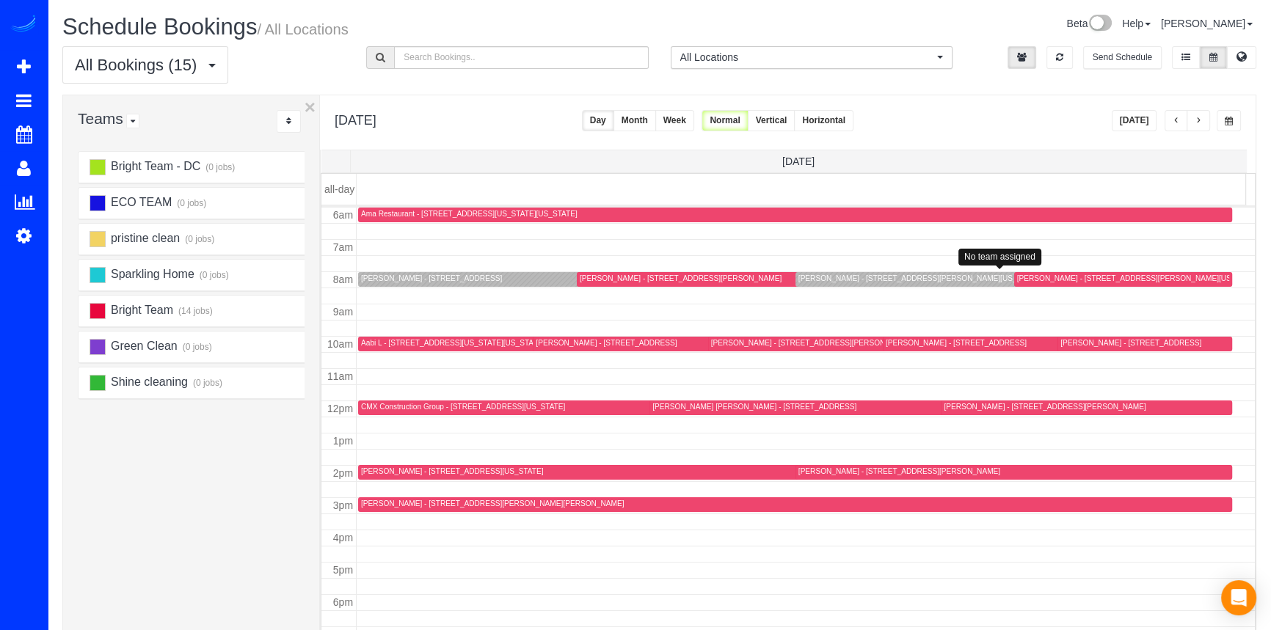
click at [808, 276] on div "[PERSON_NAME] - [STREET_ADDRESS][PERSON_NAME][US_STATE]" at bounding box center [920, 279] width 244 height 10
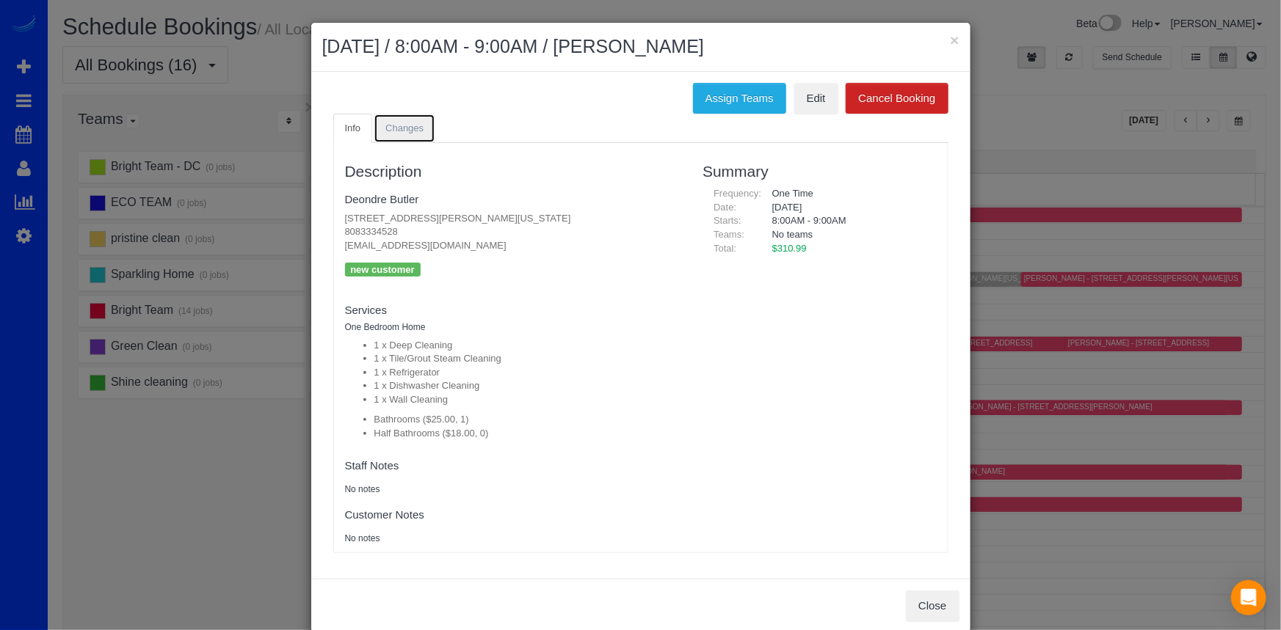
click at [410, 127] on span "Changes" at bounding box center [404, 128] width 38 height 11
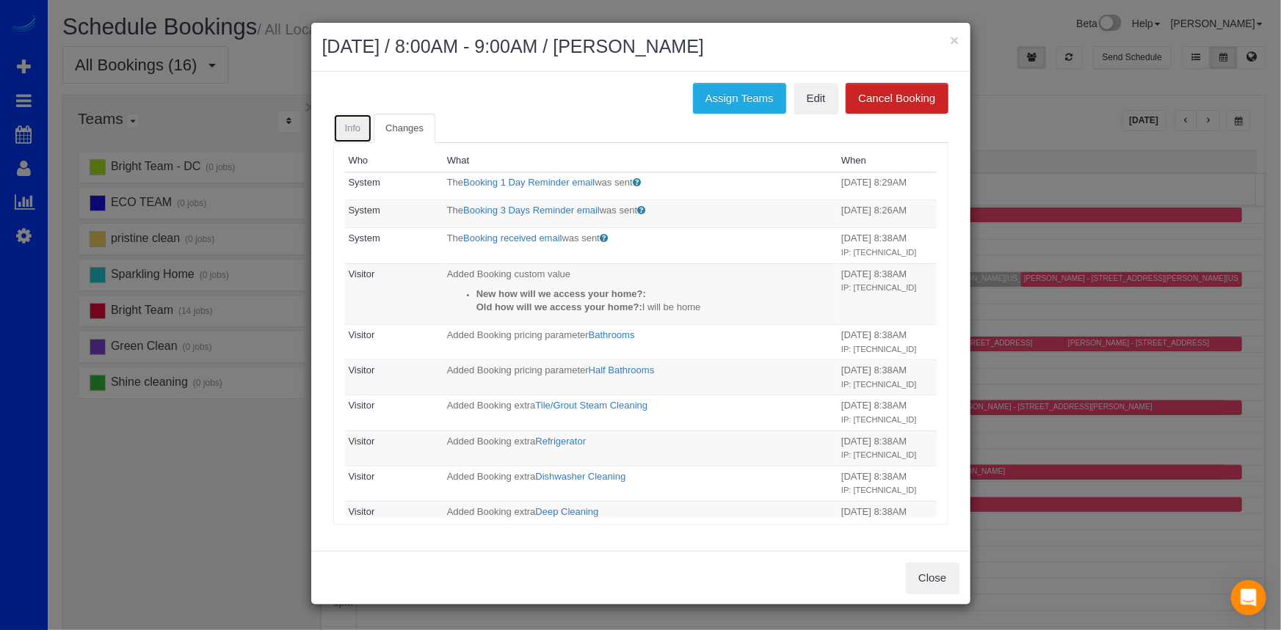
click at [370, 120] on link "Info" at bounding box center [353, 129] width 40 height 30
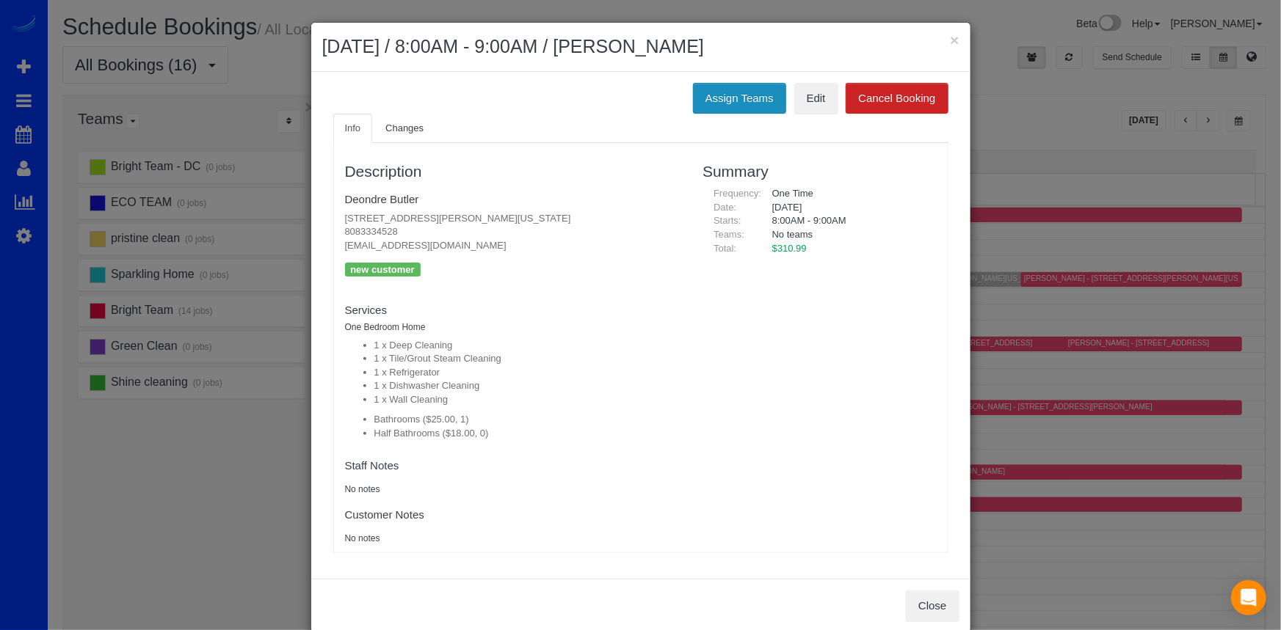
click at [722, 96] on button "Assign Teams" at bounding box center [739, 98] width 93 height 31
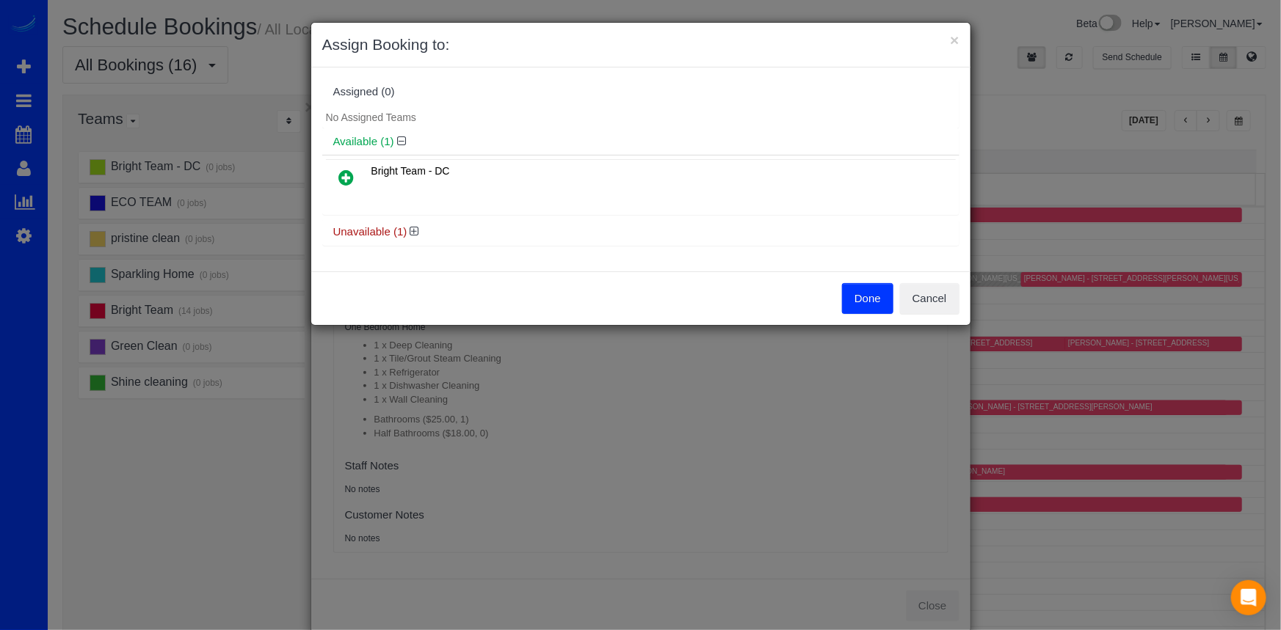
click at [402, 229] on h4 "Unavailable (1)" at bounding box center [640, 232] width 615 height 12
click at [410, 227] on icon at bounding box center [414, 231] width 9 height 11
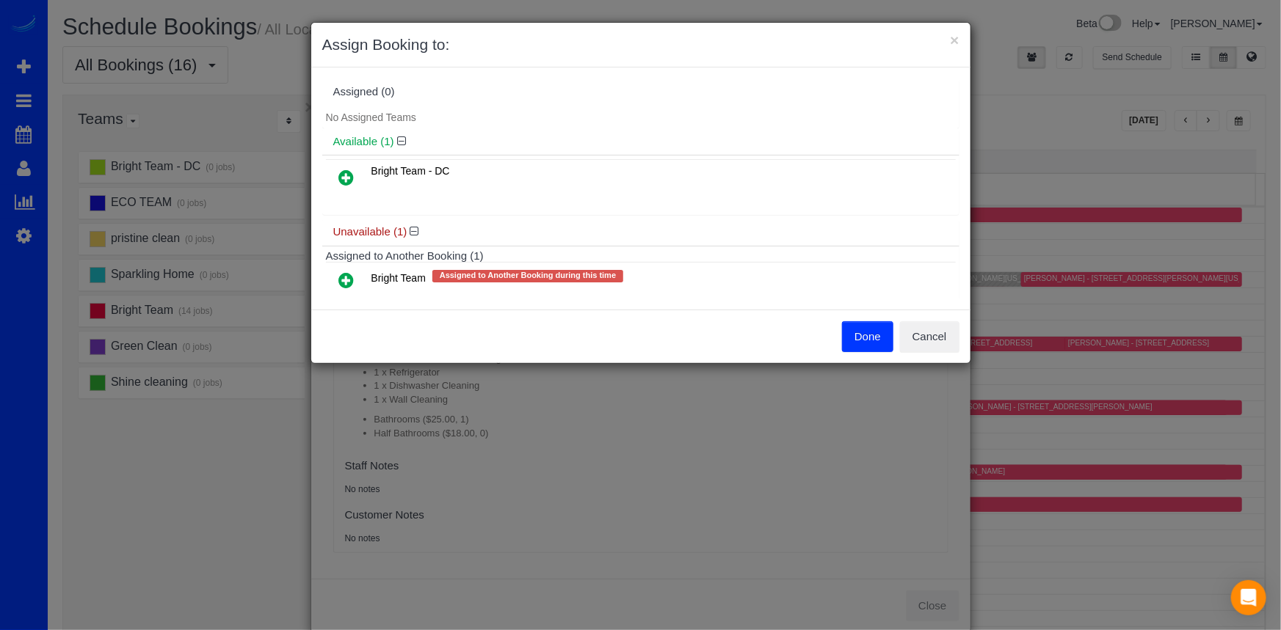
click at [345, 279] on icon at bounding box center [346, 281] width 15 height 18
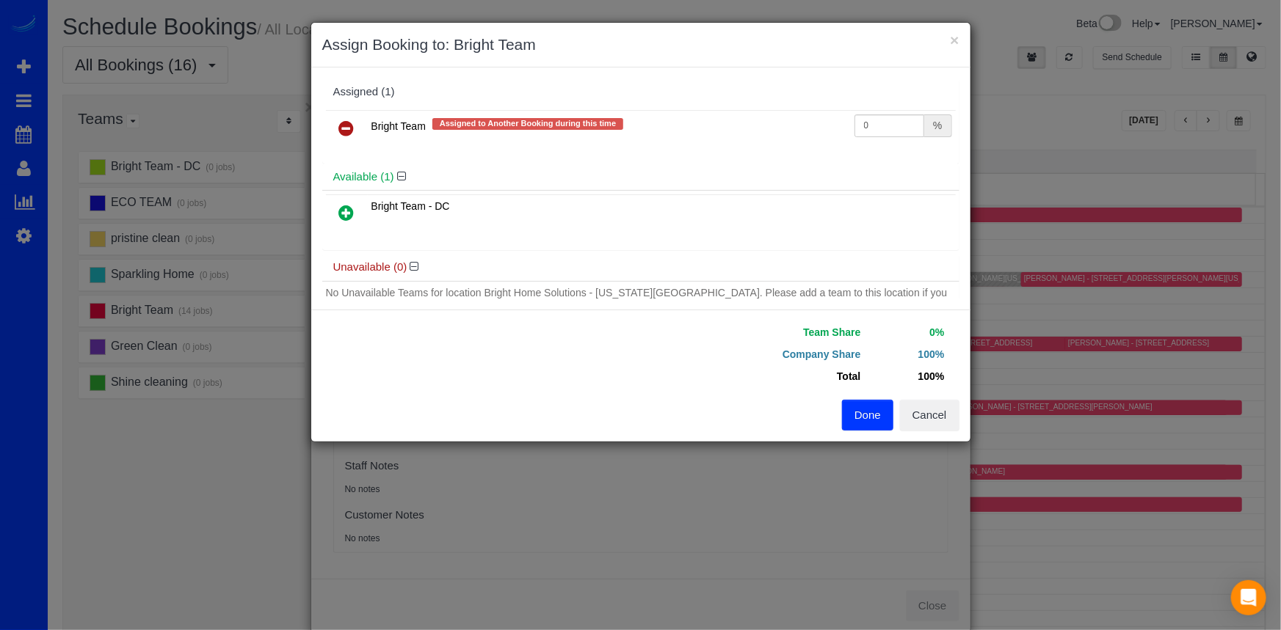
click at [859, 412] on button "Done" at bounding box center [867, 415] width 51 height 31
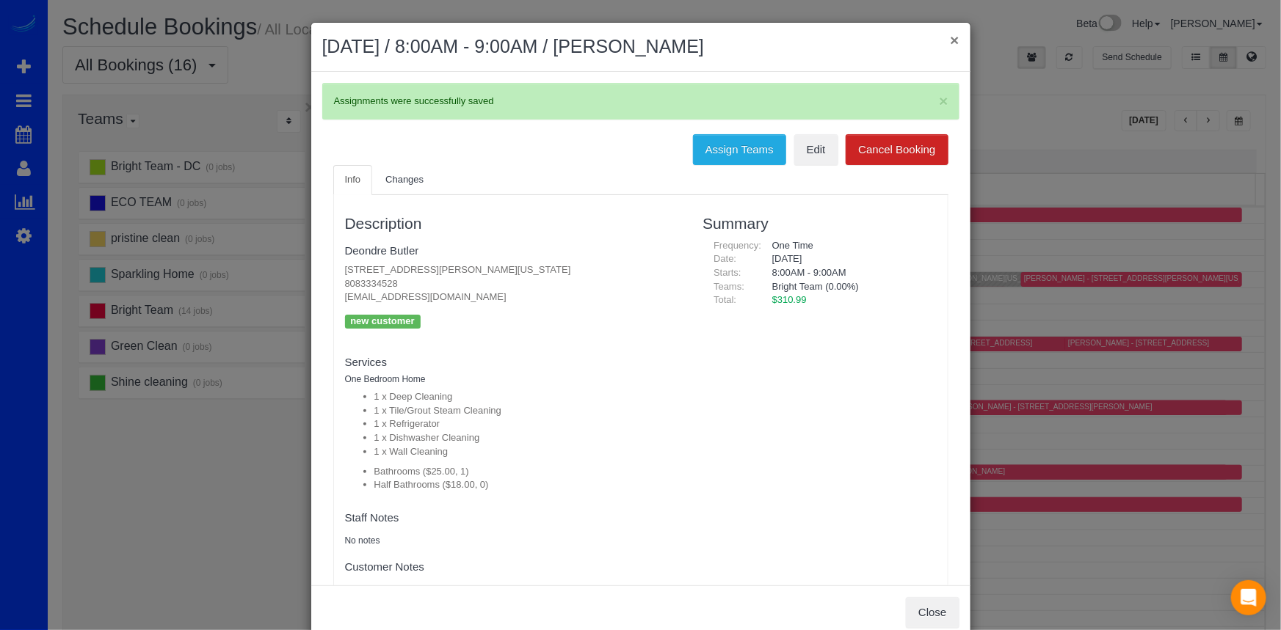
click at [953, 40] on button "×" at bounding box center [954, 39] width 9 height 15
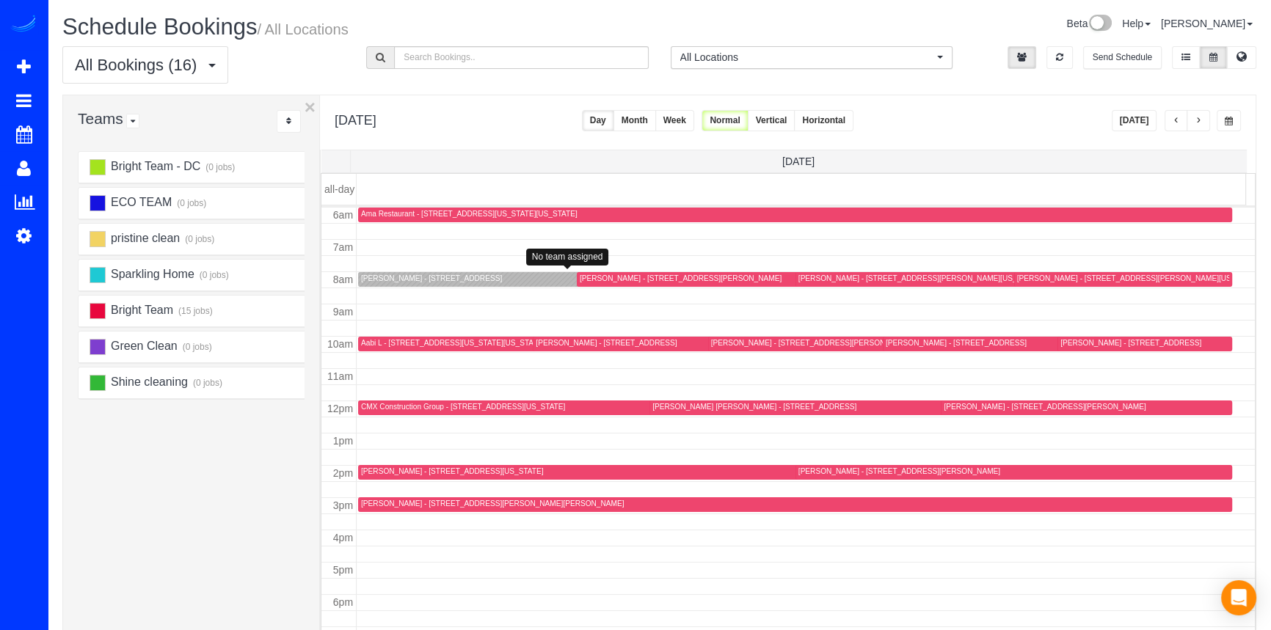
click at [373, 279] on div "Amy Beckley - 1215 East-West Hwy , Unit 1510, Silver Spring, MD 20910" at bounding box center [431, 279] width 141 height 10
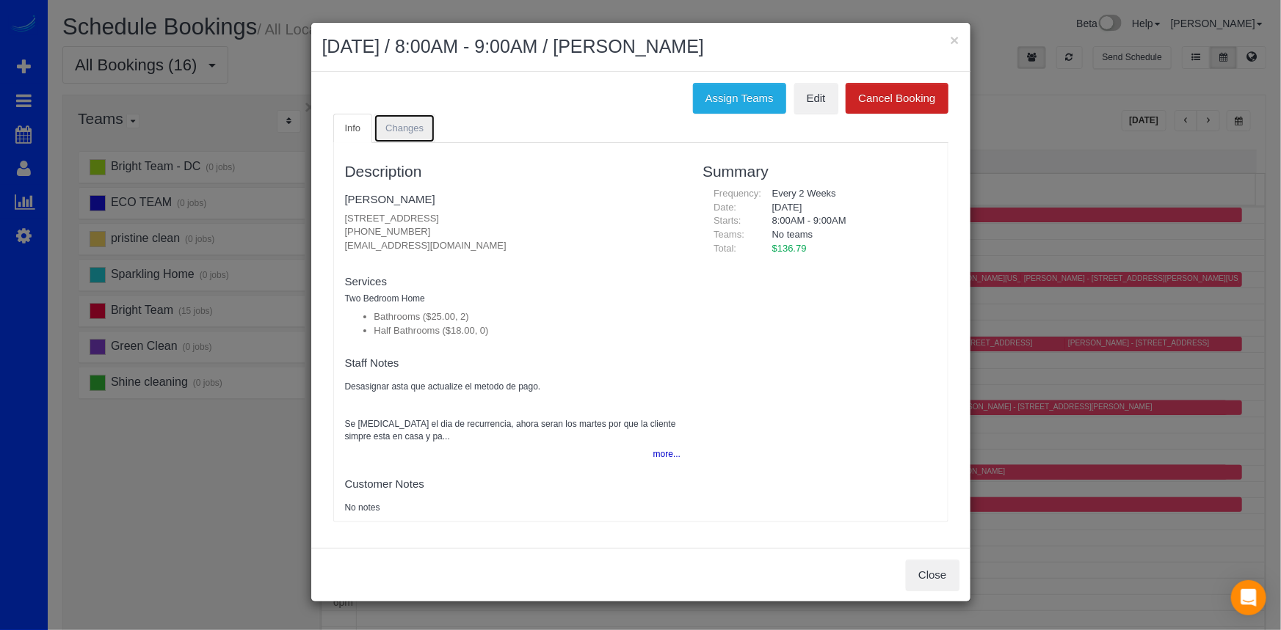
click at [396, 126] on span "Changes" at bounding box center [404, 128] width 38 height 11
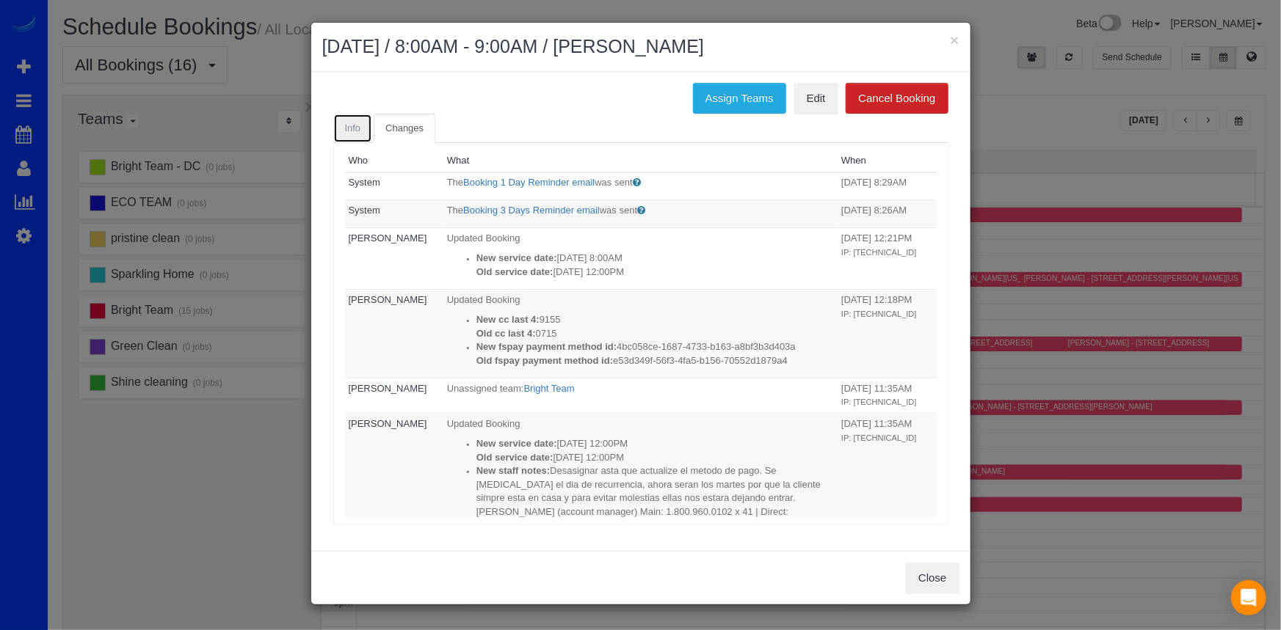
click at [351, 128] on span "Info" at bounding box center [353, 128] width 16 height 11
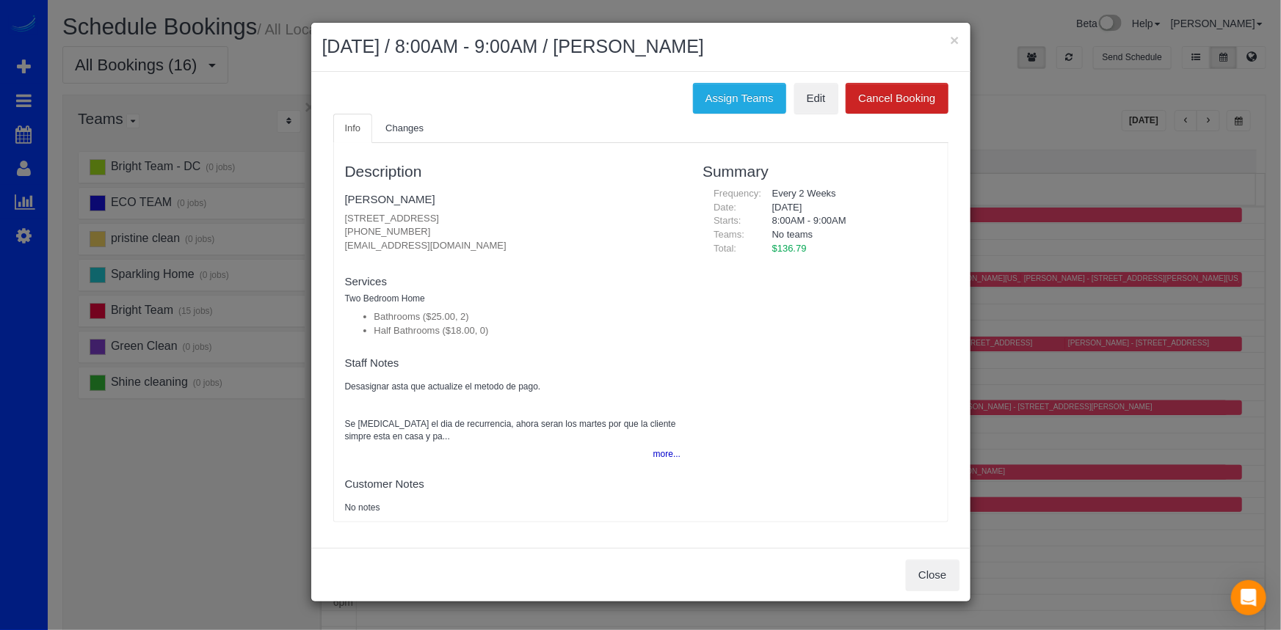
click at [823, 119] on ul "Info Changes" at bounding box center [640, 129] width 615 height 30
click at [821, 112] on link "Edit" at bounding box center [816, 98] width 44 height 31
click at [371, 197] on link "Amy Beckley" at bounding box center [390, 199] width 90 height 12
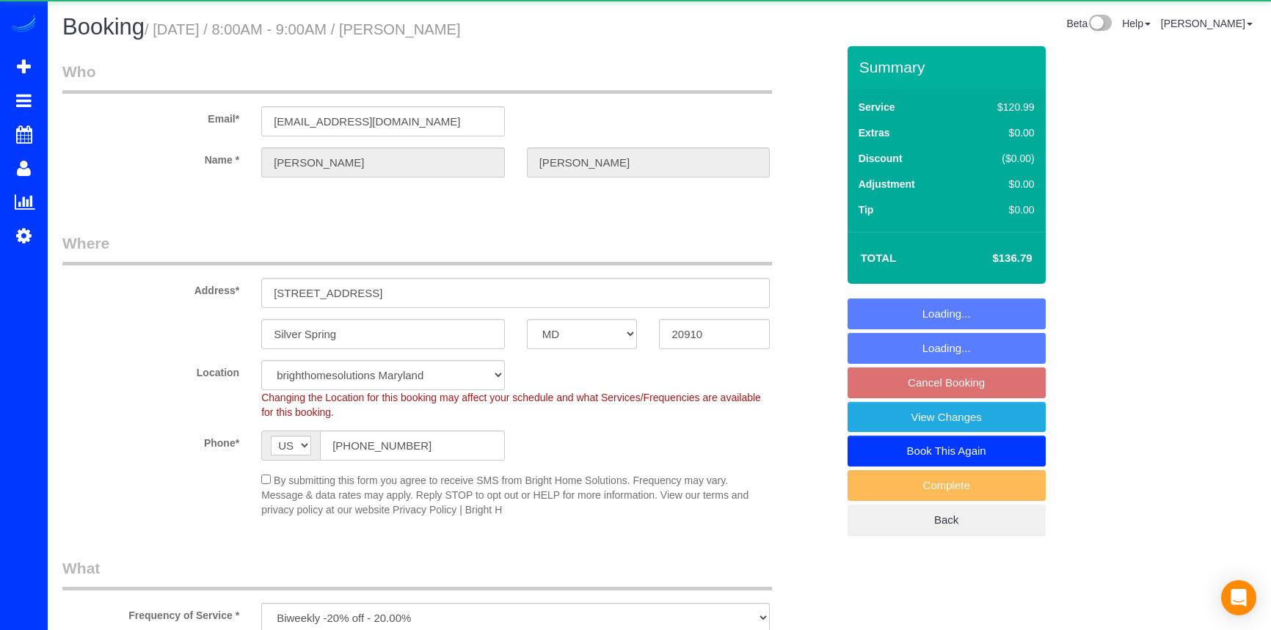
select select "MD"
select select "string:fspay-4bc058ce-1687-4733-b163-a8bf3b3d403a"
select select "object:787"
select select "2"
select select "spot1"
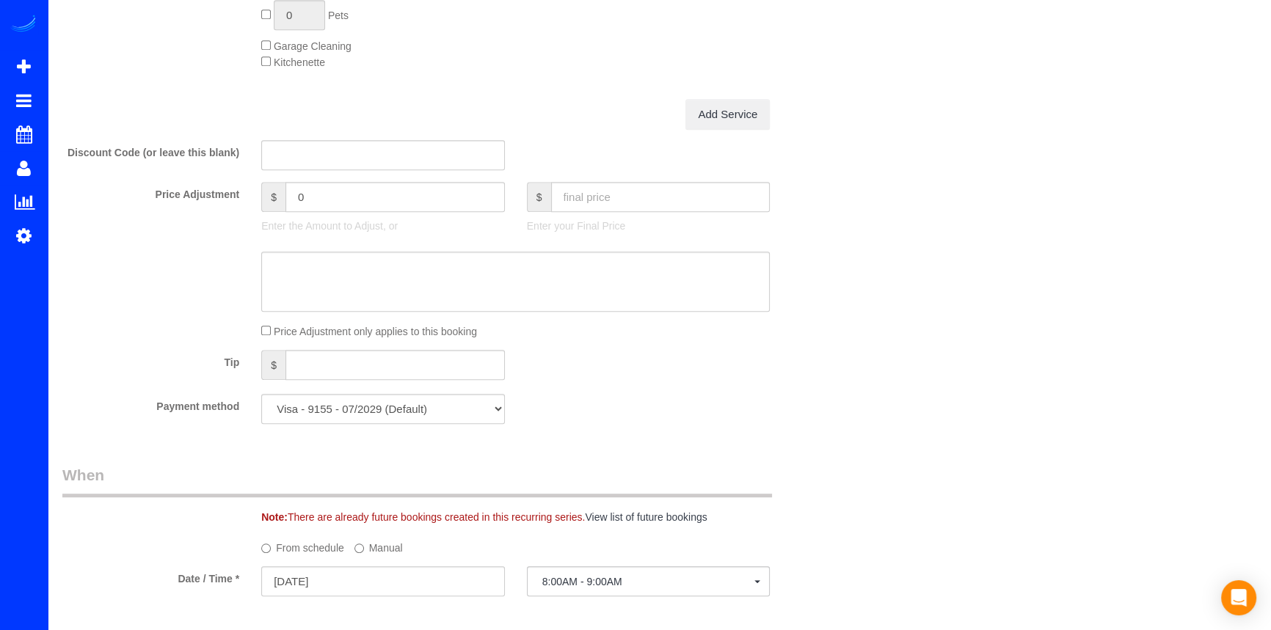
scroll to position [1334, 0]
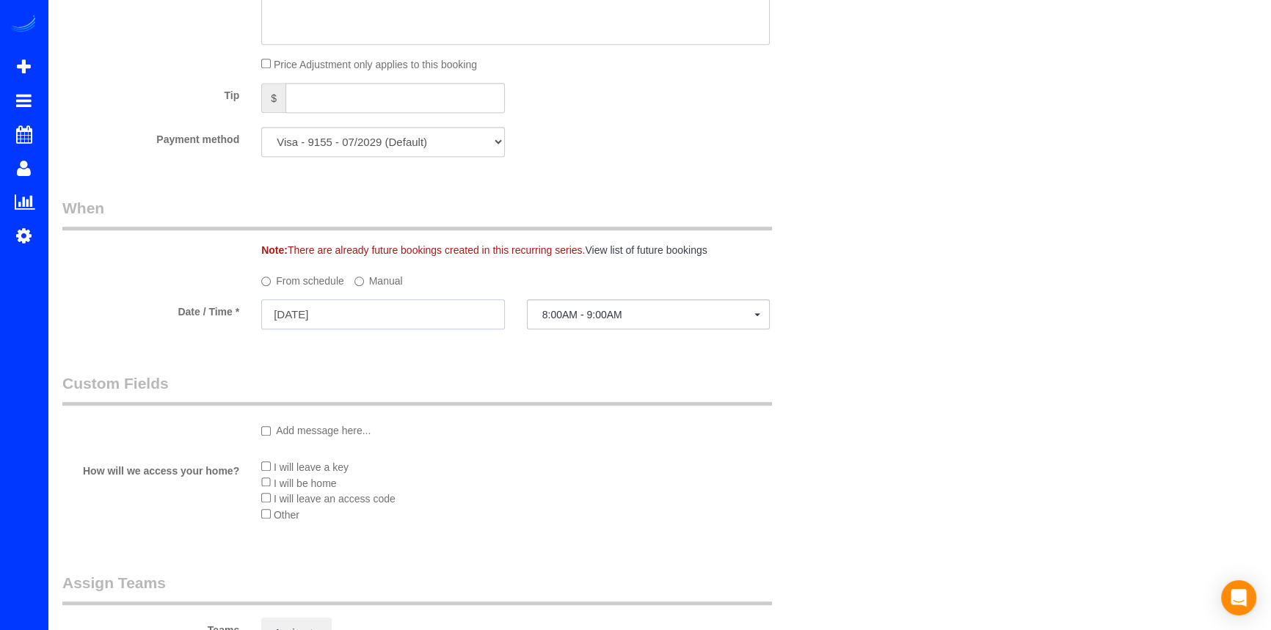
click at [361, 315] on input "[DATE]" at bounding box center [383, 314] width 244 height 30
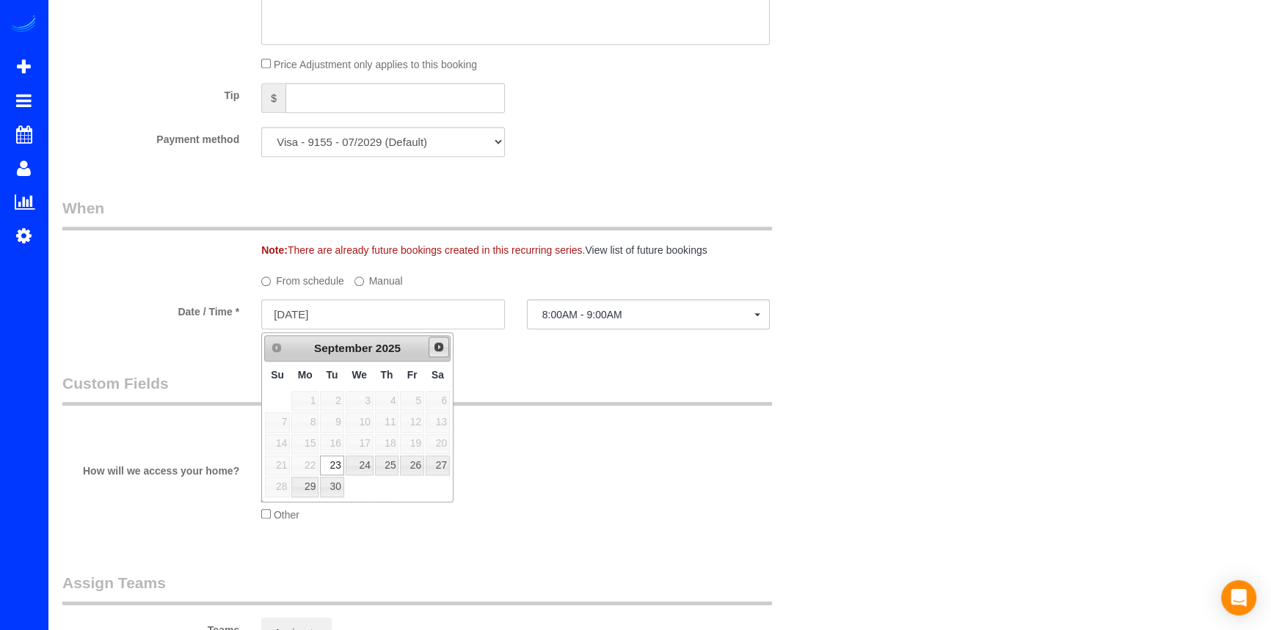
click at [444, 352] on span "Next" at bounding box center [439, 347] width 12 height 12
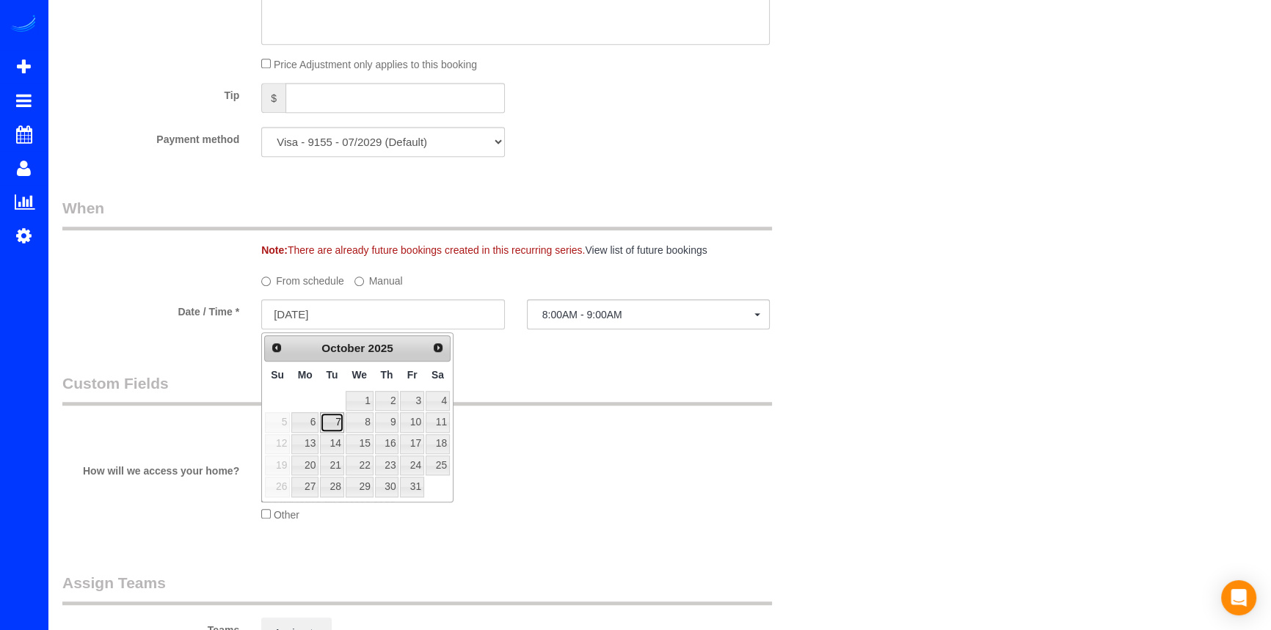
click at [338, 417] on link "7" at bounding box center [331, 422] width 23 height 20
type input "[DATE]"
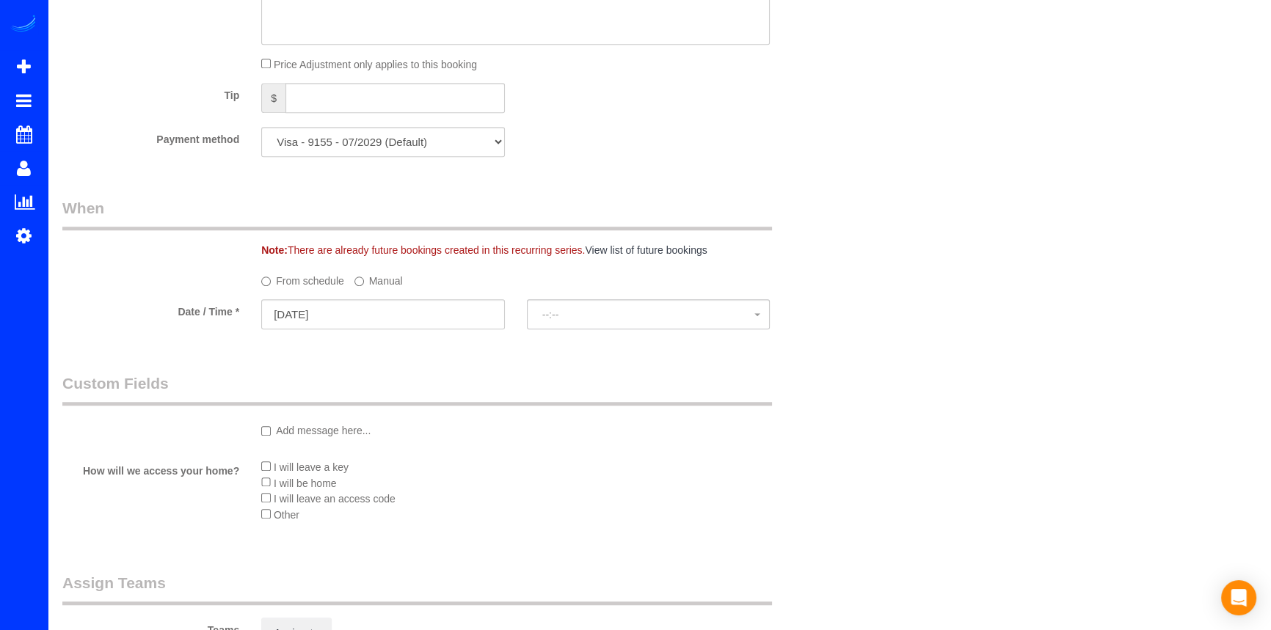
select select "spot21"
click at [625, 325] on button "8:00AM - 9:00AM" at bounding box center [649, 314] width 244 height 30
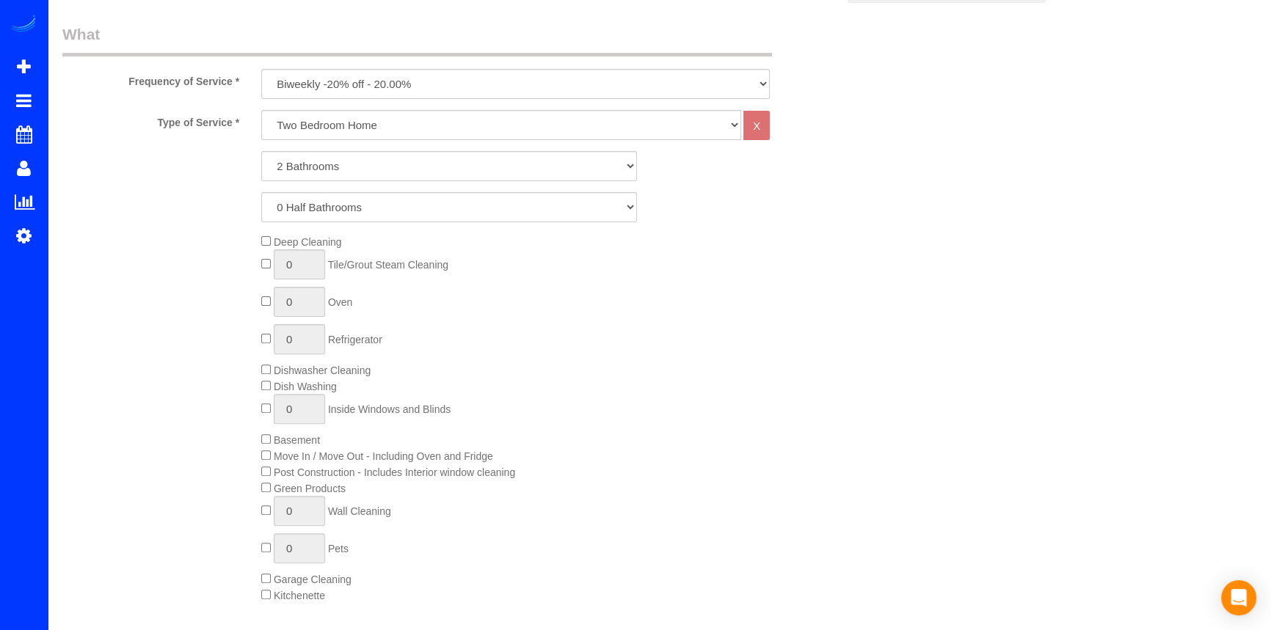
scroll to position [133, 0]
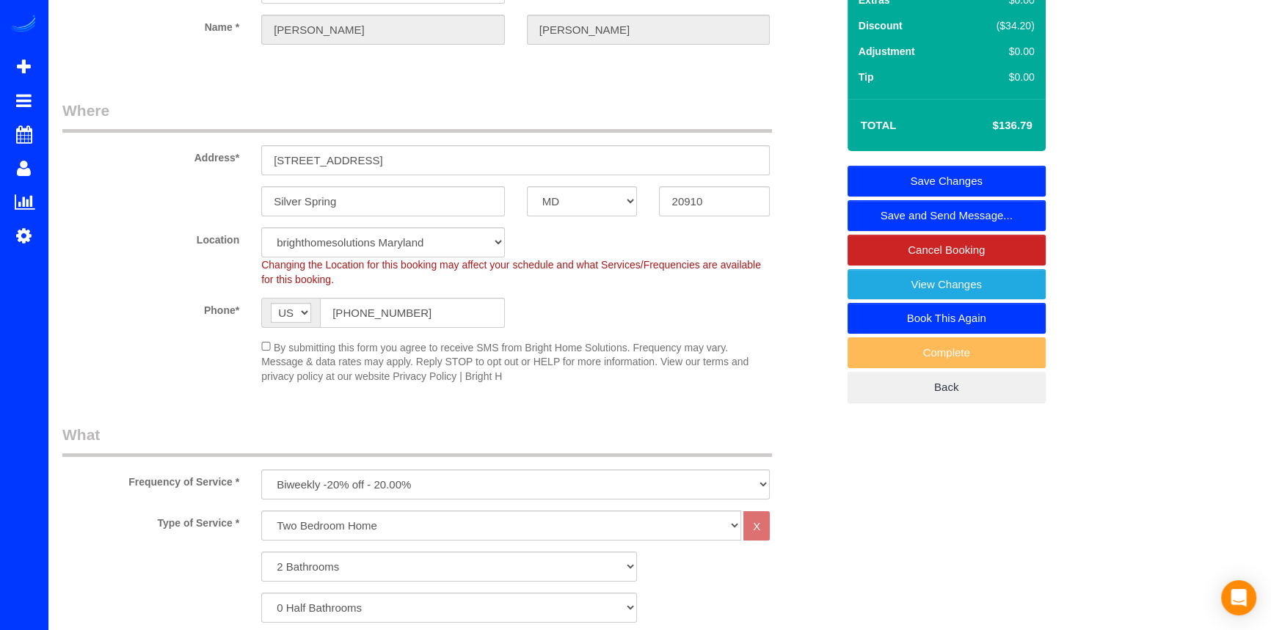
click at [998, 168] on link "Save Changes" at bounding box center [947, 181] width 198 height 31
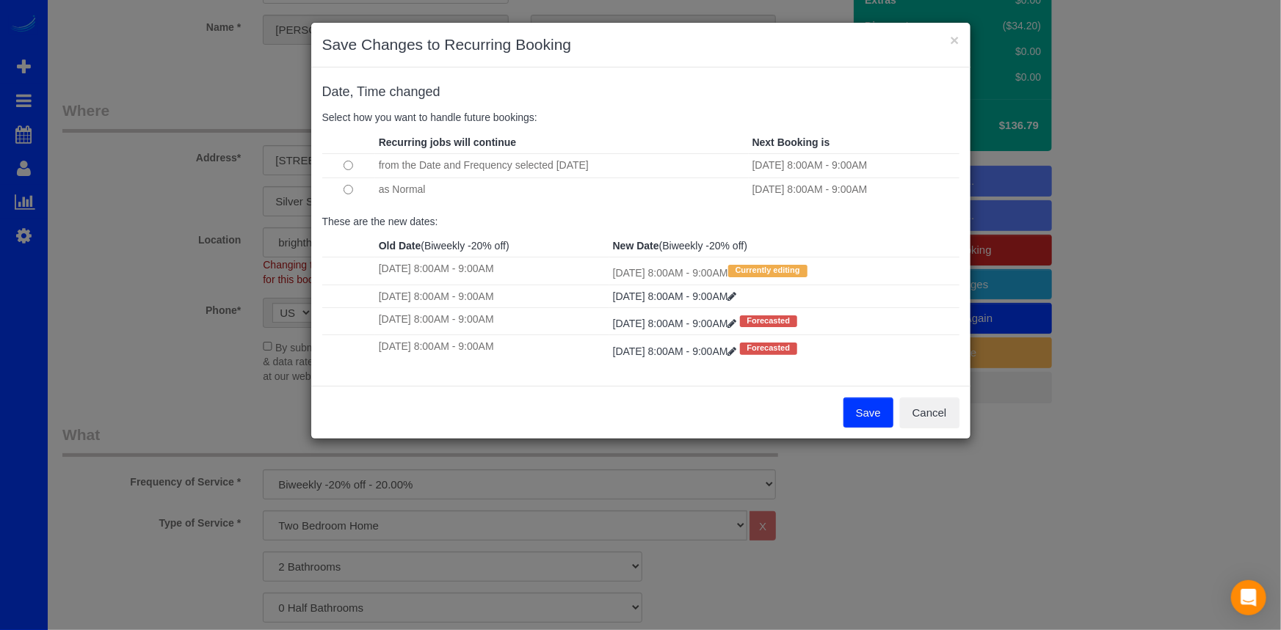
click at [864, 416] on button "Save" at bounding box center [868, 413] width 50 height 31
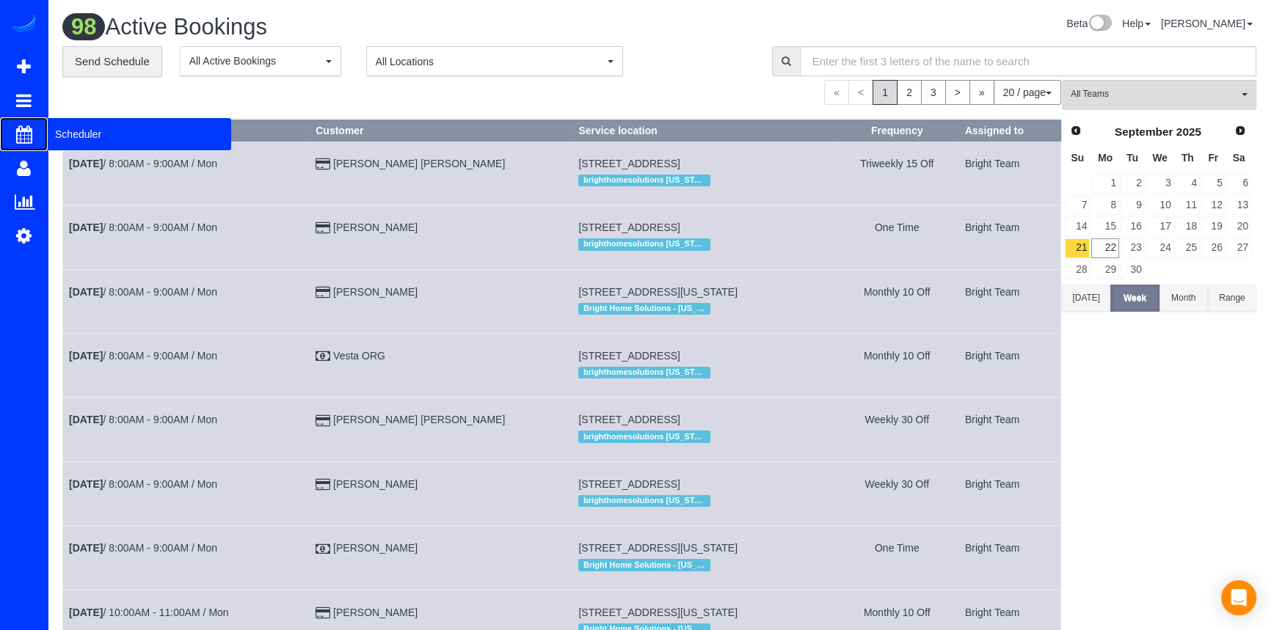
click at [81, 139] on span "Scheduler" at bounding box center [139, 134] width 183 height 34
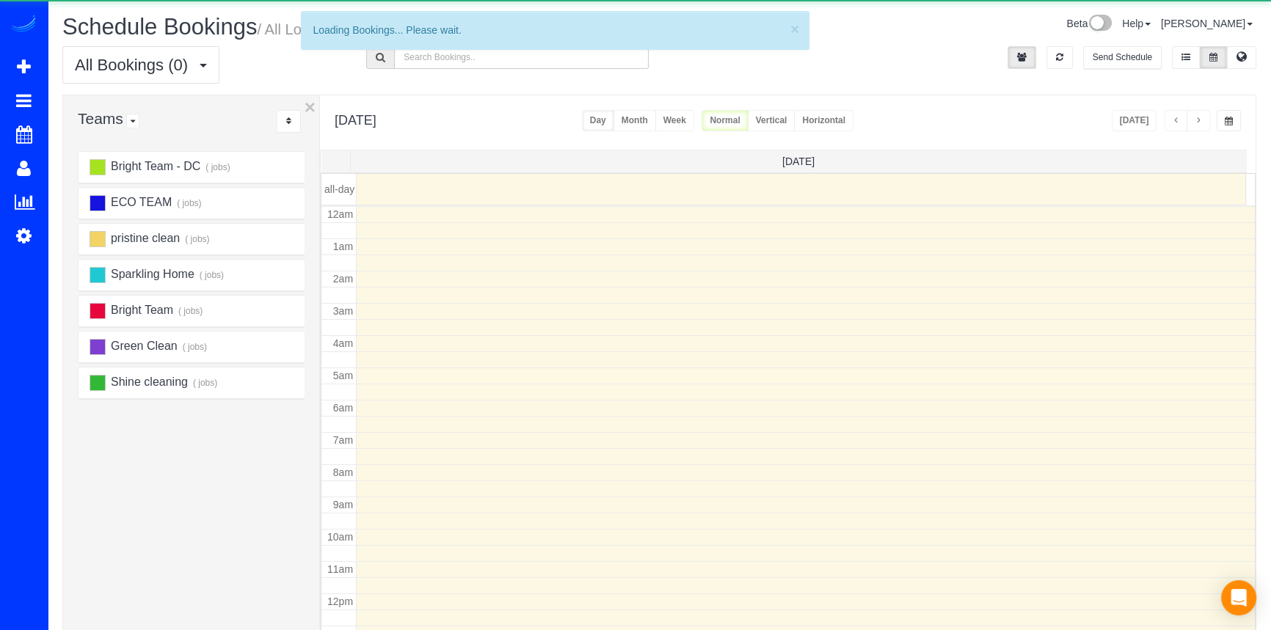
scroll to position [193, 0]
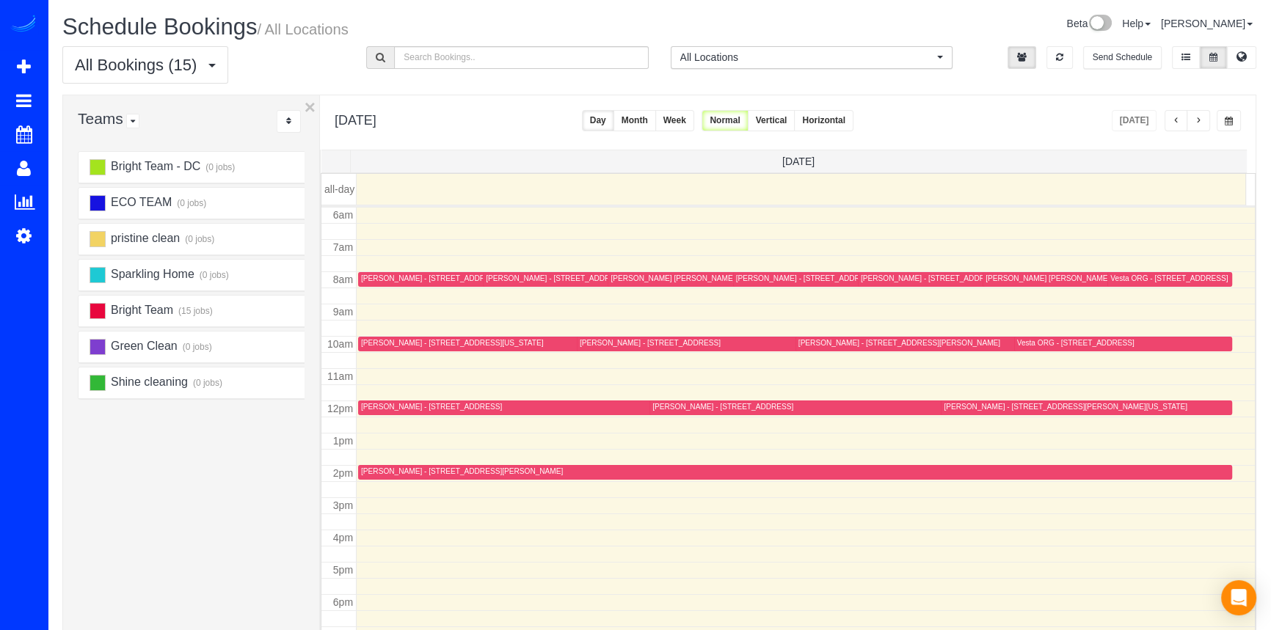
click at [1203, 123] on button "button" at bounding box center [1198, 120] width 23 height 21
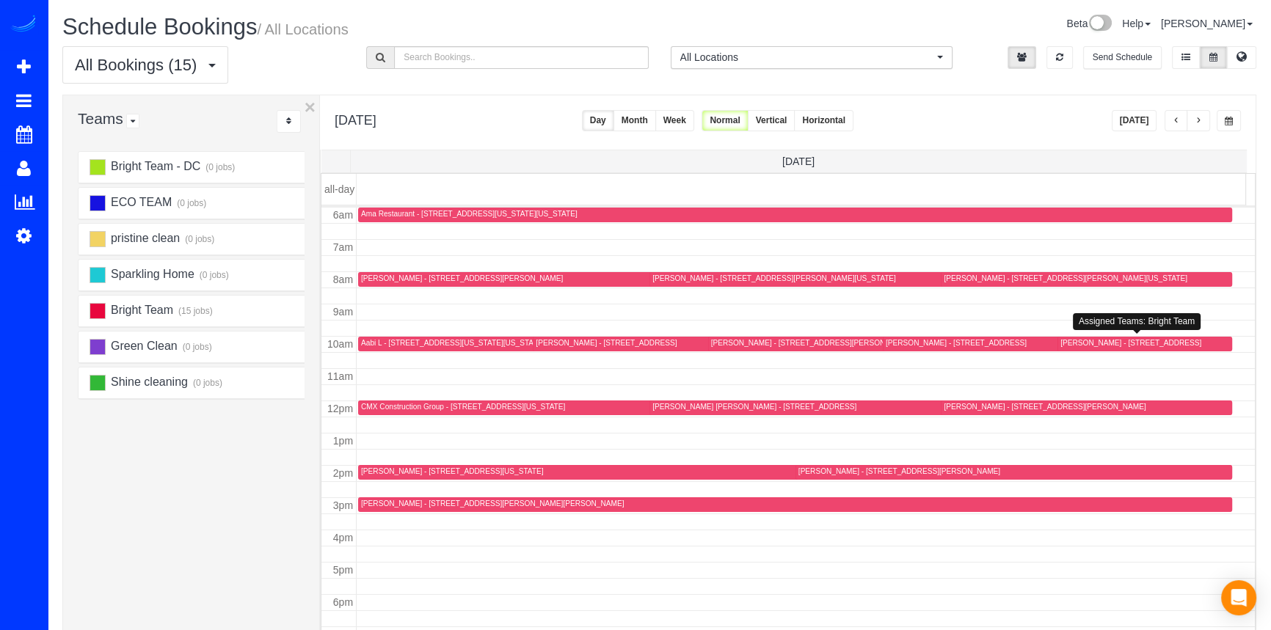
click at [1079, 343] on div "[PERSON_NAME] - [STREET_ADDRESS]" at bounding box center [1131, 343] width 141 height 10
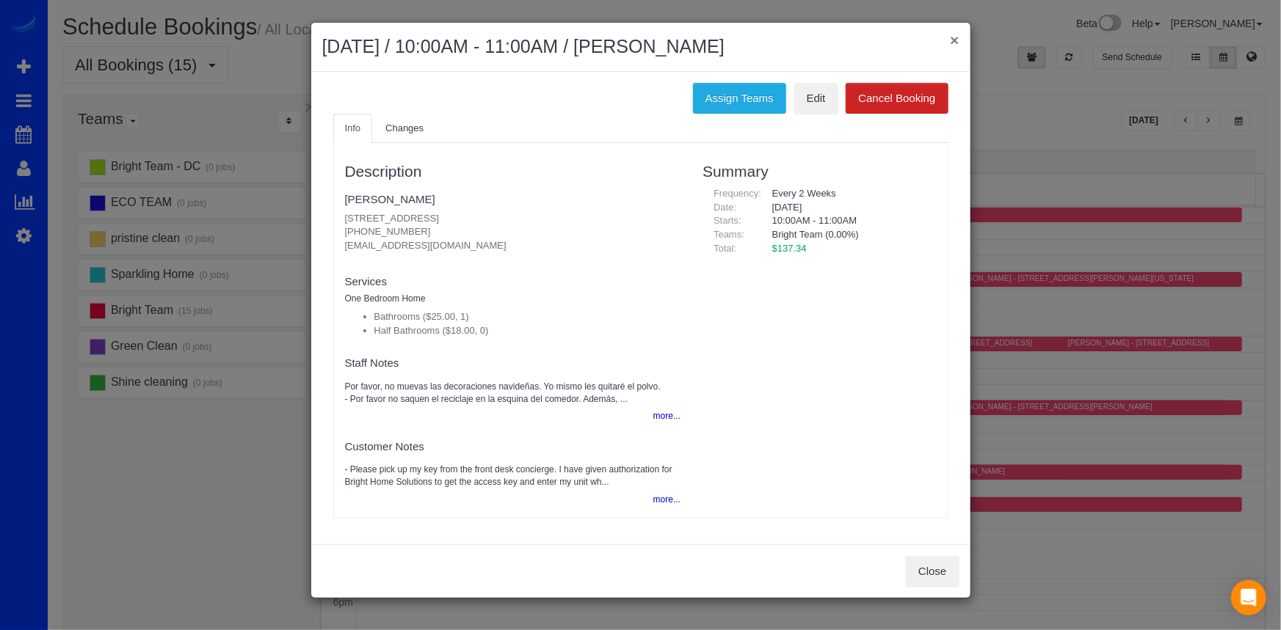
click at [954, 40] on button "×" at bounding box center [954, 39] width 9 height 15
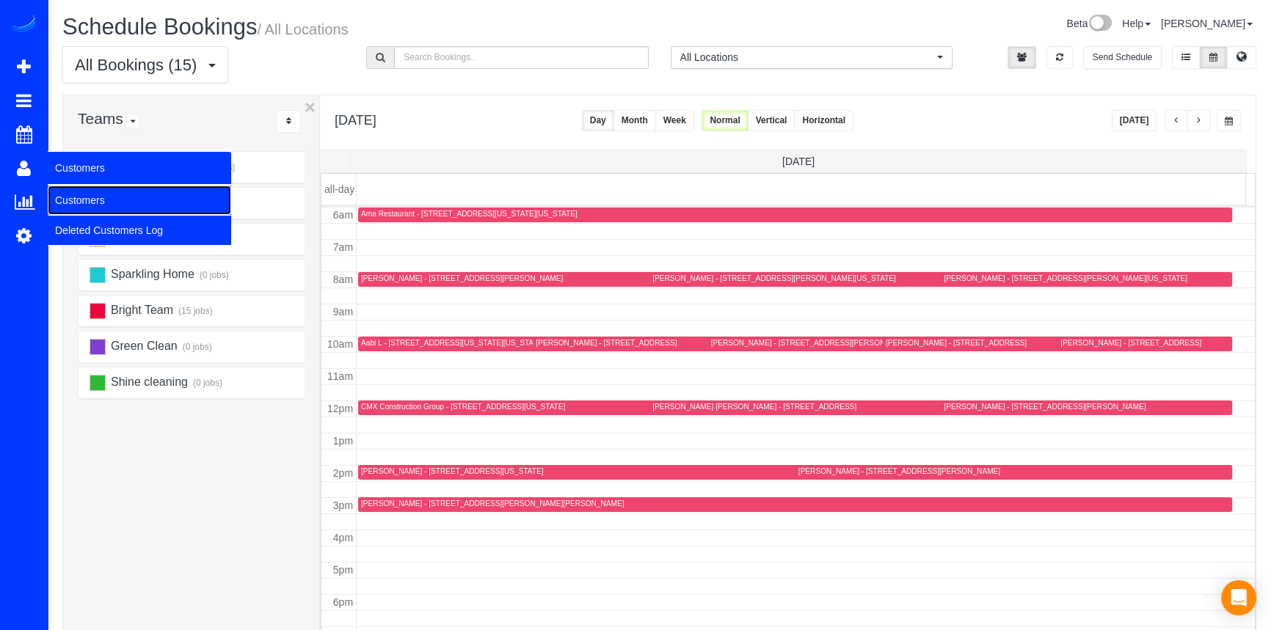
click at [101, 204] on link "Customers" at bounding box center [139, 200] width 183 height 29
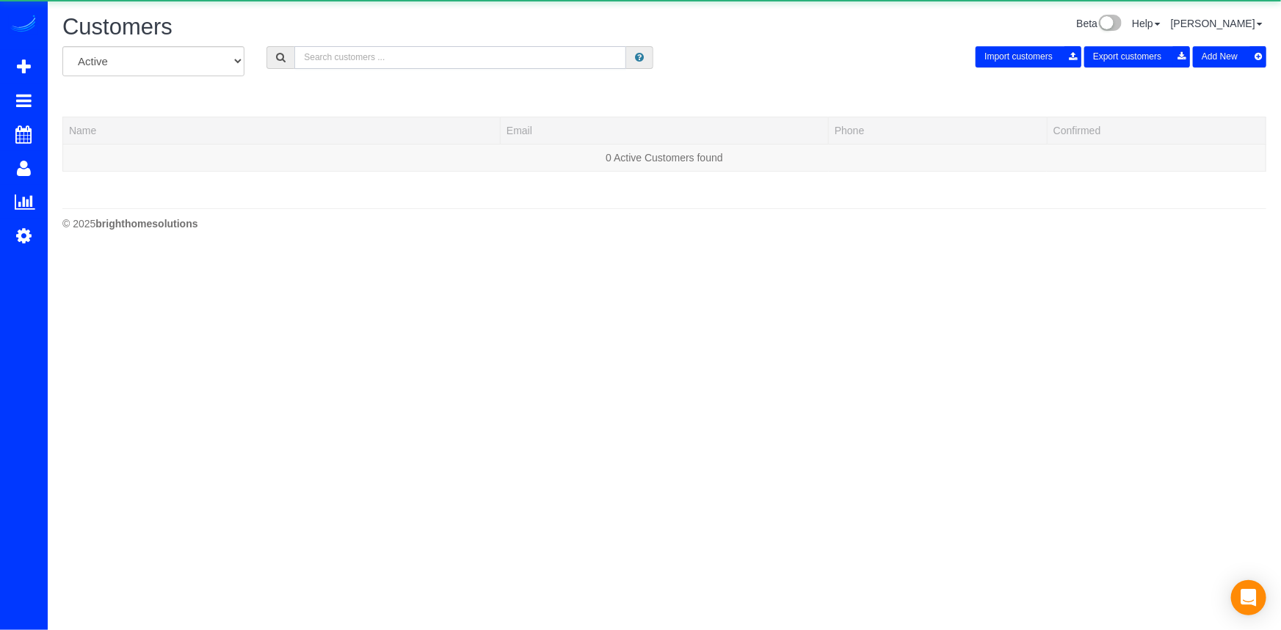
click at [421, 51] on input "text" at bounding box center [460, 57] width 332 height 23
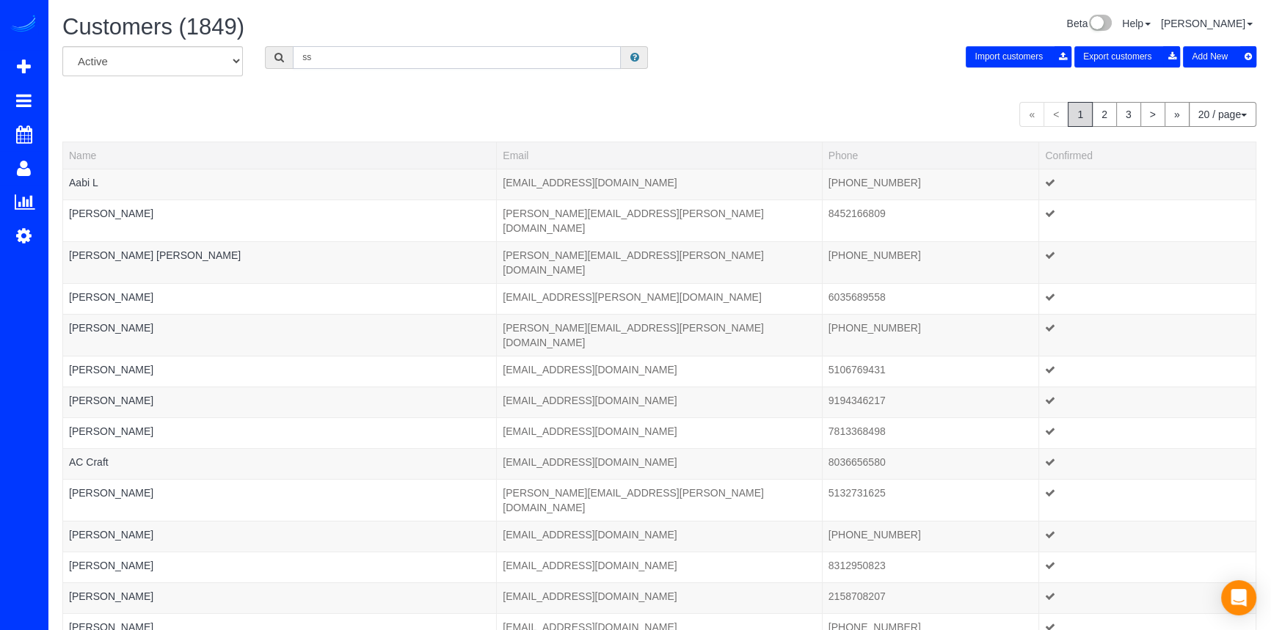
type input "s"
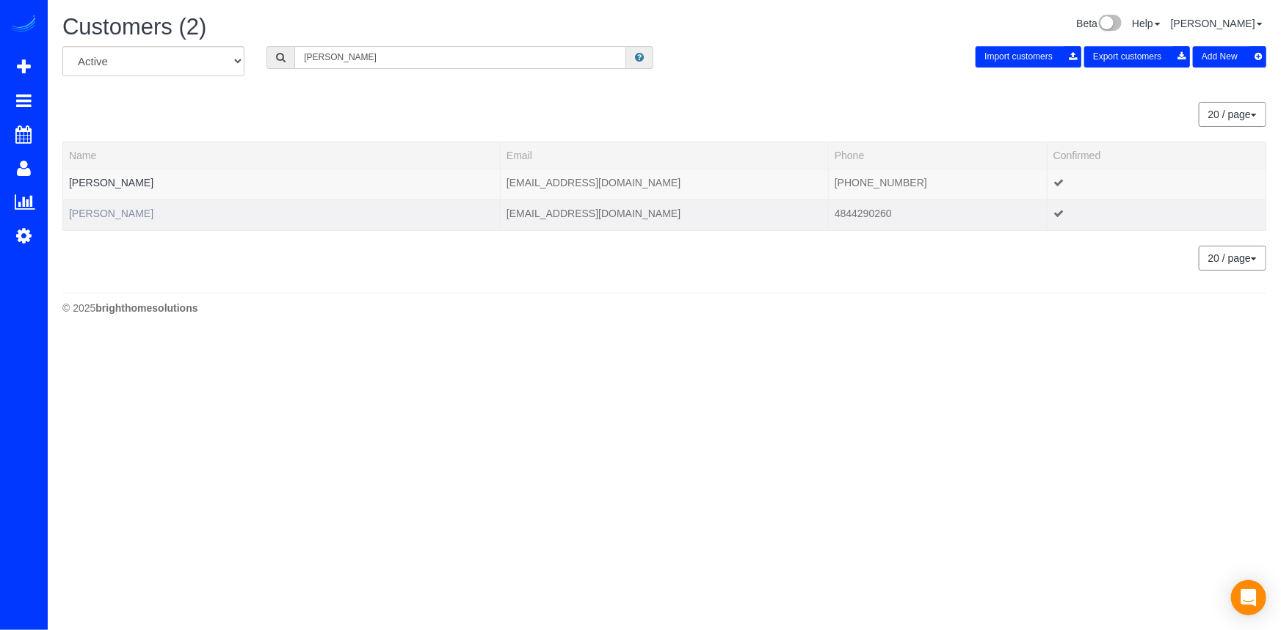
type input "[PERSON_NAME]"
click at [123, 208] on link "[PERSON_NAME]" at bounding box center [111, 214] width 84 height 12
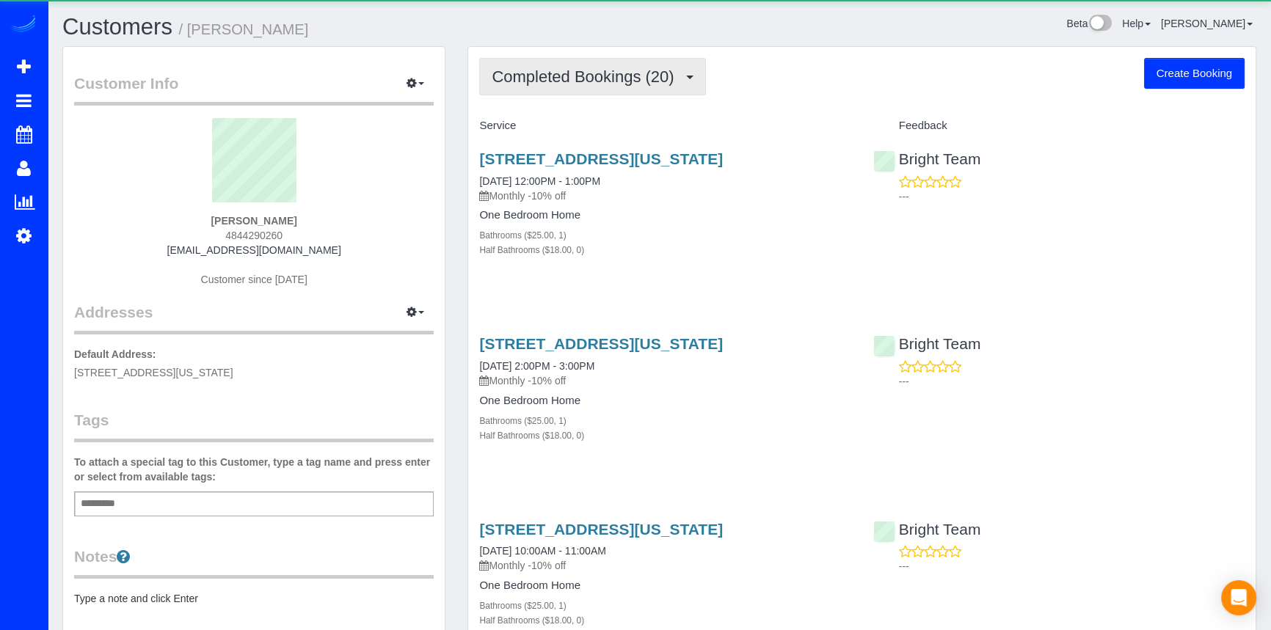
click at [634, 79] on span "Completed Bookings (20)" at bounding box center [586, 77] width 189 height 18
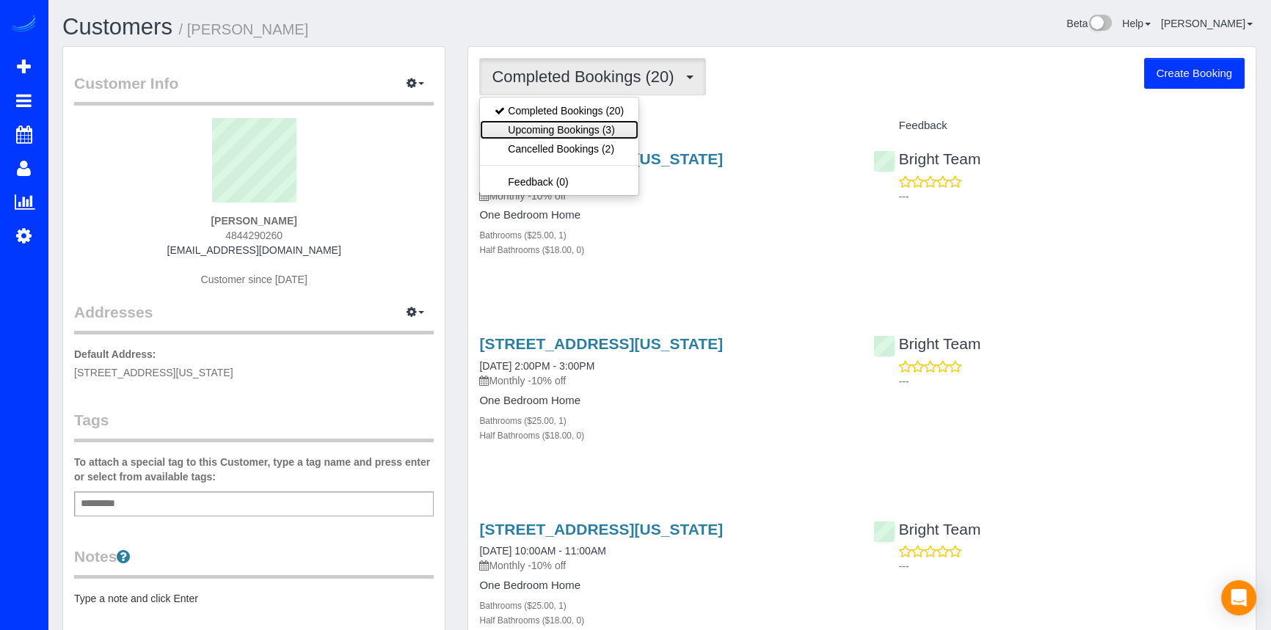
click at [612, 133] on link "Upcoming Bookings (3)" at bounding box center [559, 129] width 159 height 19
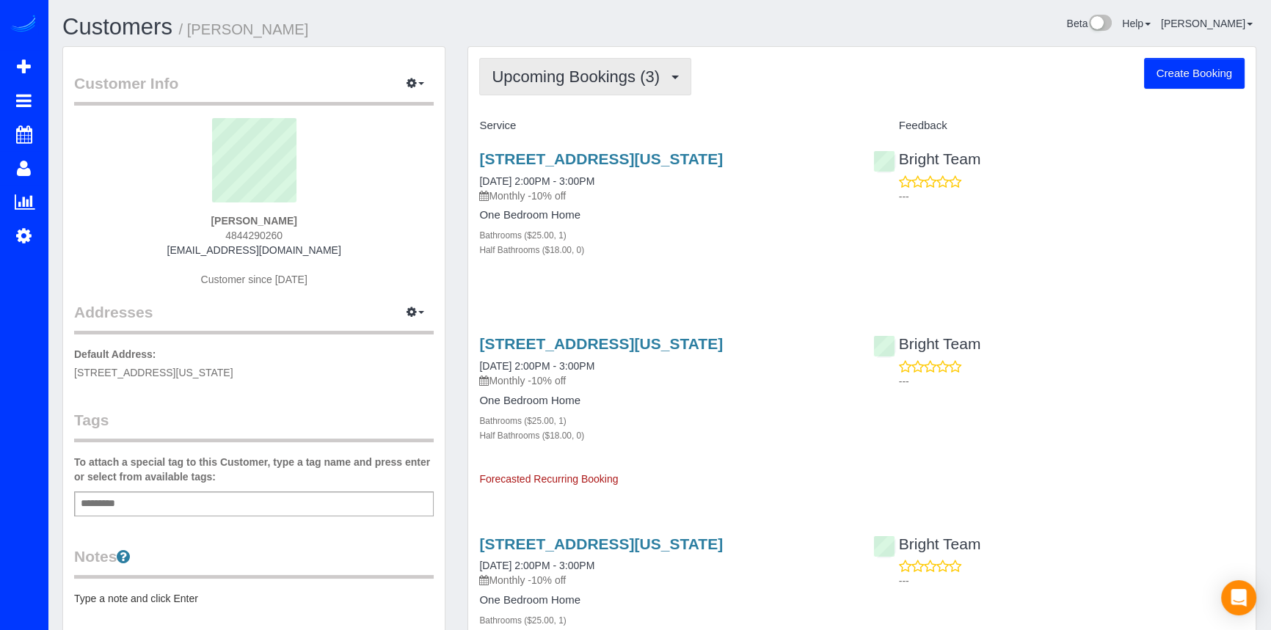
click at [644, 90] on button "Upcoming Bookings (3)" at bounding box center [585, 76] width 212 height 37
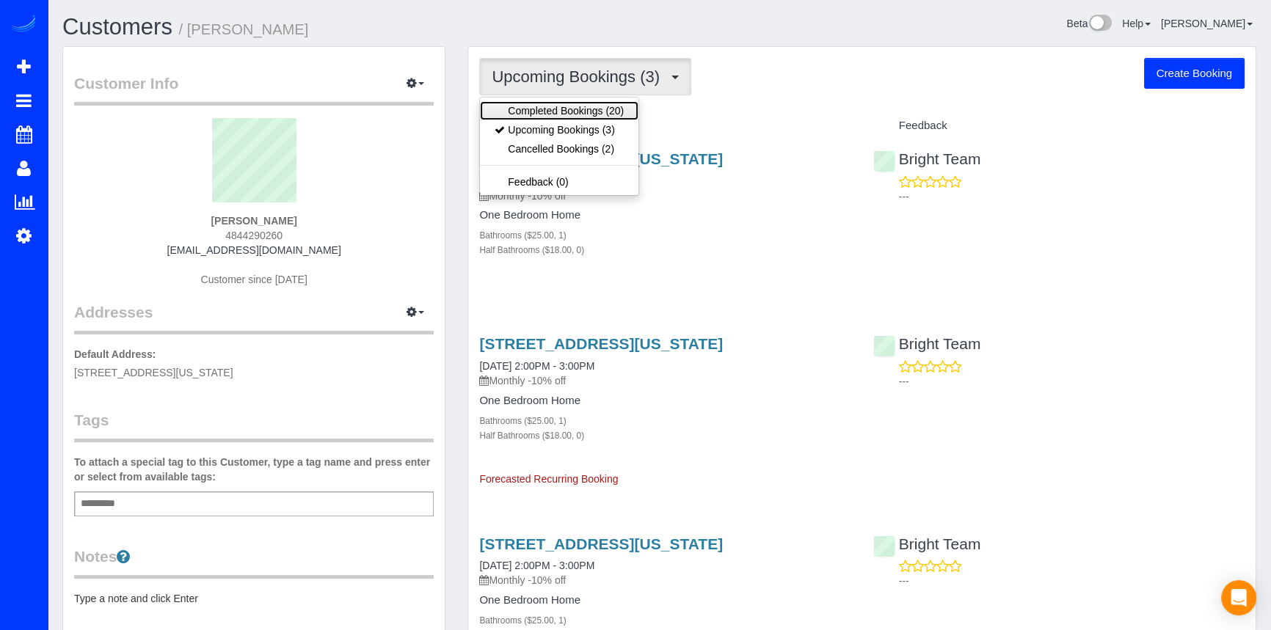
click at [620, 116] on link "Completed Bookings (20)" at bounding box center [559, 110] width 159 height 19
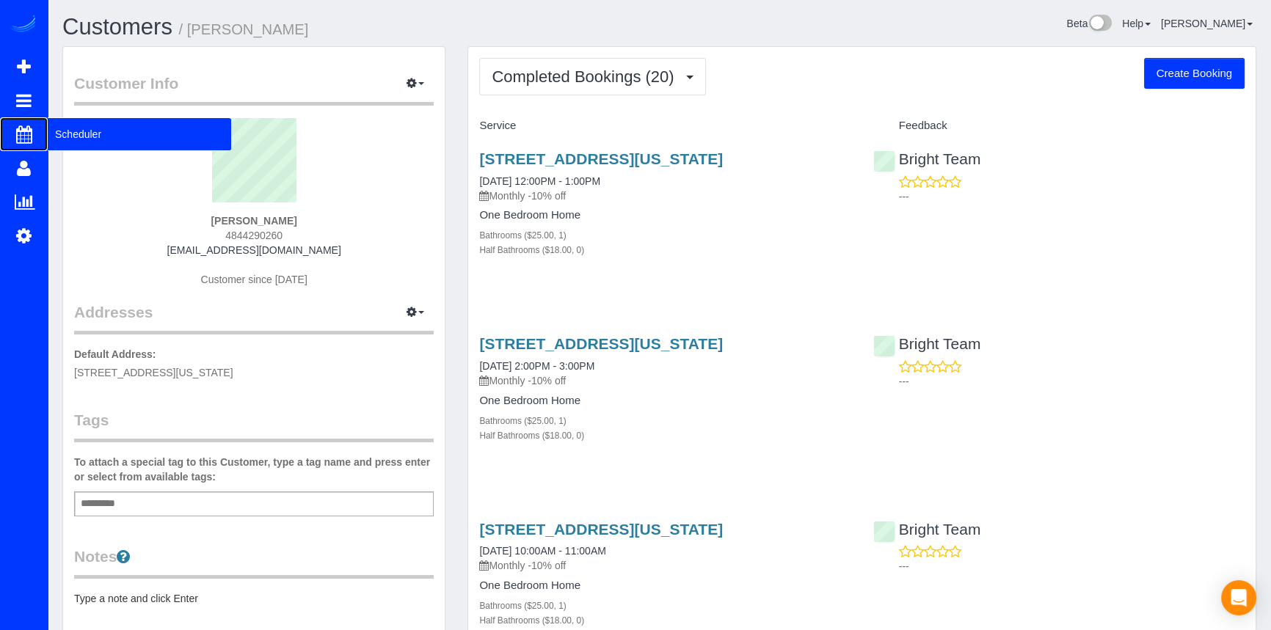
click at [117, 140] on span "Scheduler" at bounding box center [139, 134] width 183 height 34
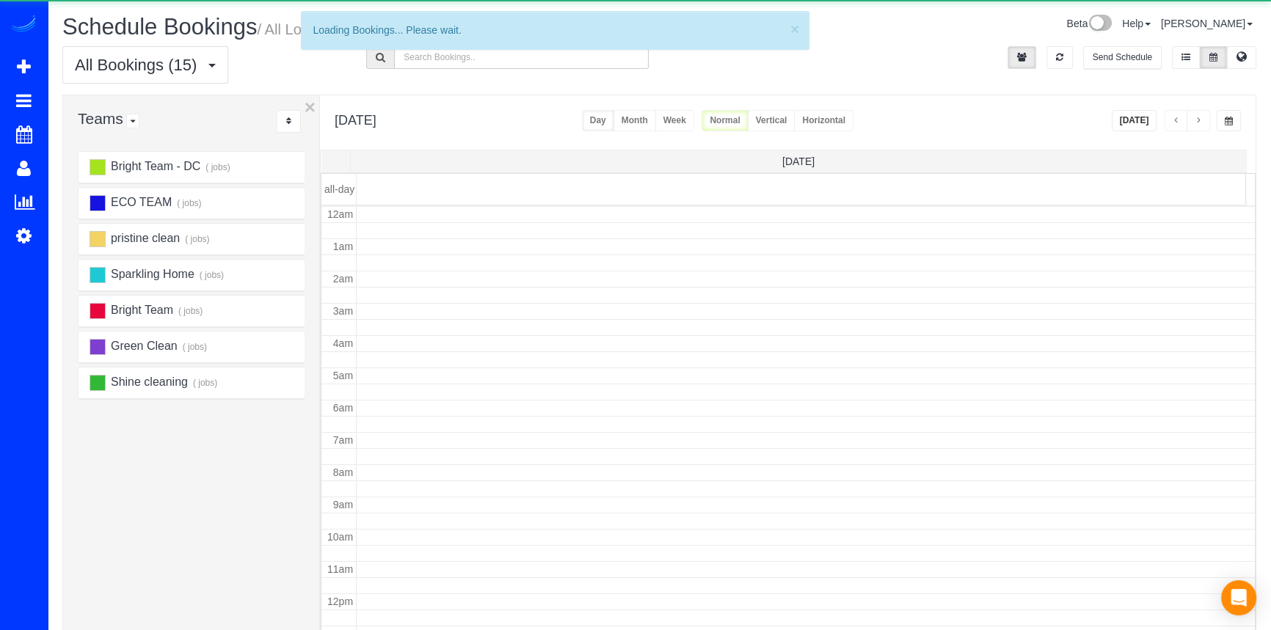
scroll to position [193, 0]
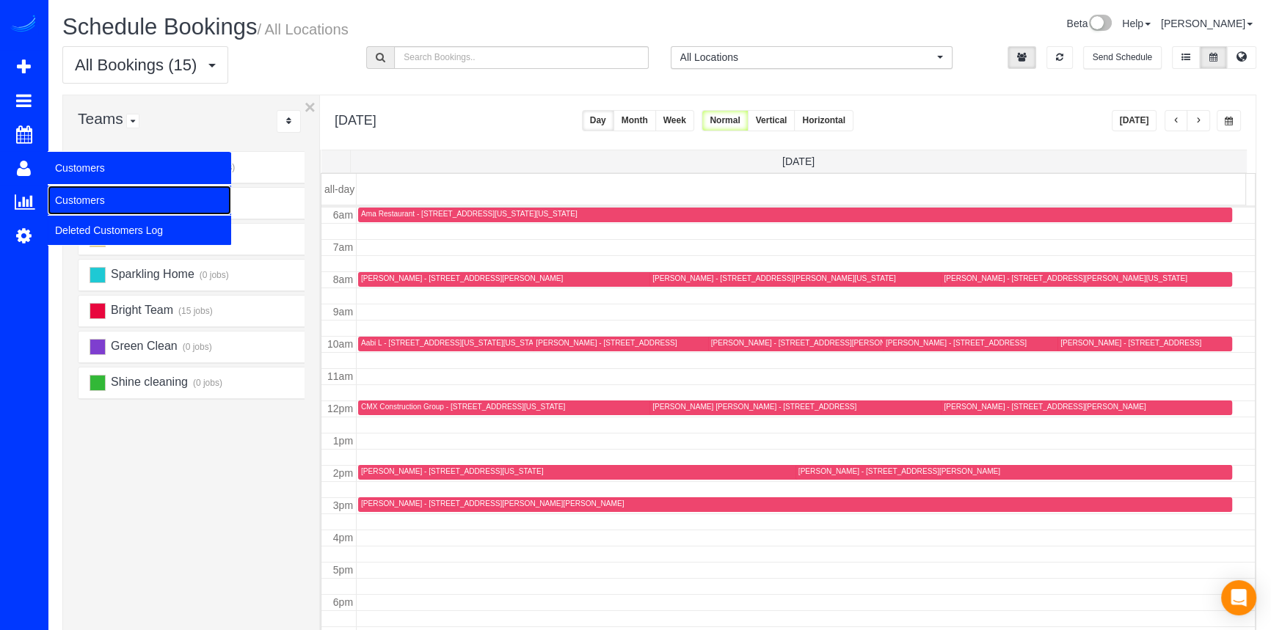
click at [73, 194] on link "Customers" at bounding box center [139, 200] width 183 height 29
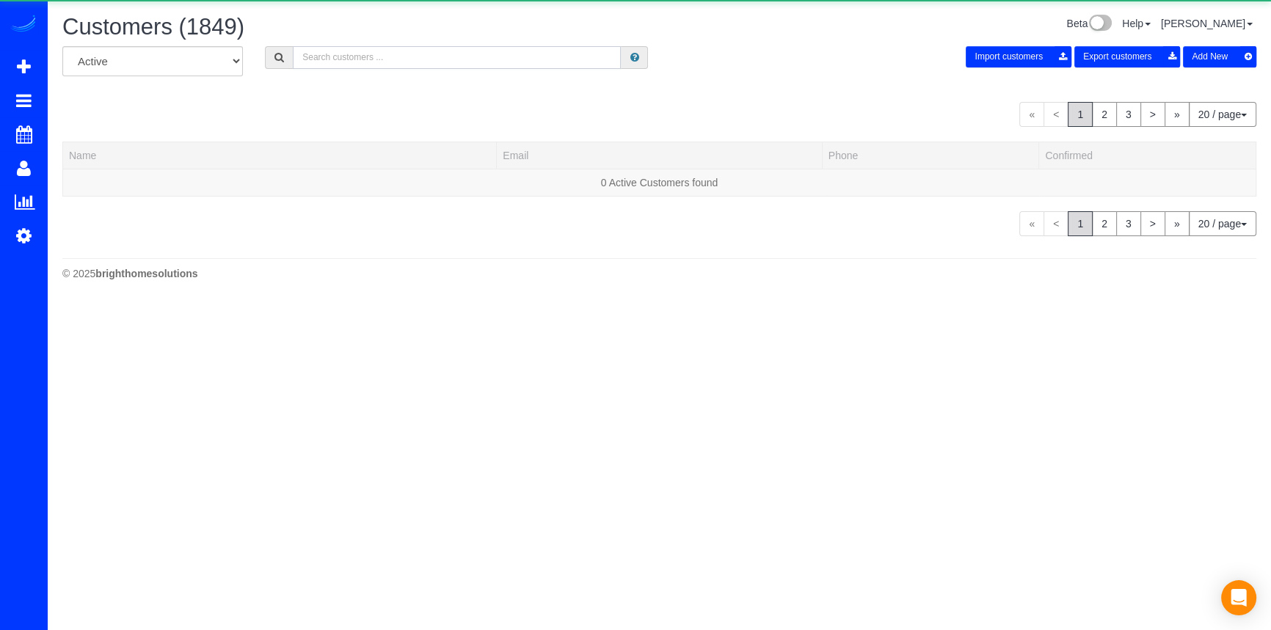
click at [418, 67] on input "text" at bounding box center [457, 57] width 328 height 23
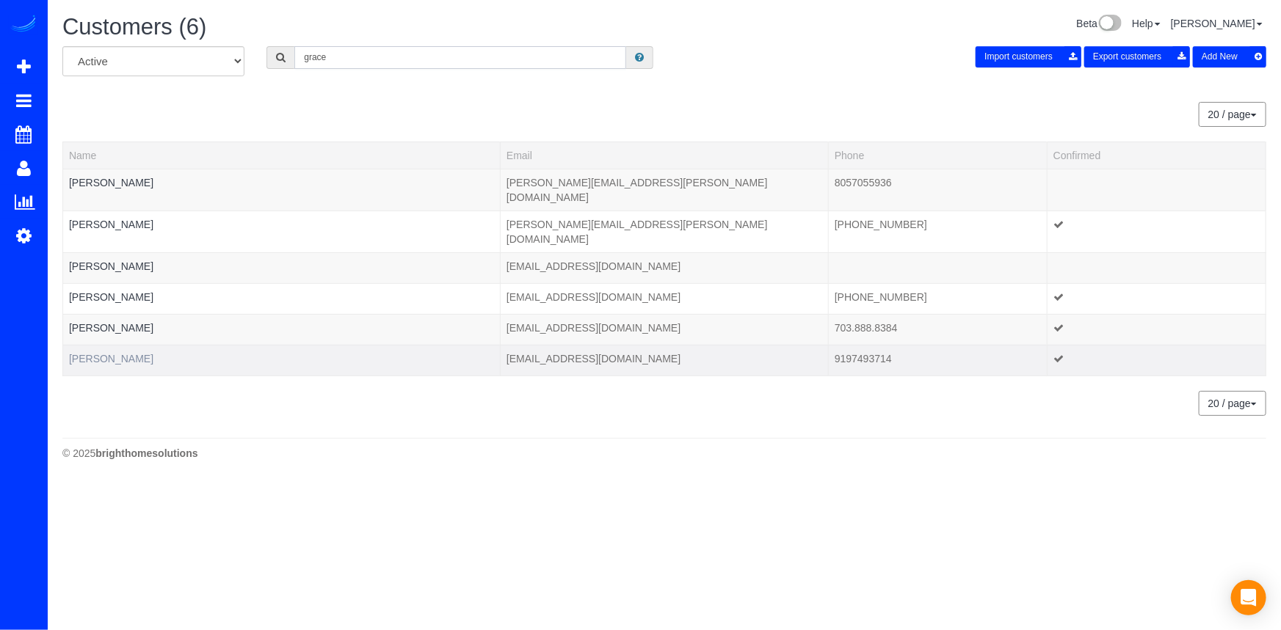
type input "grace"
click at [102, 353] on link "Grace Nissao" at bounding box center [111, 359] width 84 height 12
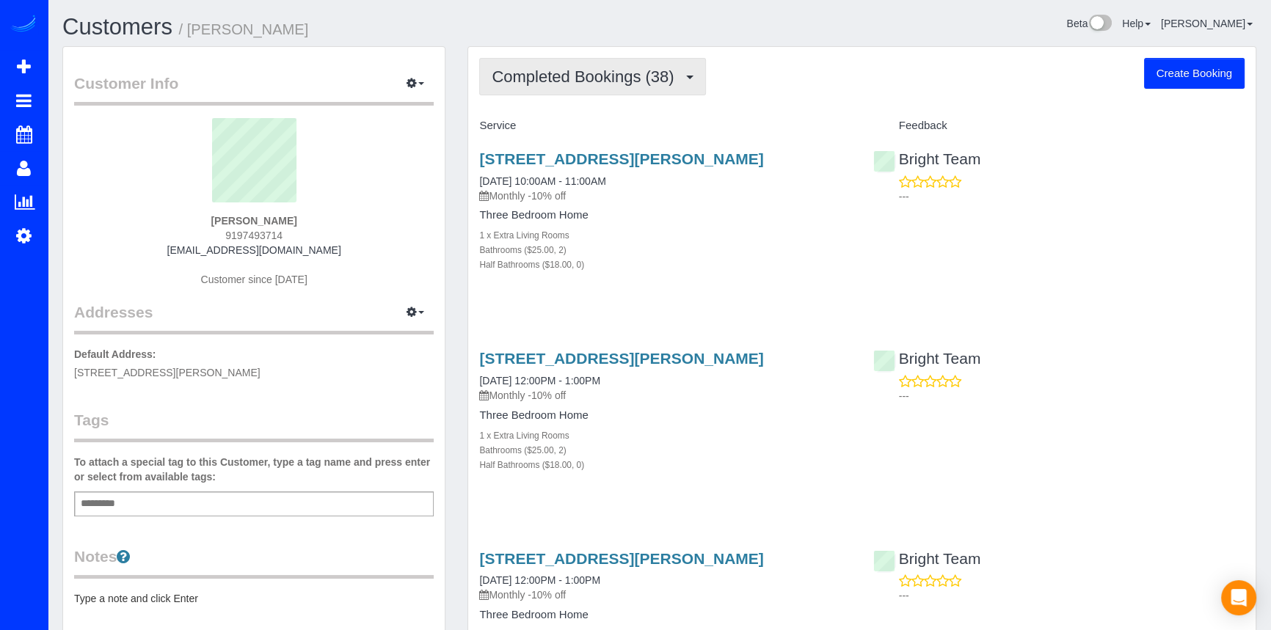
click at [633, 81] on span "Completed Bookings (38)" at bounding box center [586, 77] width 189 height 18
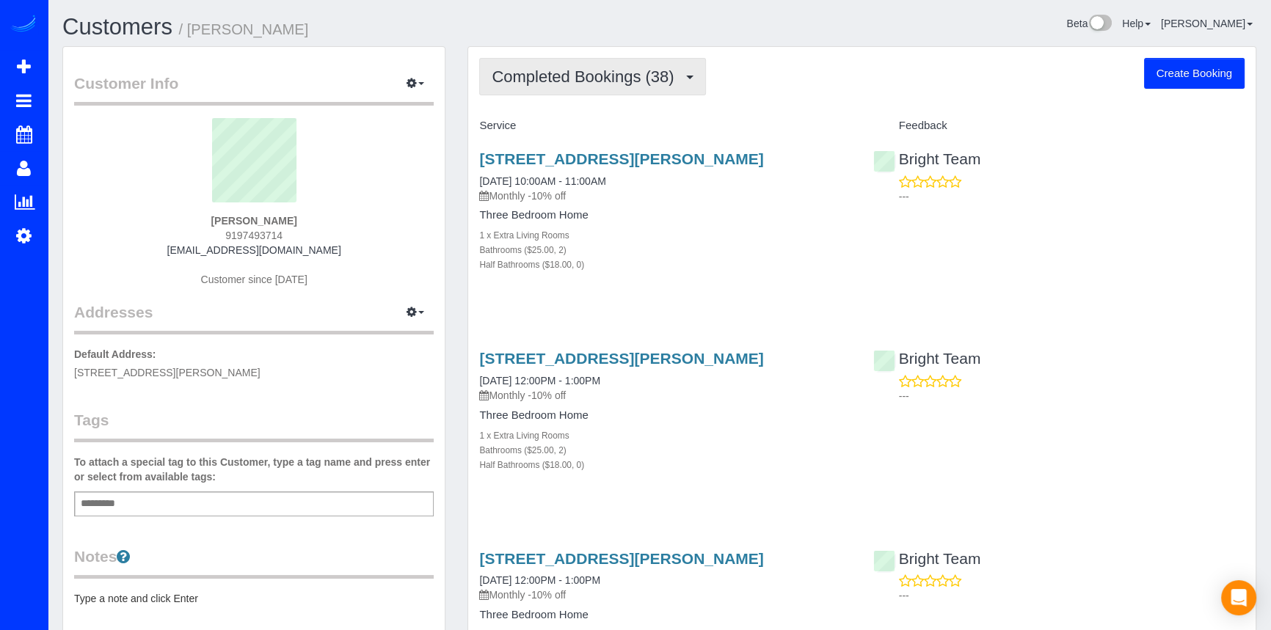
click at [659, 84] on button "Completed Bookings (38)" at bounding box center [592, 76] width 226 height 37
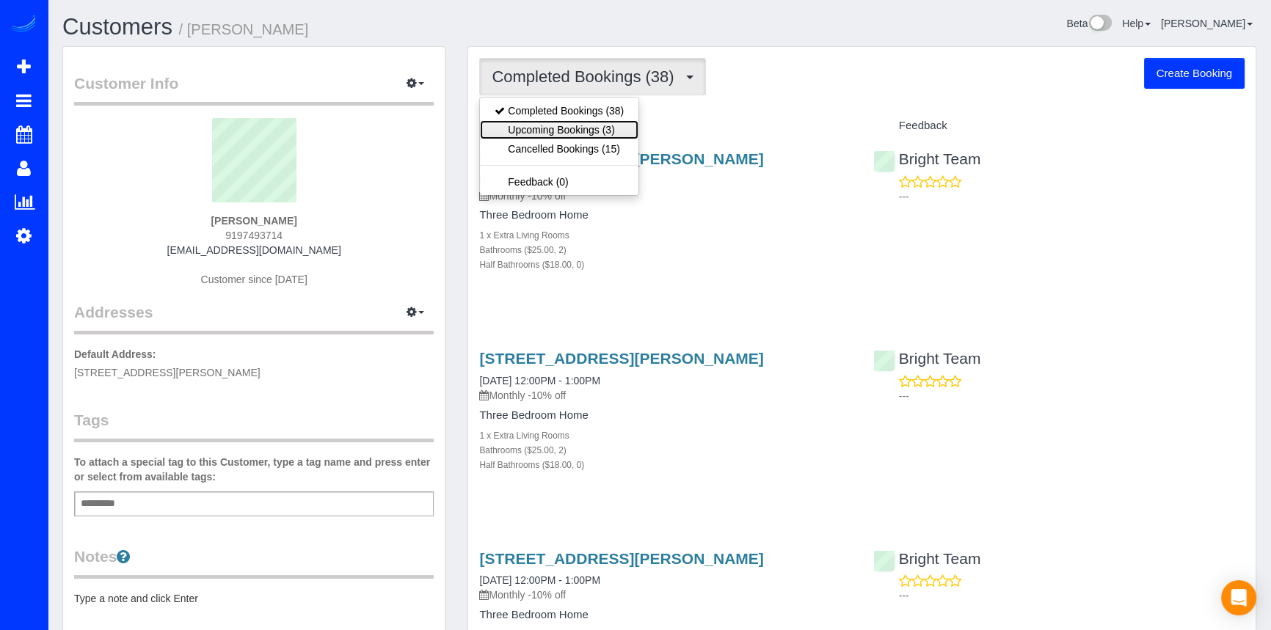
click at [604, 133] on link "Upcoming Bookings (3)" at bounding box center [559, 129] width 159 height 19
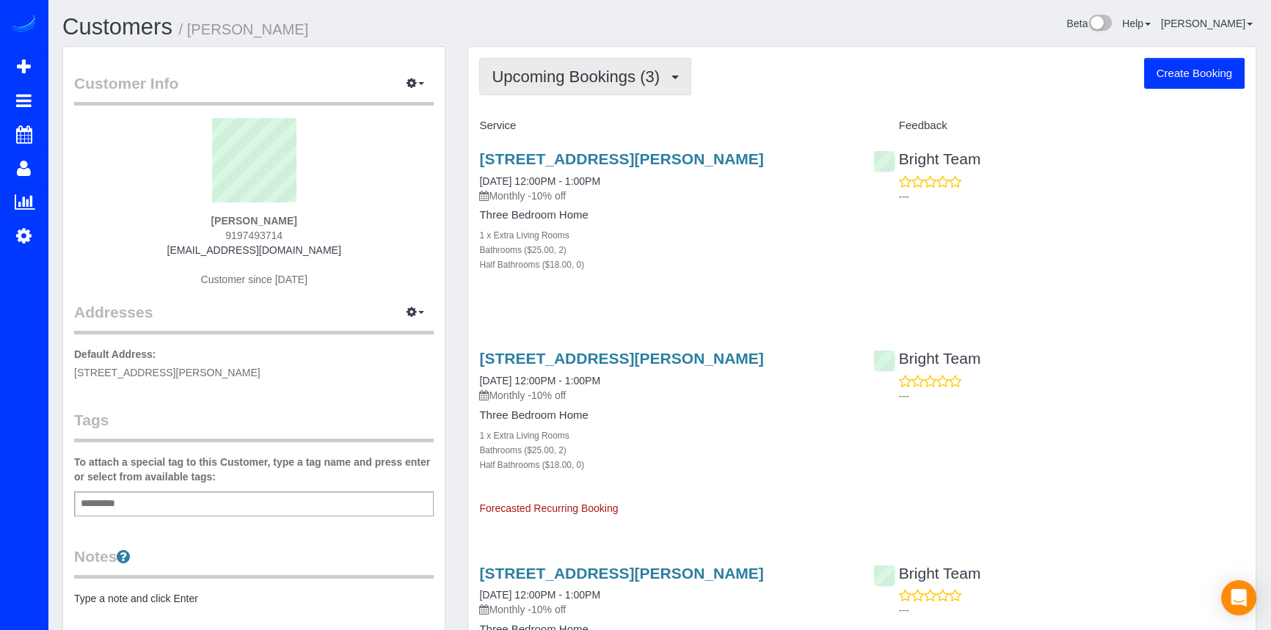
click at [606, 90] on button "Upcoming Bookings (3)" at bounding box center [585, 76] width 212 height 37
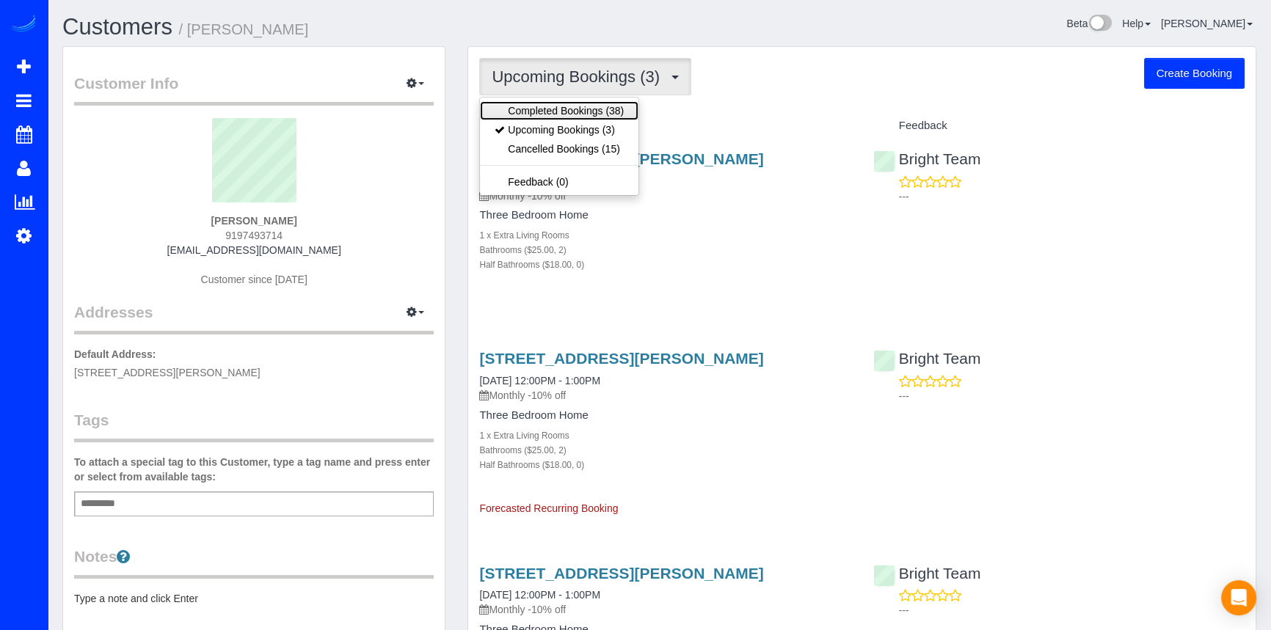
click at [582, 115] on link "Completed Bookings (38)" at bounding box center [559, 110] width 159 height 19
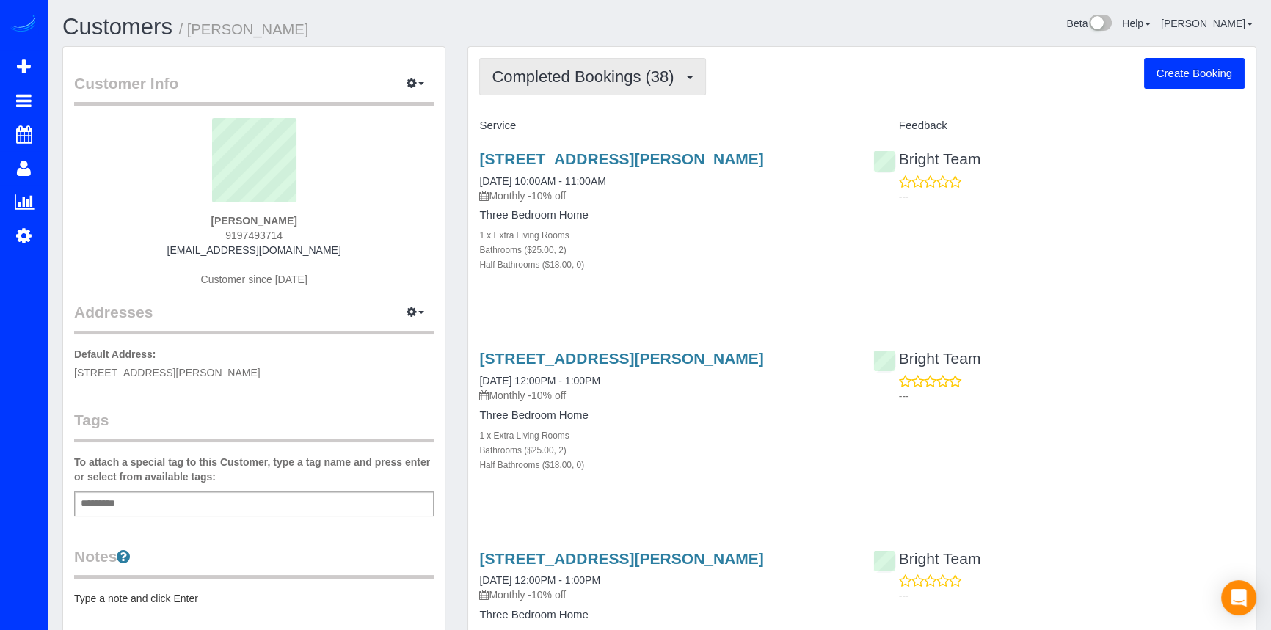
click at [589, 83] on span "Completed Bookings (38)" at bounding box center [586, 77] width 189 height 18
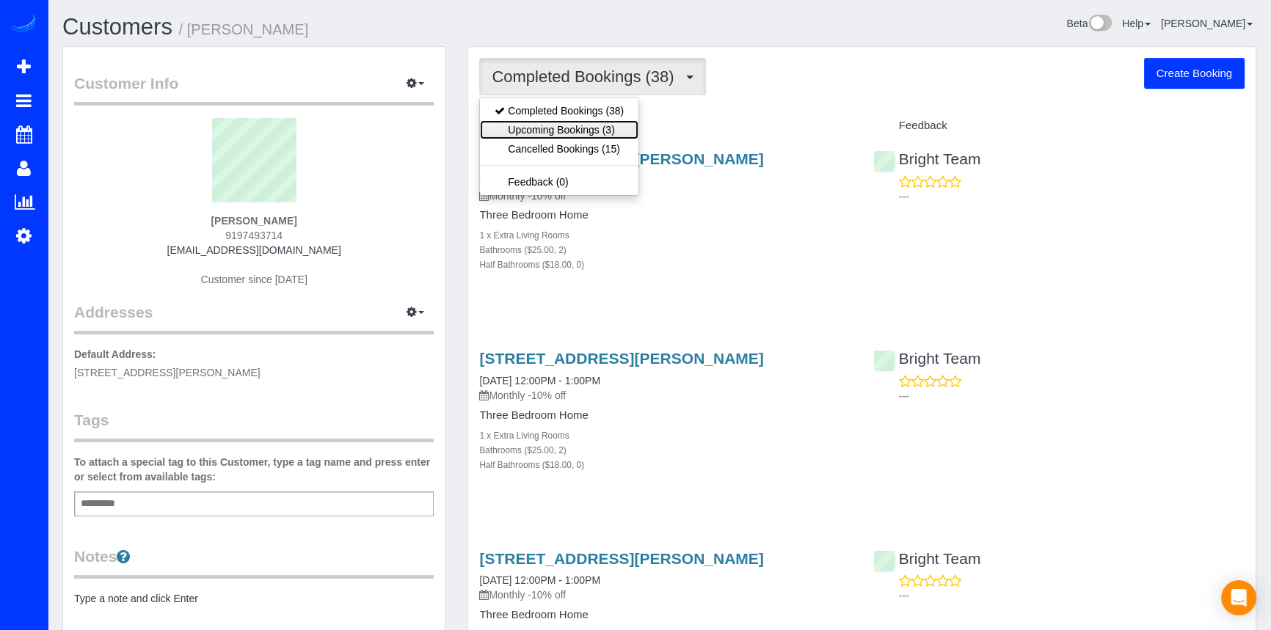
click at [605, 123] on link "Upcoming Bookings (3)" at bounding box center [559, 129] width 159 height 19
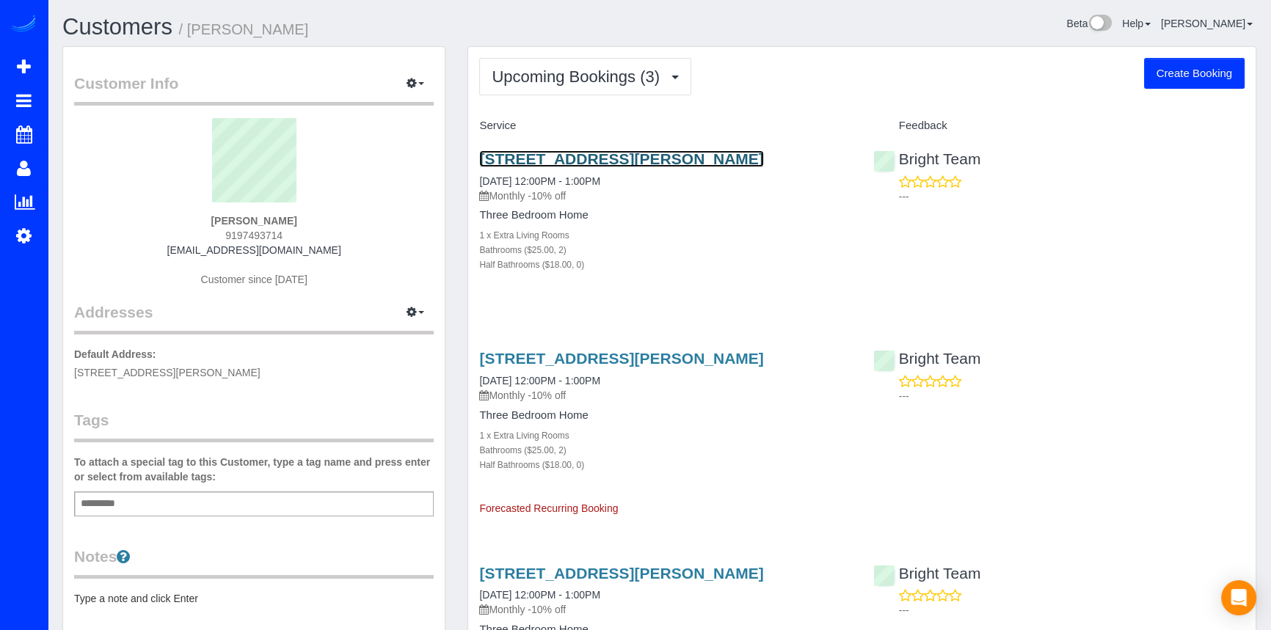
click at [609, 162] on link "147 Ritchie Ave, Silver Spring, MD 20910" at bounding box center [621, 158] width 284 height 17
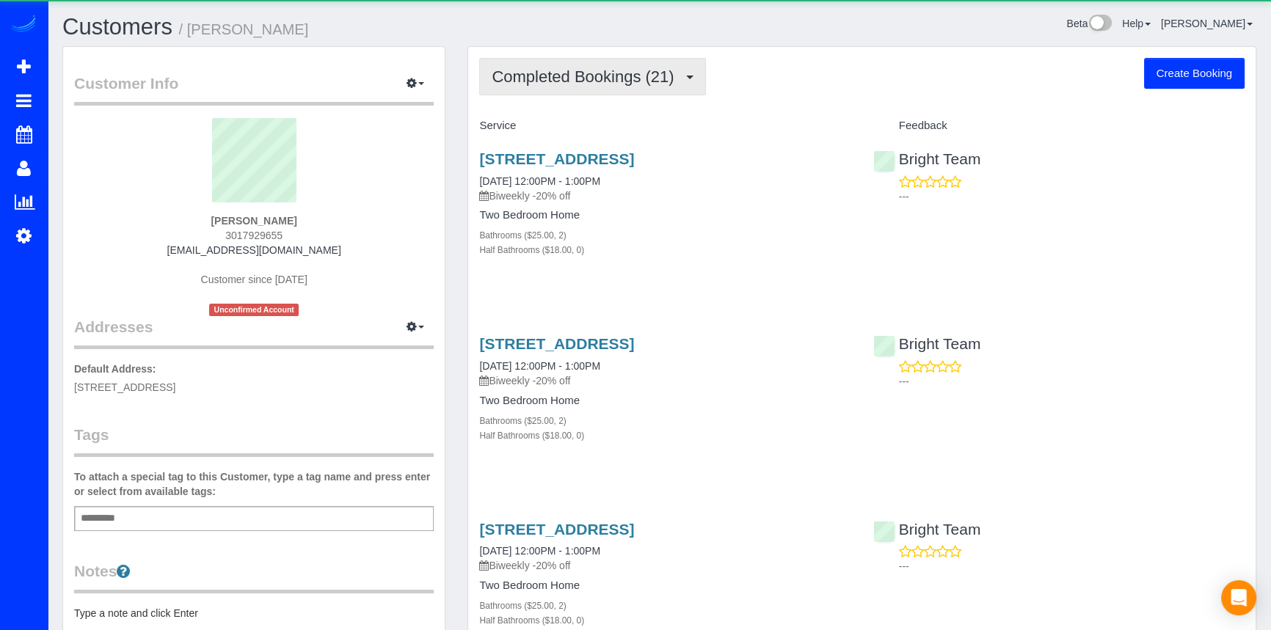
click at [567, 80] on span "Completed Bookings (21)" at bounding box center [586, 77] width 189 height 18
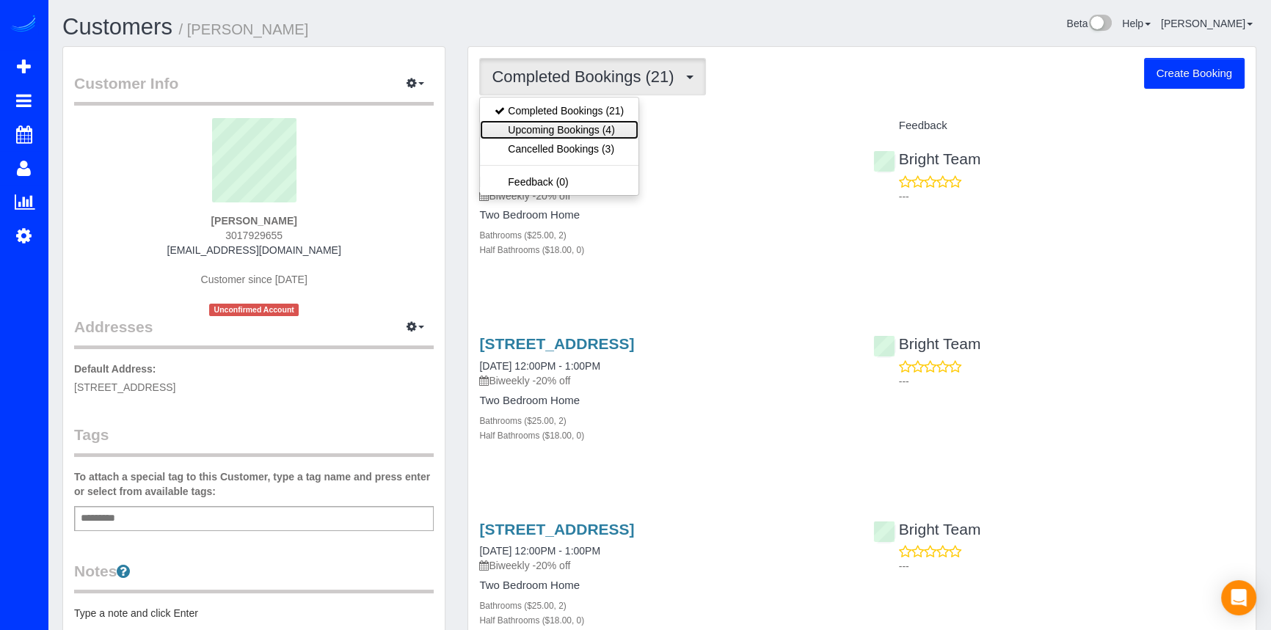
click at [582, 126] on link "Upcoming Bookings (4)" at bounding box center [559, 129] width 159 height 19
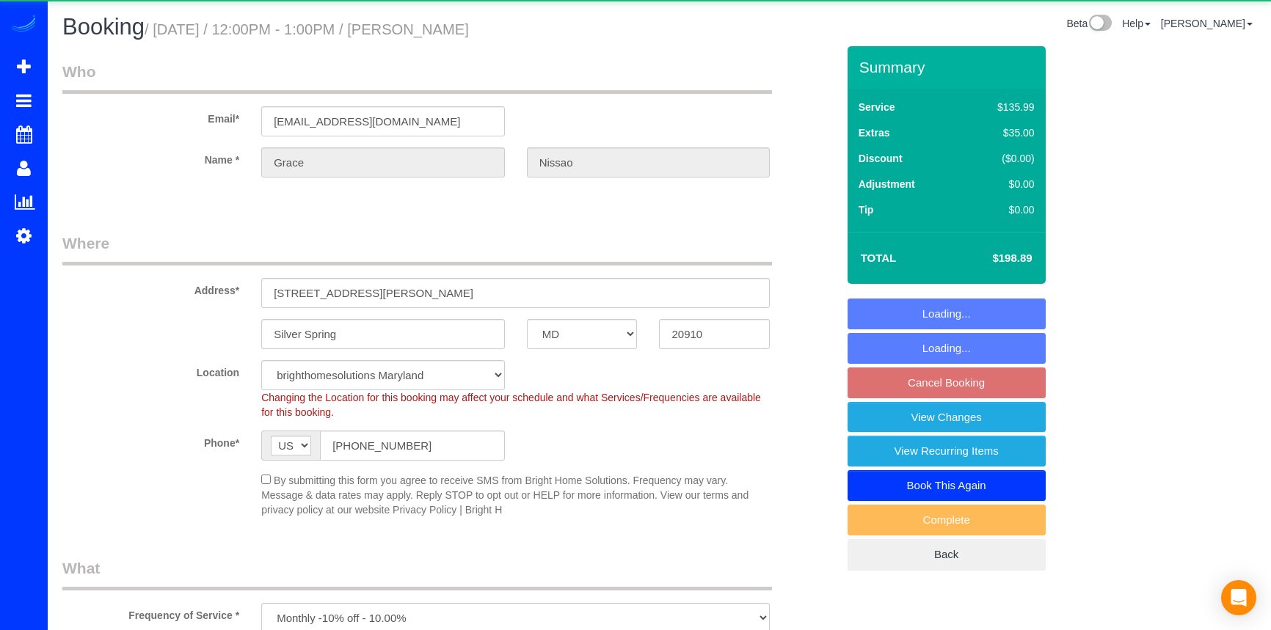
select select "MD"
select select "2"
select select "string:fspay-ac6f8f2d-8697-4d71-88e9-d758a43c7964"
select select "object:800"
select select "2"
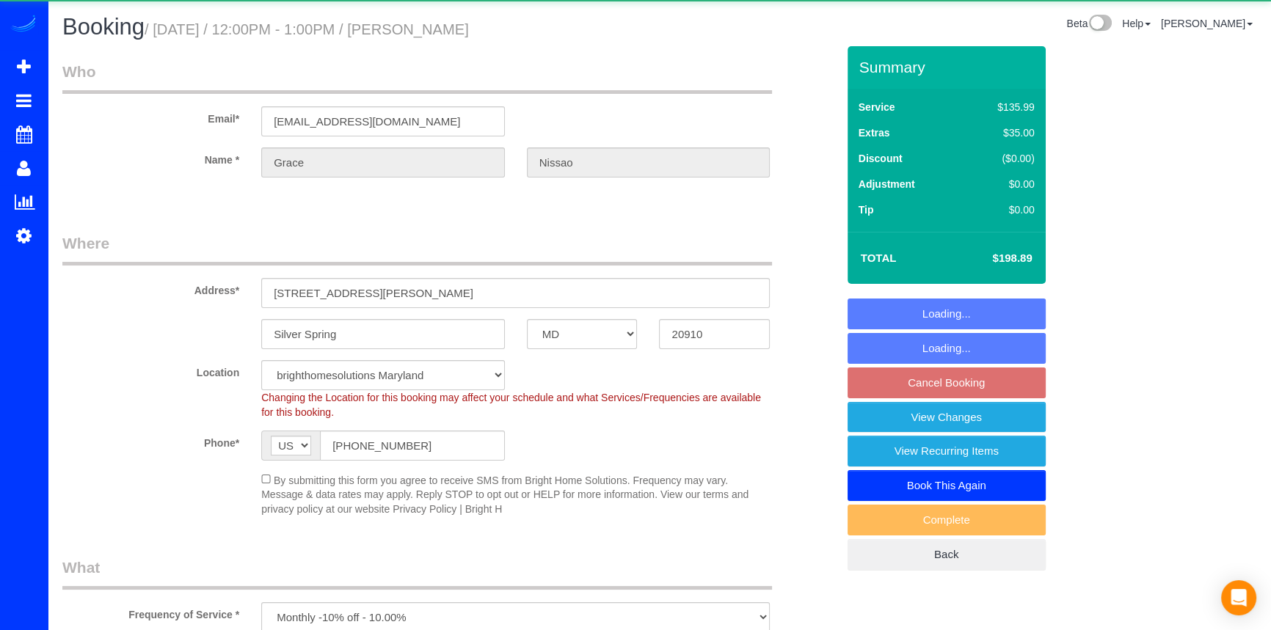
select select "spot2"
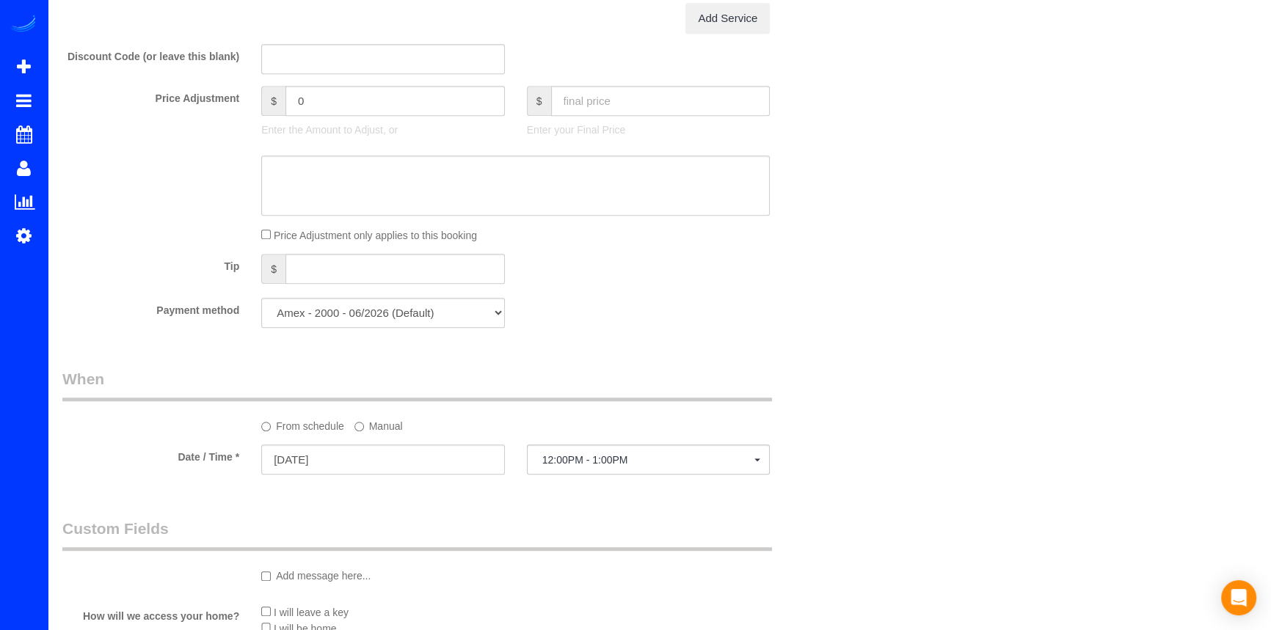
scroll to position [867, 0]
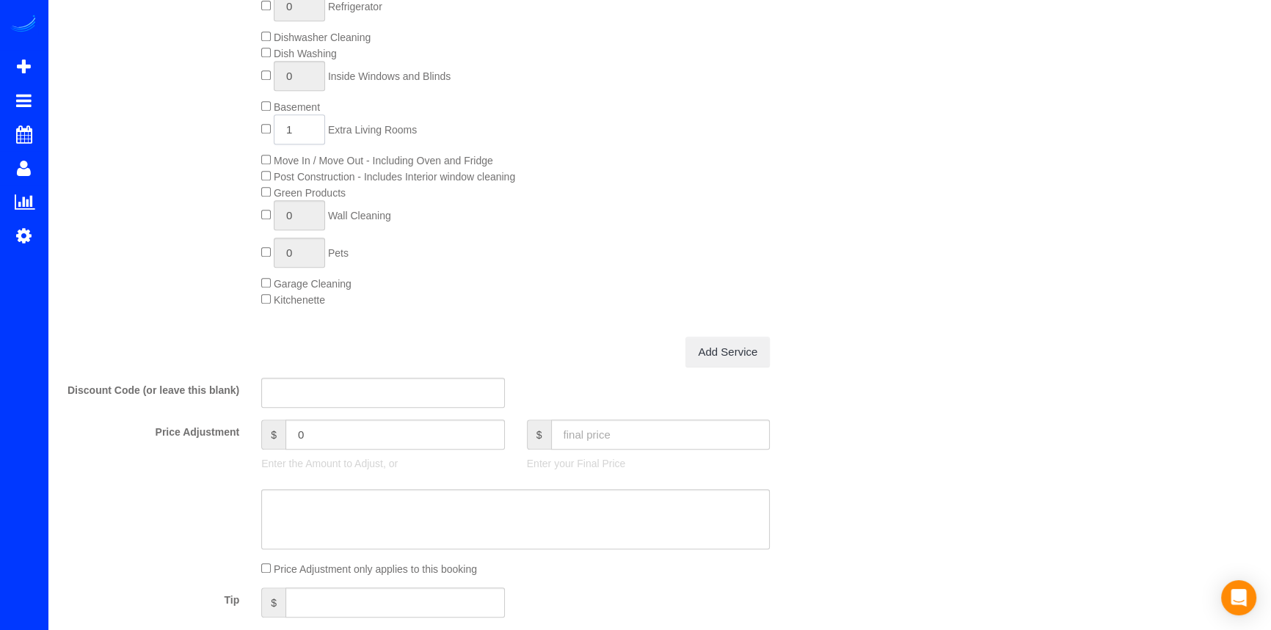
click at [292, 128] on input "1" at bounding box center [299, 129] width 51 height 30
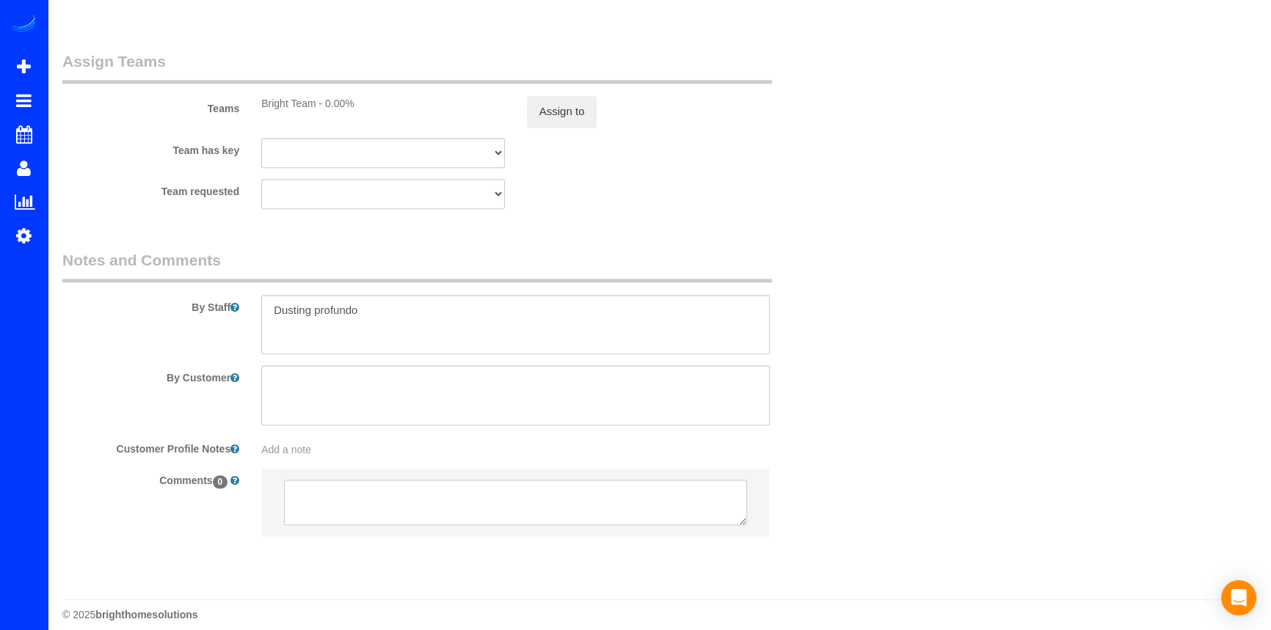
scroll to position [1883, 0]
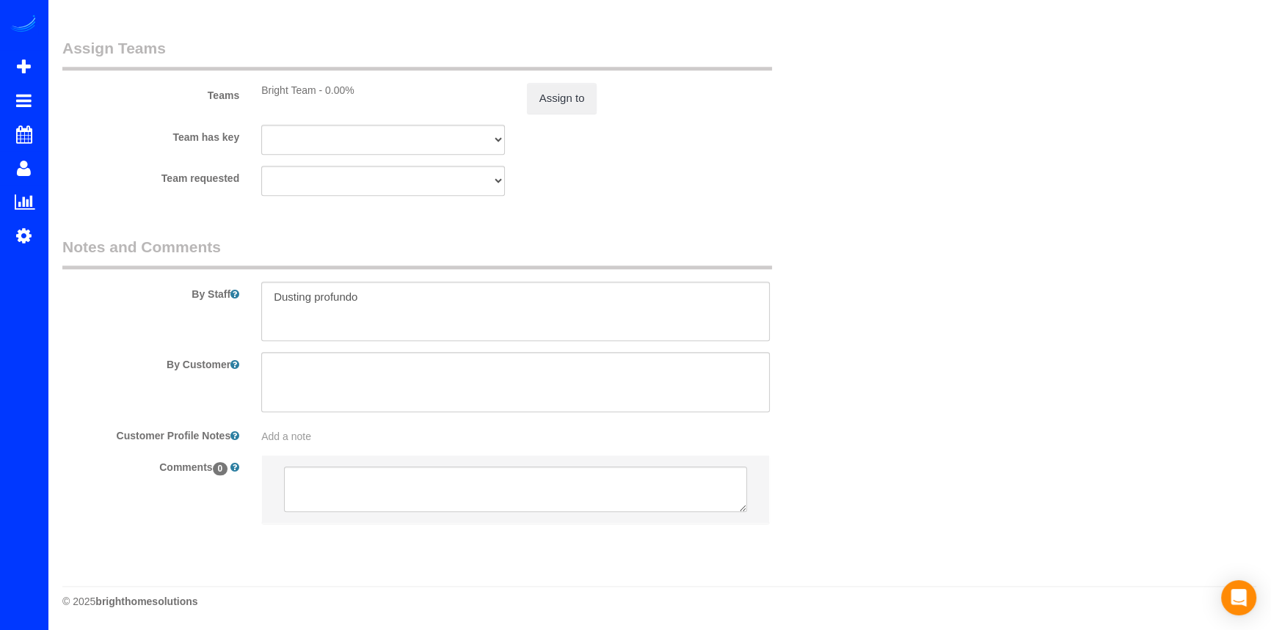
type input "2"
click at [383, 301] on textarea at bounding box center [515, 312] width 509 height 60
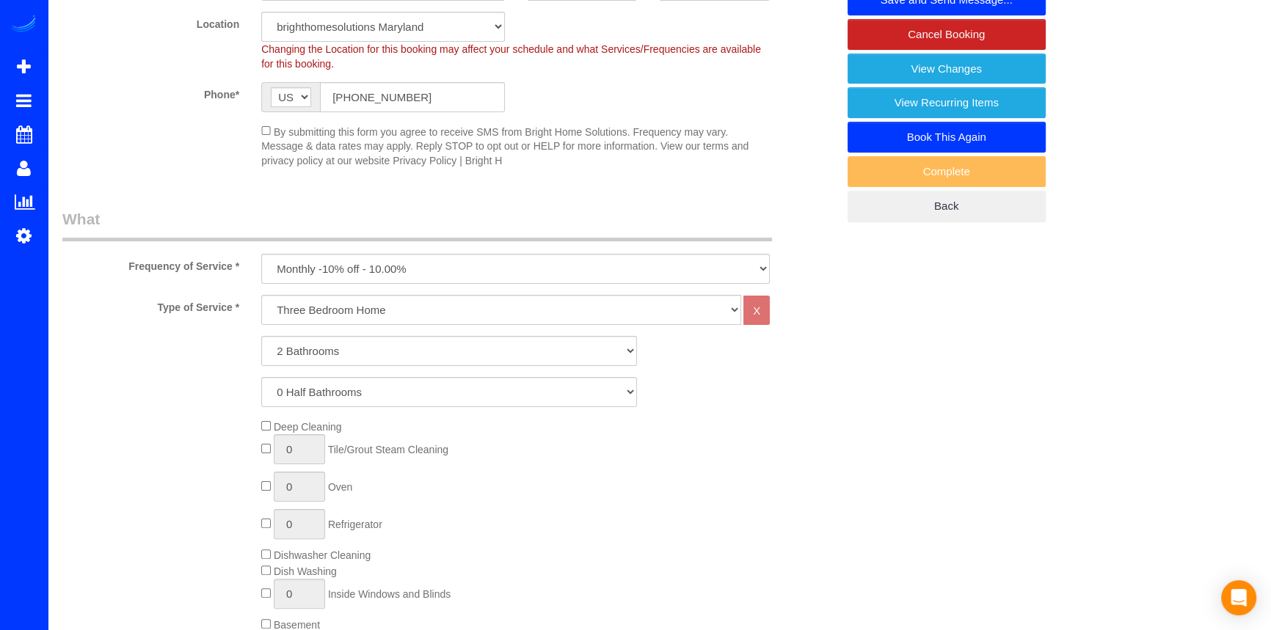
scroll to position [0, 0]
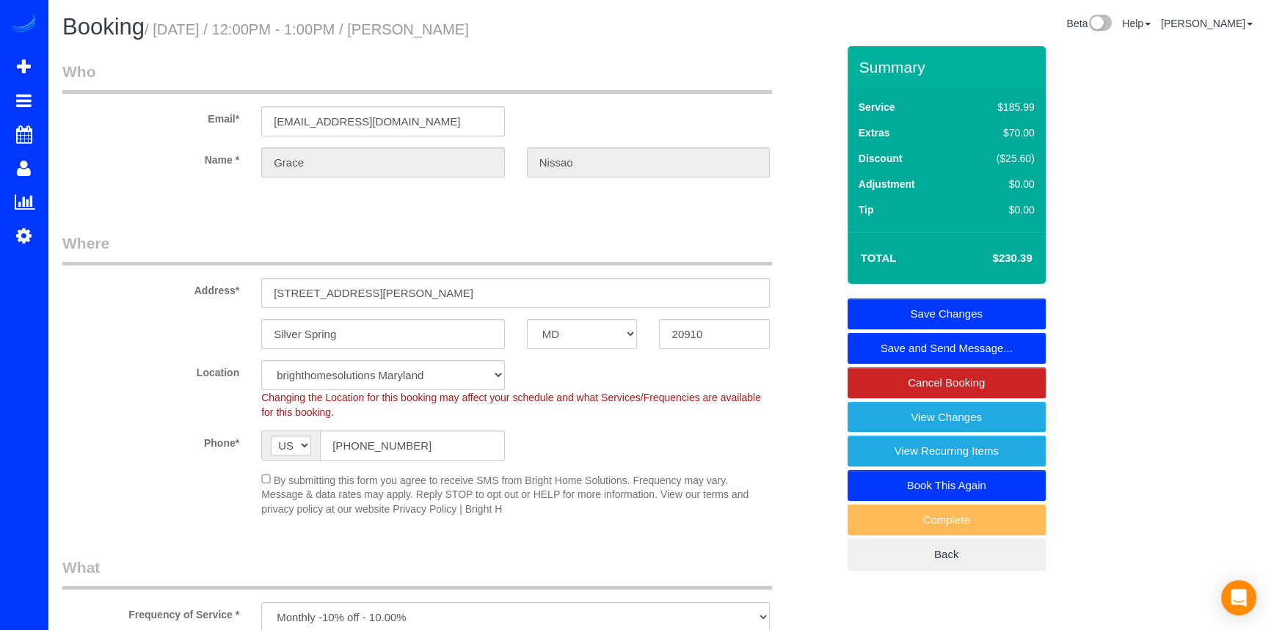
type textarea "Dusting profundo, limpieza de porch incluida!!!"
click at [966, 302] on link "Save Changes" at bounding box center [947, 314] width 198 height 31
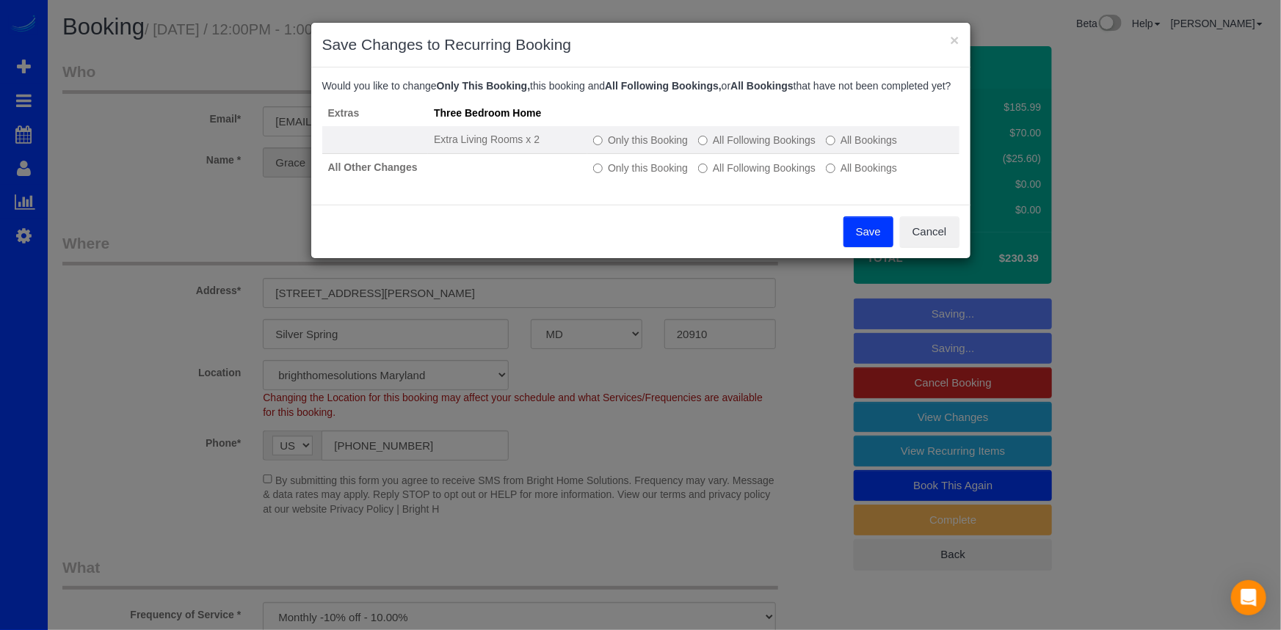
click at [637, 145] on label "Only this Booking" at bounding box center [640, 140] width 95 height 15
click at [874, 238] on button "Save" at bounding box center [868, 232] width 50 height 31
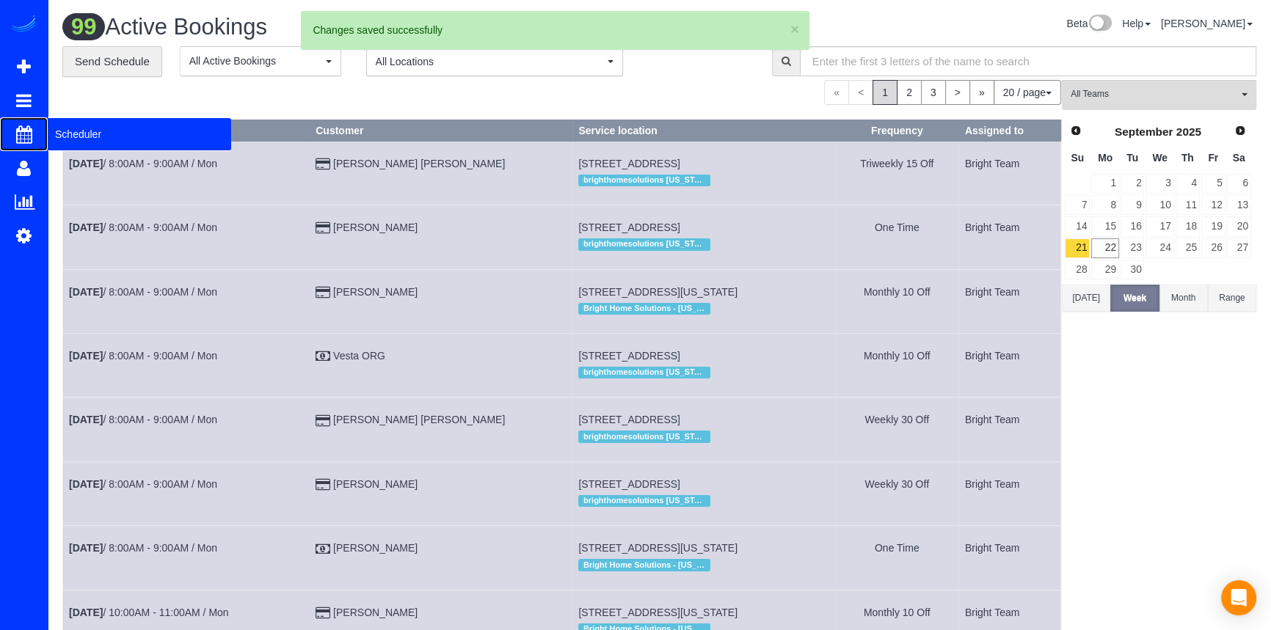
click at [118, 130] on span "Scheduler" at bounding box center [139, 134] width 183 height 34
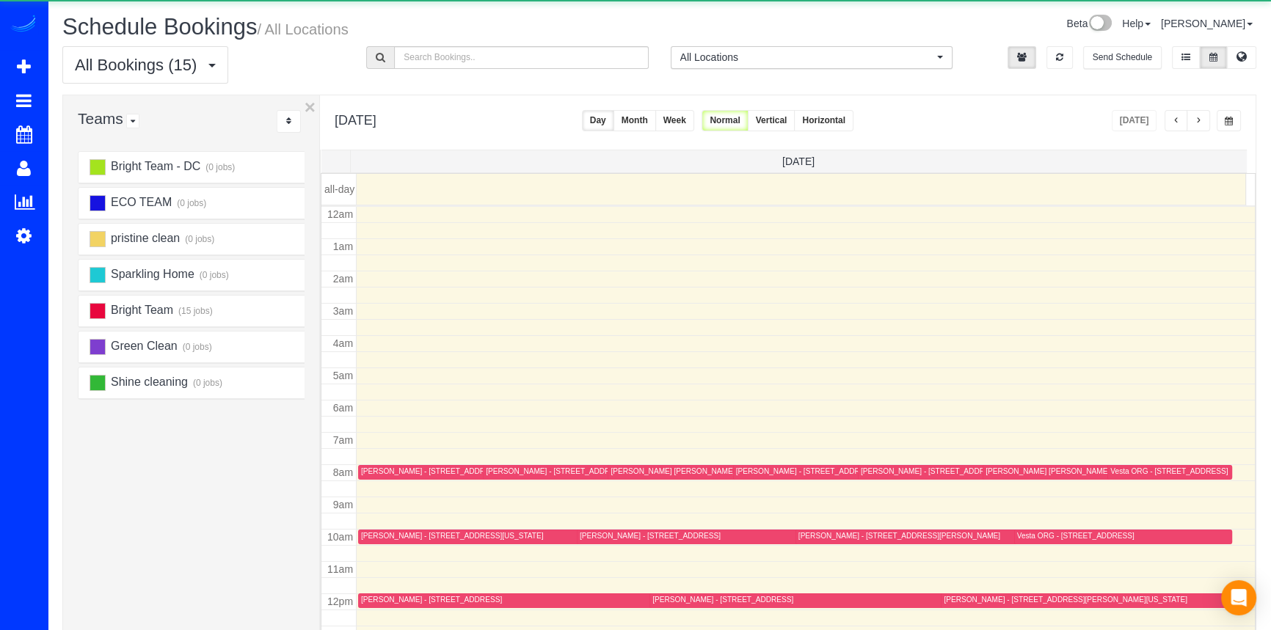
scroll to position [193, 0]
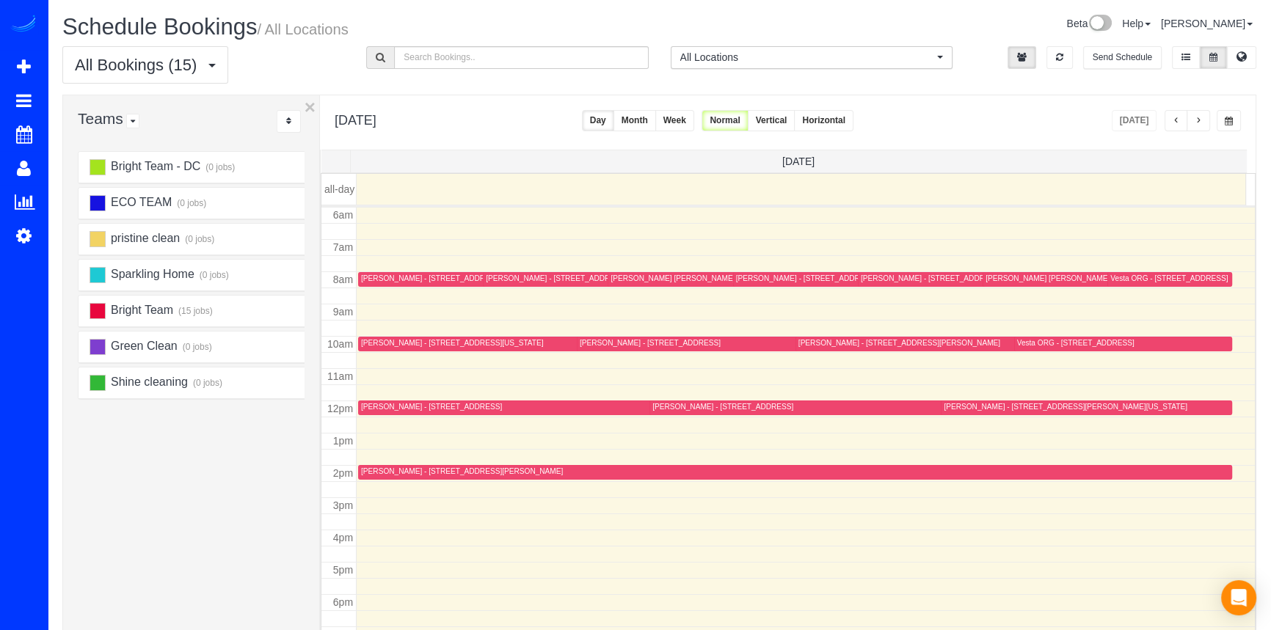
click at [1196, 119] on span "button" at bounding box center [1198, 121] width 7 height 9
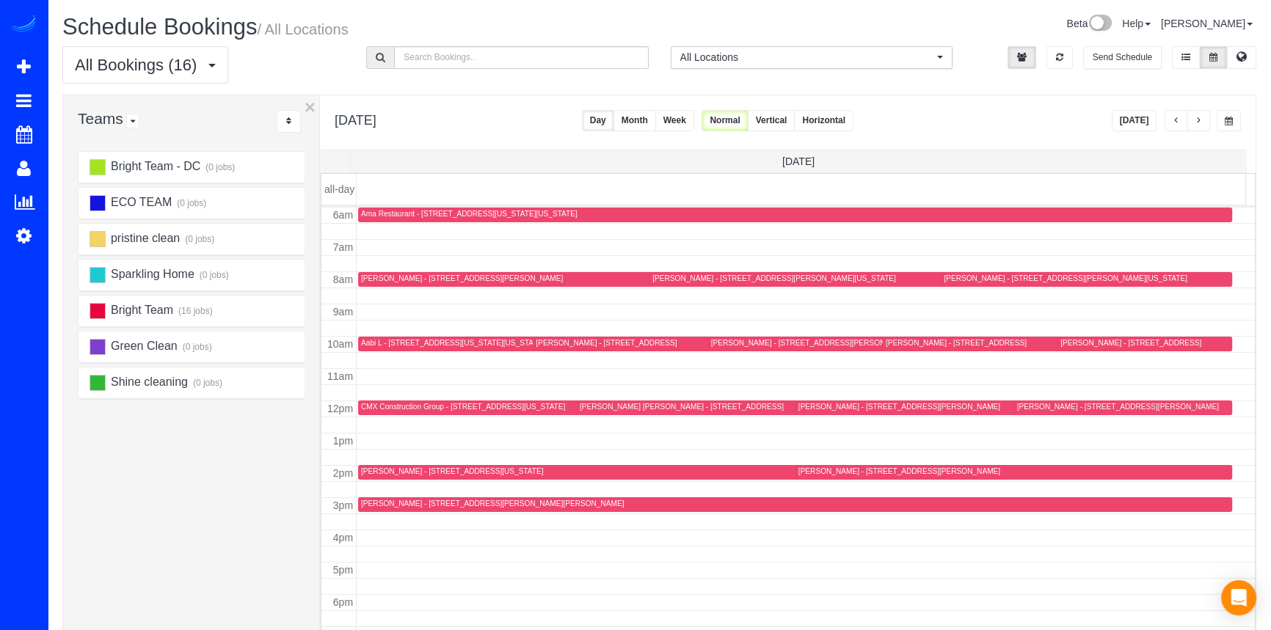
click at [1175, 120] on span "button" at bounding box center [1176, 121] width 7 height 9
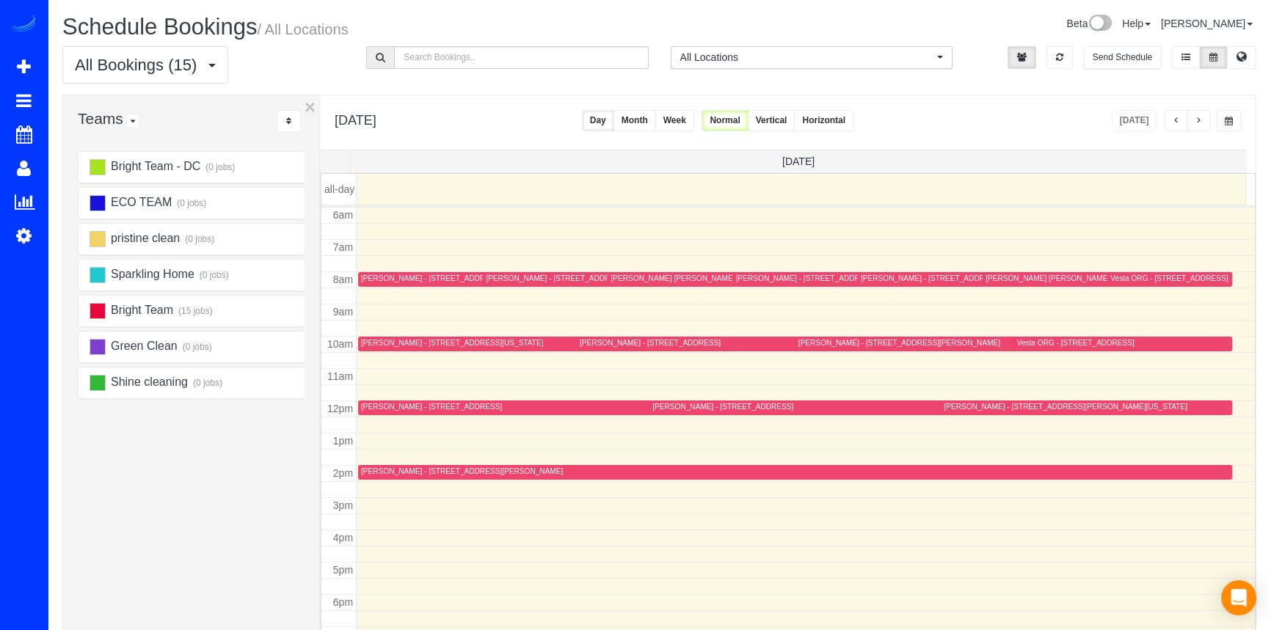
click at [1176, 120] on span "button" at bounding box center [1176, 121] width 7 height 9
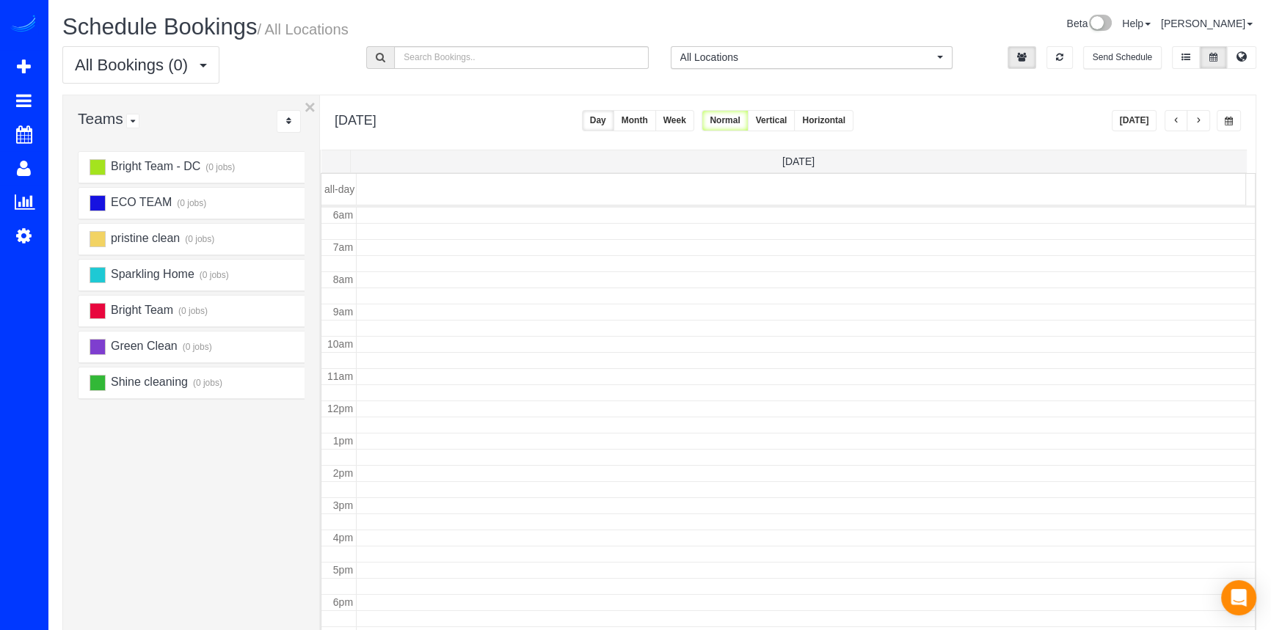
click at [1176, 120] on span "button" at bounding box center [1176, 121] width 7 height 9
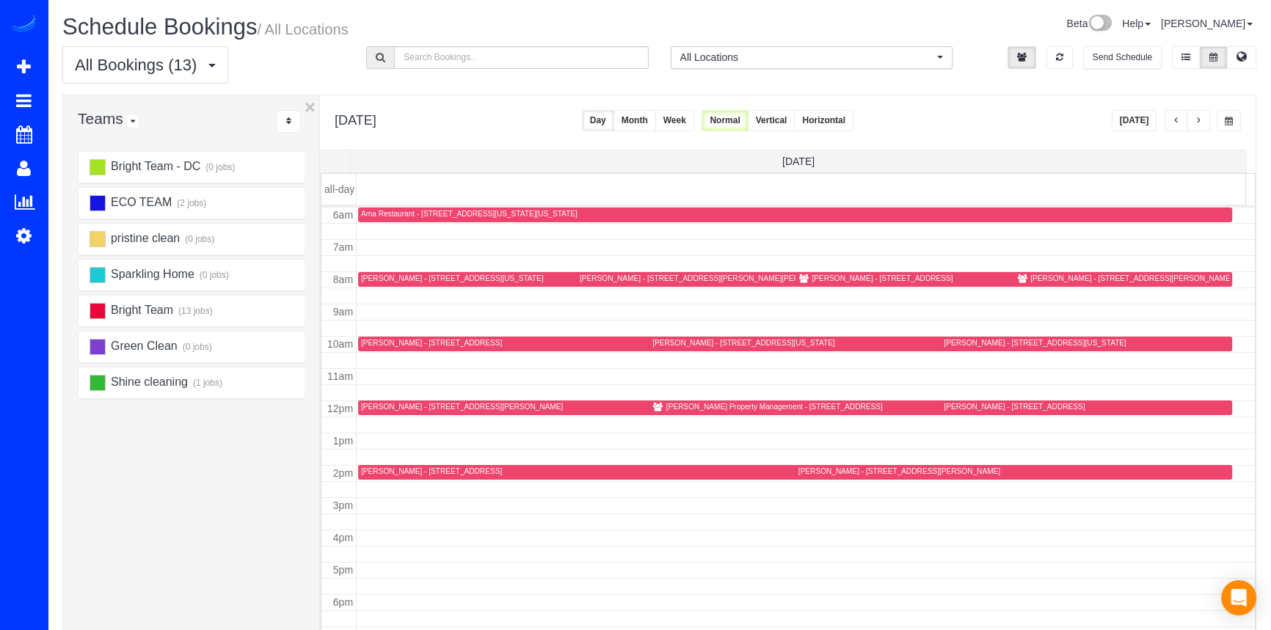
click at [685, 408] on div "[PERSON_NAME] Property Management - [STREET_ADDRESS]" at bounding box center [774, 407] width 217 height 10
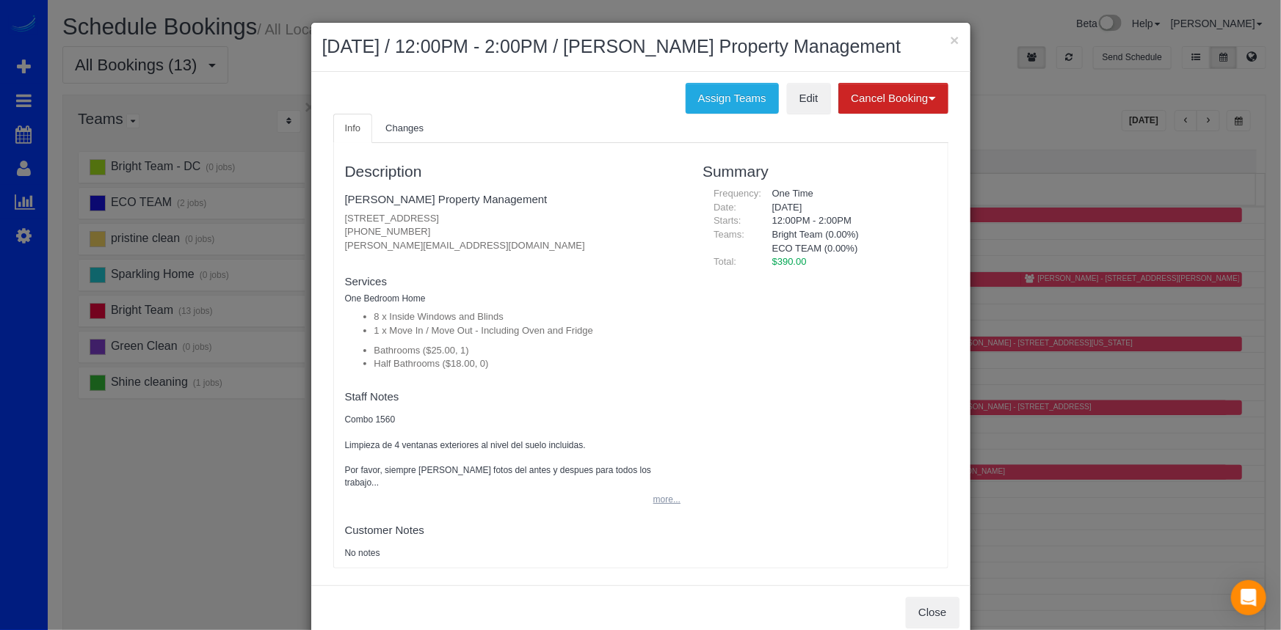
click at [674, 490] on button "more..." at bounding box center [662, 500] width 36 height 21
click at [422, 133] on link "Changes" at bounding box center [405, 129] width 62 height 30
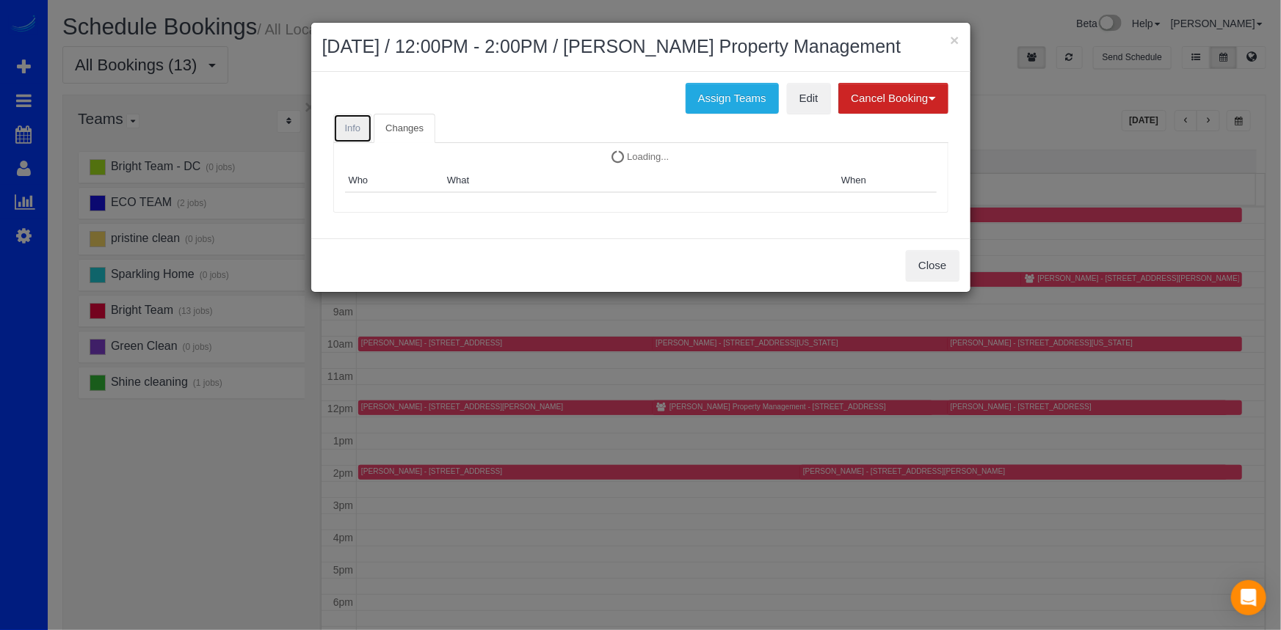
click at [338, 131] on link "Info" at bounding box center [353, 129] width 40 height 30
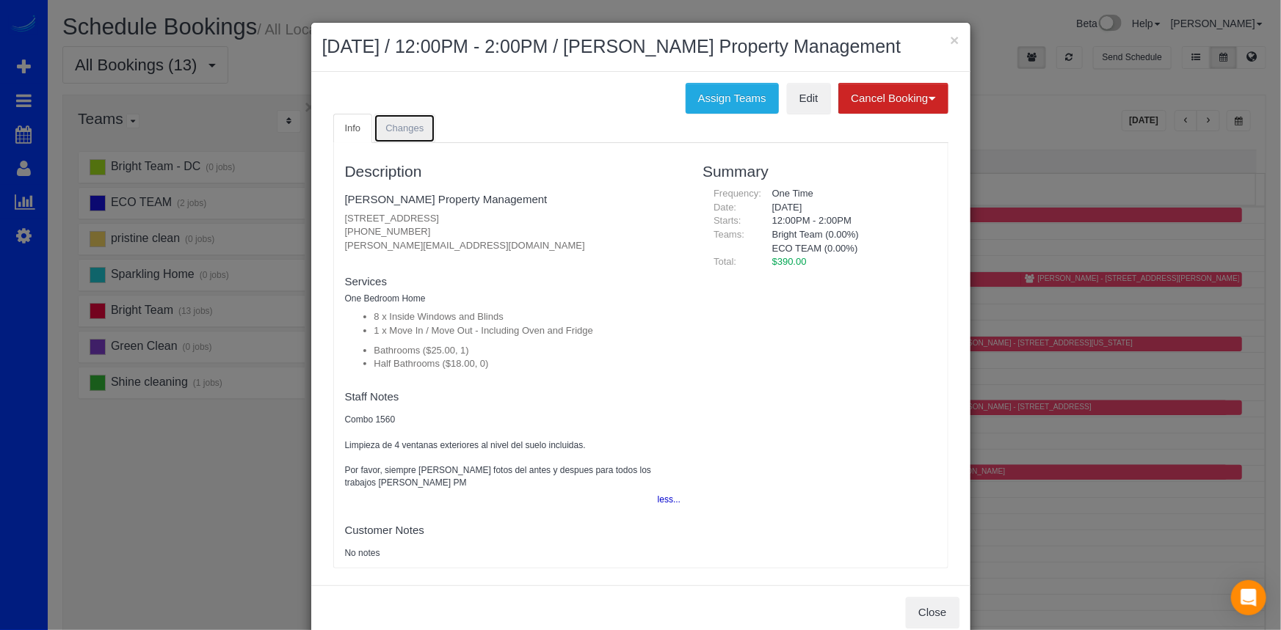
click at [394, 132] on span "Changes" at bounding box center [404, 128] width 38 height 11
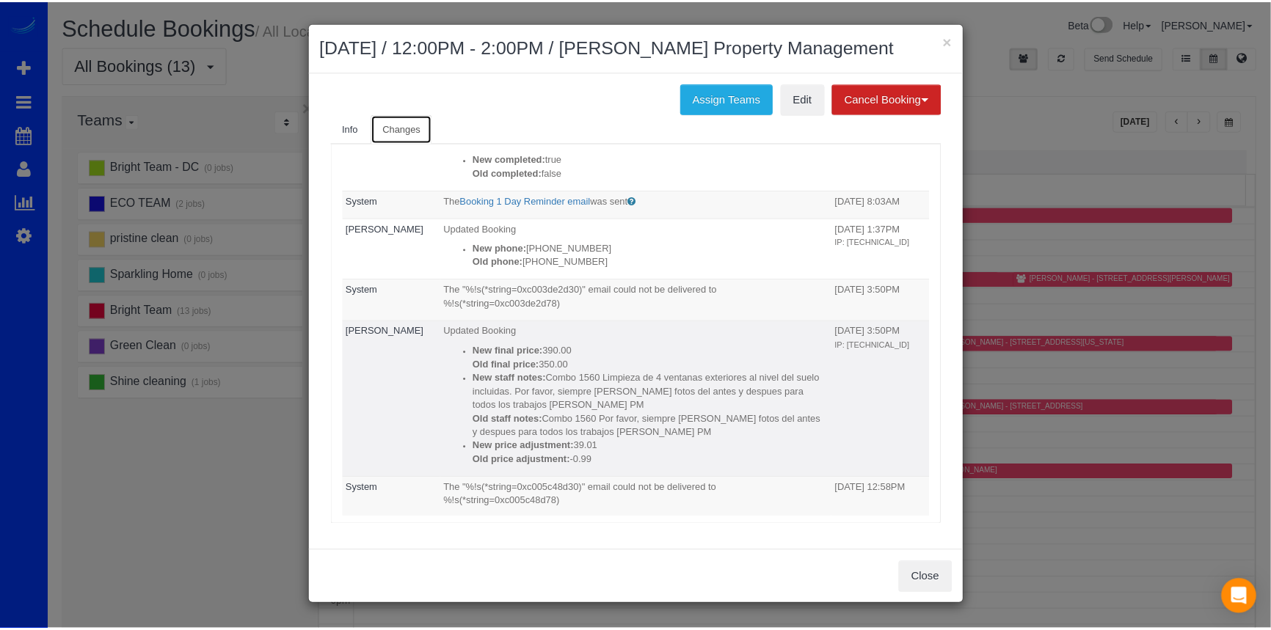
scroll to position [0, 0]
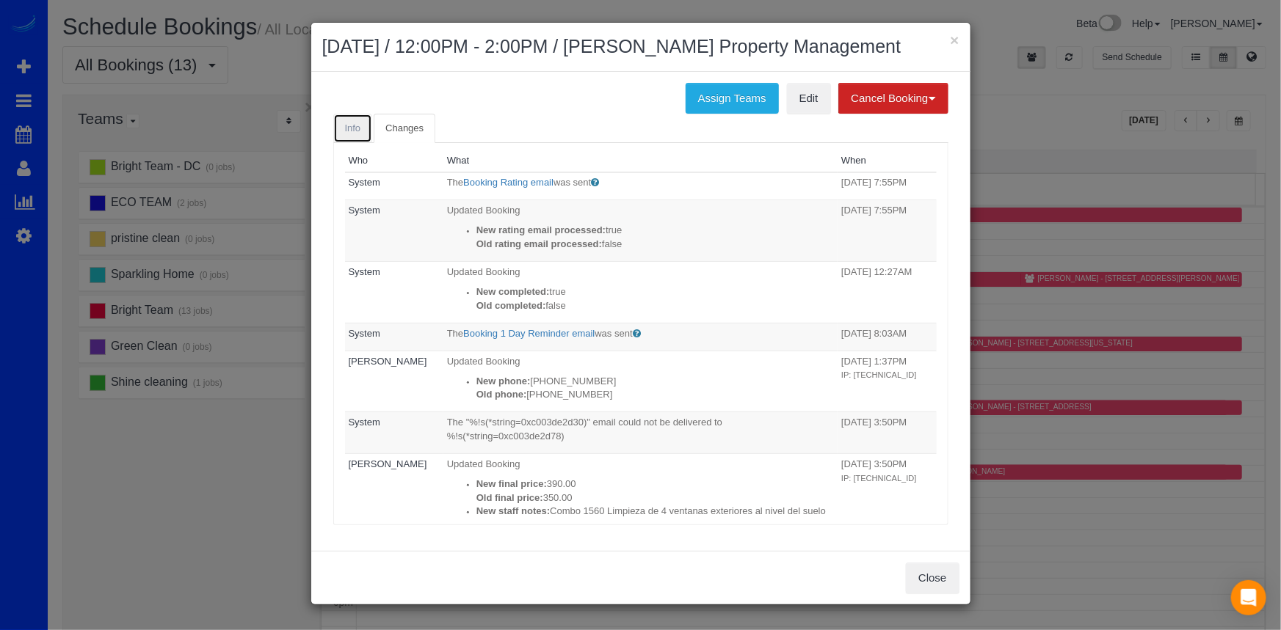
click at [369, 123] on link "Info" at bounding box center [353, 129] width 40 height 30
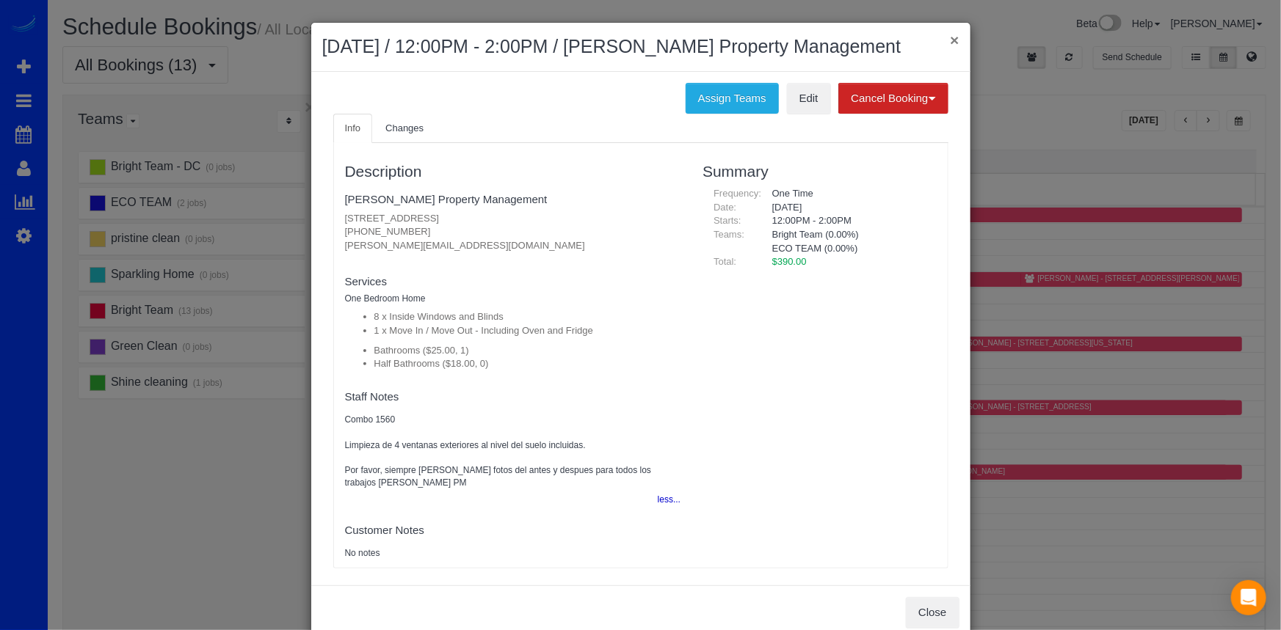
click at [950, 32] on button "×" at bounding box center [954, 39] width 9 height 15
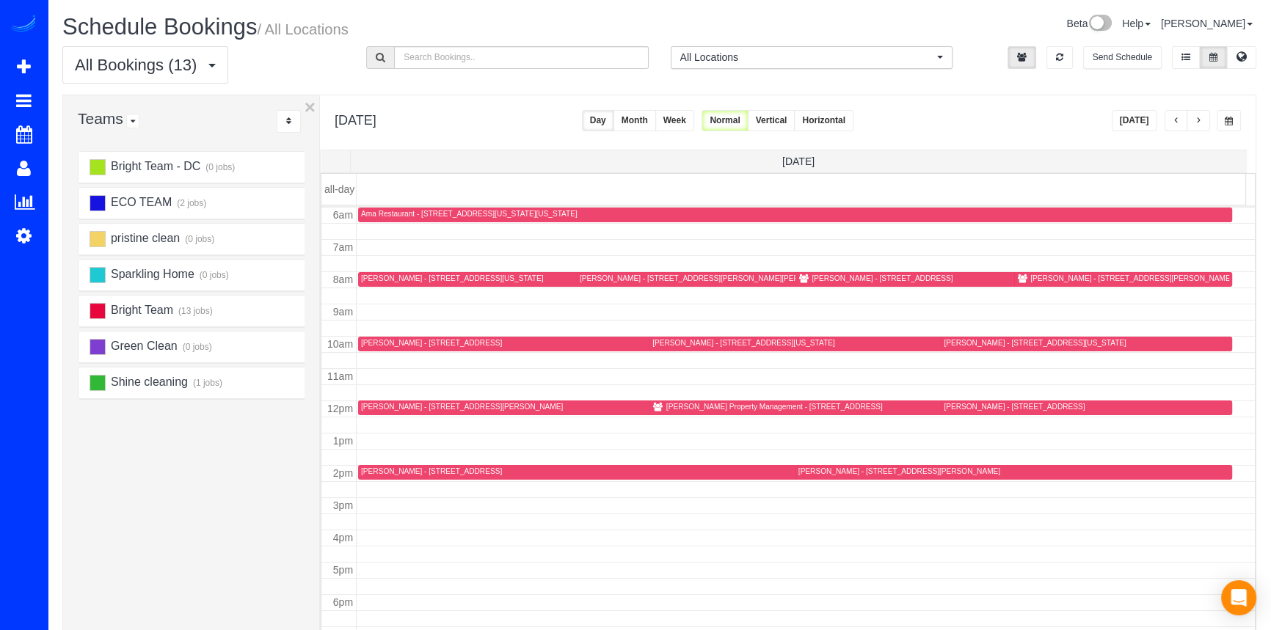
click at [1154, 120] on button "[DATE]" at bounding box center [1135, 120] width 46 height 21
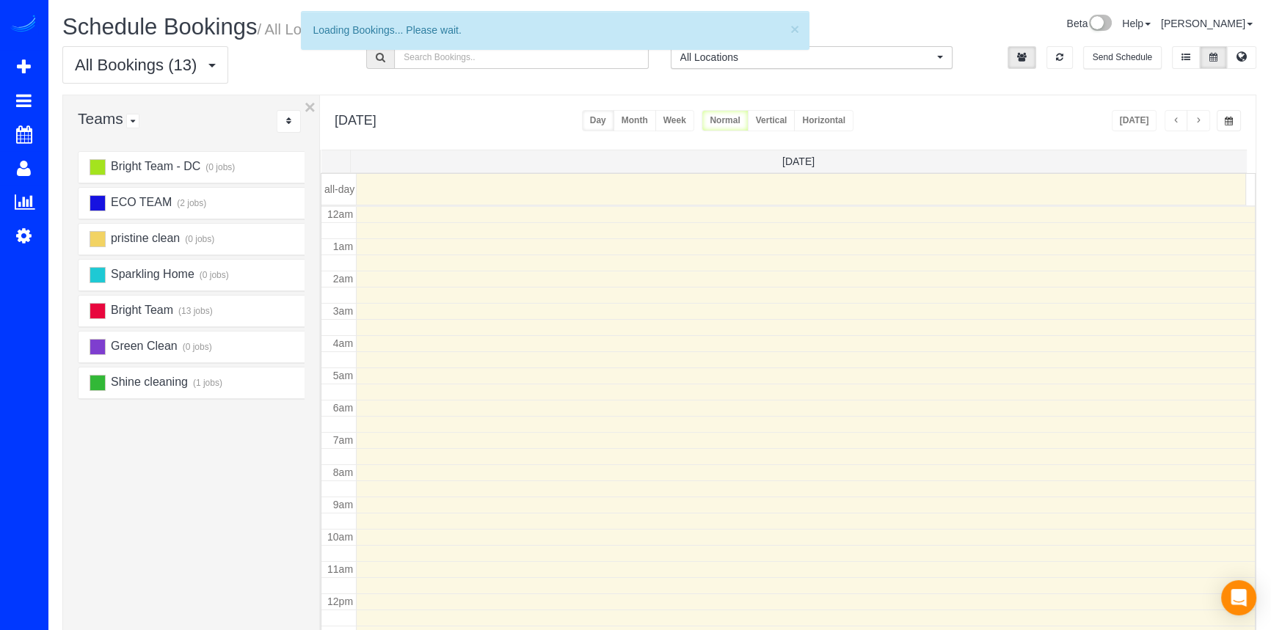
scroll to position [193, 0]
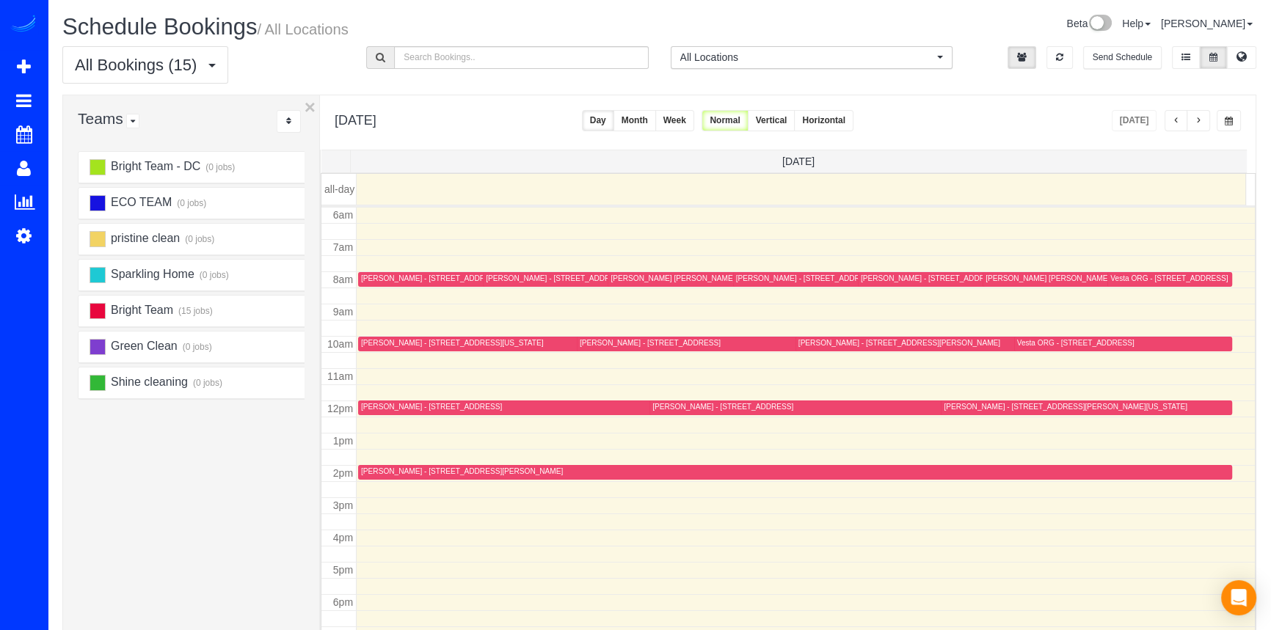
click at [1200, 122] on span "button" at bounding box center [1198, 121] width 7 height 9
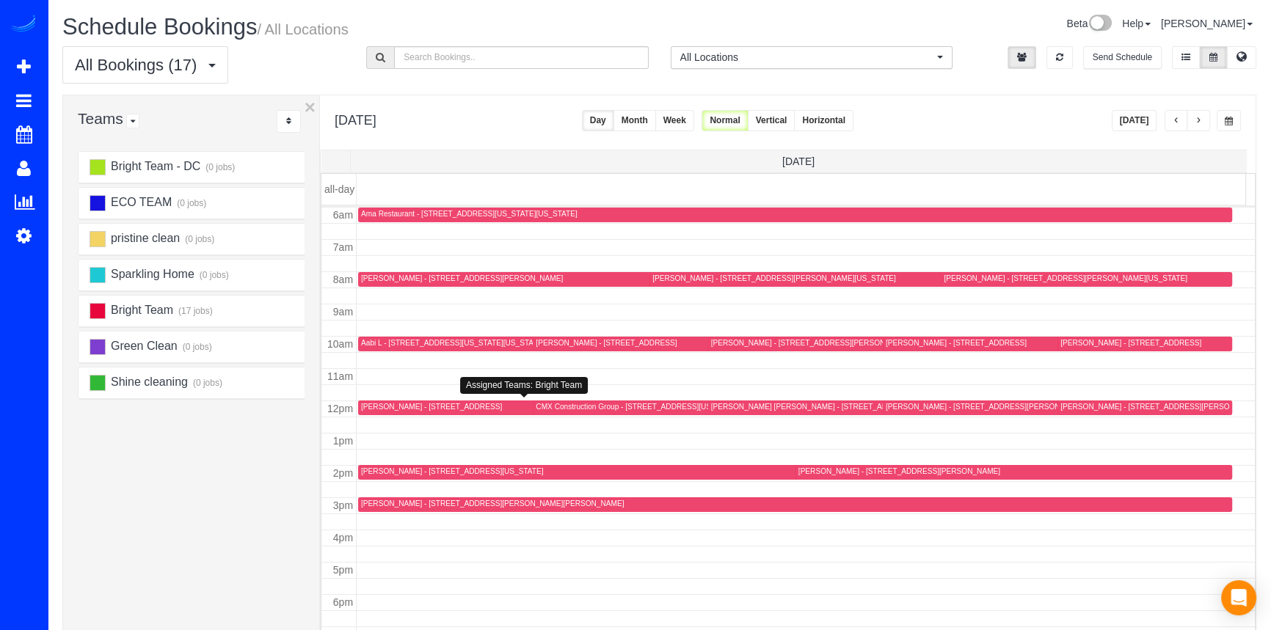
click at [386, 404] on div "[PERSON_NAME] - [STREET_ADDRESS]" at bounding box center [431, 407] width 141 height 10
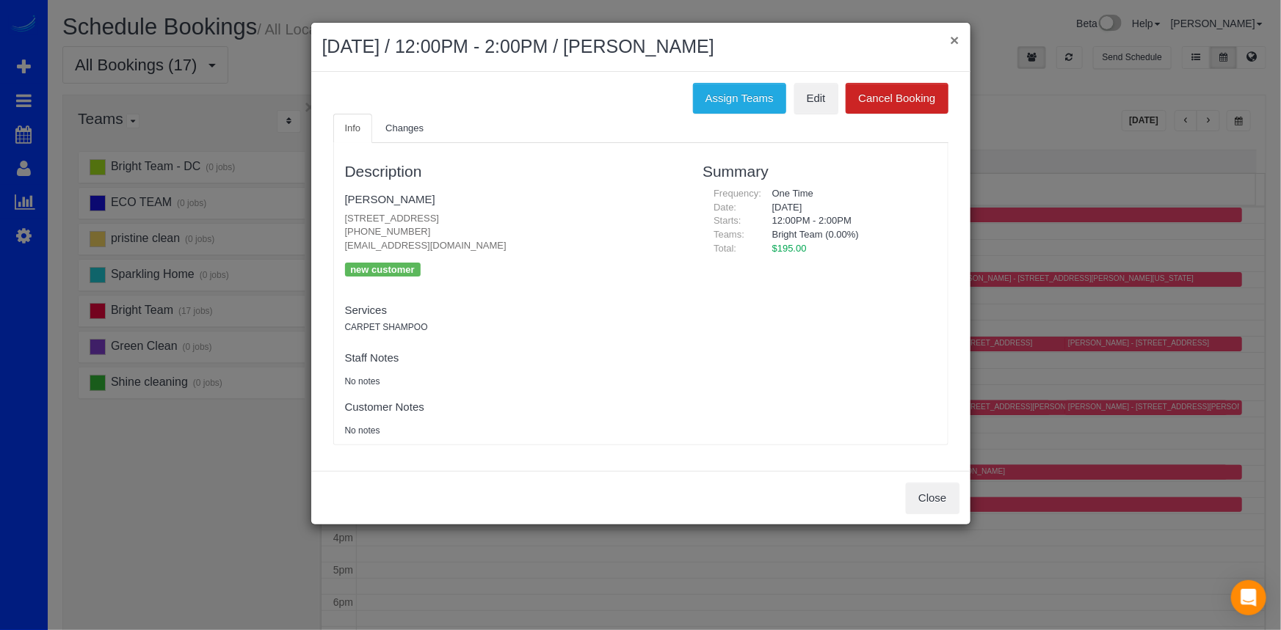
click at [954, 40] on button "×" at bounding box center [954, 39] width 9 height 15
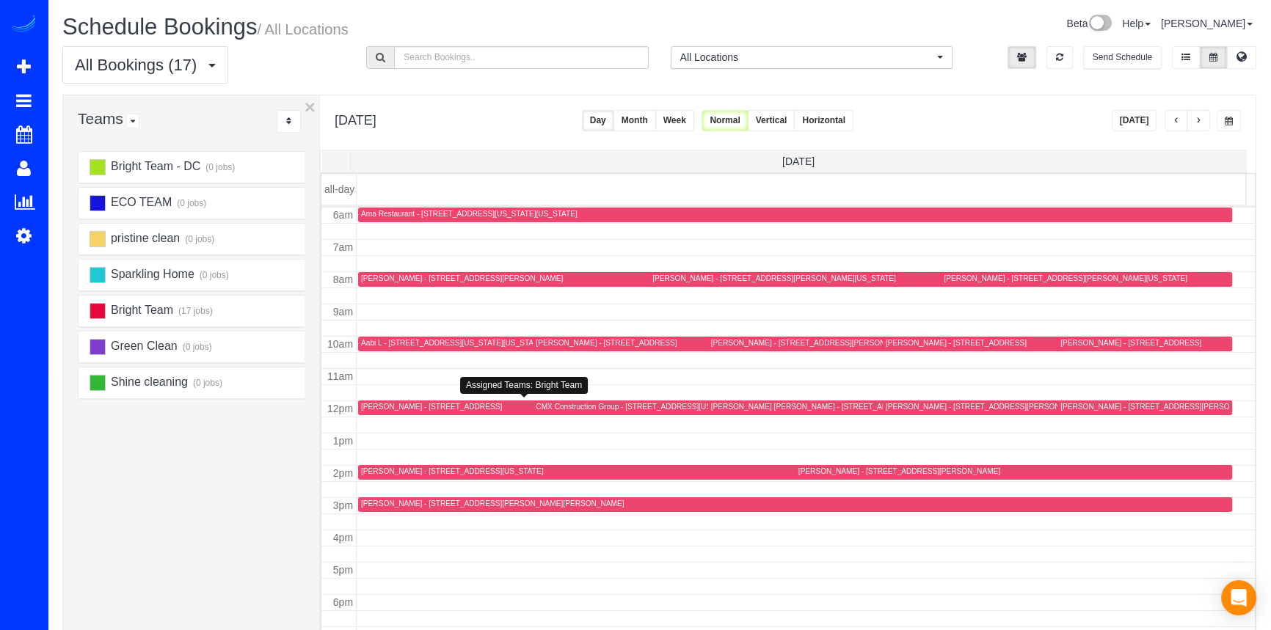
click at [385, 417] on td at bounding box center [806, 425] width 899 height 16
click at [390, 404] on div "[PERSON_NAME] - [STREET_ADDRESS]" at bounding box center [431, 407] width 141 height 10
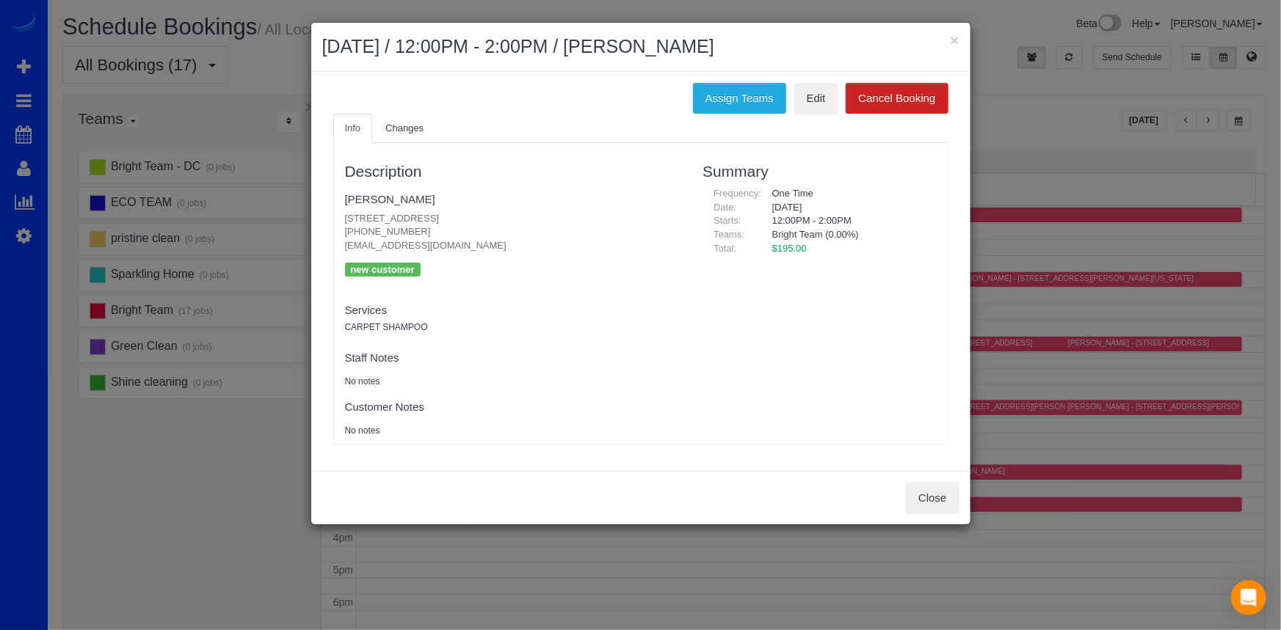
drag, startPoint x: 343, startPoint y: 216, endPoint x: 553, endPoint y: 214, distance: 209.2
click at [553, 214] on div "Description [PERSON_NAME] [STREET_ADDRESS] [PHONE_NUMBER] [EMAIL_ADDRESS][DOMAI…" at bounding box center [513, 293] width 358 height 287
copy p "[STREET_ADDRESS]"
click at [961, 40] on div "× [DATE] / 12:00PM - 2:00PM / [PERSON_NAME]" at bounding box center [640, 47] width 659 height 49
click at [957, 39] on button "×" at bounding box center [954, 39] width 9 height 15
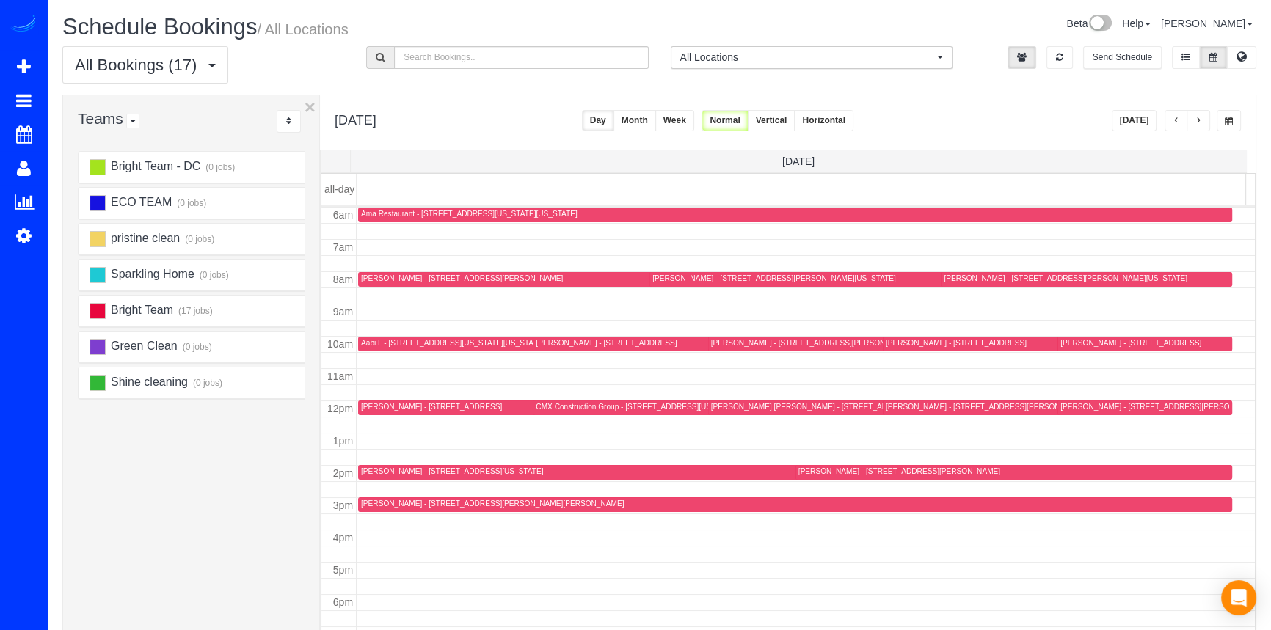
click at [1198, 112] on button "button" at bounding box center [1198, 120] width 23 height 21
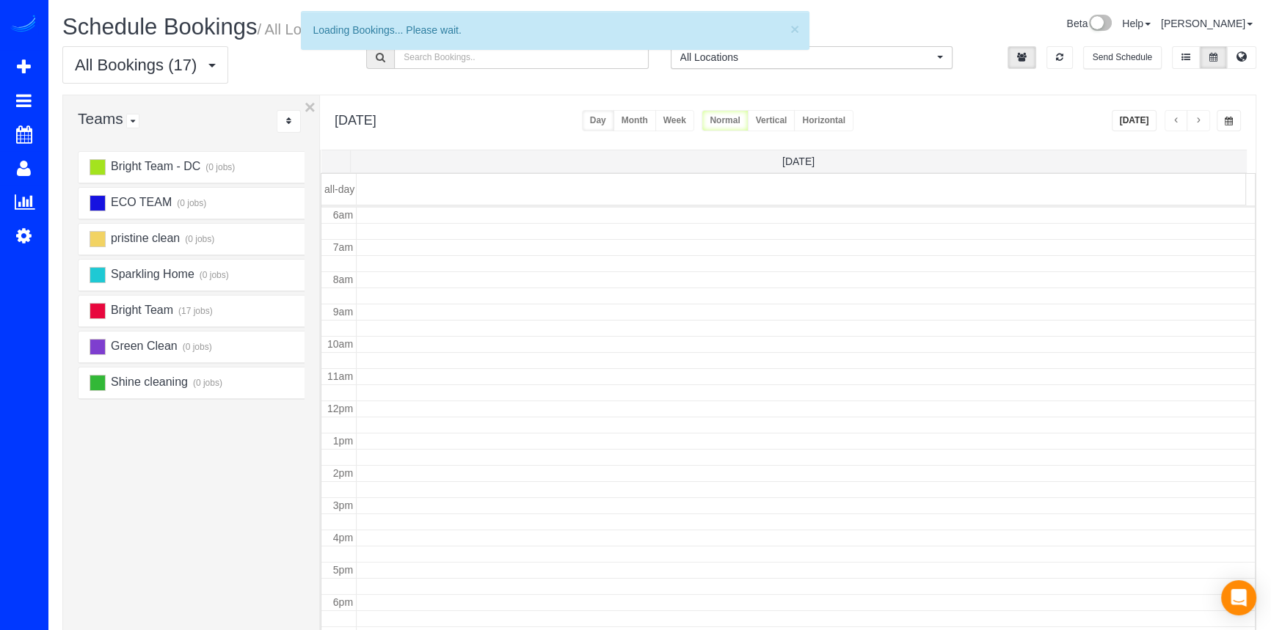
click at [1198, 112] on button "button" at bounding box center [1198, 120] width 23 height 21
click at [1198, 121] on span "button" at bounding box center [1198, 121] width 7 height 9
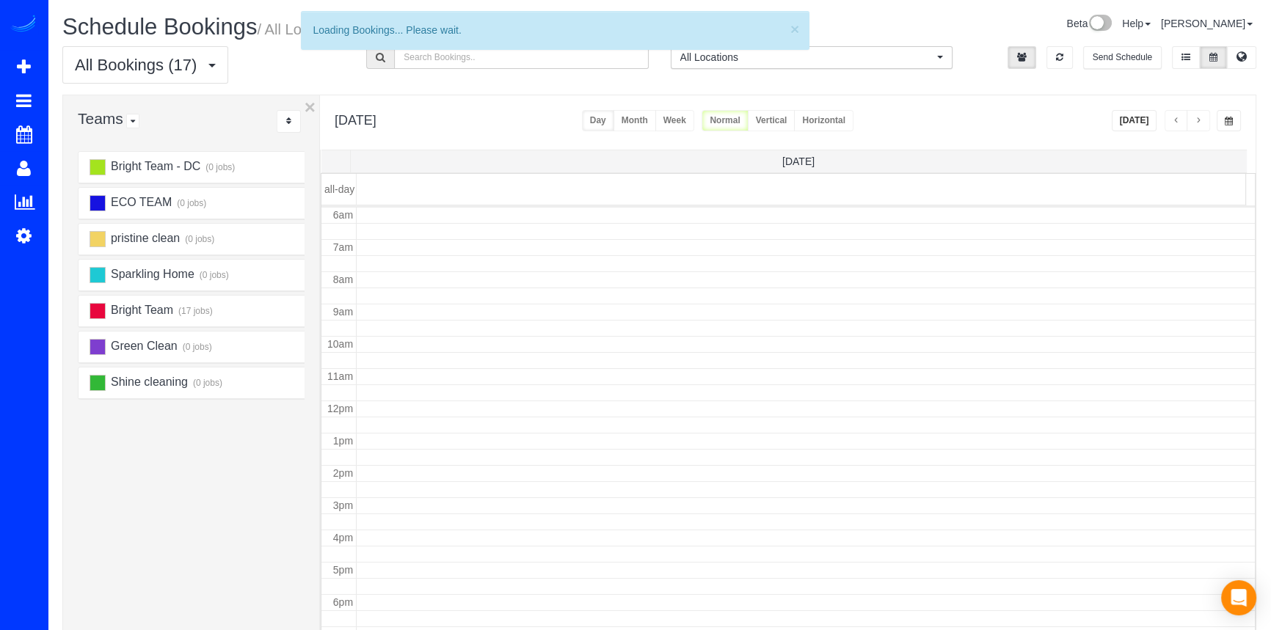
click at [1204, 113] on button "button" at bounding box center [1198, 120] width 23 height 21
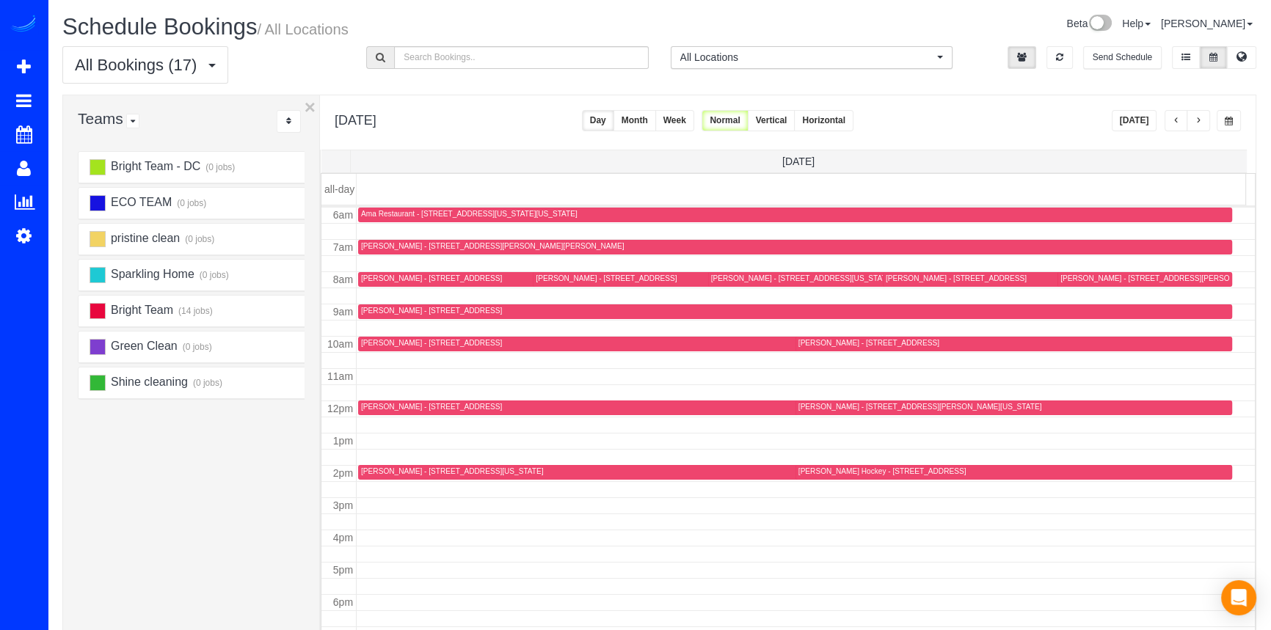
click at [1204, 113] on button "button" at bounding box center [1198, 120] width 23 height 21
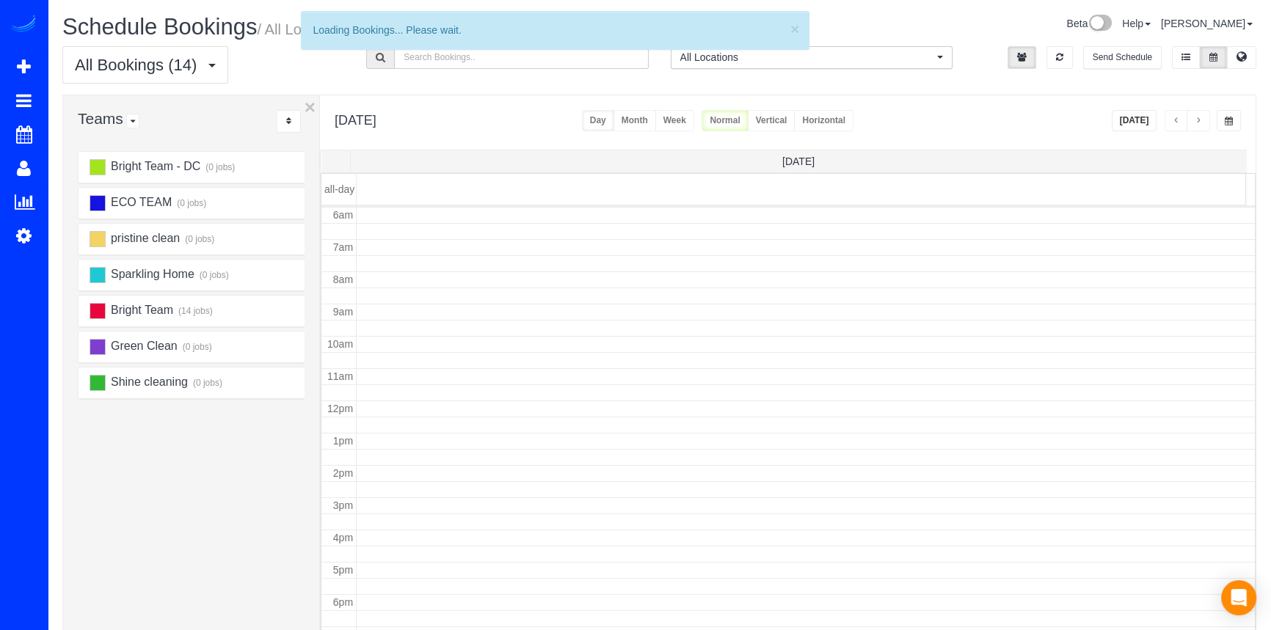
click at [1202, 117] on span "button" at bounding box center [1198, 121] width 7 height 9
click at [1196, 117] on span "button" at bounding box center [1198, 121] width 7 height 9
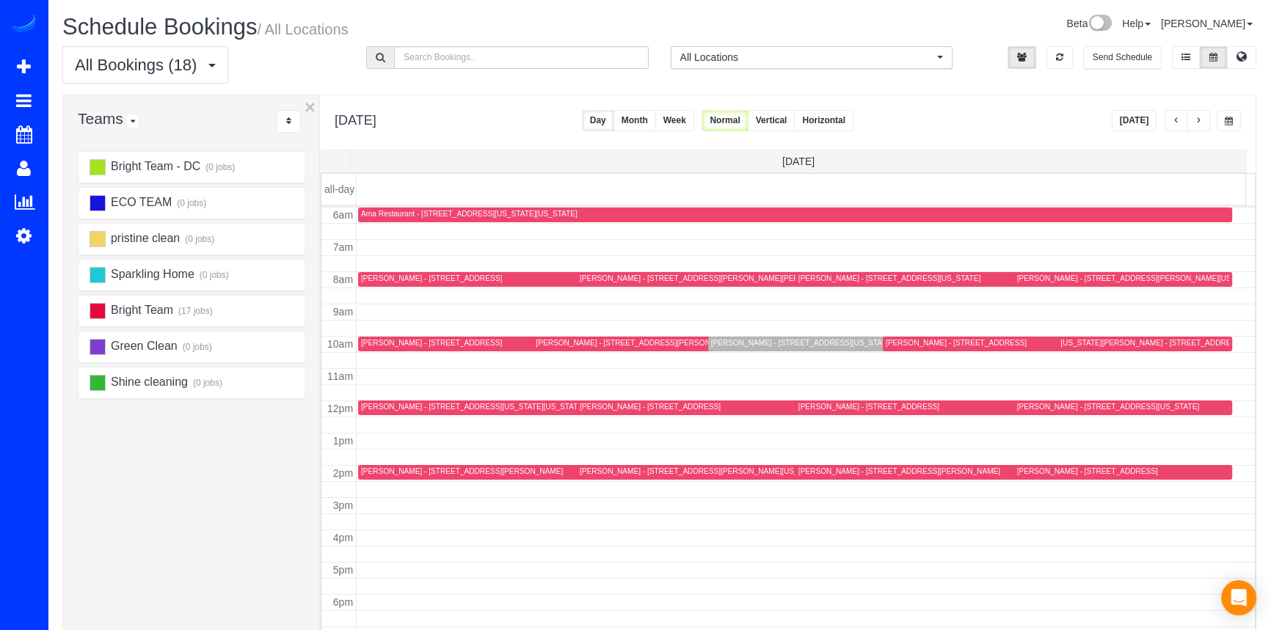
click at [1199, 123] on span "button" at bounding box center [1198, 121] width 7 height 9
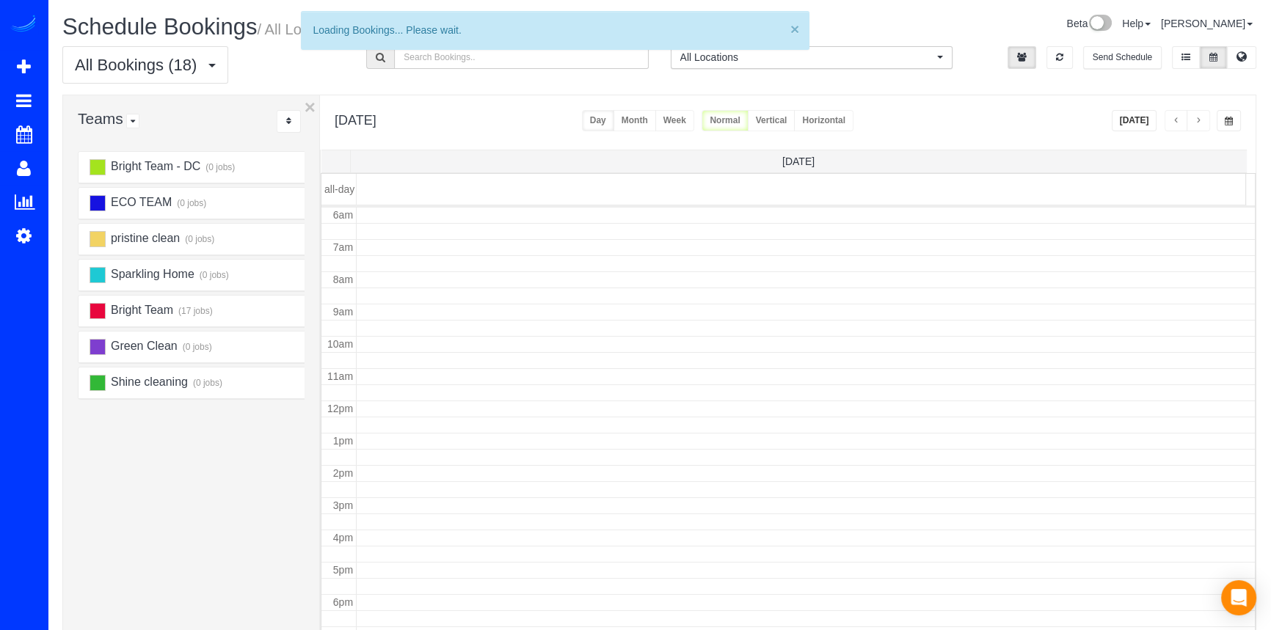
click at [793, 27] on button "×" at bounding box center [794, 28] width 9 height 15
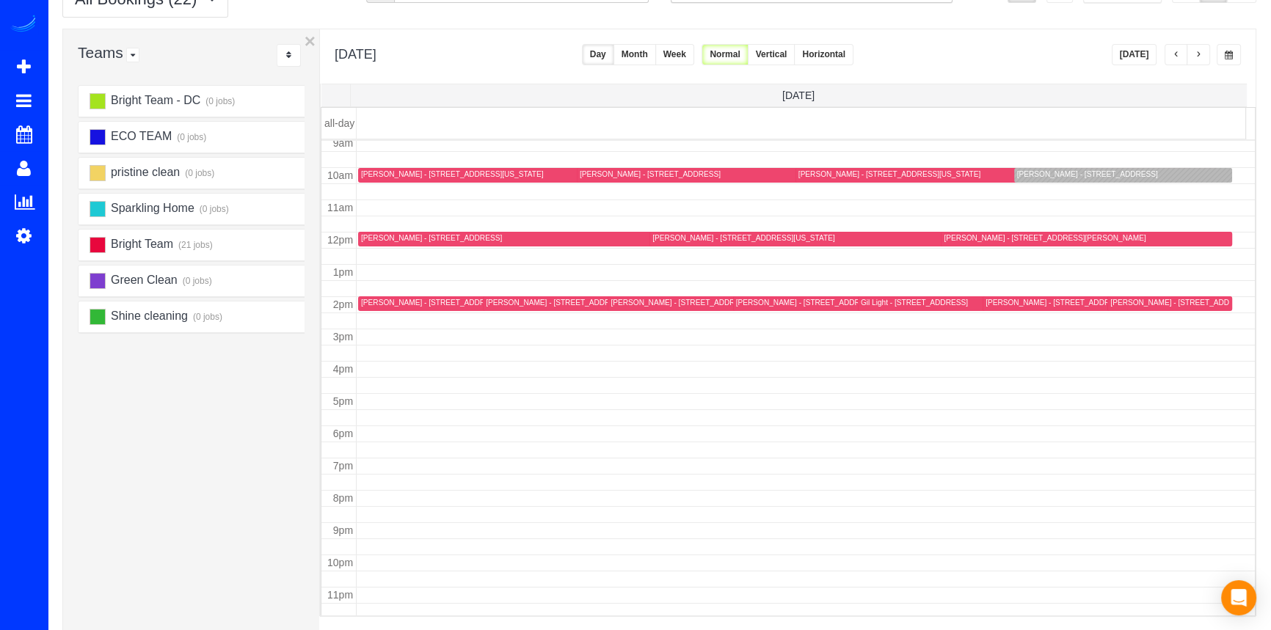
scroll to position [0, 0]
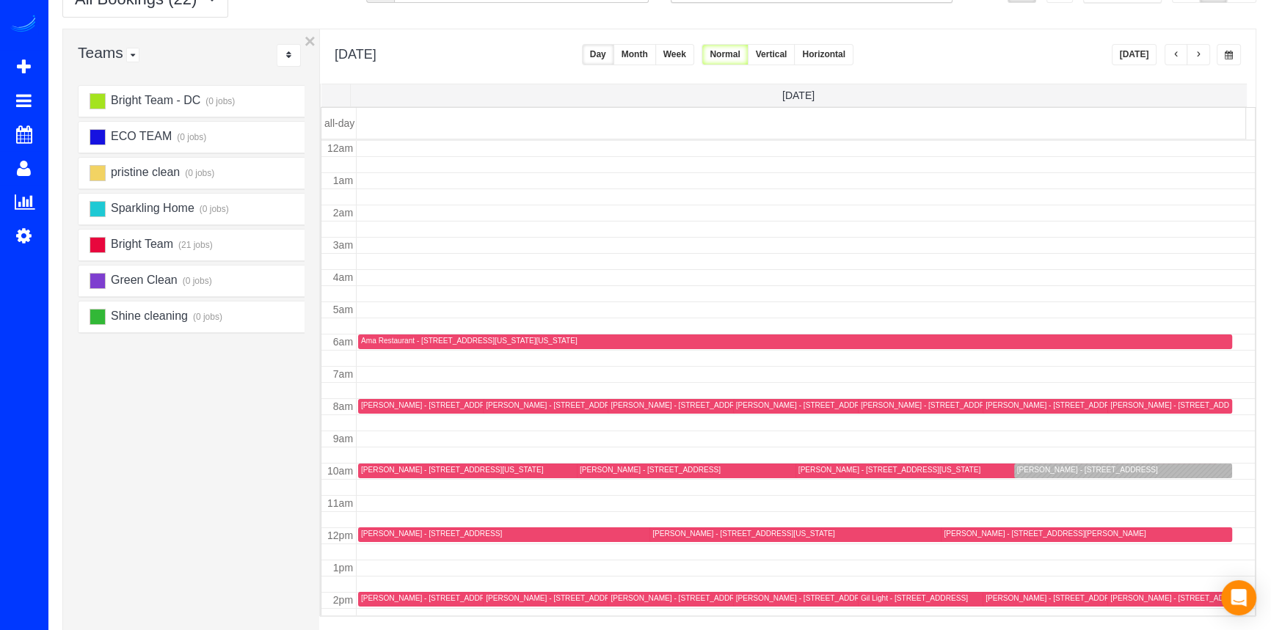
click at [1029, 467] on div "[PERSON_NAME] - [STREET_ADDRESS]" at bounding box center [1087, 470] width 141 height 10
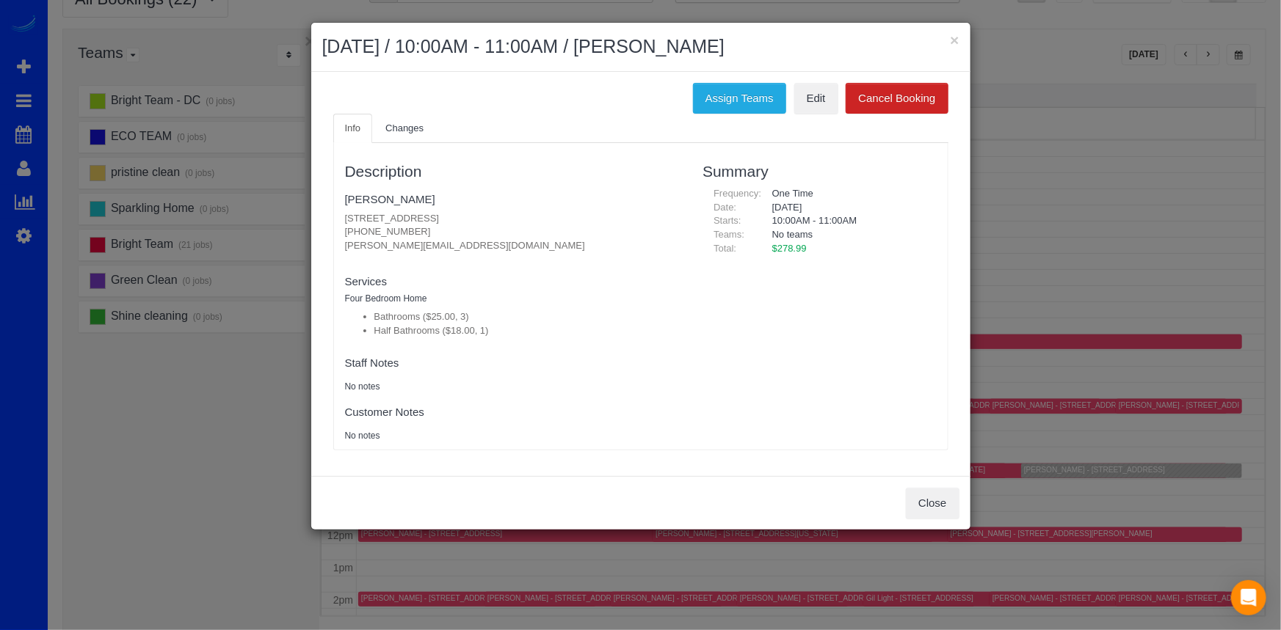
click at [961, 47] on div "× [DATE] / 10:00AM - 11:00AM / [PERSON_NAME]" at bounding box center [640, 47] width 659 height 49
click at [955, 40] on button "×" at bounding box center [954, 39] width 9 height 15
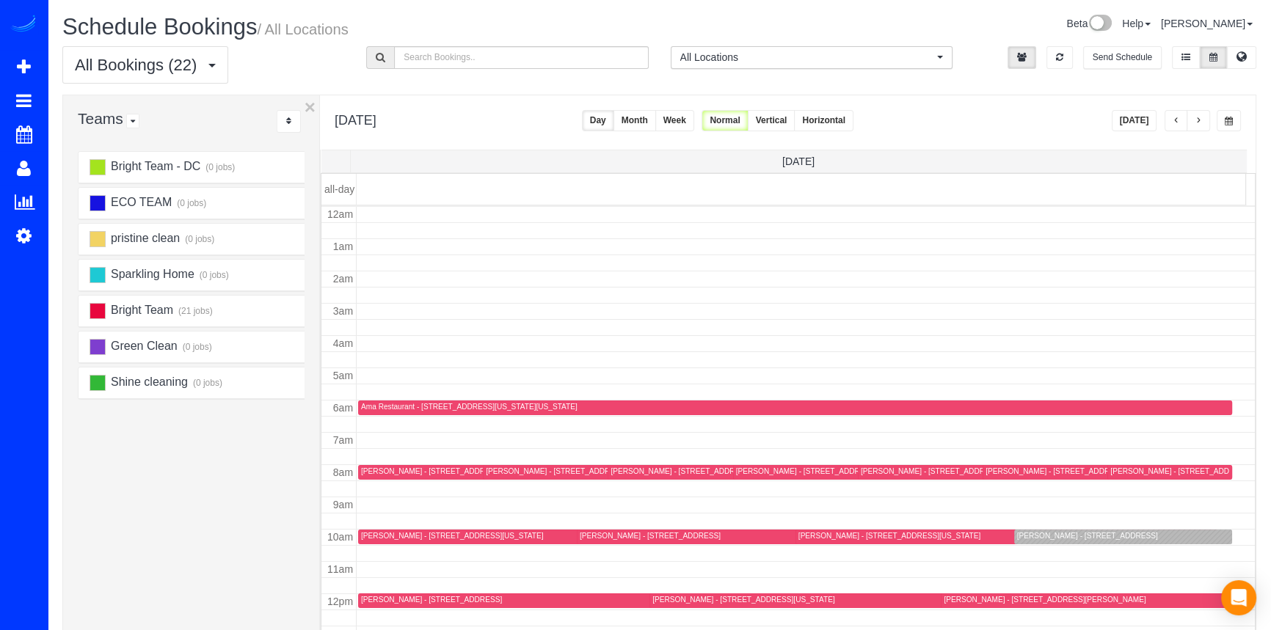
click at [1020, 536] on div "[PERSON_NAME] - [STREET_ADDRESS]" at bounding box center [1087, 536] width 141 height 10
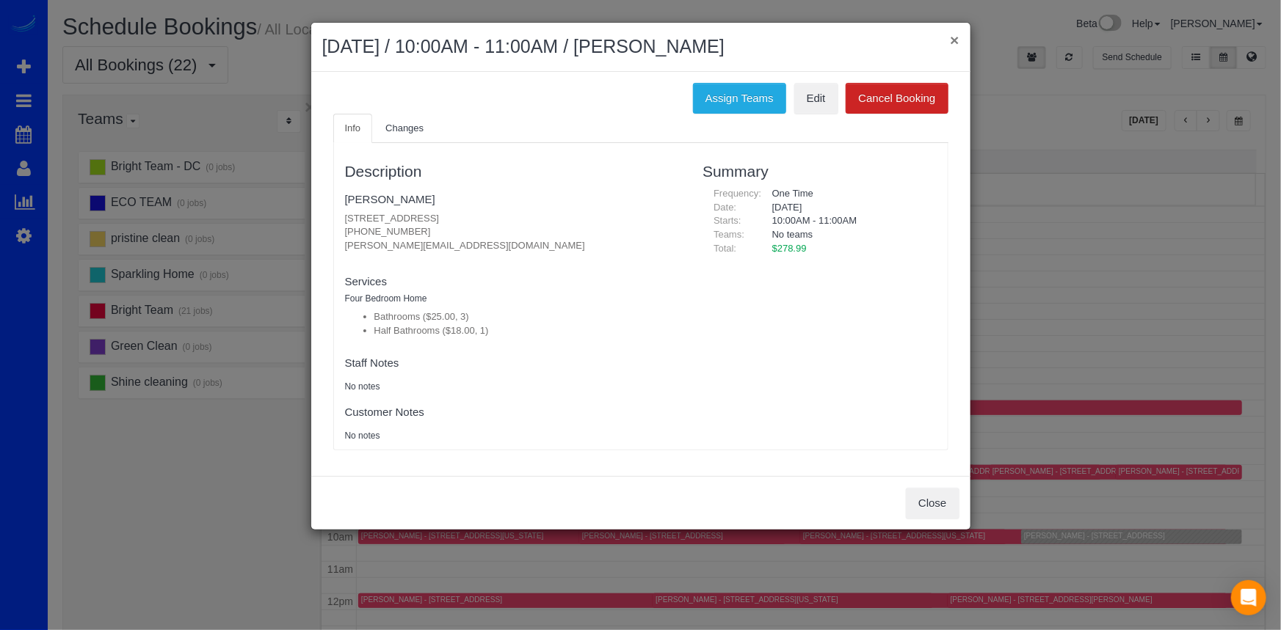
click at [954, 33] on button "×" at bounding box center [954, 39] width 9 height 15
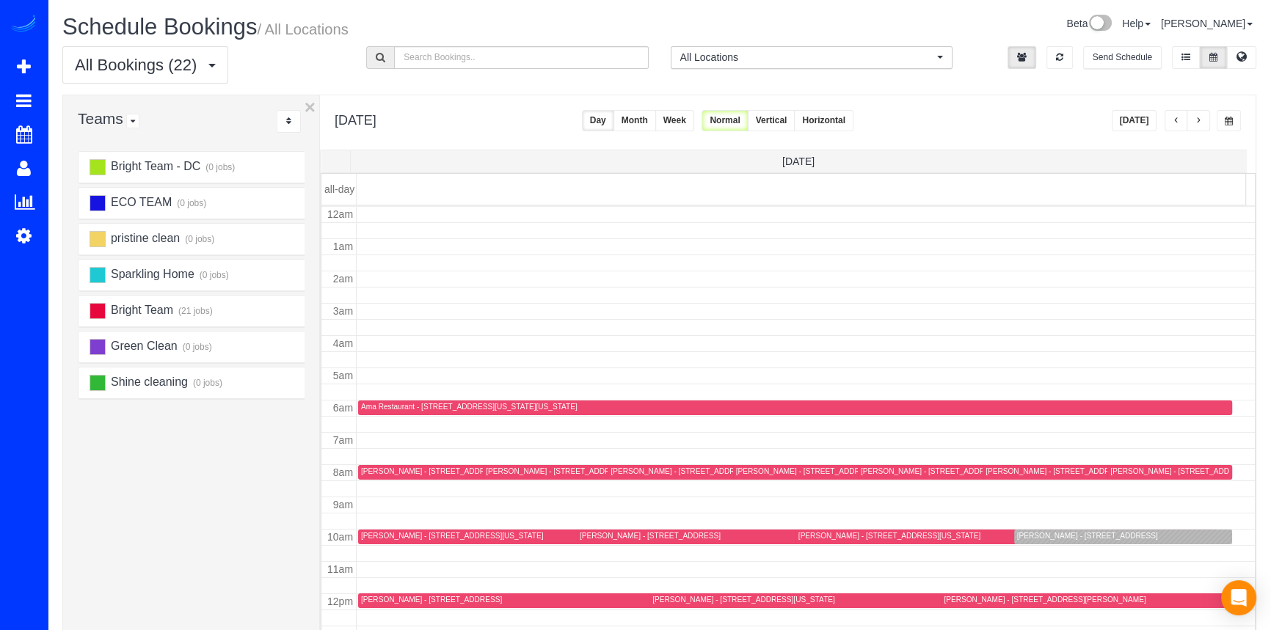
click at [1160, 120] on div "[DATE]" at bounding box center [1177, 120] width 130 height 21
click at [1171, 120] on button "button" at bounding box center [1176, 120] width 23 height 21
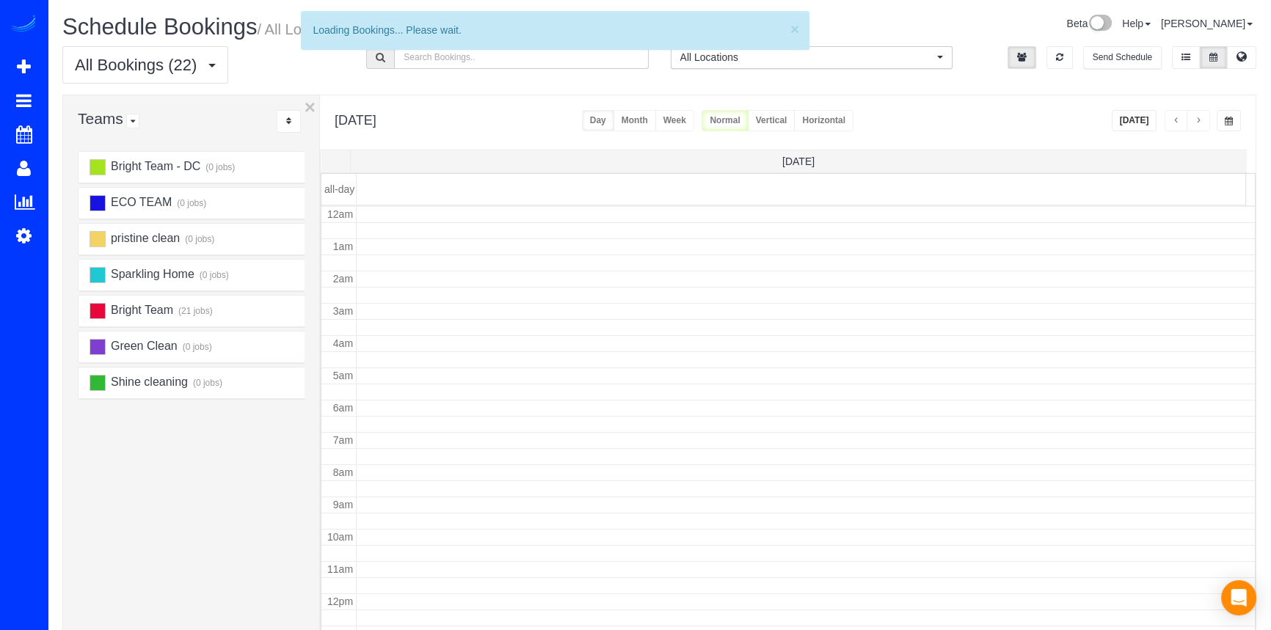
scroll to position [193, 0]
click at [1174, 122] on span "button" at bounding box center [1176, 121] width 7 height 9
click at [1181, 122] on button "button" at bounding box center [1176, 120] width 23 height 21
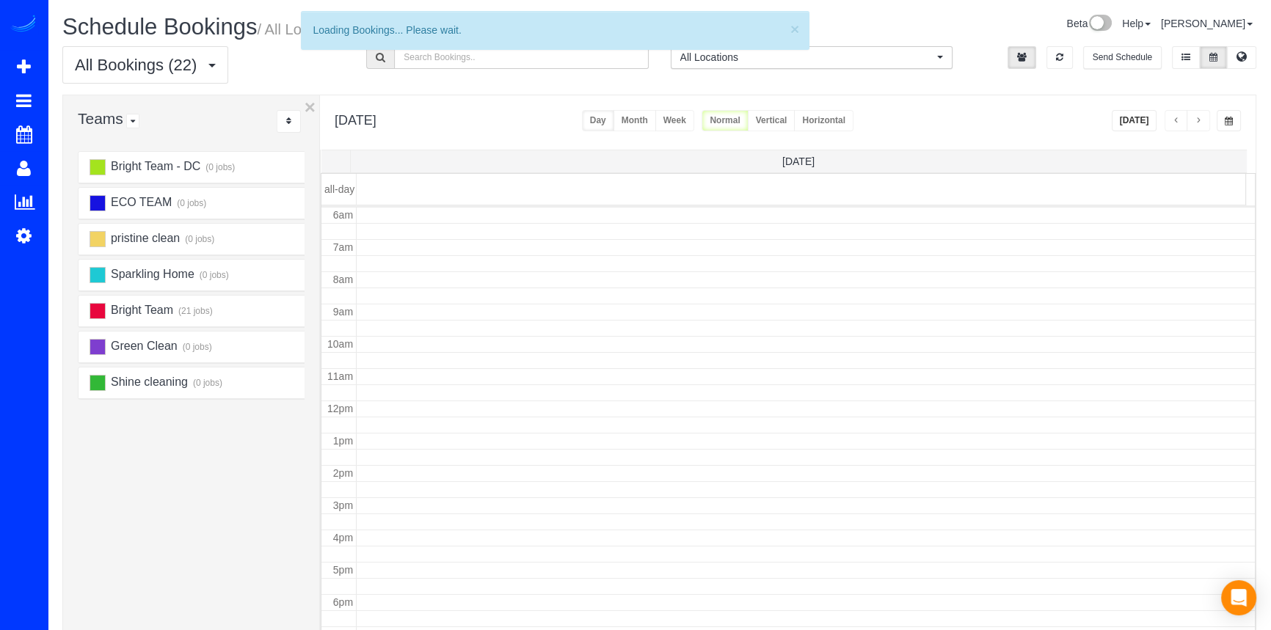
click at [1185, 116] on button "button" at bounding box center [1176, 120] width 23 height 21
click at [1176, 117] on span "button" at bounding box center [1176, 121] width 7 height 9
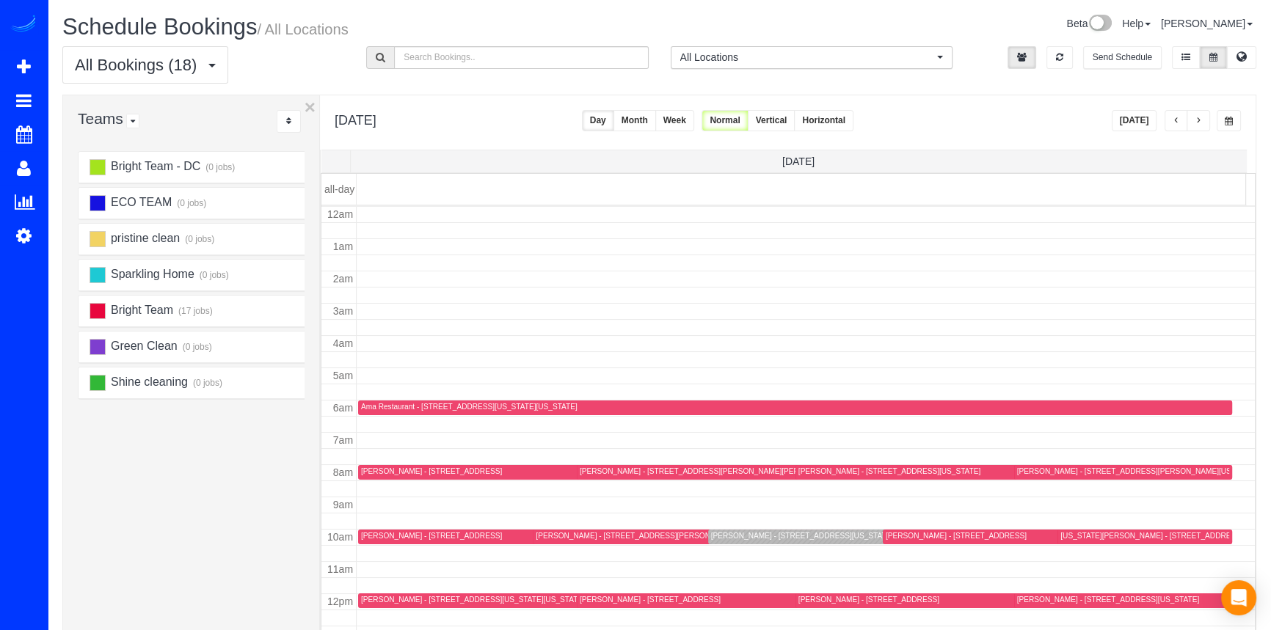
scroll to position [200, 0]
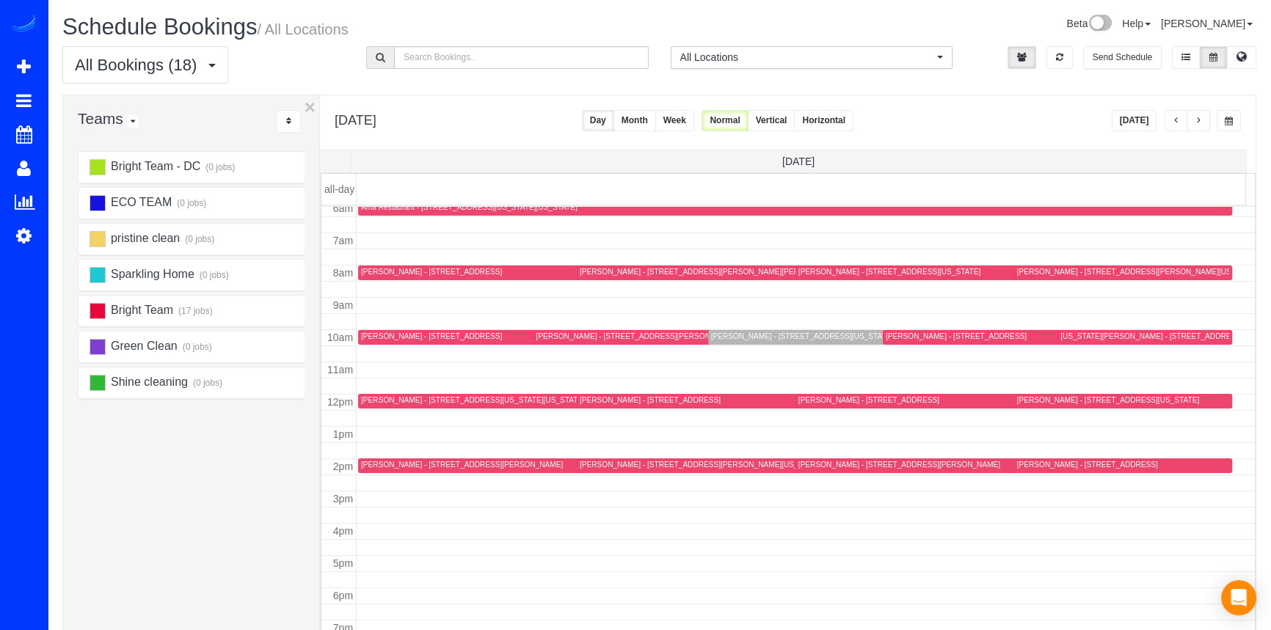
click at [1194, 116] on button "button" at bounding box center [1198, 120] width 23 height 21
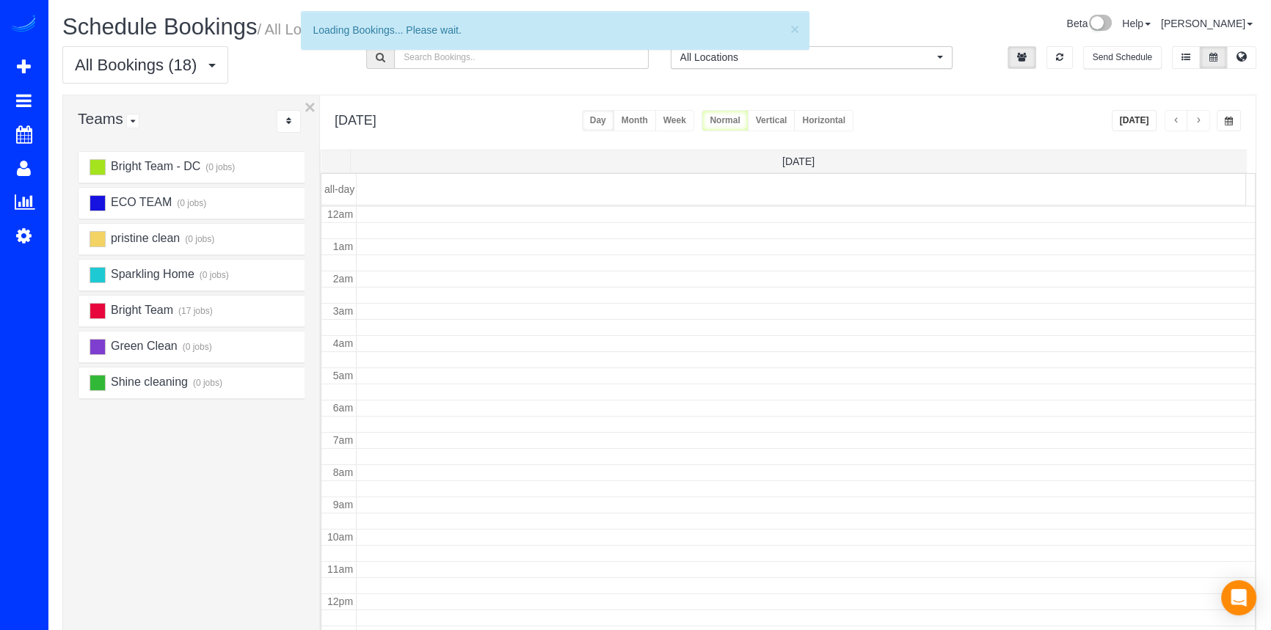
scroll to position [193, 0]
